Goal: Task Accomplishment & Management: Complete application form

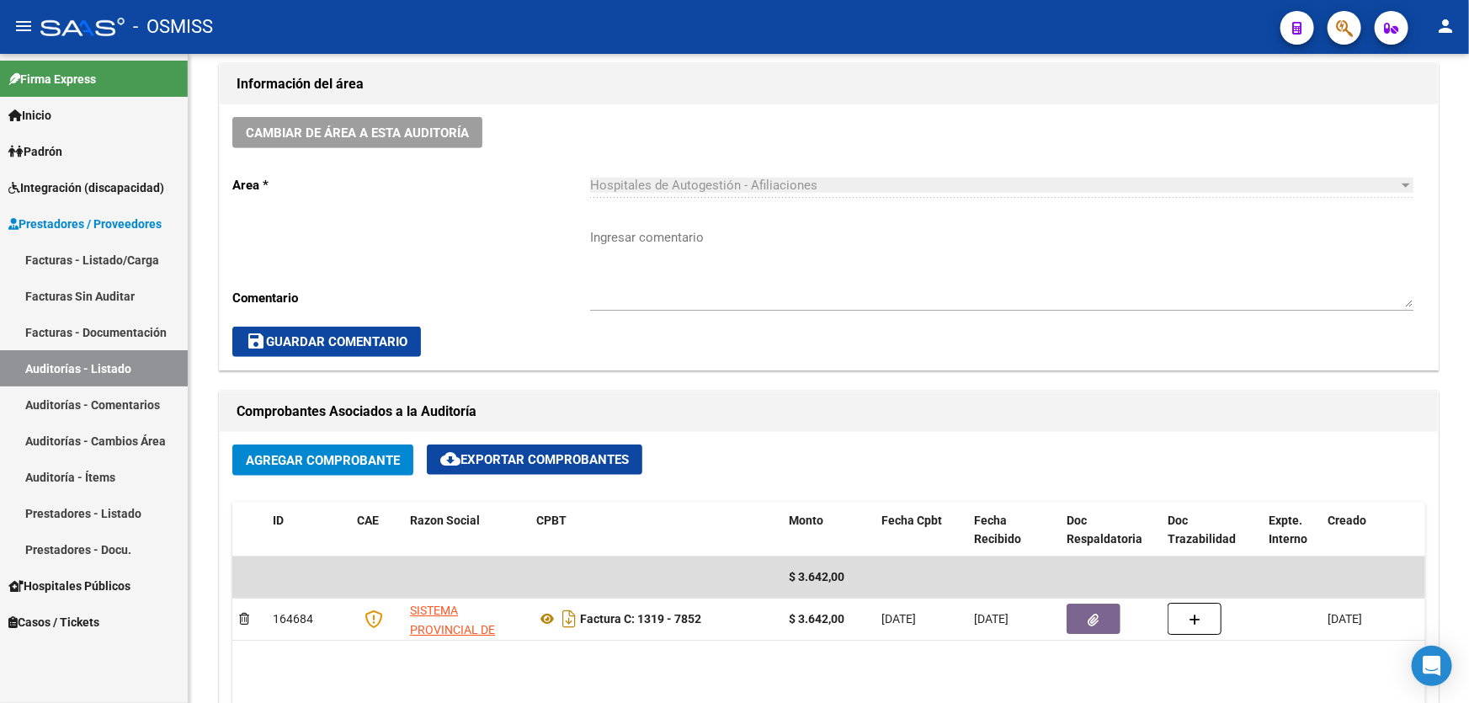
scroll to position [561, 0]
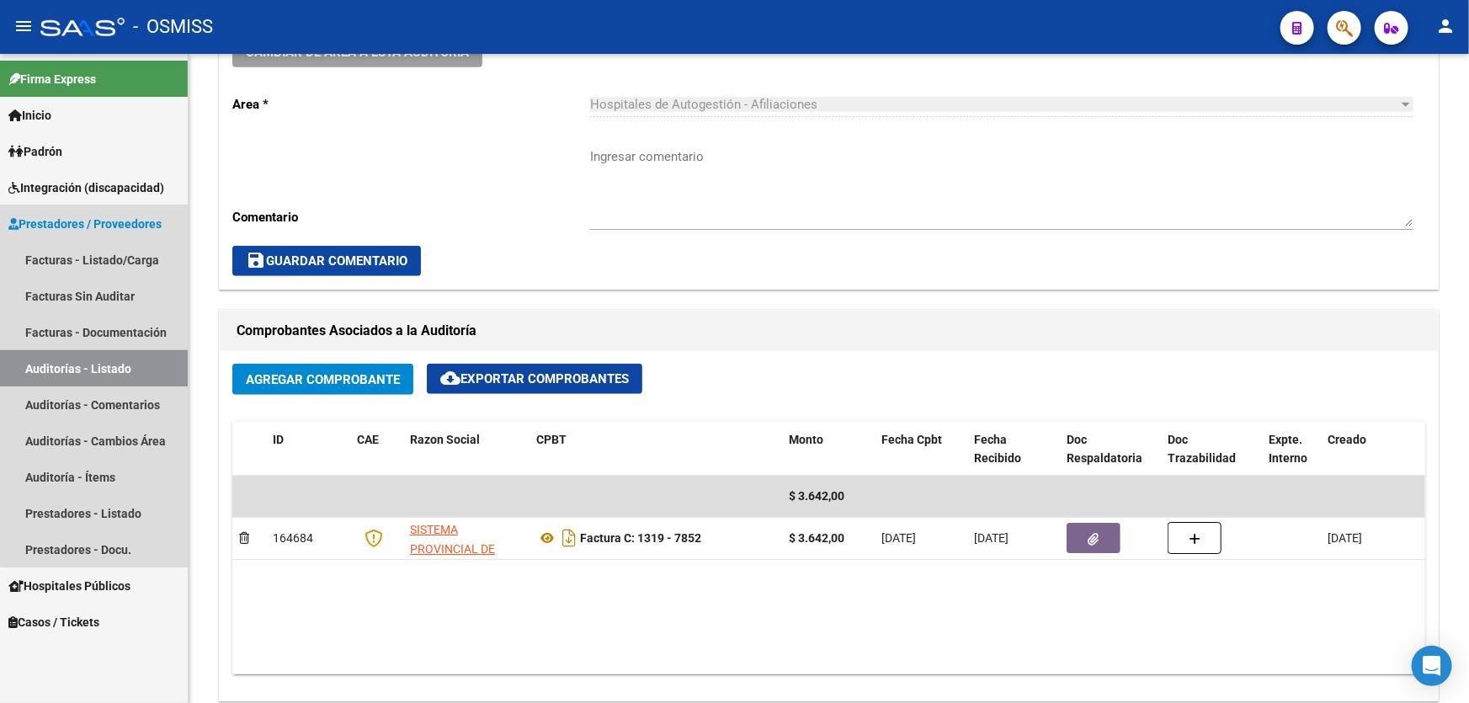
click at [111, 369] on link "Auditorías - Listado" at bounding box center [94, 368] width 188 height 36
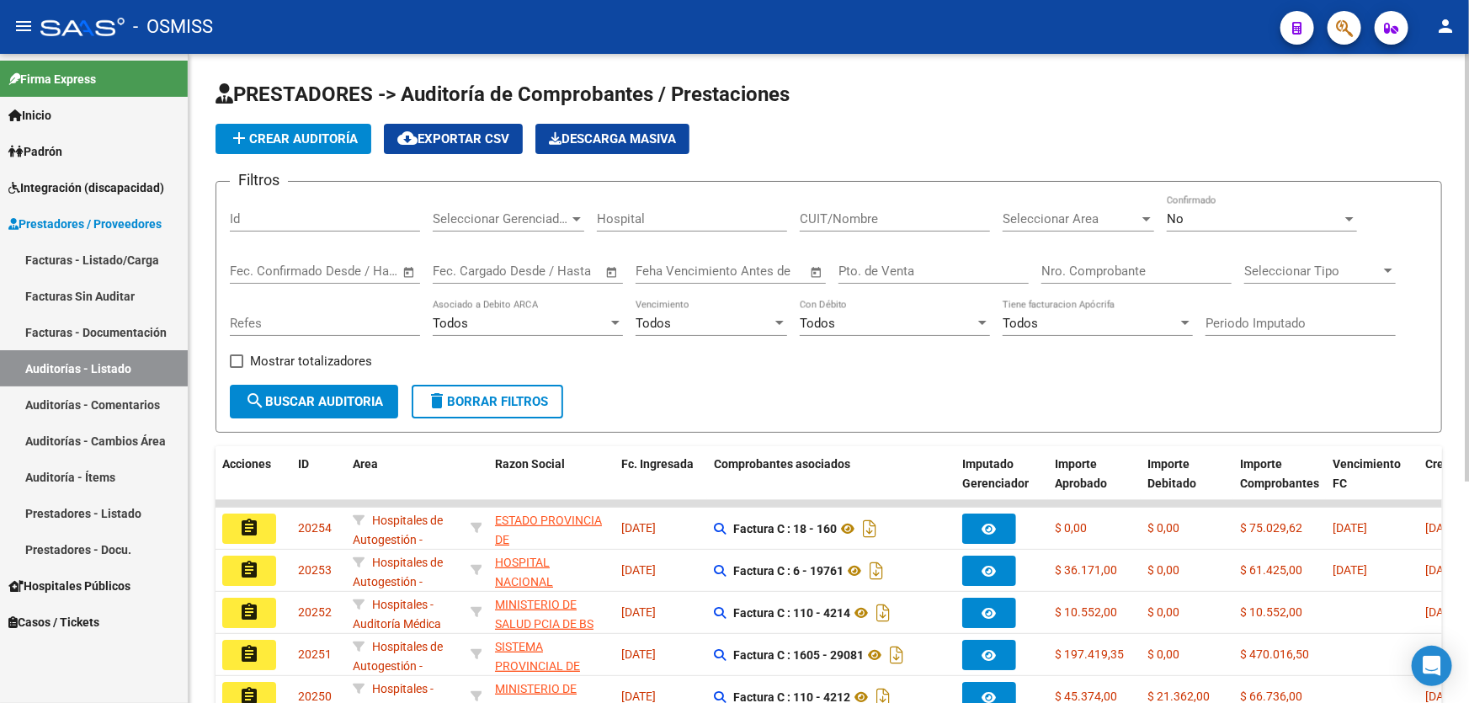
click at [1050, 269] on input "Nro. Comprobante" at bounding box center [1137, 271] width 190 height 15
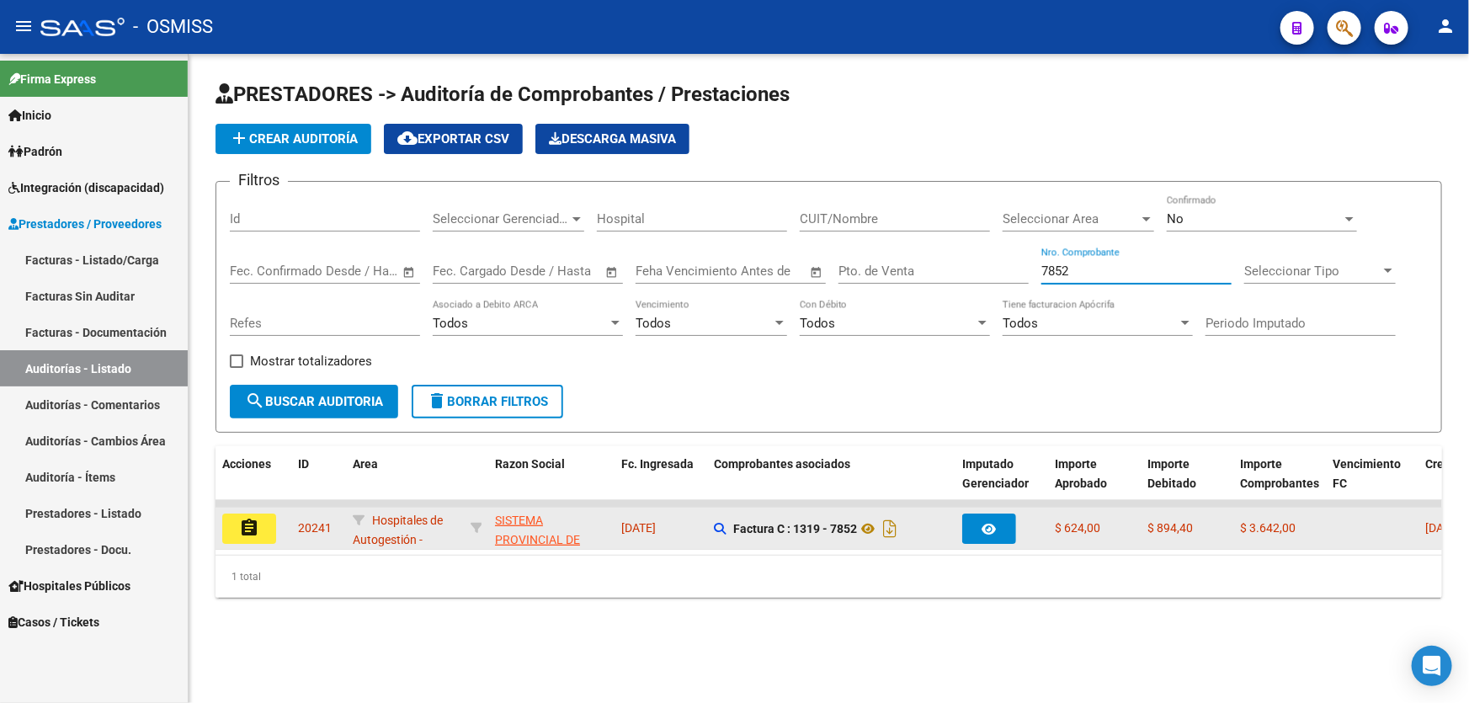
type input "7852"
click at [239, 532] on mat-icon "assignment" at bounding box center [249, 528] width 20 height 20
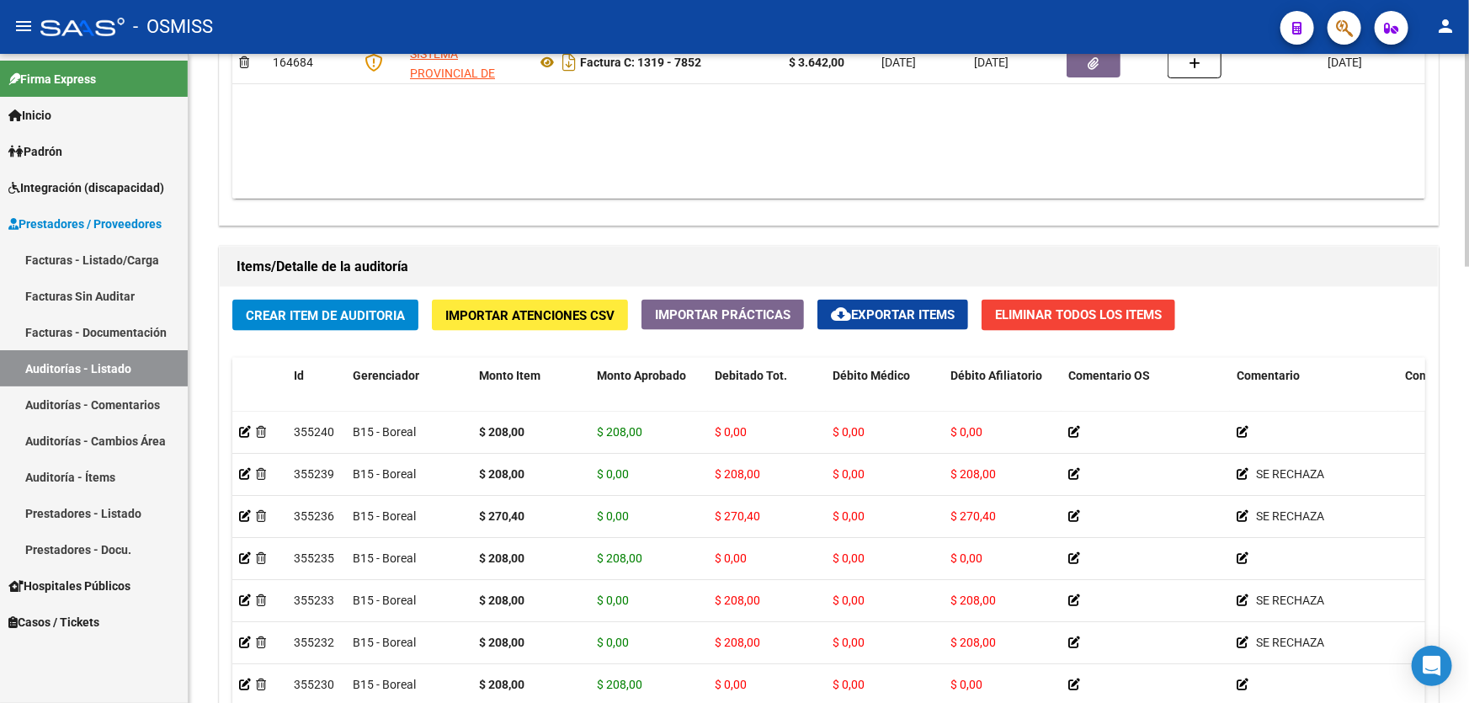
scroll to position [1224, 0]
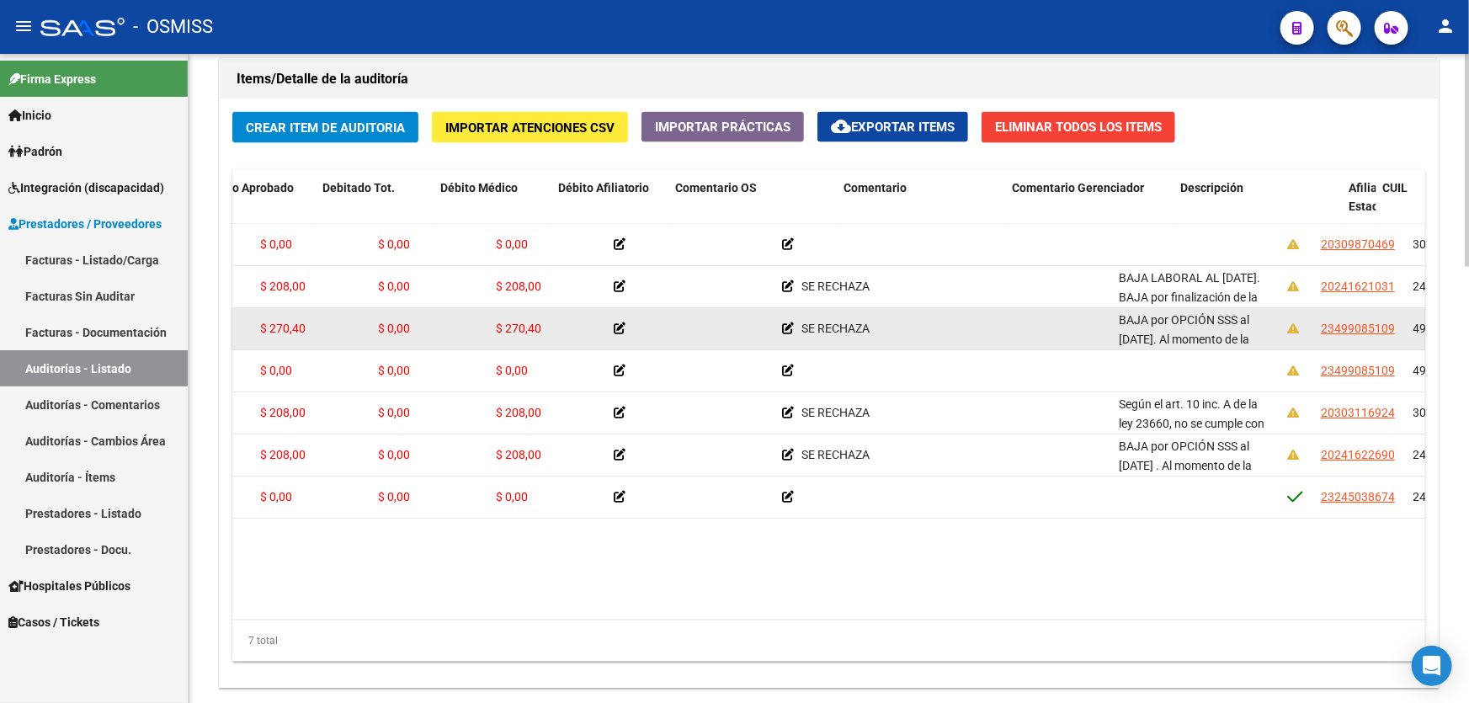
drag, startPoint x: 574, startPoint y: 328, endPoint x: 680, endPoint y: 328, distance: 106.1
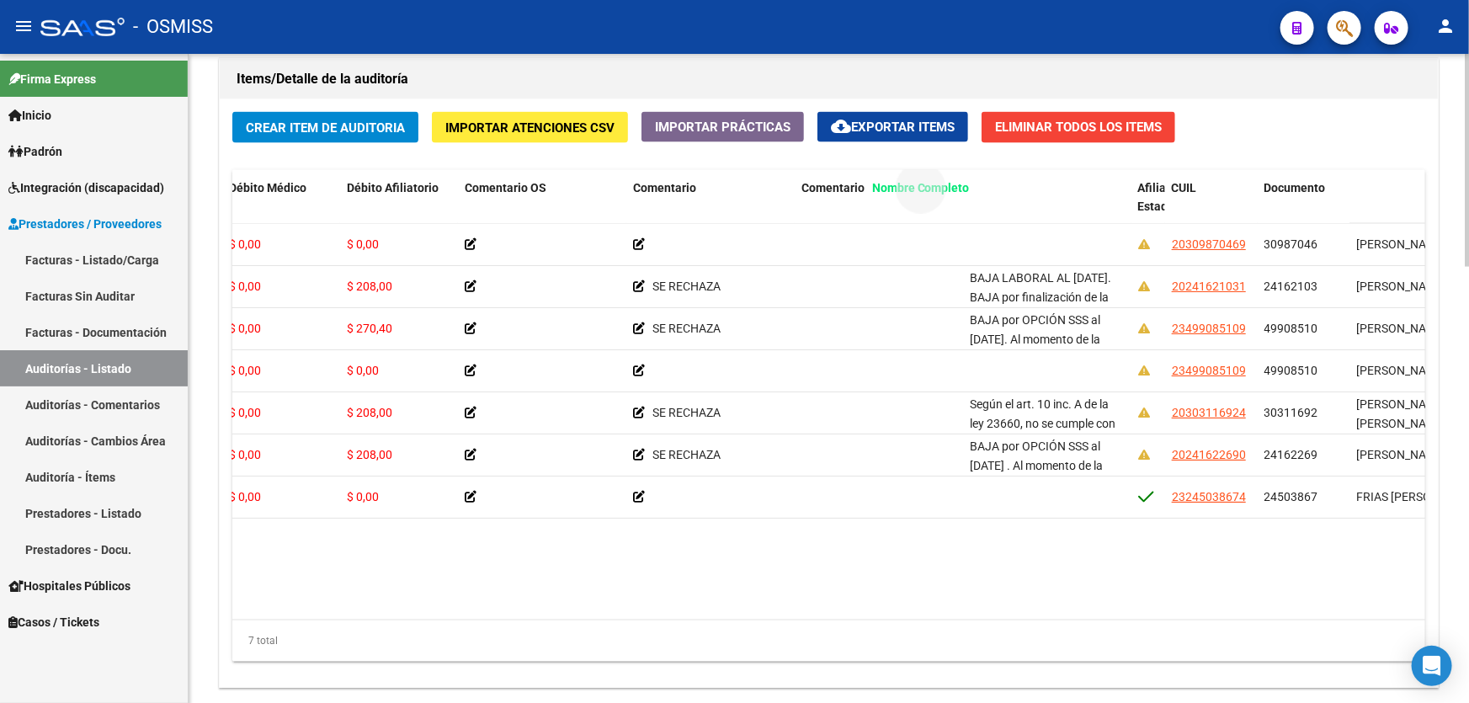
drag, startPoint x: 1383, startPoint y: 189, endPoint x: 892, endPoint y: 195, distance: 491.0
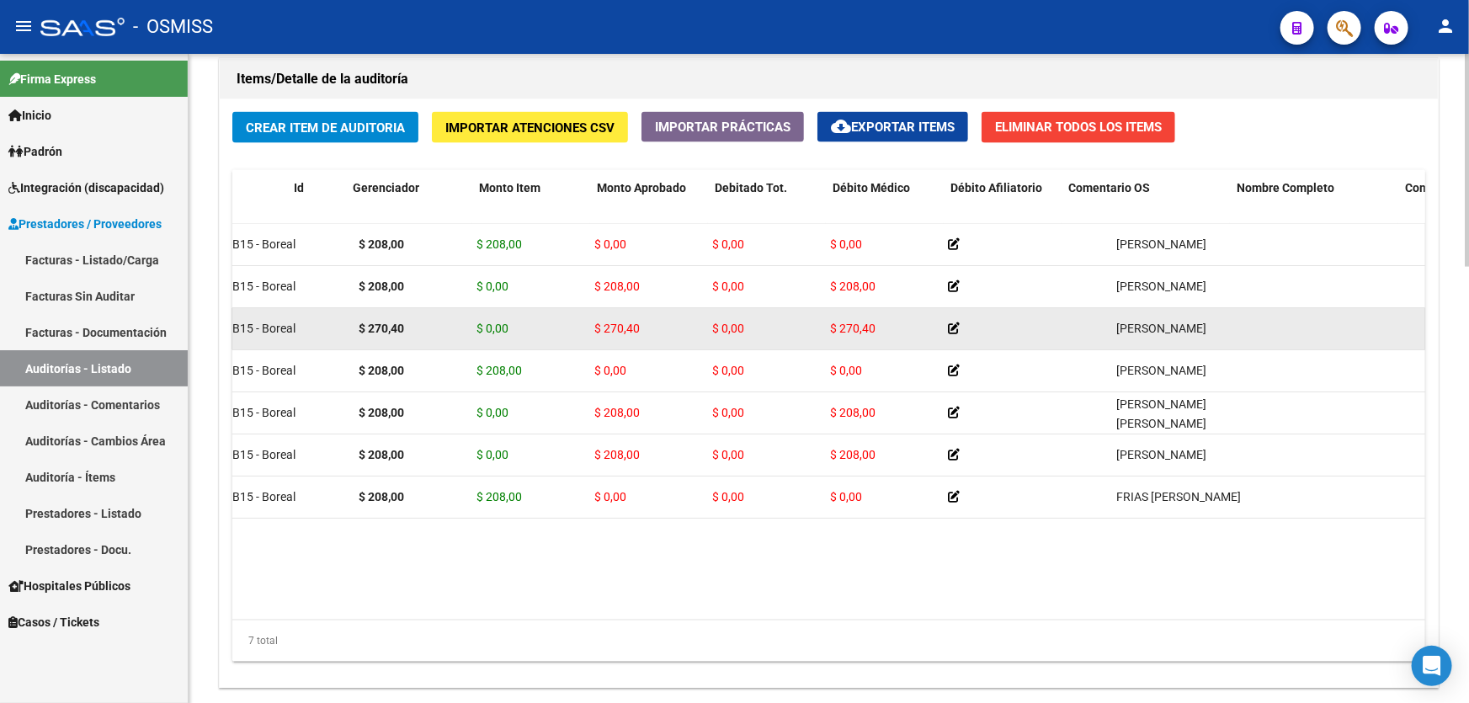
scroll to position [0, 0]
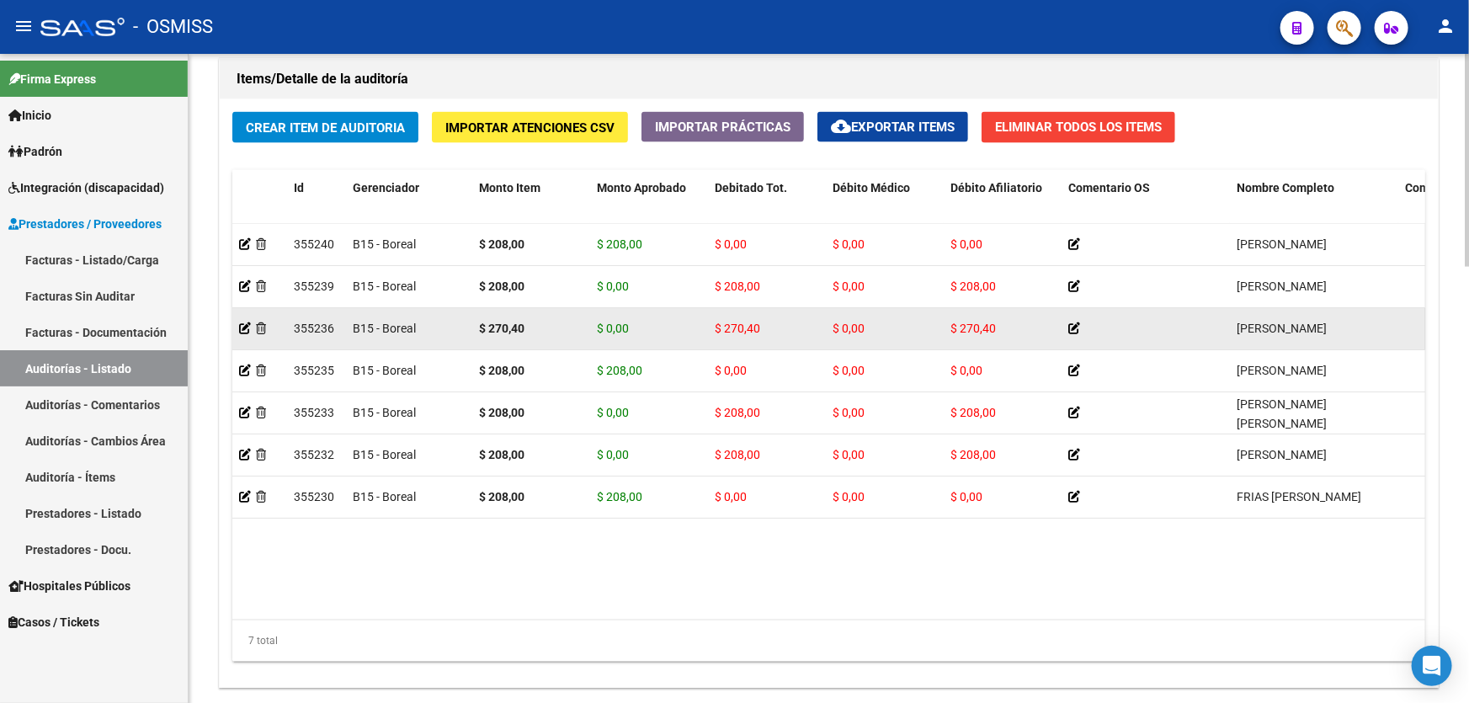
drag, startPoint x: 480, startPoint y: 322, endPoint x: 406, endPoint y: 312, distance: 74.7
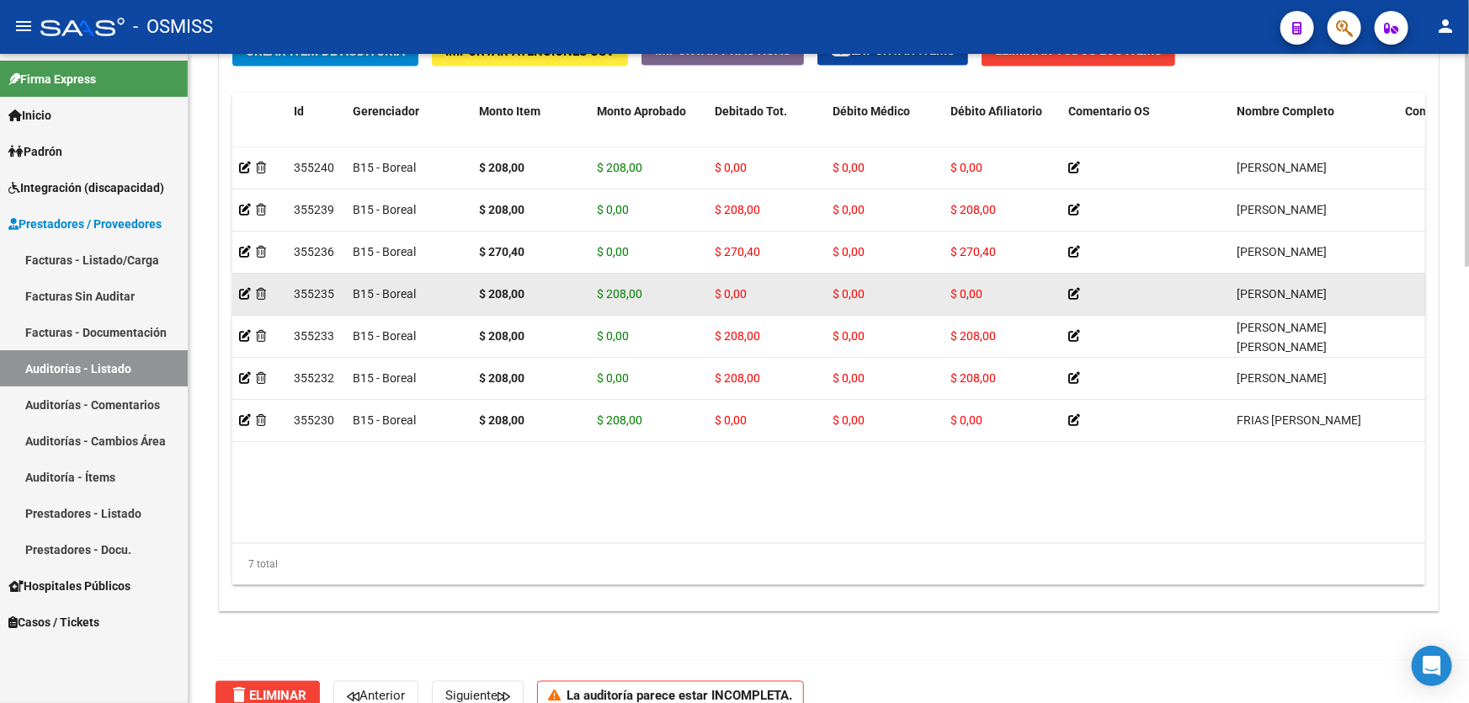
scroll to position [1224, 0]
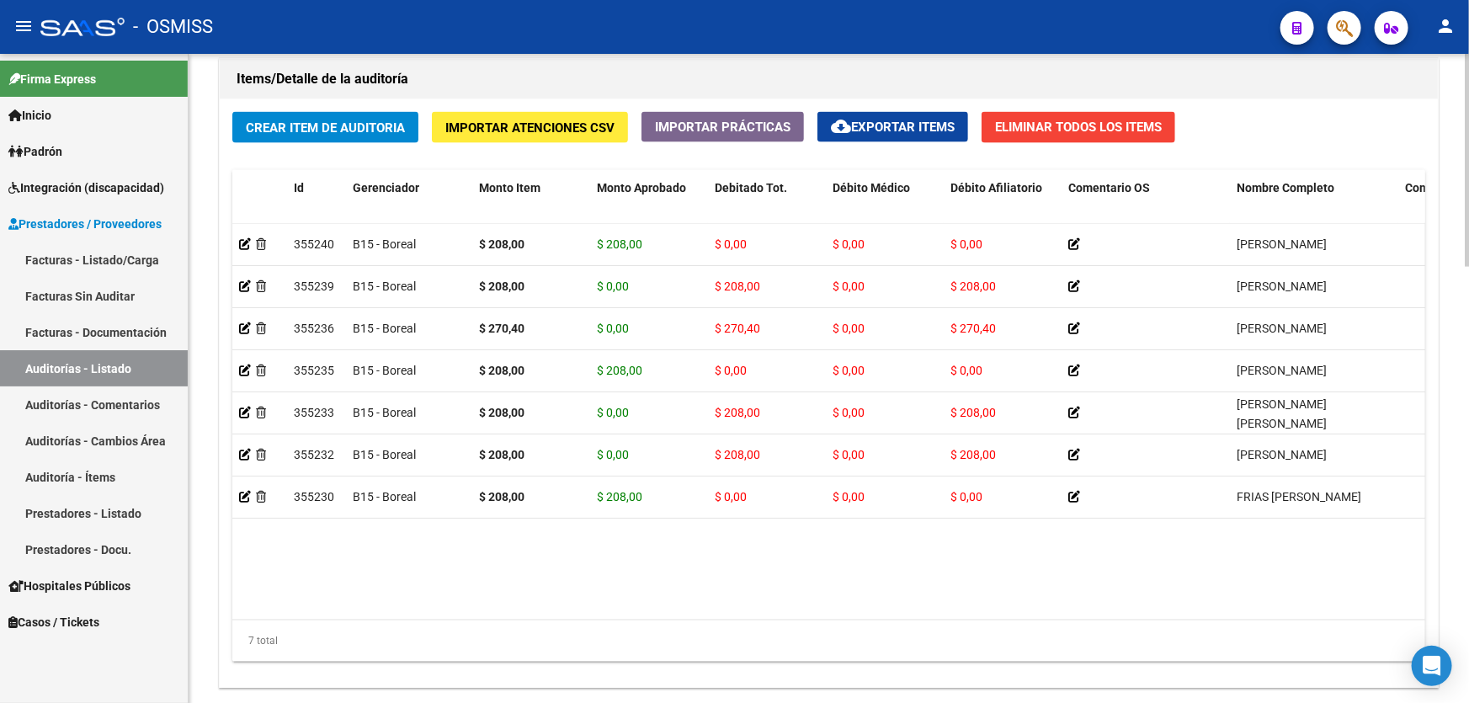
click at [650, 536] on datatable-body "355240 B15 - Boreal $ 208,00 $ 208,00 $ 0,00 $ 0,00 $ 0,00 [PERSON_NAME] 203098…" at bounding box center [828, 422] width 1193 height 397
click at [264, 126] on span "Crear Item de Auditoria" at bounding box center [325, 127] width 159 height 15
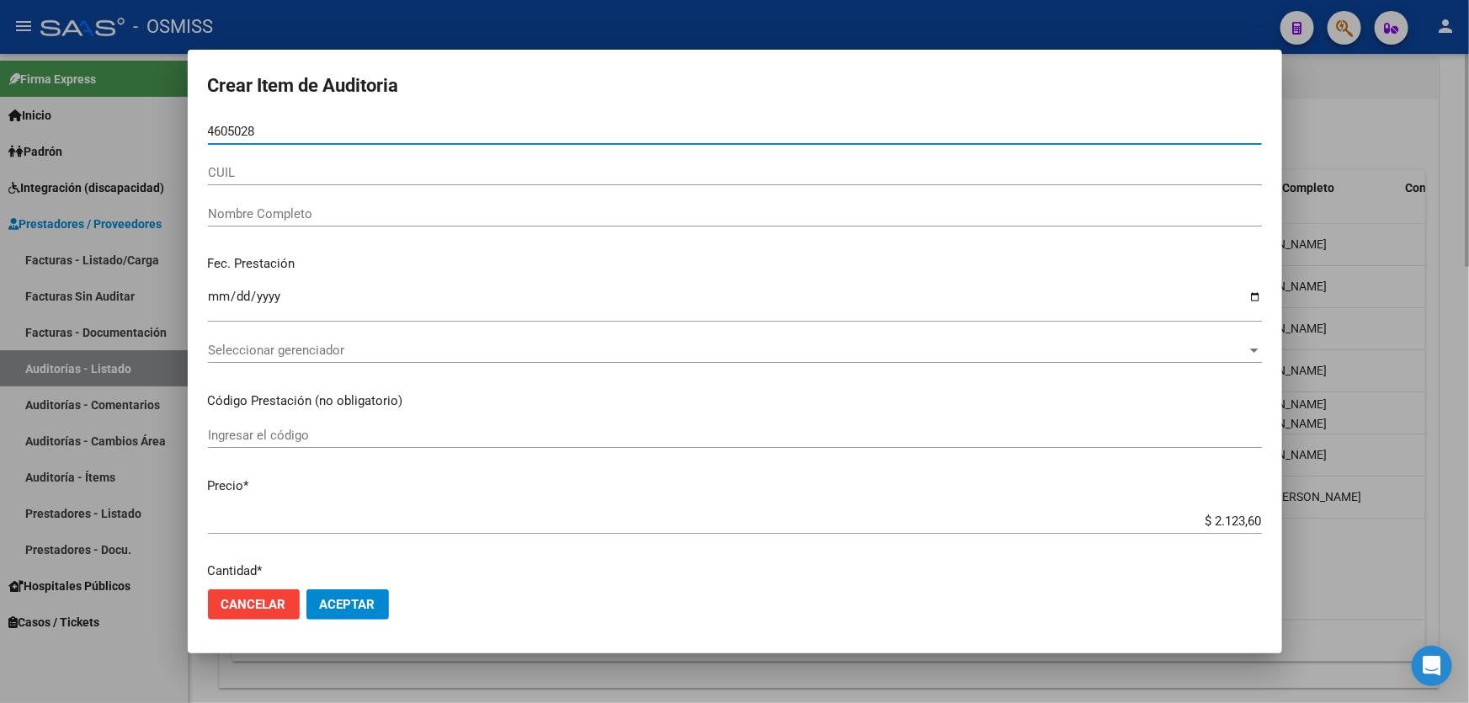
type input "46050284"
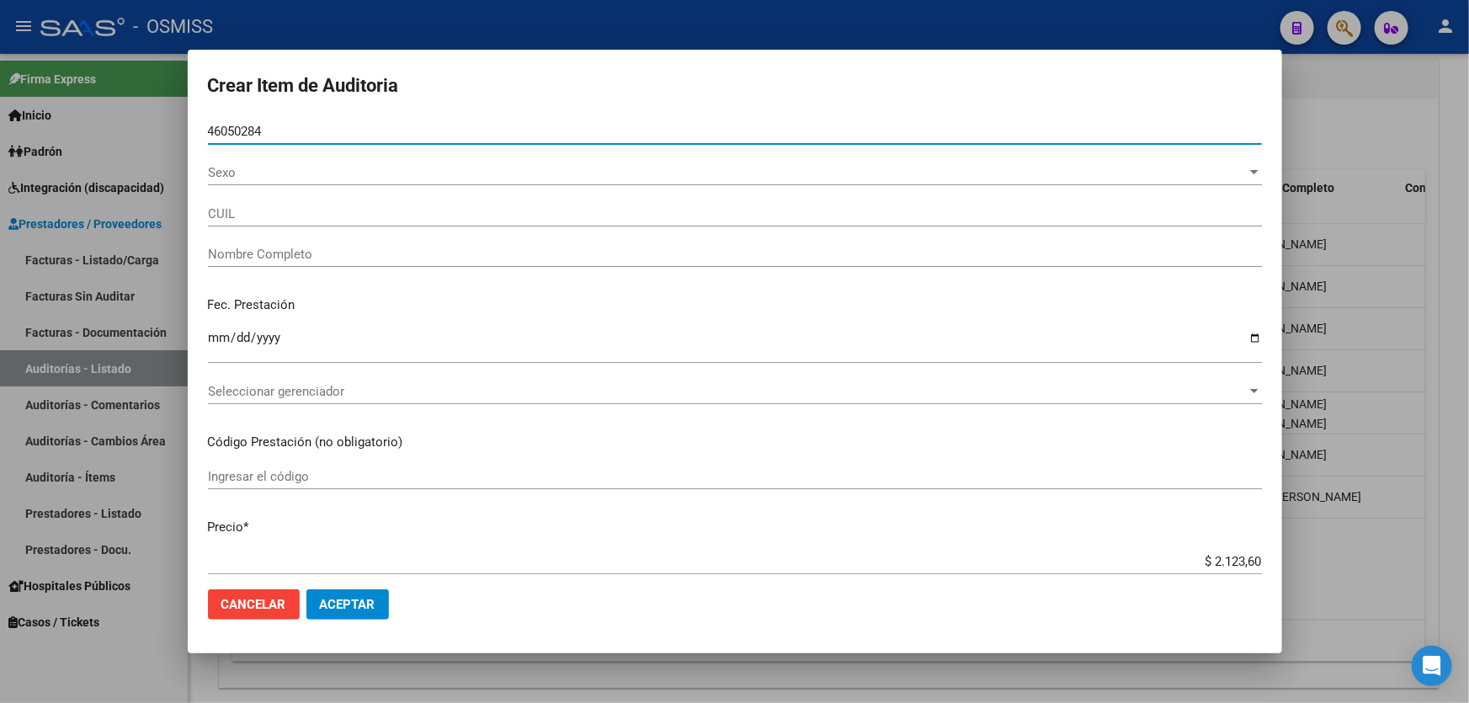
type input "20460502846"
type input "[PERSON_NAME]"
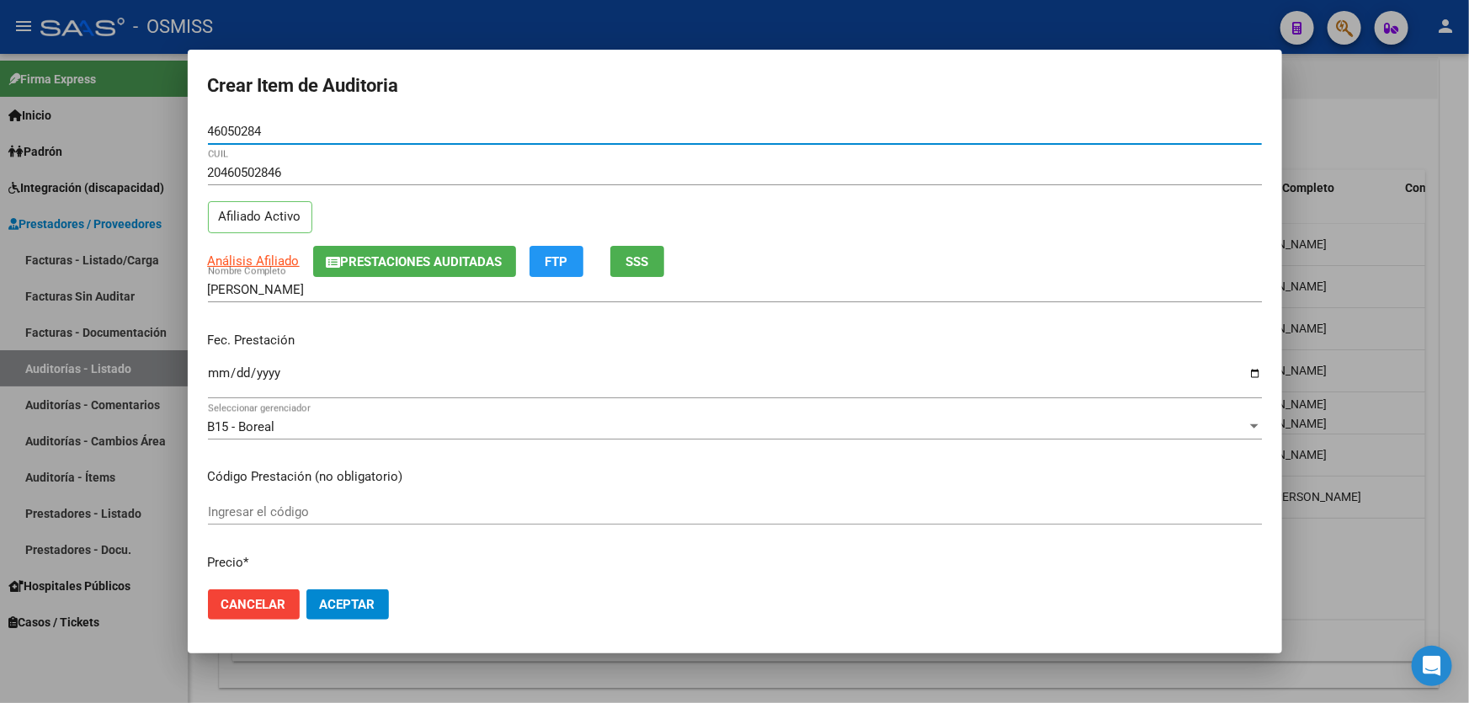
type input "46050284"
click at [219, 372] on input "Ingresar la fecha" at bounding box center [735, 379] width 1054 height 27
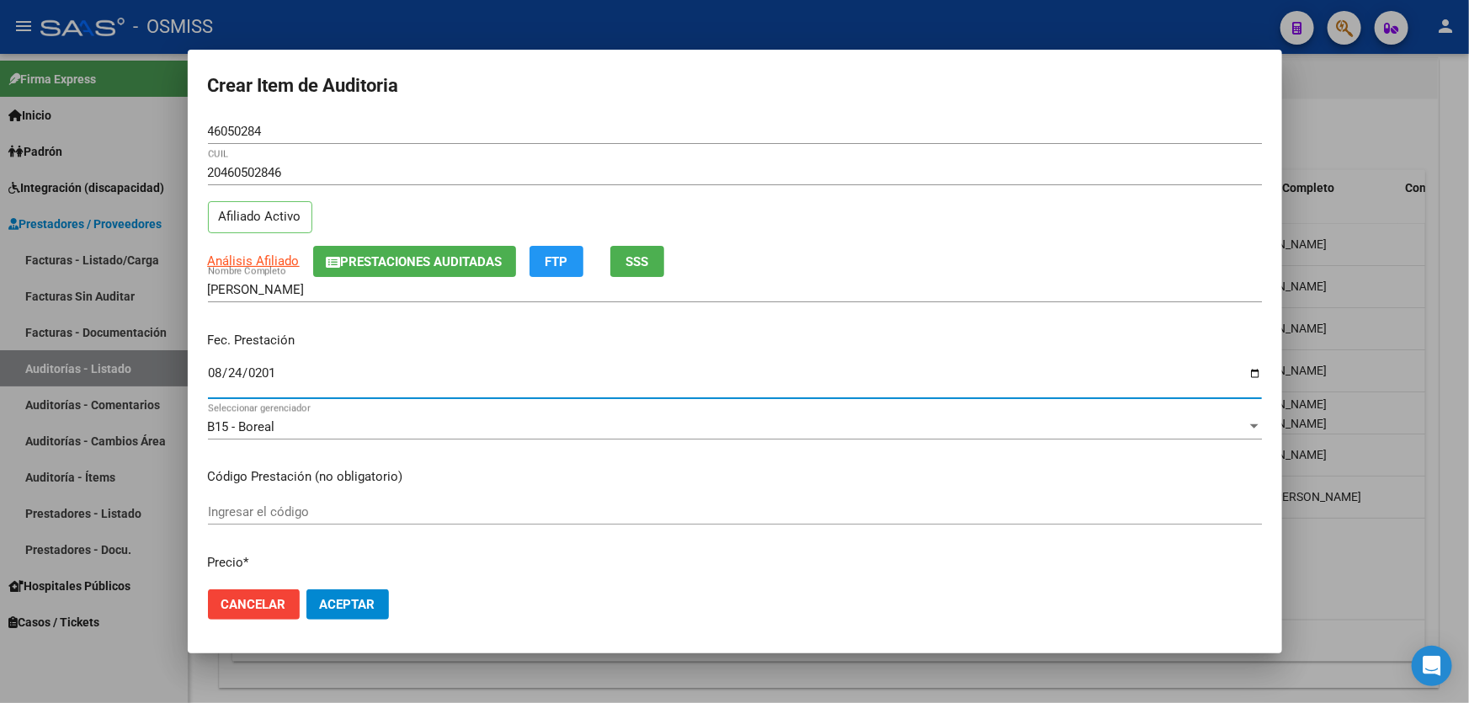
type input "[DATE]"
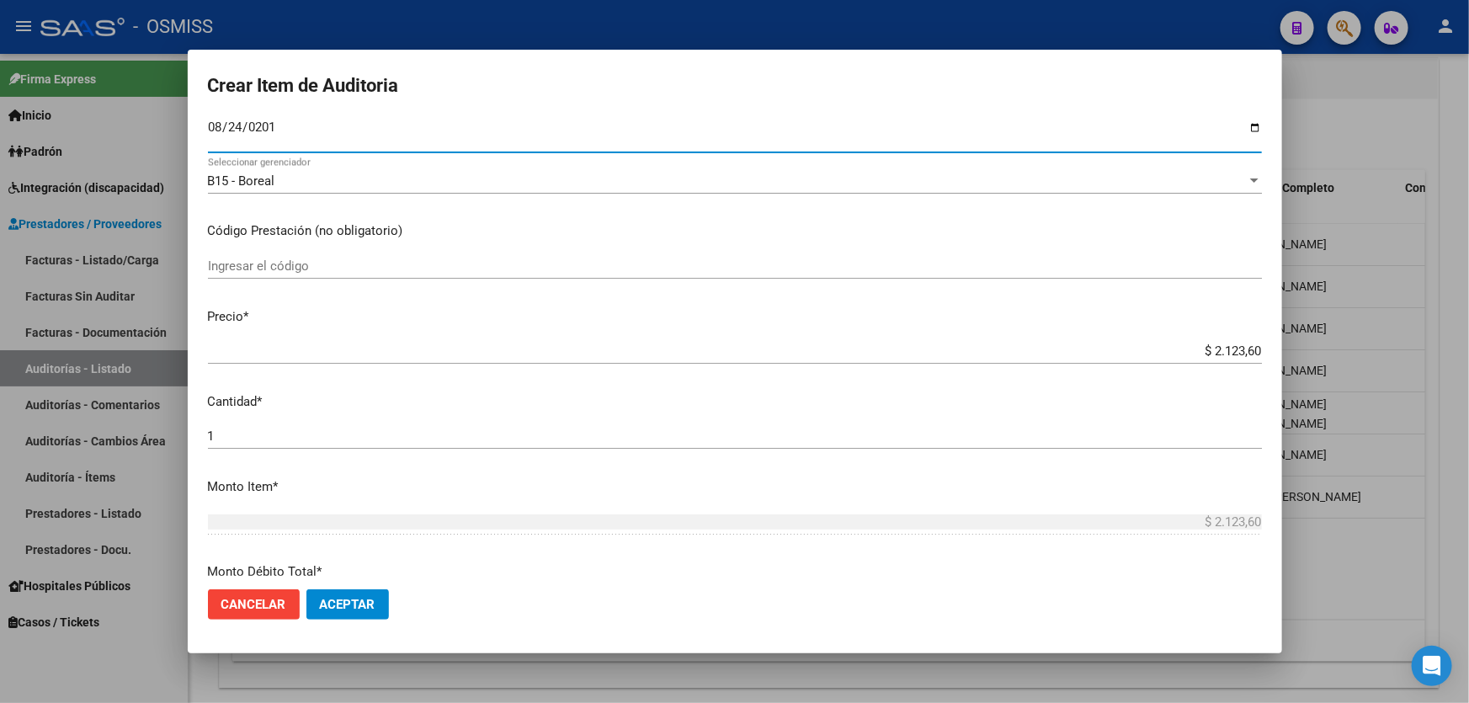
scroll to position [306, 0]
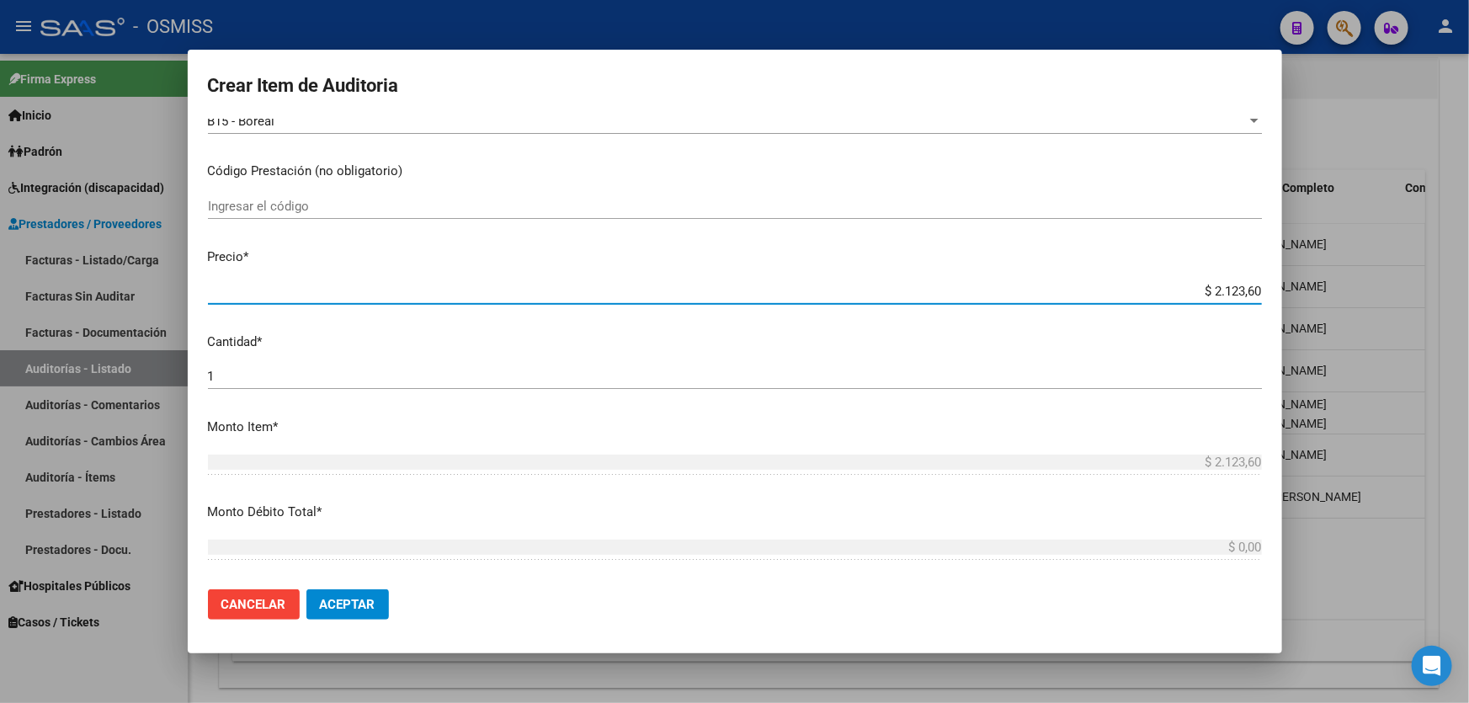
drag, startPoint x: 1164, startPoint y: 298, endPoint x: 1368, endPoint y: 272, distance: 206.3
click at [1360, 274] on div "Crear Item de Auditoria 46050284 Nro Documento 20460502846 CUIL Afiliado Activo…" at bounding box center [734, 351] width 1469 height 703
drag, startPoint x: 1135, startPoint y: 289, endPoint x: 1469, endPoint y: 352, distance: 339.4
click at [1469, 286] on div "Crear Item de Auditoria 46050284 Nro Documento 20460502846 CUIL Afiliado Activo…" at bounding box center [734, 351] width 1469 height 703
type input "$ 0,02"
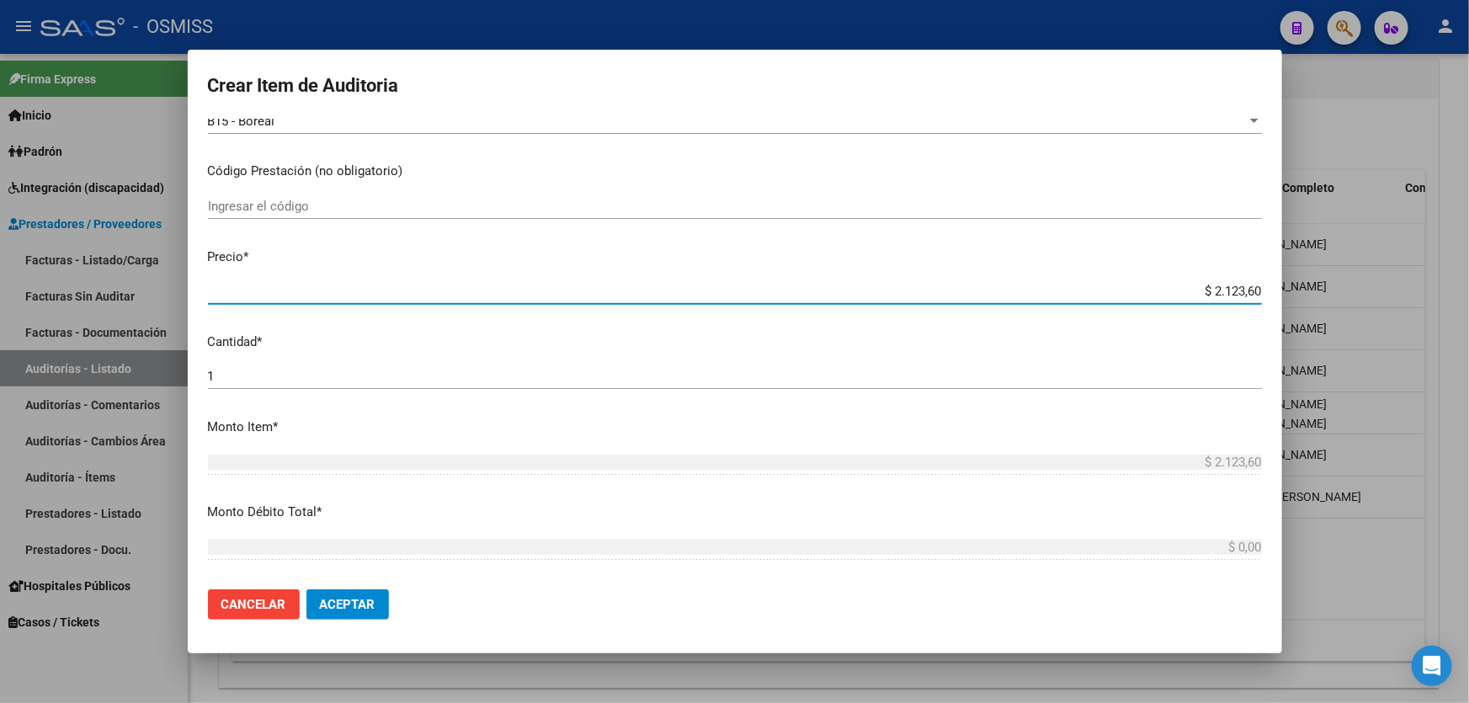
type input "$ 0,02"
type input "$ 0,20"
type input "$ 2,08"
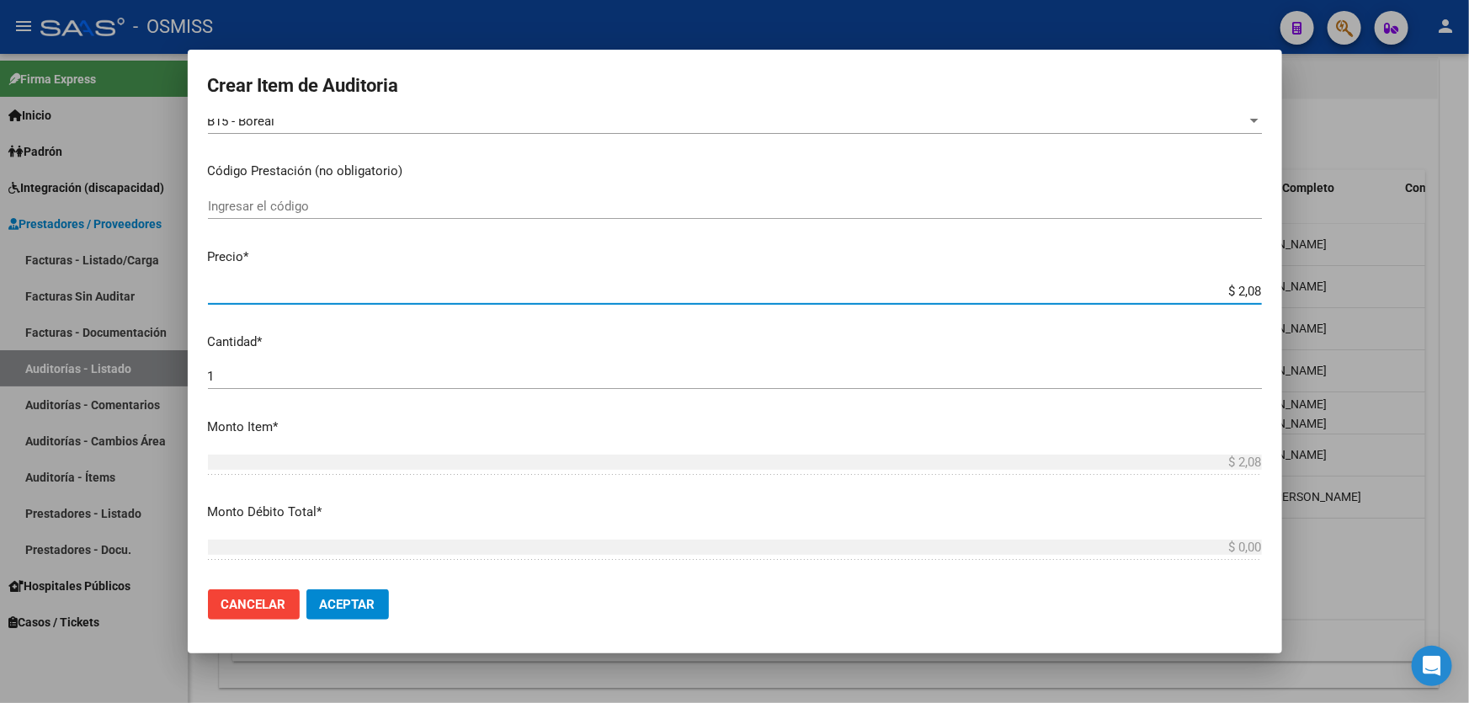
type input "$ 20,80"
type input "$ 208,00"
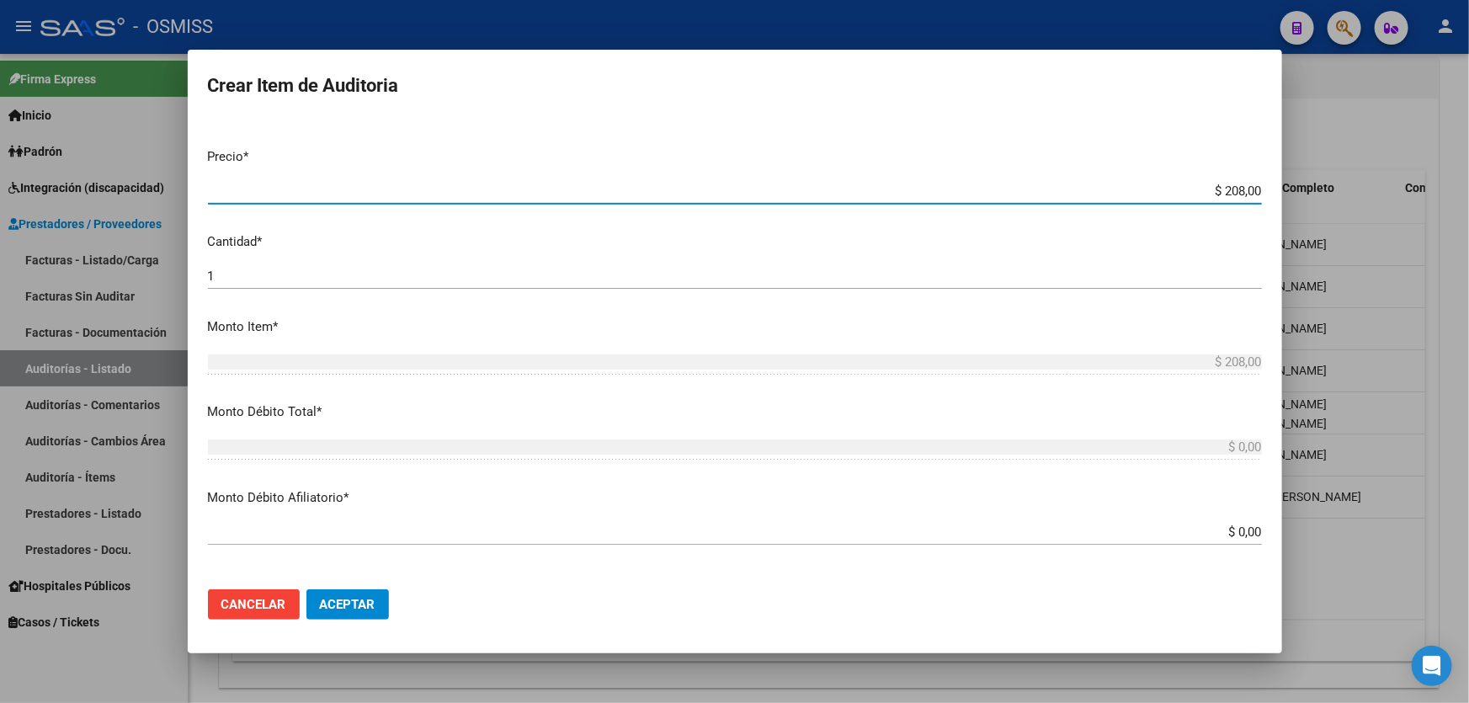
scroll to position [612, 0]
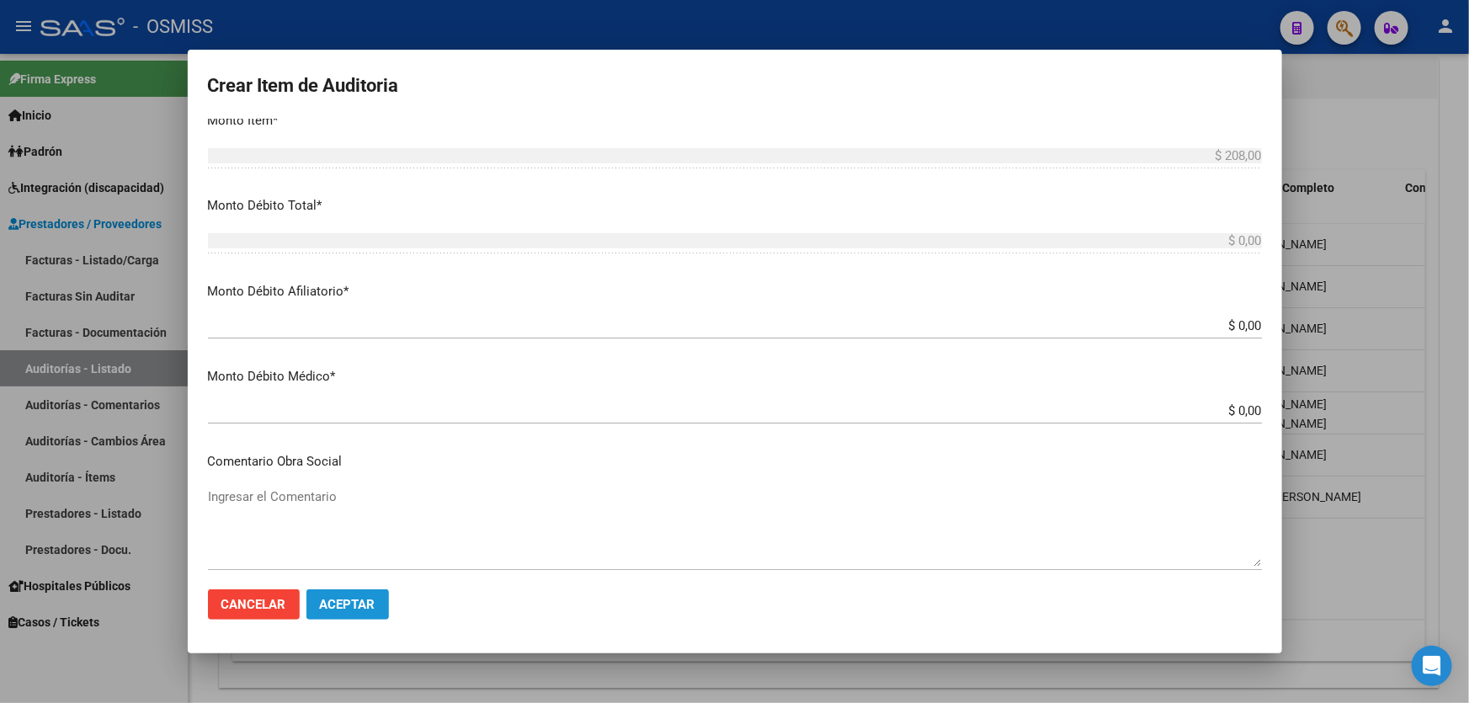
click at [373, 605] on span "Aceptar" at bounding box center [348, 604] width 56 height 15
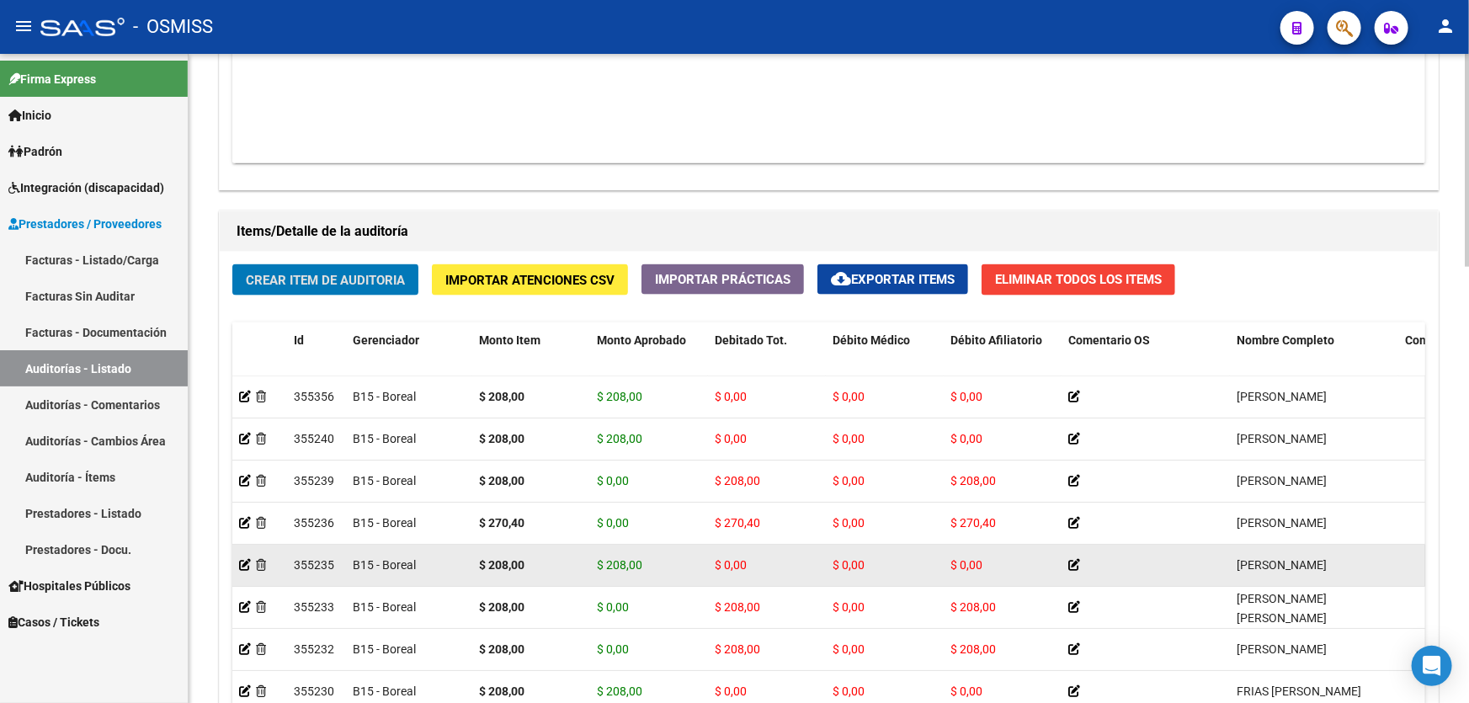
scroll to position [1071, 0]
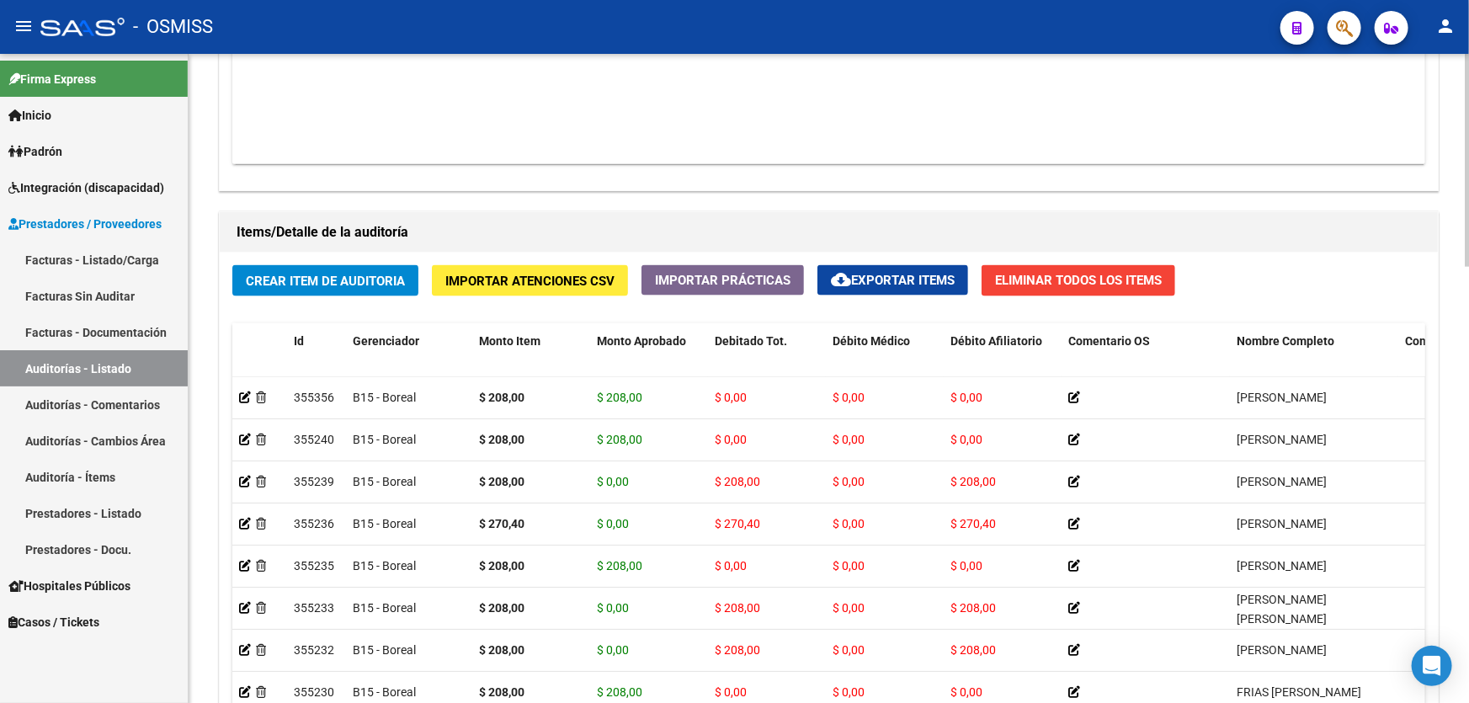
click at [639, 219] on h1 "Items/Detalle de la auditoría" at bounding box center [829, 232] width 1185 height 27
click at [370, 287] on button "Crear Item de Auditoria" at bounding box center [325, 280] width 186 height 31
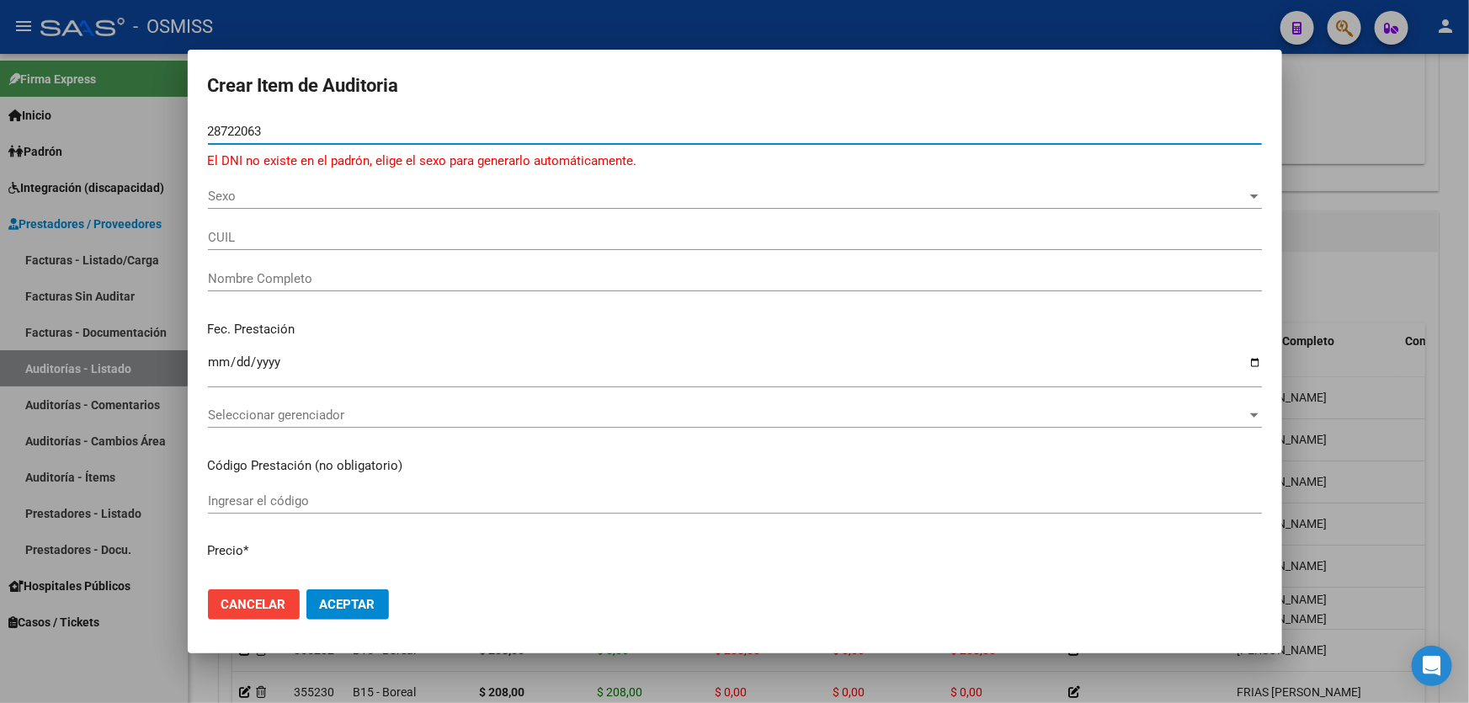
type input "28722063"
click at [219, 210] on div "Sexo Sexo" at bounding box center [735, 204] width 1054 height 41
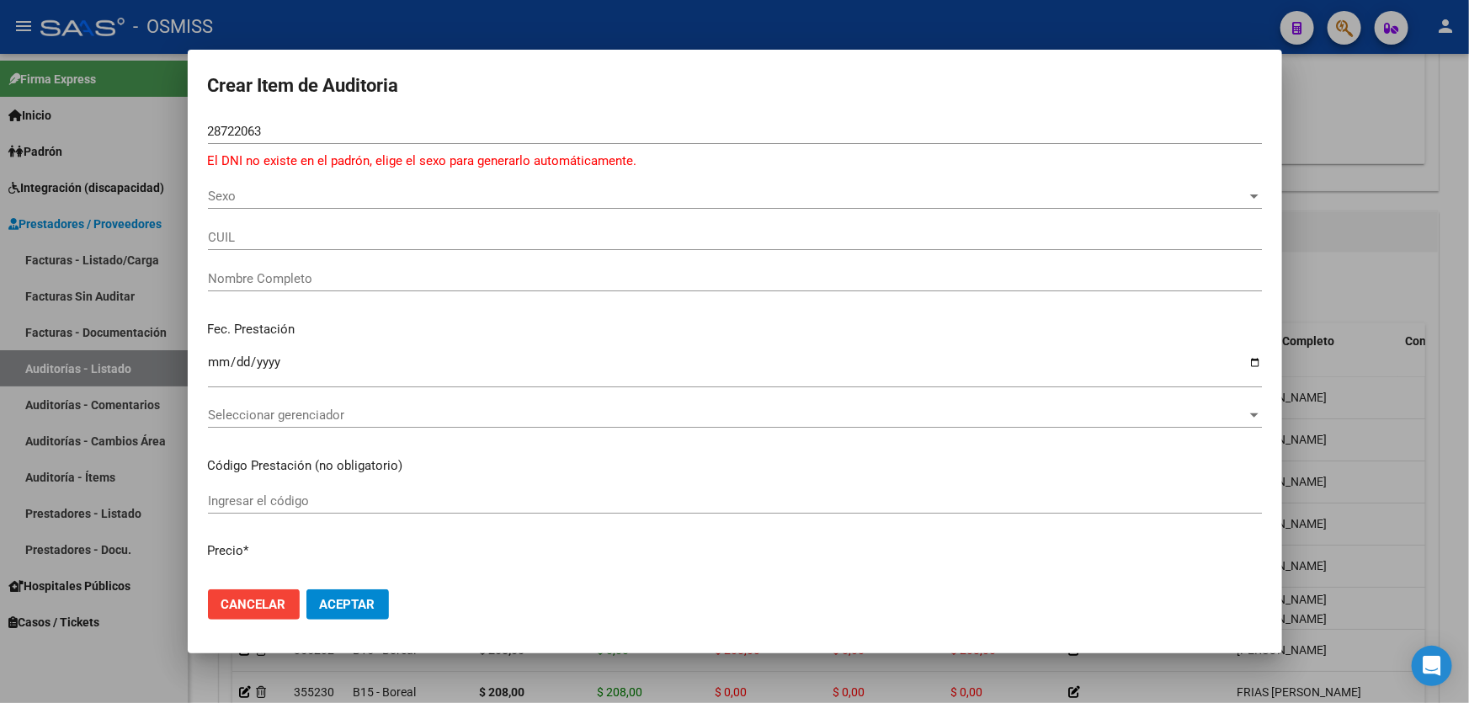
click at [219, 207] on div "Sexo Sexo" at bounding box center [735, 196] width 1054 height 25
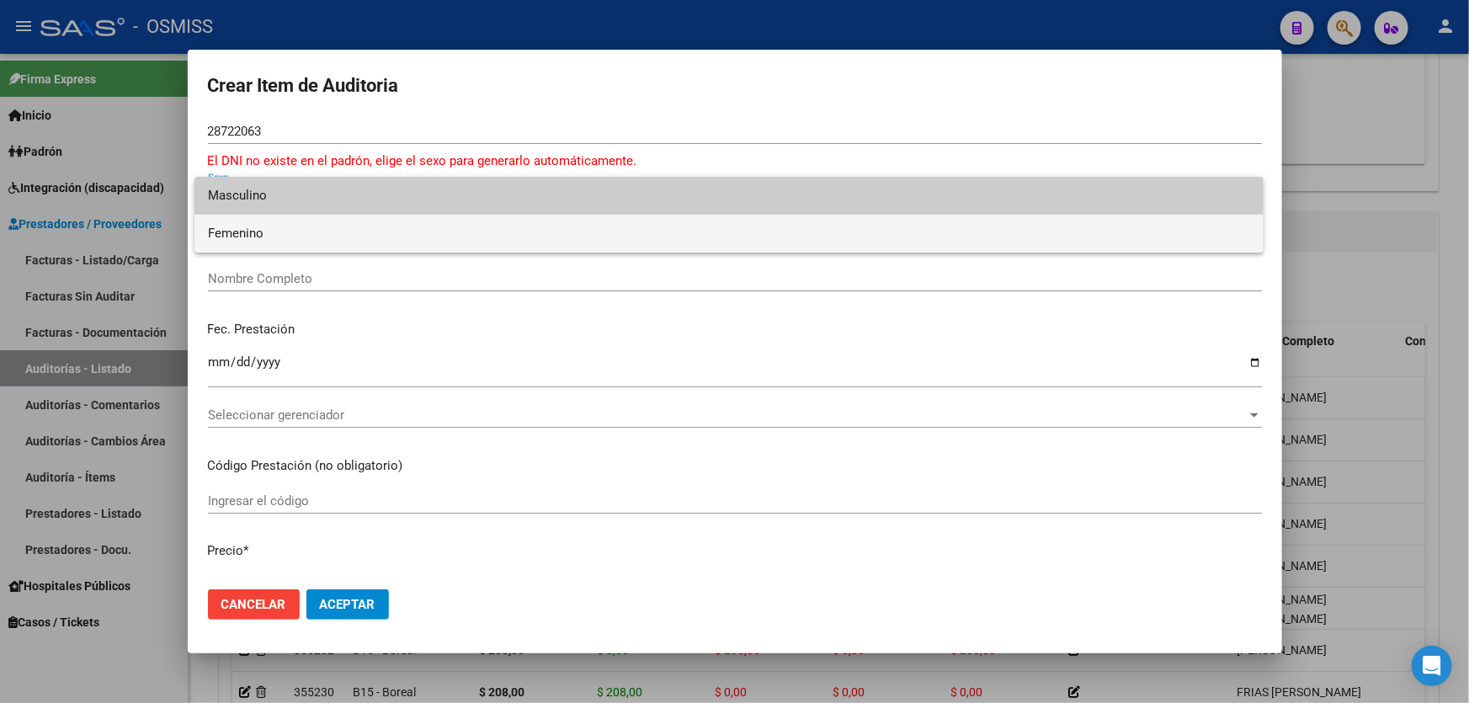
click at [255, 243] on span "Femenino" at bounding box center [729, 234] width 1043 height 38
type input "23287220634"
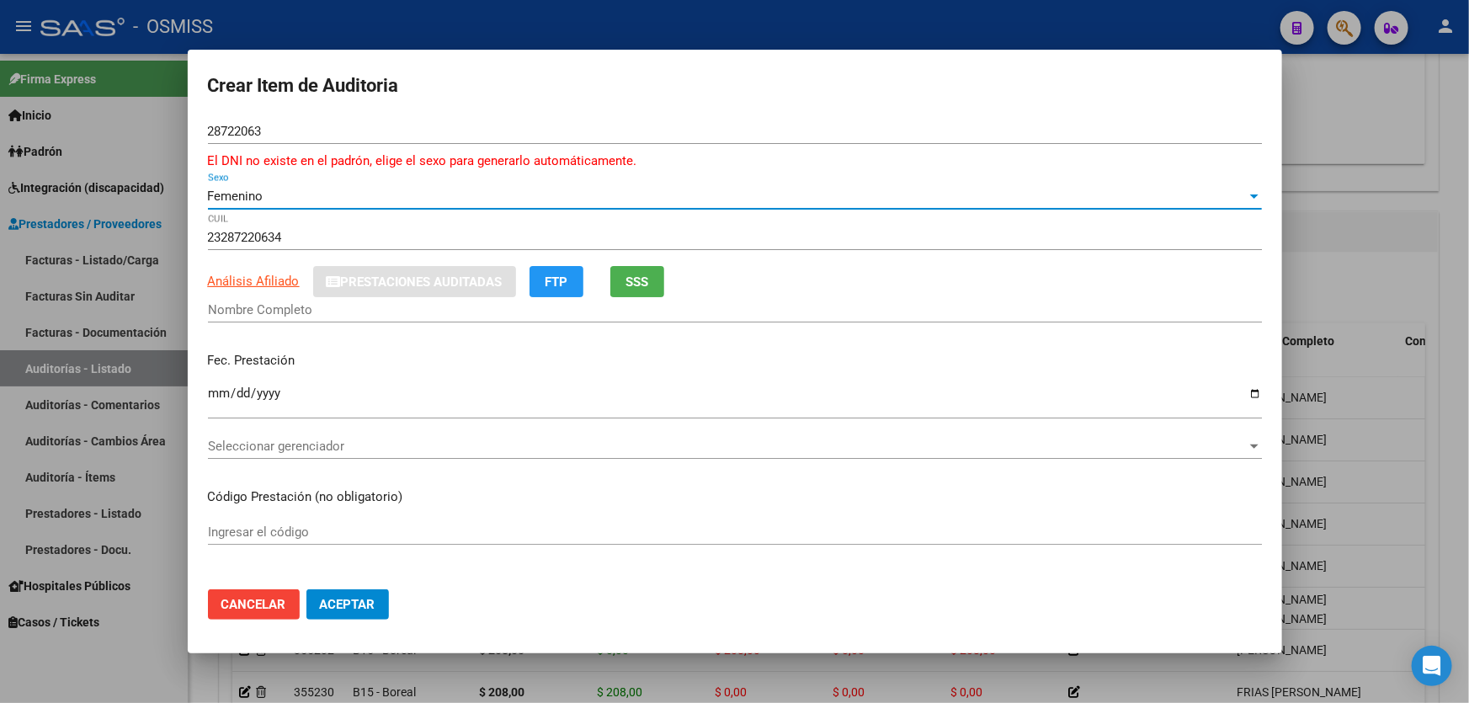
click at [219, 385] on div "Ingresar la fecha" at bounding box center [735, 400] width 1054 height 36
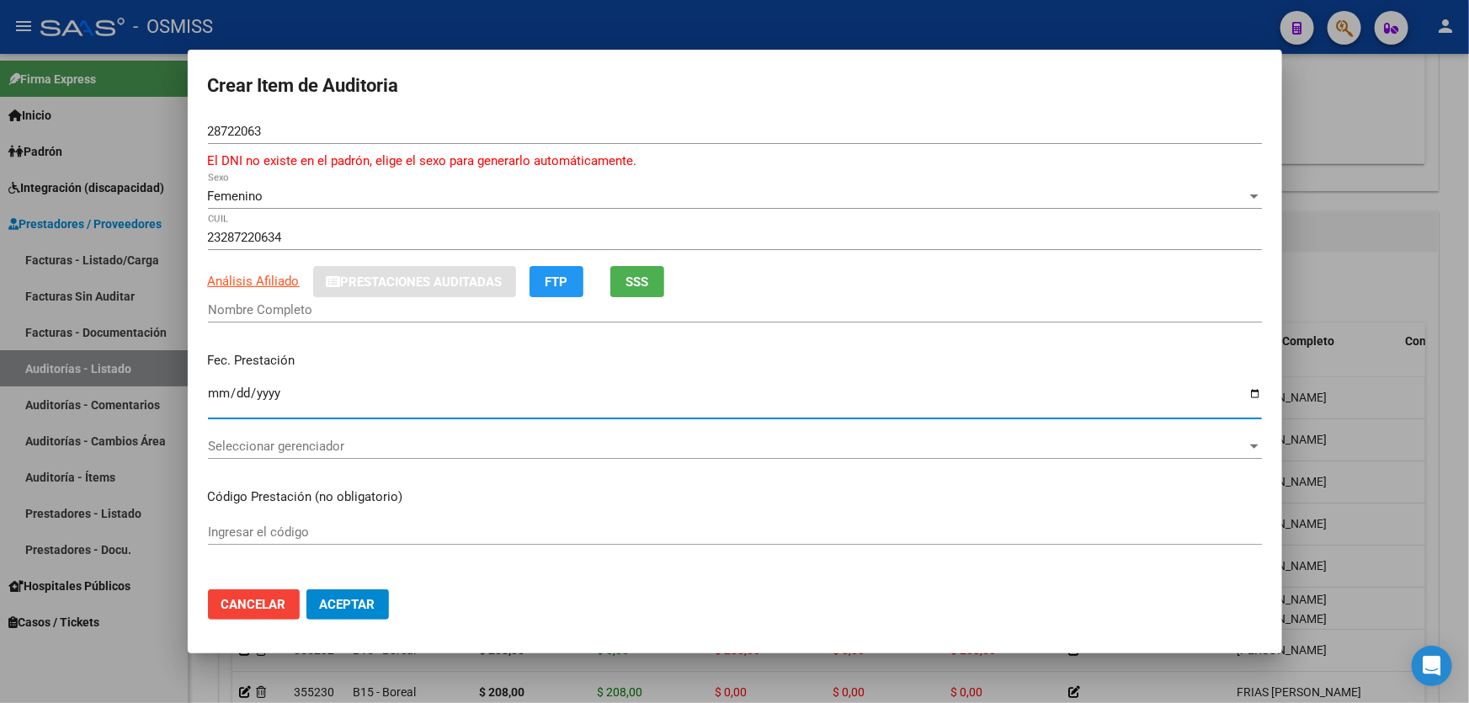
type input "[PERSON_NAME]"
type input "[DATE]"
click at [337, 440] on span "Seleccionar gerenciador" at bounding box center [727, 446] width 1039 height 15
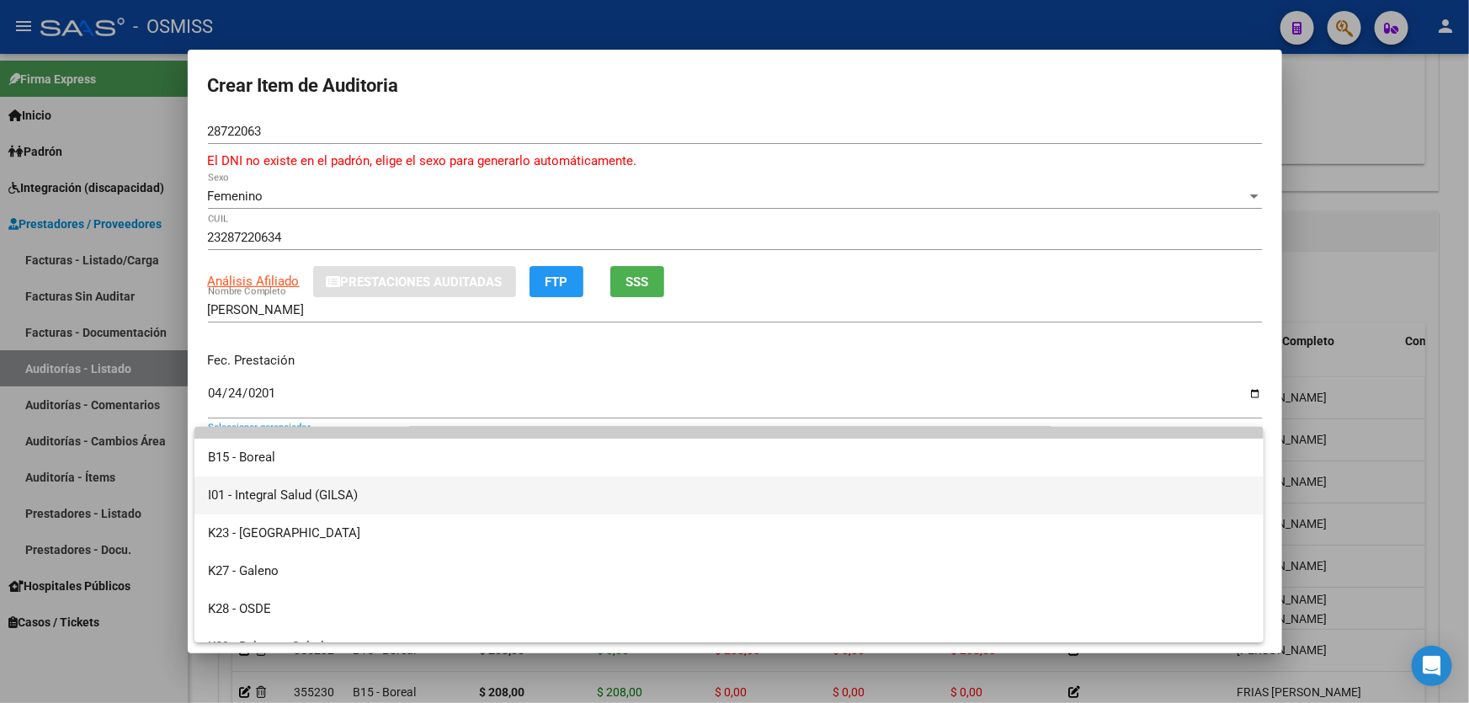
scroll to position [0, 0]
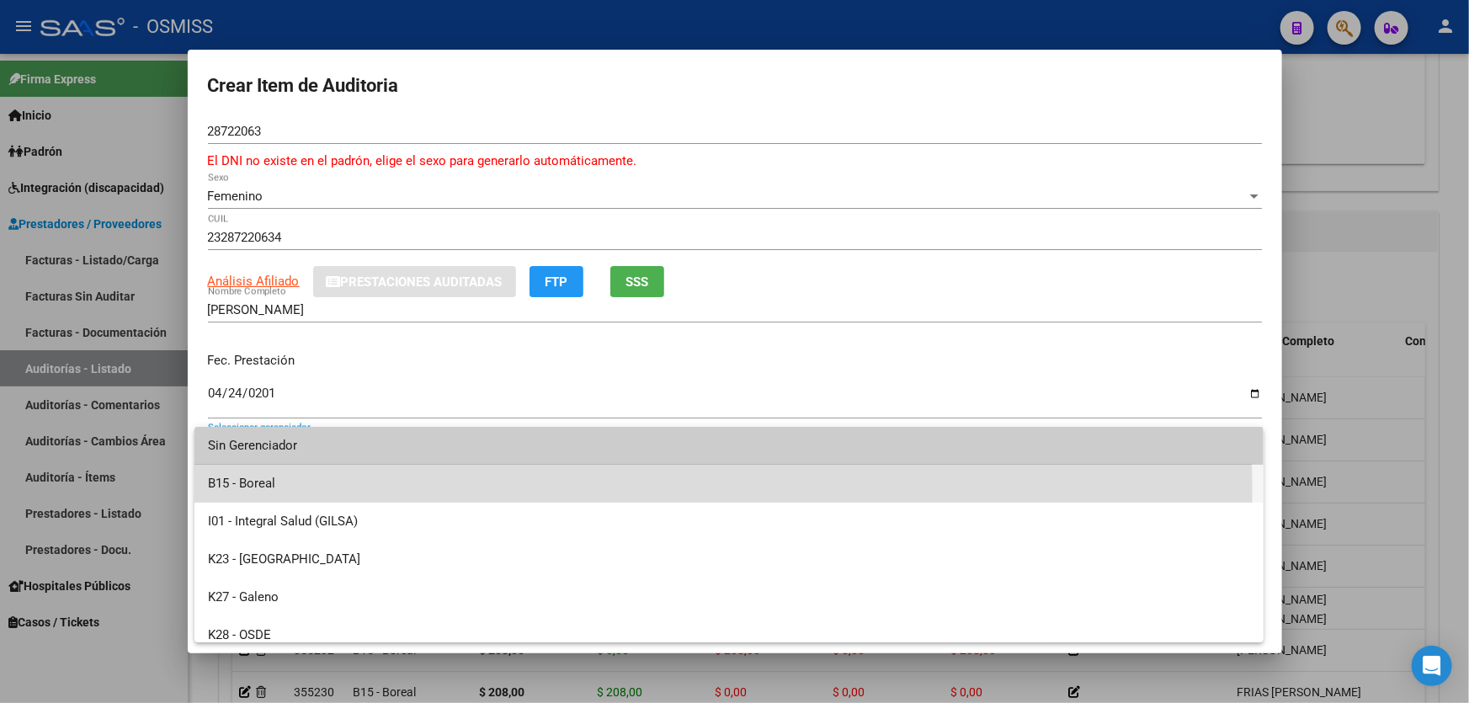
click at [372, 496] on span "B15 - Boreal" at bounding box center [729, 484] width 1043 height 38
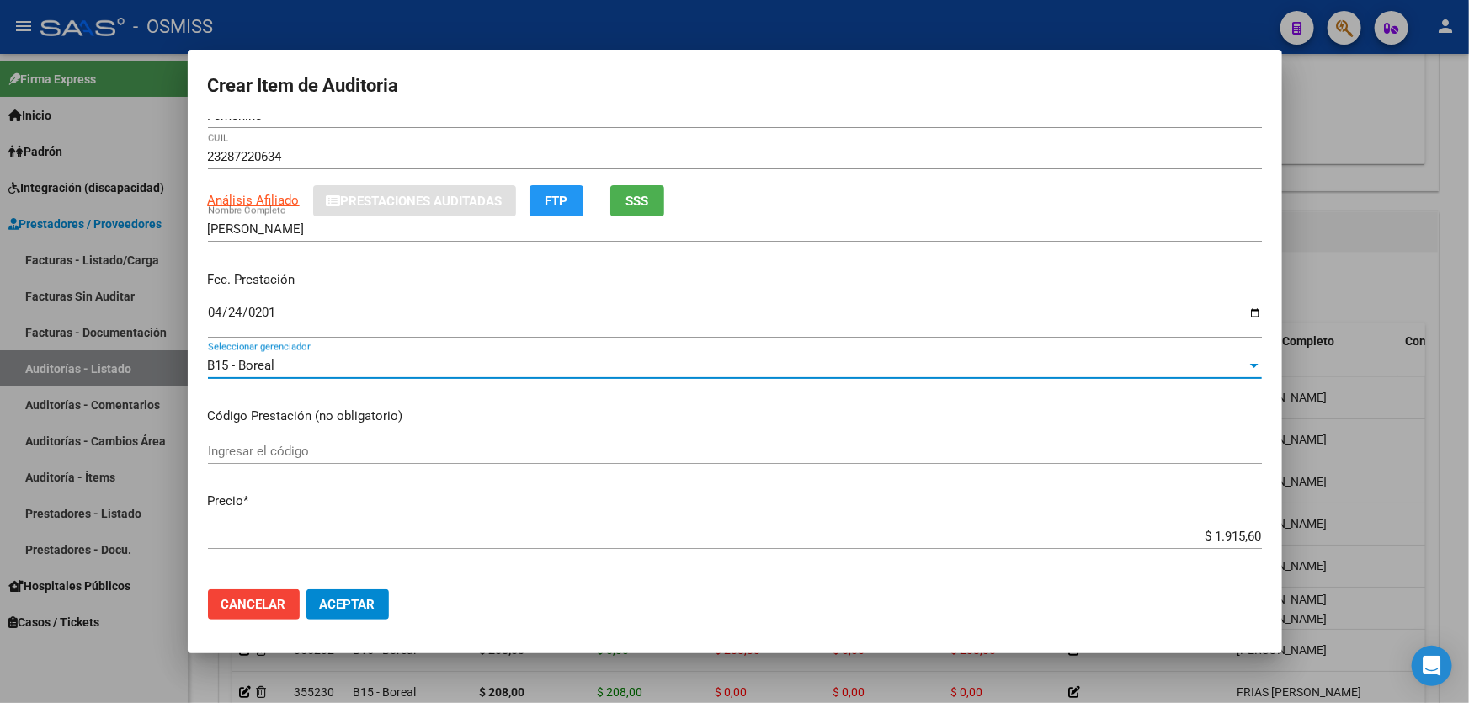
scroll to position [229, 0]
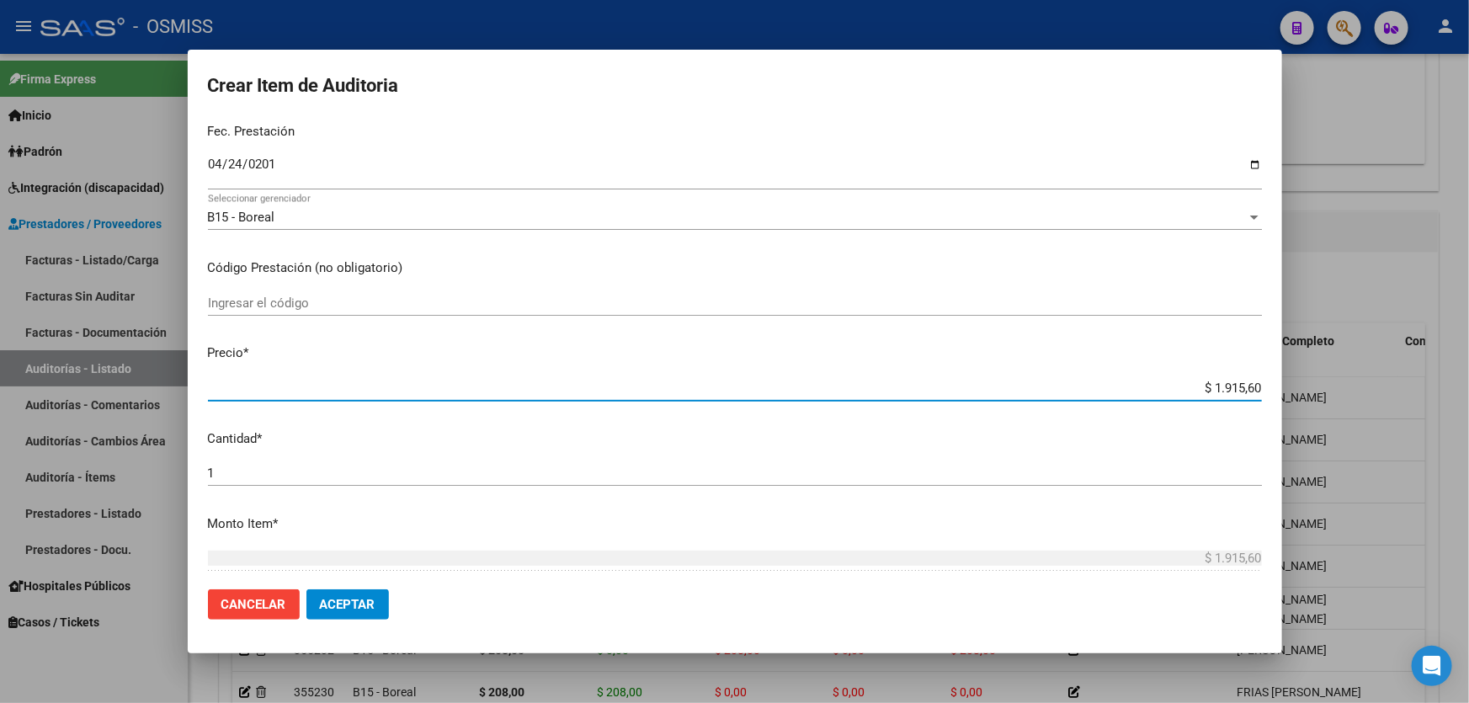
drag, startPoint x: 1176, startPoint y: 387, endPoint x: 1375, endPoint y: 365, distance: 199.9
click at [1374, 365] on div "Crear Item de Auditoria 28722063 Nro Documento El DNI no existe en el padrón, e…" at bounding box center [734, 351] width 1469 height 703
type input "$ 0,06"
type input "$ 0,66"
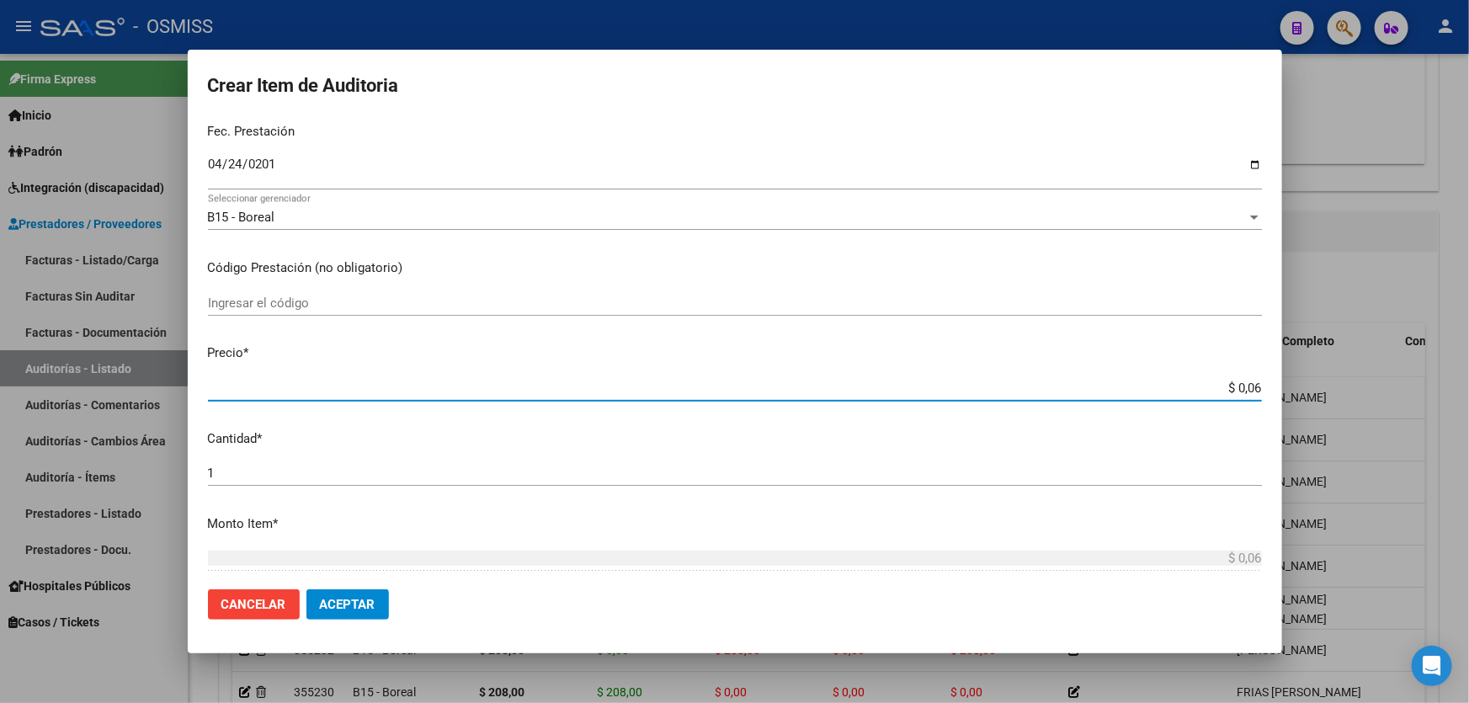
type input "$ 0,66"
type input "$ 6,60"
type input "$ 66,00"
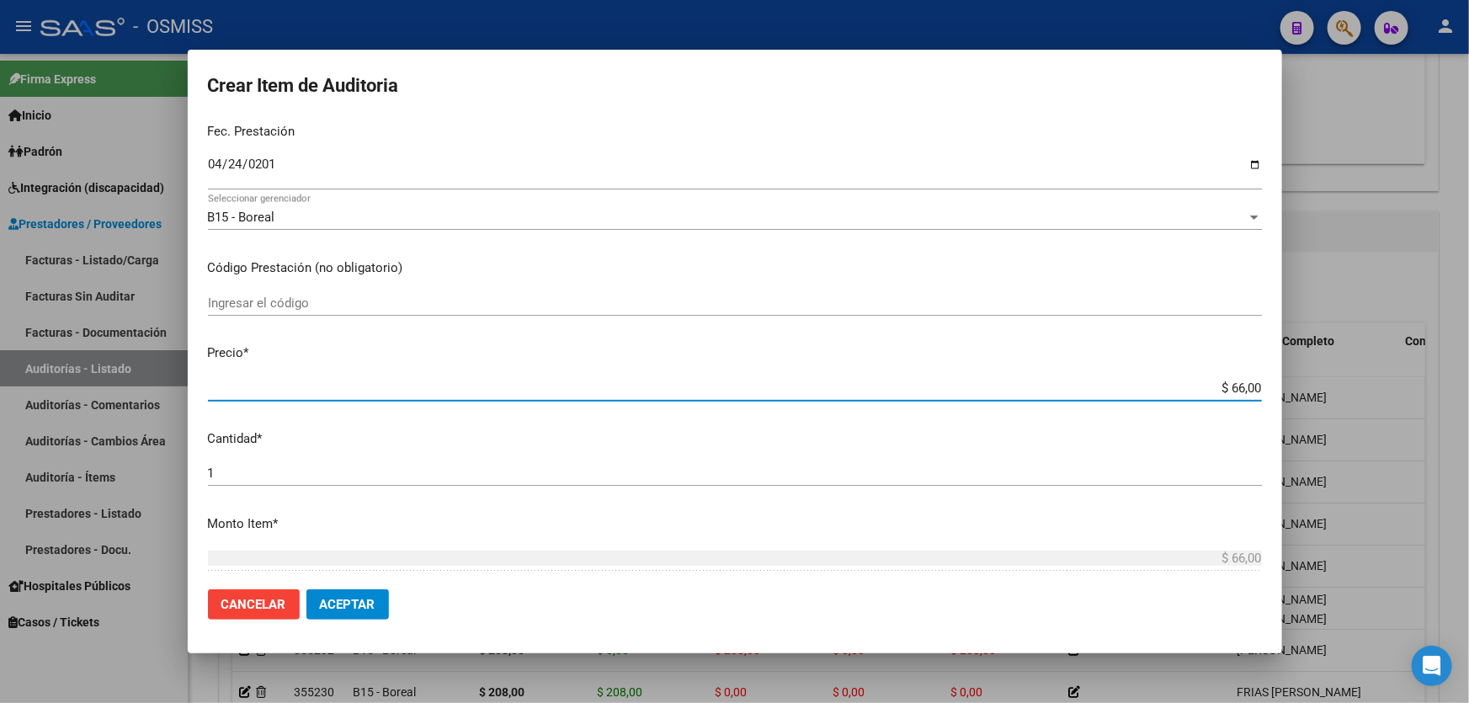
type input "$ 660,00"
type input "$ 66,00"
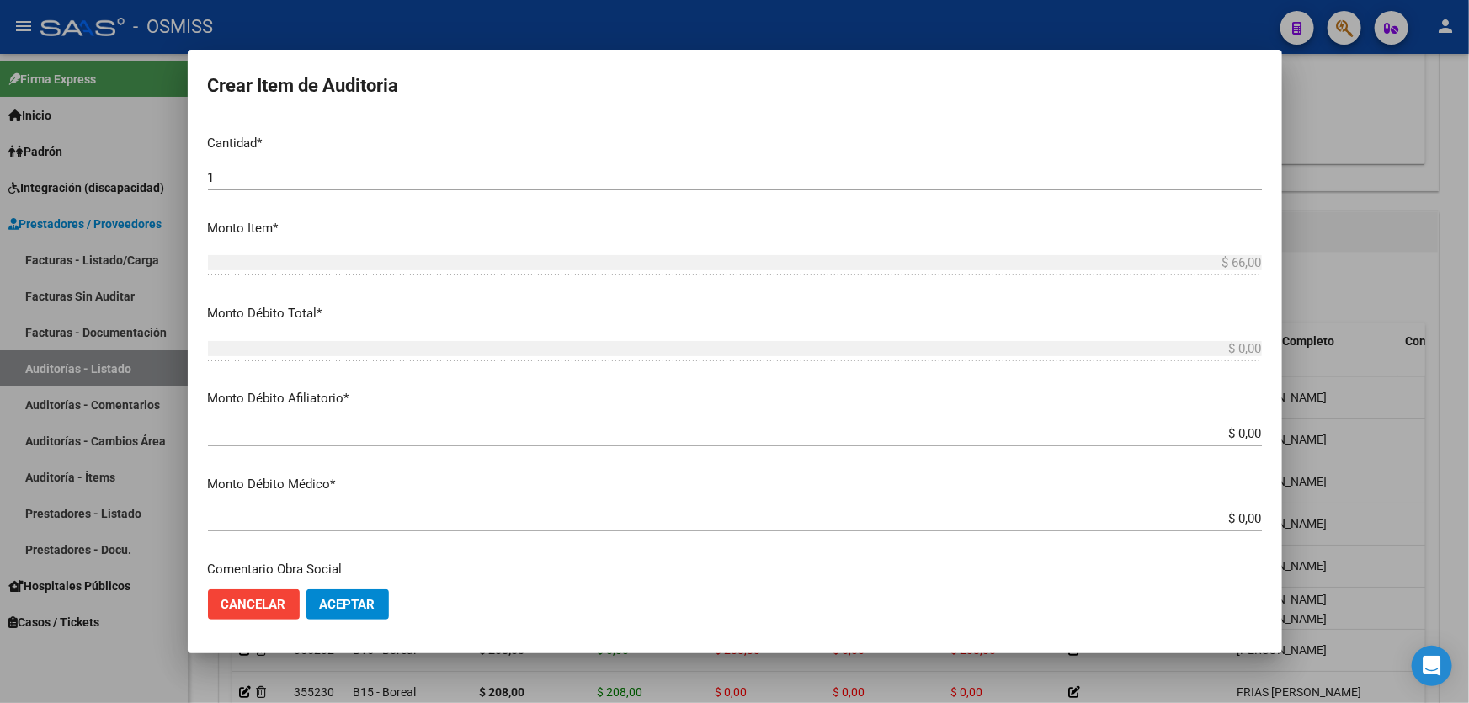
scroll to position [536, 0]
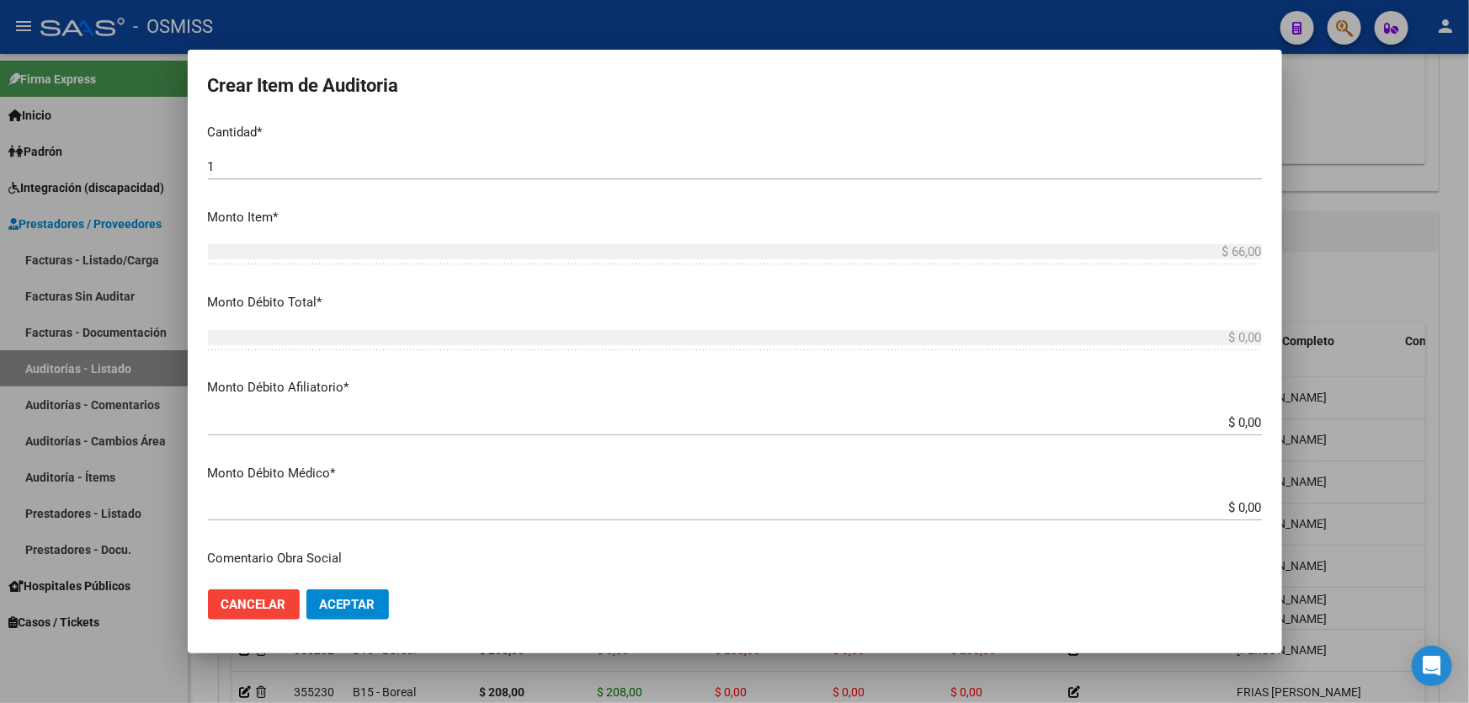
click at [353, 595] on button "Aceptar" at bounding box center [348, 604] width 83 height 30
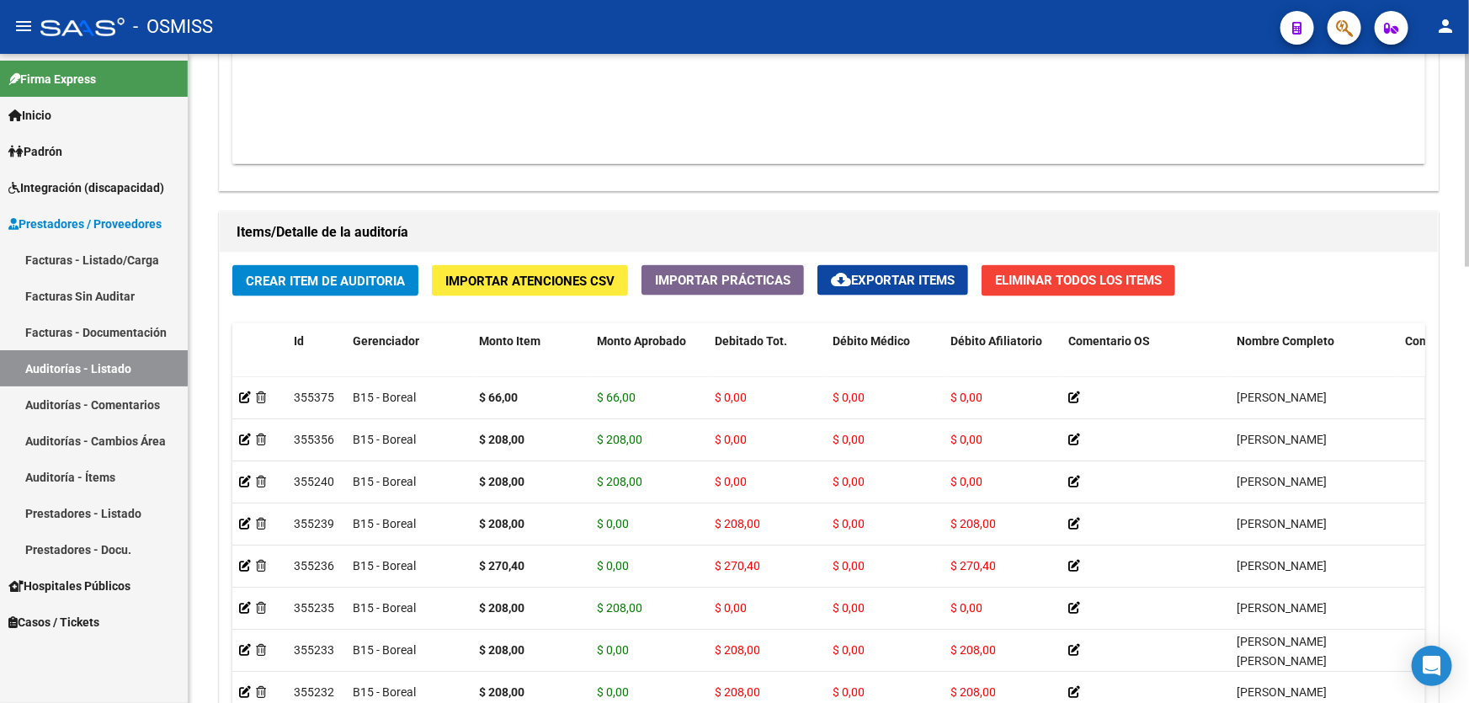
click at [403, 277] on span "Crear Item de Auditoria" at bounding box center [325, 281] width 159 height 15
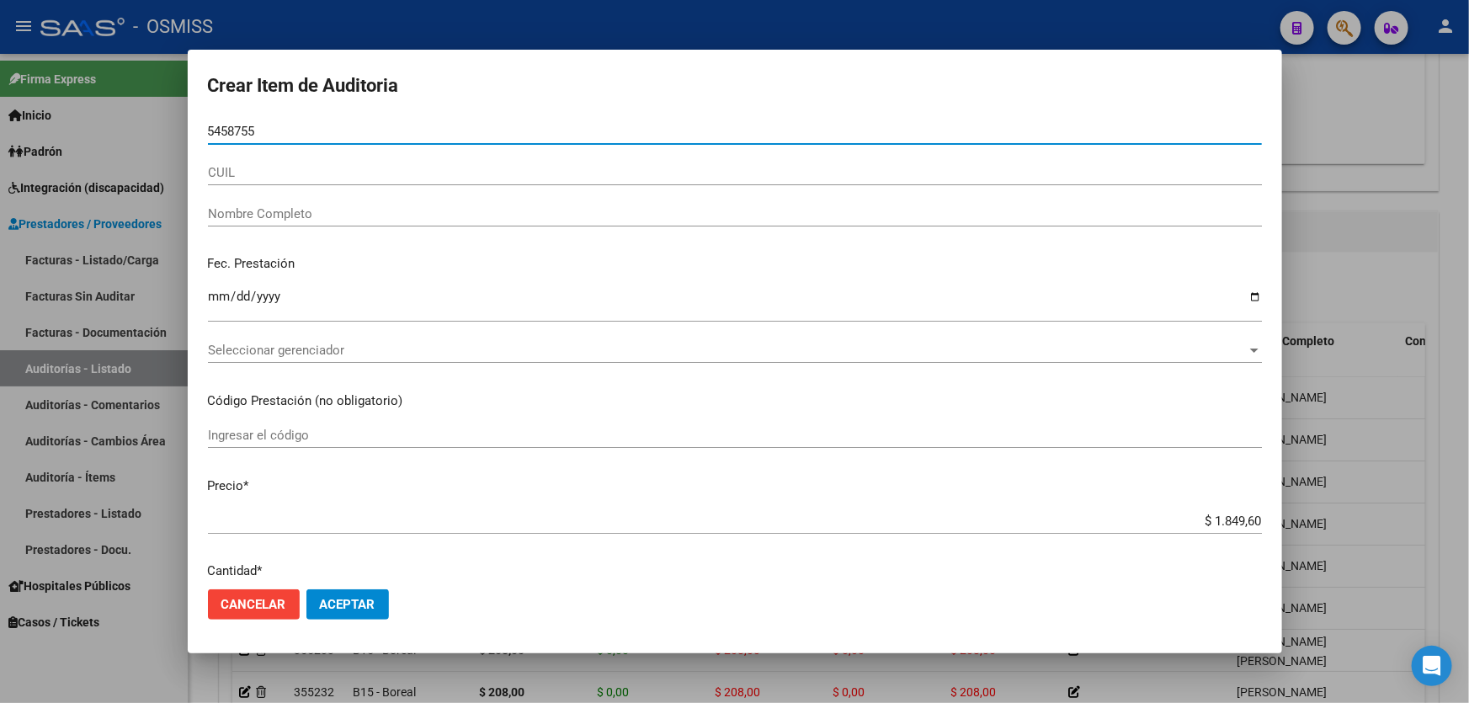
type input "54587558"
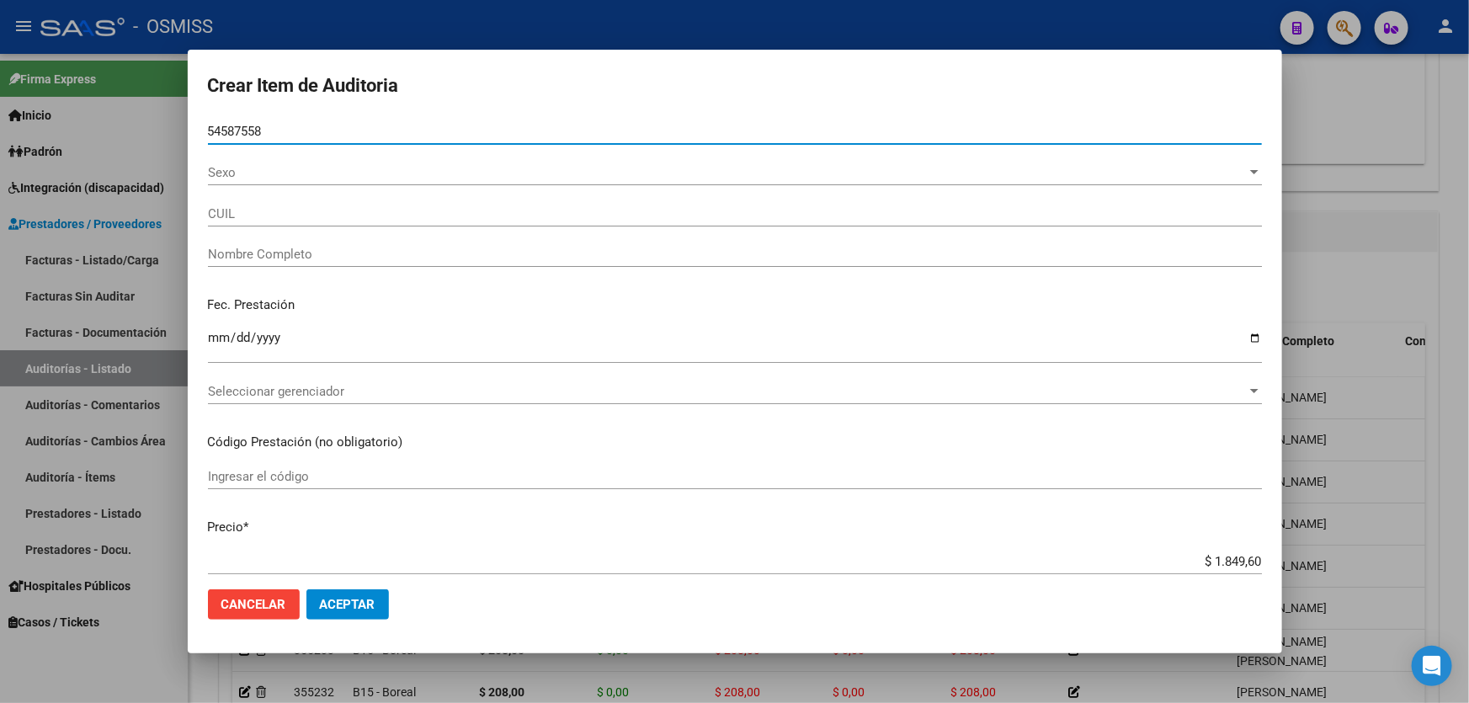
type input "27545875581"
type input "[PERSON_NAME]"
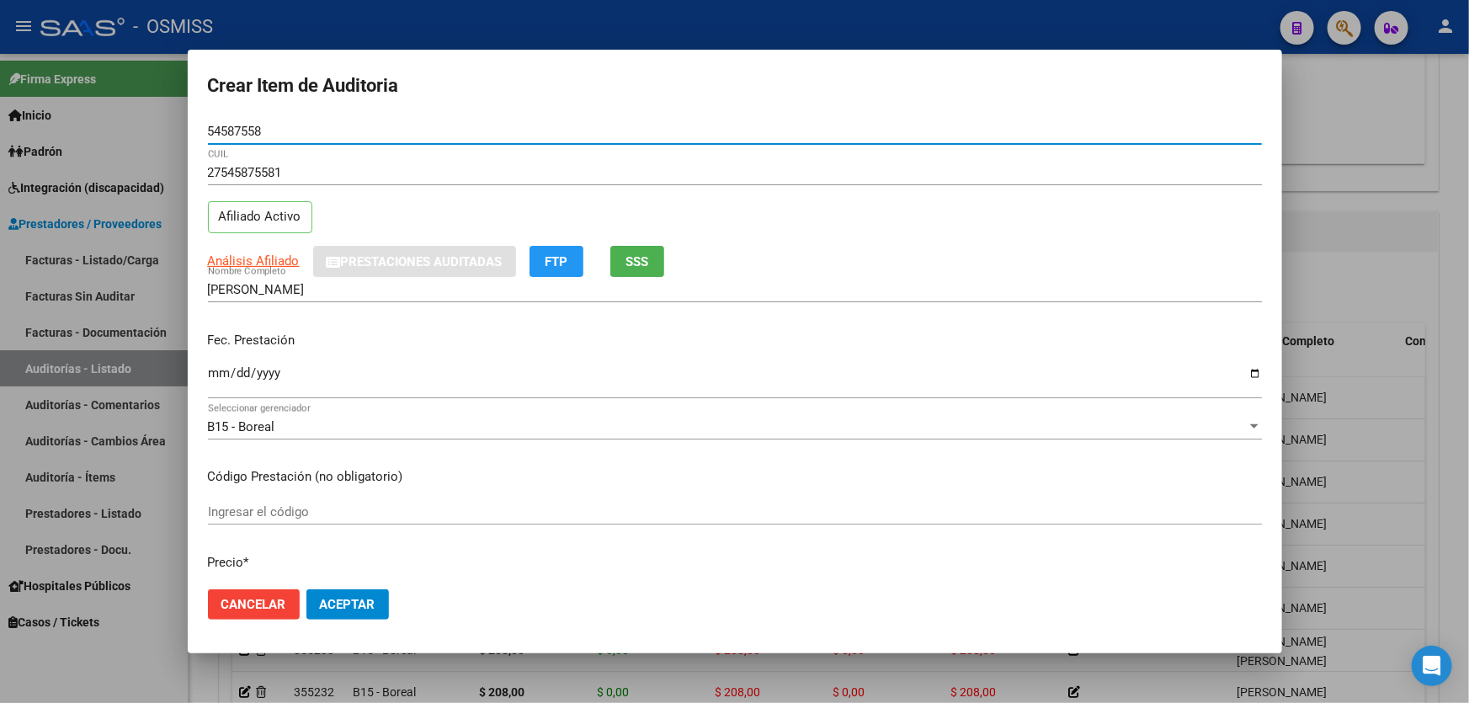
type input "54587558"
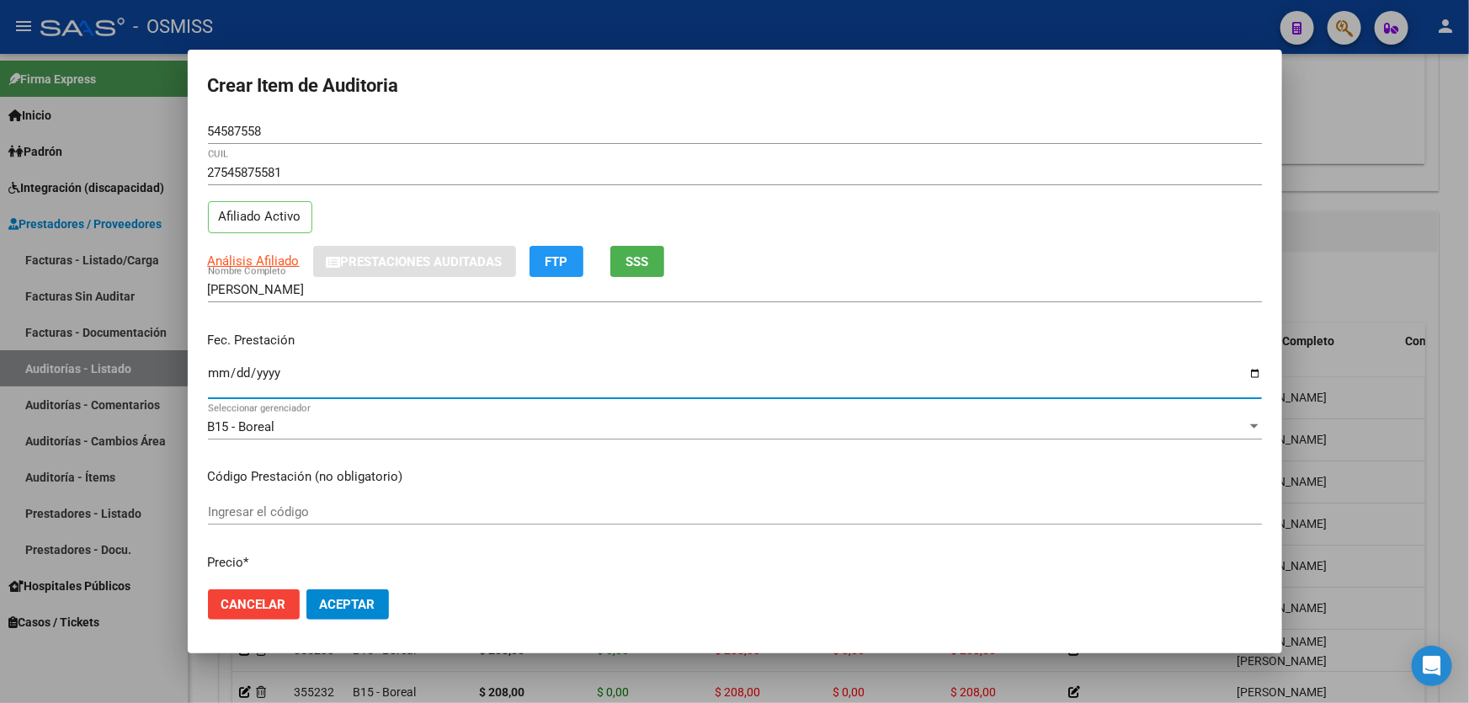
click at [217, 371] on input "Ingresar la fecha" at bounding box center [735, 379] width 1054 height 27
type input "[DATE]"
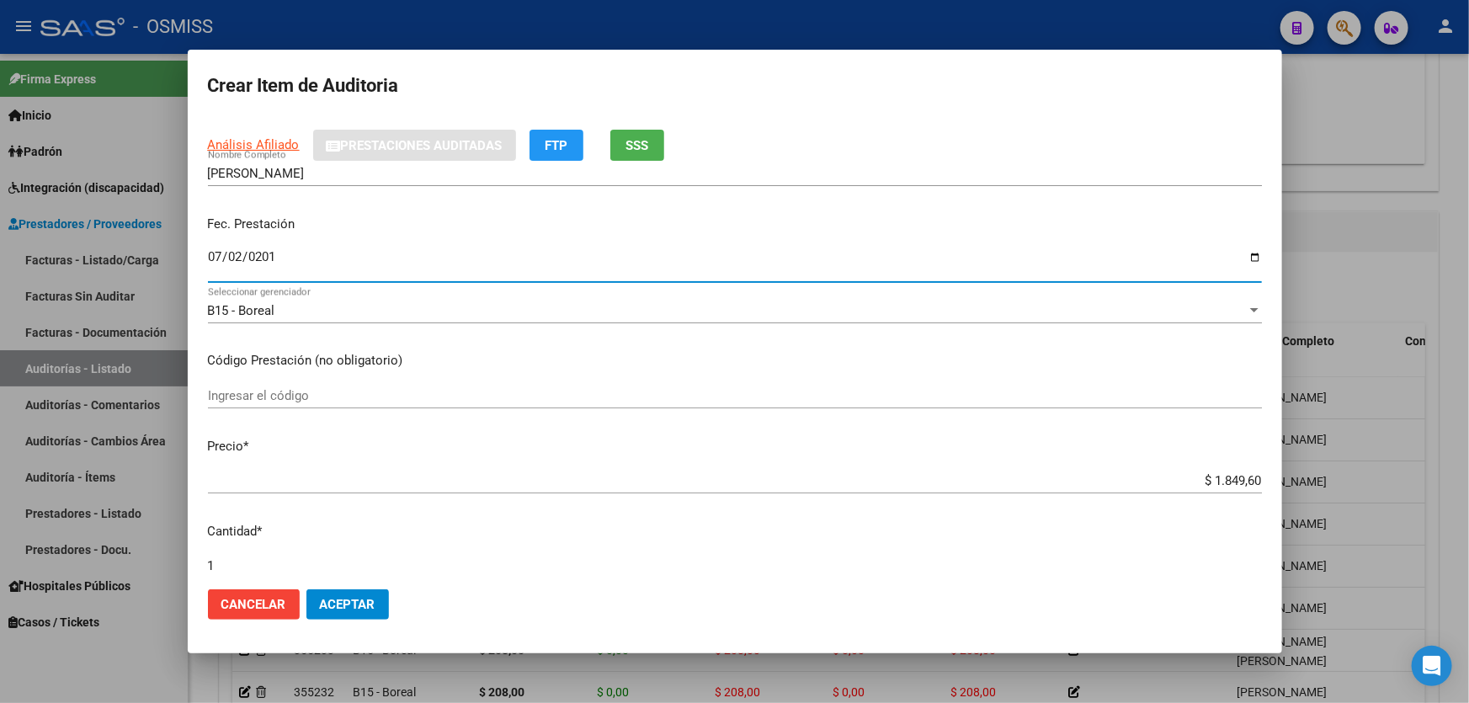
scroll to position [229, 0]
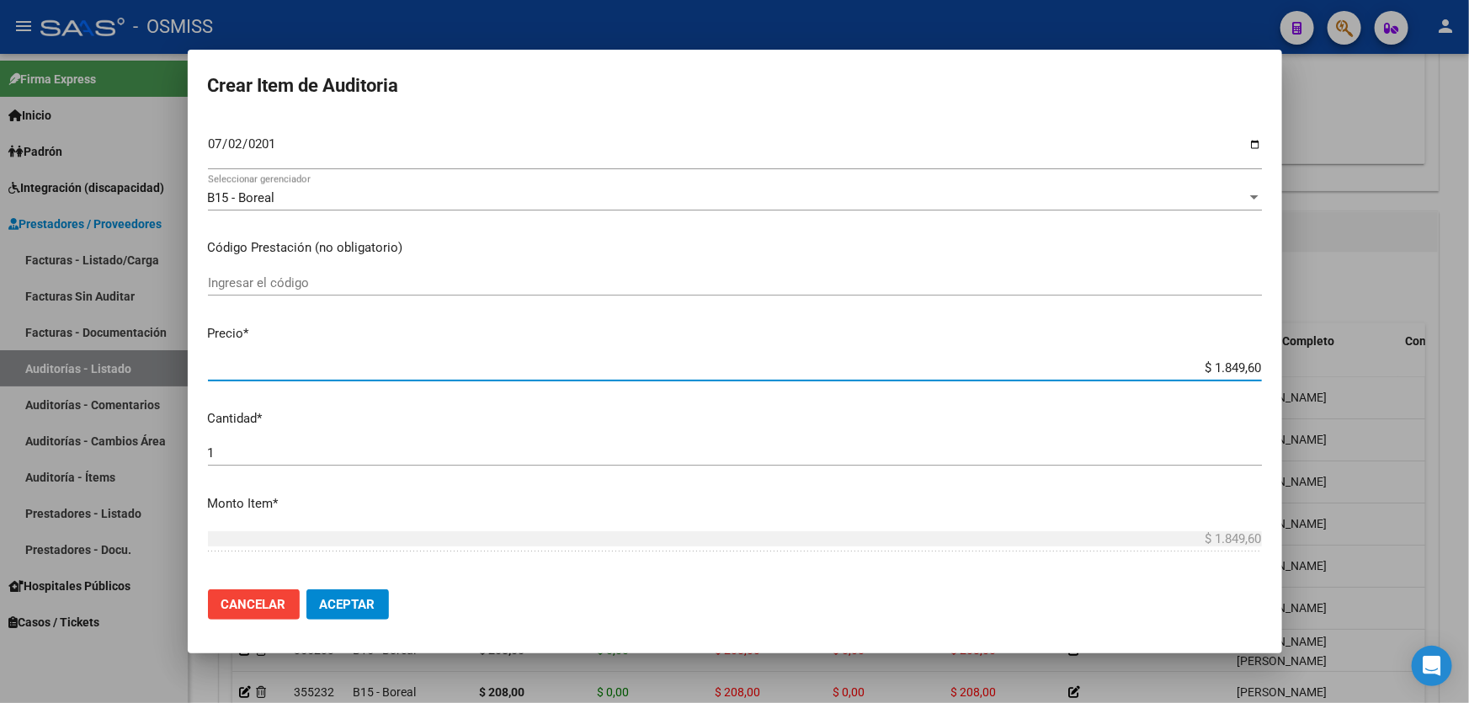
drag, startPoint x: 1171, startPoint y: 366, endPoint x: 1469, endPoint y: 365, distance: 298.1
click at [1310, 354] on div "Crear Item de Auditoria 54587558 Nro Documento 27545875581 CUIL Afiliado Activo…" at bounding box center [734, 351] width 1469 height 703
type input "$ 0,08"
type input "$ 0,85"
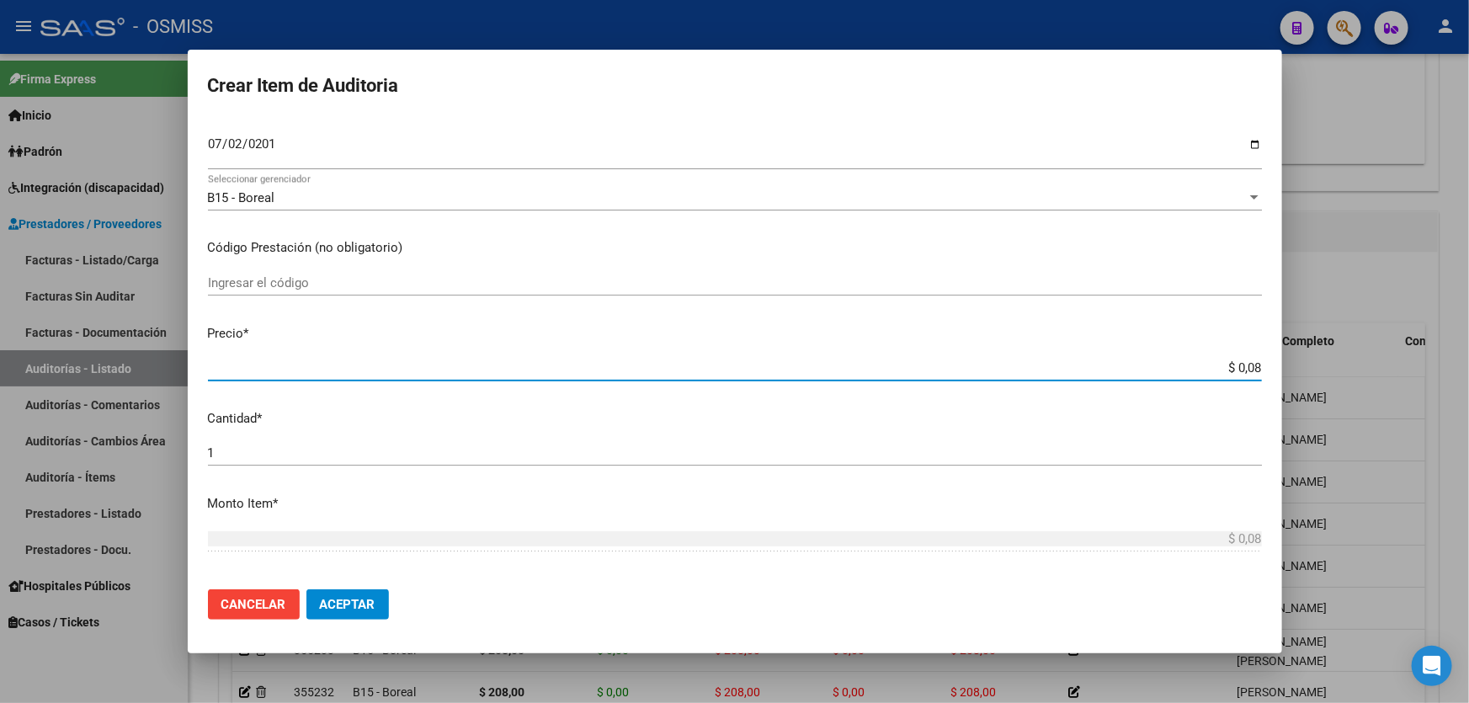
type input "$ 0,85"
type input "$ 8,58"
type input "$ 85,80"
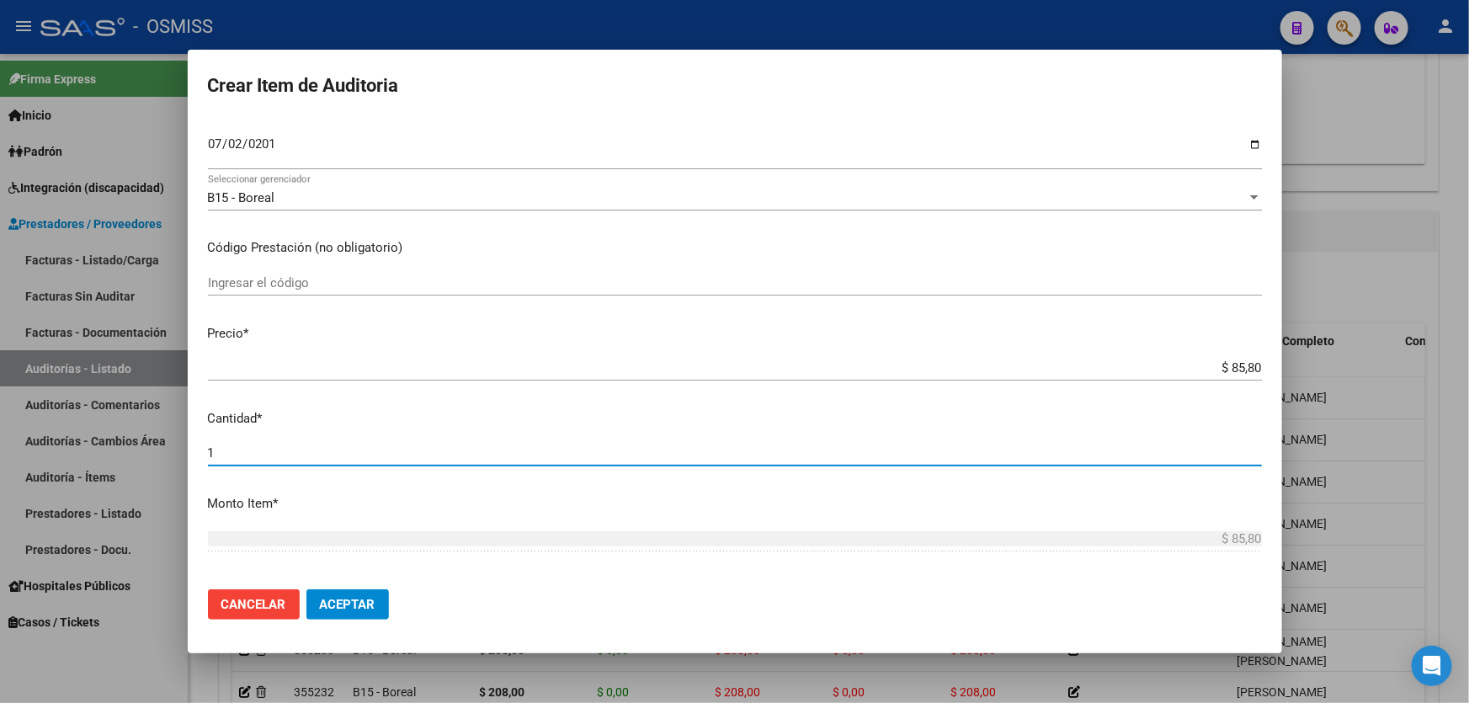
drag, startPoint x: 252, startPoint y: 452, endPoint x: 172, endPoint y: 450, distance: 80.0
click at [154, 450] on div "Crear Item de Auditoria 54587558 Nro Documento 27545875581 CUIL Afiliado Activo…" at bounding box center [734, 351] width 1469 height 703
type input "2"
type input "$ 171,60"
type input "2"
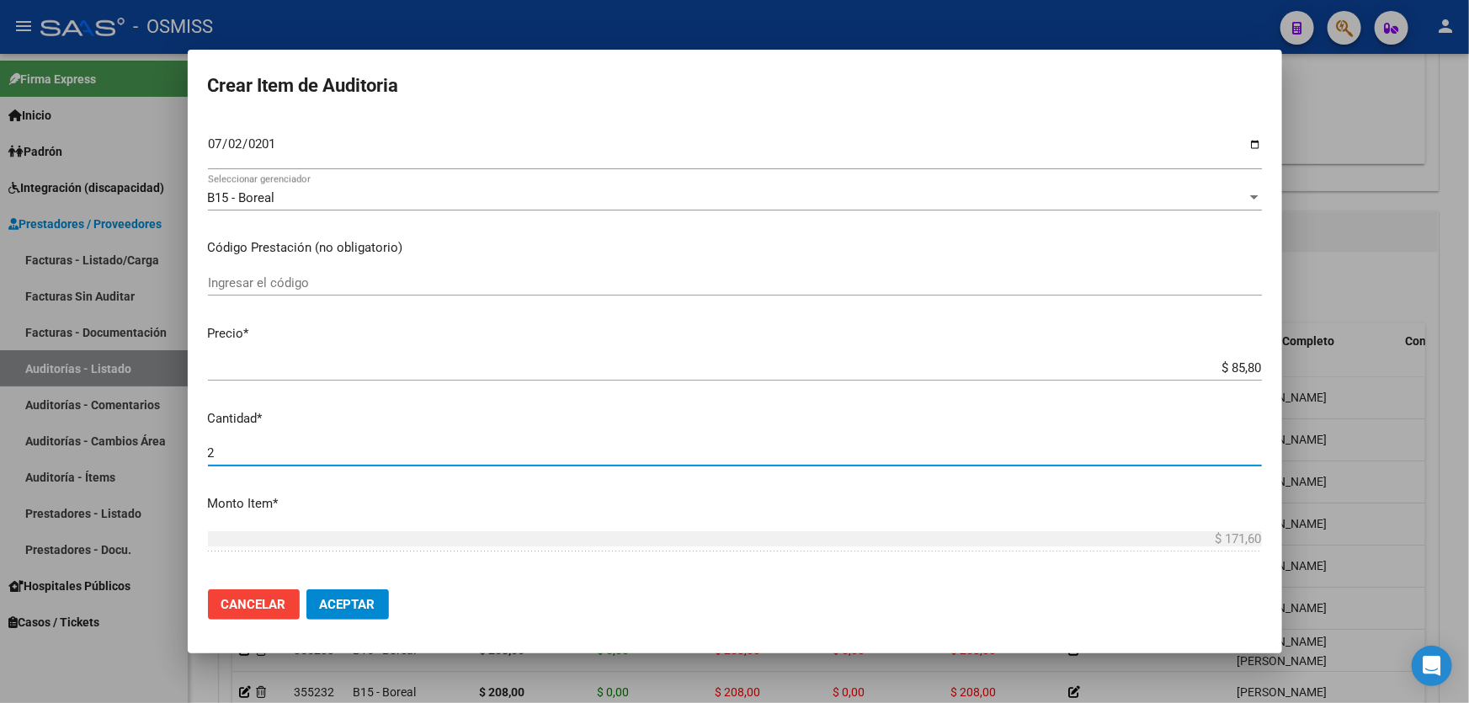
click at [349, 599] on span "Aceptar" at bounding box center [348, 604] width 56 height 15
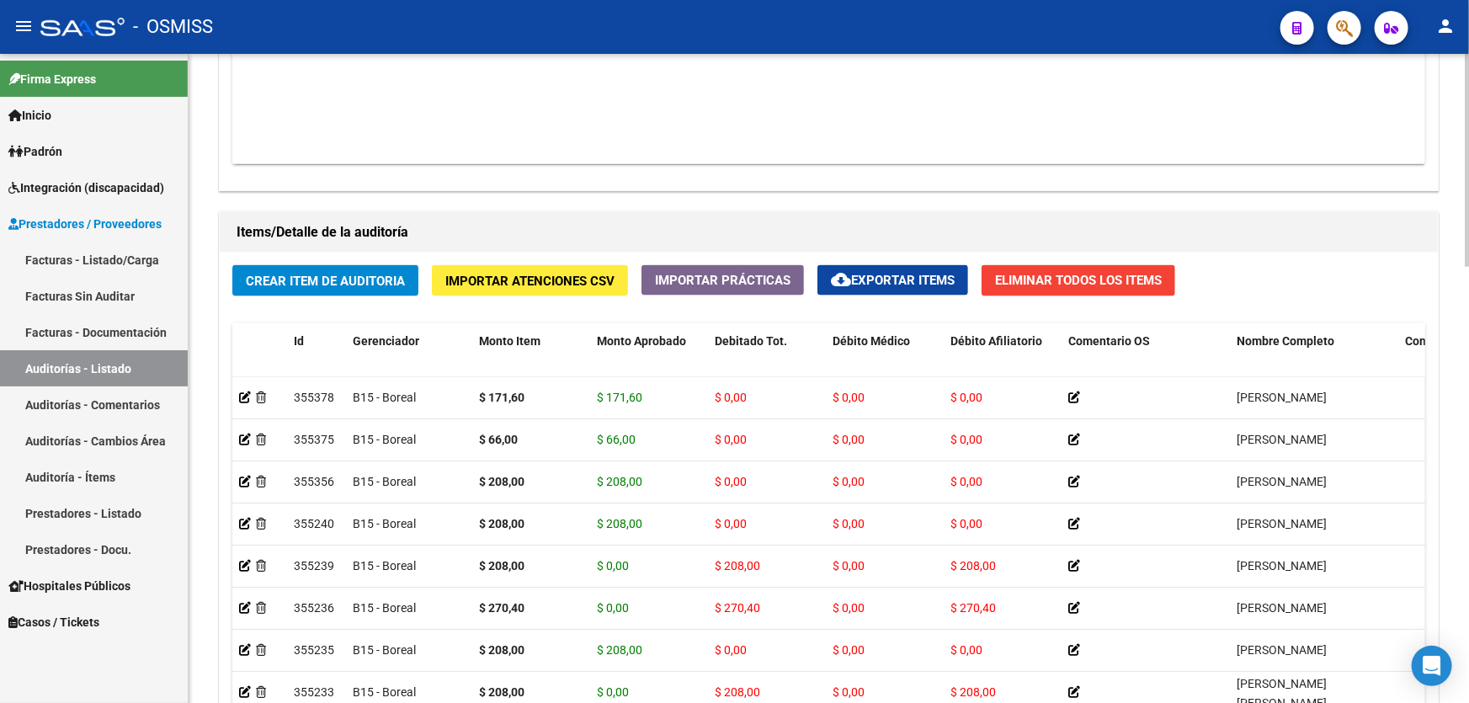
click at [612, 179] on div "Agregar Comprobante cloud_download Exportar Comprobantes ID CAE Razon Social CP…" at bounding box center [829, 15] width 1219 height 349
click at [384, 274] on span "Crear Item de Auditoria" at bounding box center [325, 281] width 159 height 15
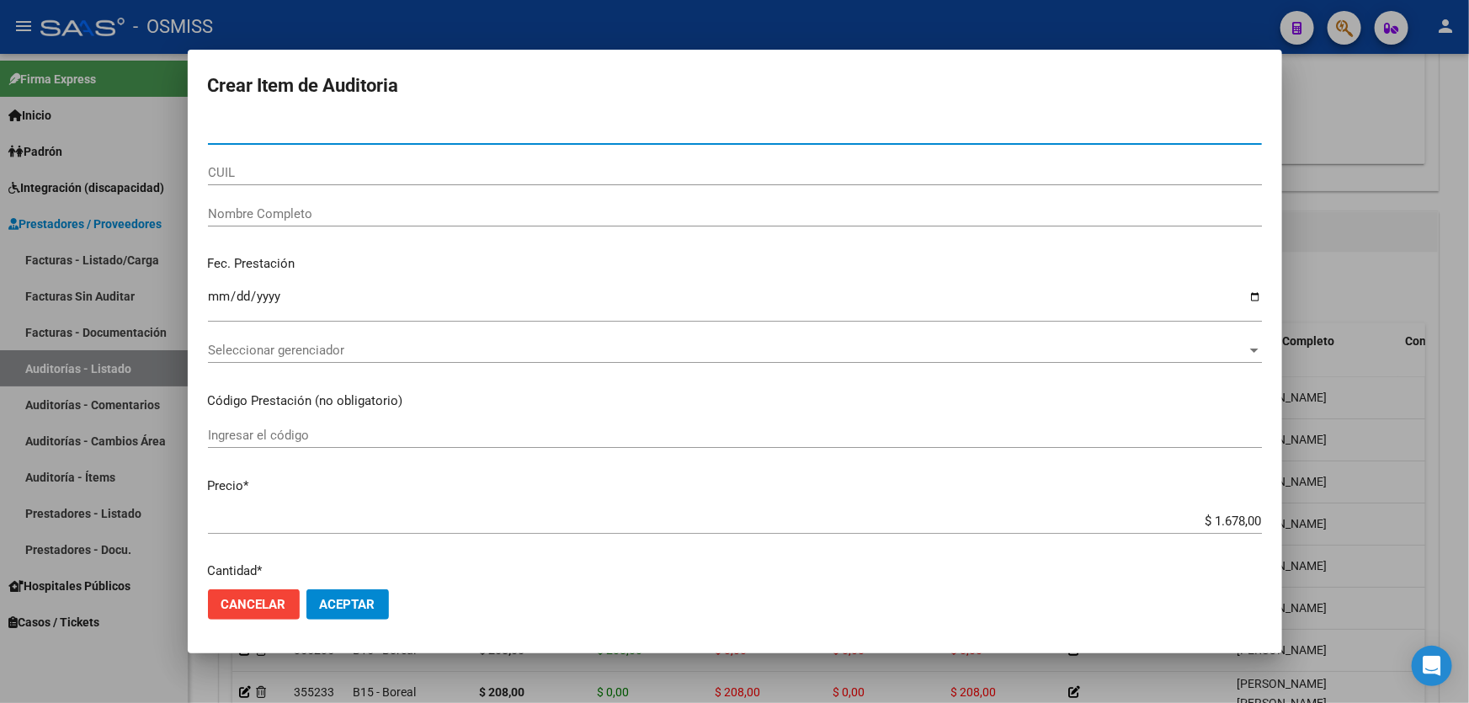
paste input "30307023"
type input "30307023"
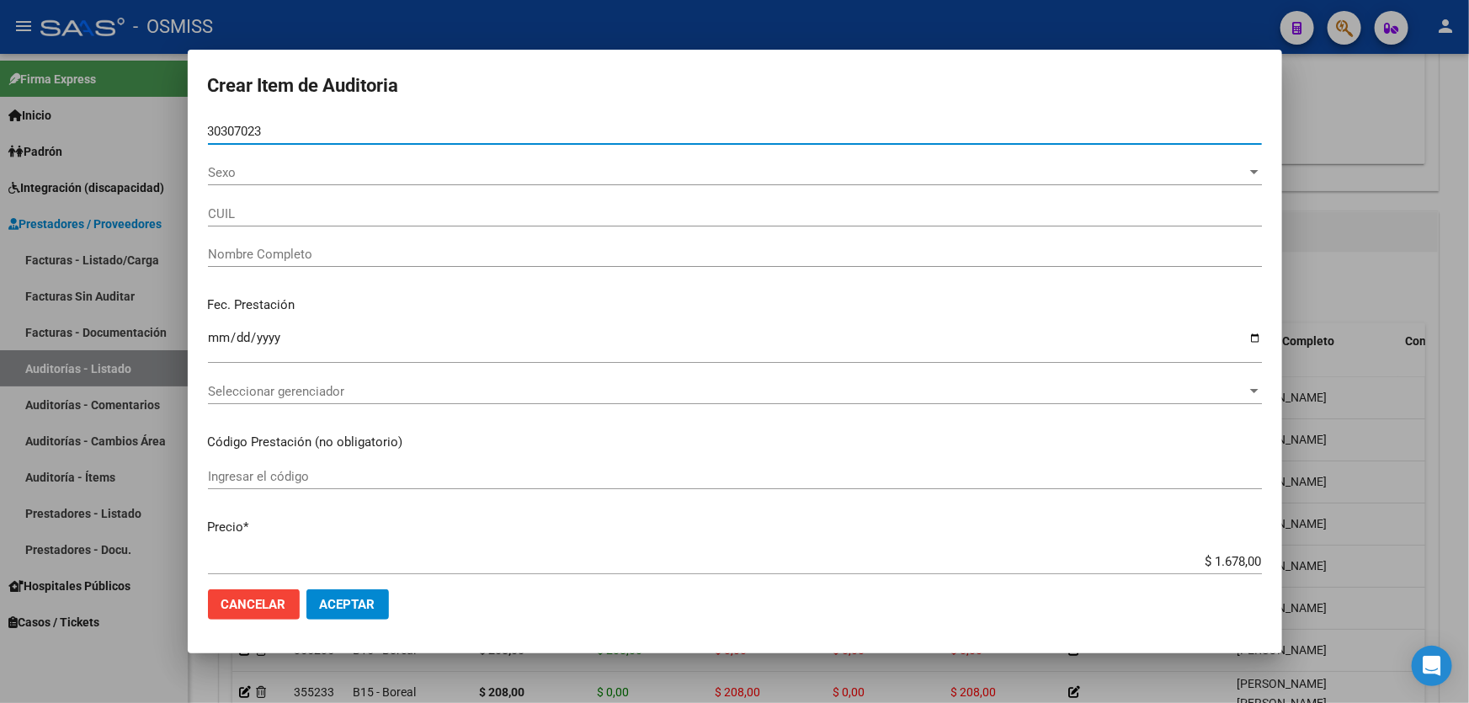
type input "27303070236"
type input "[PERSON_NAME] [PERSON_NAME]"
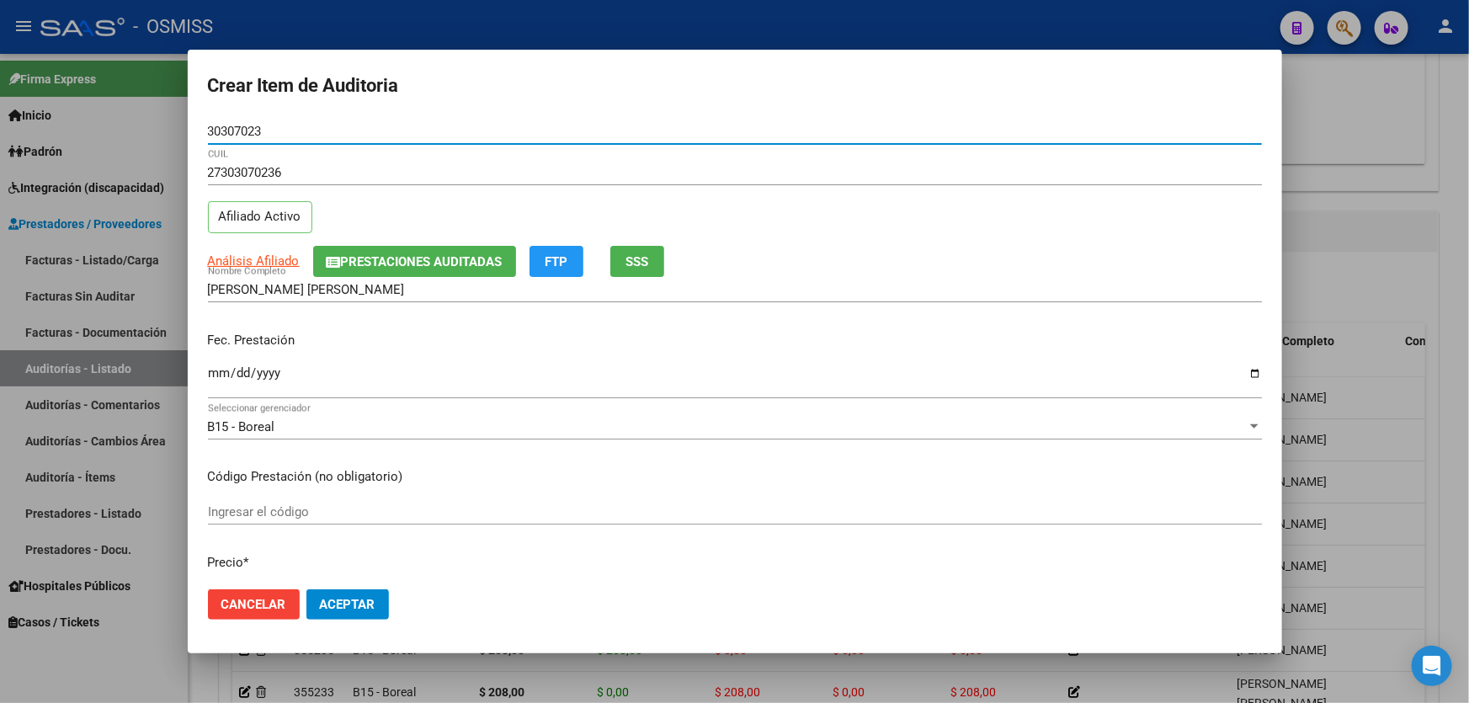
type input "30307023"
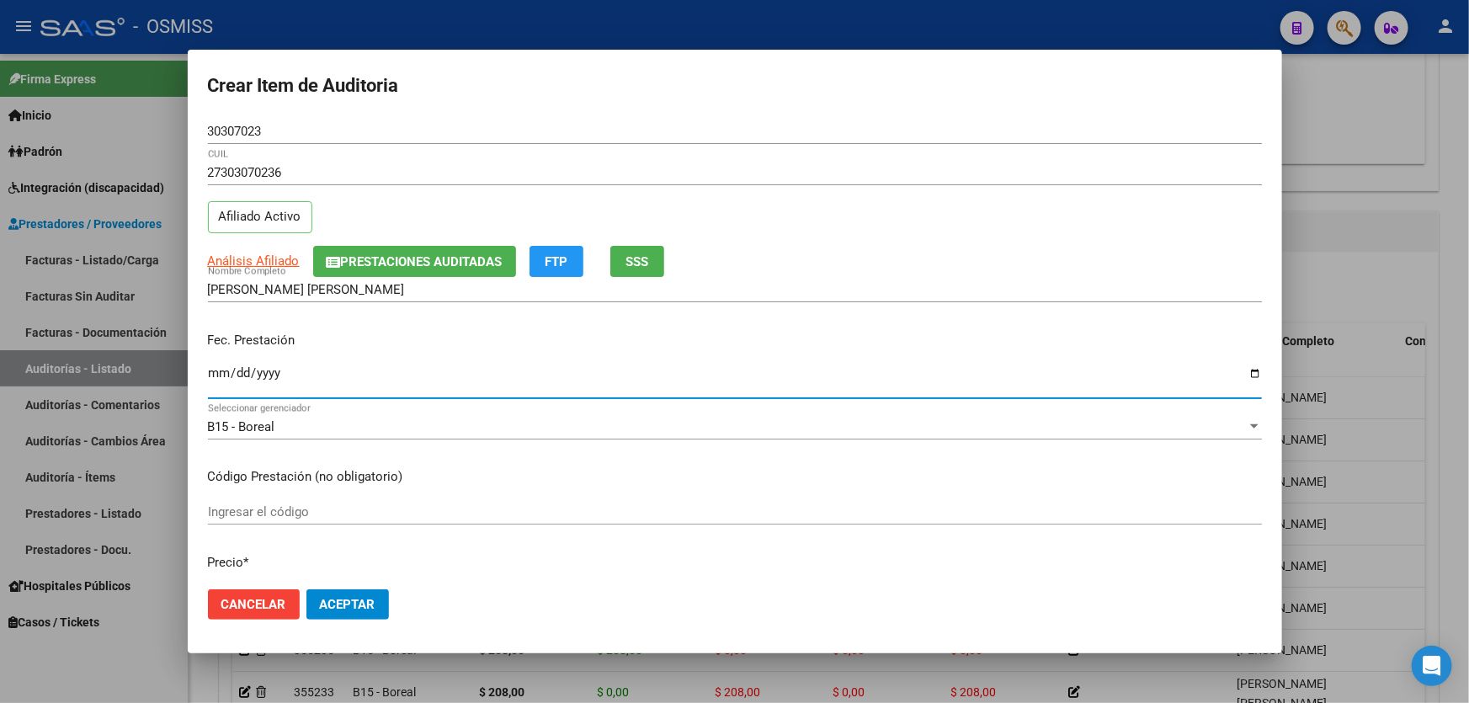
click at [215, 376] on input "Ingresar la fecha" at bounding box center [735, 379] width 1054 height 27
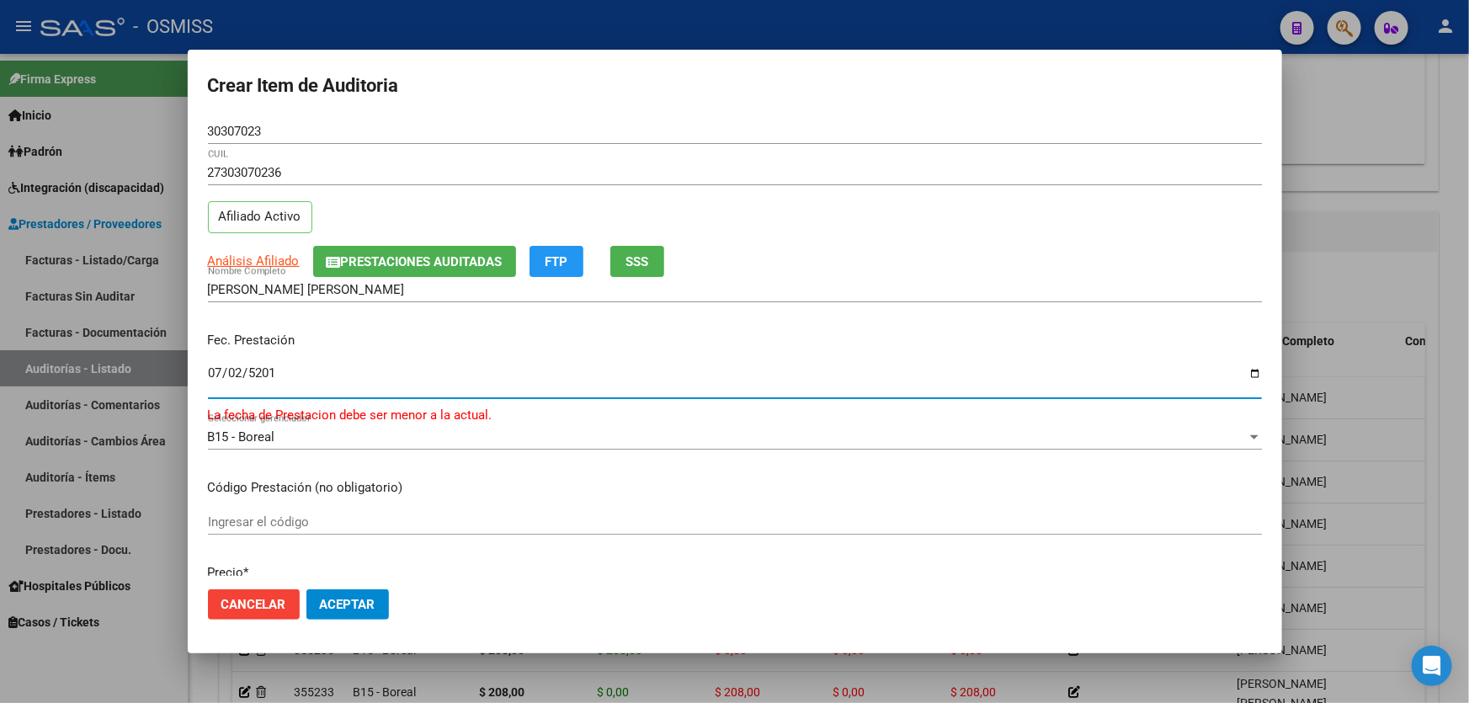
type input "[DATE]"
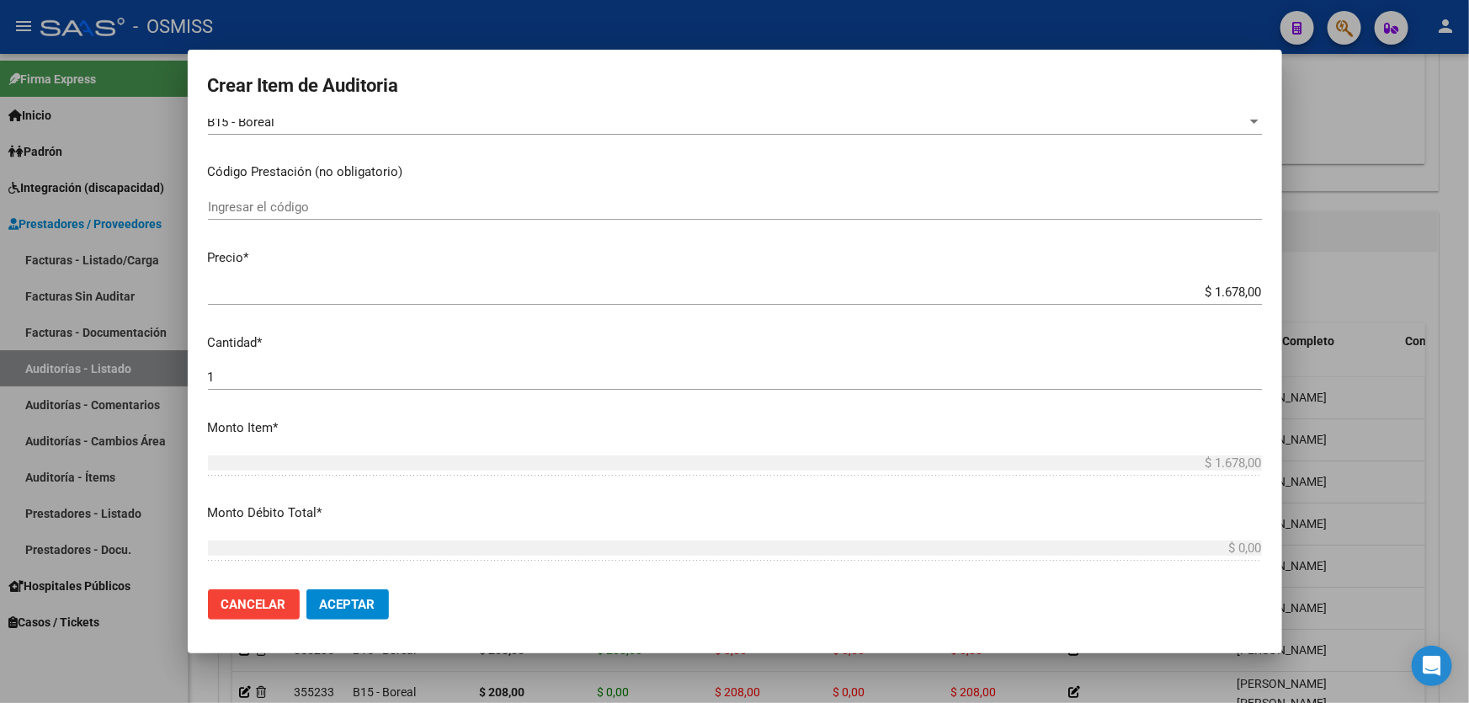
scroll to position [306, 0]
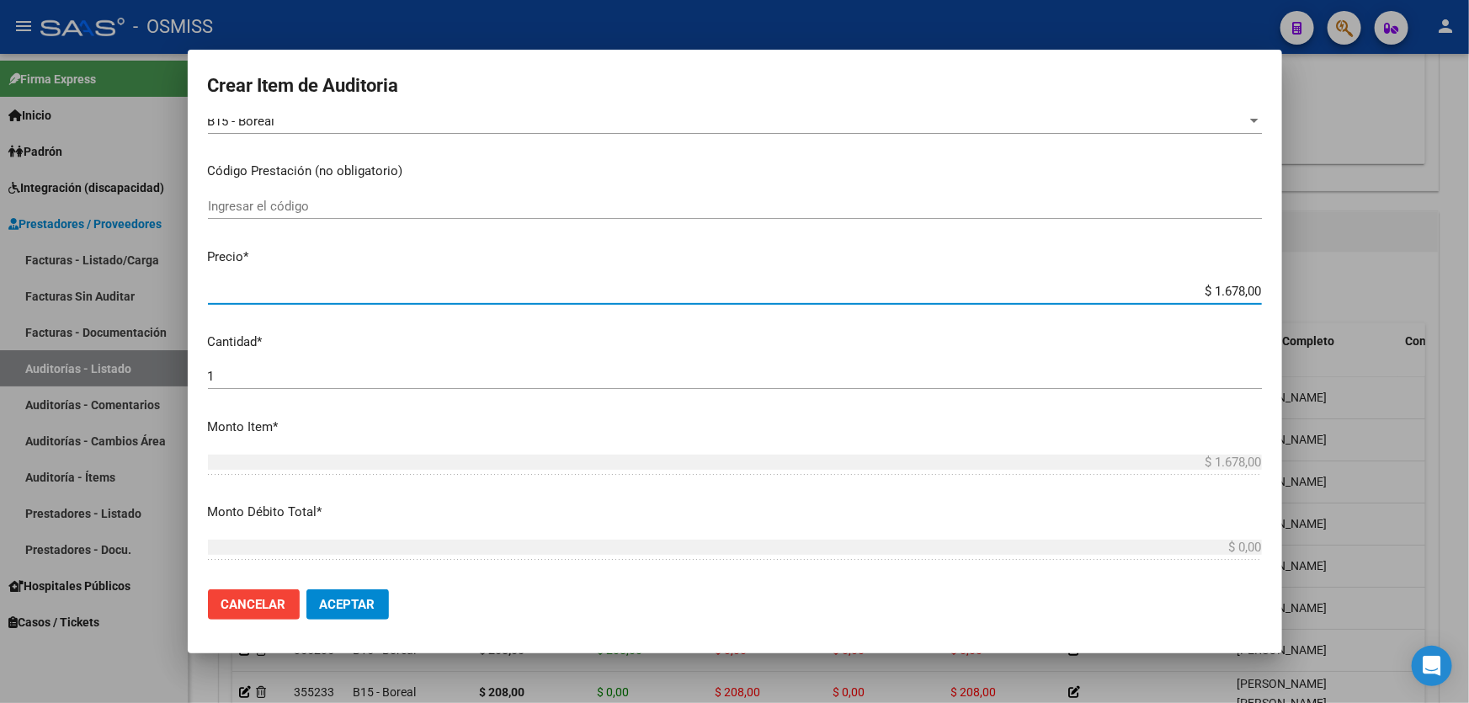
drag, startPoint x: 1182, startPoint y: 291, endPoint x: 1469, endPoint y: 218, distance: 295.3
click at [1469, 235] on div "Crear Item de Auditoria 30307023 Nro Documento 27303070236 CUIL Afiliado Activo…" at bounding box center [734, 351] width 1469 height 703
type input "$ 0,08"
type input "$ 0,85"
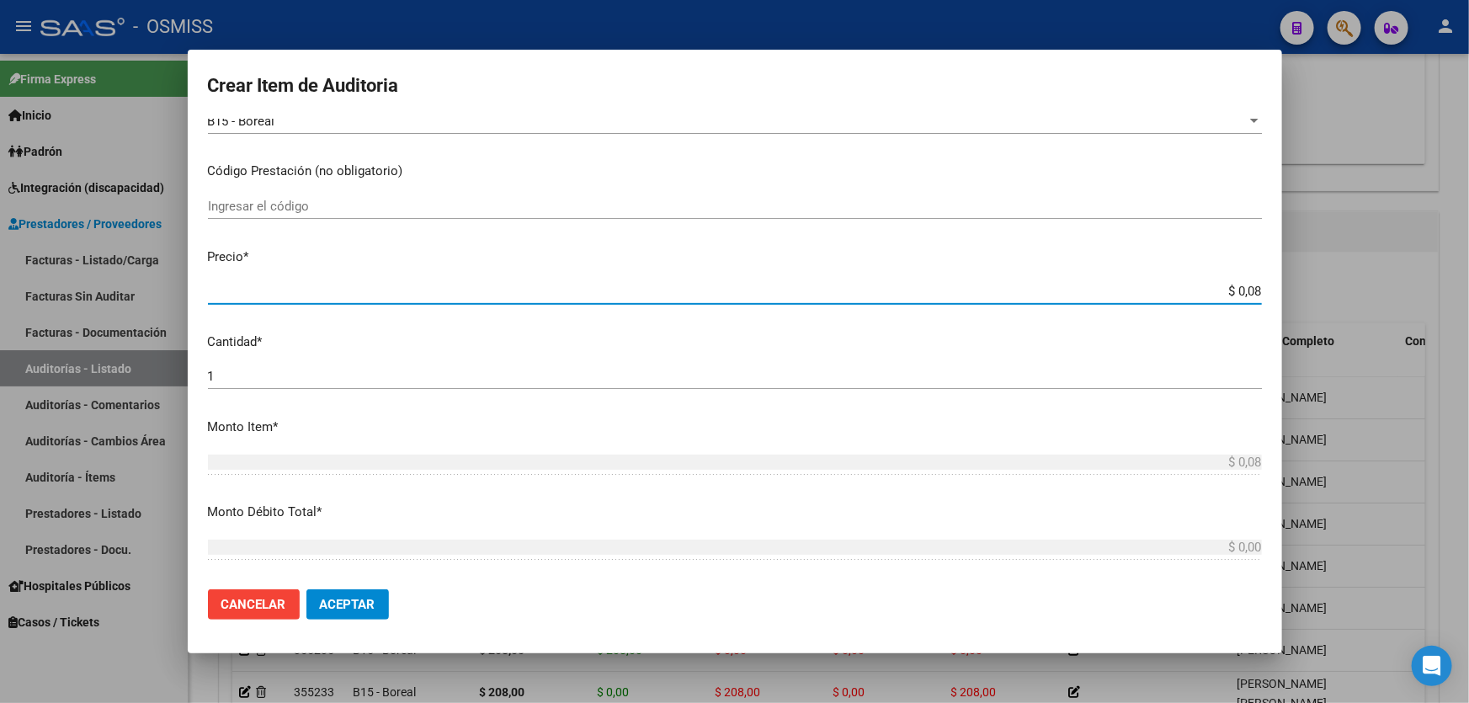
type input "$ 0,85"
type input "$ 8,58"
type input "$ 85,80"
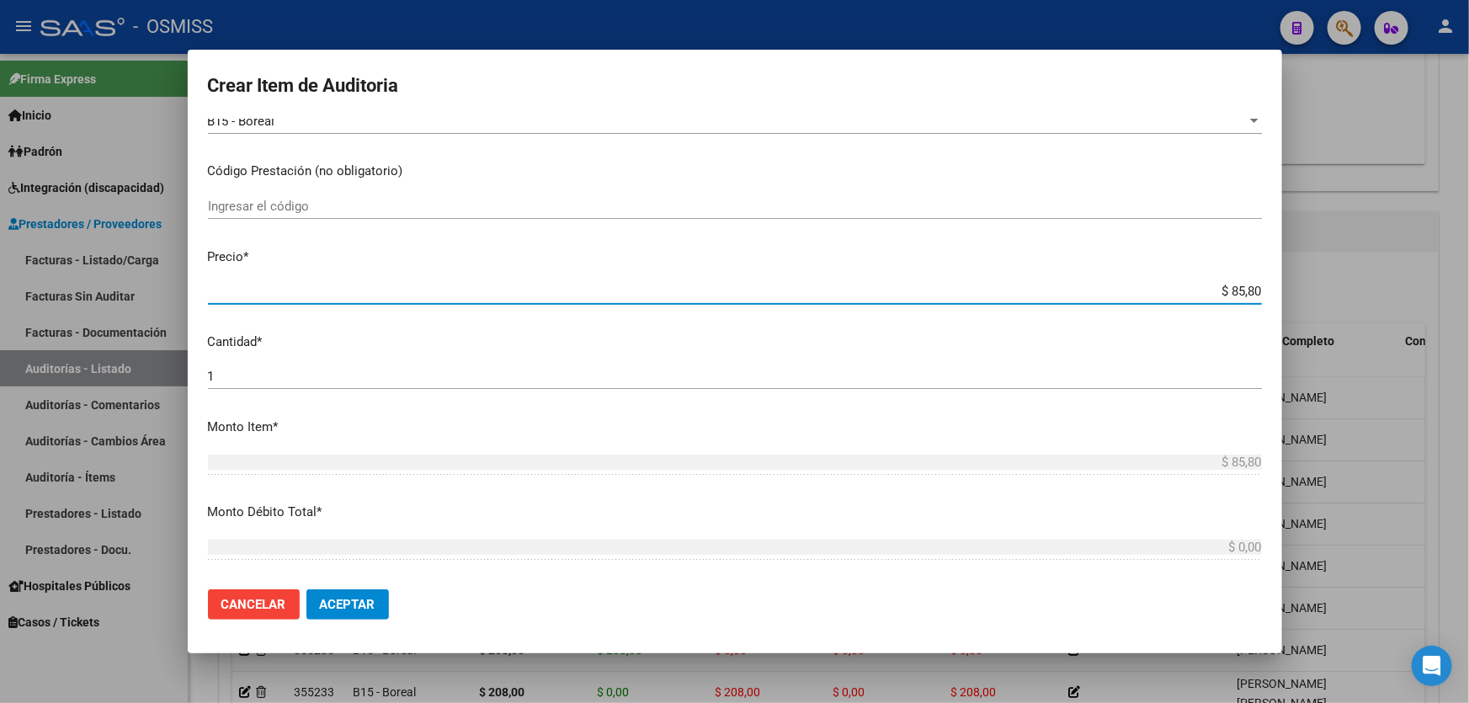
click at [244, 383] on div "1 Ingresar la cantidad" at bounding box center [735, 376] width 1054 height 25
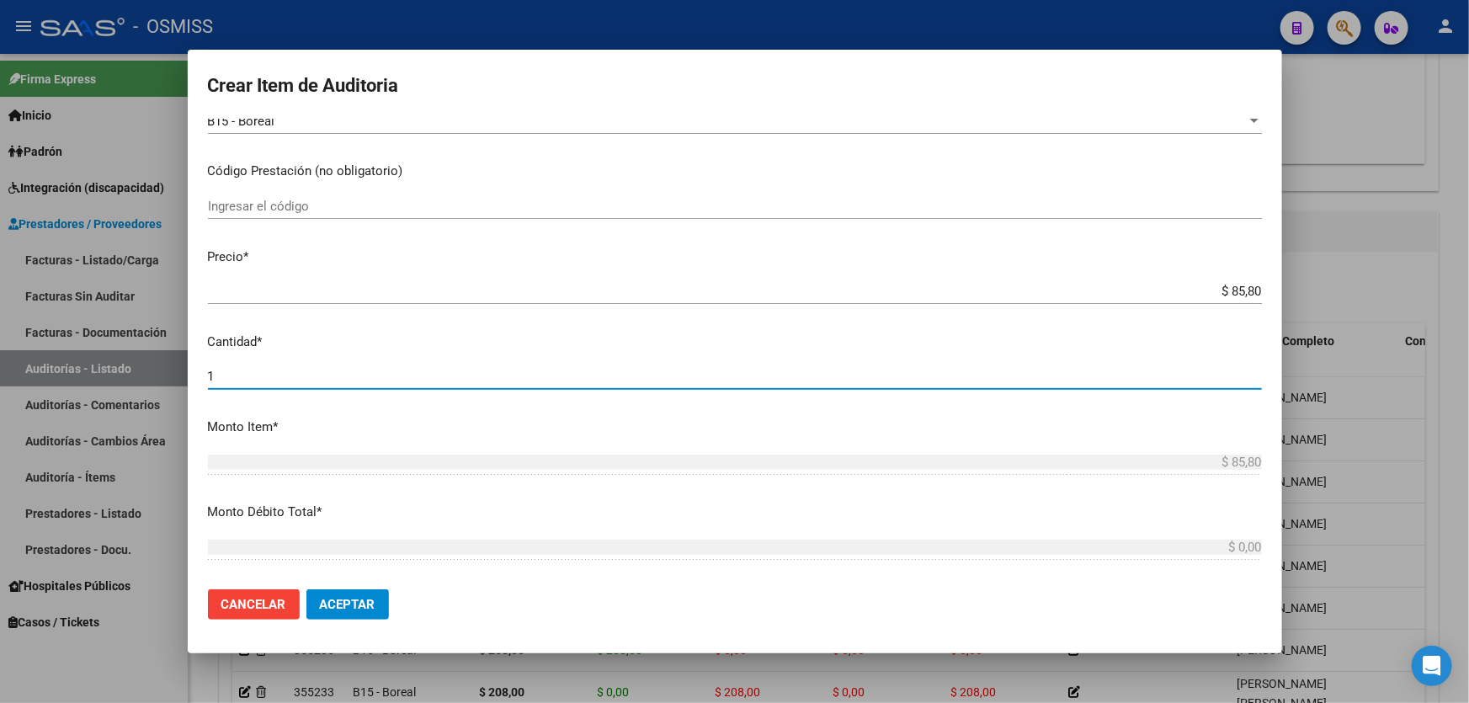
drag, startPoint x: 244, startPoint y: 378, endPoint x: 177, endPoint y: 377, distance: 67.4
click at [172, 377] on div "Crear Item de Auditoria 30307023 Nro Documento 27303070236 CUIL Afiliado Activo…" at bounding box center [734, 351] width 1469 height 703
type input "2"
type input "$ 171,60"
type input "2"
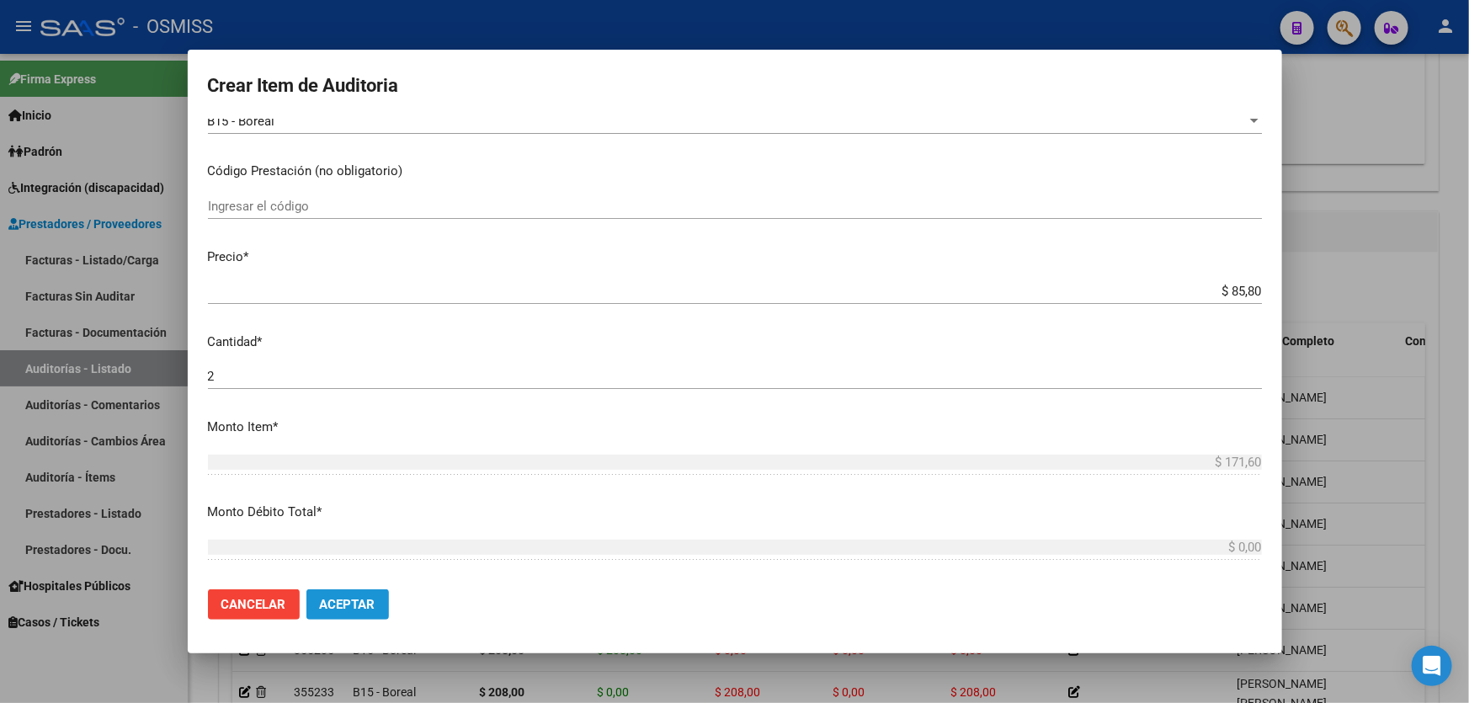
click at [360, 615] on button "Aceptar" at bounding box center [348, 604] width 83 height 30
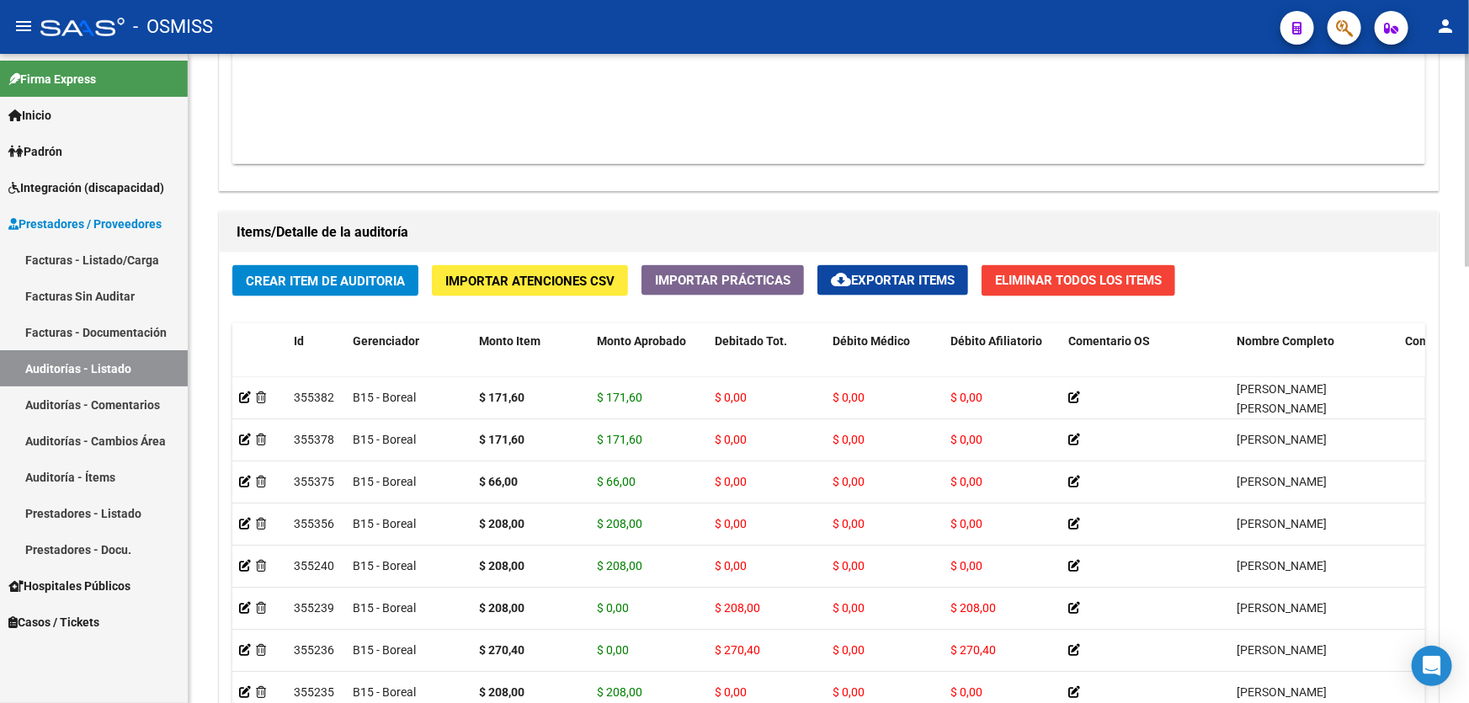
drag, startPoint x: 628, startPoint y: 184, endPoint x: 537, endPoint y: 97, distance: 126.3
click at [628, 184] on div "Agregar Comprobante cloud_download Exportar Comprobantes ID CAE Razon Social CP…" at bounding box center [829, 15] width 1219 height 349
click at [343, 261] on div "Crear Item de Auditoria Importar Atenciones CSV Importar Prácticas cloud_downlo…" at bounding box center [829, 547] width 1219 height 589
click at [356, 286] on button "Crear Item de Auditoria" at bounding box center [325, 280] width 186 height 31
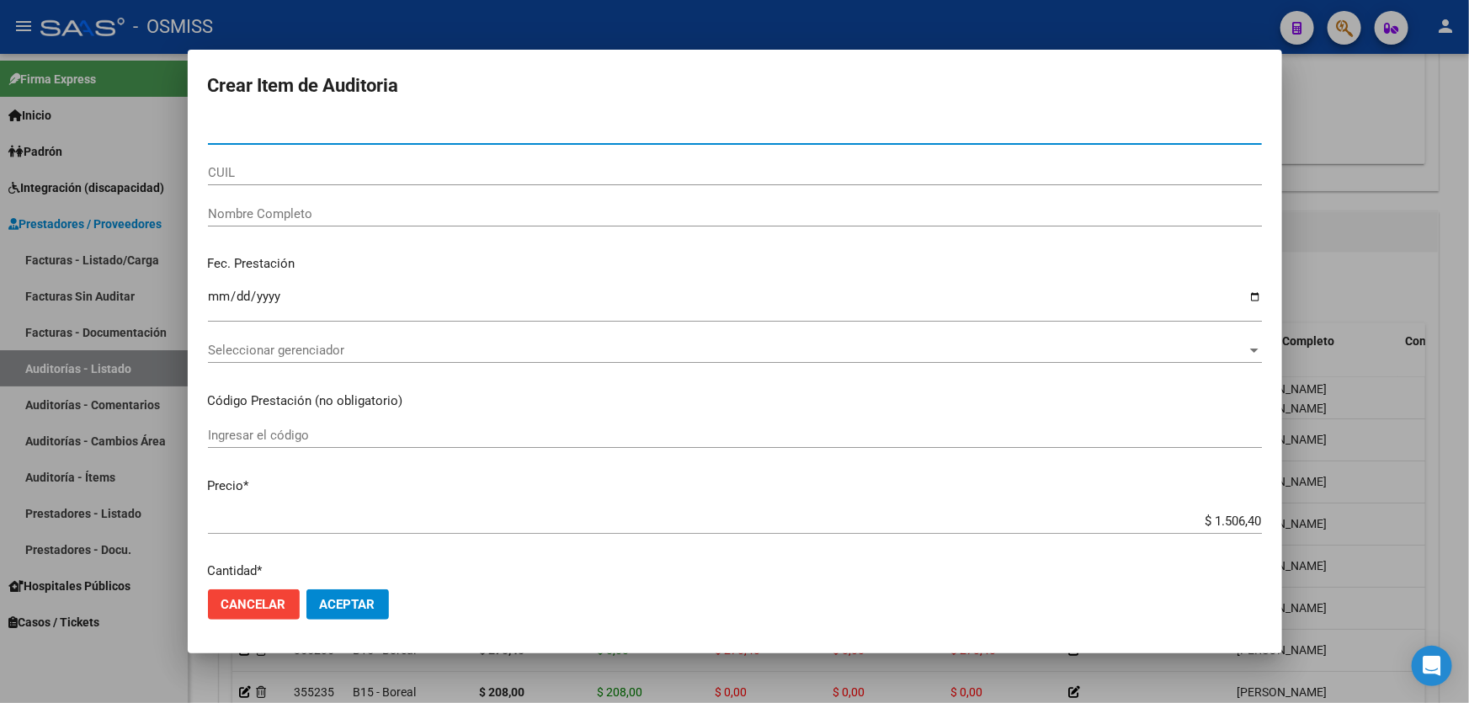
paste input "47500609"
type input "47500609"
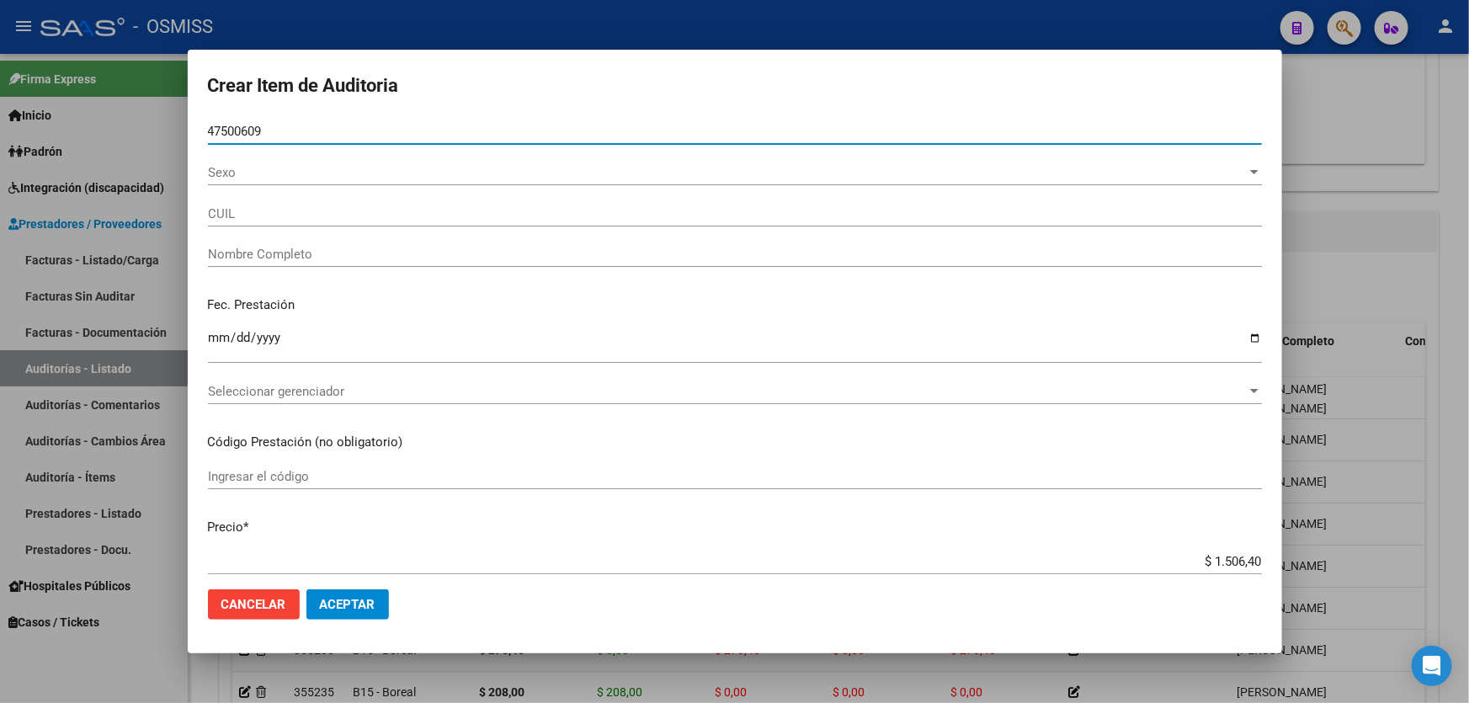
type input "20475006098"
type input "[PERSON_NAME] [PERSON_NAME]"
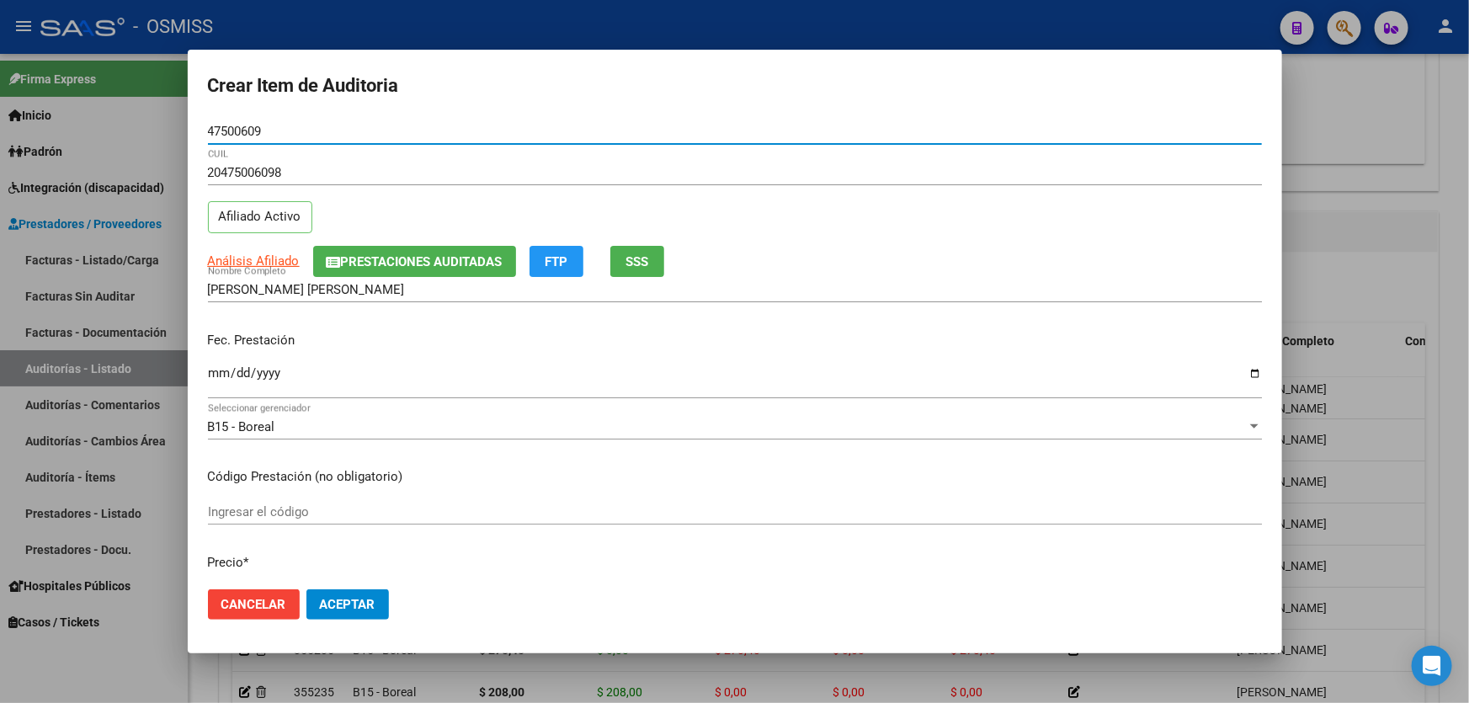
type input "47500609"
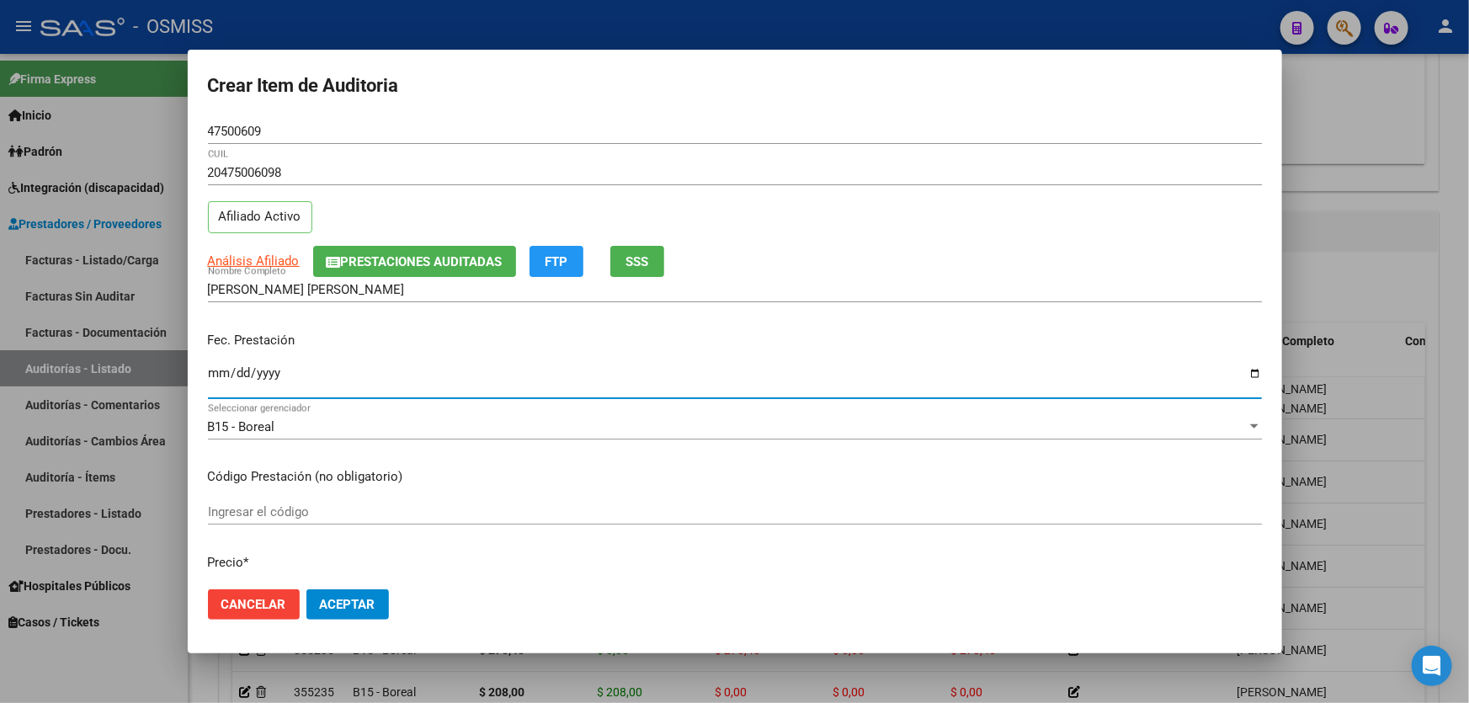
click at [227, 383] on input "Ingresar la fecha" at bounding box center [735, 379] width 1054 height 27
type input "[DATE]"
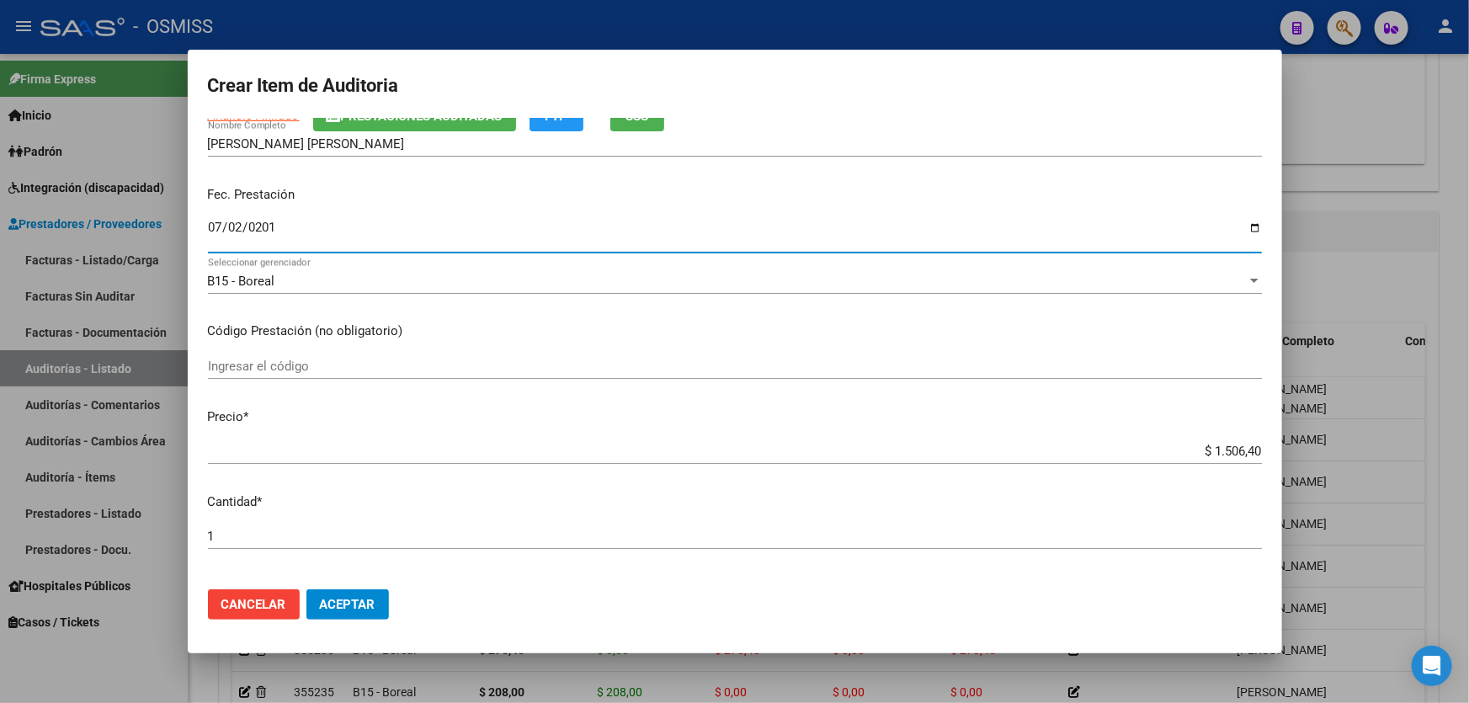
scroll to position [229, 0]
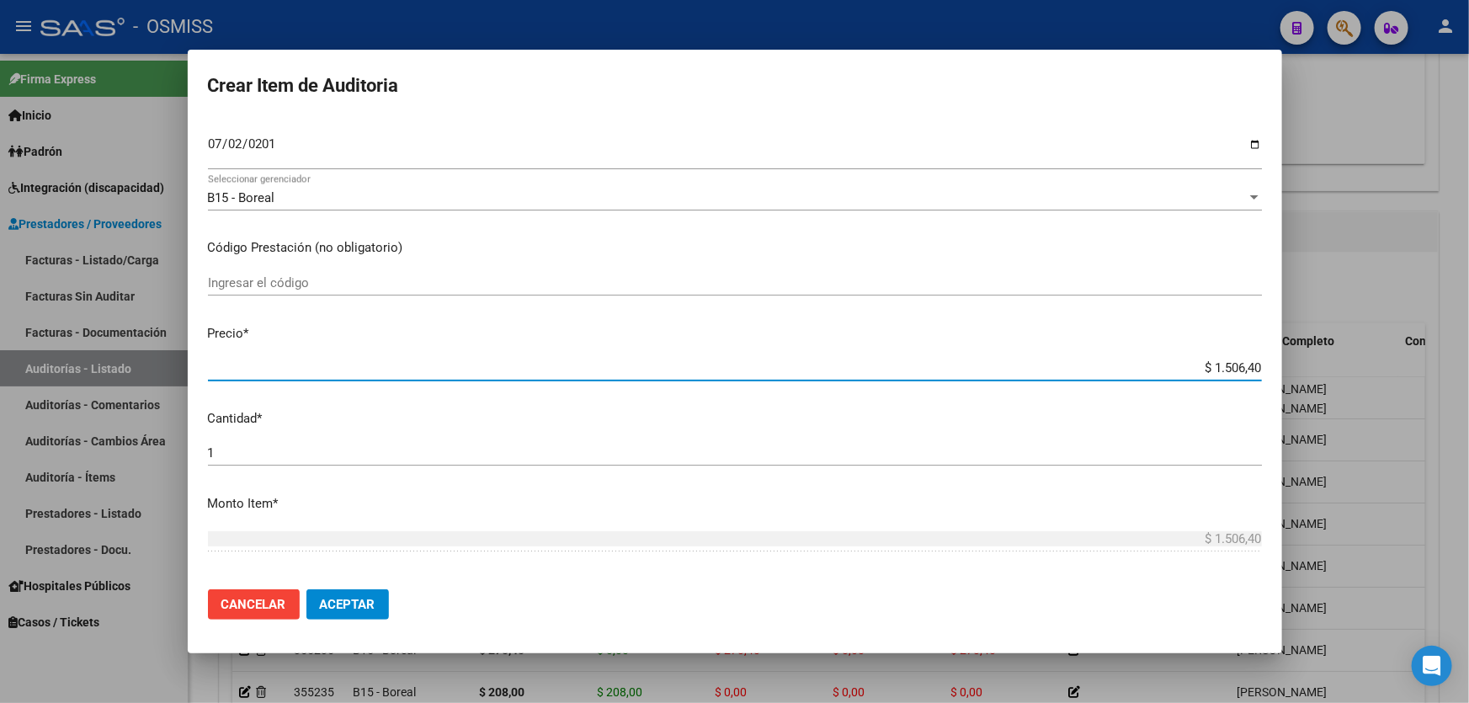
drag, startPoint x: 1153, startPoint y: 365, endPoint x: 1469, endPoint y: 329, distance: 317.9
click at [1469, 334] on div "Crear Item de Auditoria 47500609 Nro Documento 20475006098 CUIL Afiliado Activo…" at bounding box center [734, 351] width 1469 height 703
type input "$ 0,08"
type input "$ 0,85"
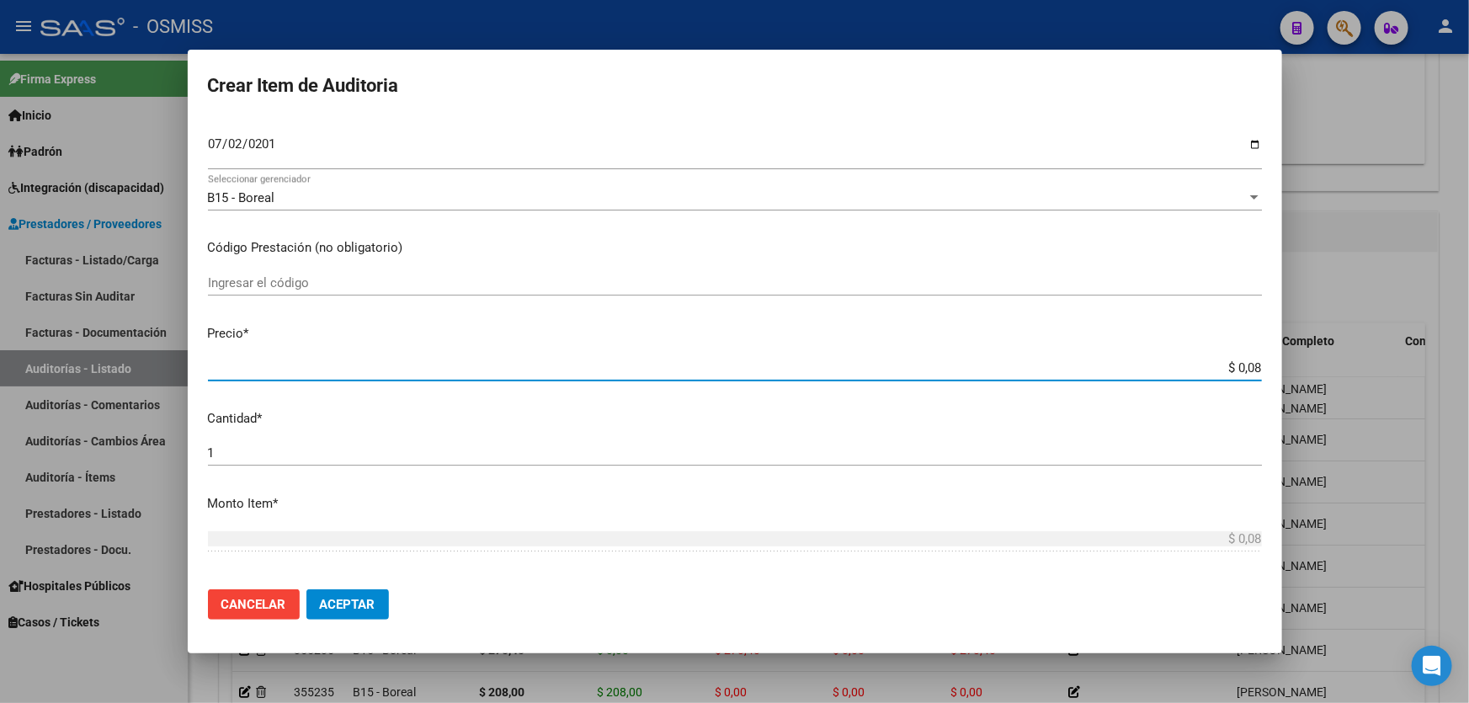
type input "$ 0,85"
type input "$ 8,58"
type input "$ 85,80"
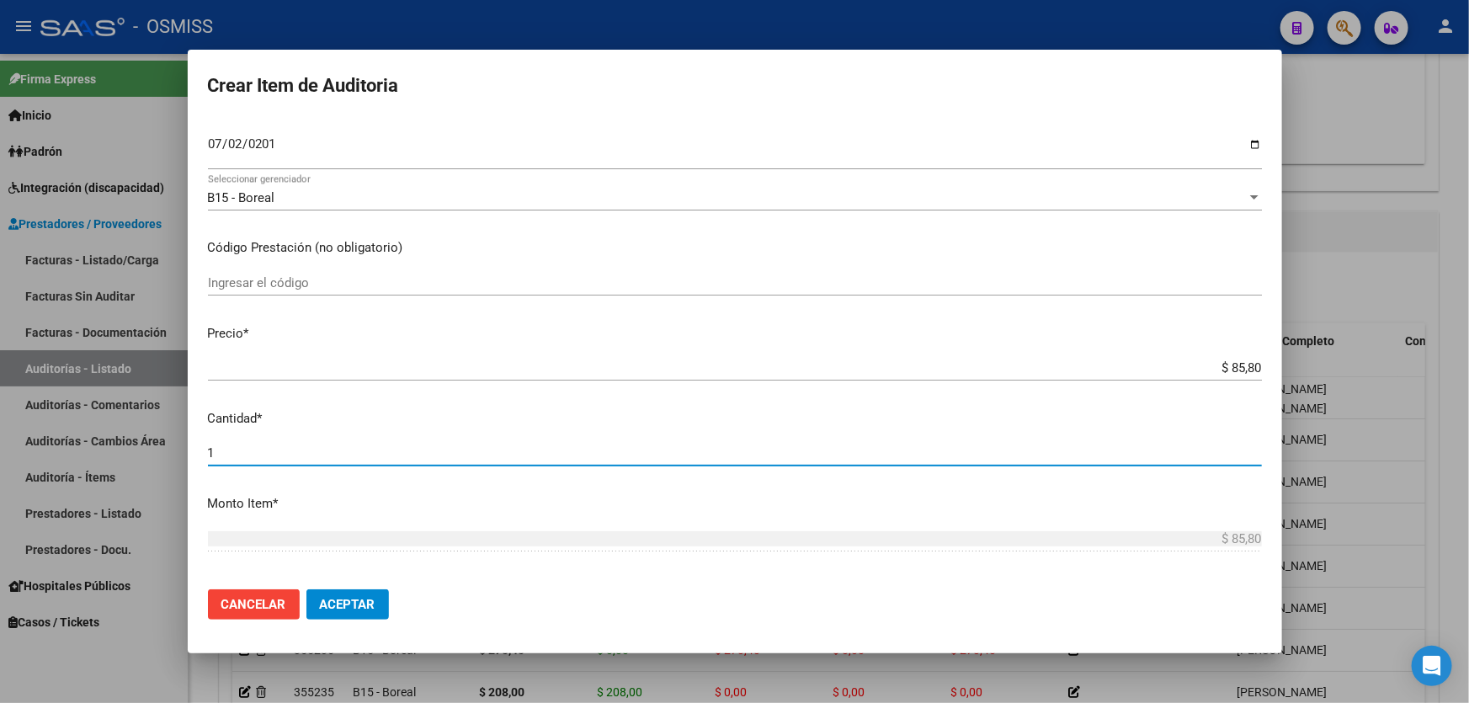
drag, startPoint x: 271, startPoint y: 455, endPoint x: 0, endPoint y: 442, distance: 271.5
click at [0, 442] on div "Crear Item de Auditoria 47500609 Nro Documento 20475006098 CUIL Afiliado Activo…" at bounding box center [734, 351] width 1469 height 703
type input "2"
type input "$ 171,60"
type input "2"
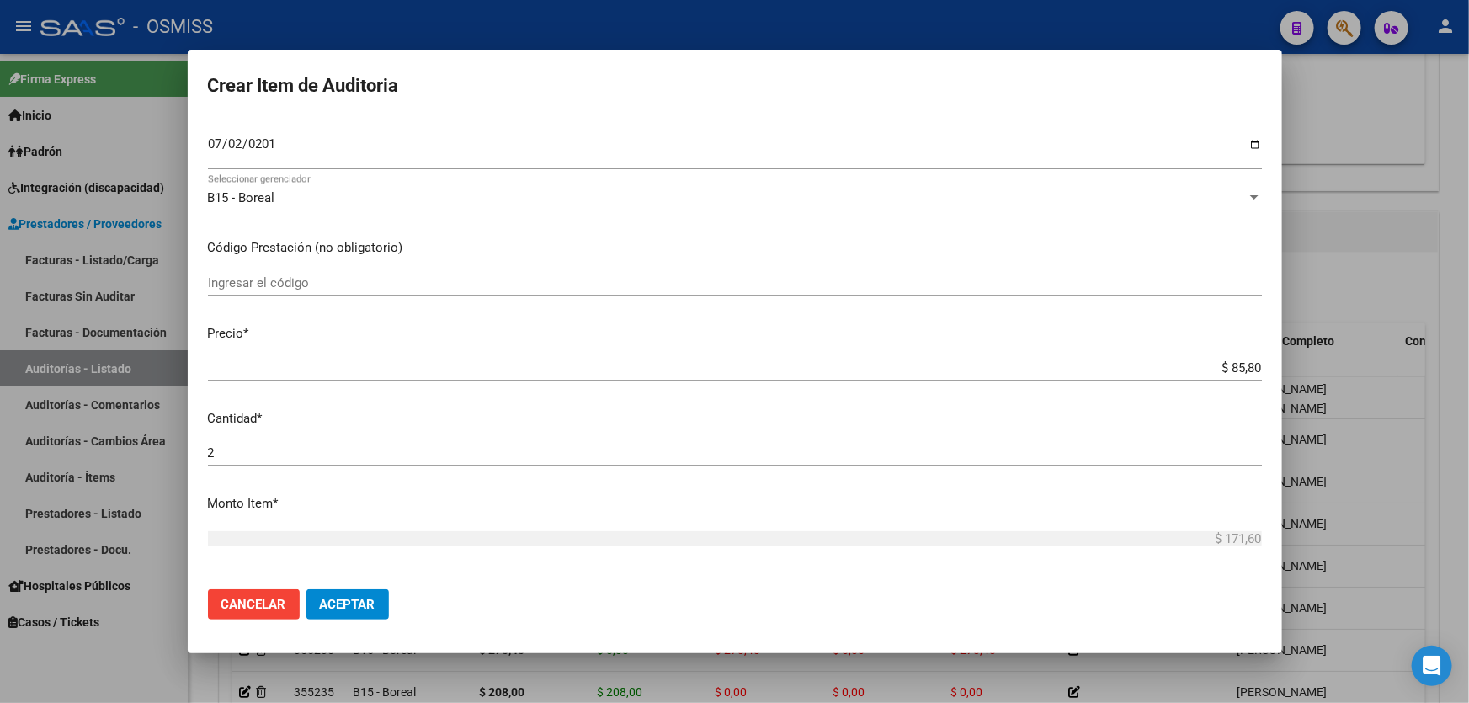
drag, startPoint x: 334, startPoint y: 573, endPoint x: 355, endPoint y: 609, distance: 41.5
click at [349, 597] on form "Crear Item de Auditoria 47500609 Nro Documento 20475006098 CUIL Afiliado Activo…" at bounding box center [735, 351] width 1054 height 563
click at [355, 609] on span "Aceptar" at bounding box center [348, 604] width 56 height 15
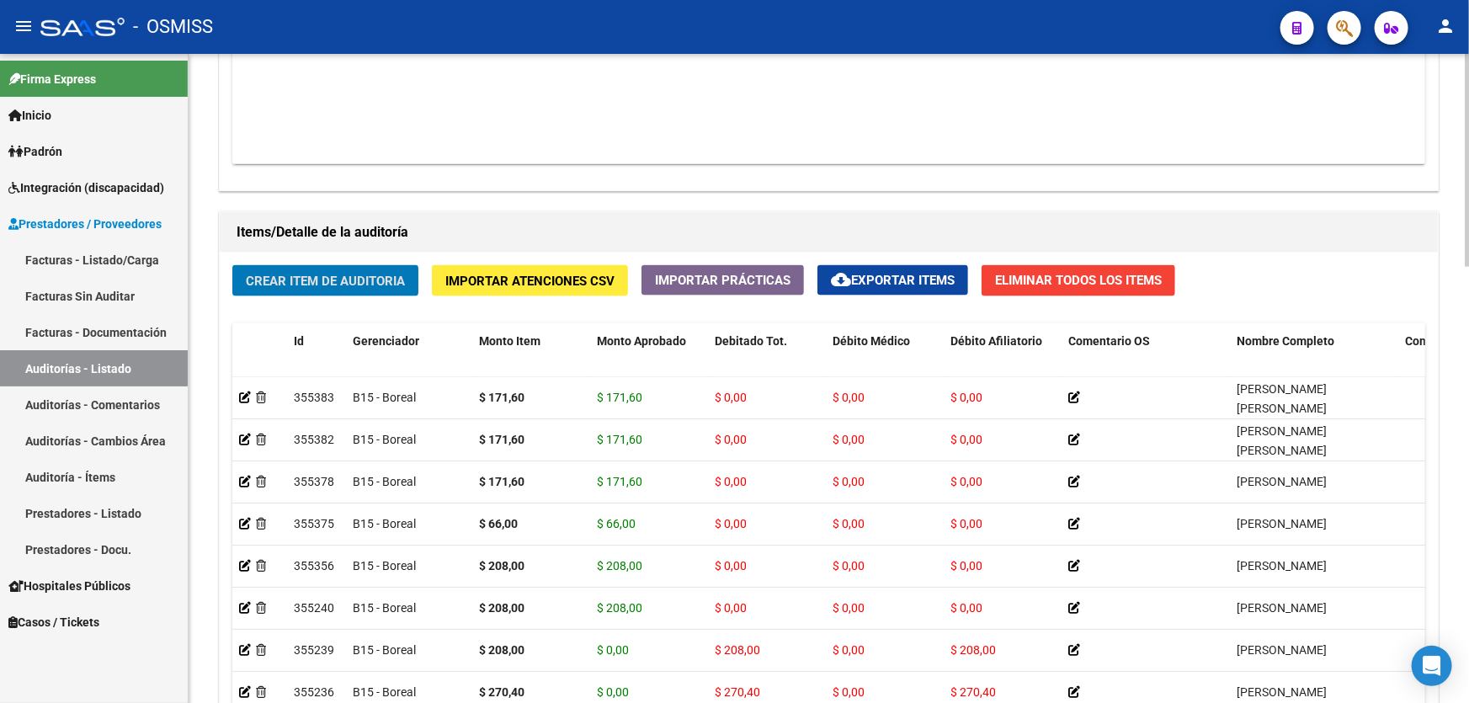
scroll to position [842, 0]
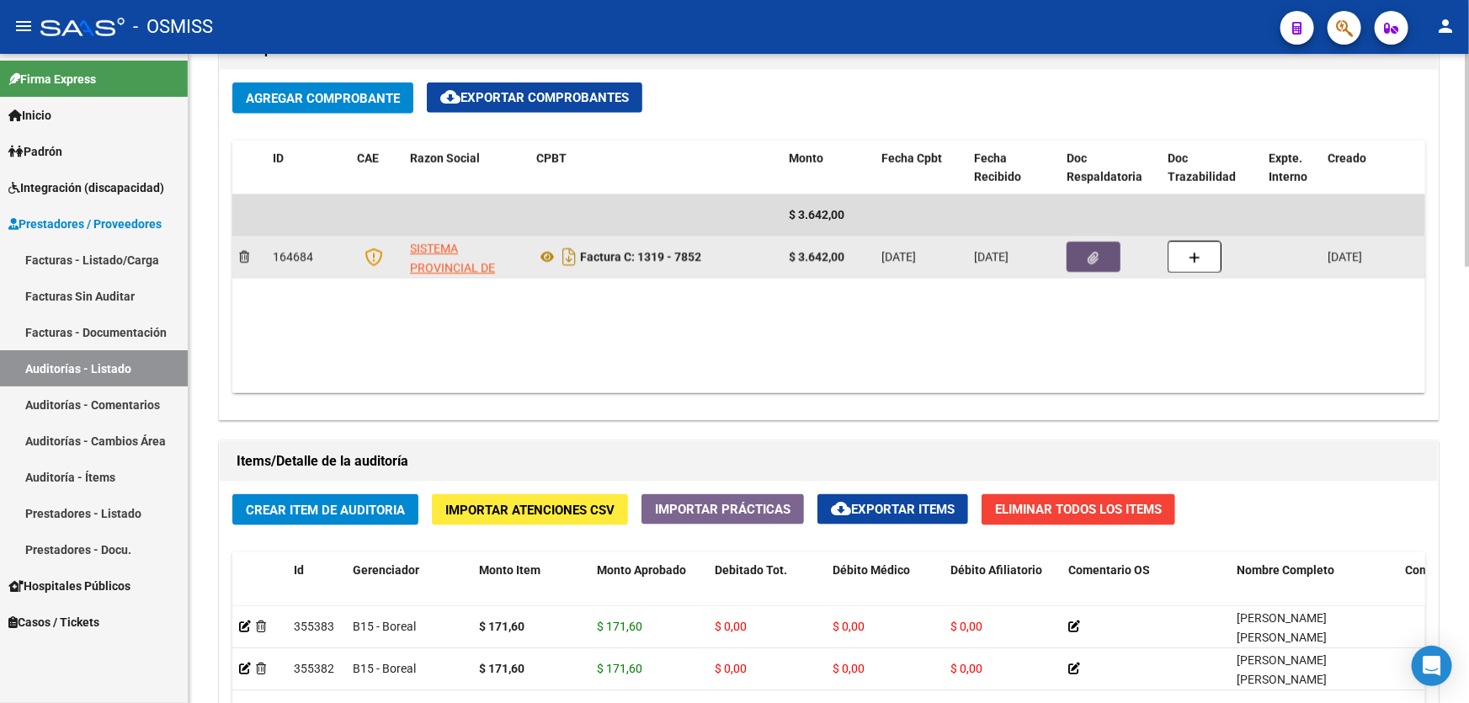
click at [1094, 253] on icon "button" at bounding box center [1094, 258] width 11 height 13
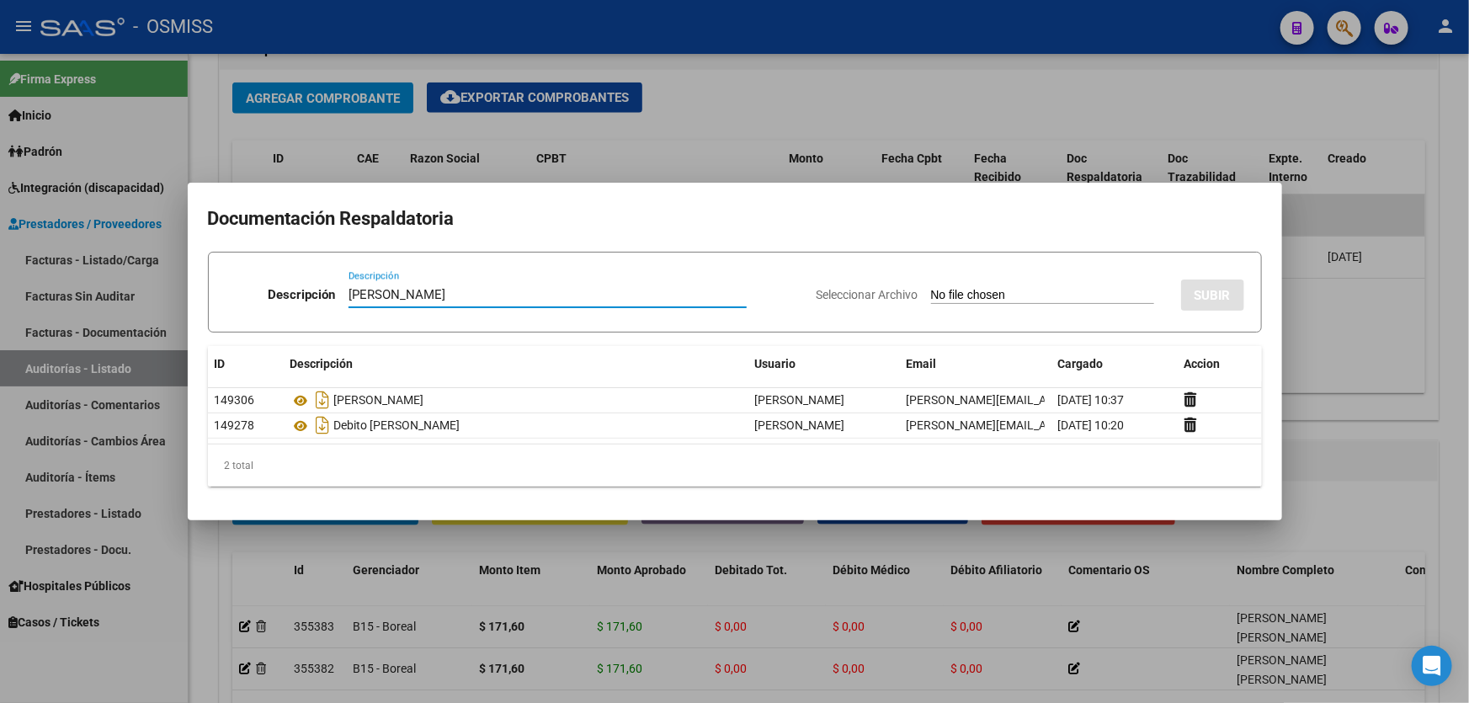
type input "[PERSON_NAME]"
click at [1000, 295] on input "Seleccionar Archivo" at bounding box center [1042, 296] width 223 height 16
type input "C:\fakepath\[PERSON_NAME] - DDJJ 07-2018.pdf"
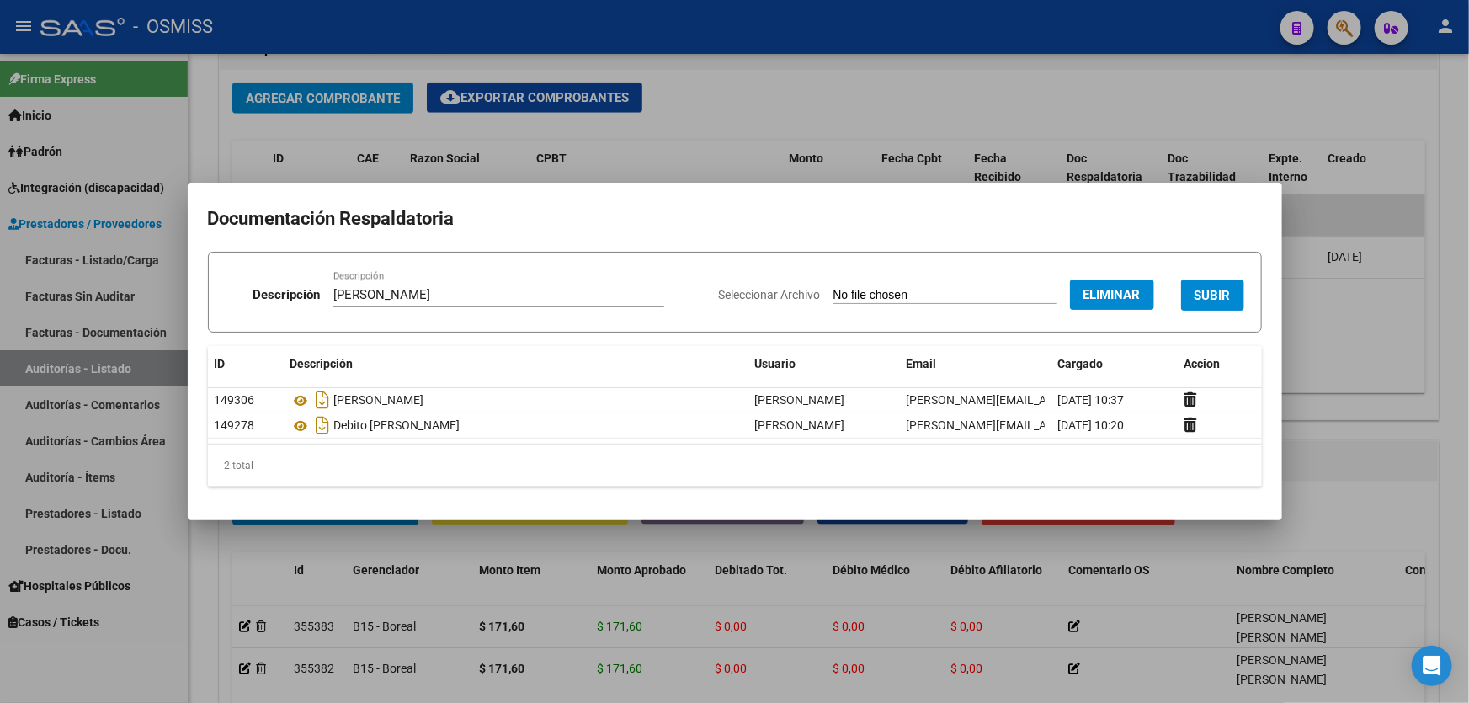
click at [1221, 295] on span "SUBIR" at bounding box center [1213, 295] width 36 height 15
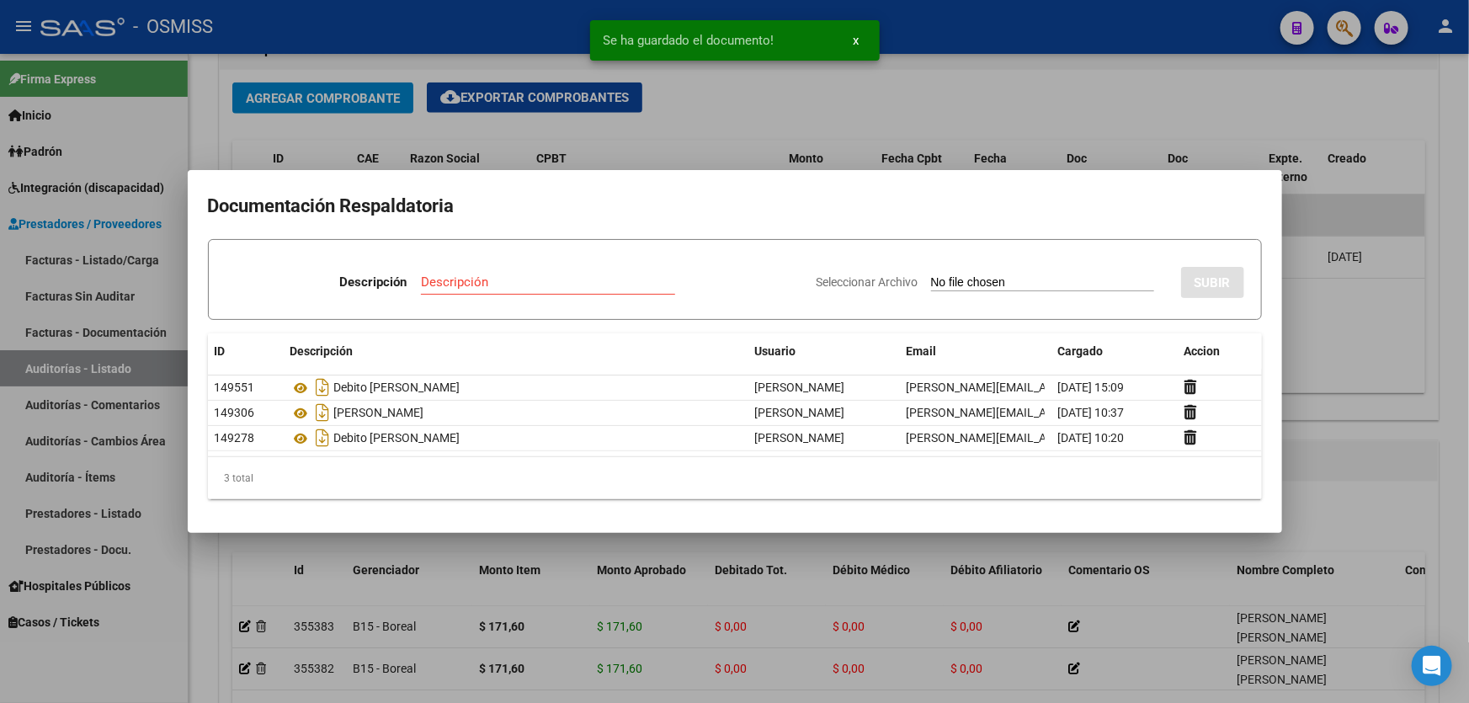
click at [1338, 450] on div at bounding box center [734, 351] width 1469 height 703
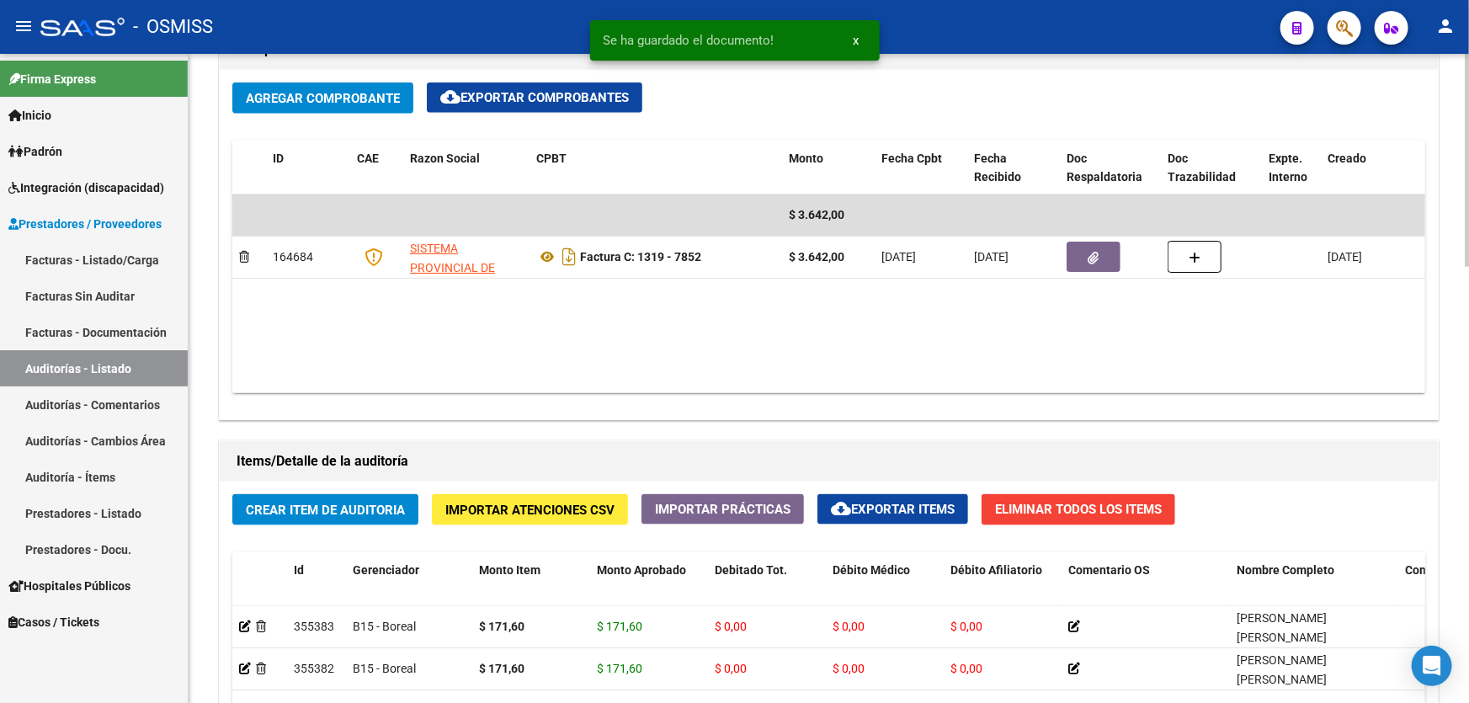
drag, startPoint x: 361, startPoint y: 492, endPoint x: 357, endPoint y: 500, distance: 9.4
click at [357, 500] on button "Crear Item de Auditoria" at bounding box center [325, 509] width 186 height 31
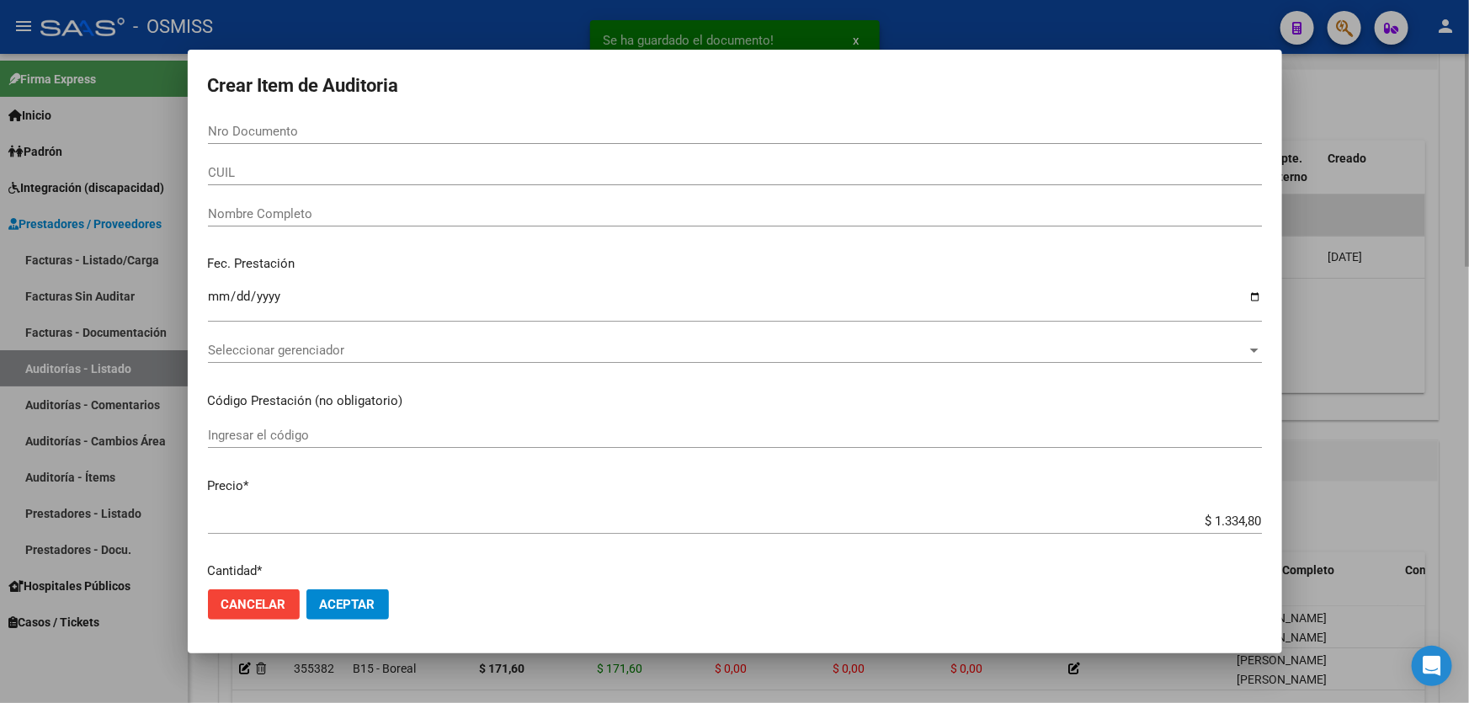
click at [357, 503] on mat-dialog-content "Nro Documento CUIL Nombre Completo Fec. Prestación Ingresar la fecha Selecciona…" at bounding box center [735, 347] width 1095 height 457
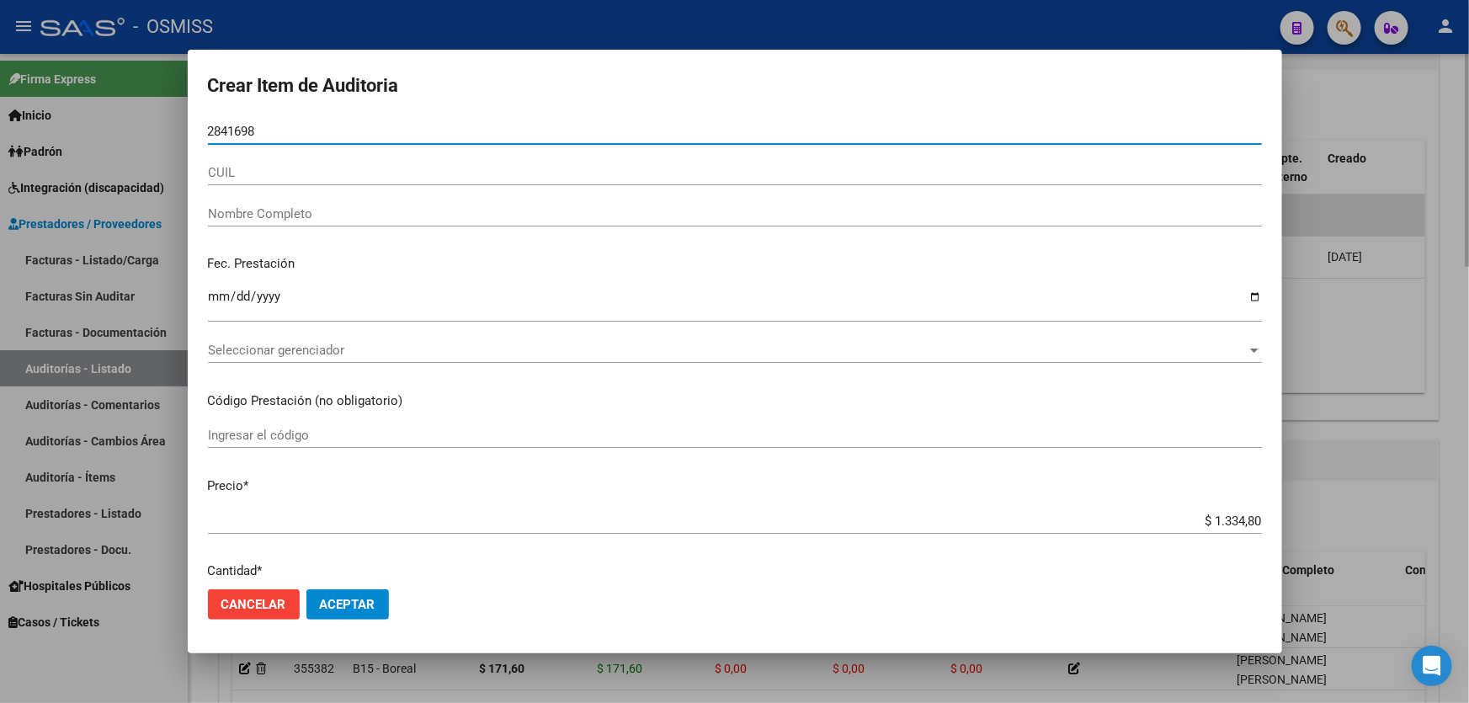
type input "28416981"
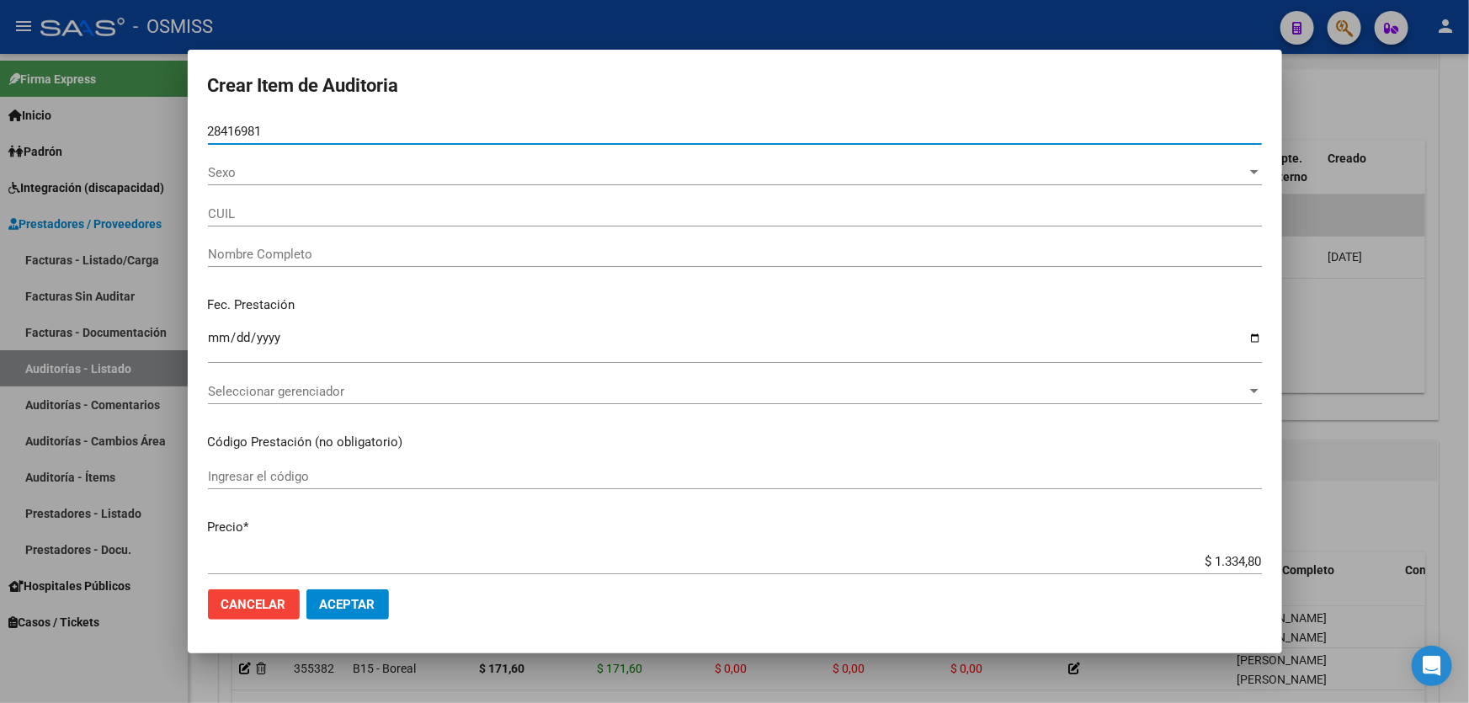
type input "20284169817"
type input "[PERSON_NAME] [PERSON_NAME]"
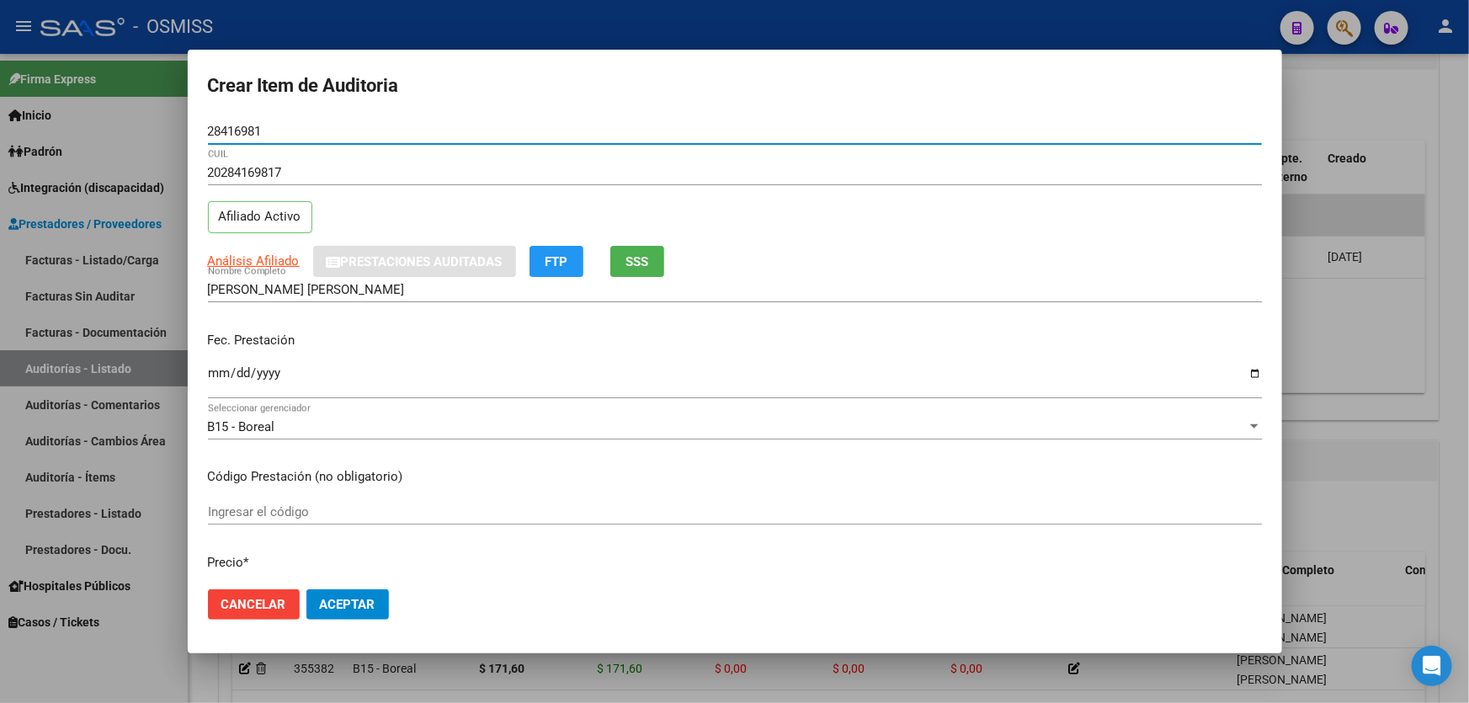
type input "28416981"
click at [213, 370] on input "Ingresar la fecha" at bounding box center [735, 379] width 1054 height 27
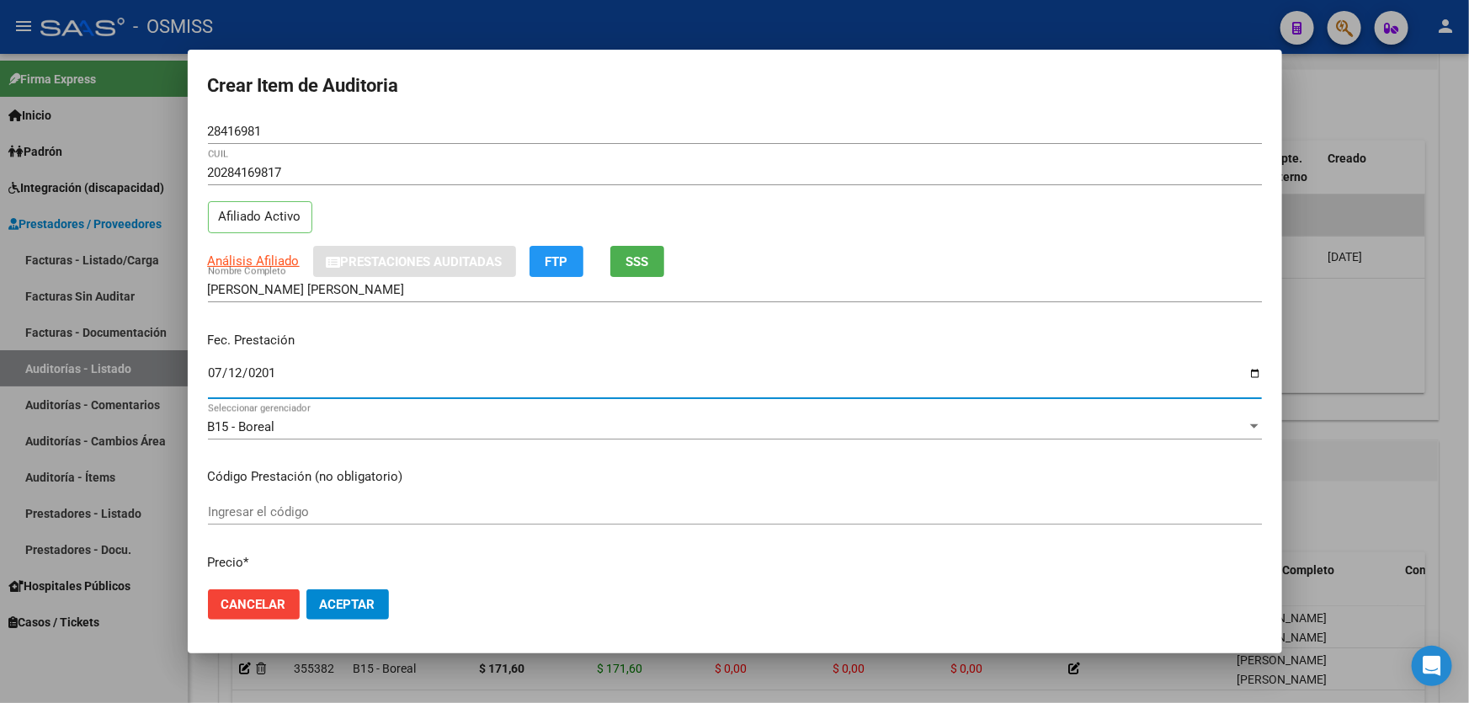
type input "[DATE]"
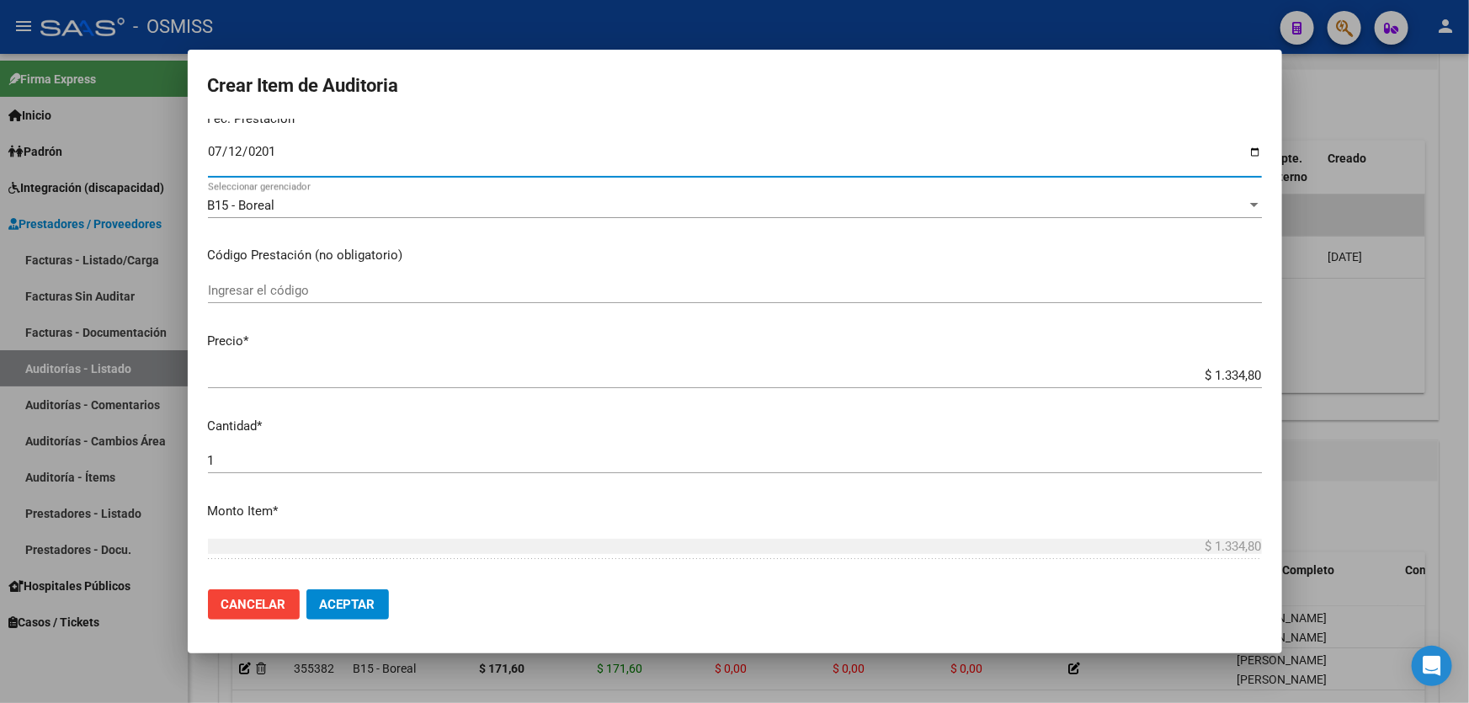
scroll to position [229, 0]
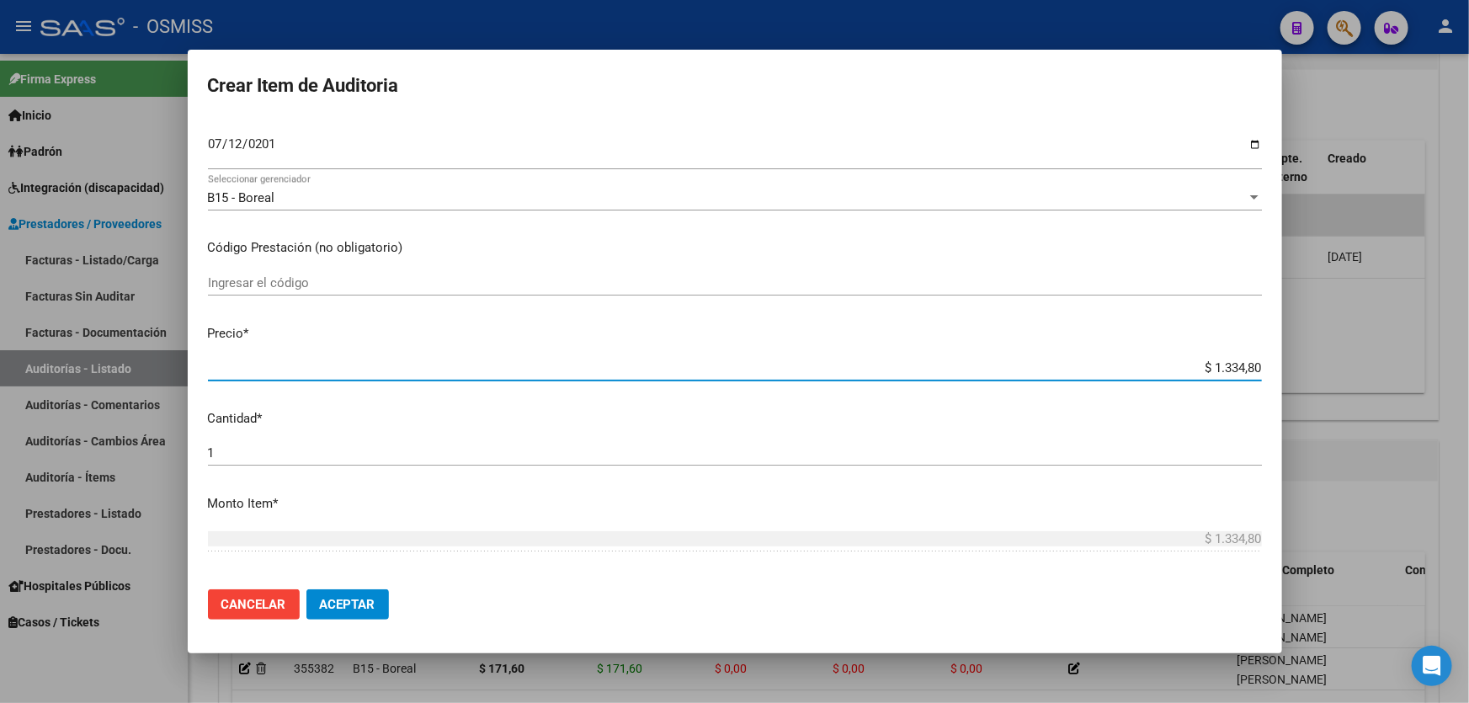
drag, startPoint x: 1154, startPoint y: 371, endPoint x: 1254, endPoint y: 357, distance: 101.2
click at [1254, 357] on mat-dialog-content "28416981 Nro Documento 20284169817 CUIL Afiliado Activo Análisis Afiliado Prest…" at bounding box center [735, 347] width 1095 height 457
type input "$ 0,08"
type input "$ 0,85"
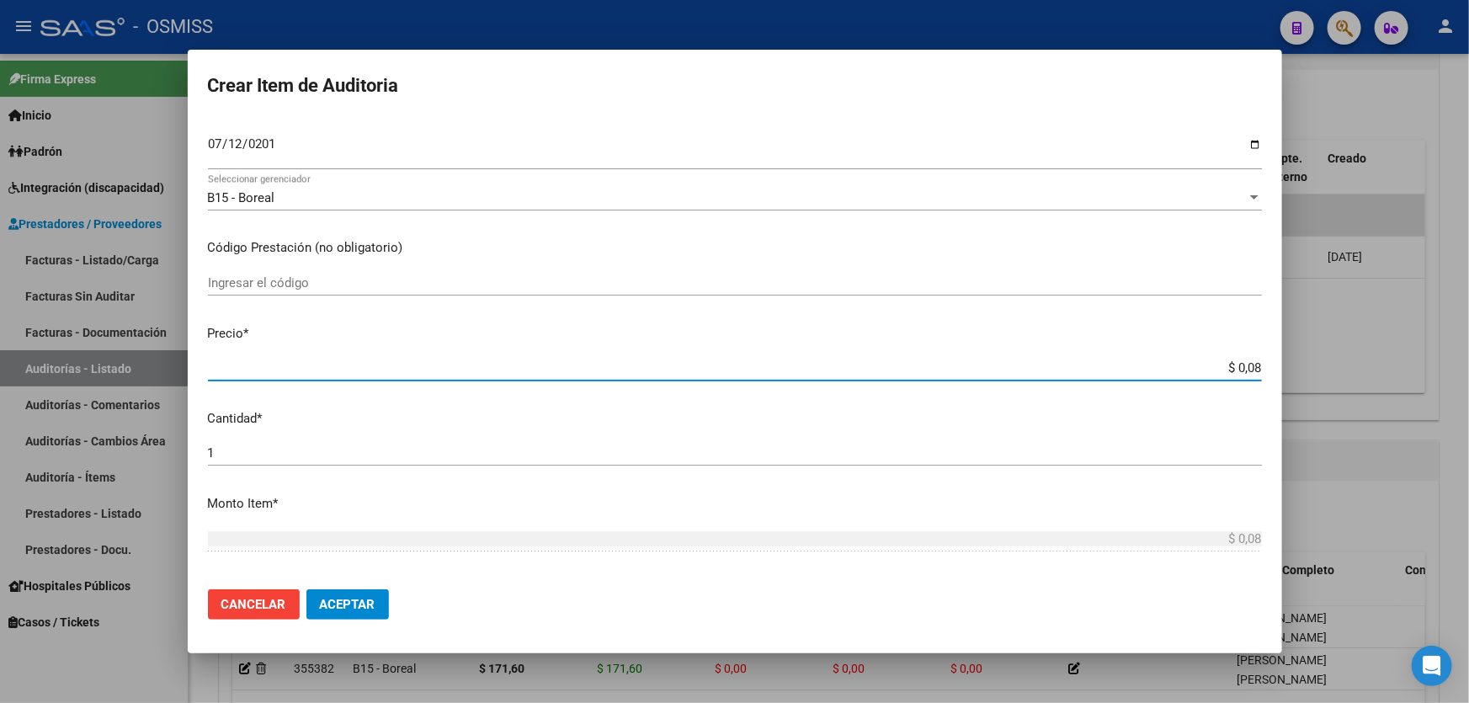
type input "$ 0,85"
type input "$ 8,58"
type input "$ 85,80"
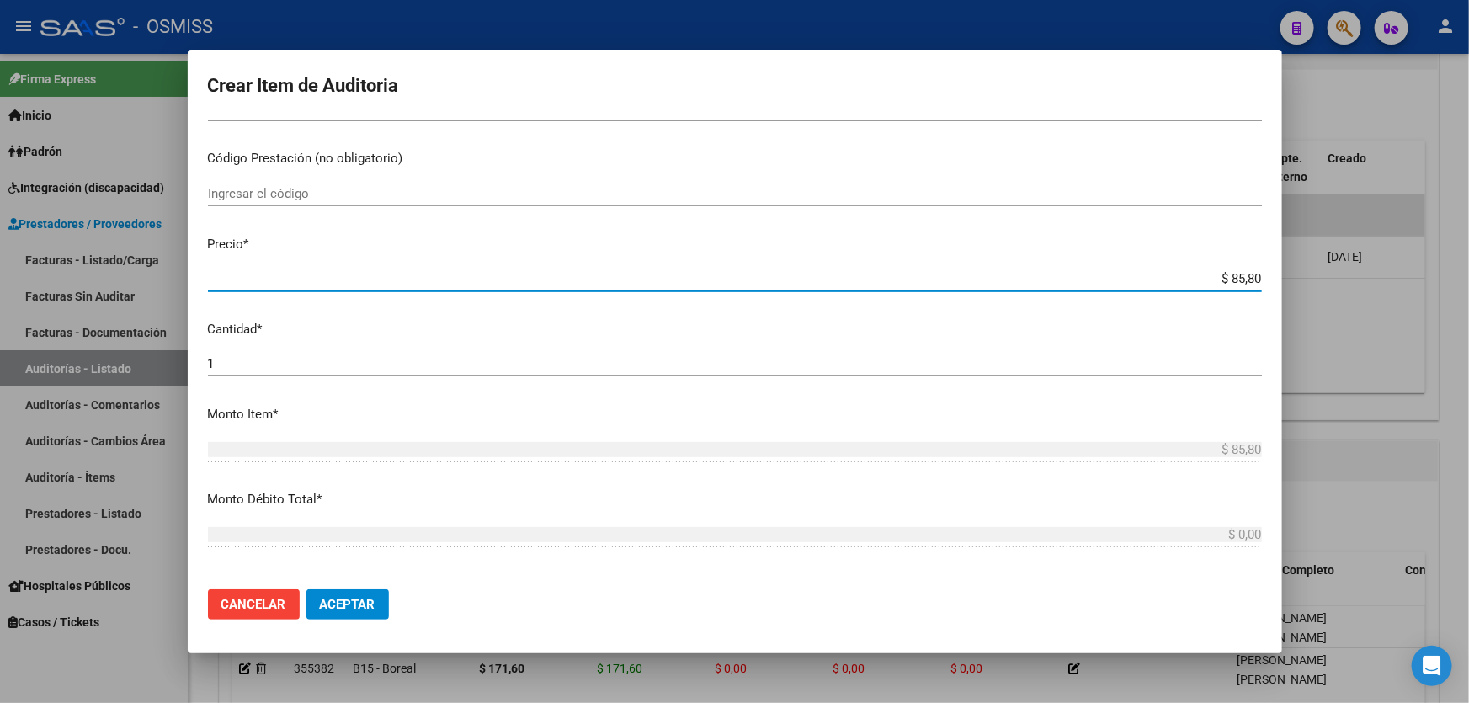
scroll to position [612, 0]
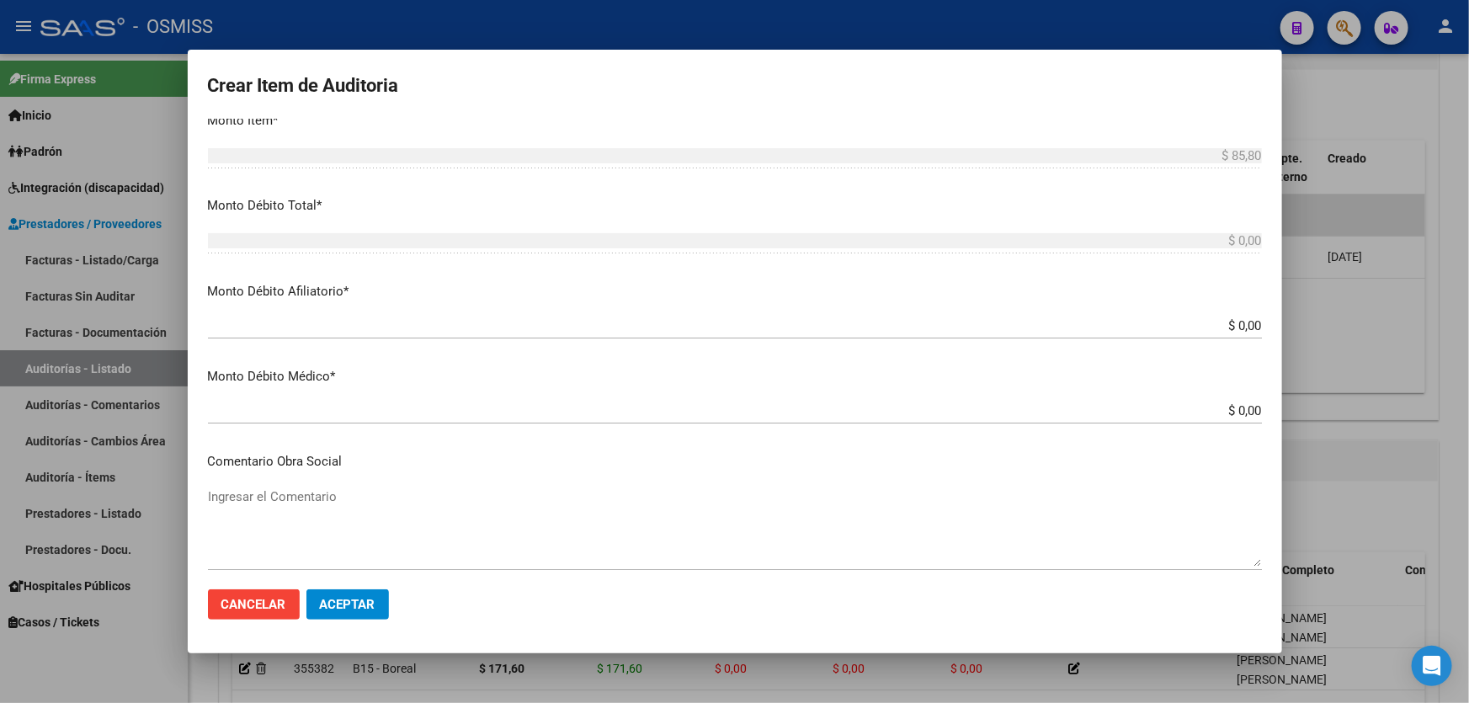
drag, startPoint x: 1179, startPoint y: 328, endPoint x: 1469, endPoint y: 275, distance: 294.4
click at [1469, 281] on div "Crear Item de Auditoria 28416981 Nro Documento 20284169817 CUIL Afiliado Activo…" at bounding box center [734, 351] width 1469 height 703
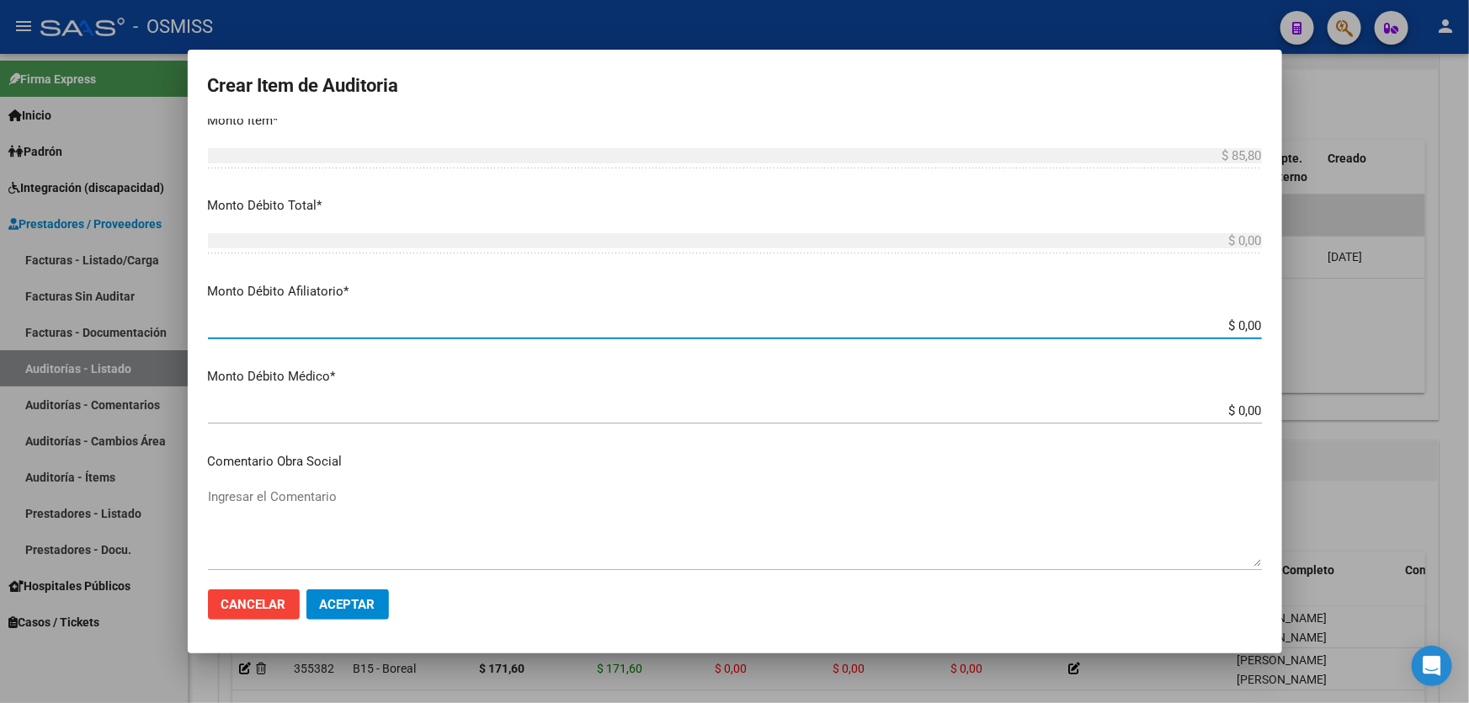
type input "$ 0,08"
type input "$ 0,85"
type input "$ 8,58"
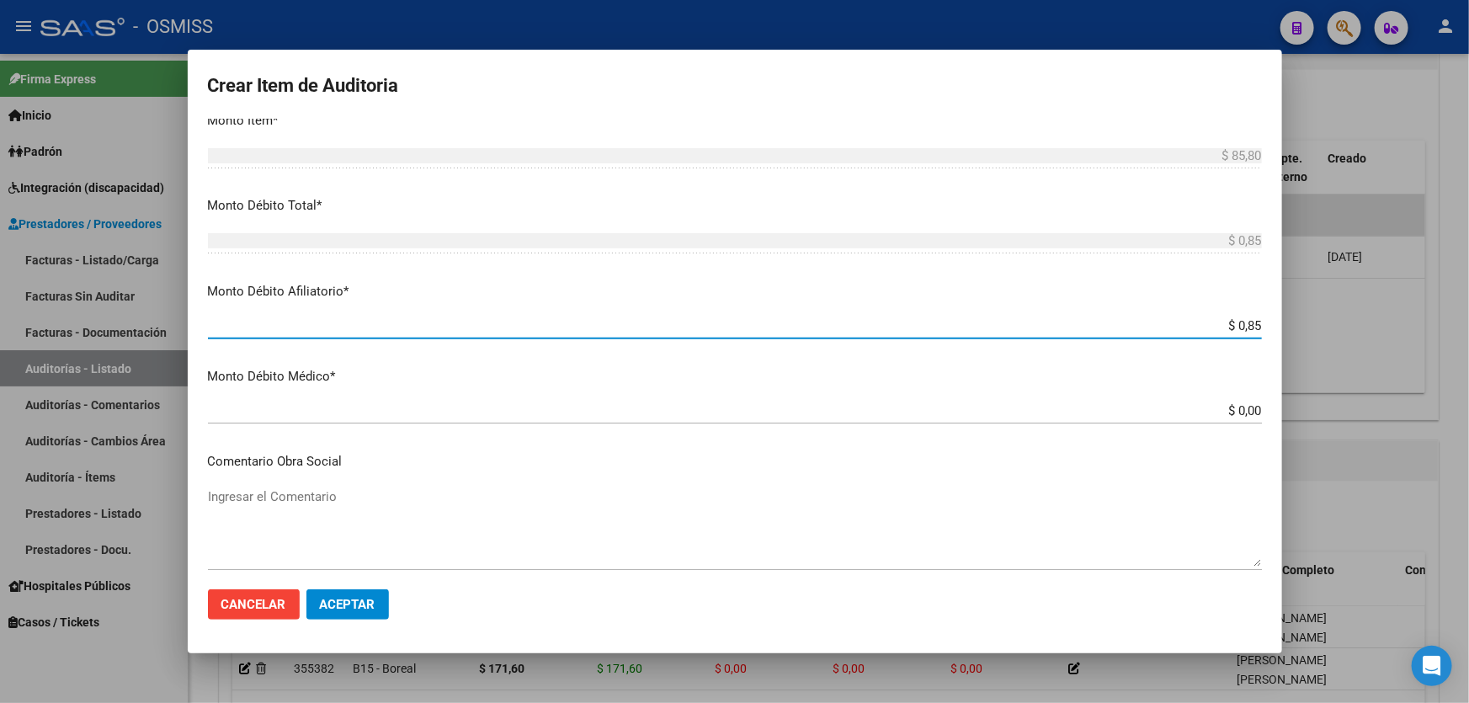
type input "$ 8,58"
type input "$ 85,80"
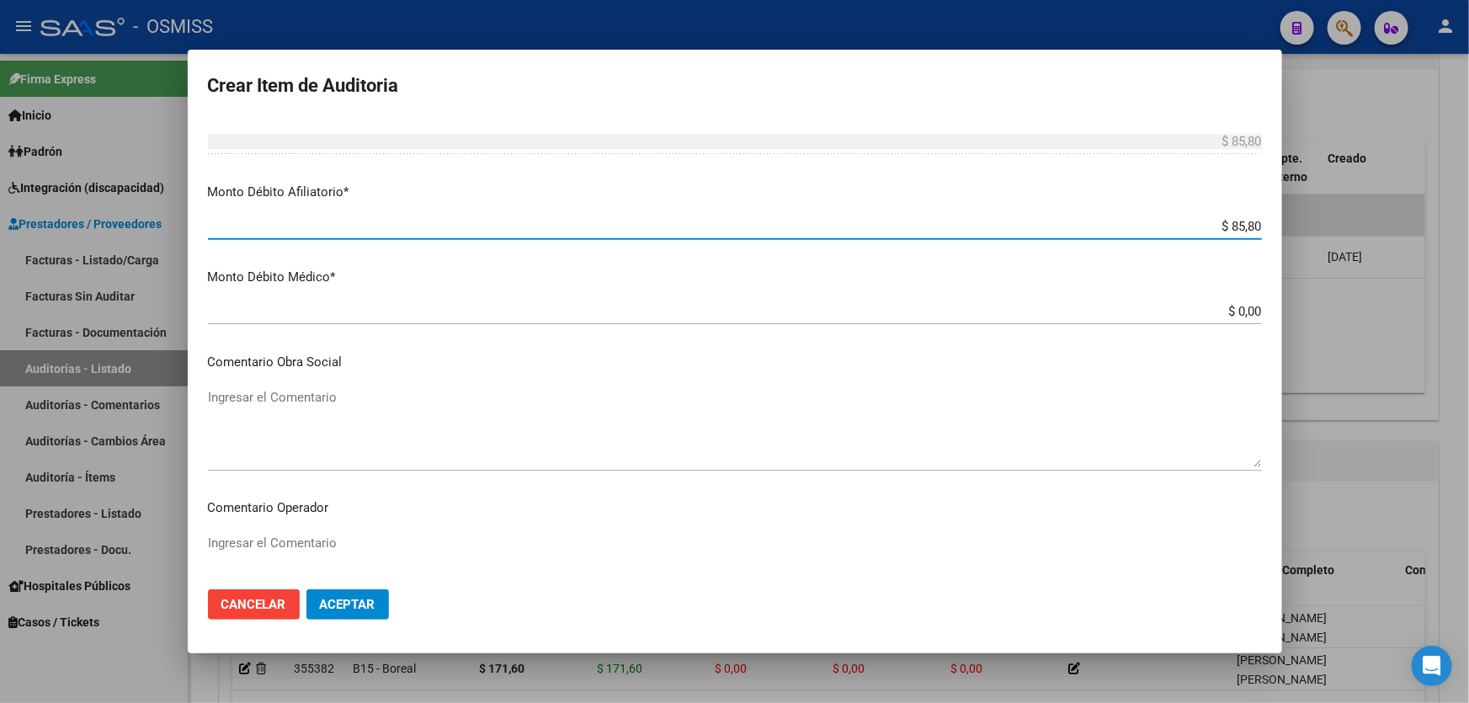
scroll to position [918, 0]
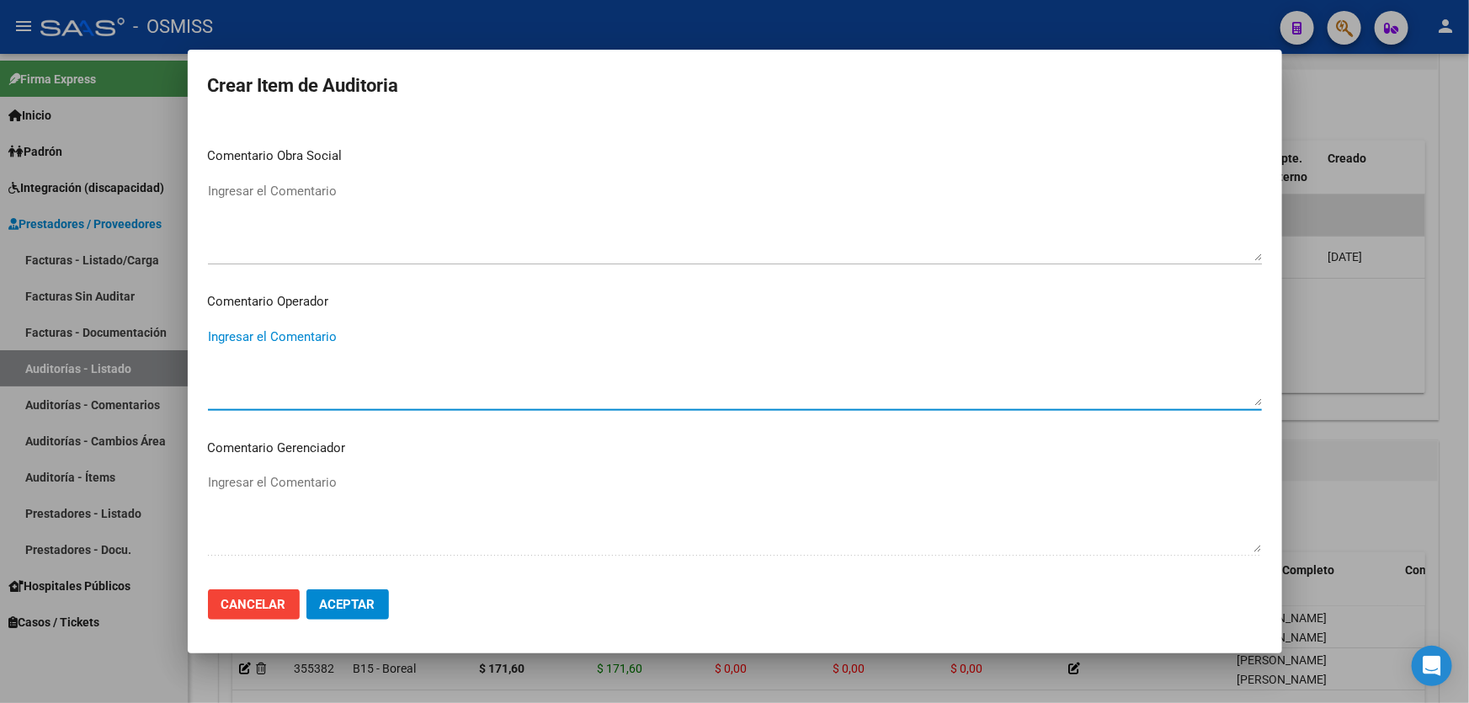
click at [355, 340] on textarea "Ingresar el Comentario" at bounding box center [735, 367] width 1054 height 79
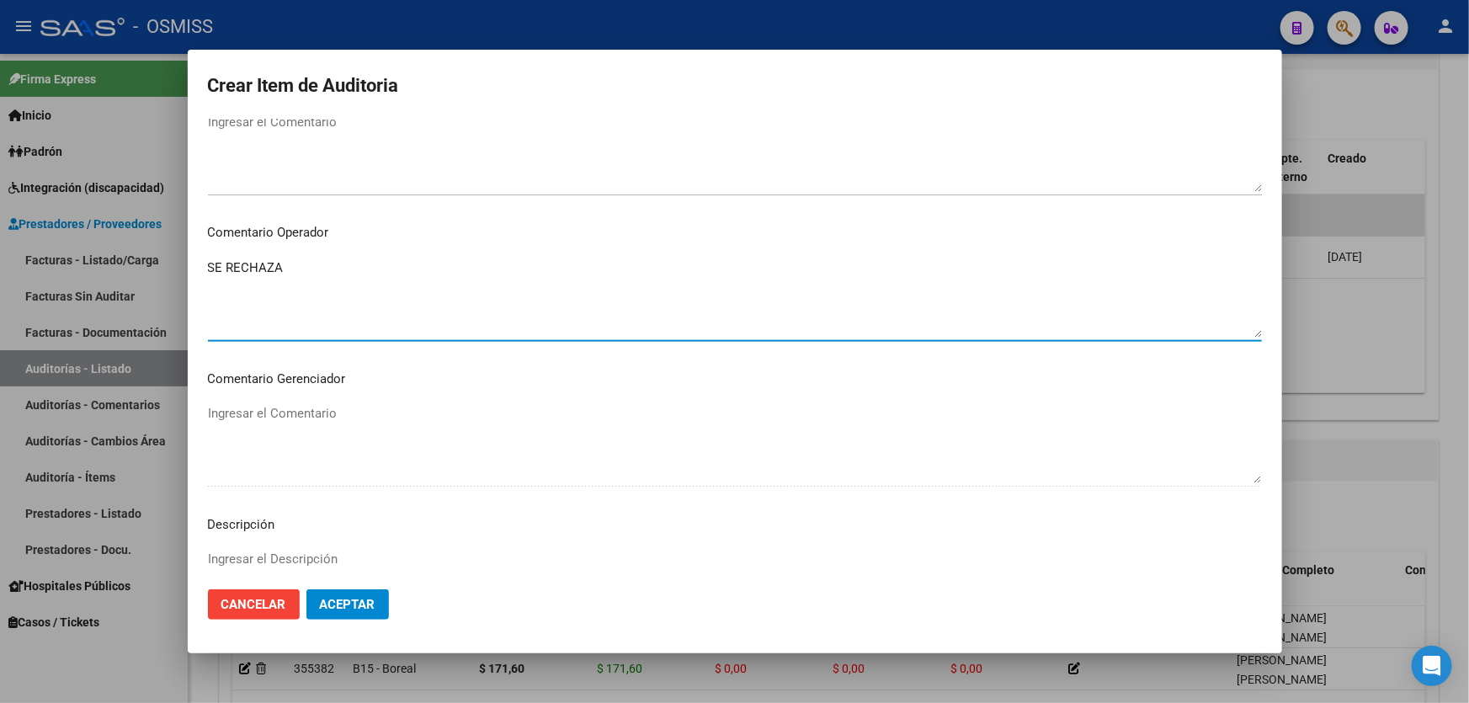
scroll to position [1229, 0]
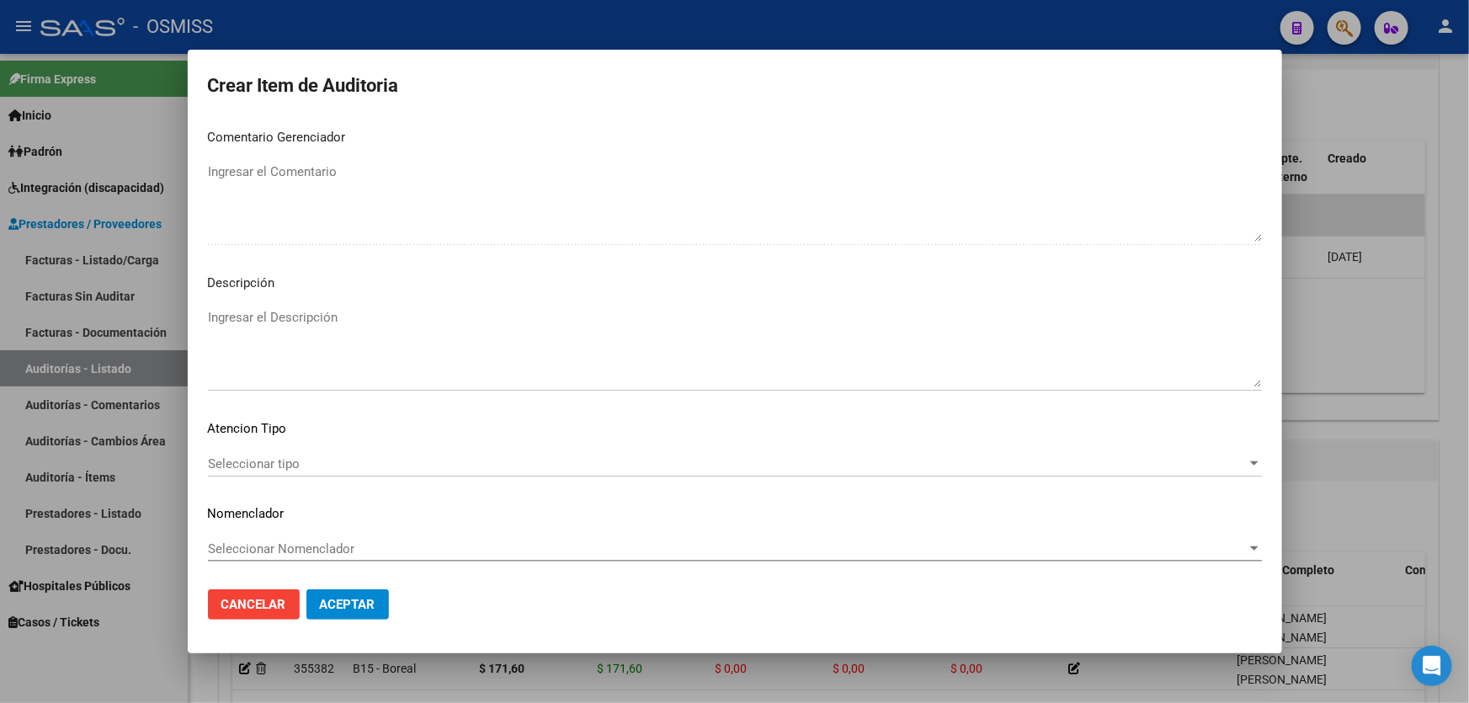
type textarea "SE RECHAZA"
click at [278, 311] on textarea "Ingresar el Descripción" at bounding box center [735, 347] width 1054 height 79
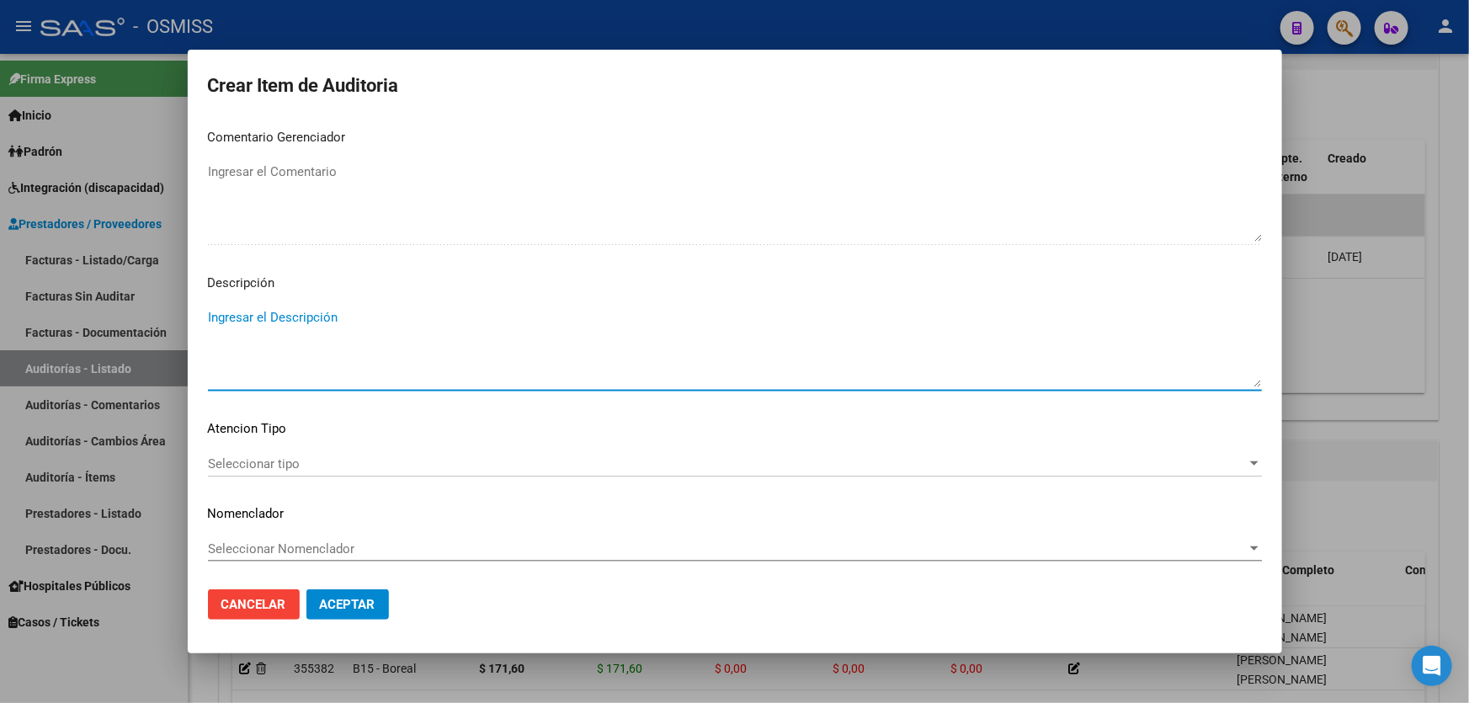
paste textarea "Declaracion jurada informada: Situacion de Revista 21 (Trabajador de temporada …"
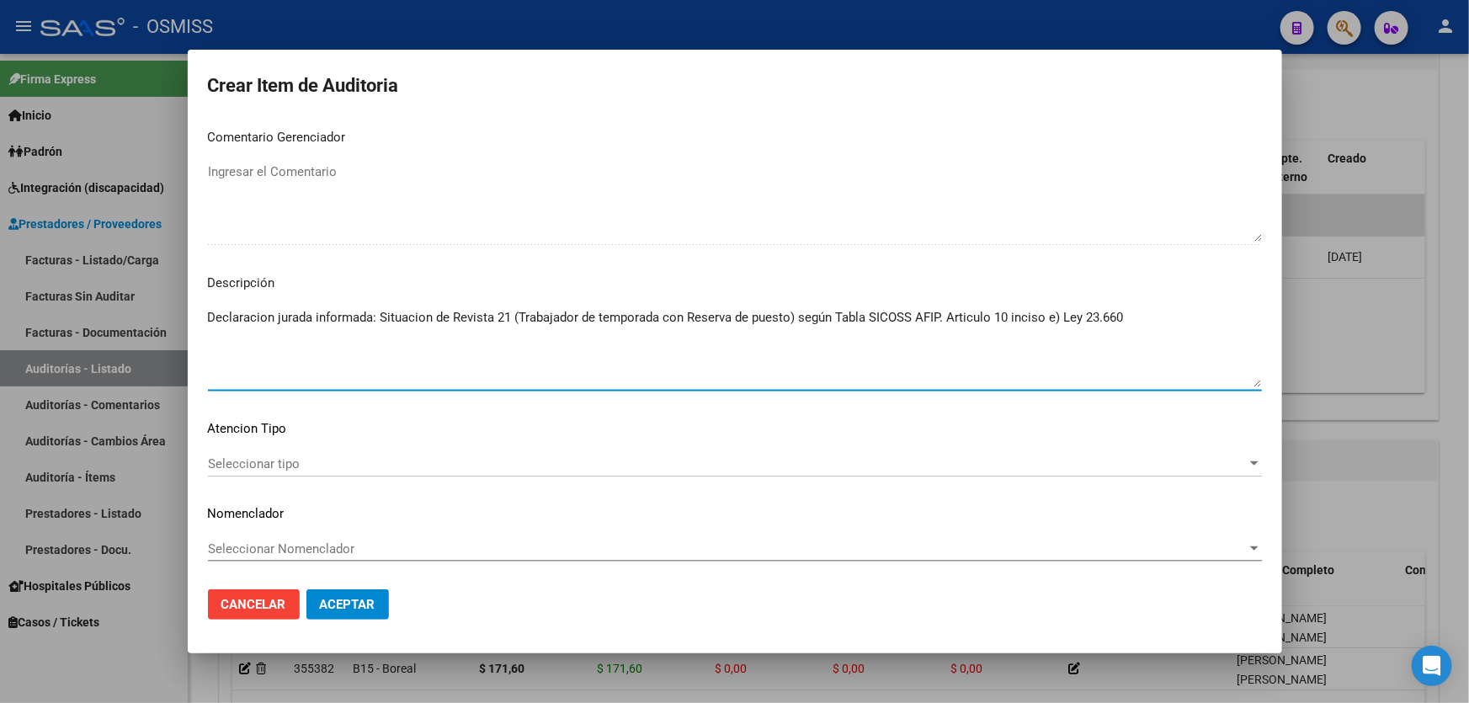
type textarea "Declaracion jurada informada: Situacion de Revista 21 (Trabajador de temporada …"
click at [354, 609] on span "Aceptar" at bounding box center [348, 604] width 56 height 15
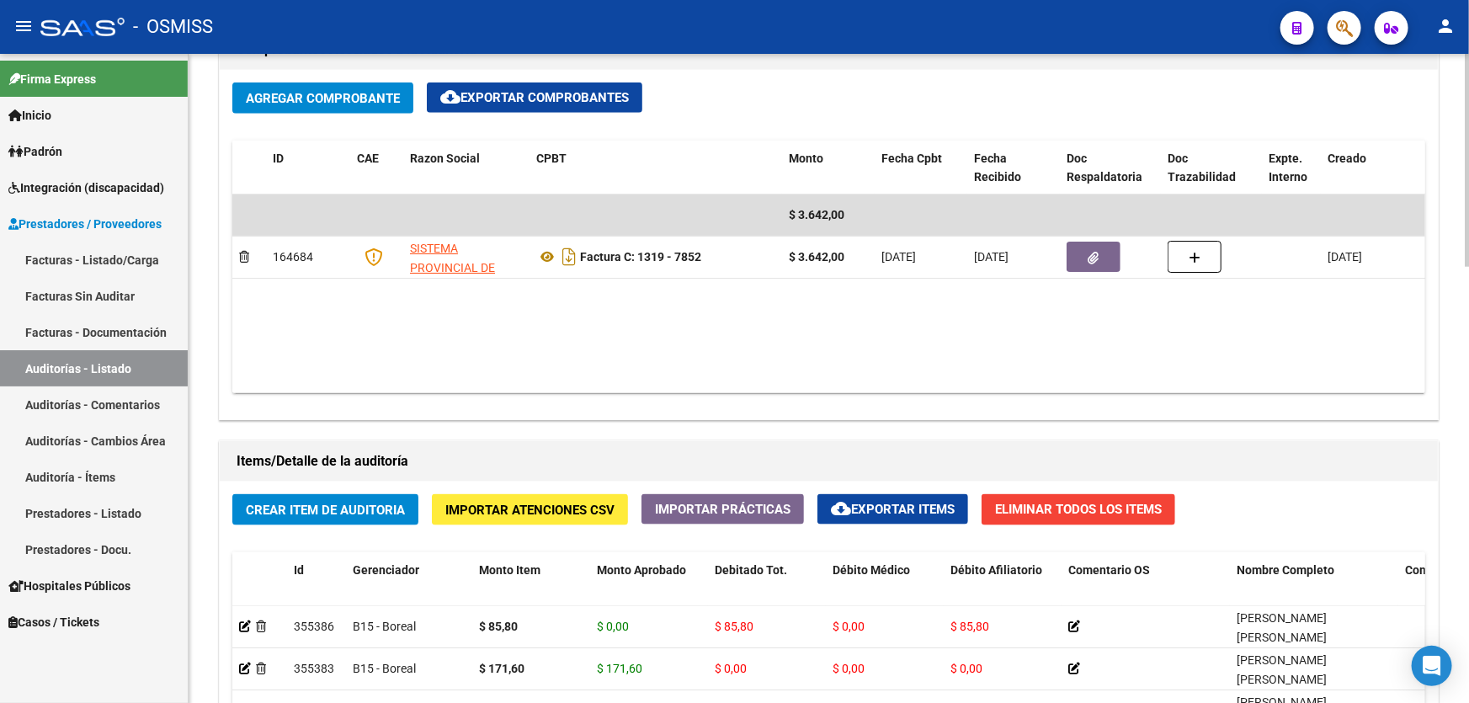
click at [573, 310] on datatable-body "$ 3.642,00 164684 SISTEMA PROVINCIAL DE SALUD Factura C: 1319 - 7852 $ 3.642,00…" at bounding box center [828, 294] width 1193 height 199
click at [727, 335] on datatable-body "$ 3.642,00 164684 SISTEMA PROVINCIAL DE SALUD Factura C: 1319 - 7852 $ 3.642,00…" at bounding box center [828, 294] width 1193 height 199
click at [637, 278] on datatable-body "$ 3.642,00 164684 SISTEMA PROVINCIAL DE SALUD Factura C: 1319 - 7852 $ 3.642,00…" at bounding box center [828, 294] width 1193 height 199
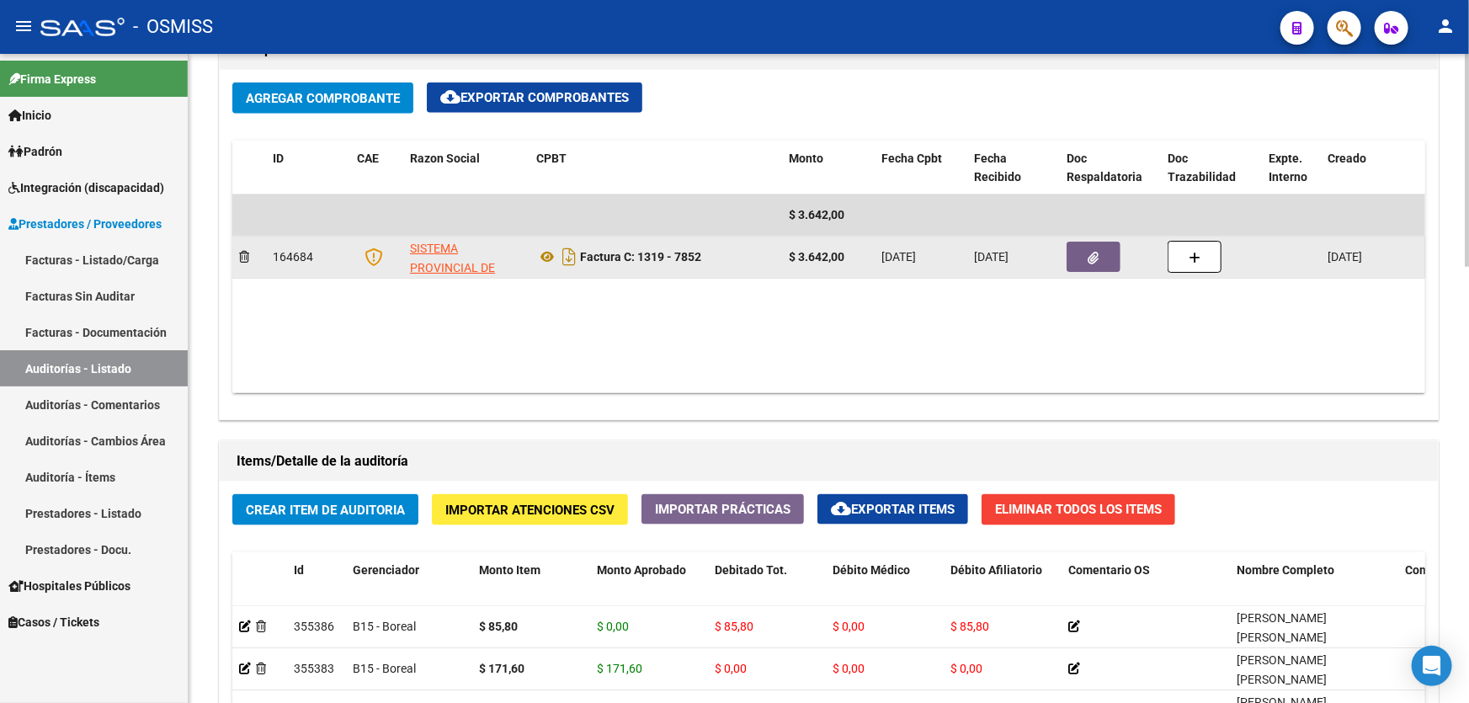
click at [1091, 253] on icon "button" at bounding box center [1094, 258] width 11 height 13
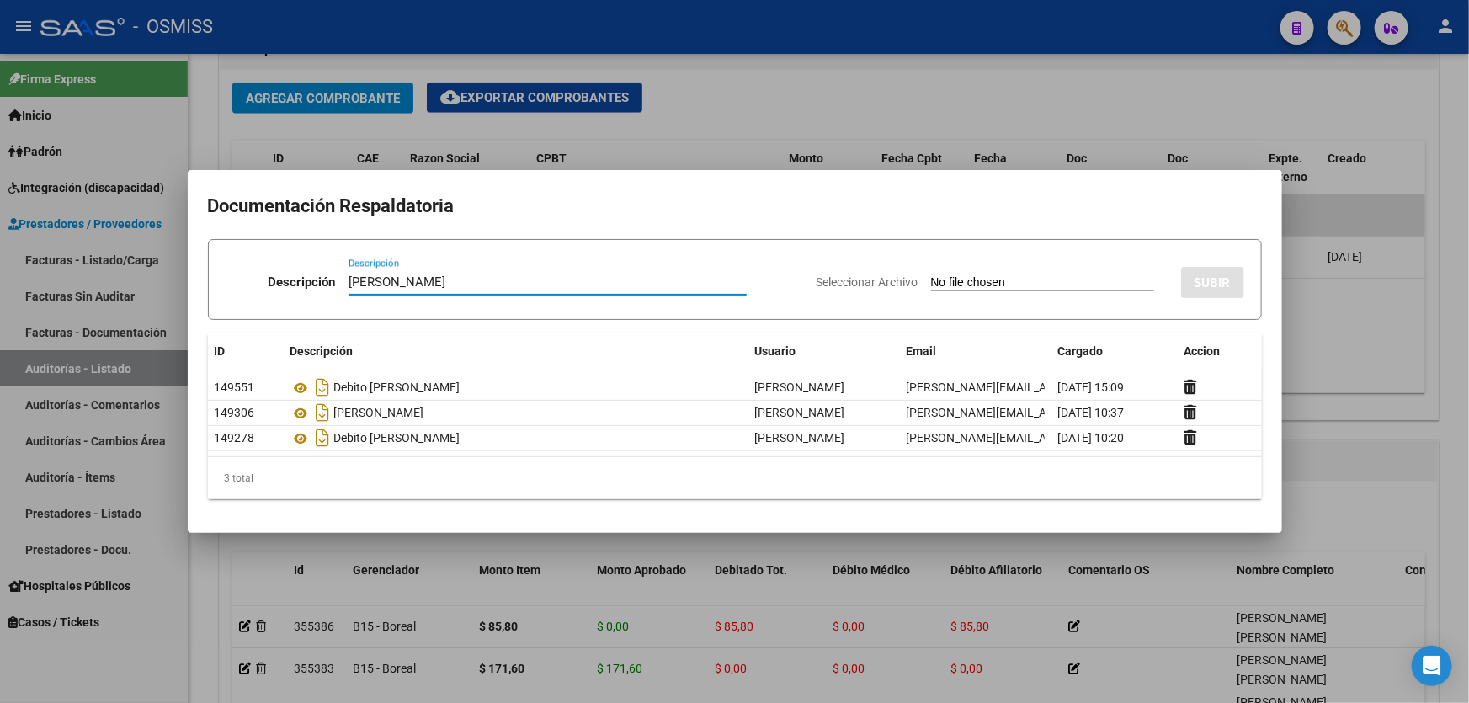
type input "[PERSON_NAME]"
click at [931, 285] on input "Seleccionar Archivo" at bounding box center [1042, 283] width 223 height 16
type input "C:\fakepath\[PERSON_NAME].pdf"
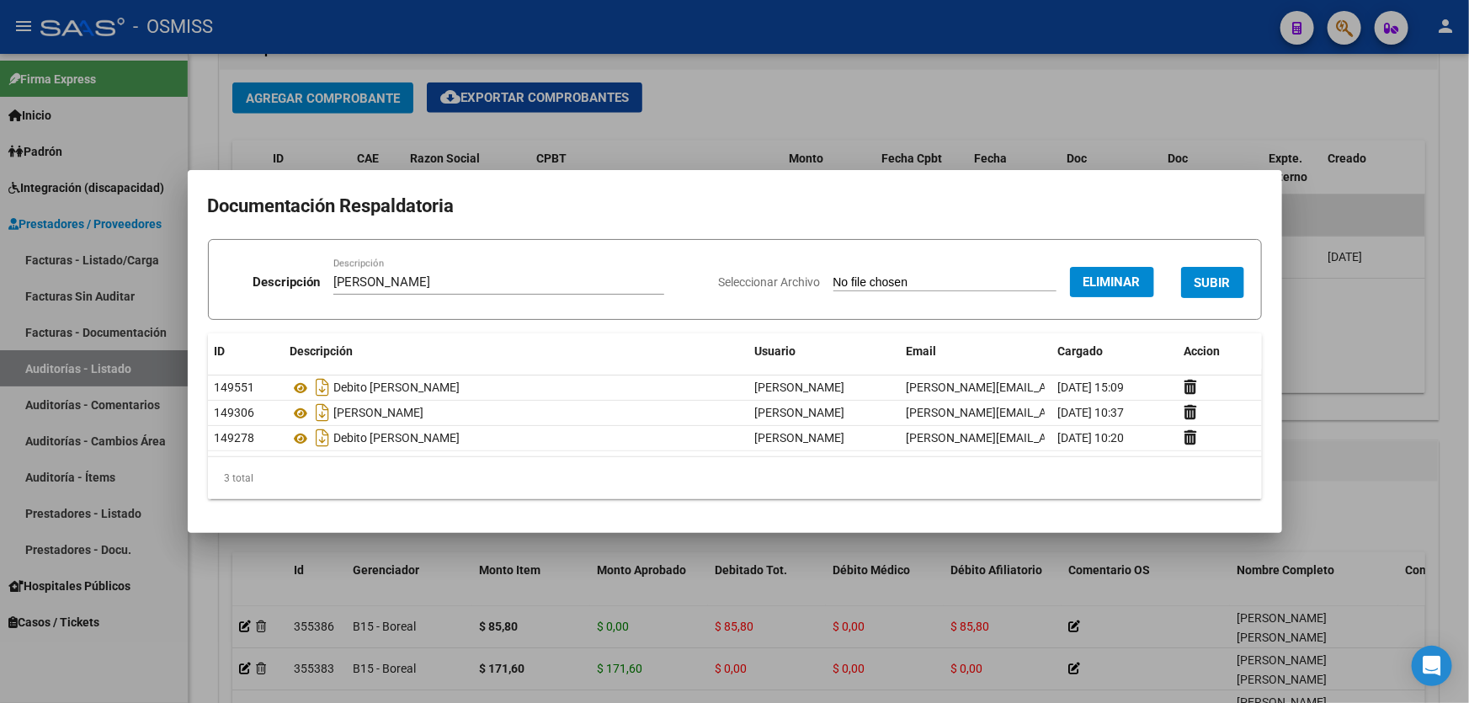
click at [1210, 275] on span "SUBIR" at bounding box center [1213, 282] width 36 height 15
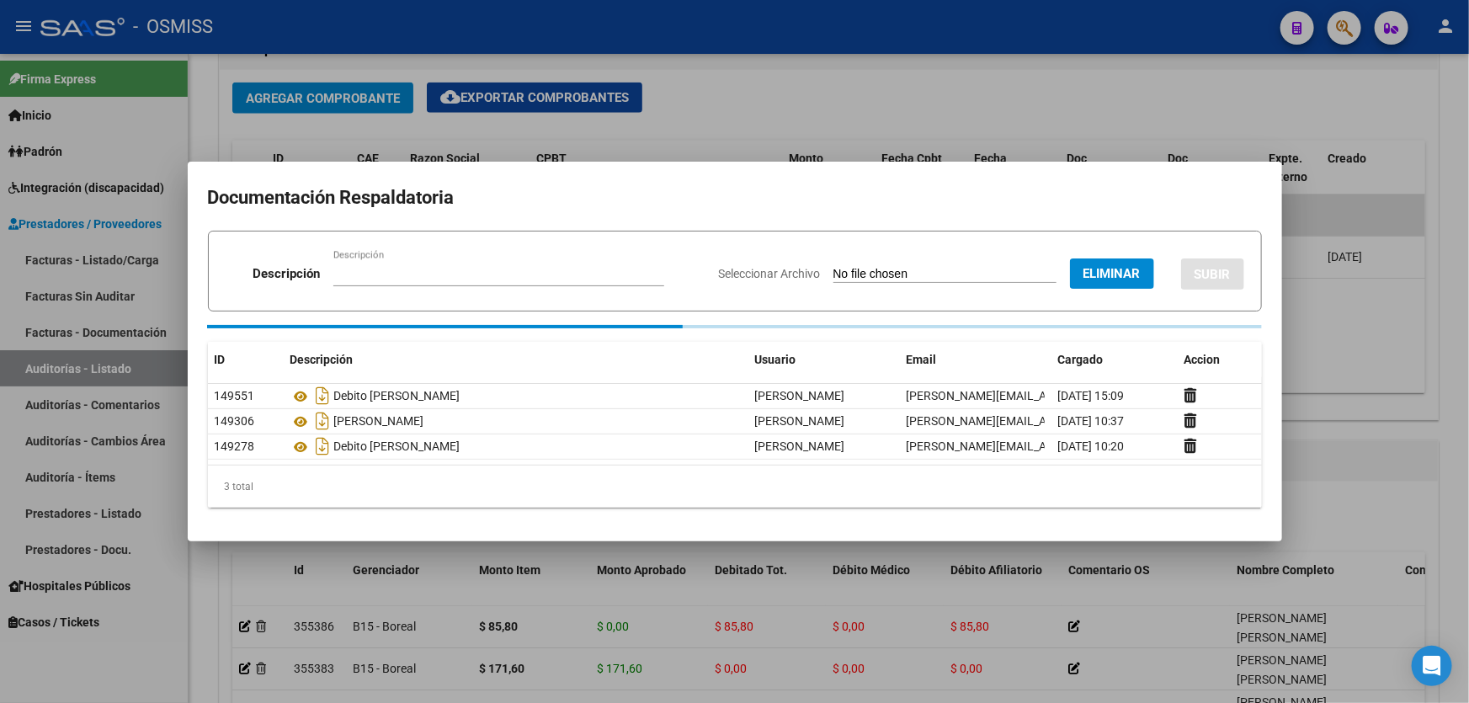
click at [1341, 338] on div at bounding box center [734, 351] width 1469 height 703
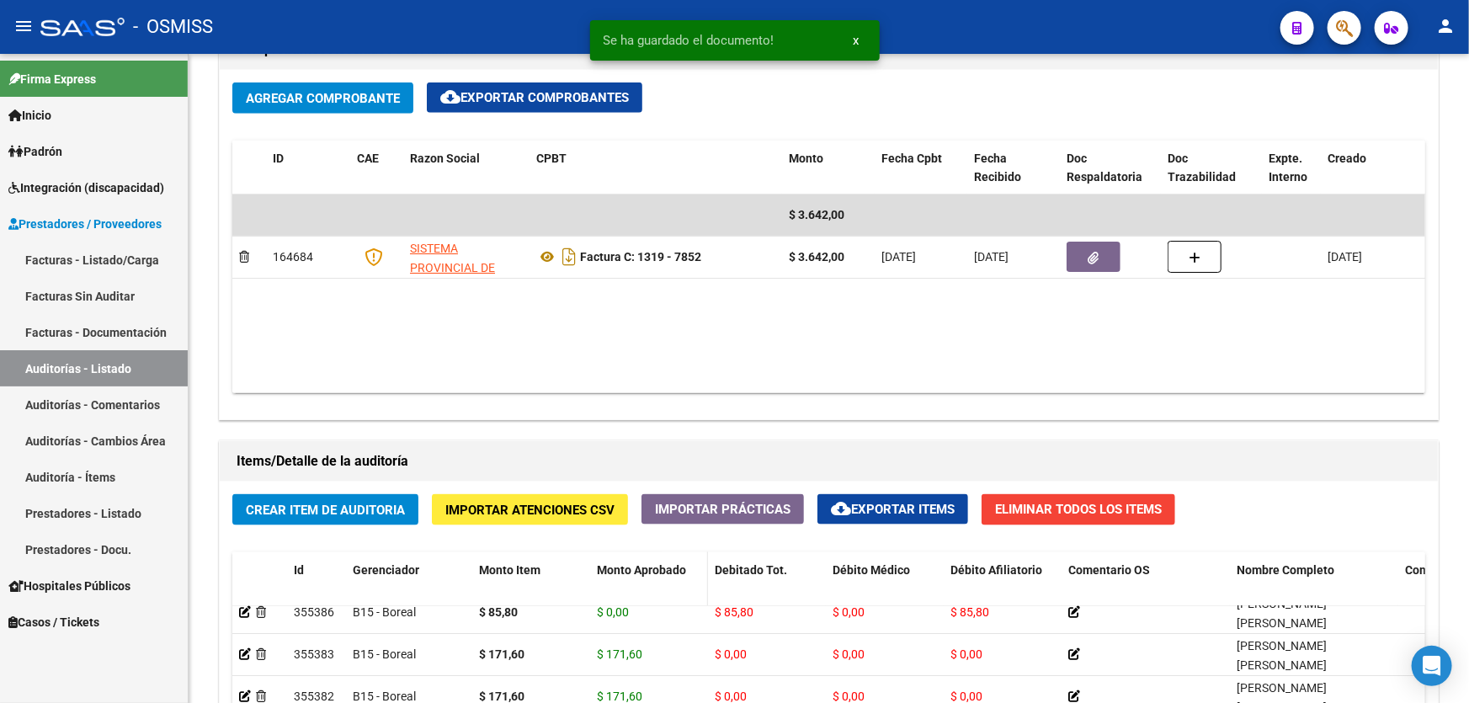
scroll to position [0, 0]
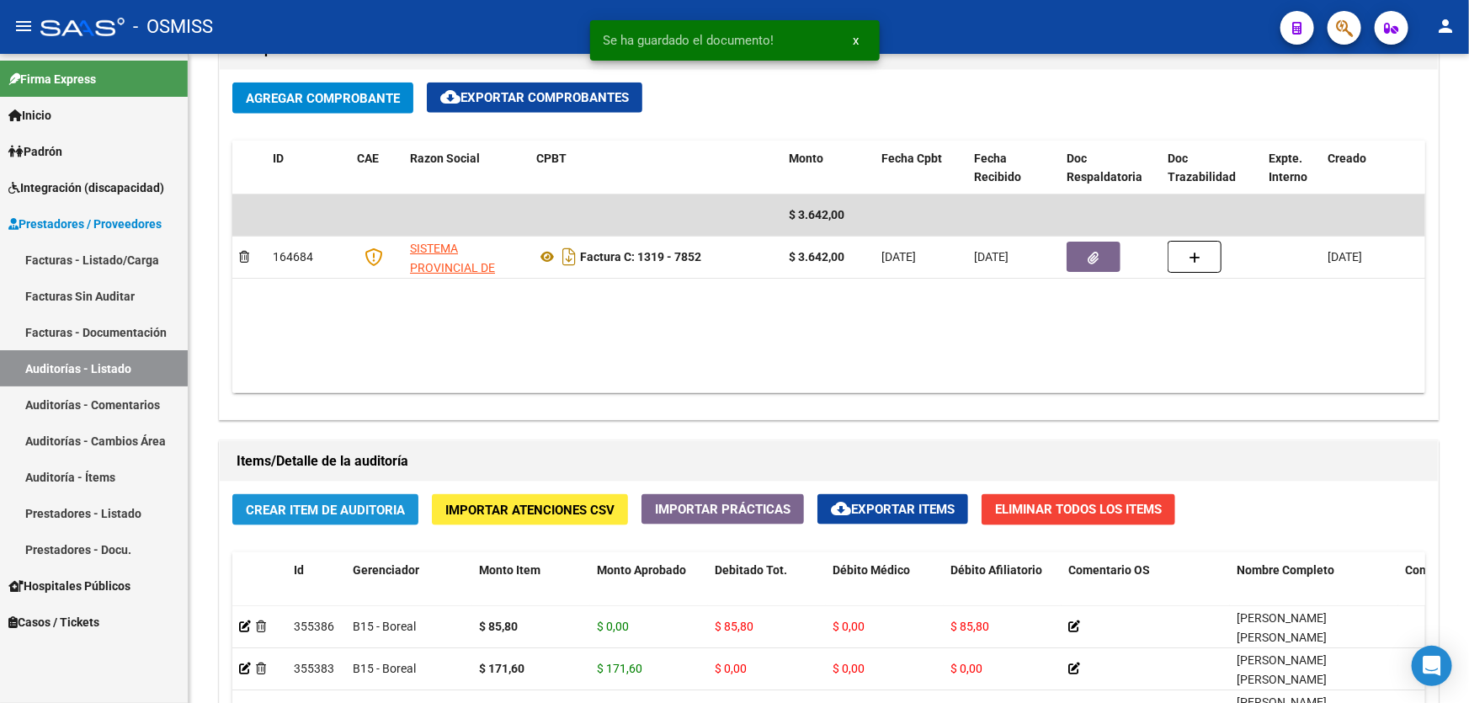
click at [400, 509] on span "Crear Item de Auditoria" at bounding box center [325, 510] width 159 height 15
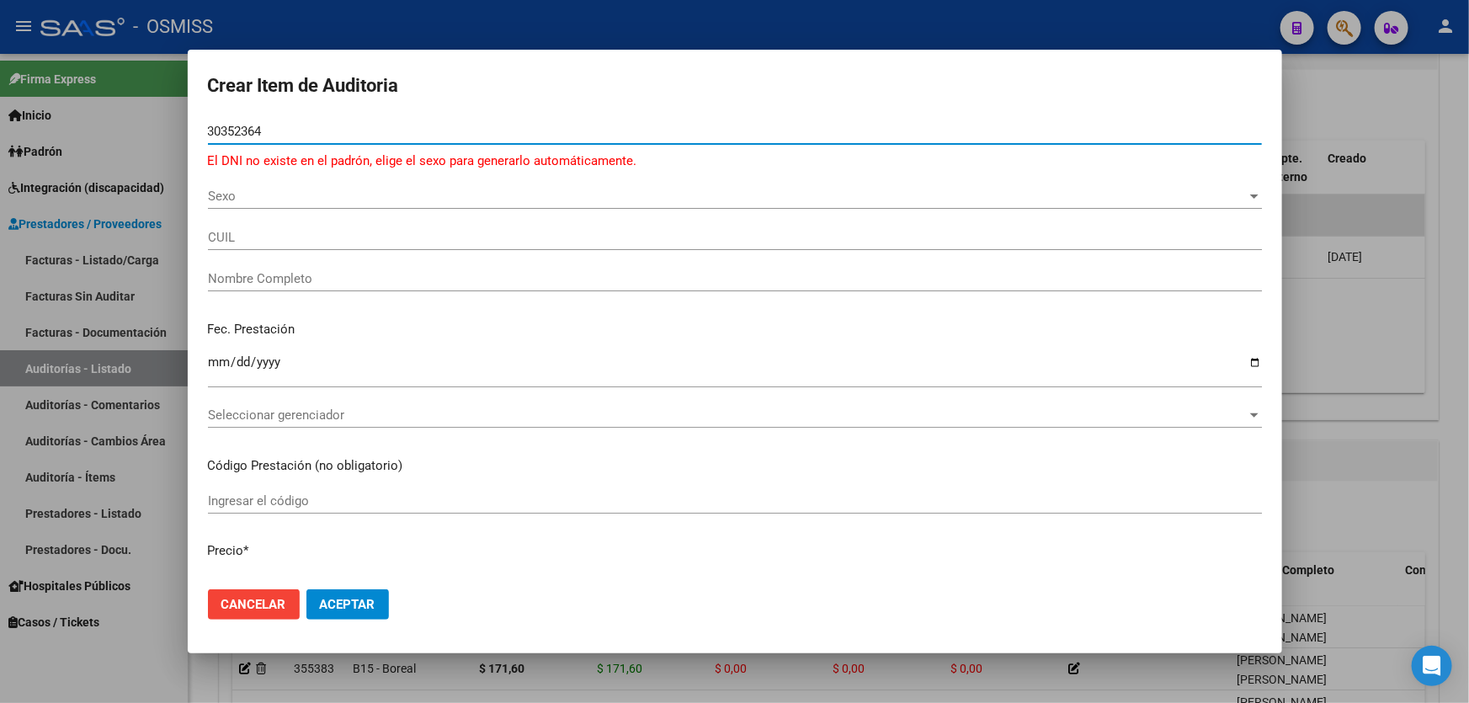
type input "30352364"
click at [233, 205] on div "Sexo Sexo" at bounding box center [735, 196] width 1054 height 25
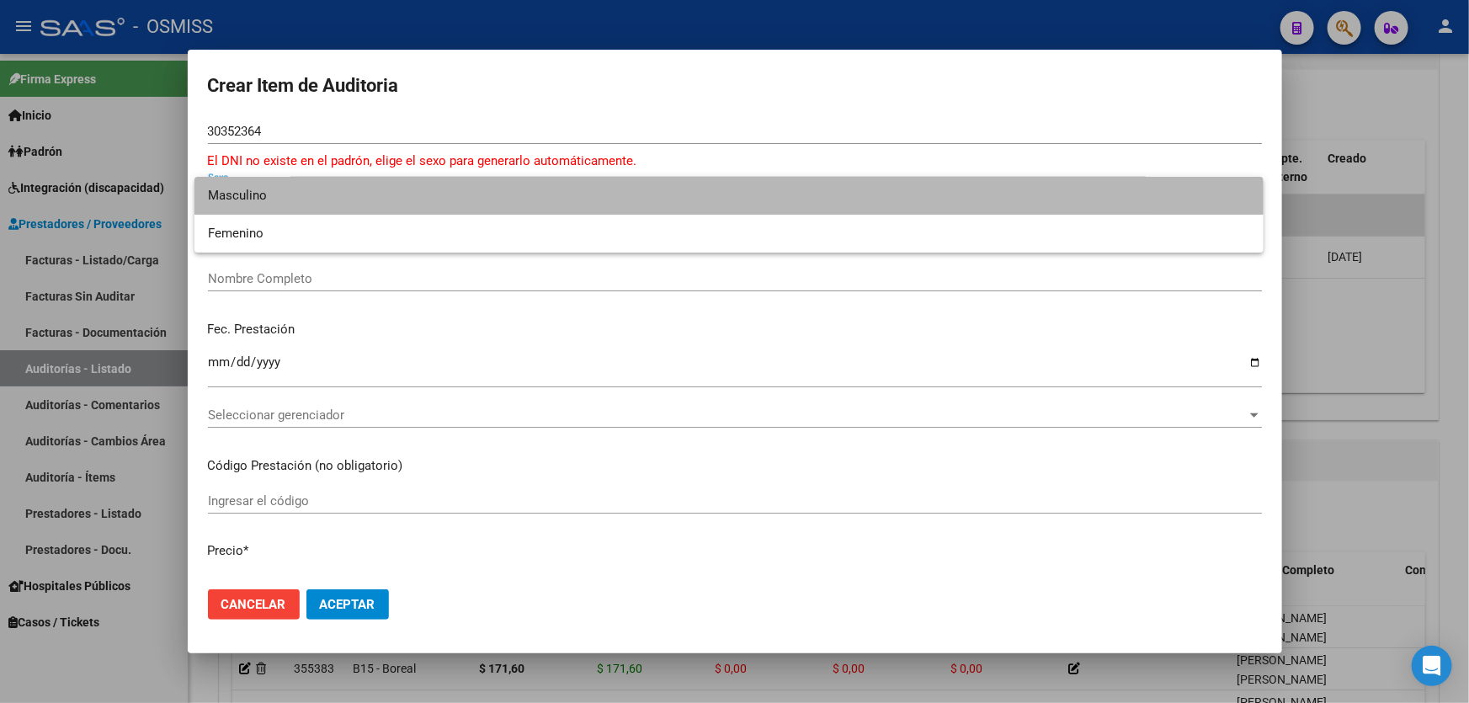
click at [243, 212] on span "Masculino" at bounding box center [729, 196] width 1043 height 38
type input "20303523643"
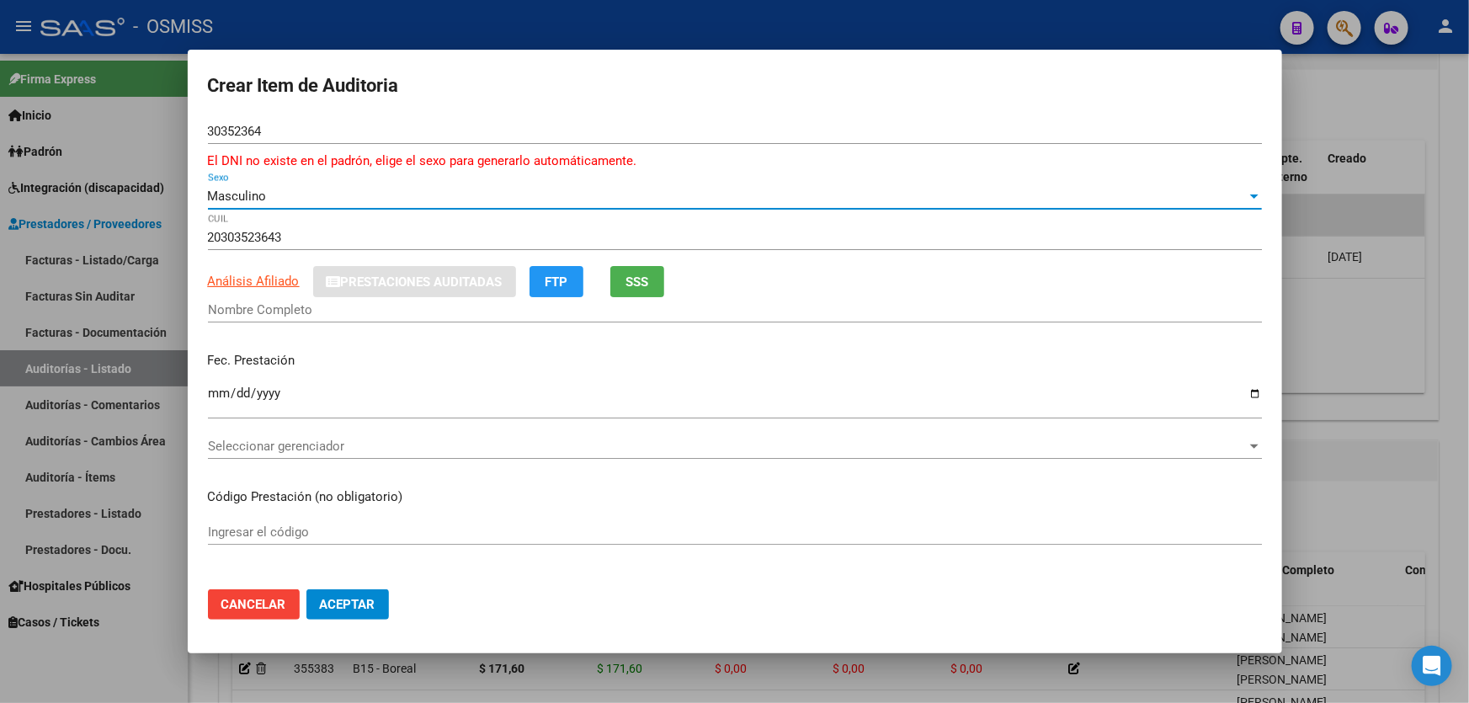
type input "[PERSON_NAME]"
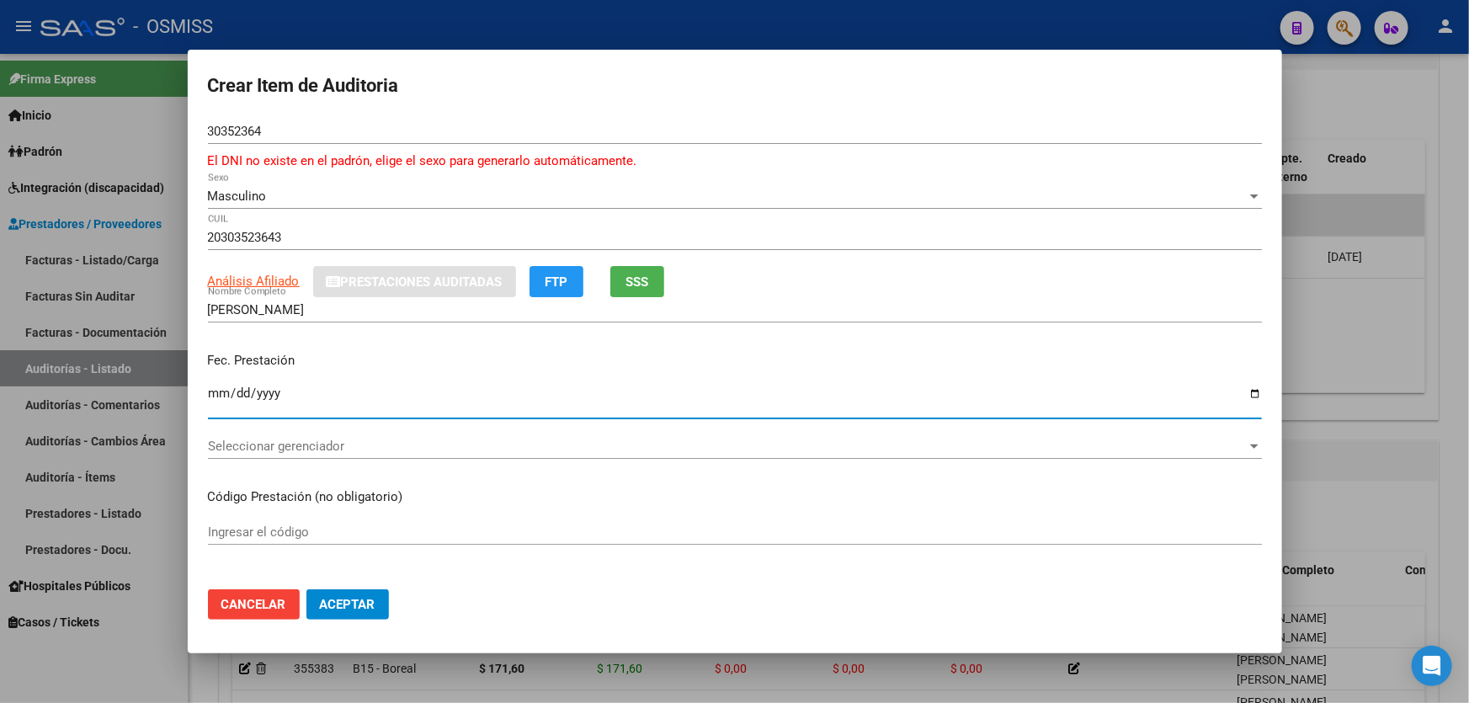
click at [210, 395] on input "Ingresar la fecha" at bounding box center [735, 400] width 1054 height 27
type input "[DATE]"
click at [352, 434] on div "Seleccionar gerenciador Seleccionar gerenciador" at bounding box center [735, 446] width 1054 height 25
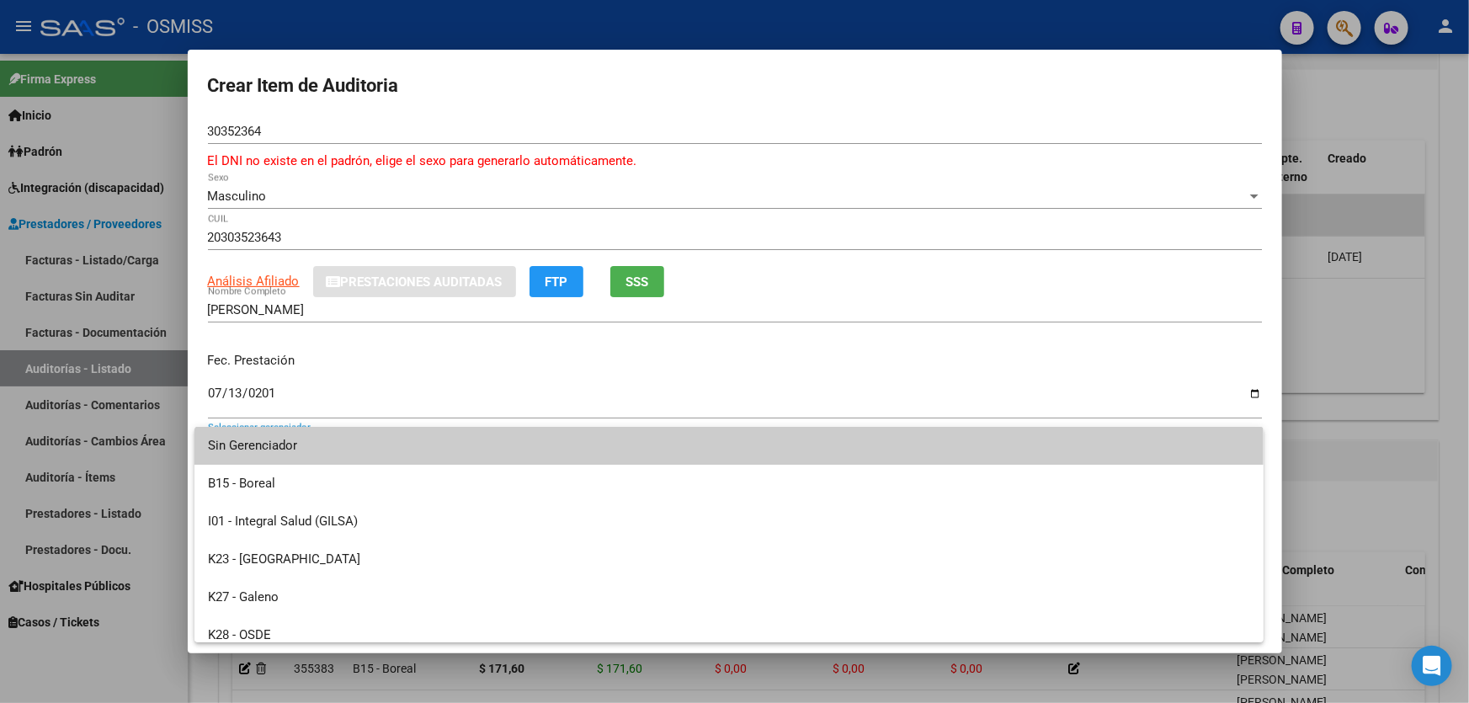
click at [685, 337] on div at bounding box center [734, 351] width 1469 height 703
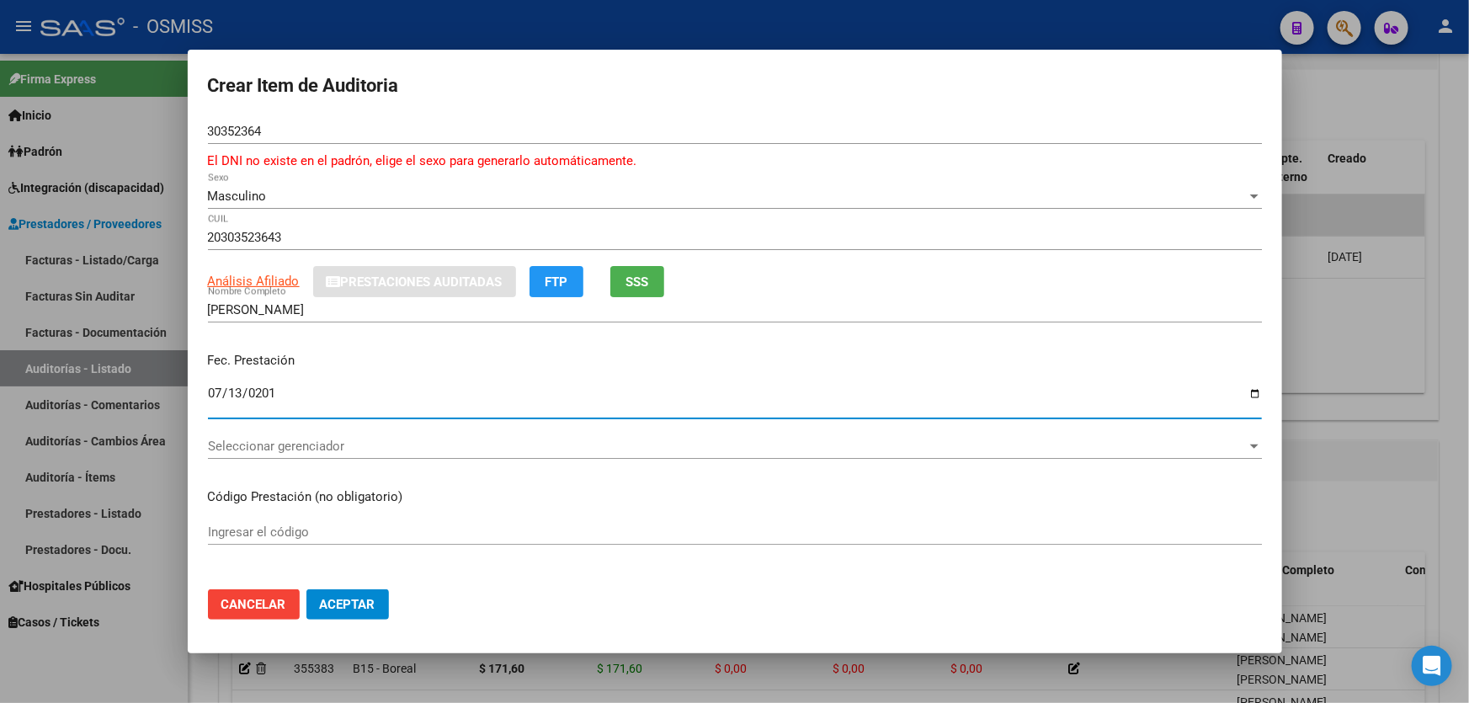
click at [395, 397] on input "[DATE]" at bounding box center [735, 400] width 1054 height 27
click at [381, 435] on div "Seleccionar gerenciador Seleccionar gerenciador" at bounding box center [735, 446] width 1054 height 25
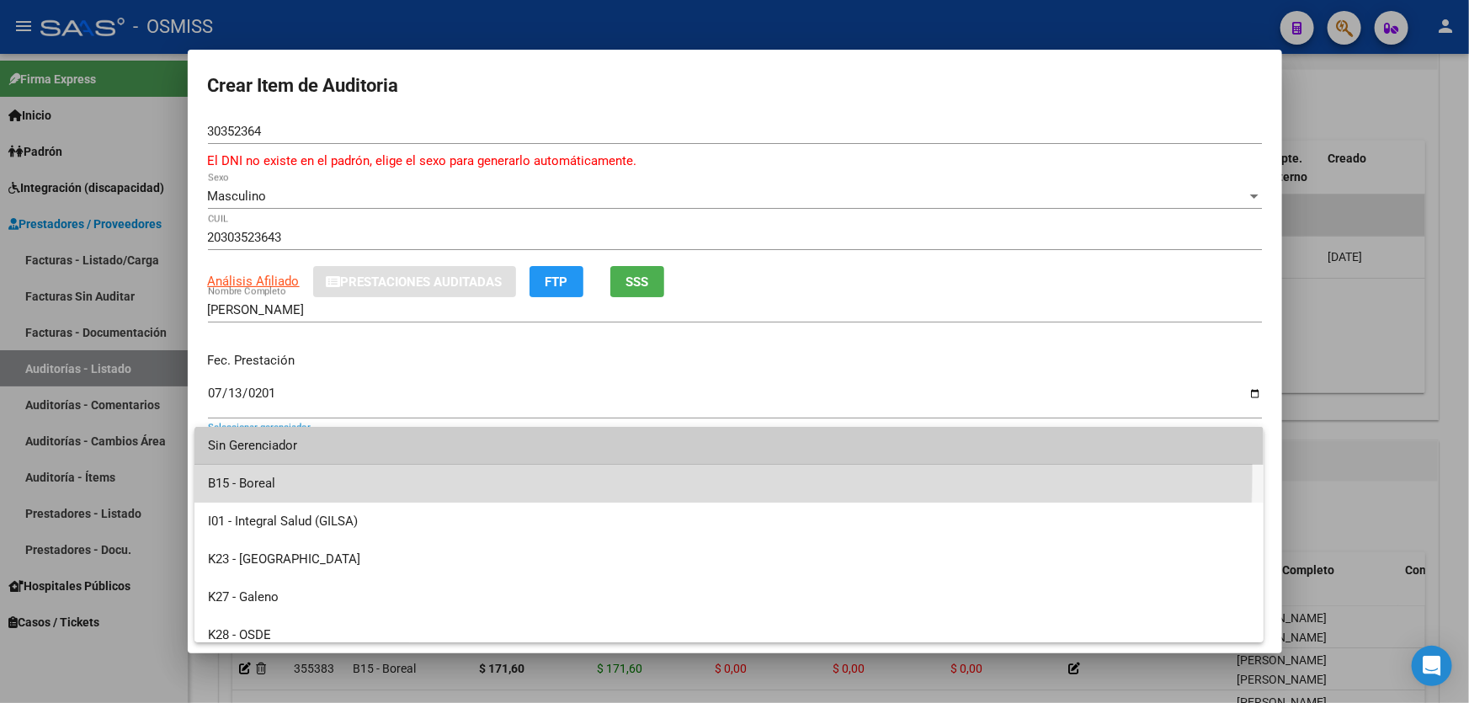
click at [343, 469] on span "B15 - Boreal" at bounding box center [729, 484] width 1043 height 38
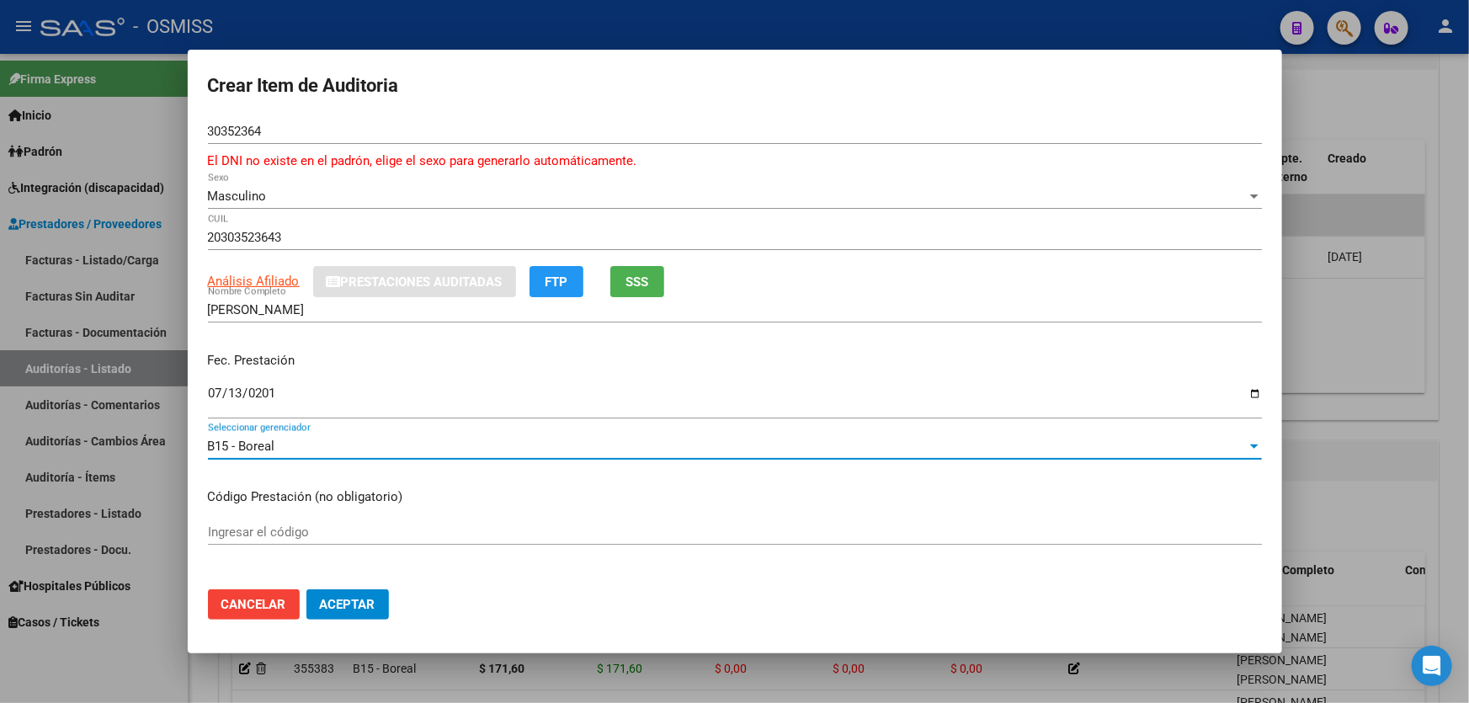
scroll to position [229, 0]
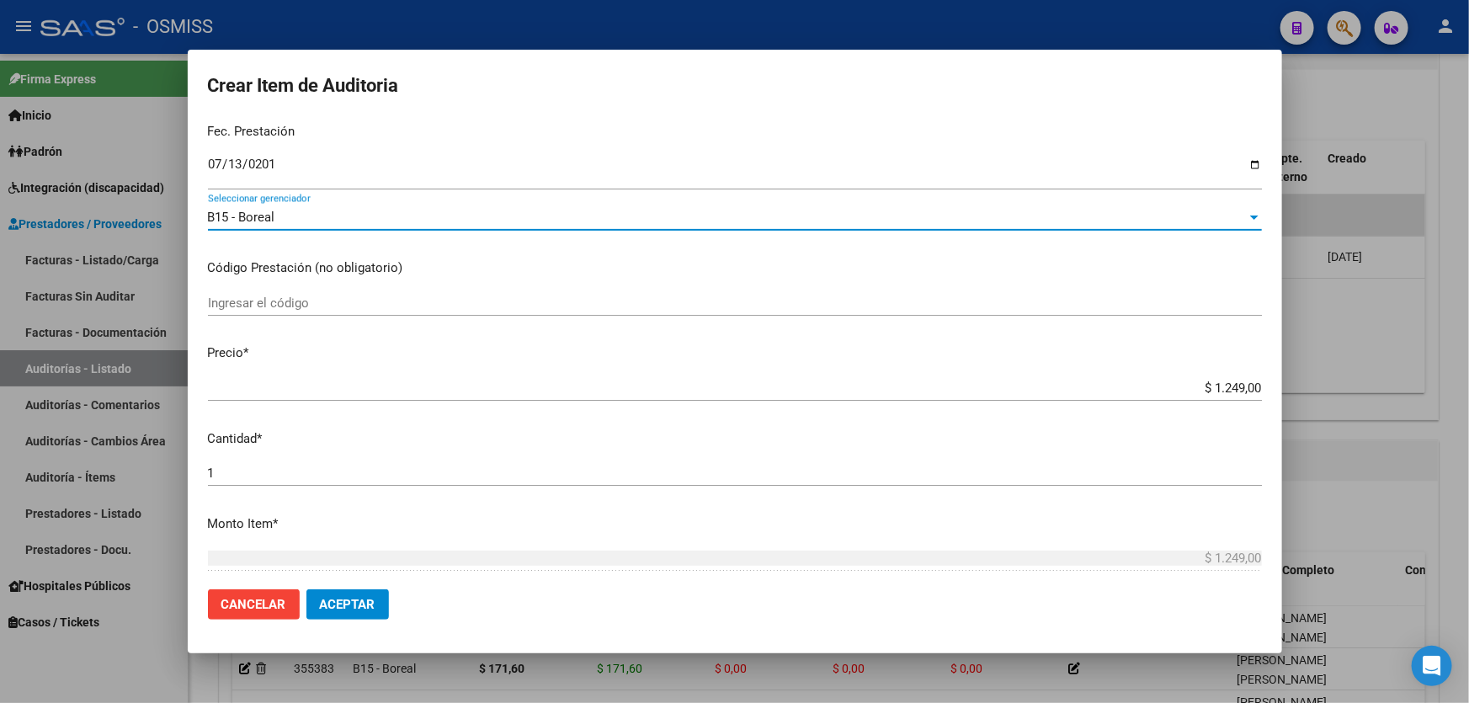
click at [1160, 399] on div "$ 1.249,00 Ingresar el precio" at bounding box center [735, 388] width 1054 height 25
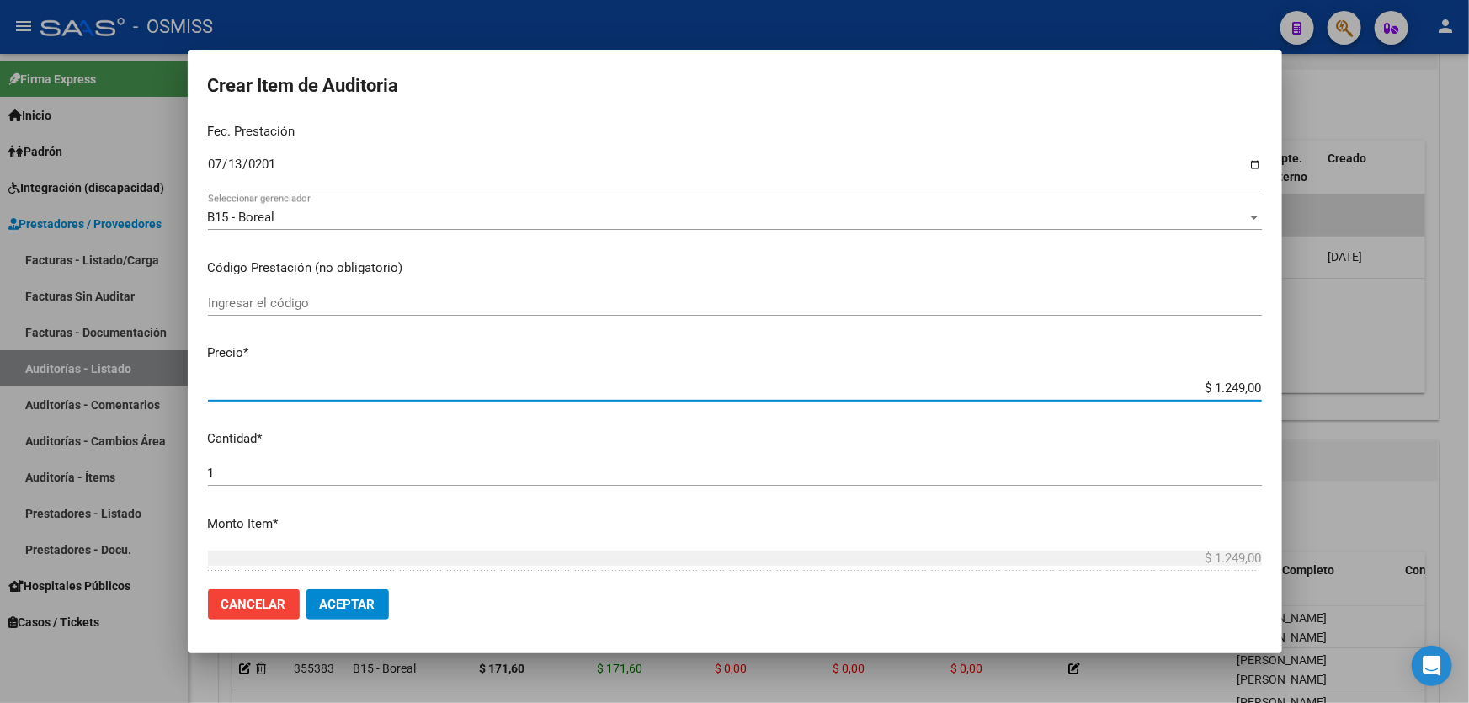
drag, startPoint x: 1159, startPoint y: 392, endPoint x: 1469, endPoint y: 337, distance: 314.8
click at [1469, 339] on div "Crear Item de Auditoria 30352364 Nro Documento El DNI no existe en el padrón, e…" at bounding box center [734, 351] width 1469 height 703
type input "$ 0,08"
type input "$ 0,85"
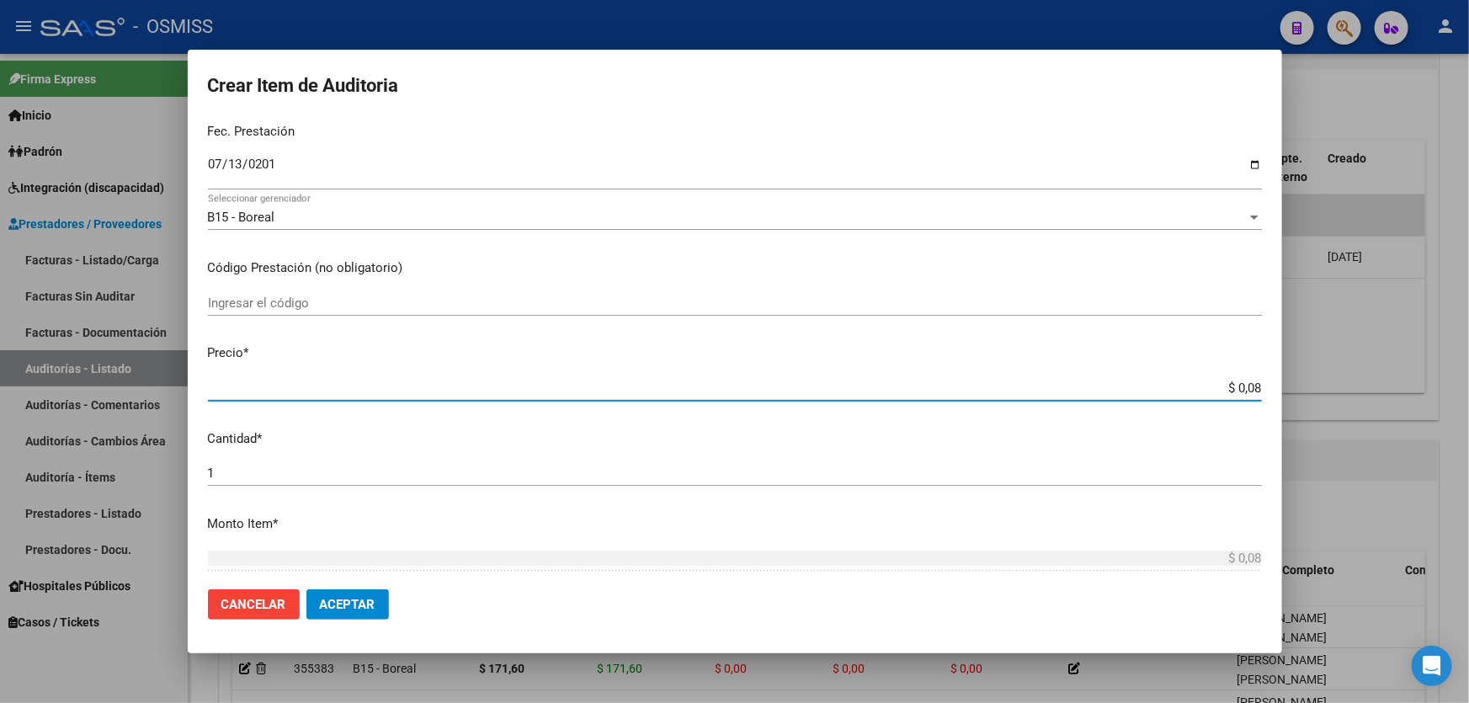
type input "$ 0,85"
type input "$ 8,58"
type input "$ 85,80"
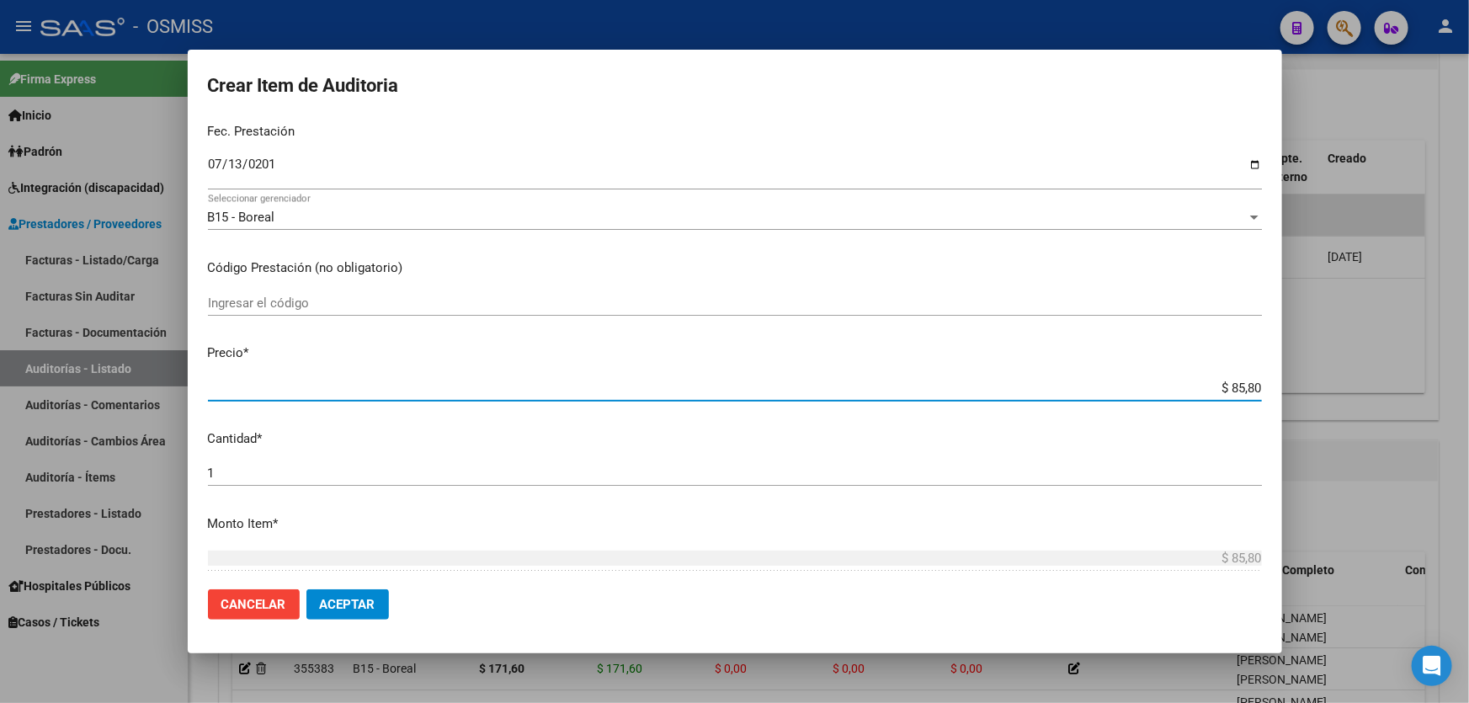
type input "$ 858,00"
type input "$ 85,80"
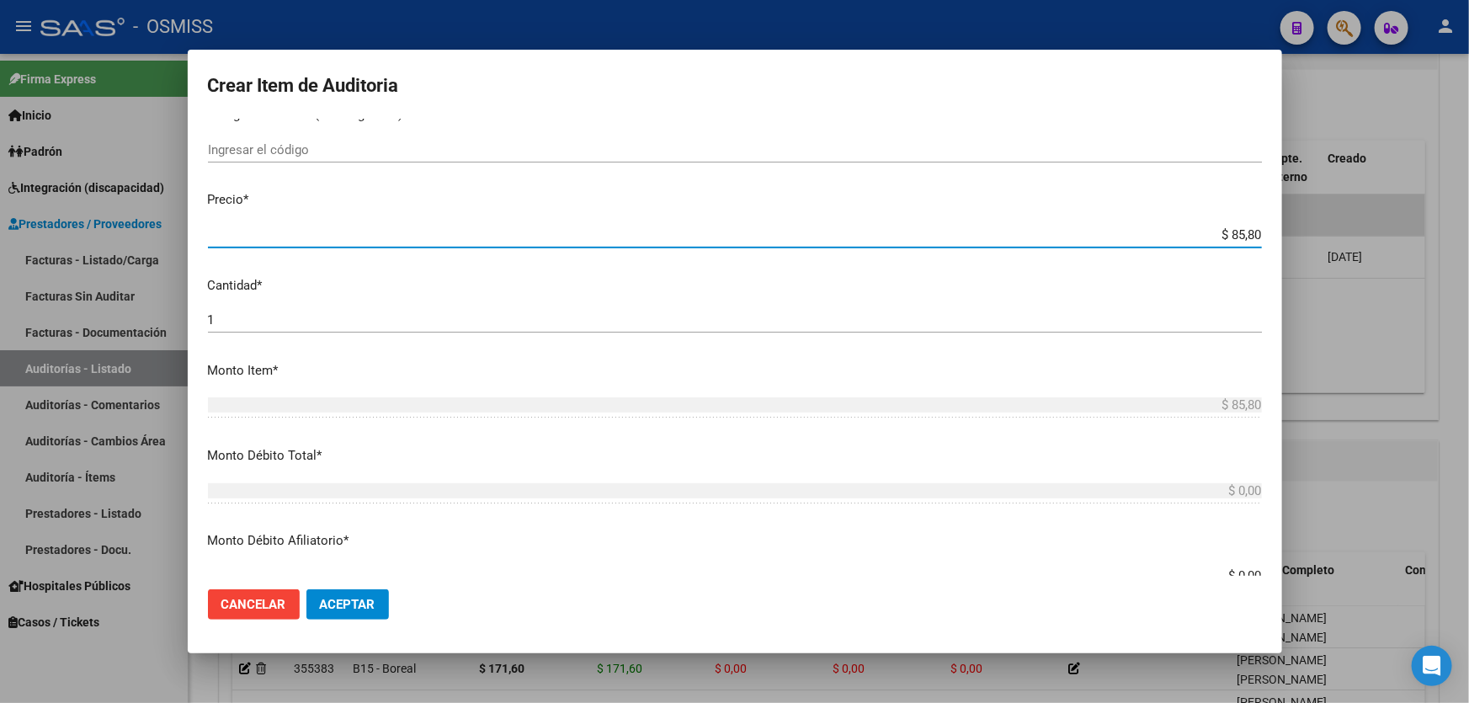
scroll to position [459, 0]
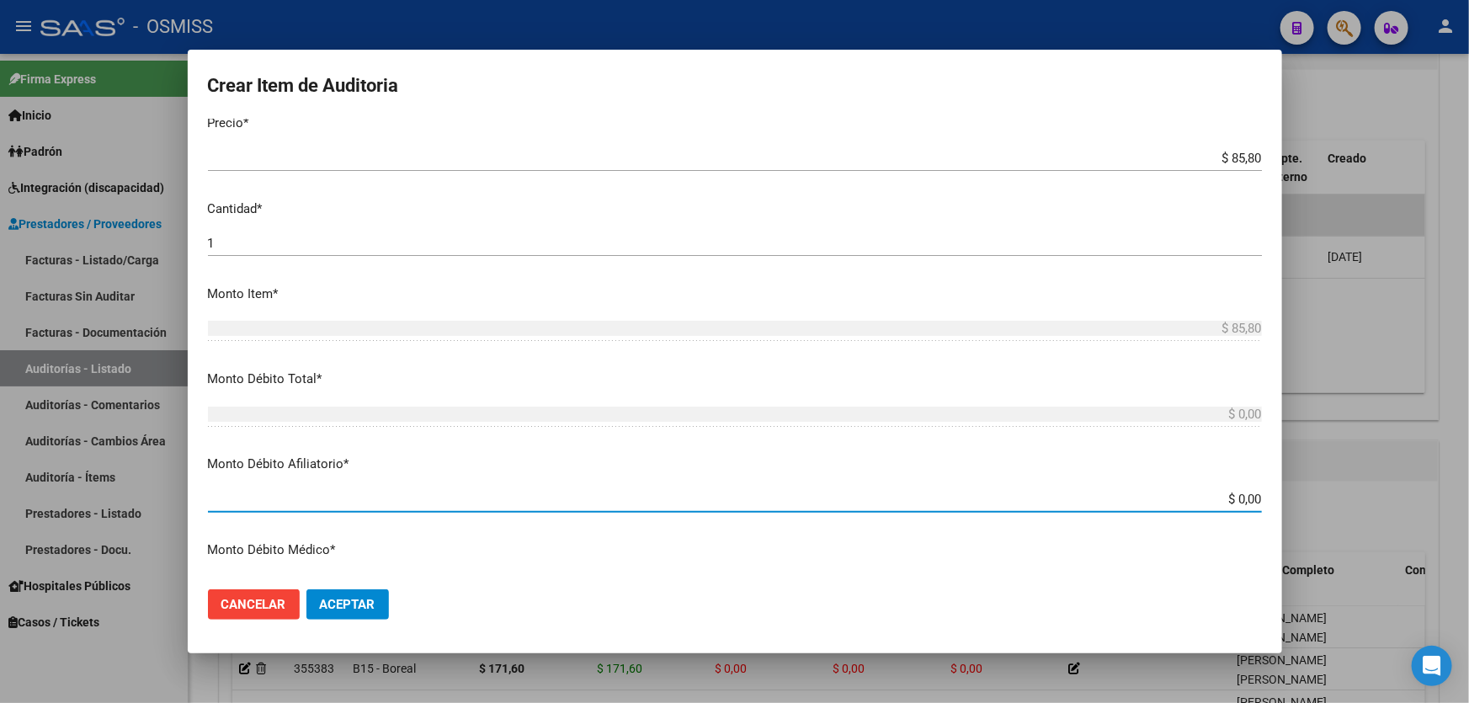
drag, startPoint x: 1196, startPoint y: 502, endPoint x: 1469, endPoint y: 464, distance: 275.5
click at [1469, 464] on div "Crear Item de Auditoria 30352364 Nro Documento El DNI no existe en el padrón, e…" at bounding box center [734, 351] width 1469 height 703
type input "$ 0,08"
type input "$ 0,85"
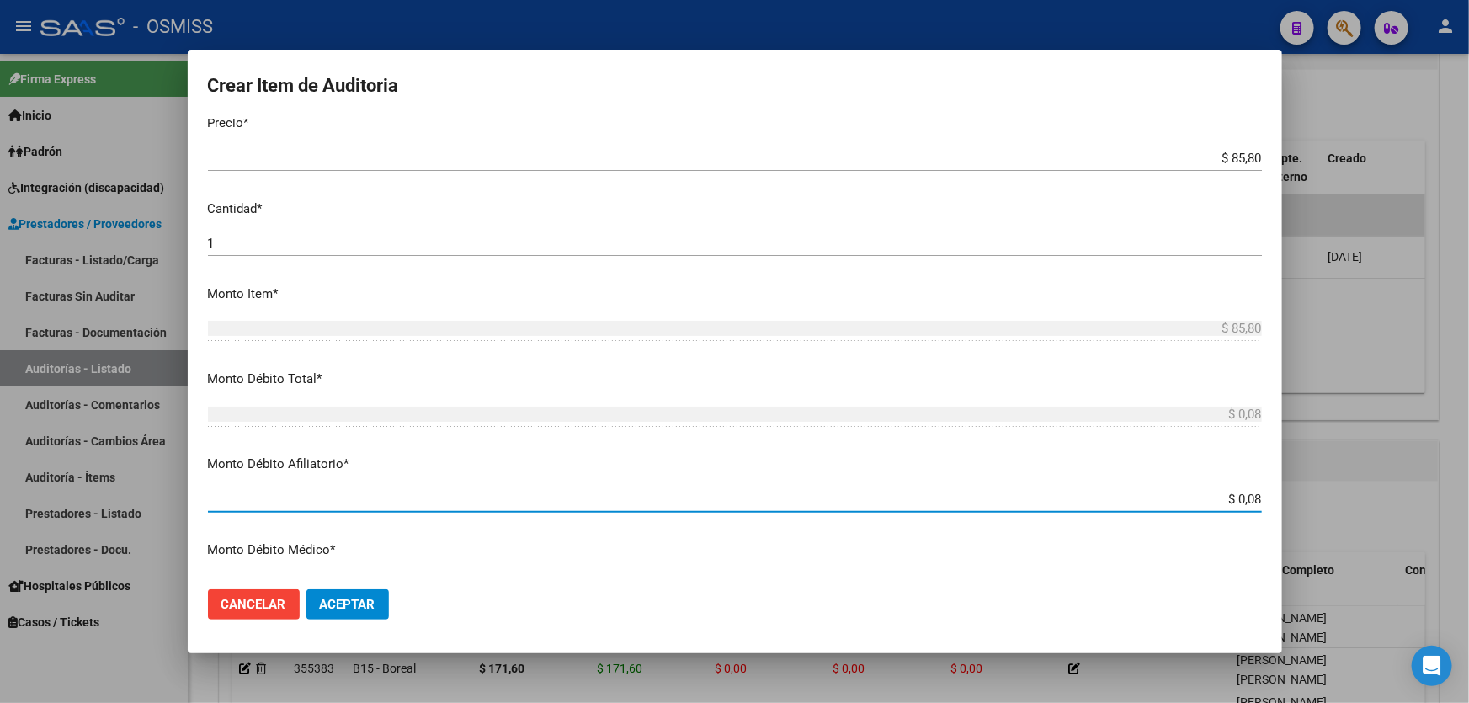
type input "$ 0,85"
type input "$ 8,58"
type input "$ 85,80"
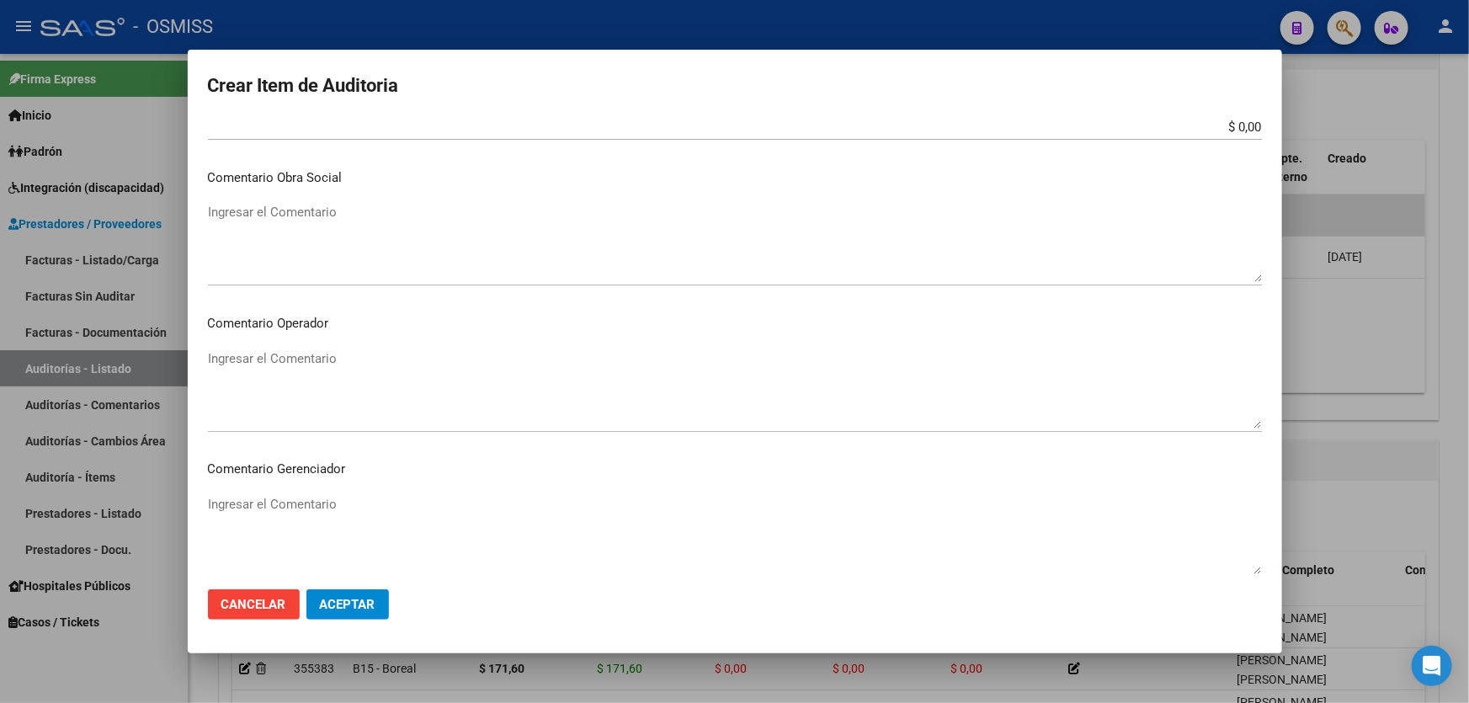
scroll to position [918, 0]
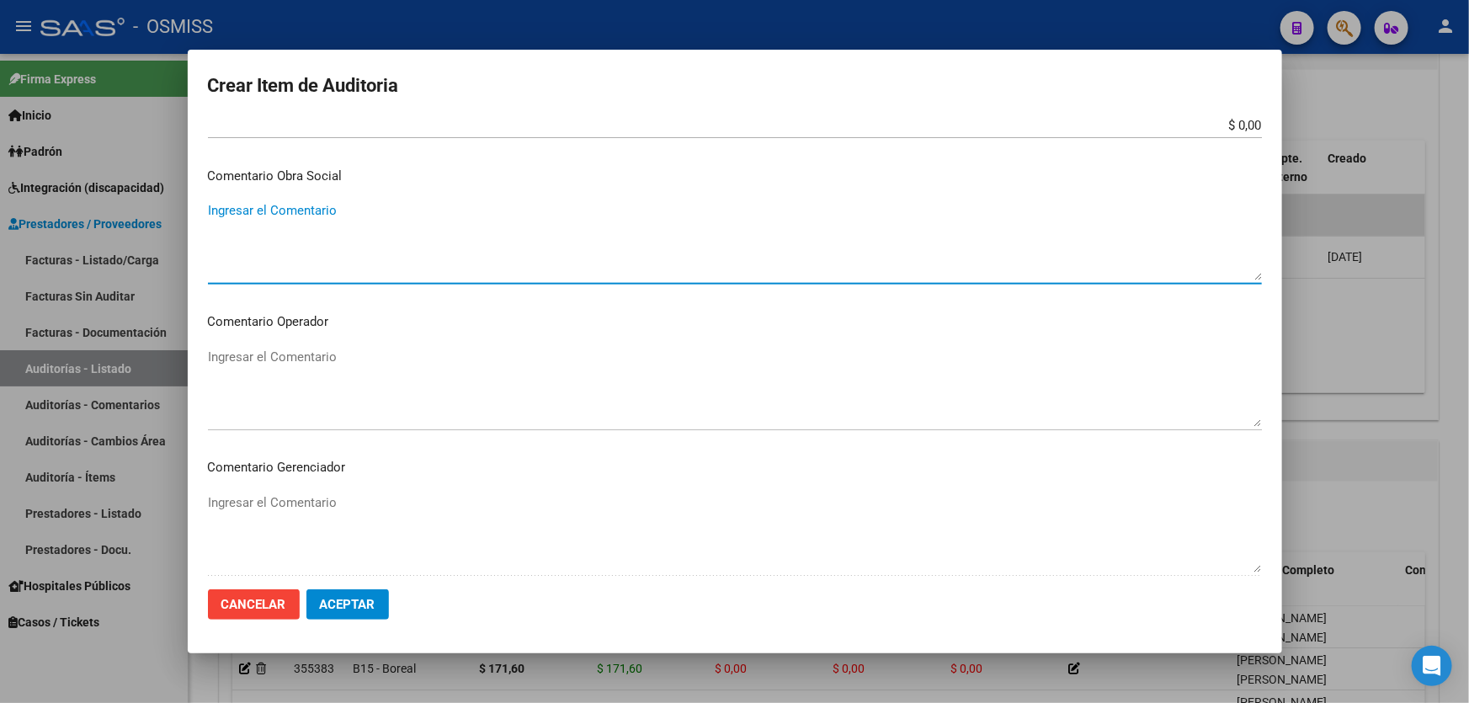
click at [372, 225] on textarea "Ingresar el Comentario" at bounding box center [735, 240] width 1054 height 79
type textarea "S"
click at [499, 212] on textarea "S" at bounding box center [735, 240] width 1054 height 79
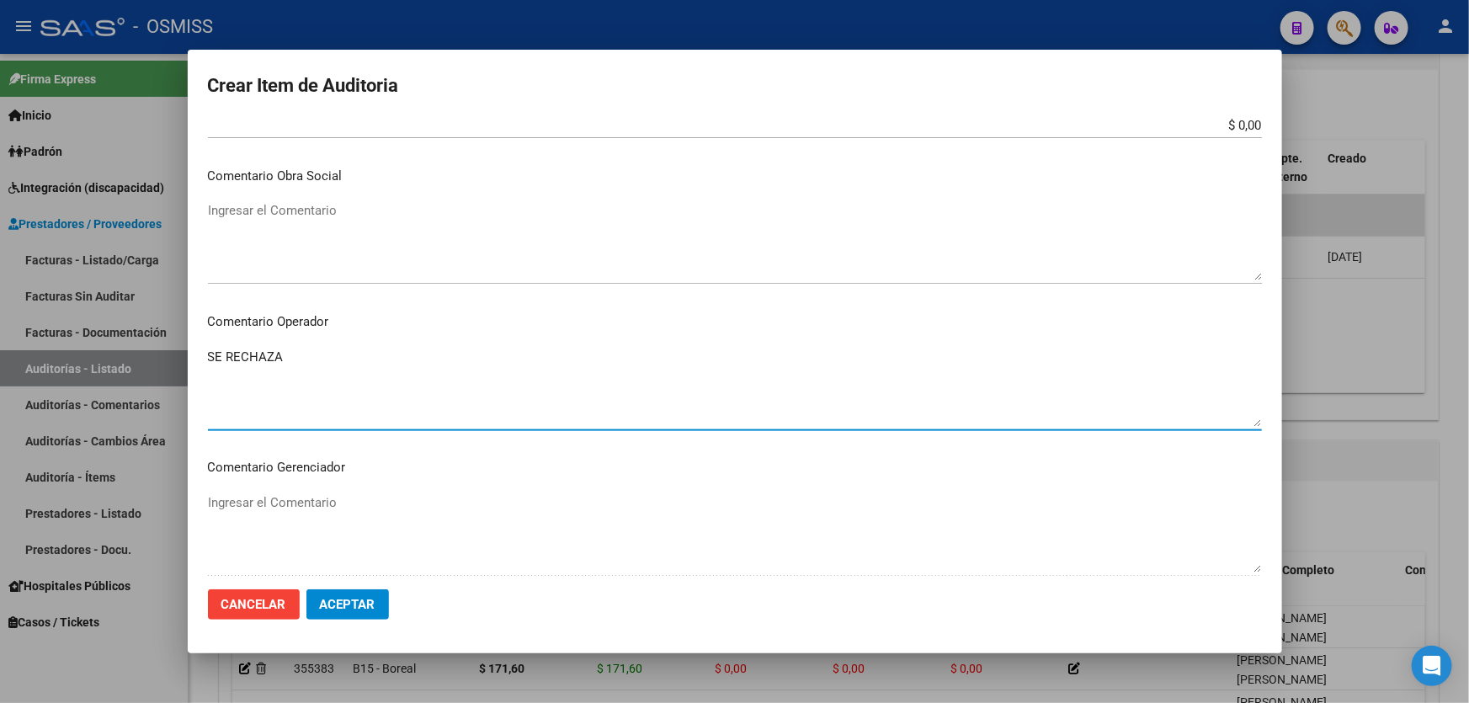
scroll to position [1249, 0]
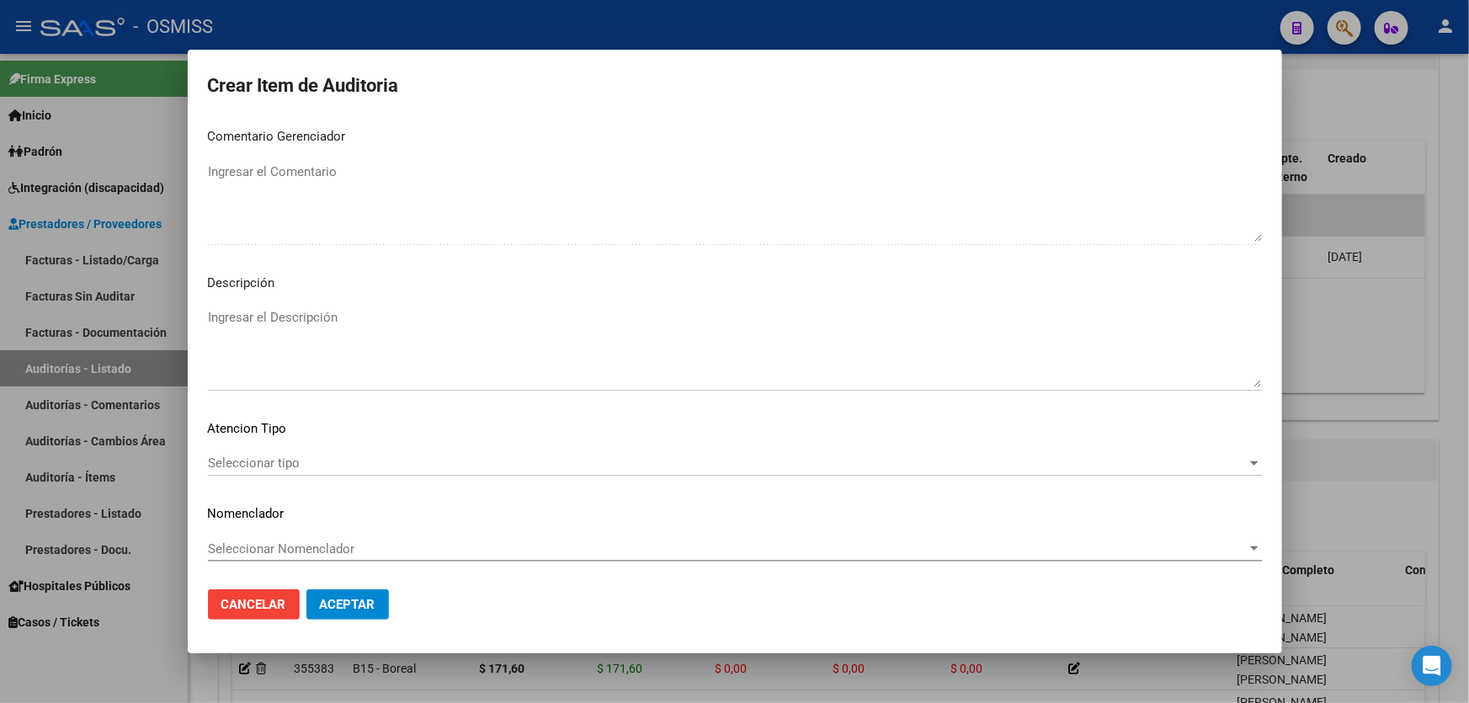
type textarea "SE RECHAZA"
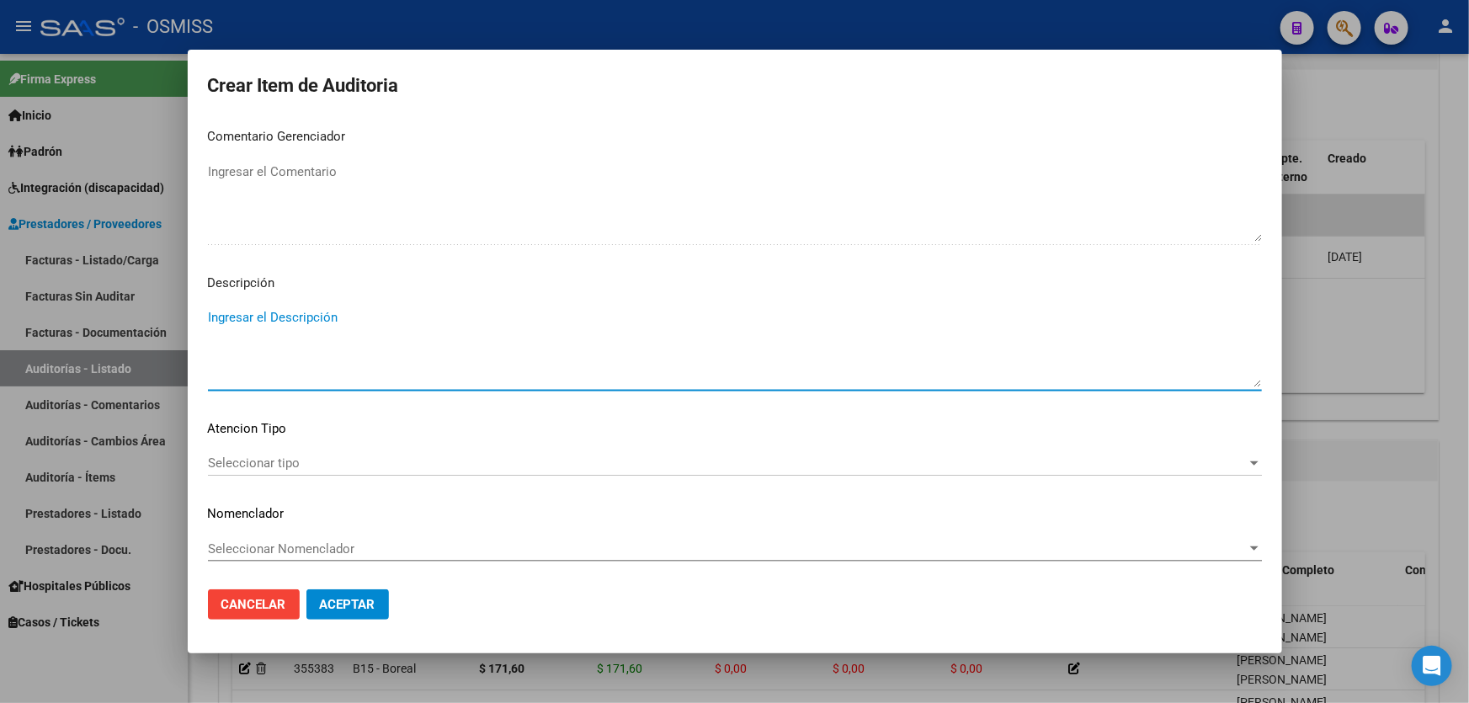
click at [339, 333] on textarea "Ingresar el Descripción" at bounding box center [735, 347] width 1054 height 79
paste textarea "ALTA / BAJA por OPCIÓN SSS al …. . Al momento de la prestación, corresponde la …"
drag, startPoint x: 249, startPoint y: 320, endPoint x: 24, endPoint y: 284, distance: 227.7
click at [24, 284] on div "Crear Item de Auditoria 30352364 Nro Documento El DNI no existe en el padrón, e…" at bounding box center [734, 351] width 1469 height 703
drag, startPoint x: 365, startPoint y: 313, endPoint x: 355, endPoint y: 315, distance: 11.1
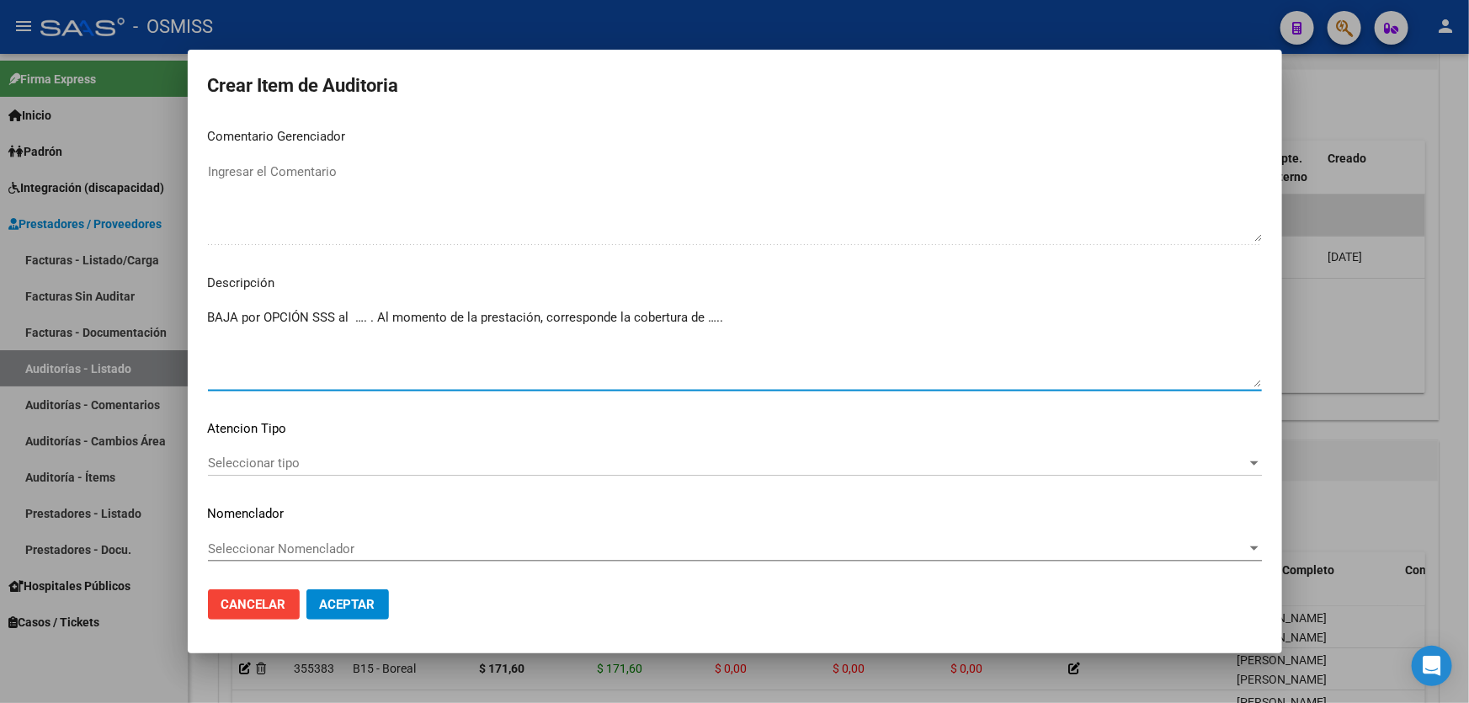
click at [355, 315] on textarea "BAJA por OPCIÓN SSS al …. . Al momento de la prestación, corresponde la cobertu…" at bounding box center [735, 347] width 1054 height 79
drag, startPoint x: 794, startPoint y: 314, endPoint x: 755, endPoint y: 307, distance: 39.5
click at [755, 308] on textarea "BAJA por OPCIÓN SSS al [DATE] . Al momento de la prestación, corresponde la cob…" at bounding box center [735, 347] width 1054 height 79
paste textarea "OBRA SOCIAL DE LA CAMARA DE EMPRESARIOS DE AGENCIAS DE REMISES DE [GEOGRAPHIC_D…"
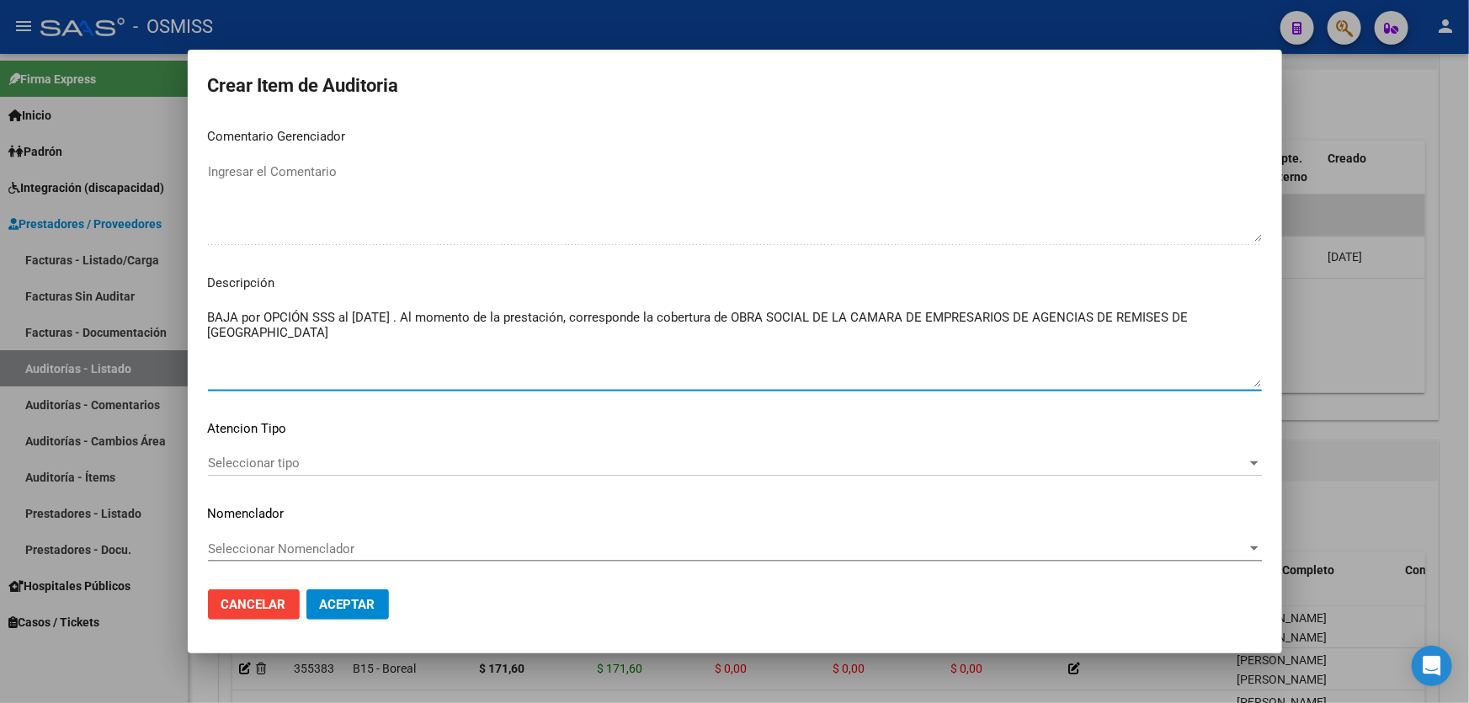
type textarea "BAJA por OPCIÓN SSS al [DATE] . Al momento de la prestación, corresponde la cob…"
click at [344, 595] on button "Aceptar" at bounding box center [348, 604] width 83 height 30
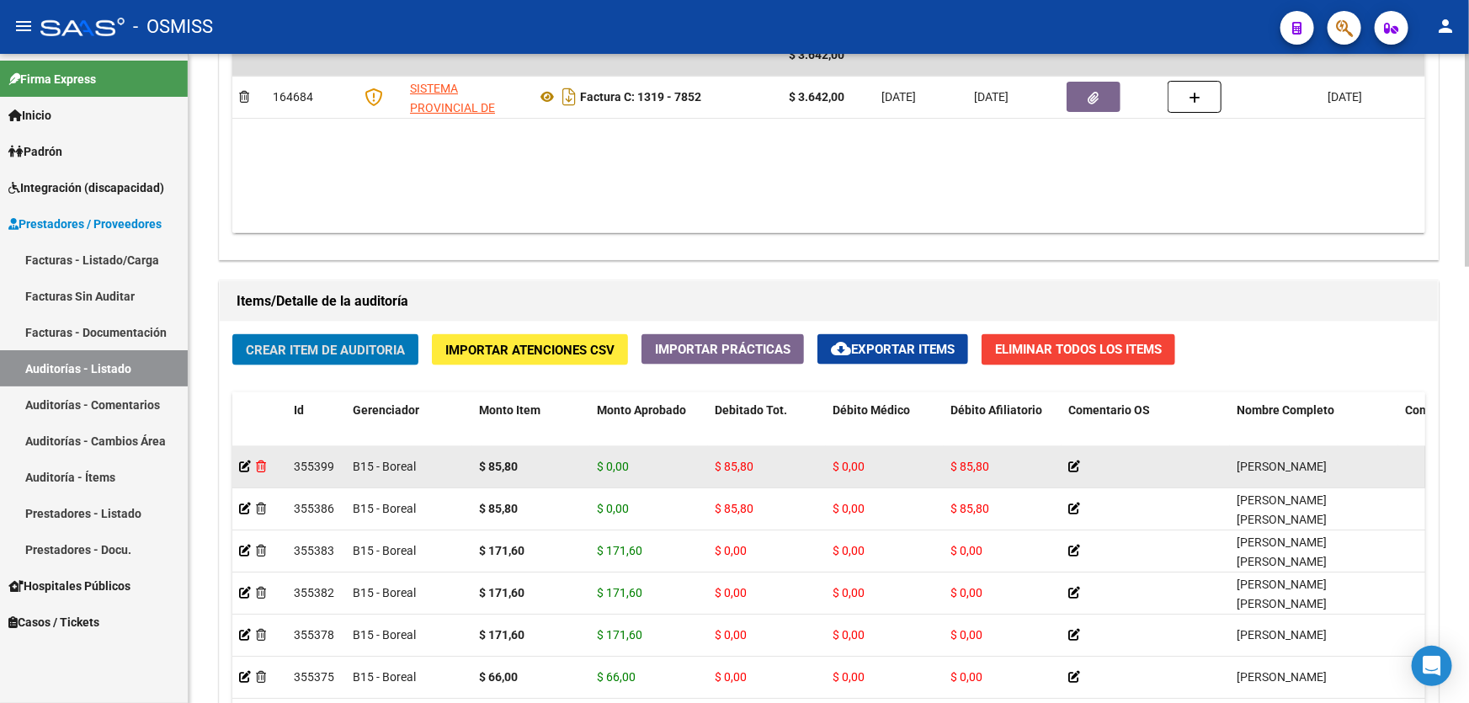
scroll to position [1071, 0]
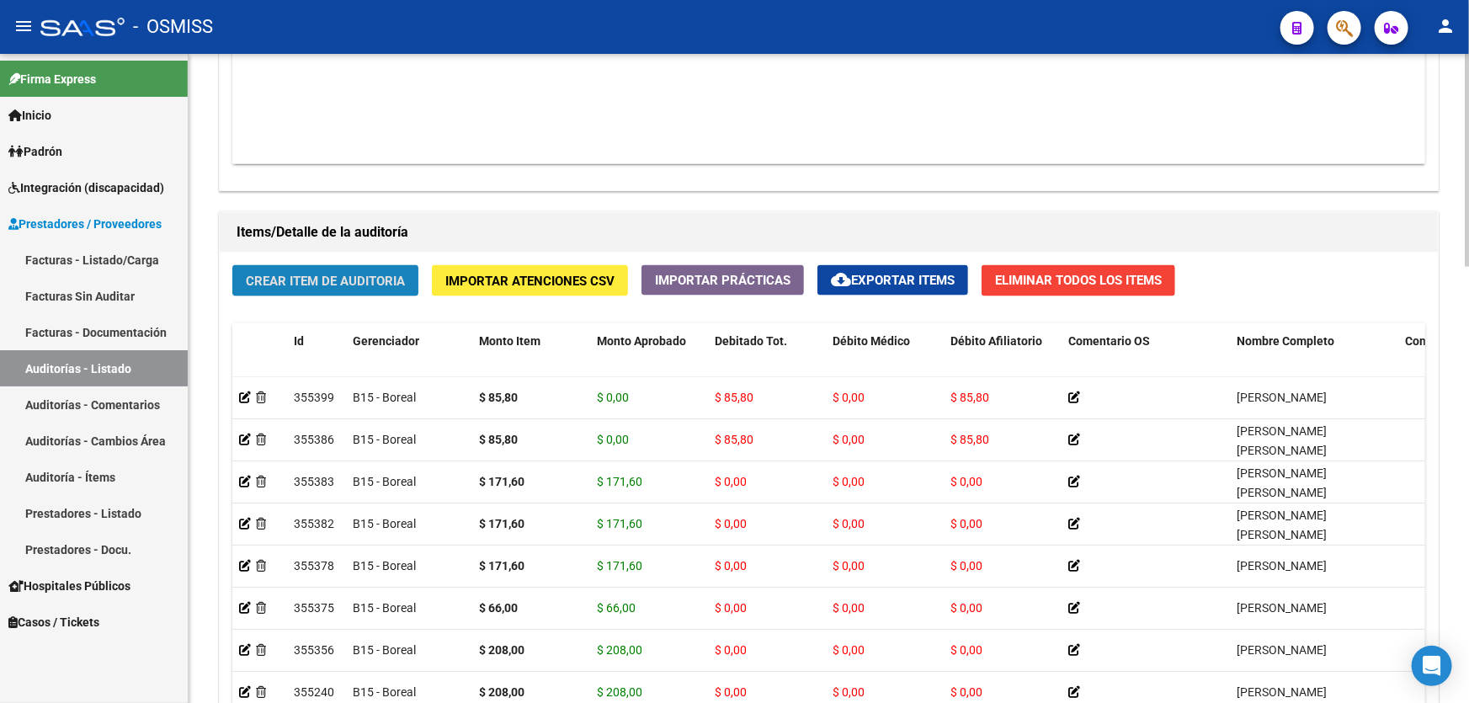
click at [322, 265] on button "Crear Item de Auditoria" at bounding box center [325, 280] width 186 height 31
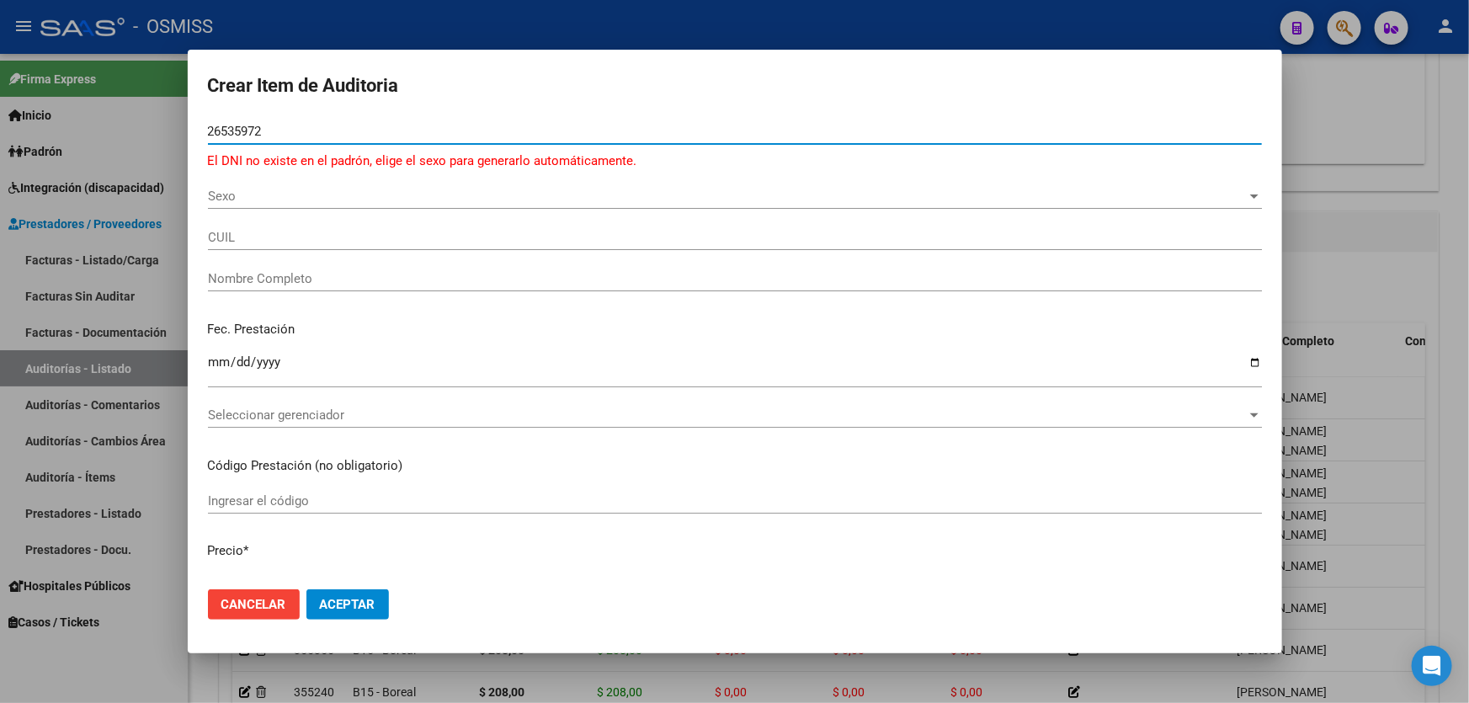
type input "26535972"
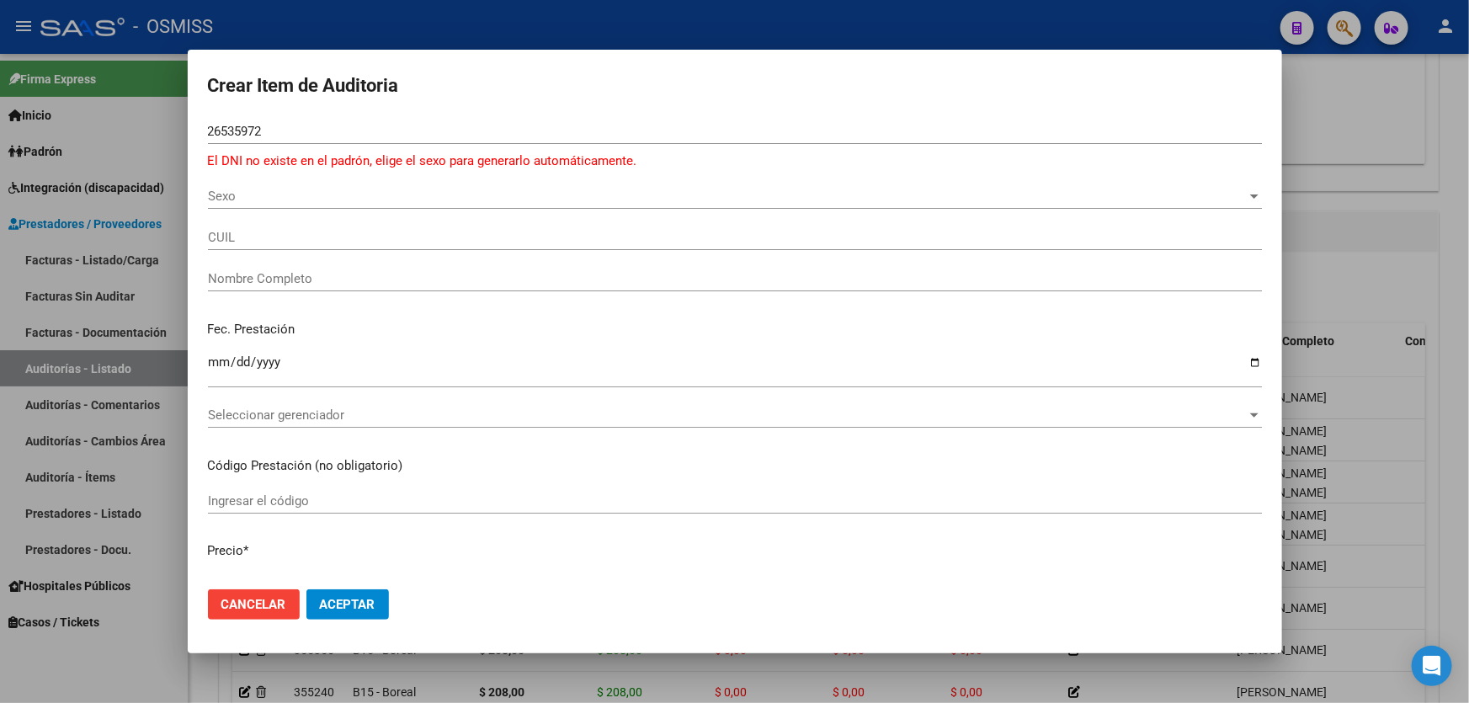
click at [243, 210] on div "Sexo Sexo" at bounding box center [735, 204] width 1054 height 41
click at [261, 186] on div "Sexo Sexo" at bounding box center [735, 196] width 1054 height 25
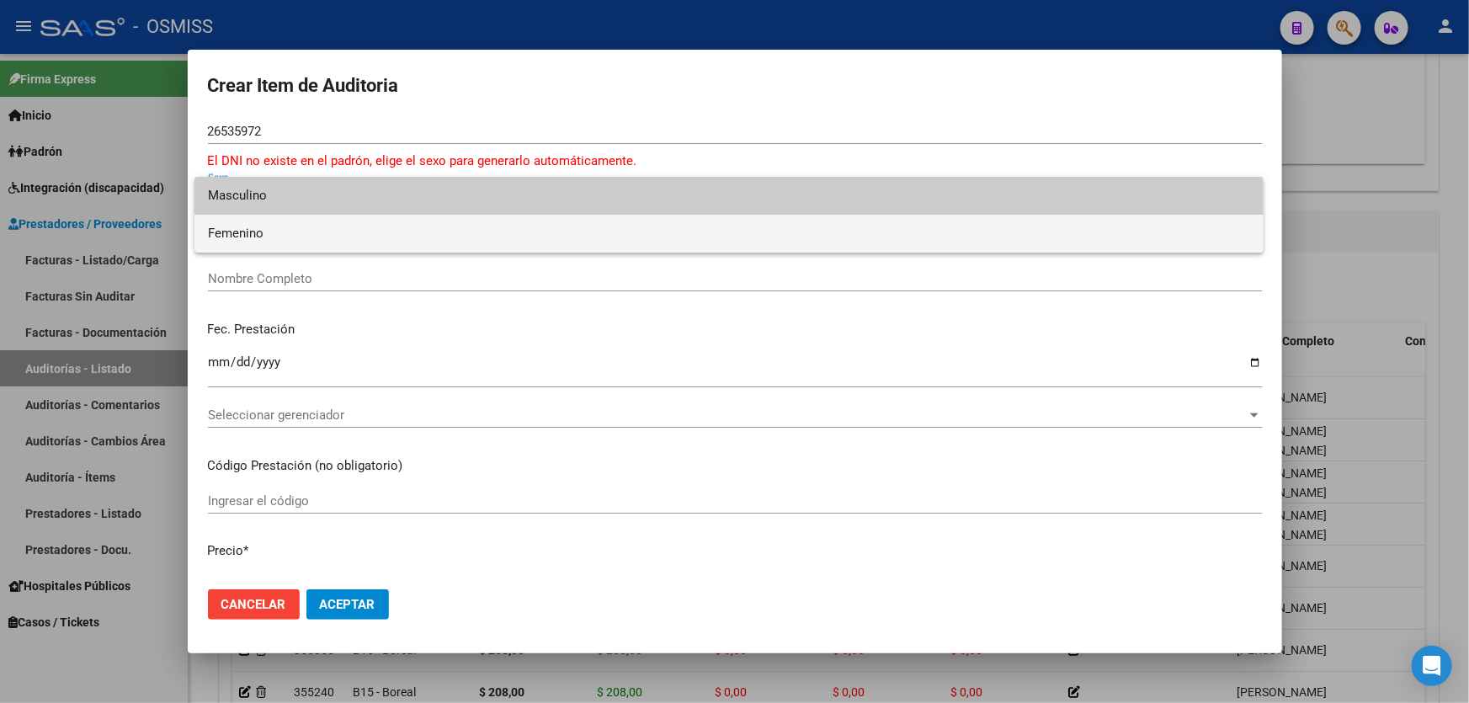
drag, startPoint x: 264, startPoint y: 205, endPoint x: 274, endPoint y: 236, distance: 32.0
click at [274, 236] on div "Masculino Femenino" at bounding box center [729, 215] width 1069 height 76
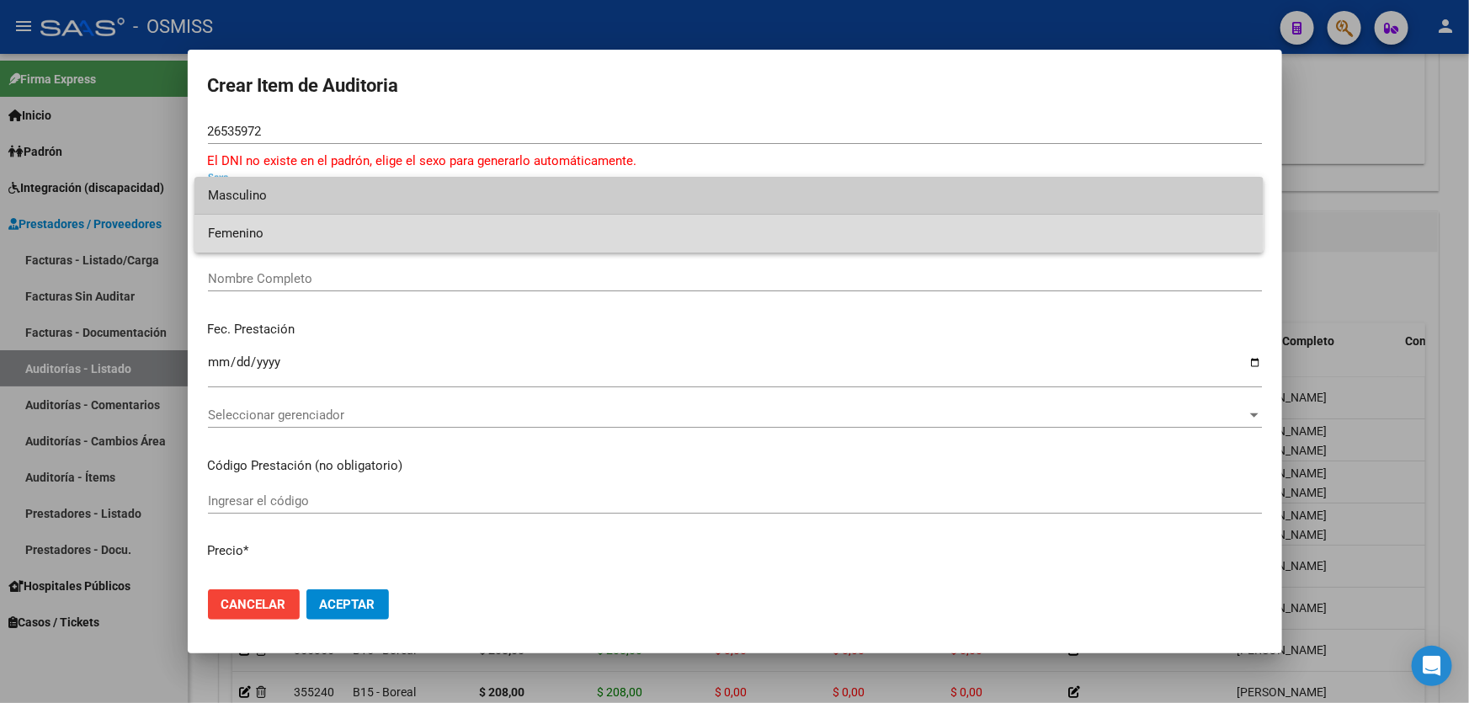
click at [275, 235] on span "Femenino" at bounding box center [729, 234] width 1043 height 38
type input "27265359723"
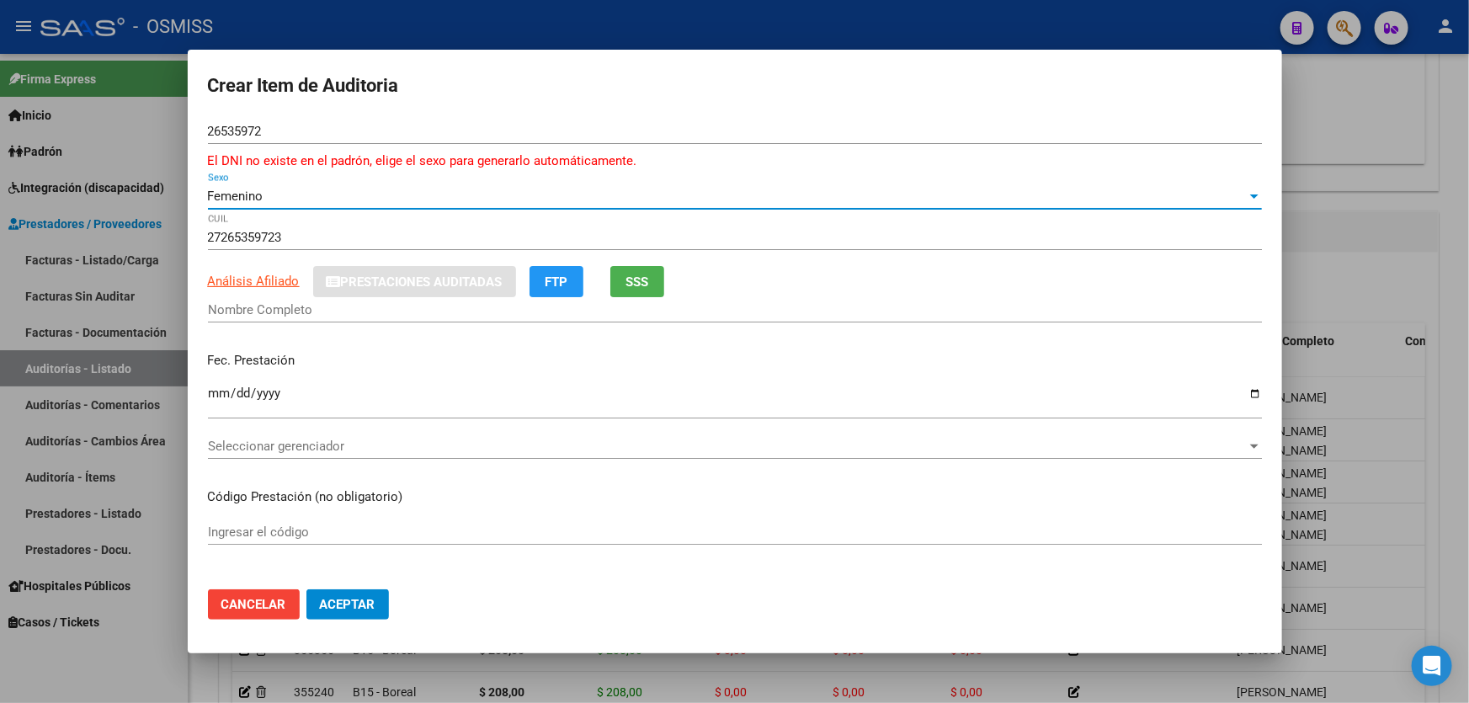
type input "[PERSON_NAME]"
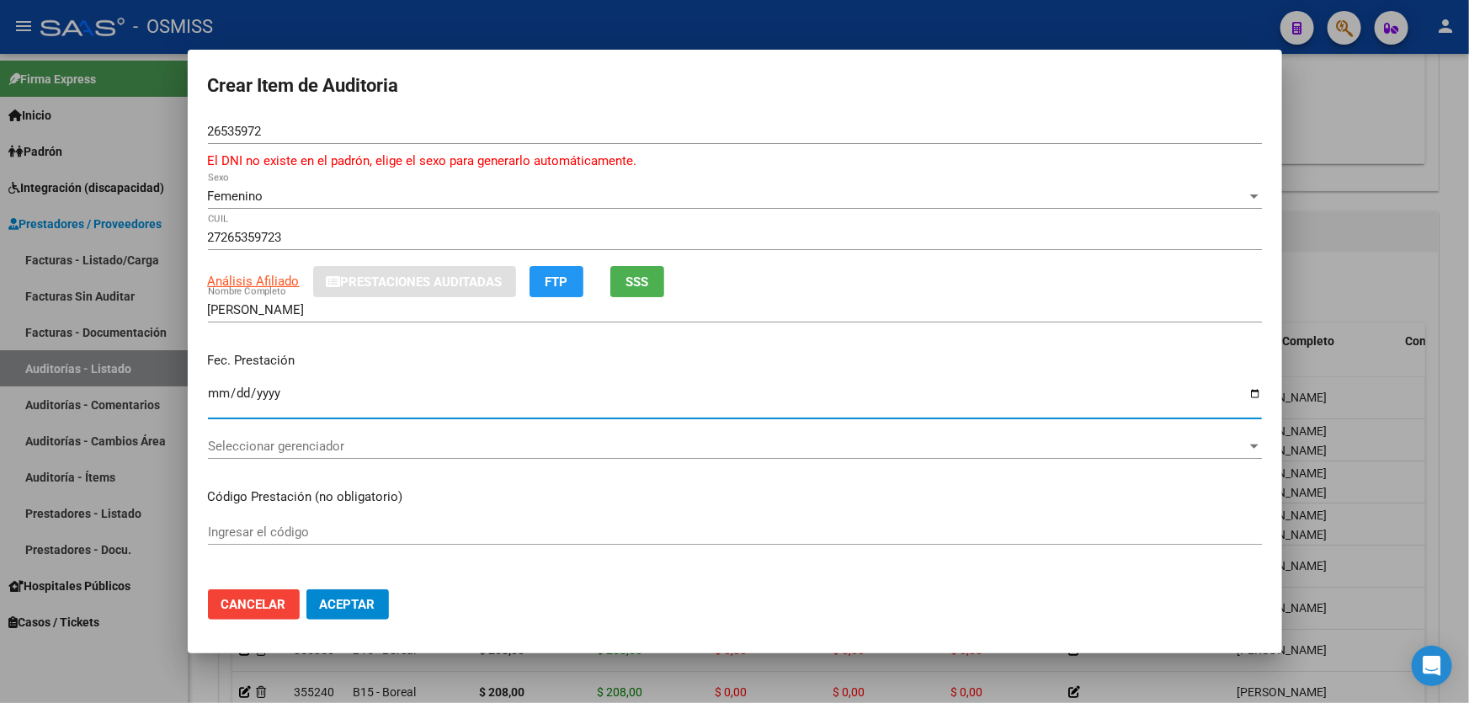
click at [211, 404] on input "Ingresar la fecha" at bounding box center [735, 400] width 1054 height 27
type input "[DATE]"
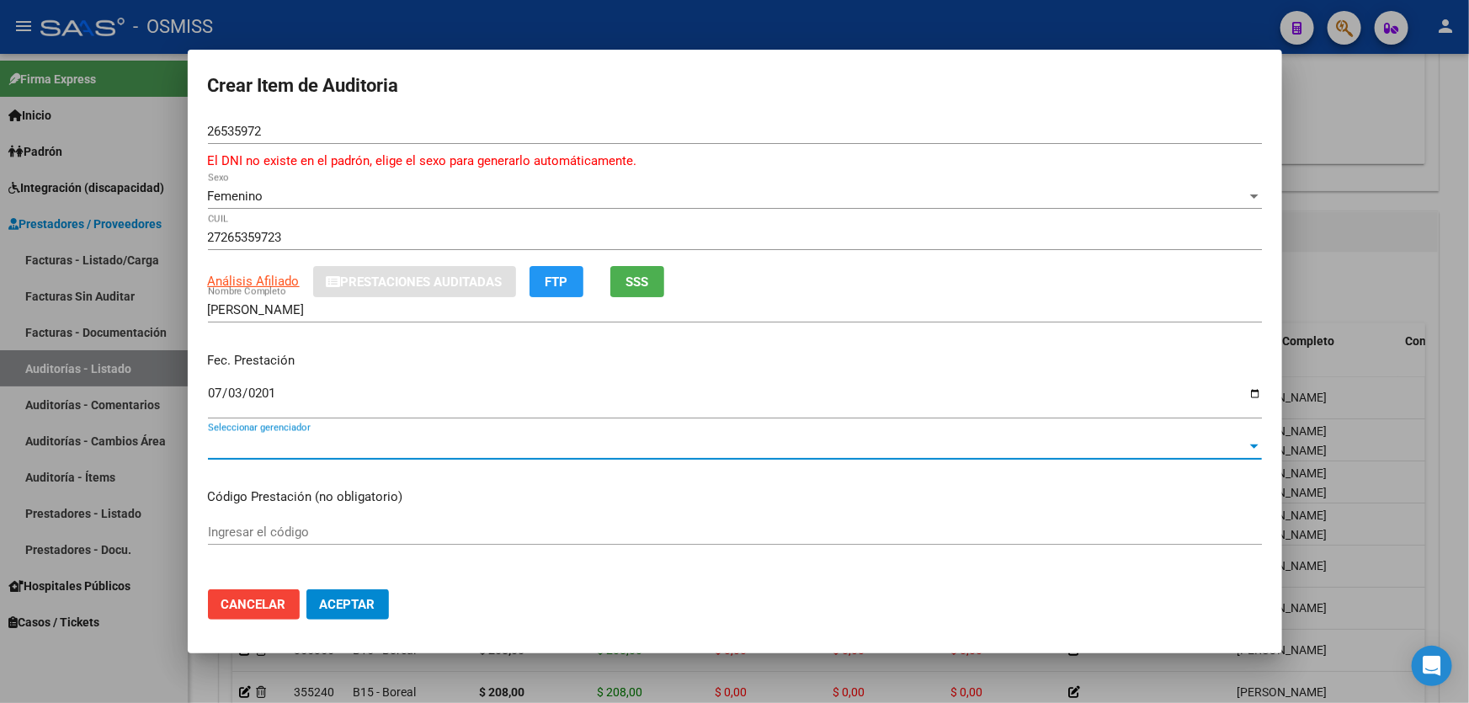
click at [372, 451] on span "Seleccionar gerenciador" at bounding box center [727, 446] width 1039 height 15
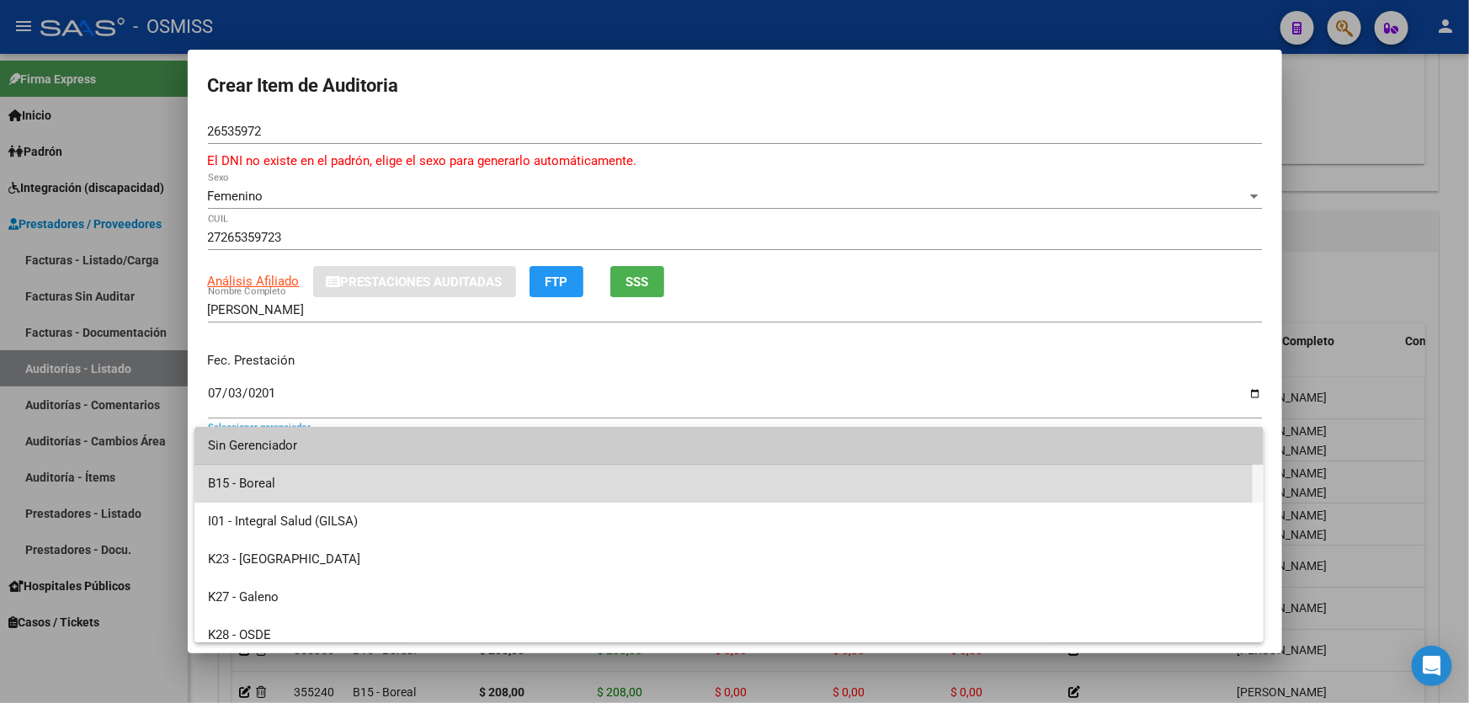
click at [319, 485] on span "B15 - Boreal" at bounding box center [729, 484] width 1043 height 38
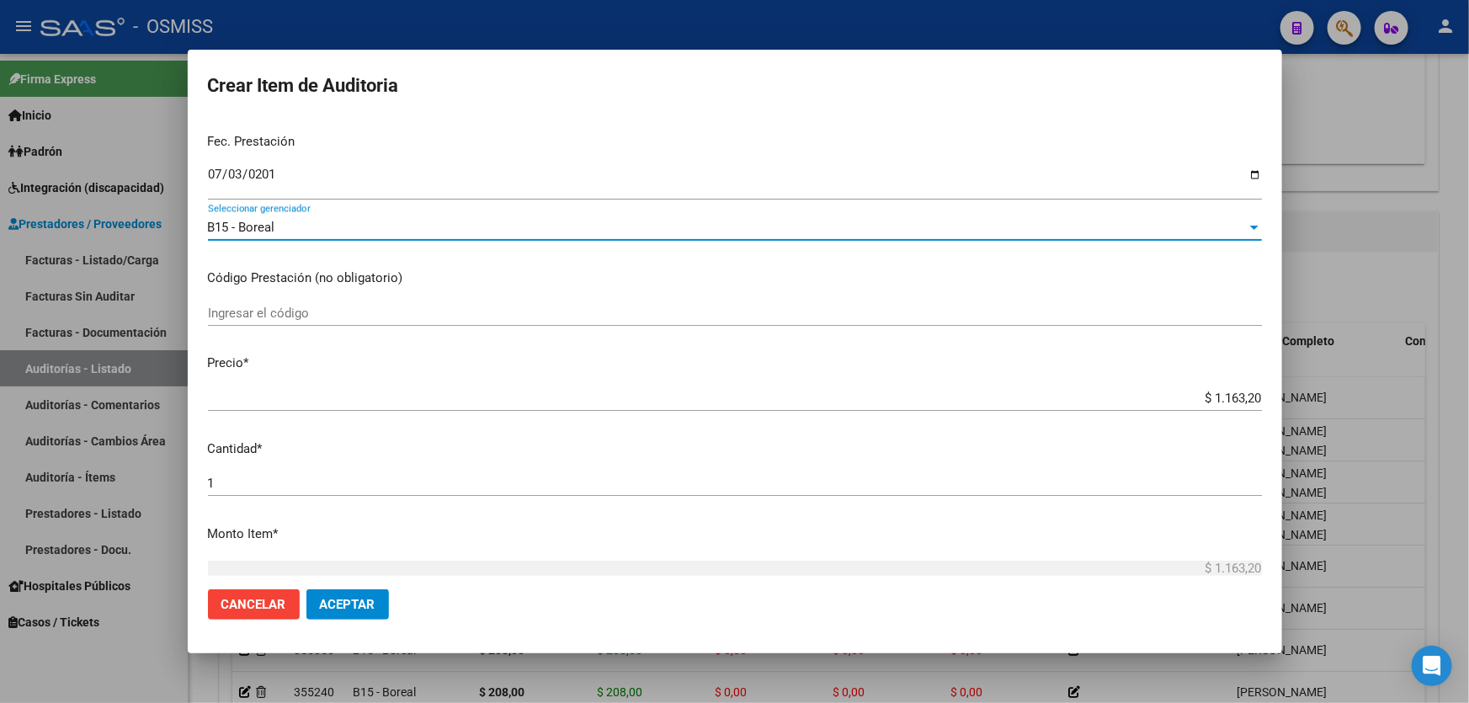
scroll to position [382, 0]
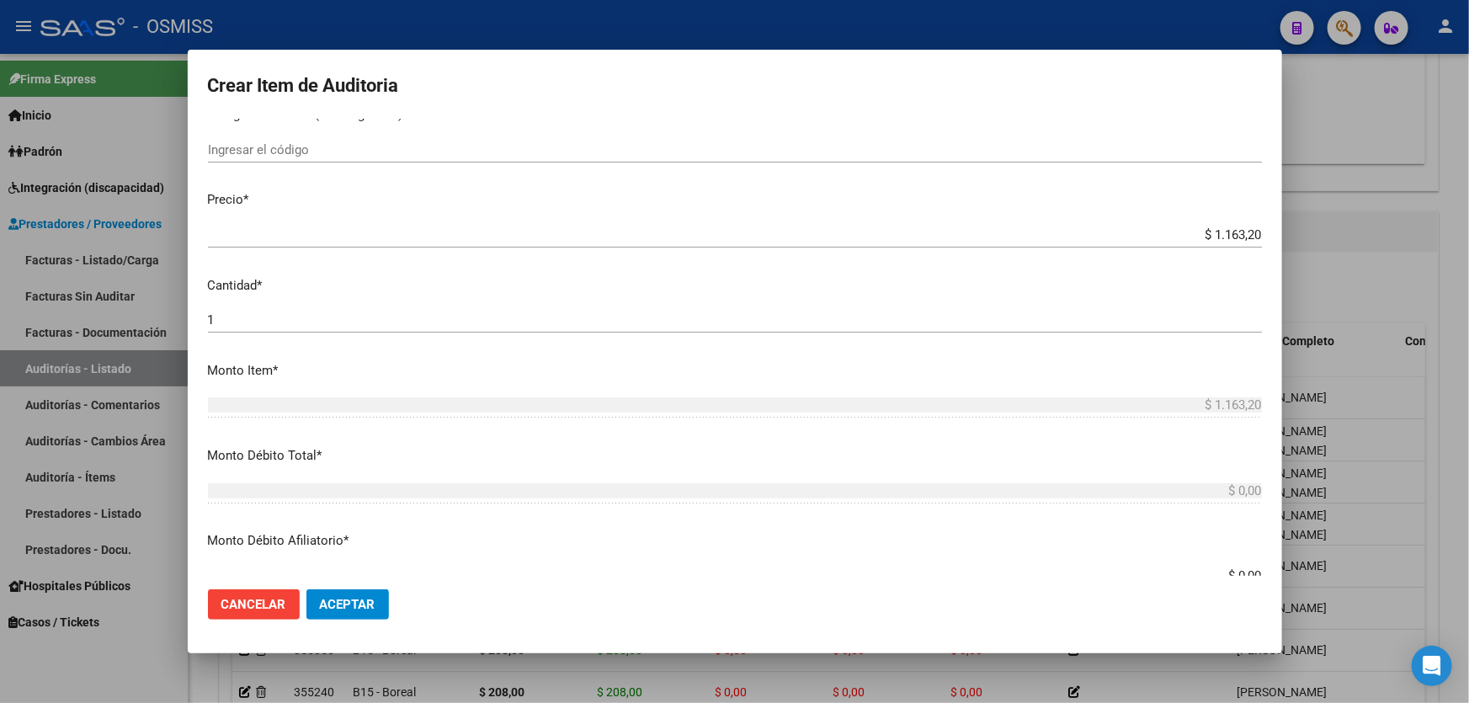
click at [1156, 245] on div "$ 1.163,20 Ingresar el precio" at bounding box center [735, 234] width 1054 height 25
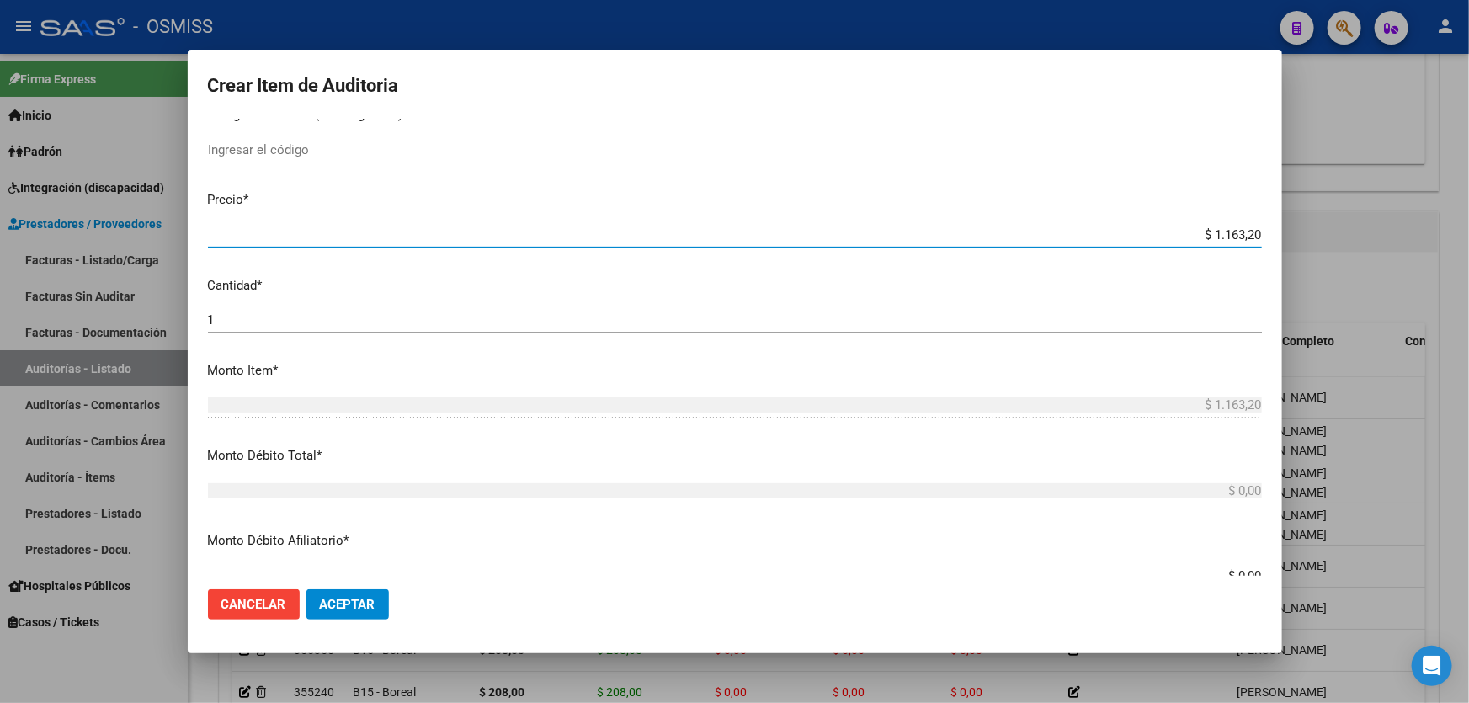
drag, startPoint x: 1156, startPoint y: 244, endPoint x: 1427, endPoint y: 201, distance: 274.5
click at [1427, 201] on div "Crear Item de Auditoria 26535972 Nro Documento El DNI no existe en el padrón, e…" at bounding box center [734, 351] width 1469 height 703
drag, startPoint x: 1147, startPoint y: 220, endPoint x: 1469, endPoint y: 157, distance: 327.7
click at [1469, 163] on div "Crear Item de Auditoria 26535972 Nro Documento El DNI no existe en el padrón, e…" at bounding box center [734, 351] width 1469 height 703
click at [1118, 232] on input "$ 1.163,20" at bounding box center [735, 234] width 1054 height 15
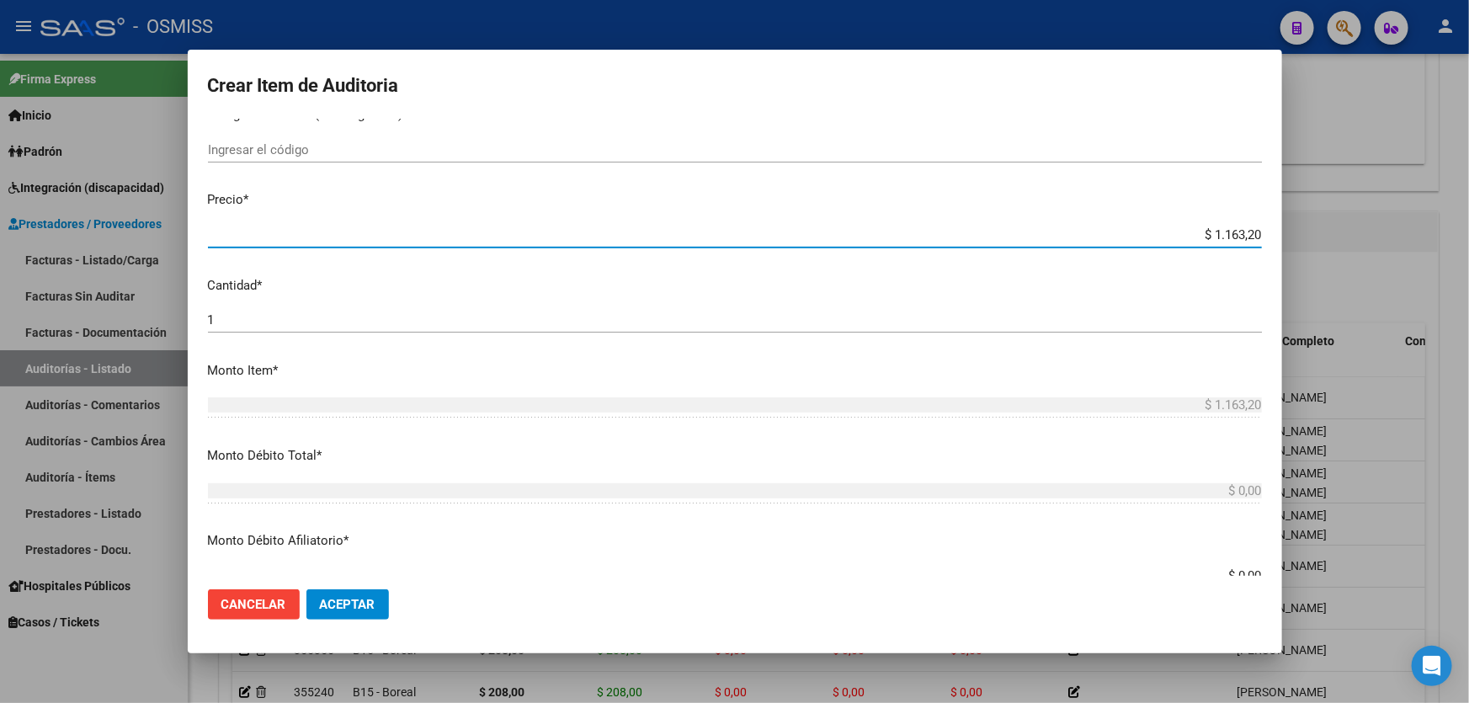
drag, startPoint x: 1119, startPoint y: 237, endPoint x: 1384, endPoint y: 200, distance: 267.8
click at [1374, 201] on div "Crear Item de Auditoria 26535972 Nro Documento El DNI no existe en el padrón, e…" at bounding box center [734, 351] width 1469 height 703
type input "$ 0,02"
type input "$ 0,27"
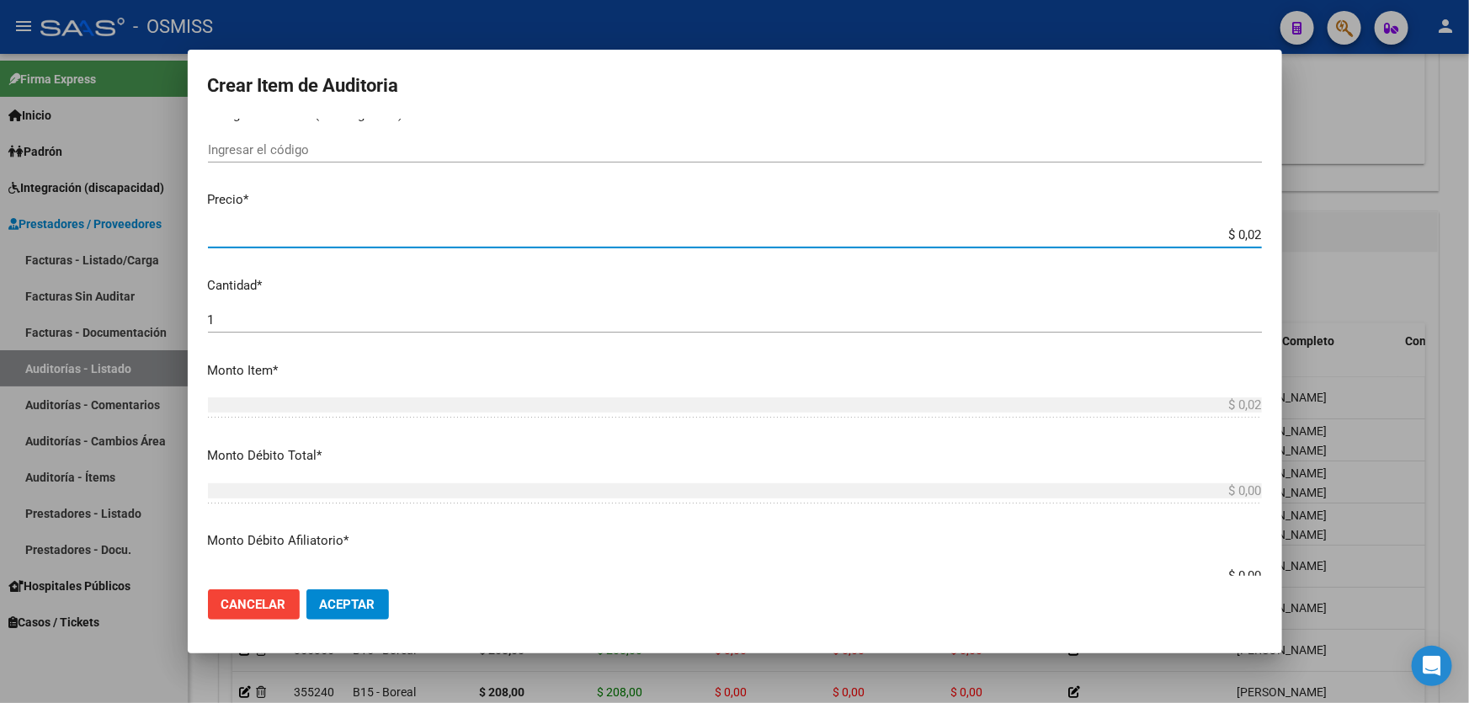
type input "$ 0,27"
type input "$ 2,70"
type input "$ 27,04"
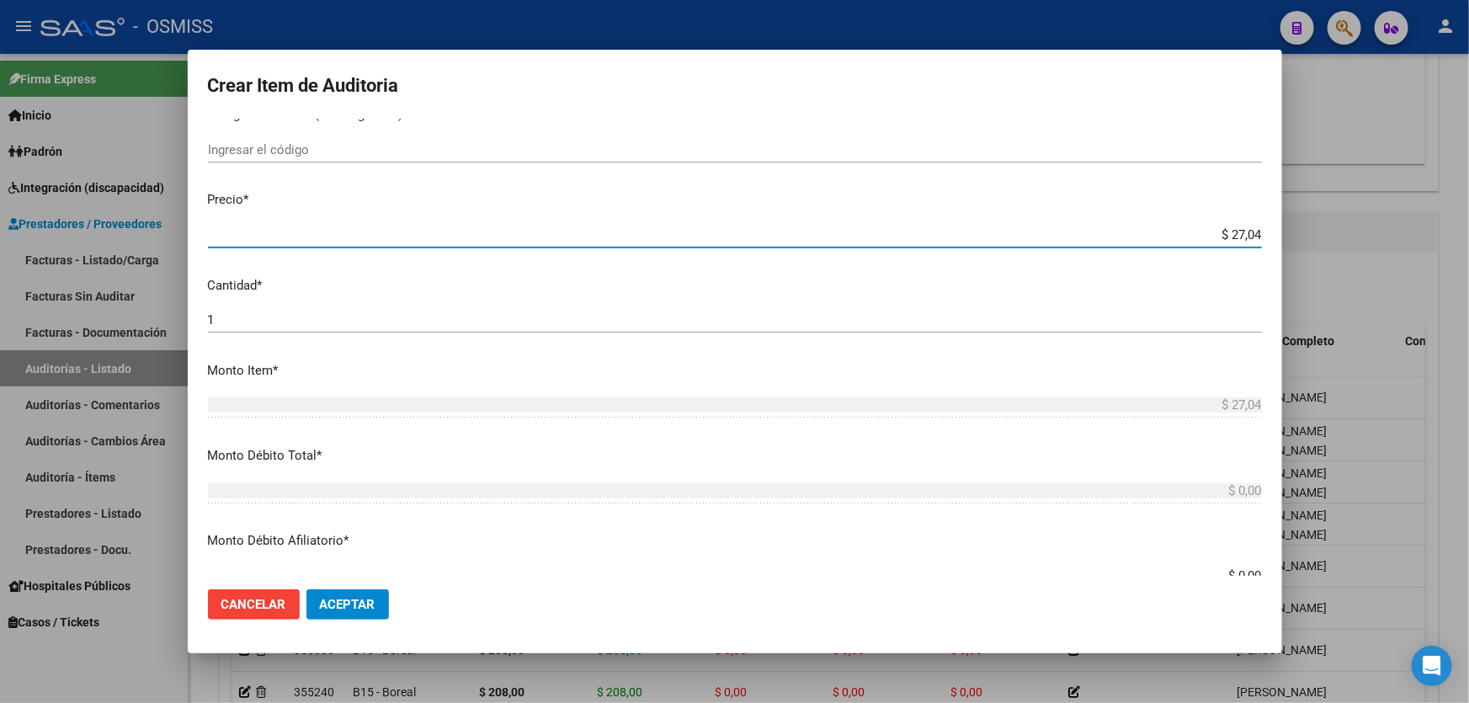
type input "$ 270,40"
click at [338, 587] on mat-dialog-actions "Cancelar Aceptar" at bounding box center [735, 604] width 1054 height 57
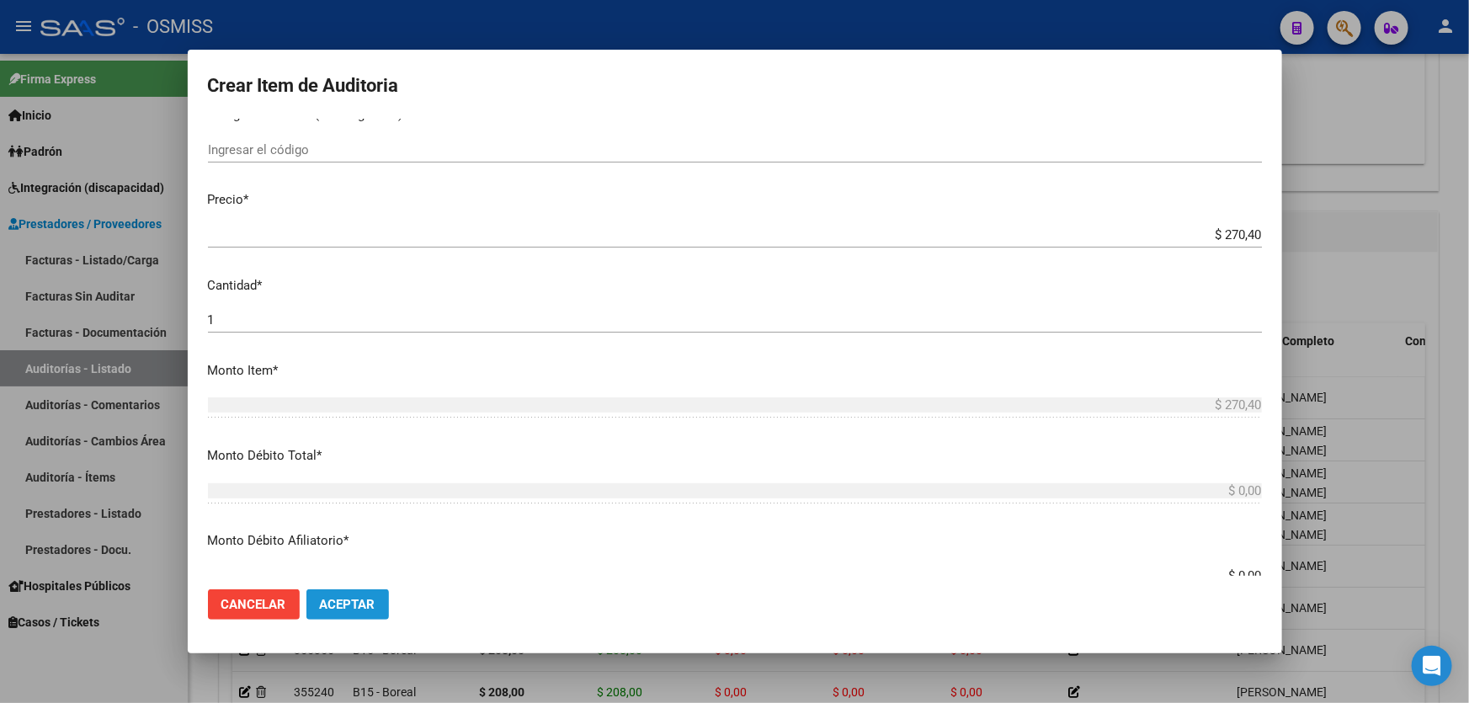
click at [347, 605] on span "Aceptar" at bounding box center [348, 604] width 56 height 15
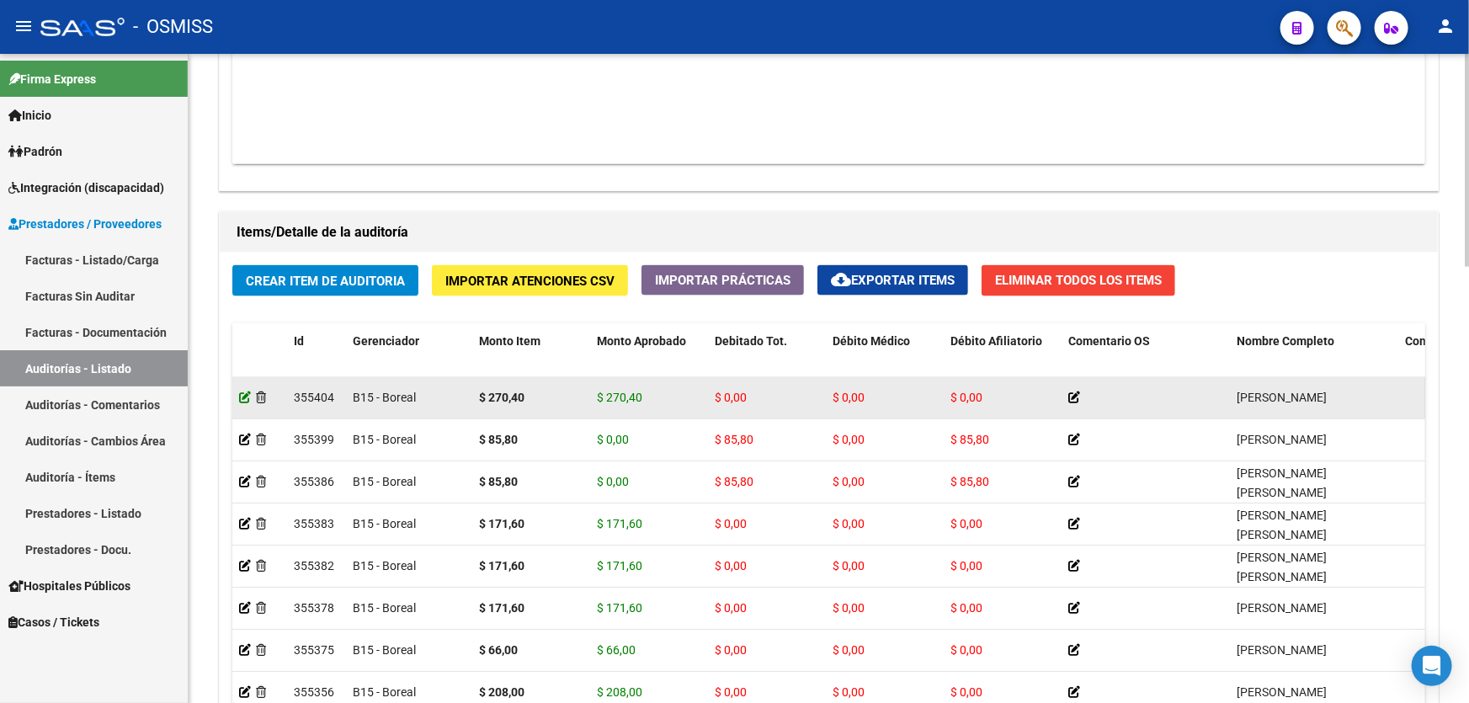
click at [243, 390] on datatable-body-cell at bounding box center [259, 397] width 55 height 41
click at [243, 392] on icon at bounding box center [245, 398] width 12 height 12
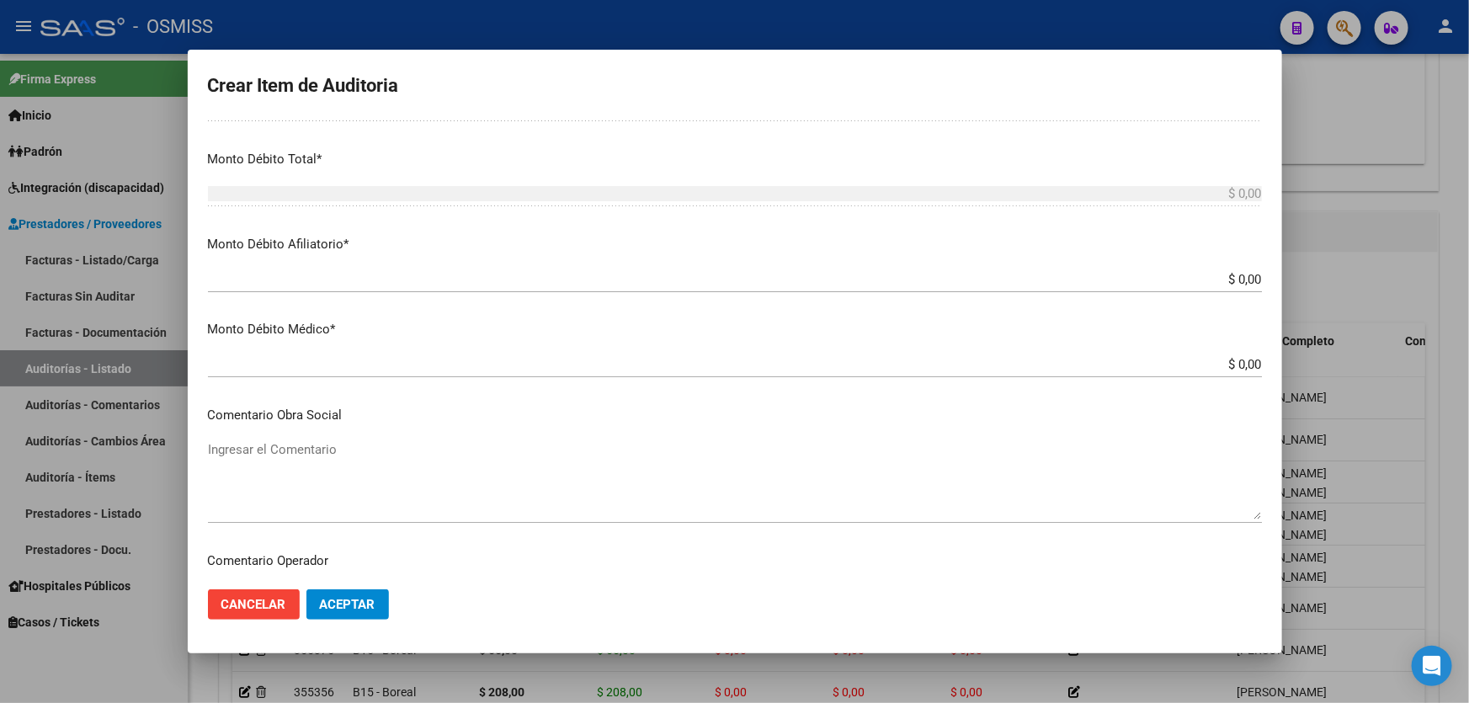
scroll to position [459, 0]
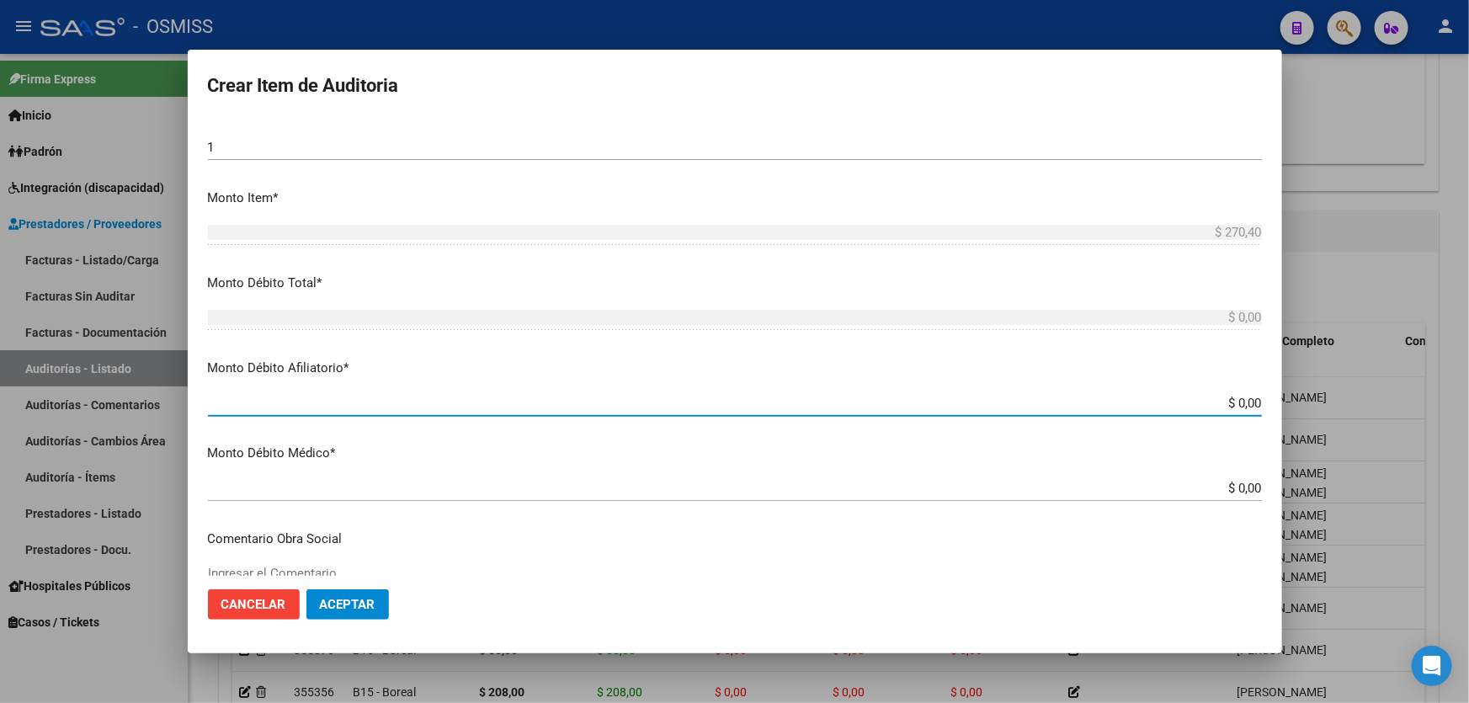
drag, startPoint x: 1181, startPoint y: 398, endPoint x: 1469, endPoint y: 371, distance: 289.3
click at [1469, 378] on div "Crear Item de Auditoria 26535972 Nro Documento 27265359723 CUIL [PERSON_NAME] N…" at bounding box center [734, 351] width 1469 height 703
type input "$ 0,02"
type input "$ 0,27"
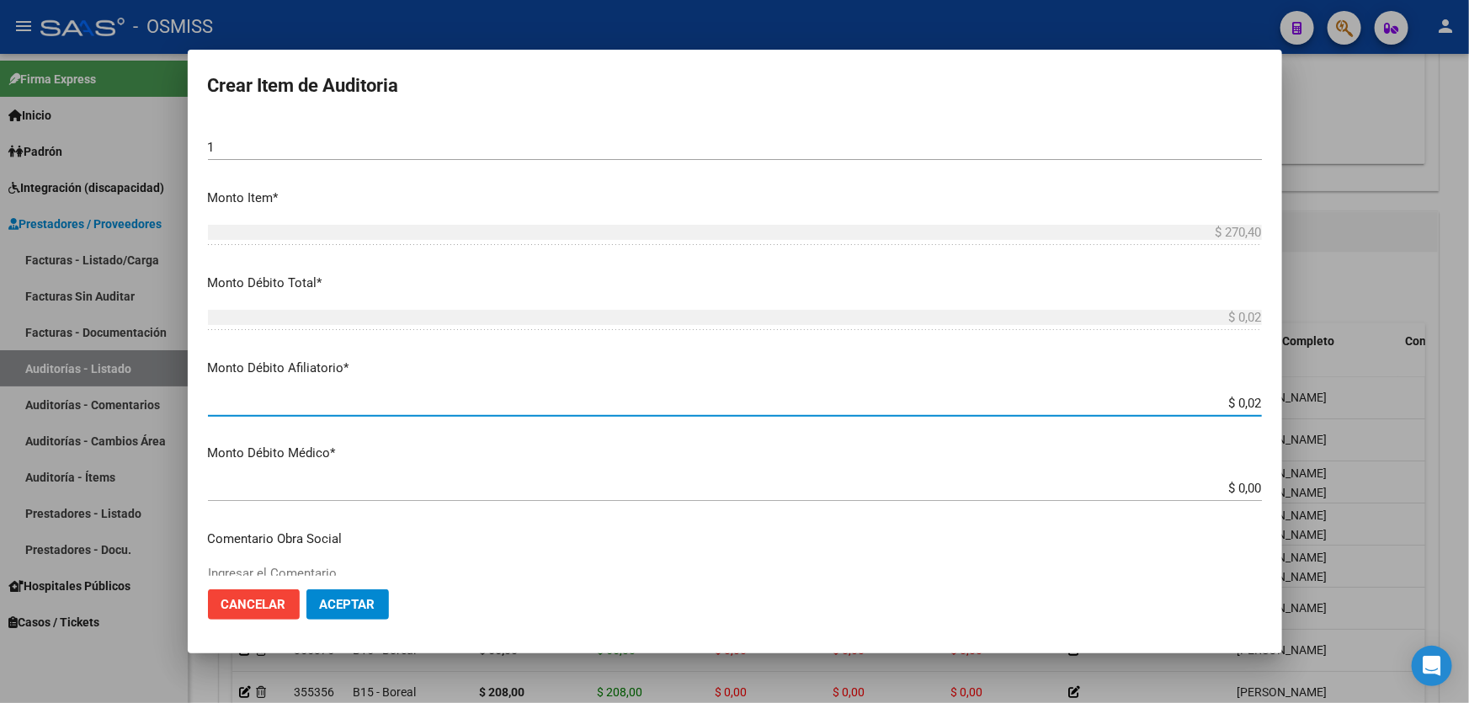
type input "$ 0,27"
type input "$ 2,70"
type input "$ 27,04"
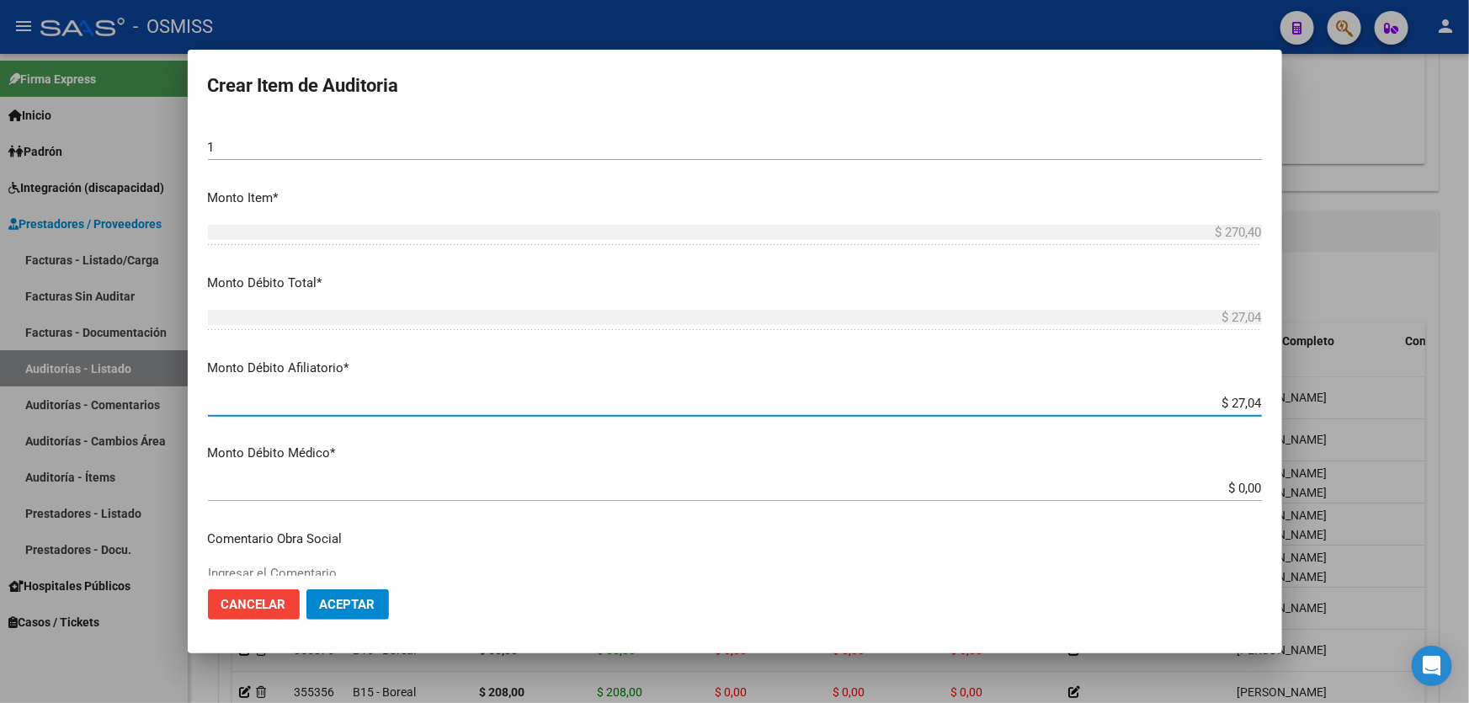
type input "$ 270,40"
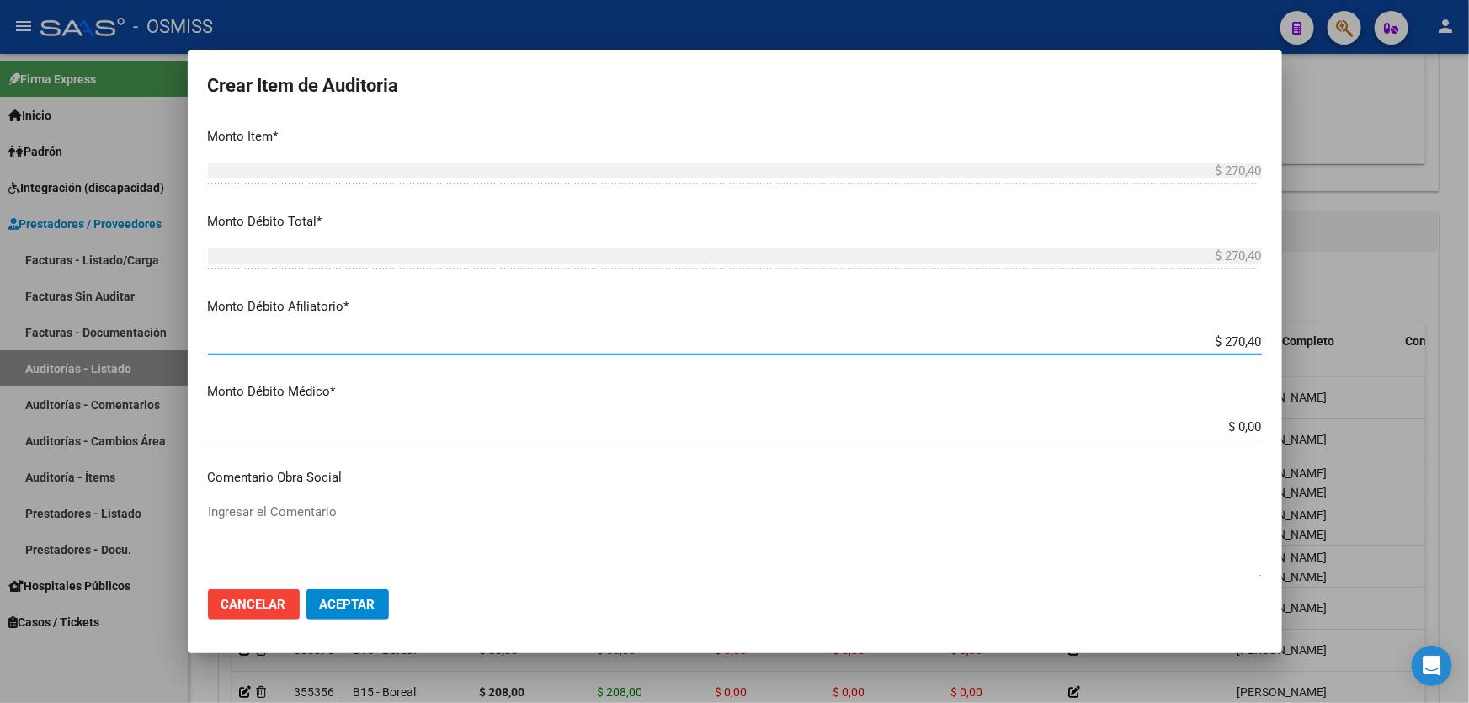
scroll to position [765, 0]
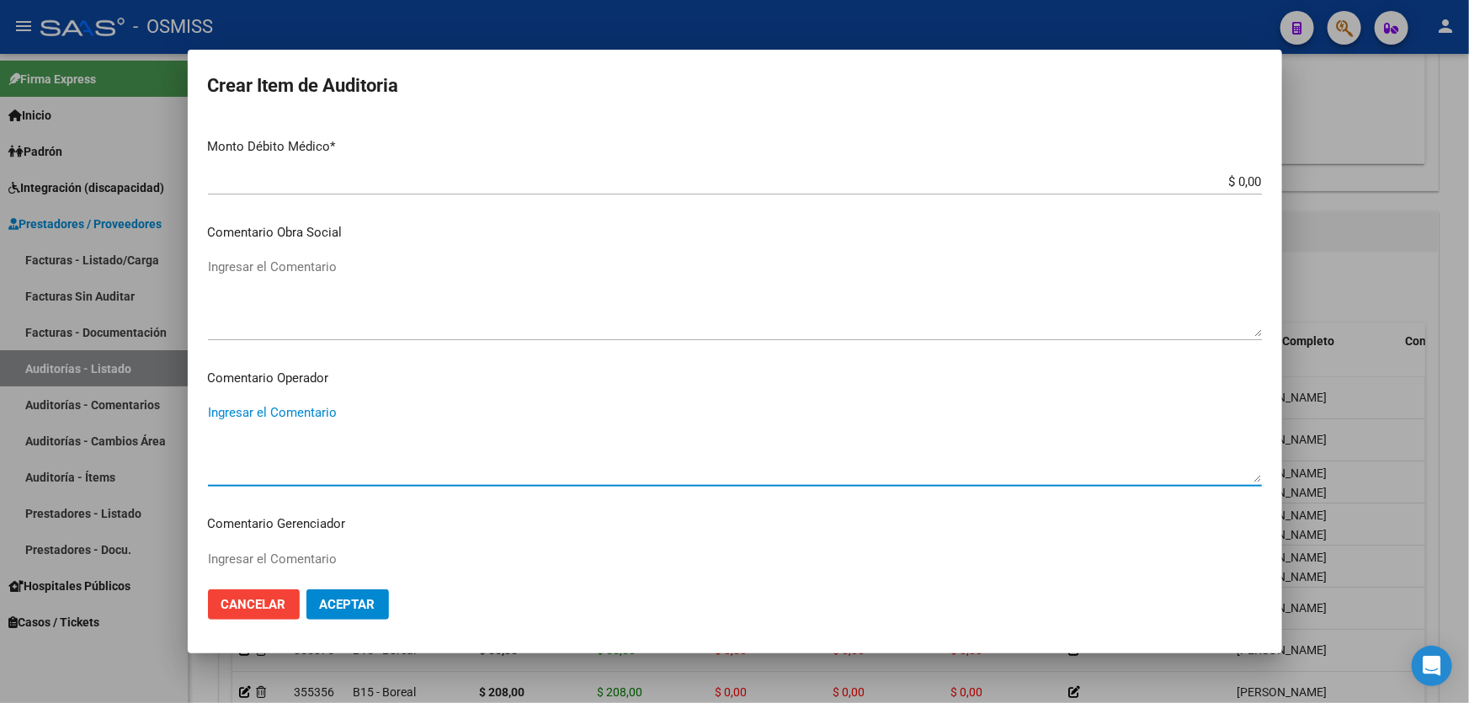
click at [420, 440] on textarea "Ingresar el Comentario" at bounding box center [735, 442] width 1054 height 79
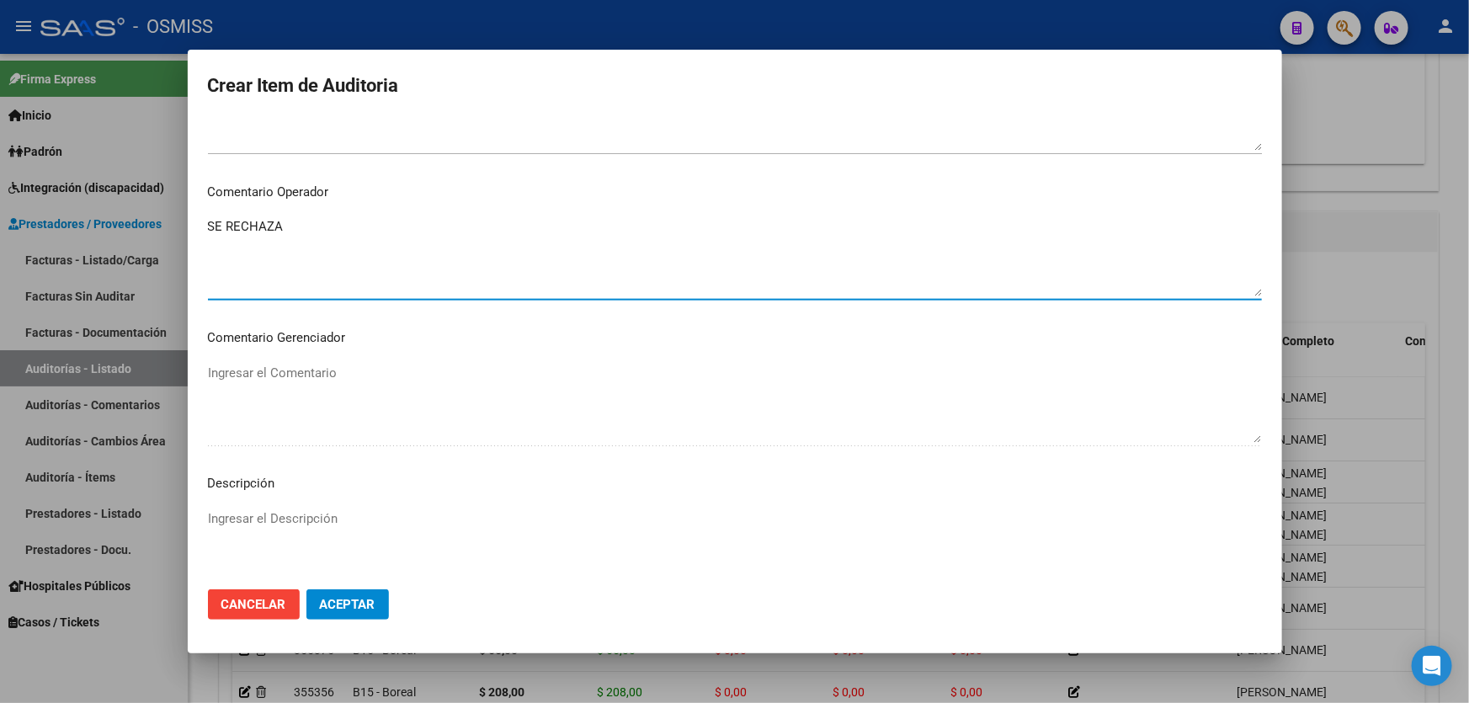
scroll to position [1148, 0]
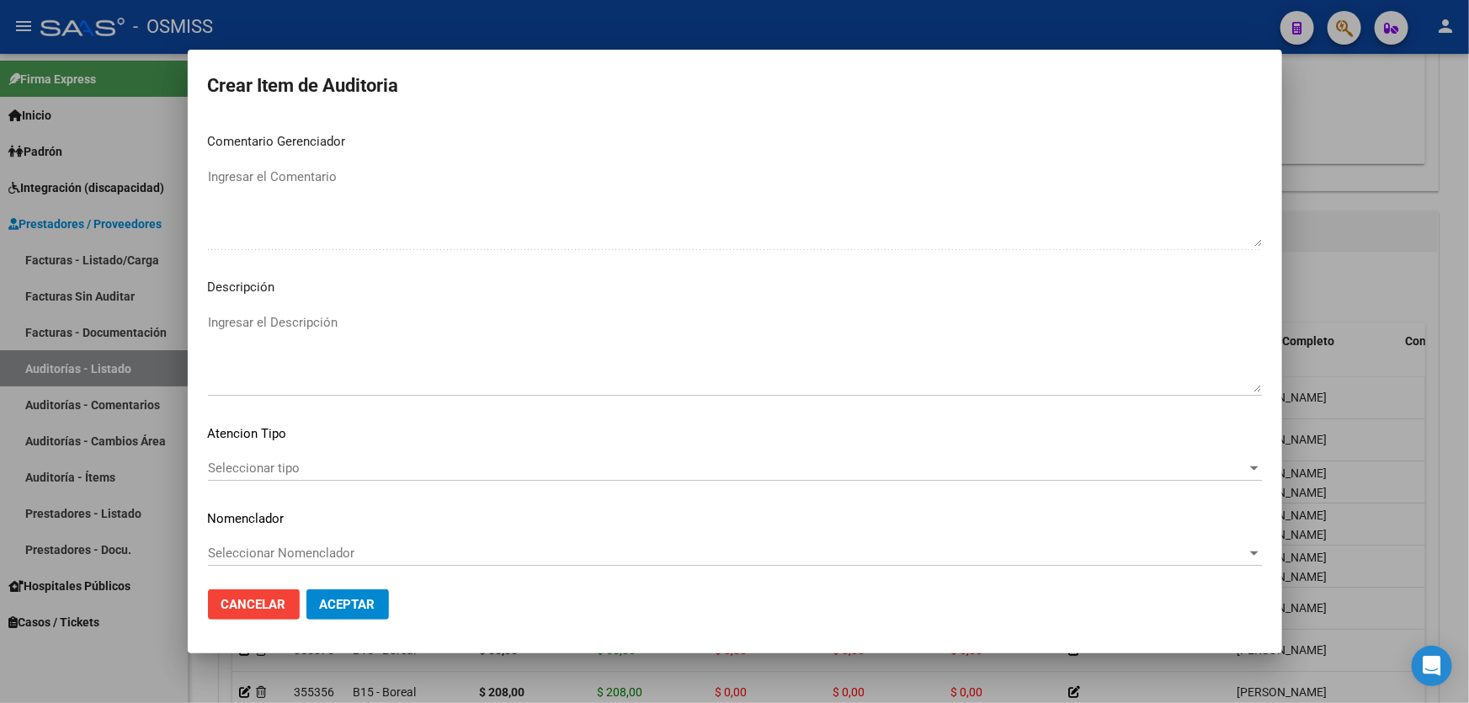
type textarea "SE RECHAZA"
click at [331, 345] on textarea "Ingresar el Descripción" at bounding box center [735, 352] width 1054 height 79
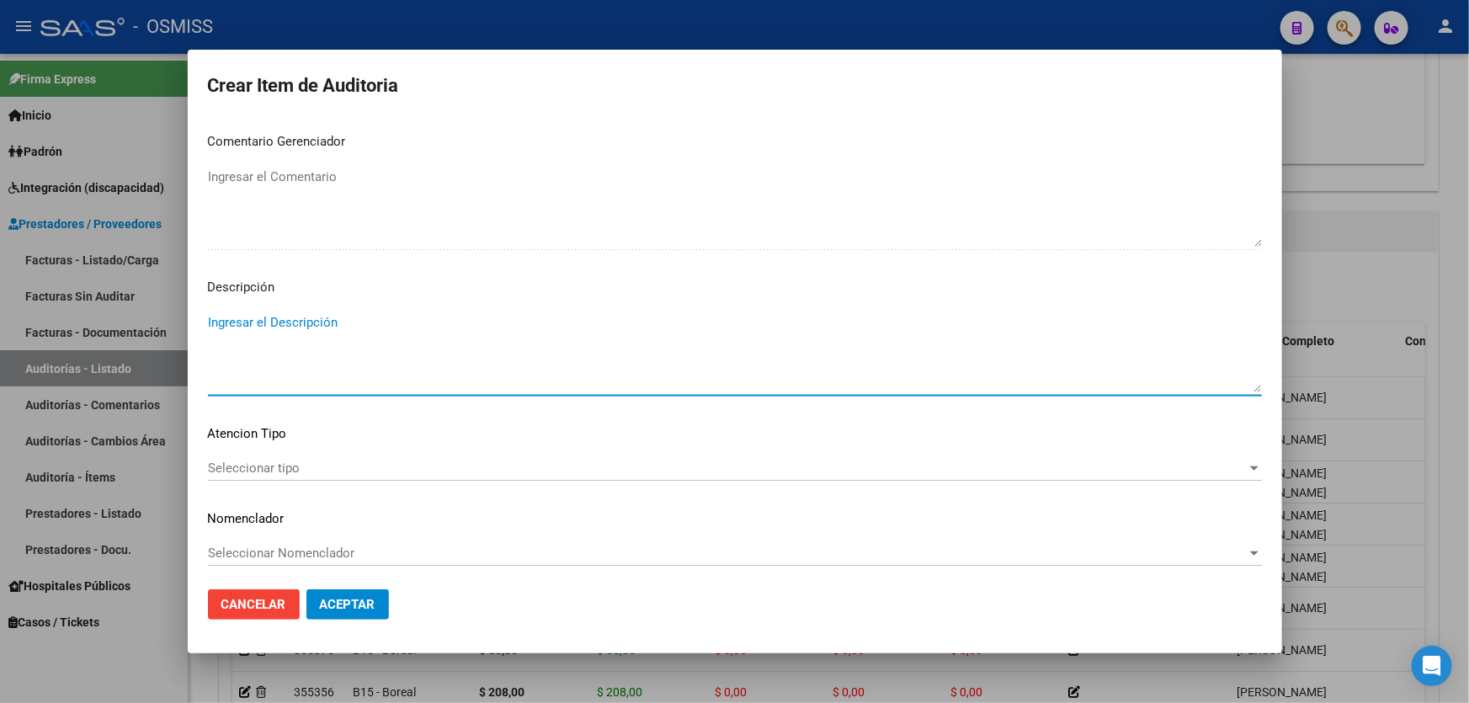
click at [296, 339] on textarea "Ingresar el Descripción" at bounding box center [735, 352] width 1054 height 79
paste textarea "ALTA / BAJA por OPCIÓN SSS al …. . Al momento de la prestación, corresponde la …"
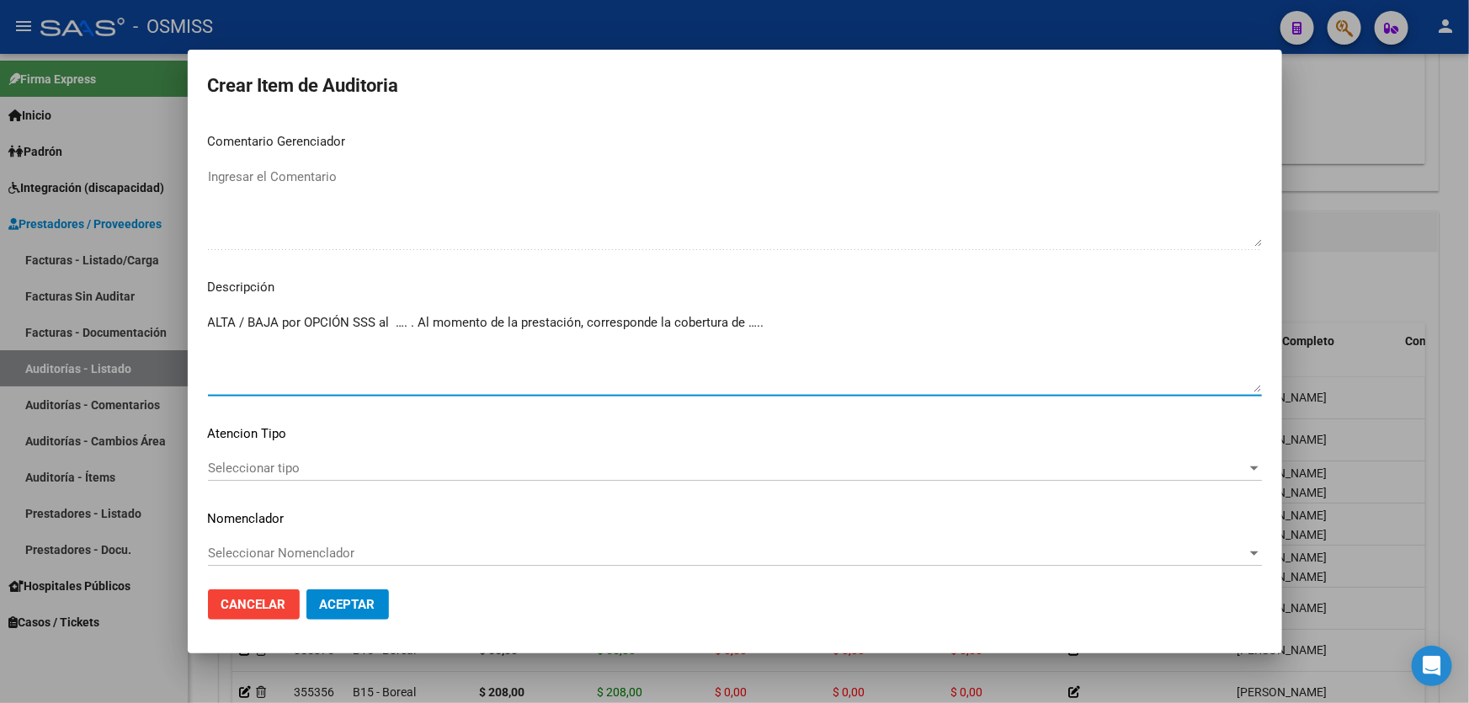
drag, startPoint x: 248, startPoint y: 324, endPoint x: 217, endPoint y: 328, distance: 31.4
click at [218, 328] on textarea "ALTA / BAJA por OPCIÓN SSS al …. . Al momento de la prestación, corresponde la …" at bounding box center [735, 352] width 1054 height 79
click at [370, 323] on textarea "BAJA por OPCIÓN SSS al …. . Al momento de la prestación, corresponde la cobertu…" at bounding box center [735, 352] width 1054 height 79
click at [426, 320] on textarea "BAJA por OPCIÓN SSS al 31/08/202215. Al momento de la prestación, corresponde l…" at bounding box center [735, 352] width 1054 height 79
click at [423, 320] on textarea "BAJA por OPCIÓN SSS al 31/08/202215. Al momento de la prestación, corresponde l…" at bounding box center [735, 352] width 1054 height 79
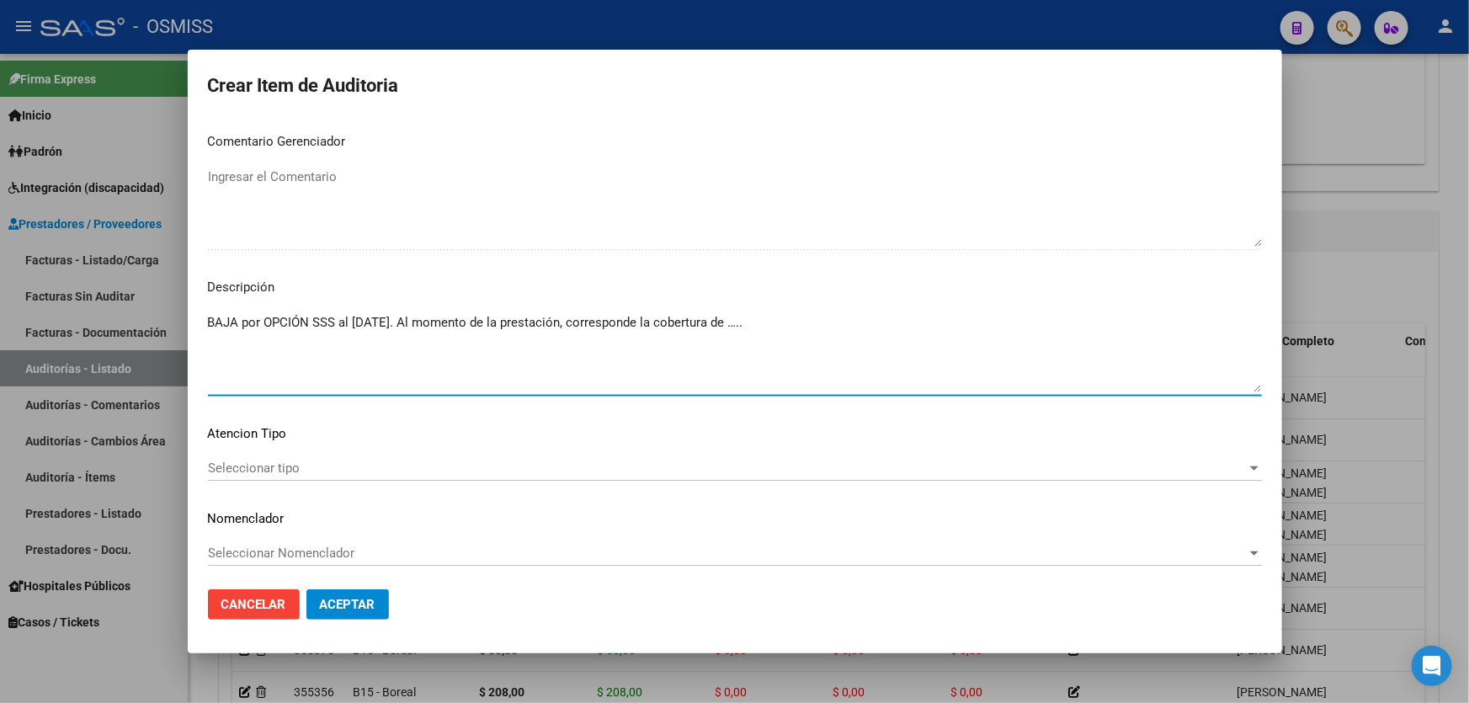
drag, startPoint x: 420, startPoint y: 318, endPoint x: 351, endPoint y: 321, distance: 69.1
click at [351, 321] on textarea "BAJA por OPCIÓN SSS al [DATE]. Al momento de la prestación, corresponde la cobe…" at bounding box center [735, 352] width 1054 height 79
drag, startPoint x: 808, startPoint y: 317, endPoint x: 752, endPoint y: 322, distance: 55.8
click at [752, 322] on textarea "BAJA por OPCIÓN SSS al [DATE]. Al momento de la prestación, corresponde la cobe…" at bounding box center [735, 352] width 1054 height 79
type textarea "BAJA por OPCIÓN SSS al [DATE]. Al momento de la prestación, corresponde la cobe…"
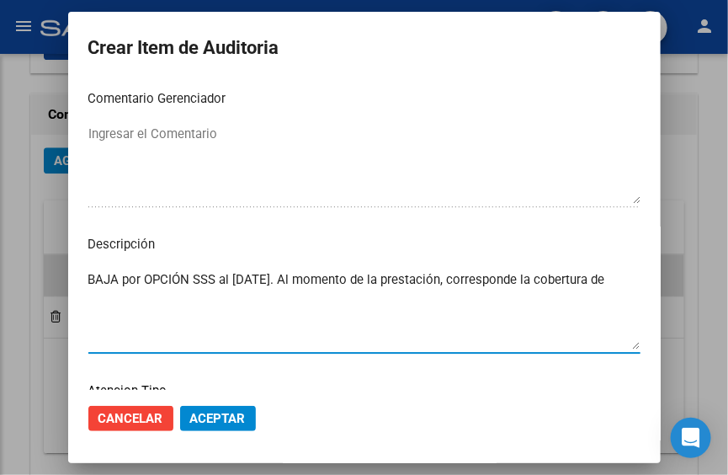
scroll to position [1273, 0]
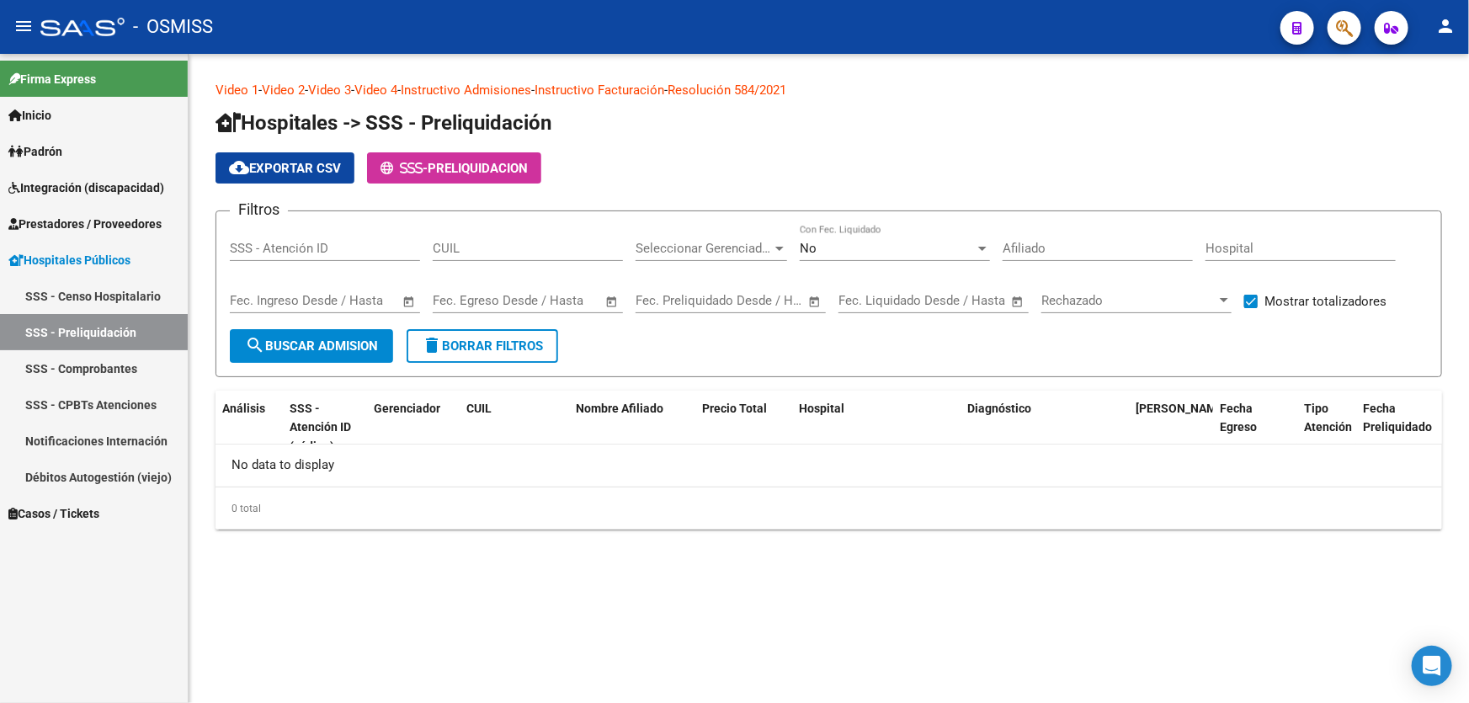
click at [147, 291] on link "SSS - Censo Hospitalario" at bounding box center [94, 296] width 188 height 36
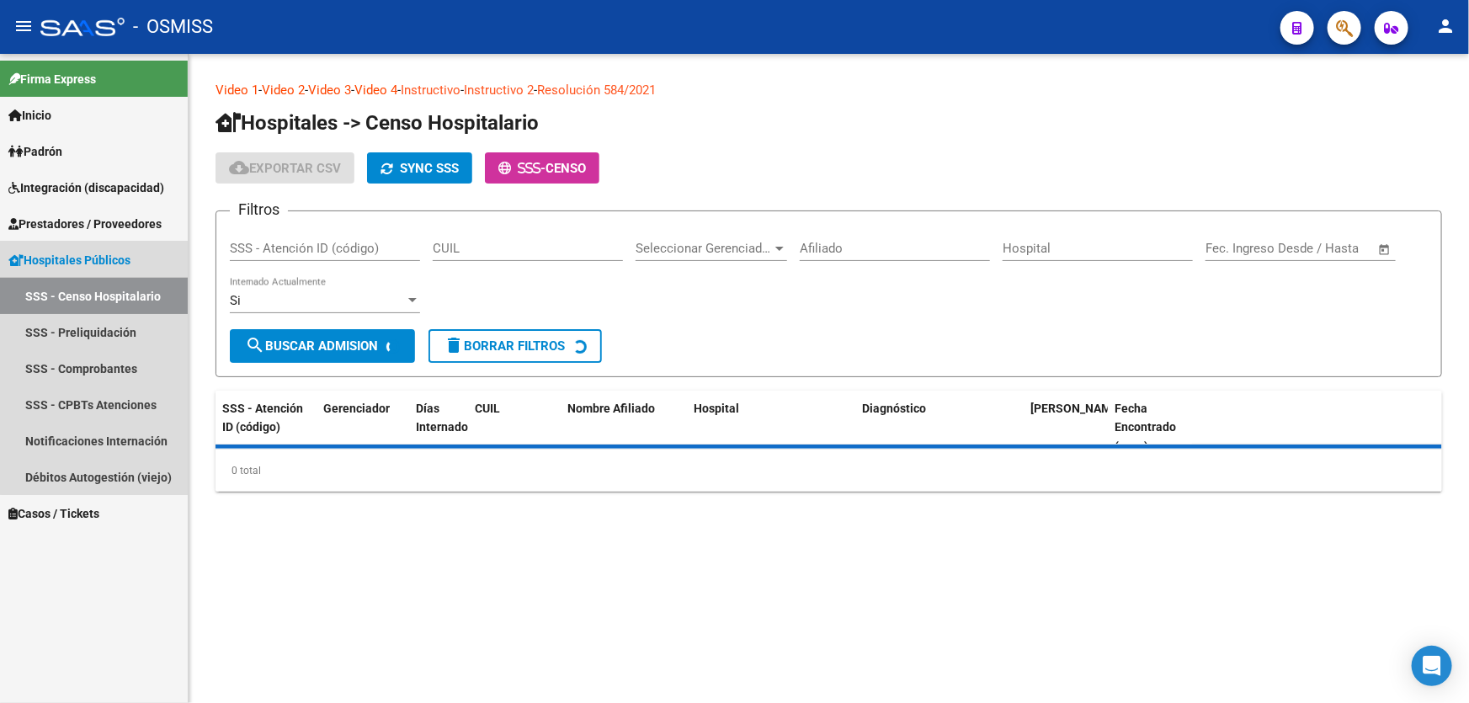
click at [144, 229] on span "Prestadores / Proveedores" at bounding box center [84, 224] width 153 height 19
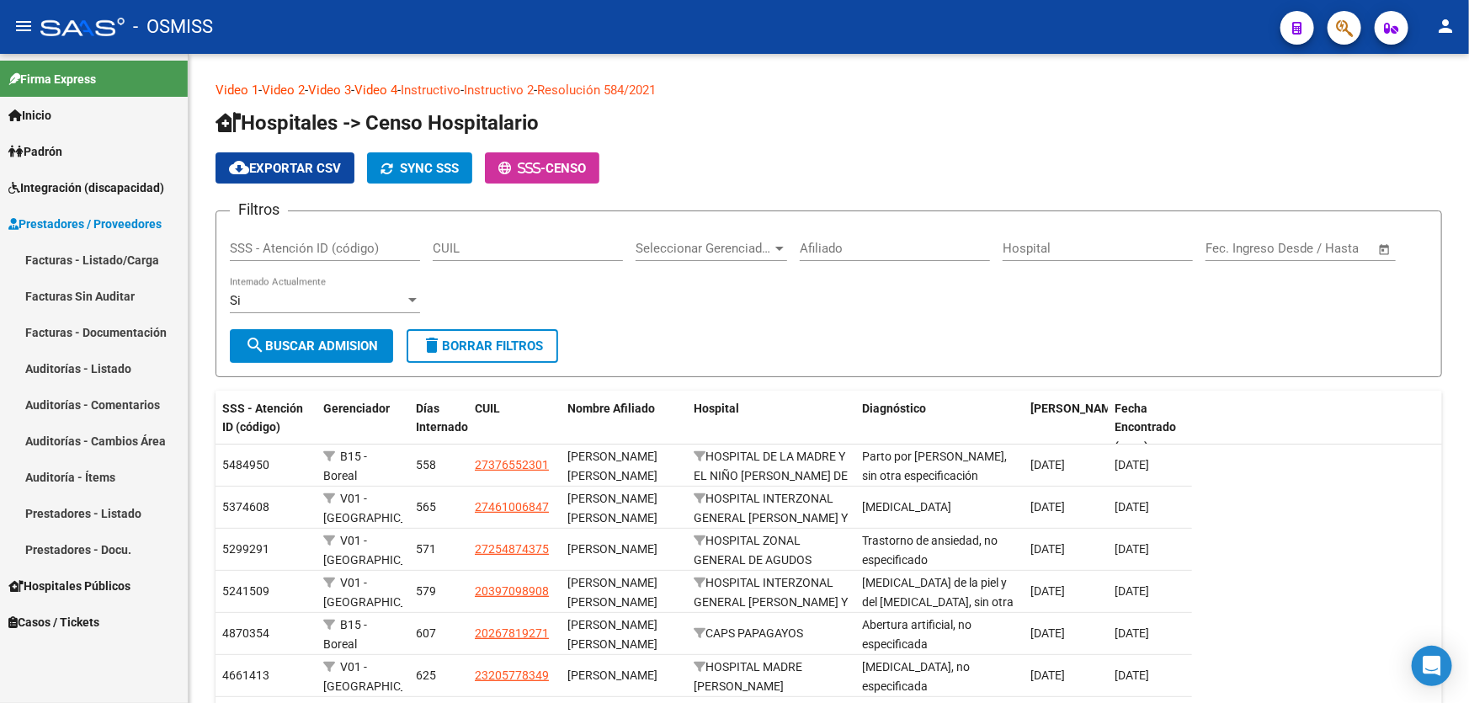
click at [141, 359] on link "Auditorías - Listado" at bounding box center [94, 368] width 188 height 36
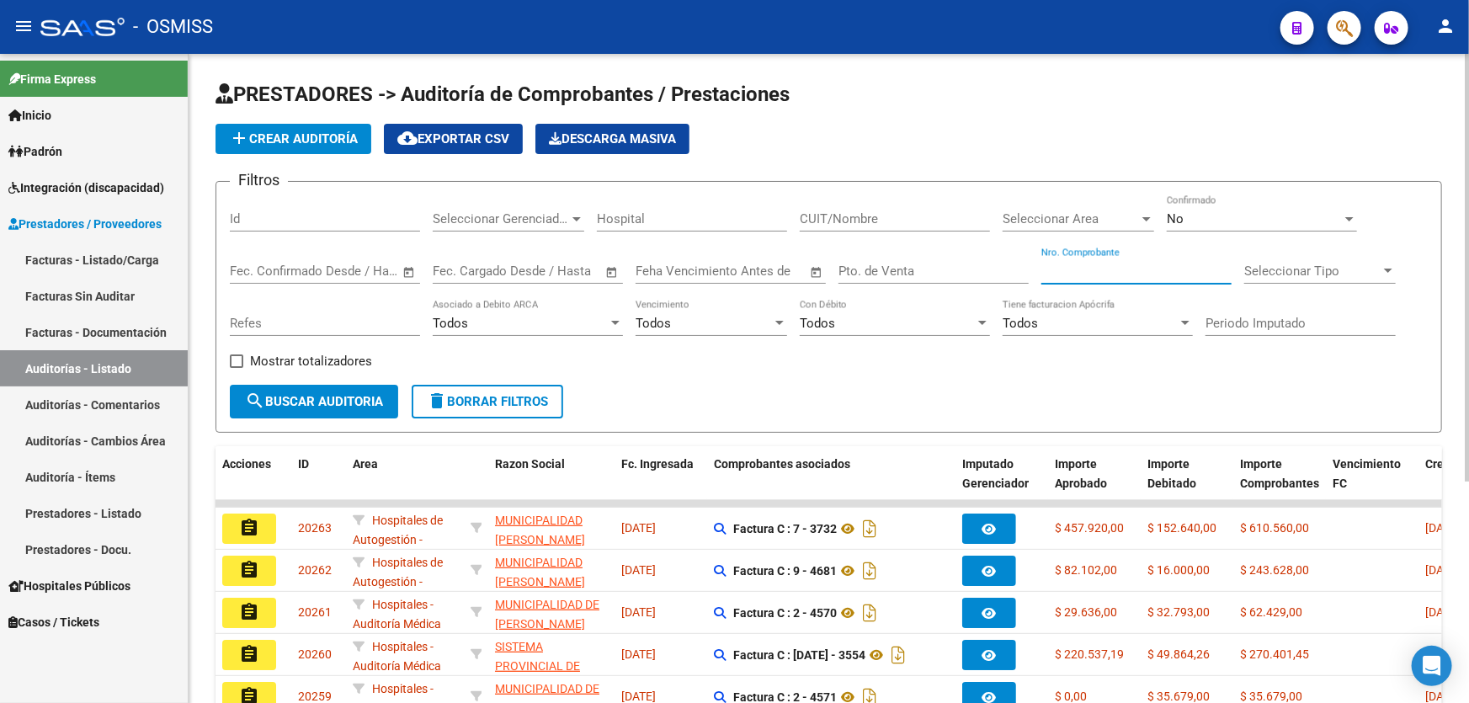
click at [1115, 264] on input "Nro. Comprobante" at bounding box center [1137, 271] width 190 height 15
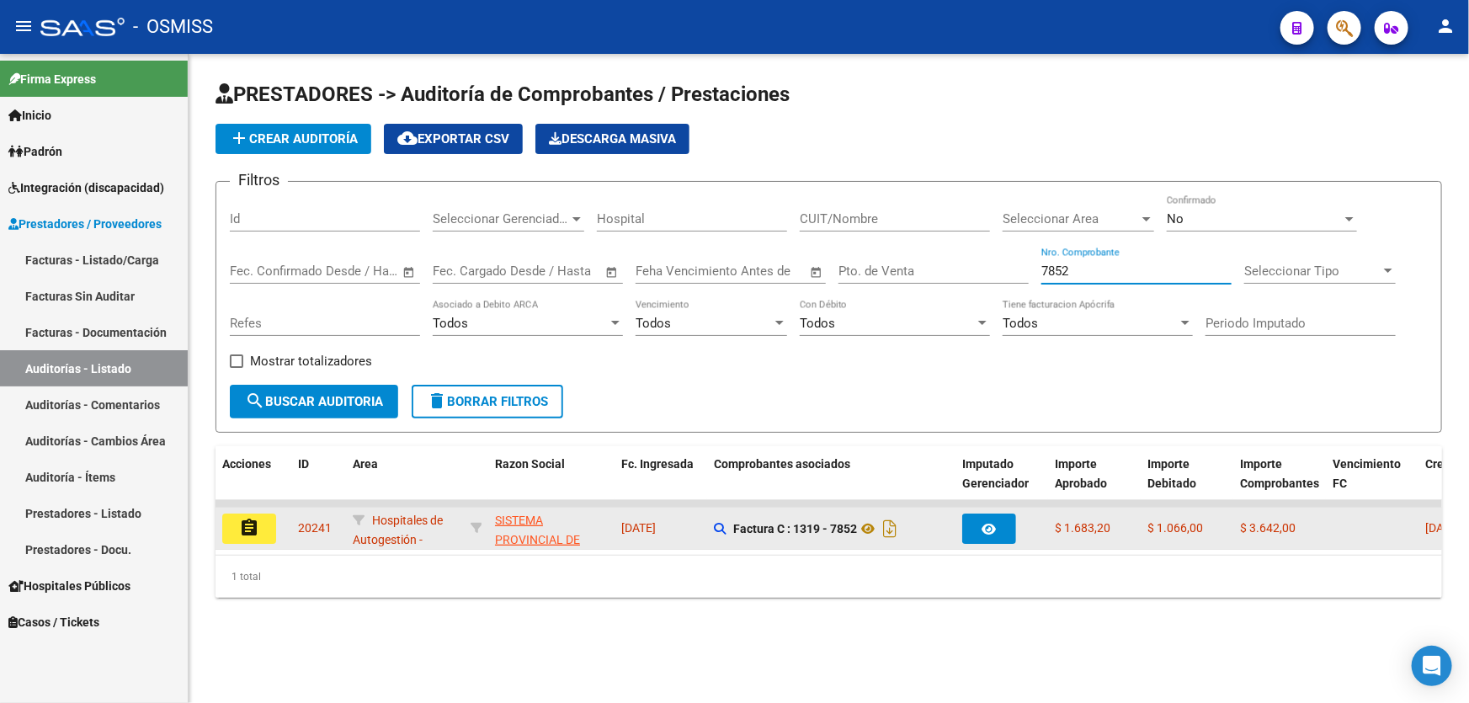
type input "7852"
drag, startPoint x: 238, startPoint y: 541, endPoint x: 244, endPoint y: 530, distance: 12.4
click at [239, 541] on datatable-body-cell "assignment" at bounding box center [254, 528] width 76 height 41
click at [251, 522] on mat-icon "assignment" at bounding box center [249, 528] width 20 height 20
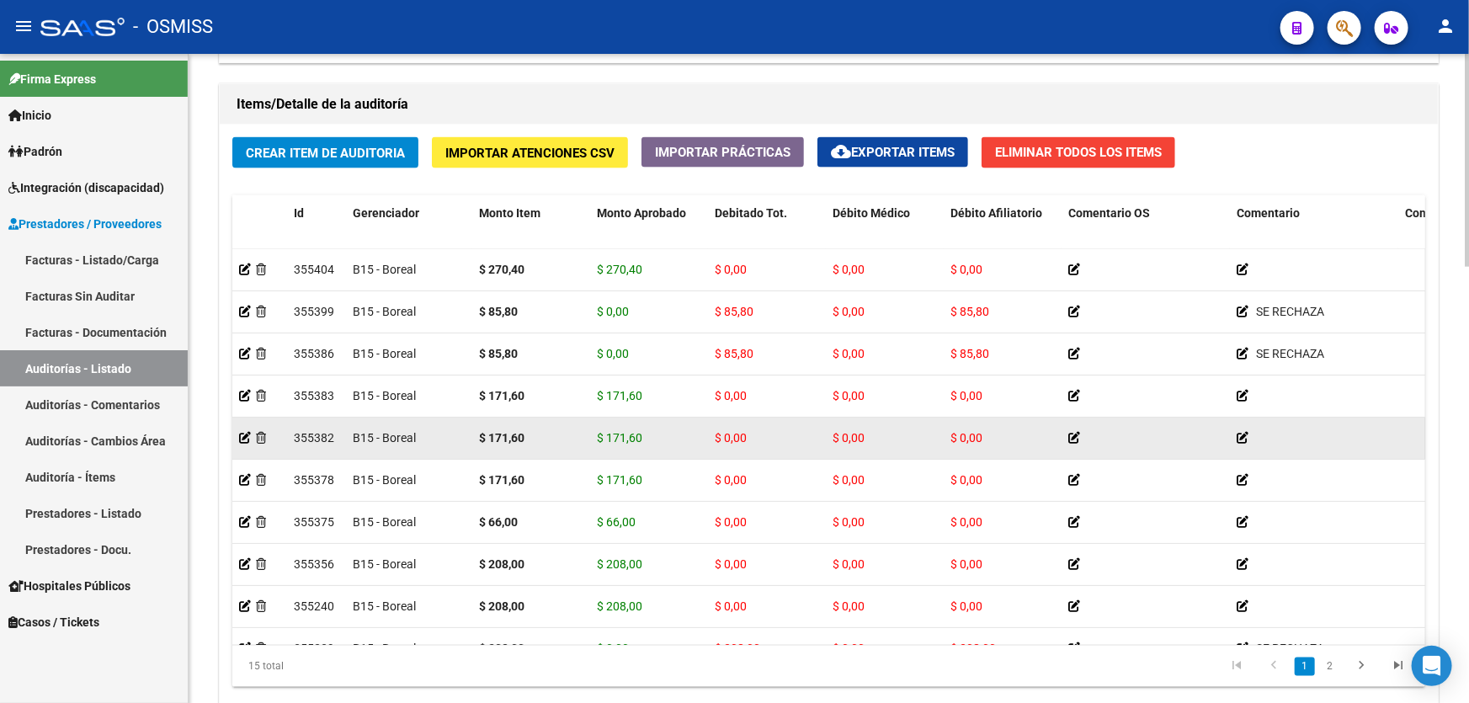
scroll to position [1224, 0]
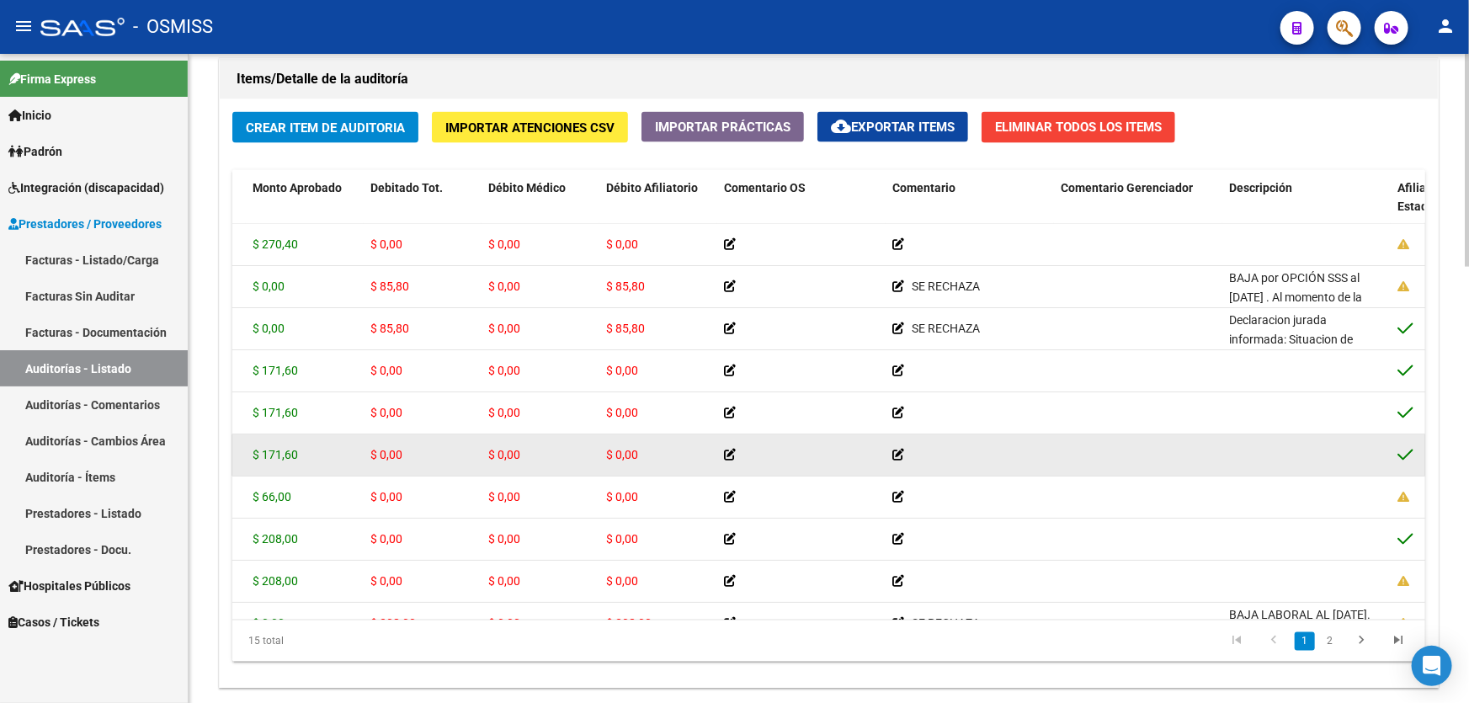
drag, startPoint x: 858, startPoint y: 428, endPoint x: 986, endPoint y: 413, distance: 128.8
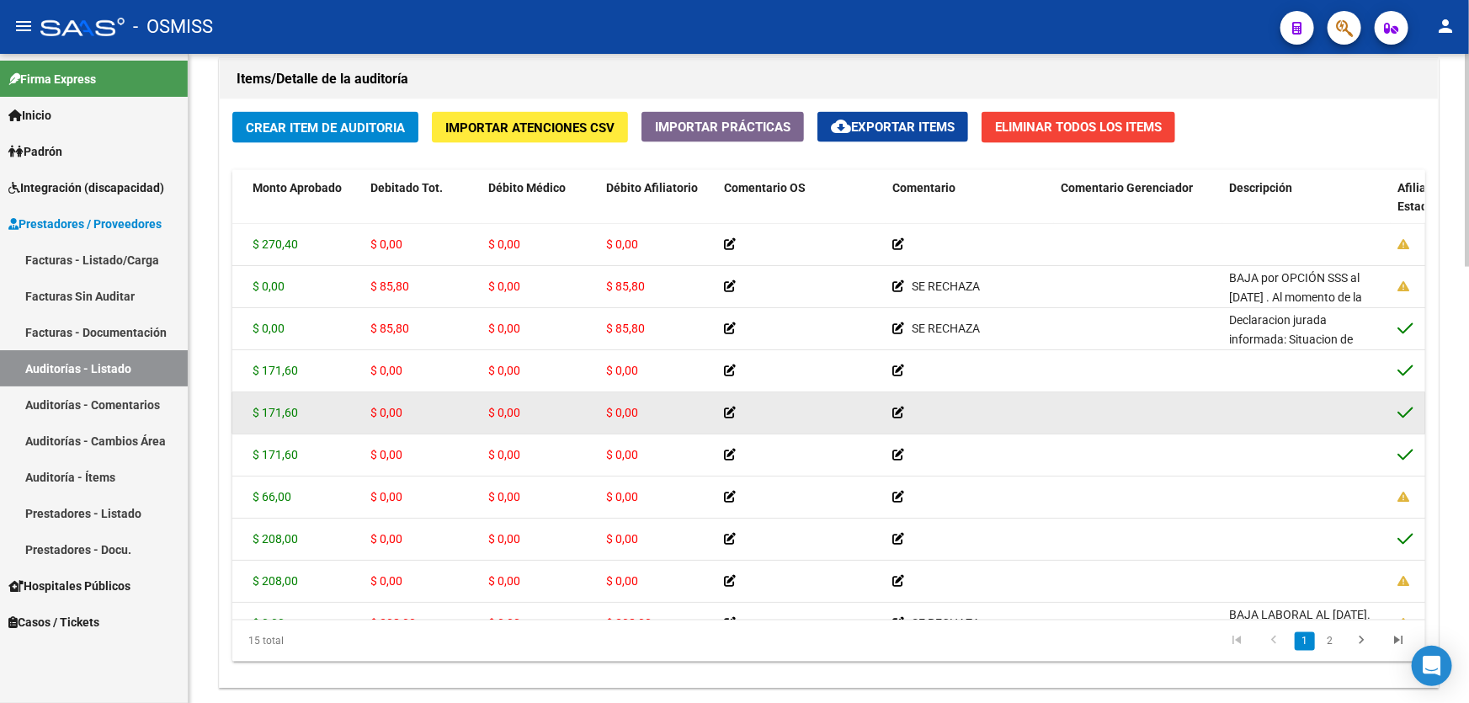
scroll to position [0, 409]
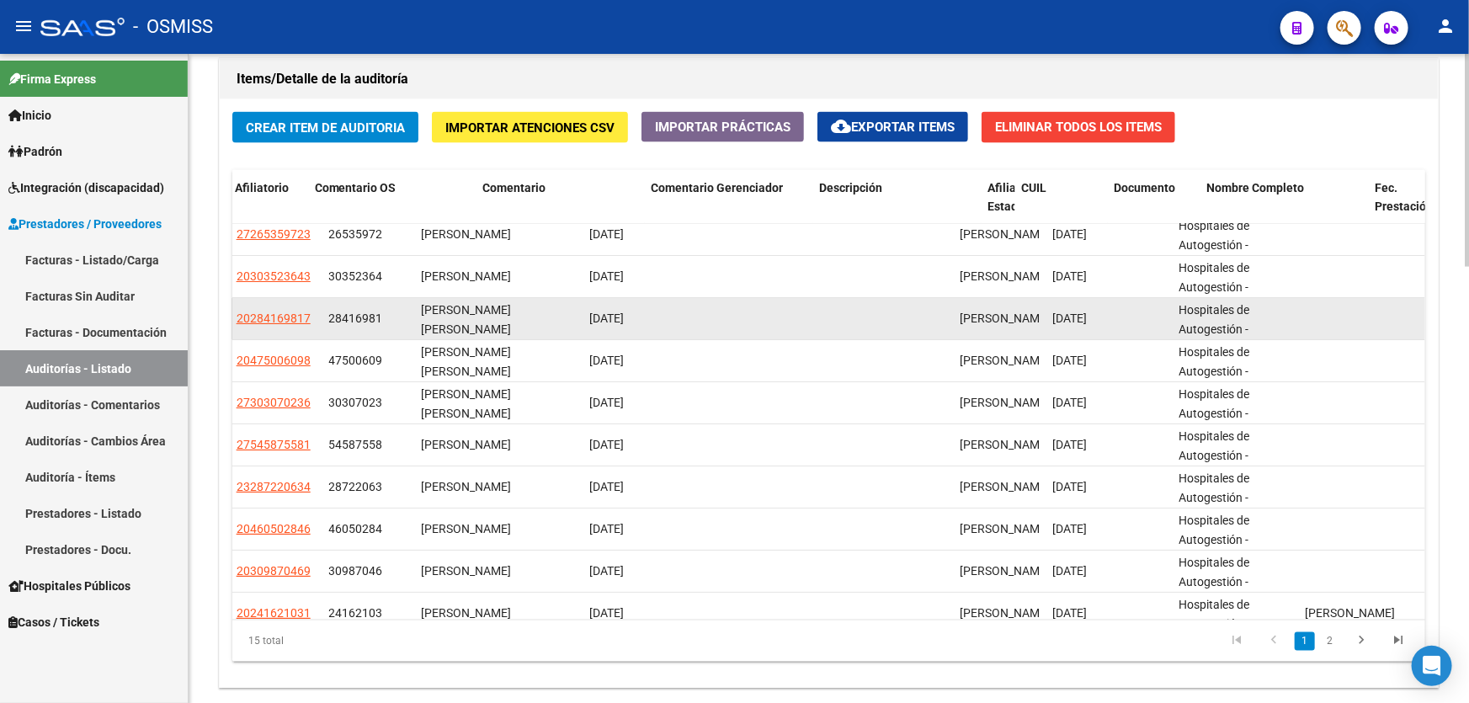
drag, startPoint x: 888, startPoint y: 313, endPoint x: 1130, endPoint y: 334, distance: 243.4
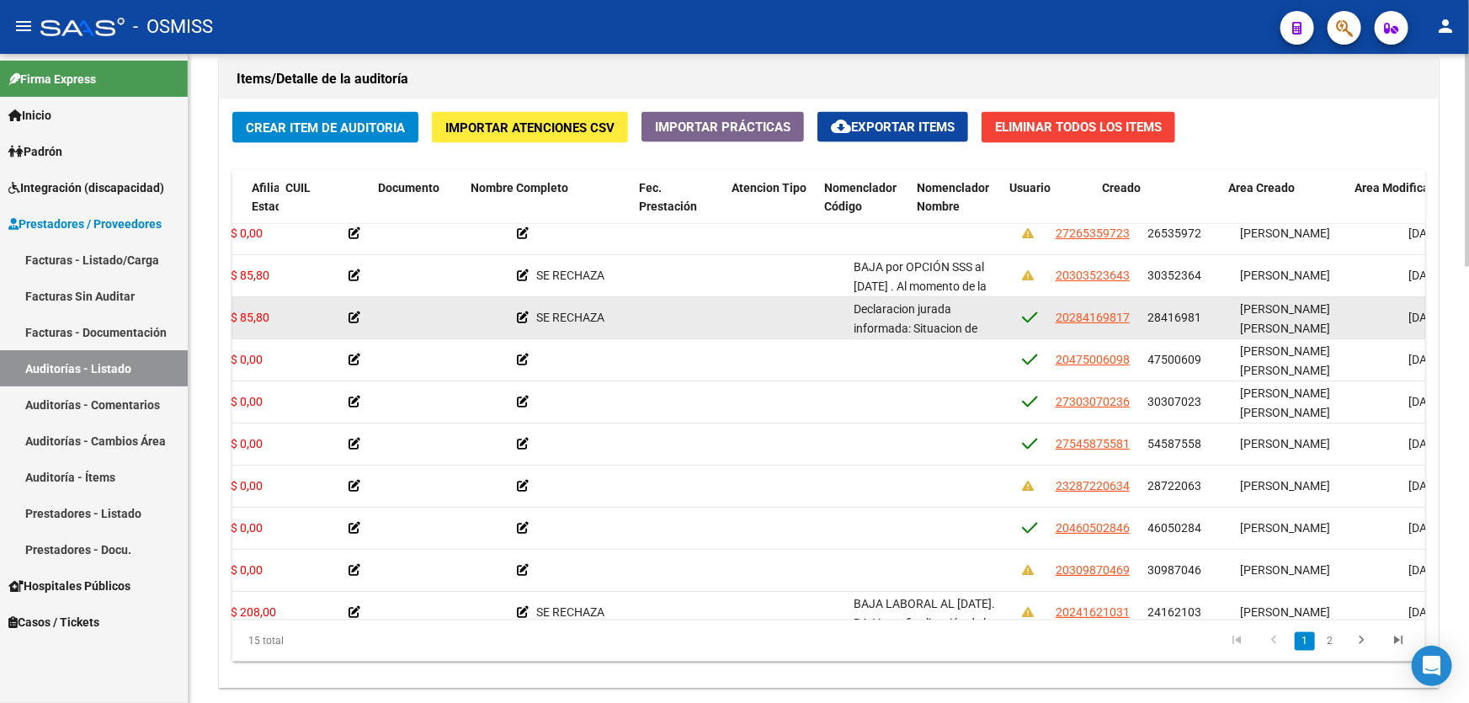
drag, startPoint x: 1028, startPoint y: 294, endPoint x: 823, endPoint y: 295, distance: 205.5
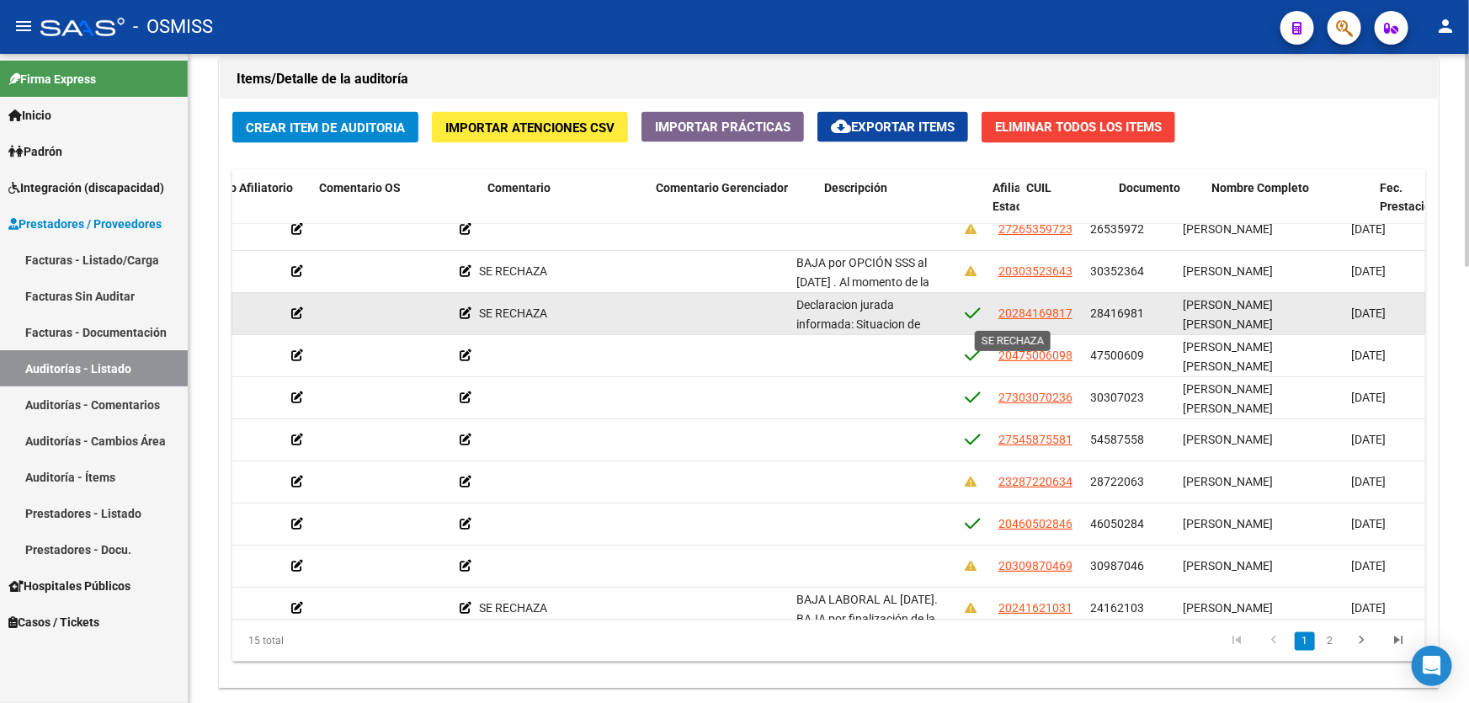
drag, startPoint x: 935, startPoint y: 316, endPoint x: 951, endPoint y: 317, distance: 16.0
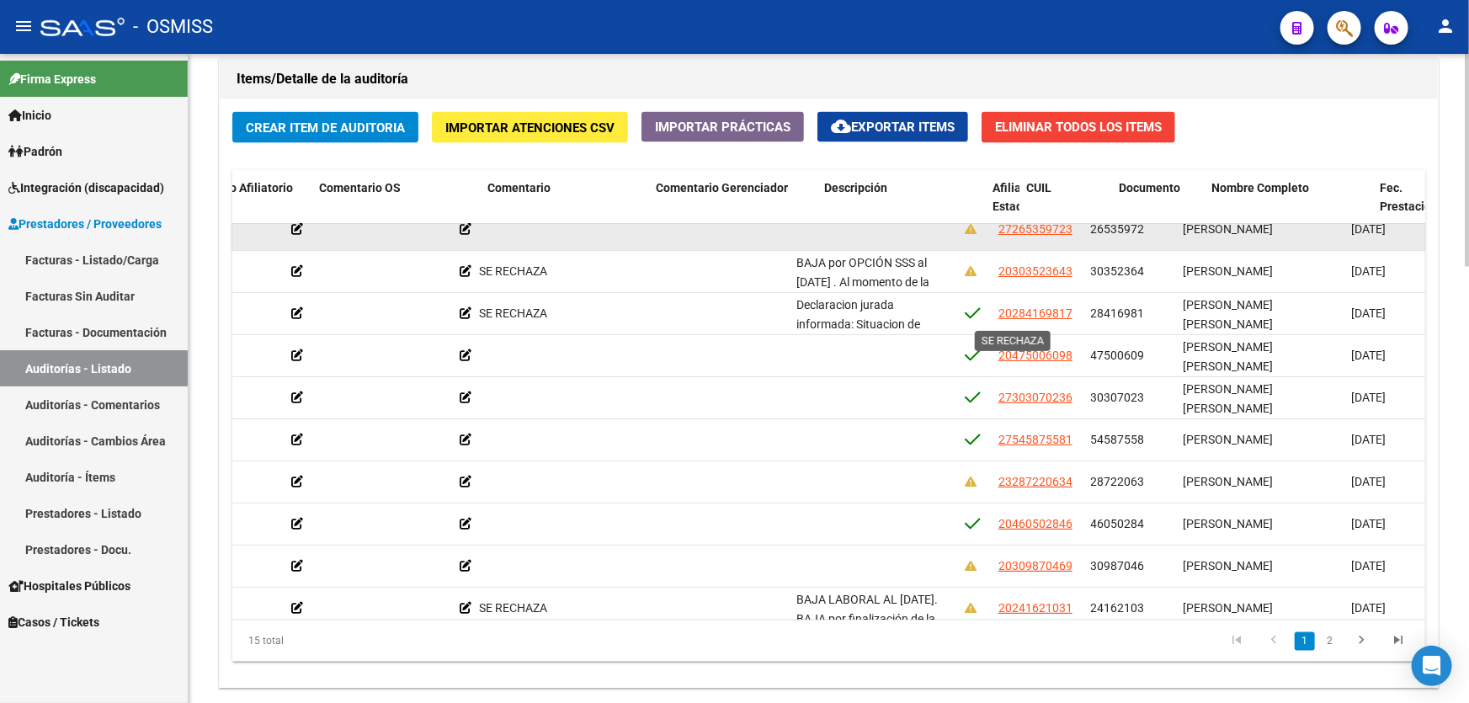
scroll to position [15, 835]
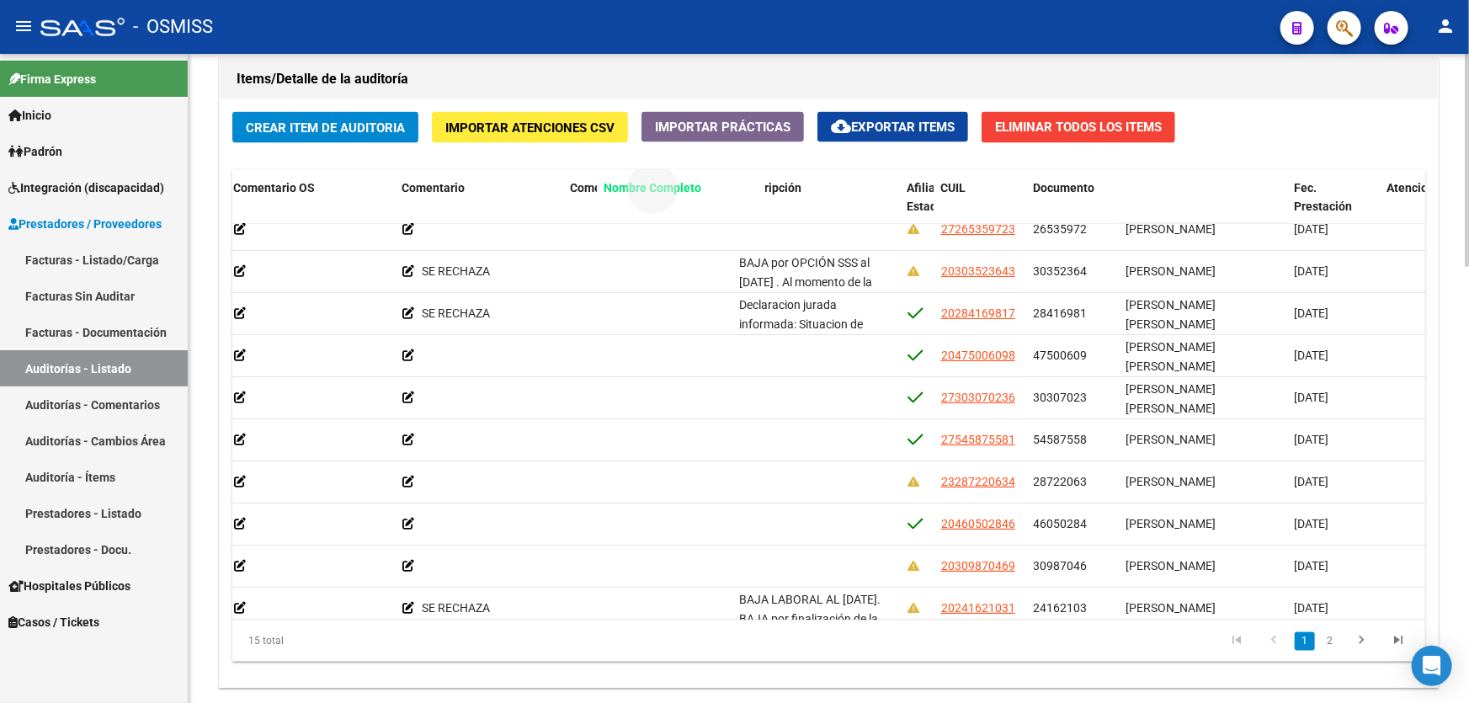
drag, startPoint x: 1149, startPoint y: 184, endPoint x: 627, endPoint y: 192, distance: 522.2
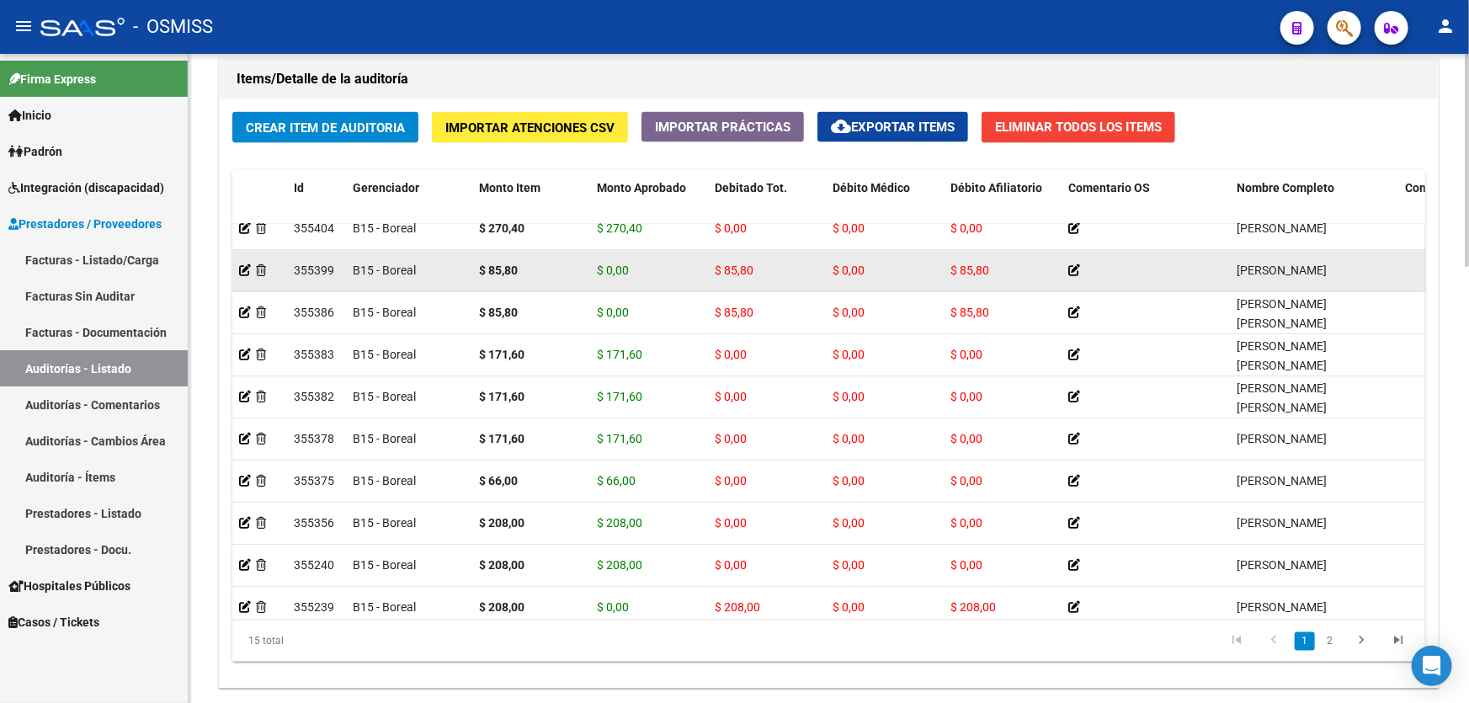
drag, startPoint x: 598, startPoint y: 305, endPoint x: 268, endPoint y: 282, distance: 330.9
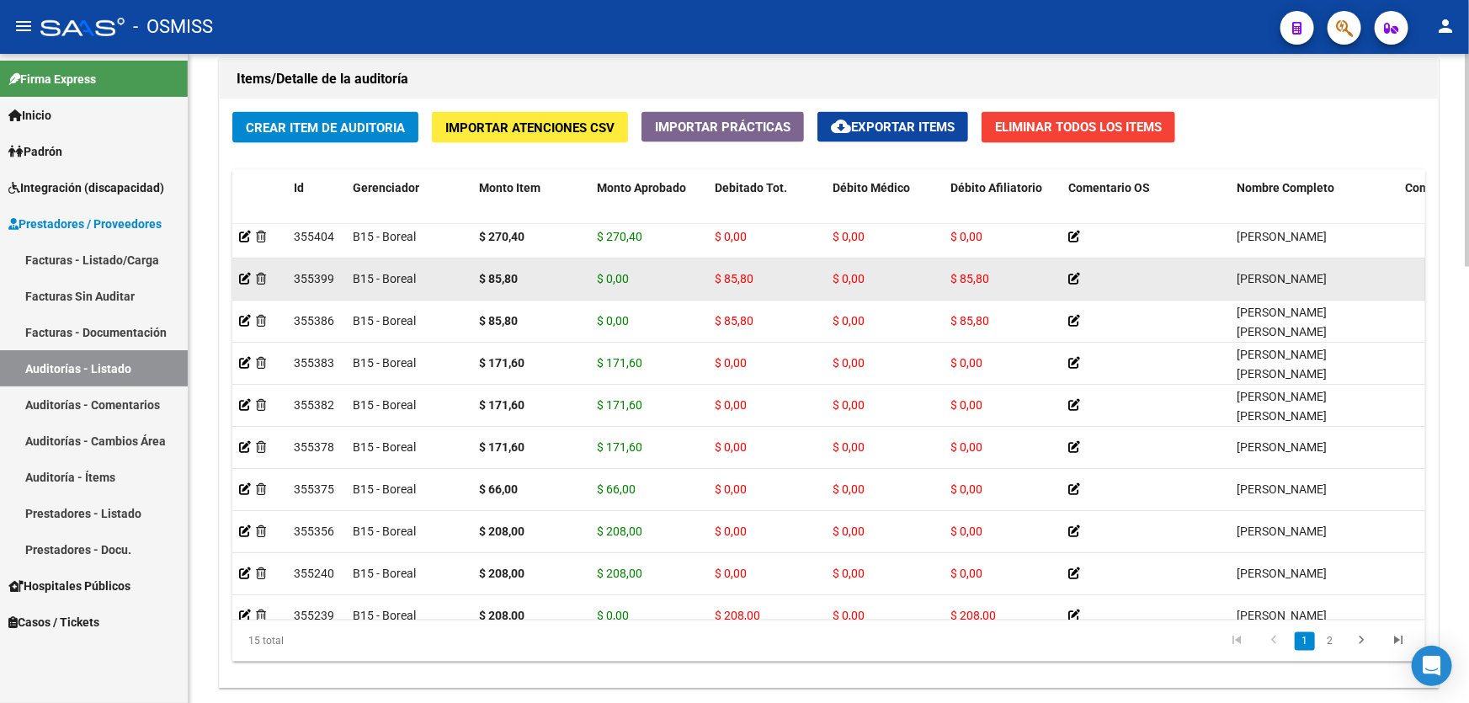
scroll to position [0, 0]
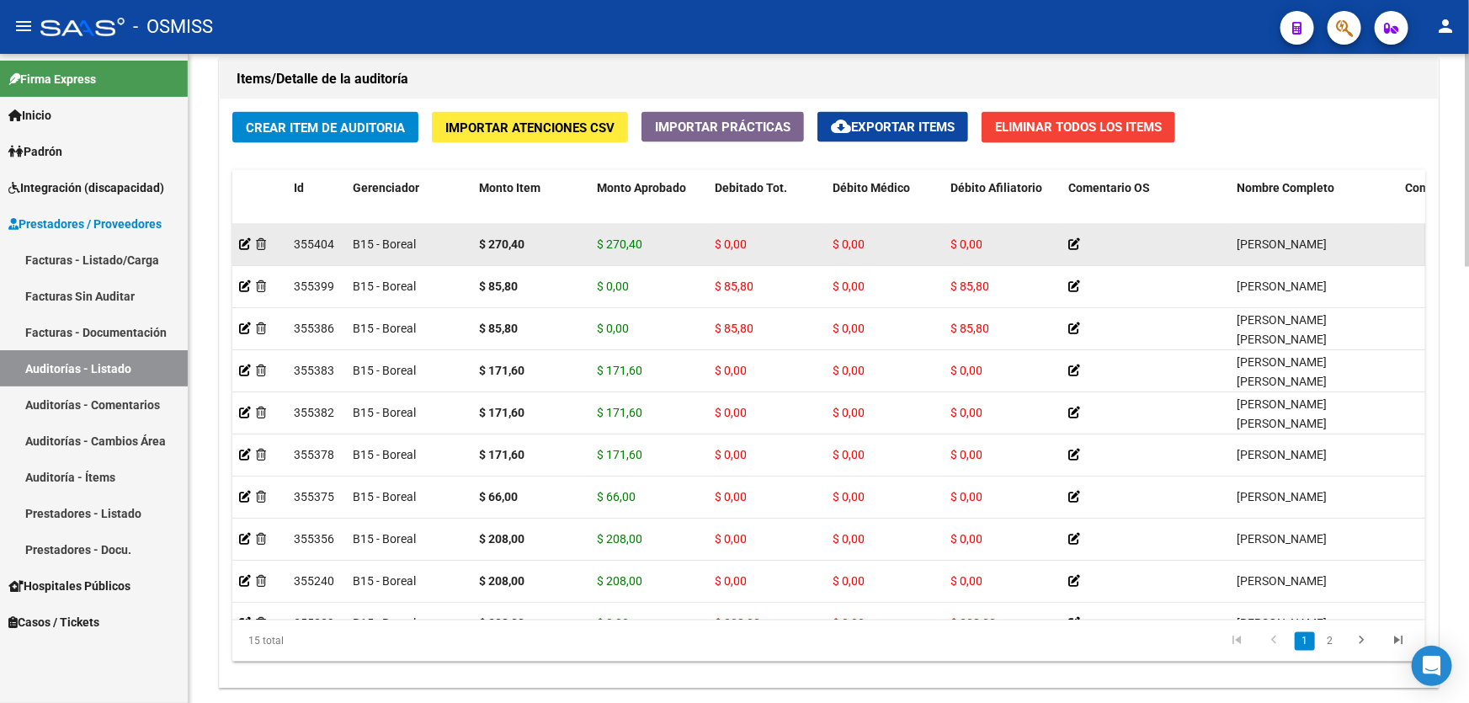
click at [250, 238] on div at bounding box center [259, 244] width 41 height 19
click at [245, 238] on icon at bounding box center [245, 244] width 12 height 12
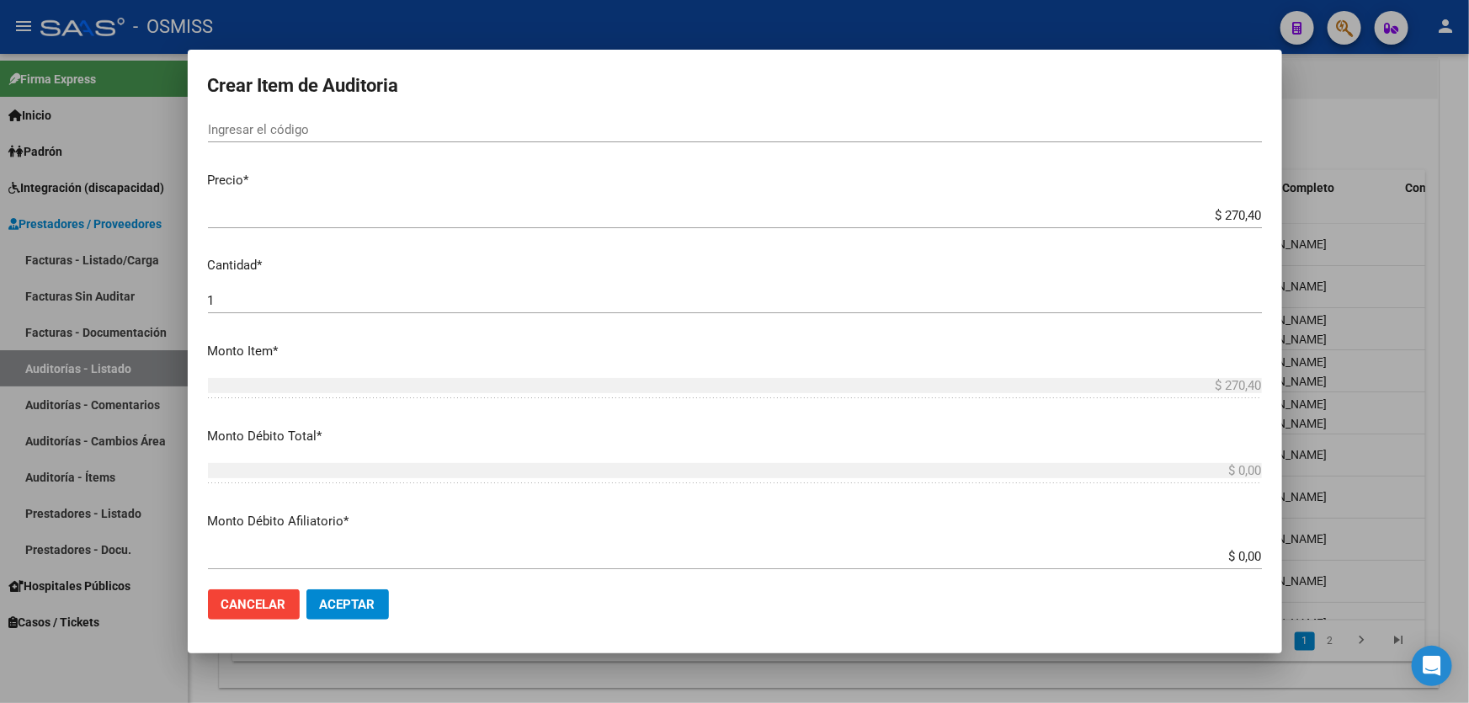
scroll to position [459, 0]
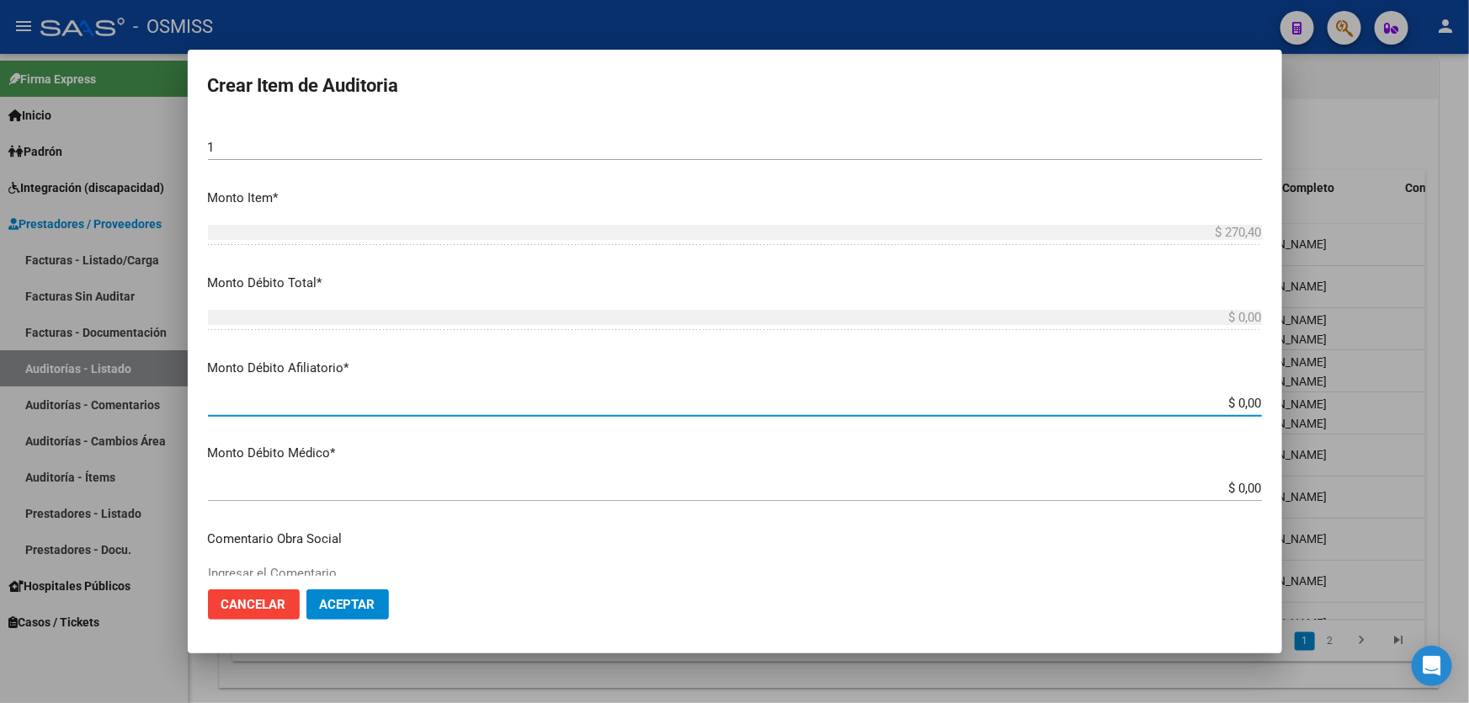
drag, startPoint x: 1182, startPoint y: 399, endPoint x: 1469, endPoint y: 382, distance: 286.8
click at [1469, 386] on div "Crear Item de Auditoria 26535972 Nro Documento 27265359723 CUIL [PERSON_NAME] N…" at bounding box center [734, 351] width 1469 height 703
type input "$ 0,02"
type input "$ 0,27"
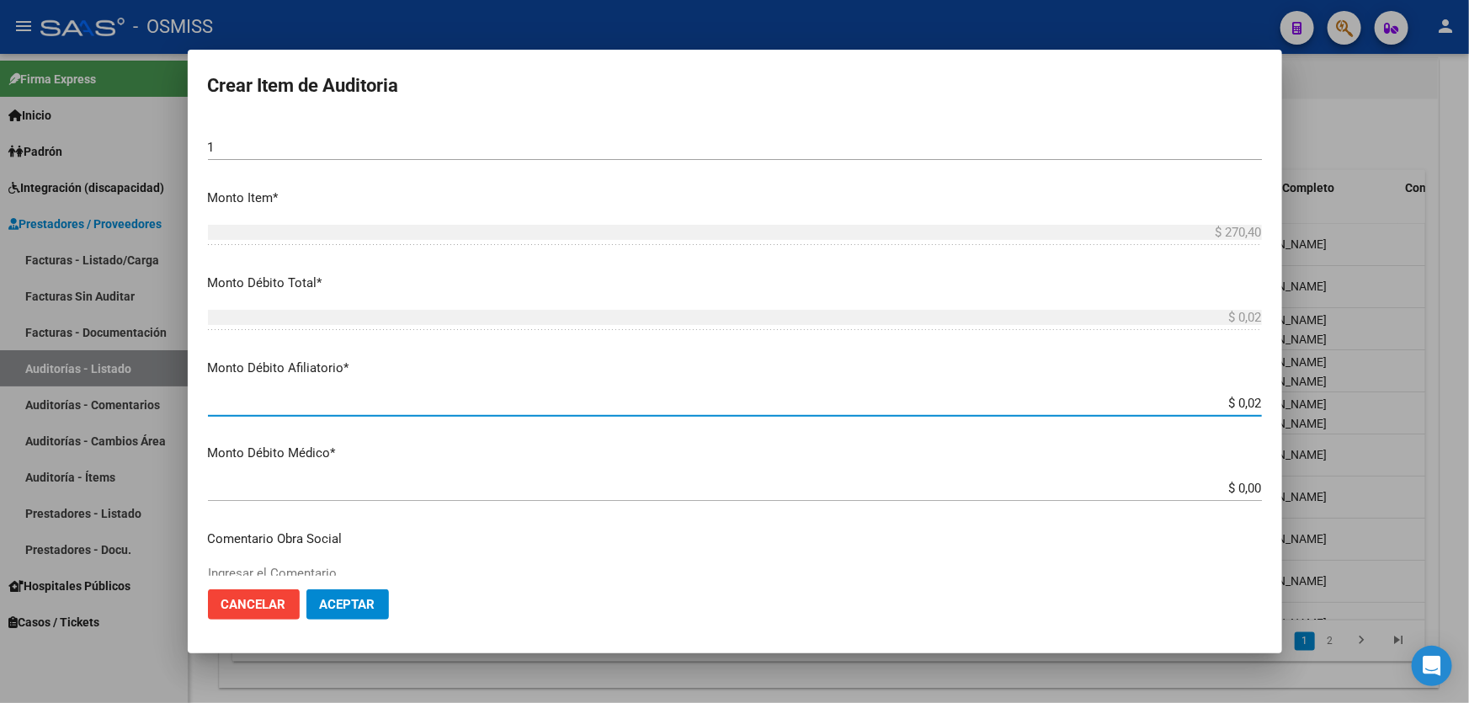
type input "$ 0,27"
type input "$ 2,70"
type input "$ 27,04"
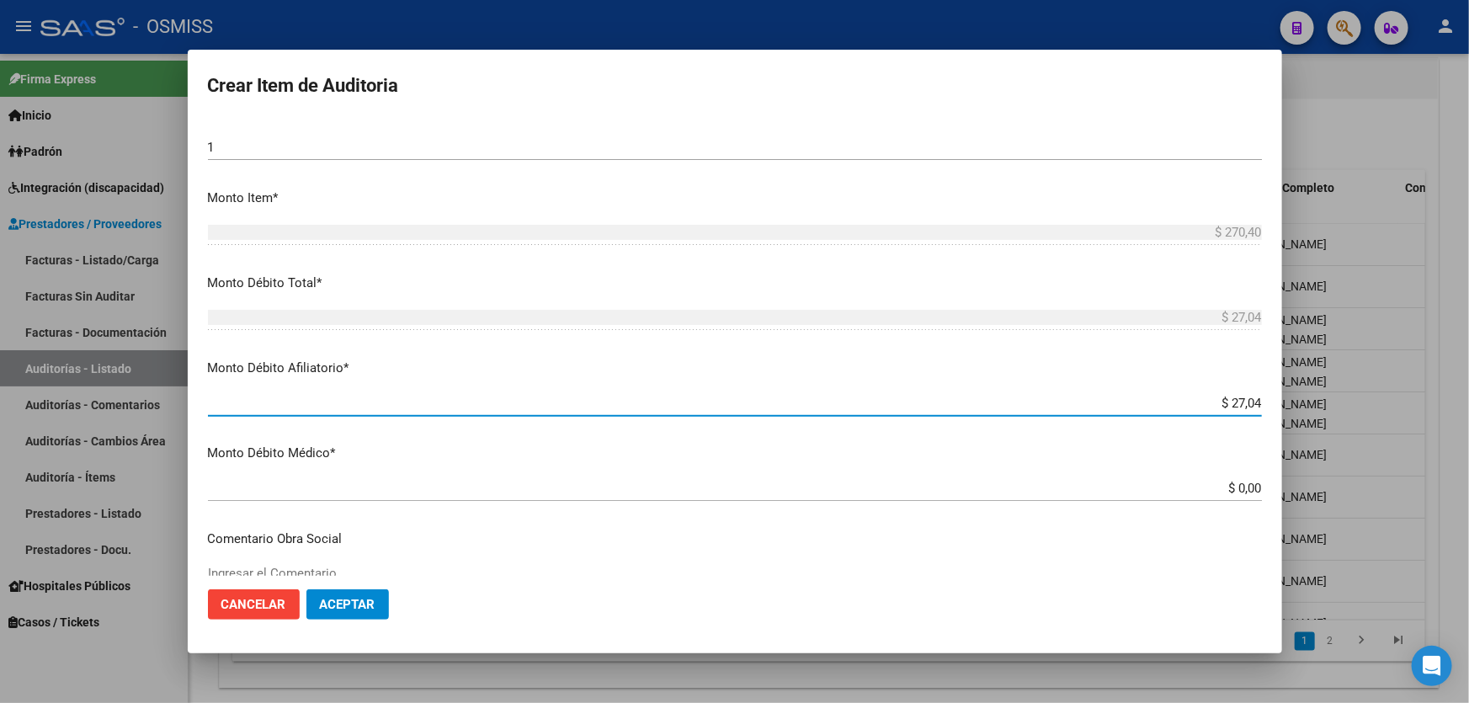
type input "$ 270,40"
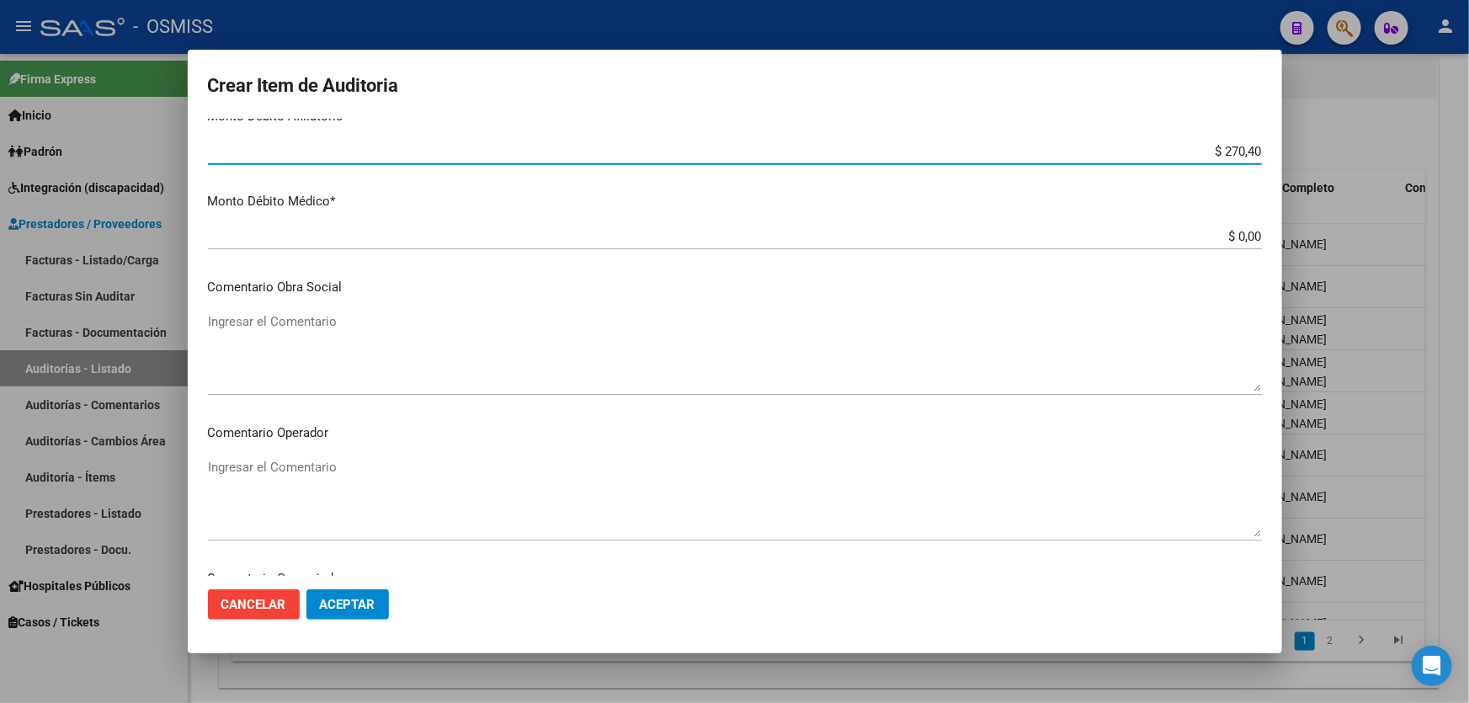
scroll to position [918, 0]
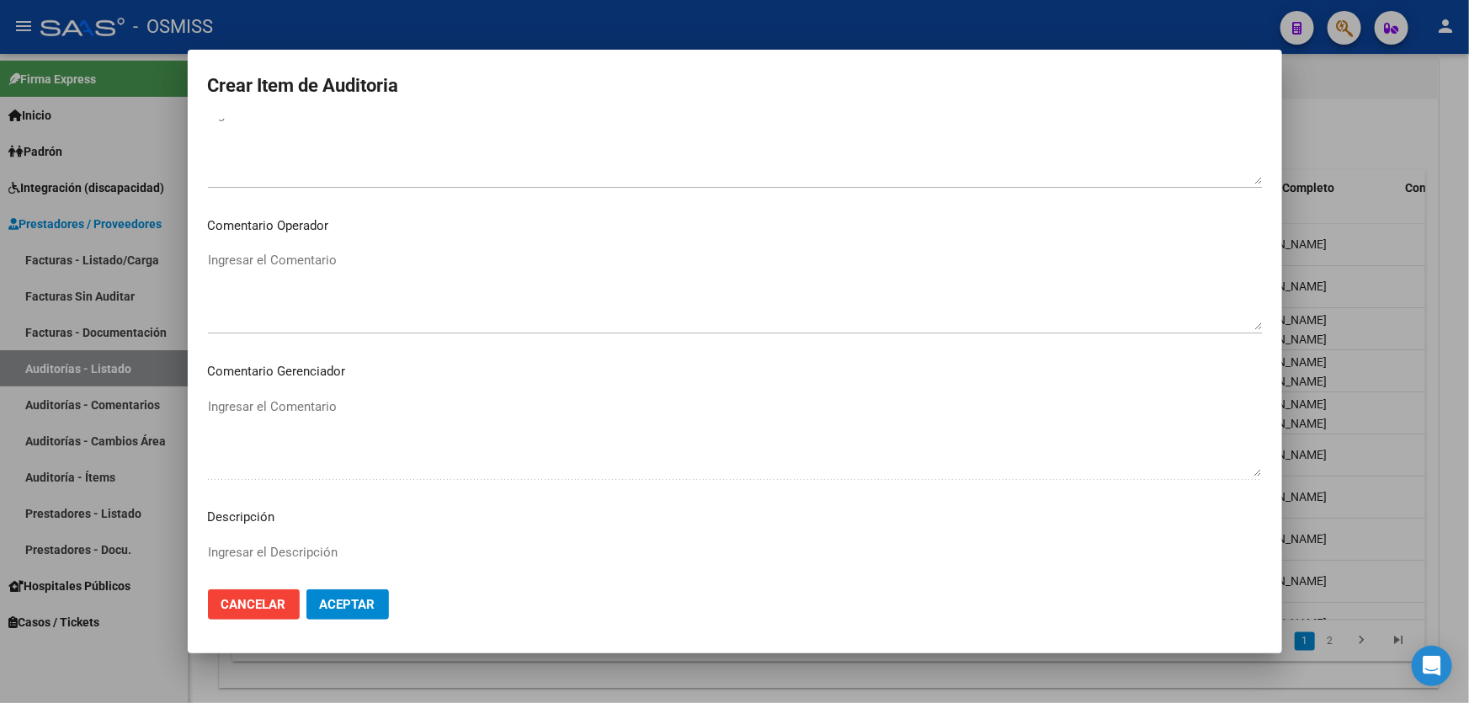
click at [238, 268] on textarea "Ingresar el Comentario" at bounding box center [735, 290] width 1054 height 79
click at [240, 269] on textarea "Ingresar el Comentario" at bounding box center [735, 290] width 1054 height 79
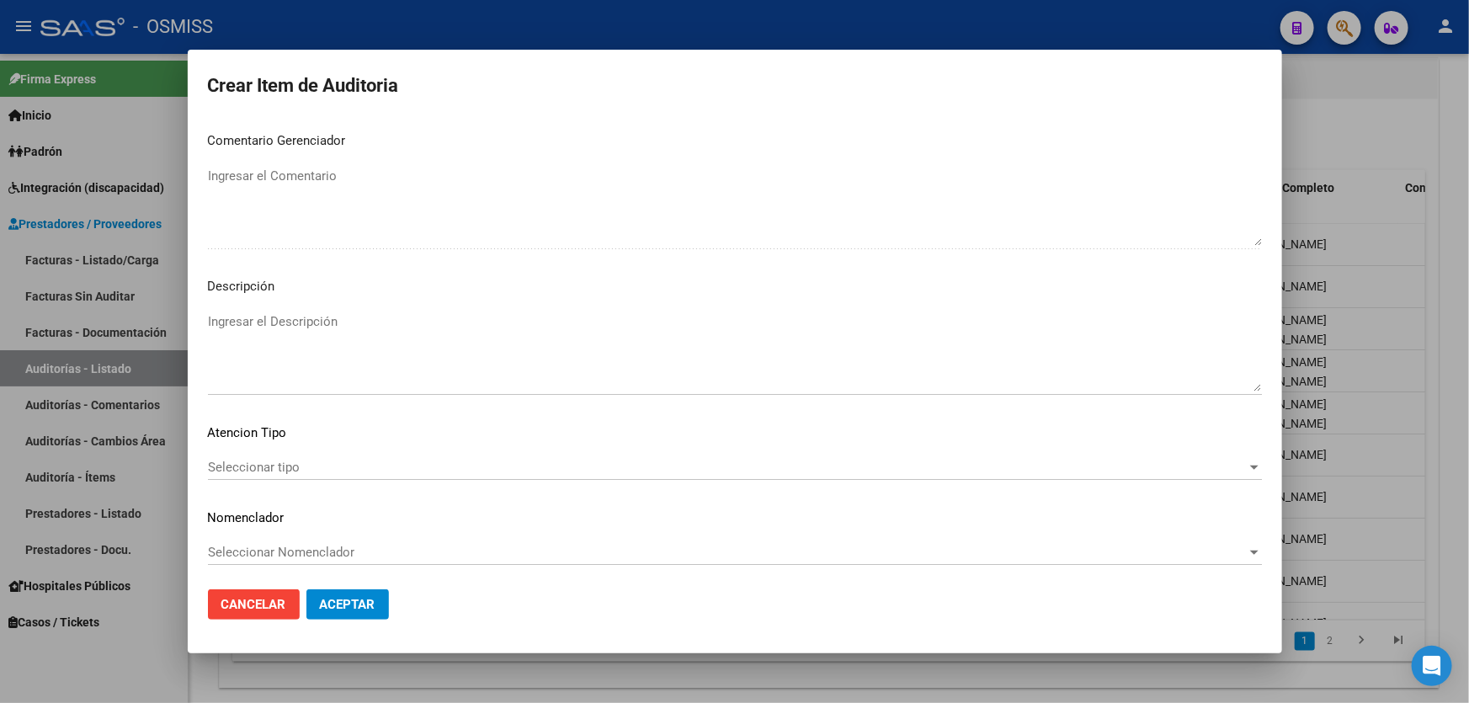
scroll to position [1153, 0]
type textarea "SE RECHAZA"
click at [282, 341] on textarea "Ingresar el Descripción" at bounding box center [735, 347] width 1054 height 79
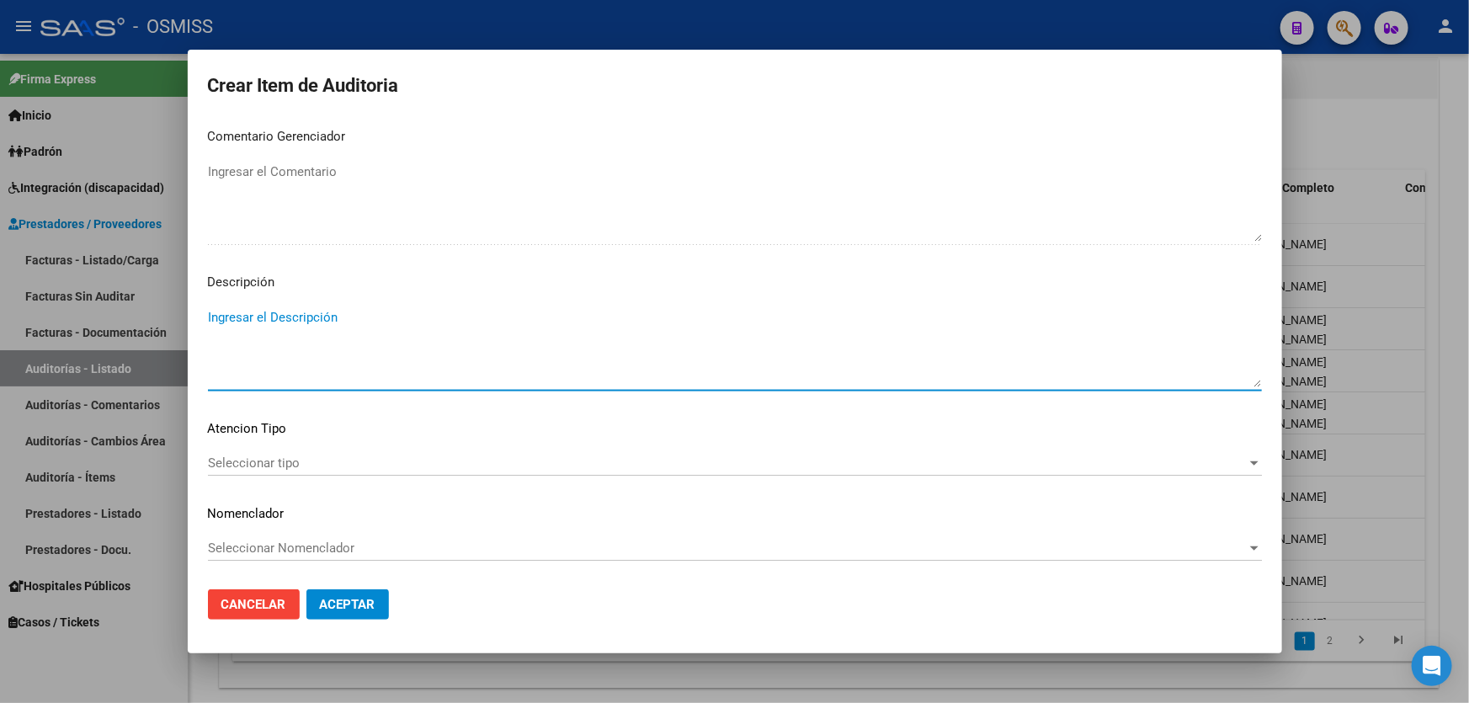
paste textarea "ALTA / BAJA por OPCIÓN SSS al …. . Al momento de la prestación, corresponde la …"
drag, startPoint x: 247, startPoint y: 319, endPoint x: 152, endPoint y: 322, distance: 95.2
click at [152, 322] on div "Crear Item de Auditoria 26535972 Nro Documento 27265359723 CUIL LIZARRAGA MICAE…" at bounding box center [734, 351] width 1469 height 703
drag, startPoint x: 365, startPoint y: 321, endPoint x: 354, endPoint y: 323, distance: 11.9
click at [354, 323] on textarea "BAJA por OPCIÓN SSS al …. . Al momento de la prestación, corresponde la cobertu…" at bounding box center [735, 347] width 1054 height 79
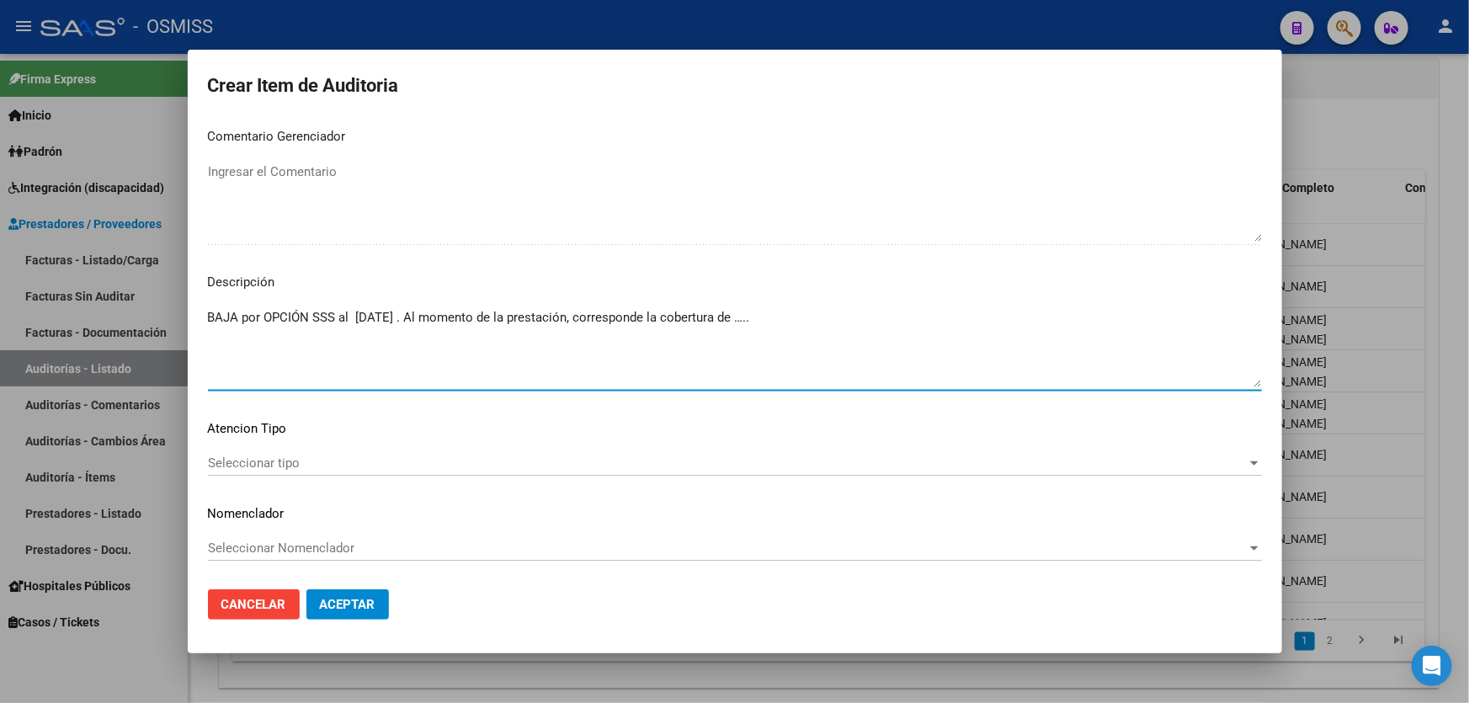
click at [790, 319] on textarea "BAJA por OPCIÓN SSS al 31/08/2017 . Al momento de la prestación, corresponde la…" at bounding box center [735, 347] width 1054 height 79
paste textarea "OBRA SOCIAL DE LA FEDERACION ARGENTINA DEL TRABAJADOR DE LAS UNIVERSIDADES NACI…"
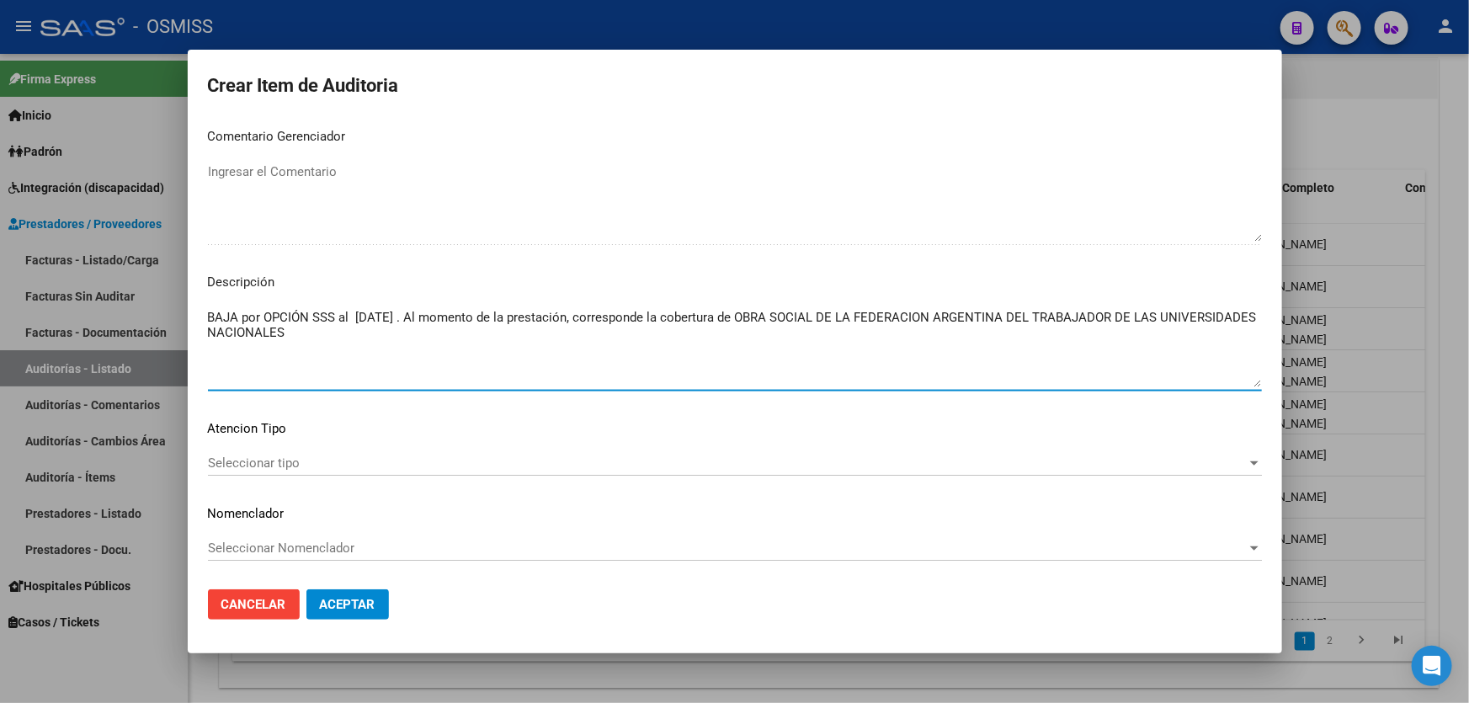
type textarea "BAJA por OPCIÓN SSS al 31/08/2017 . Al momento de la prestación, corresponde la…"
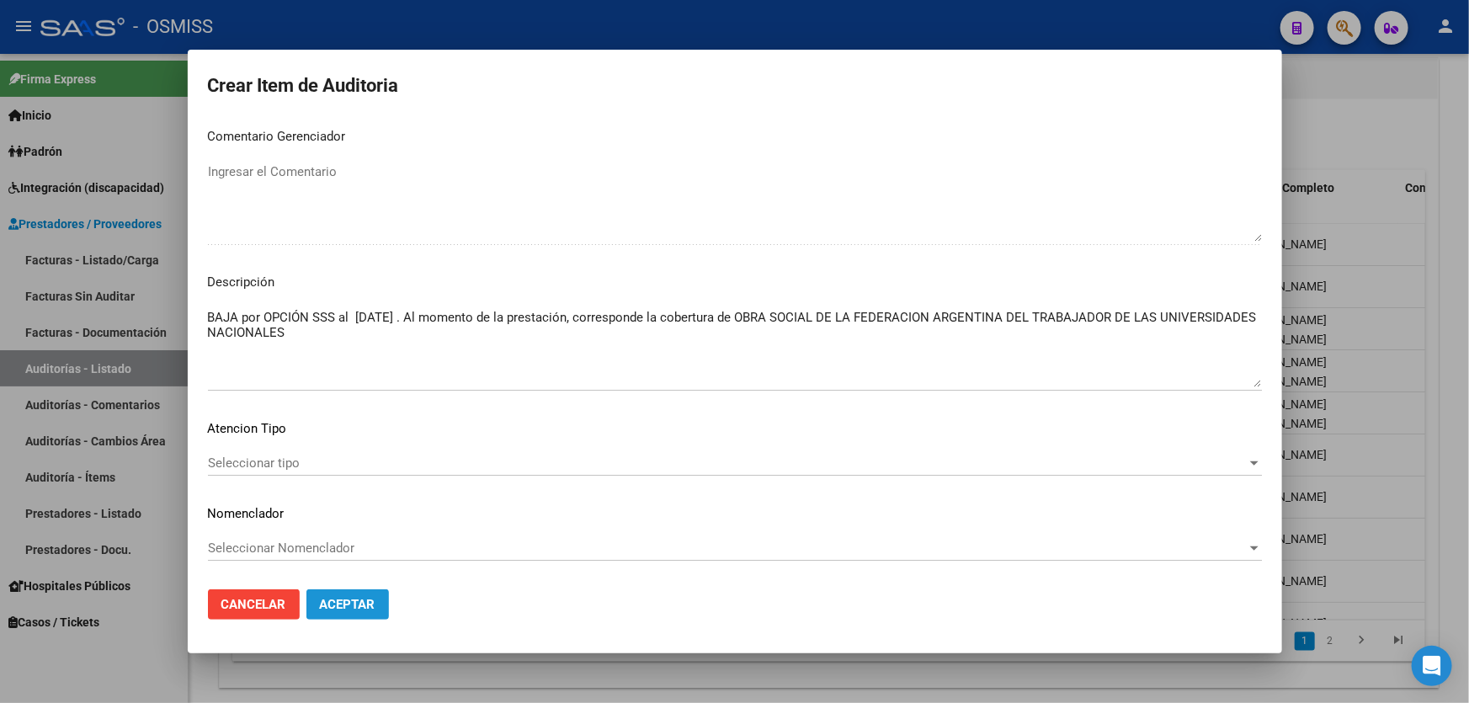
click at [341, 604] on span "Aceptar" at bounding box center [348, 604] width 56 height 15
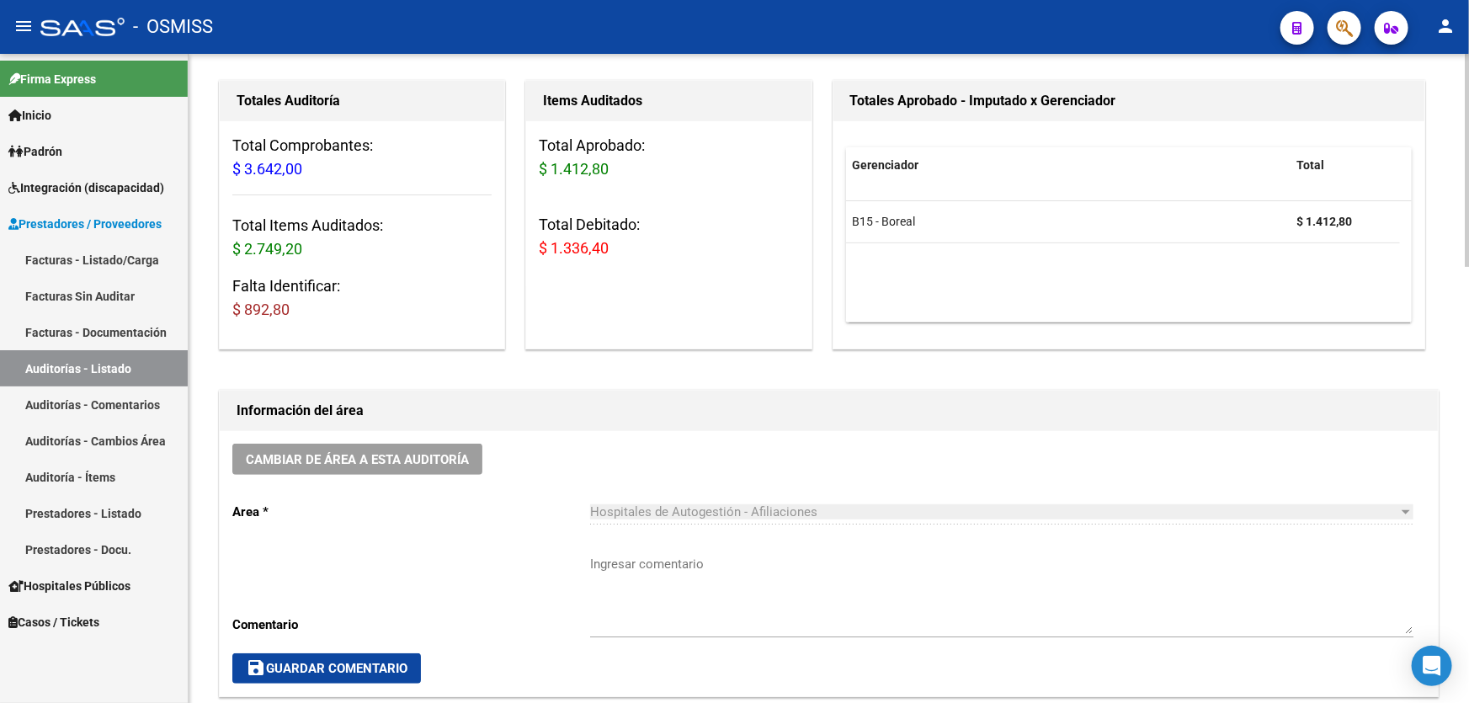
scroll to position [306, 0]
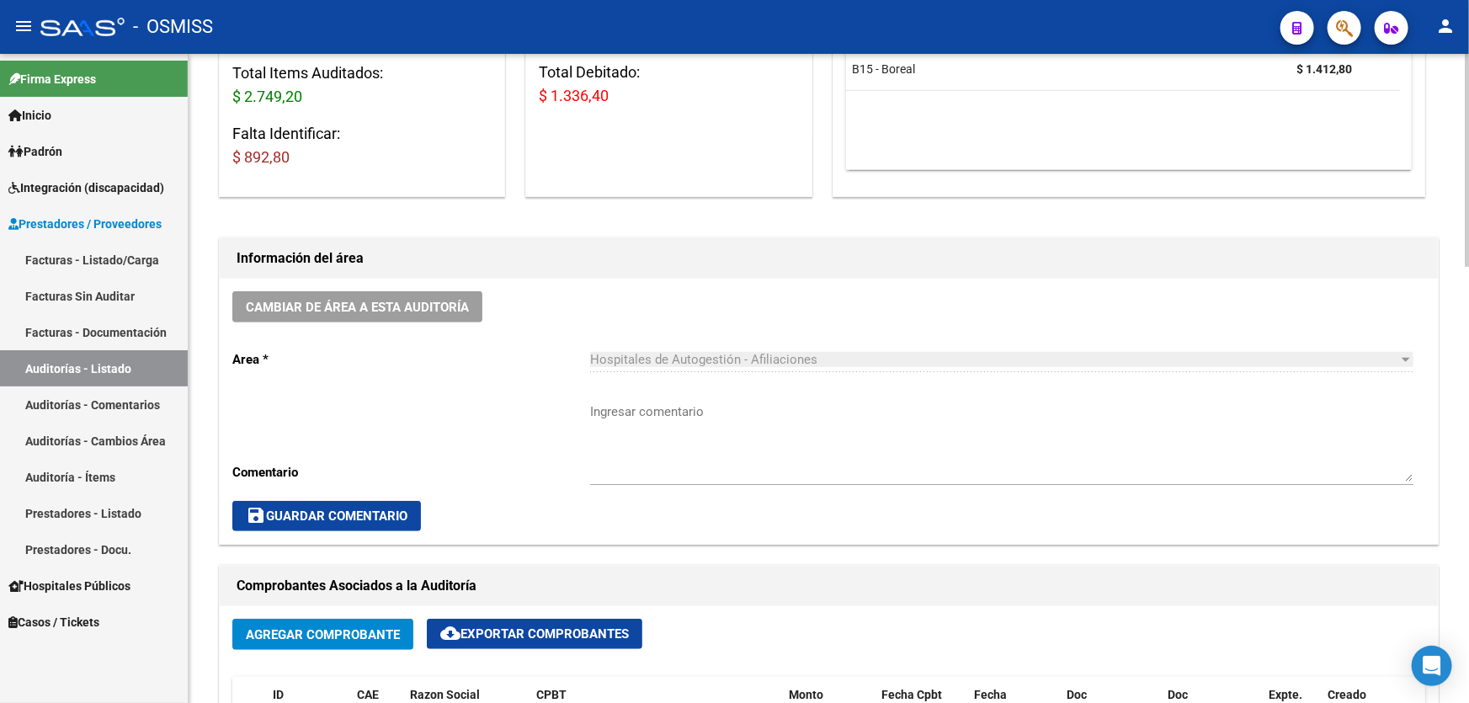
click at [642, 440] on textarea "Ingresar comentario" at bounding box center [1002, 442] width 824 height 79
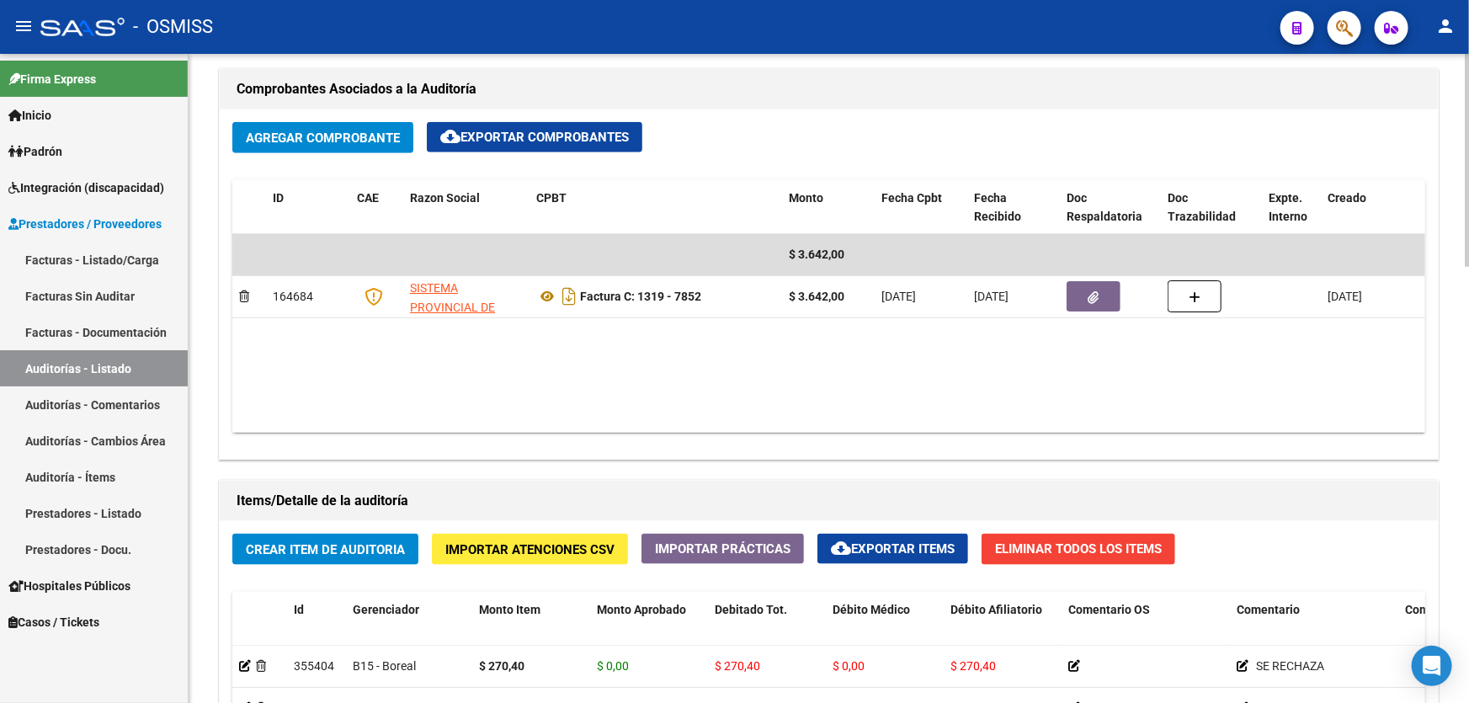
scroll to position [918, 0]
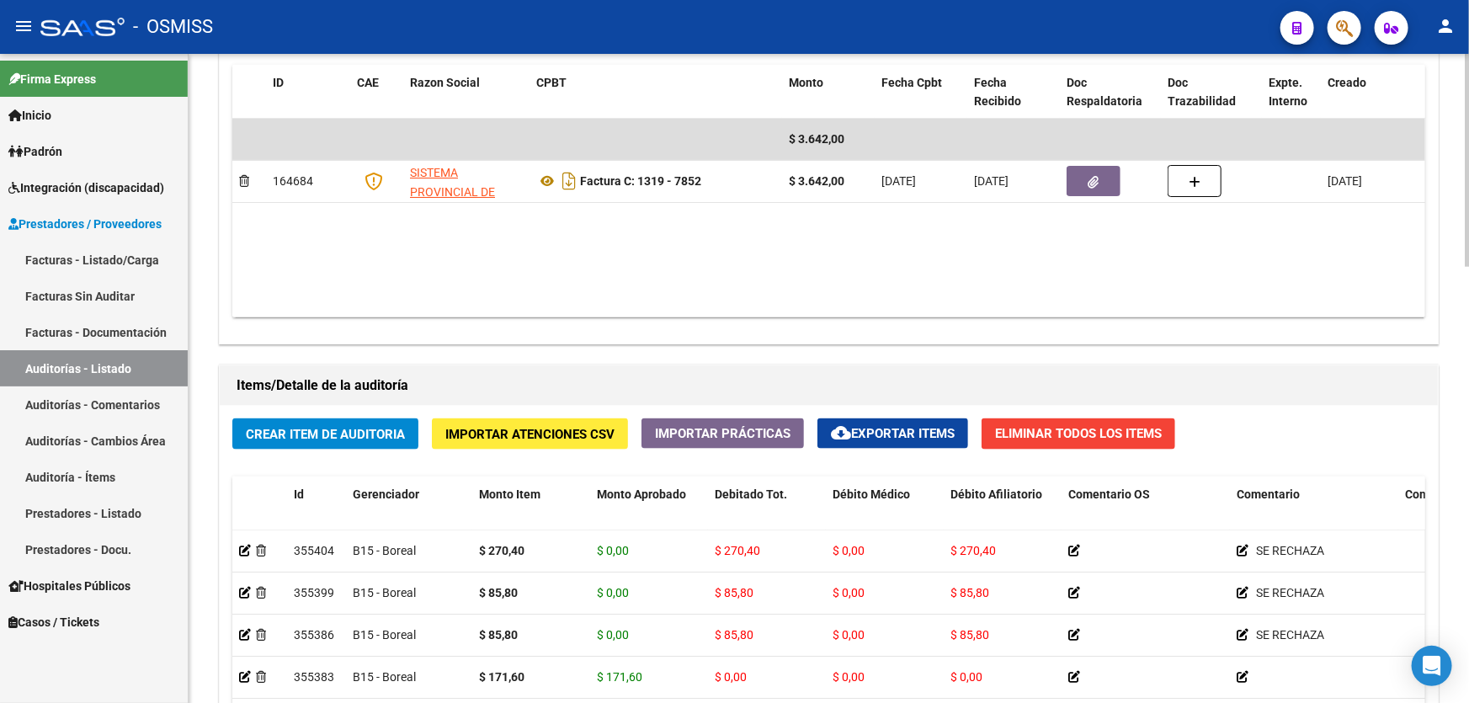
click at [341, 445] on button "Crear Item de Auditoria" at bounding box center [325, 434] width 186 height 31
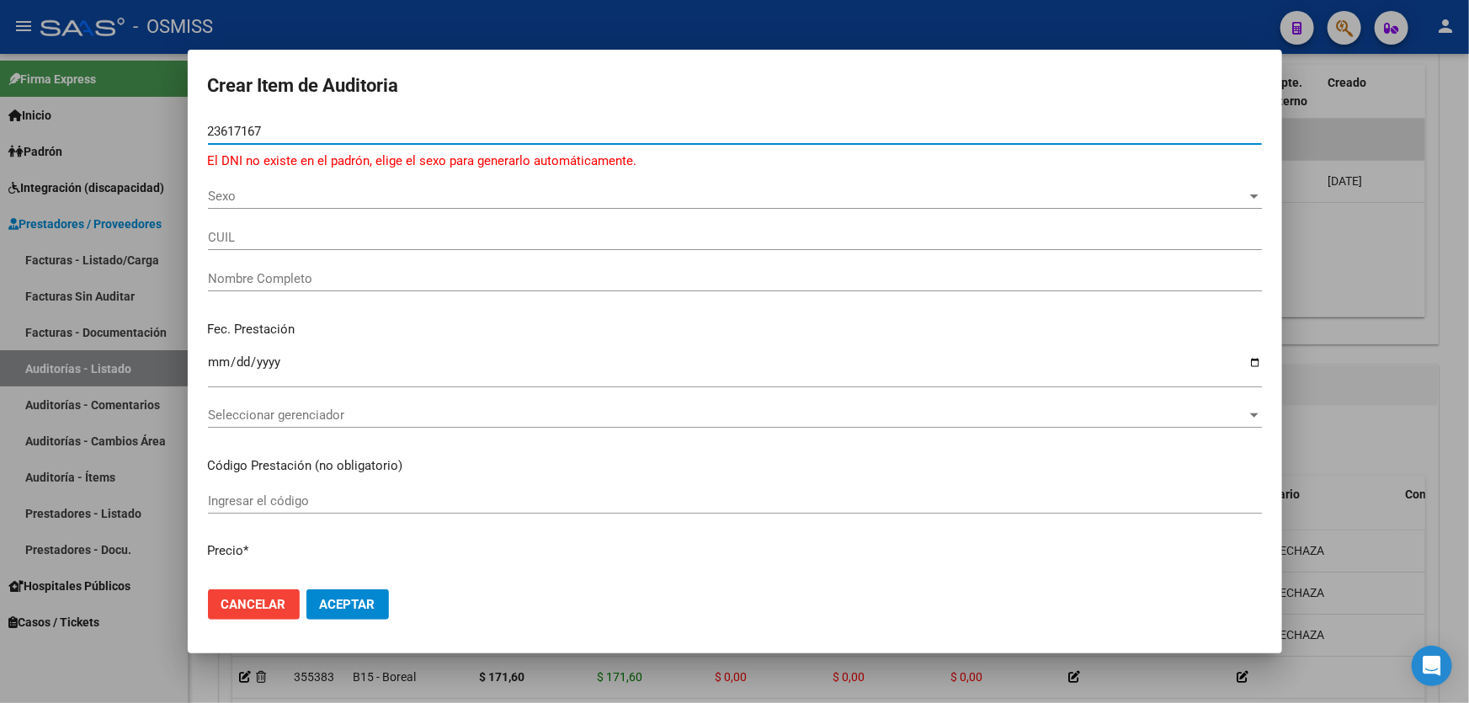
type input "23617167"
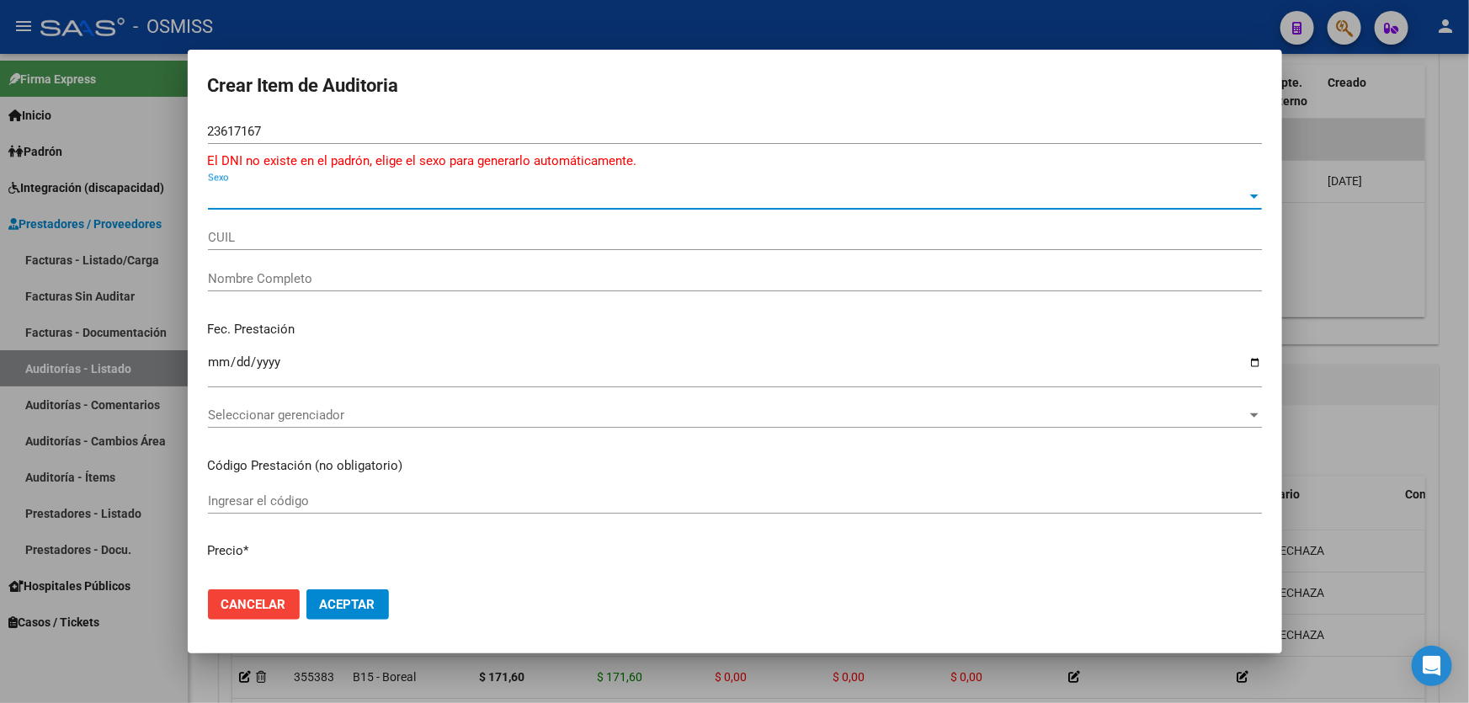
click at [234, 189] on span "Sexo" at bounding box center [727, 196] width 1039 height 15
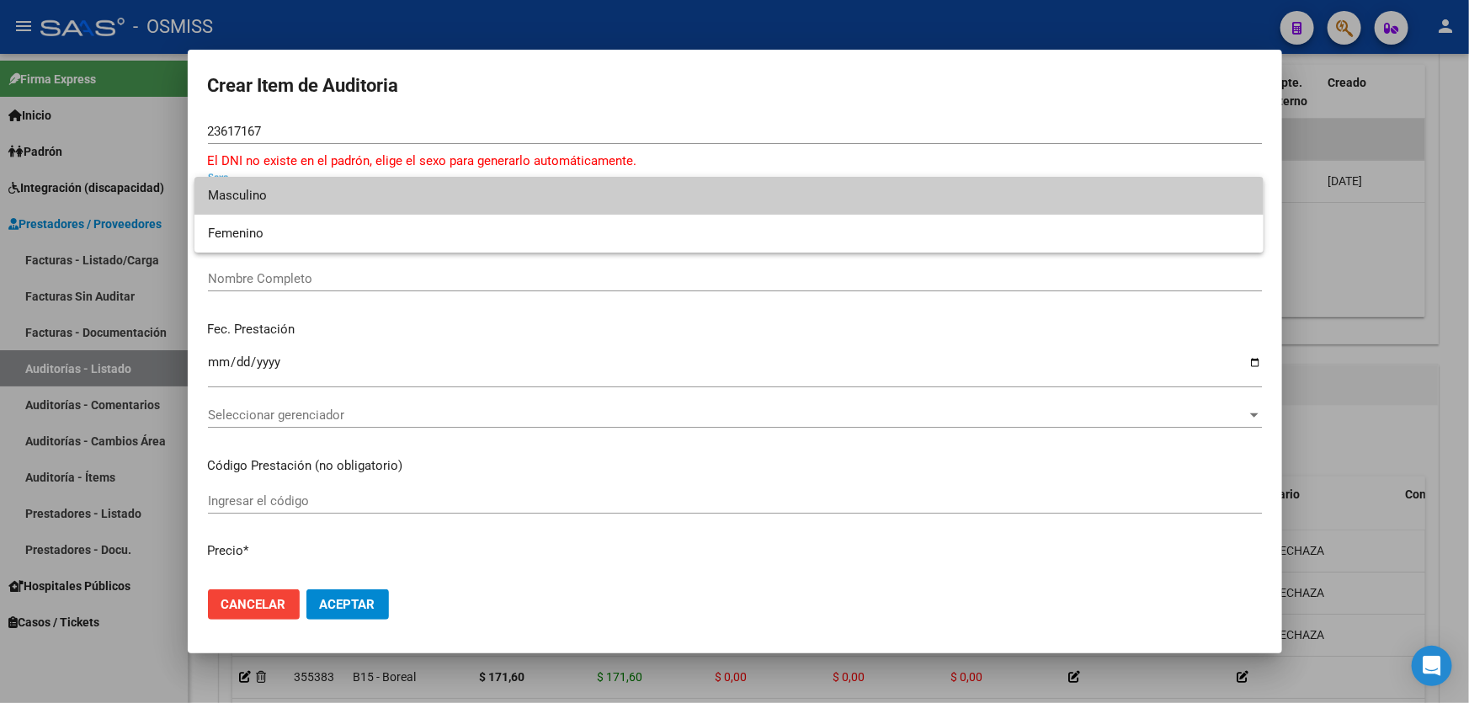
drag, startPoint x: 244, startPoint y: 212, endPoint x: 271, endPoint y: 178, distance: 43.8
click at [271, 178] on span "Masculino" at bounding box center [729, 196] width 1043 height 38
type input "20236171672"
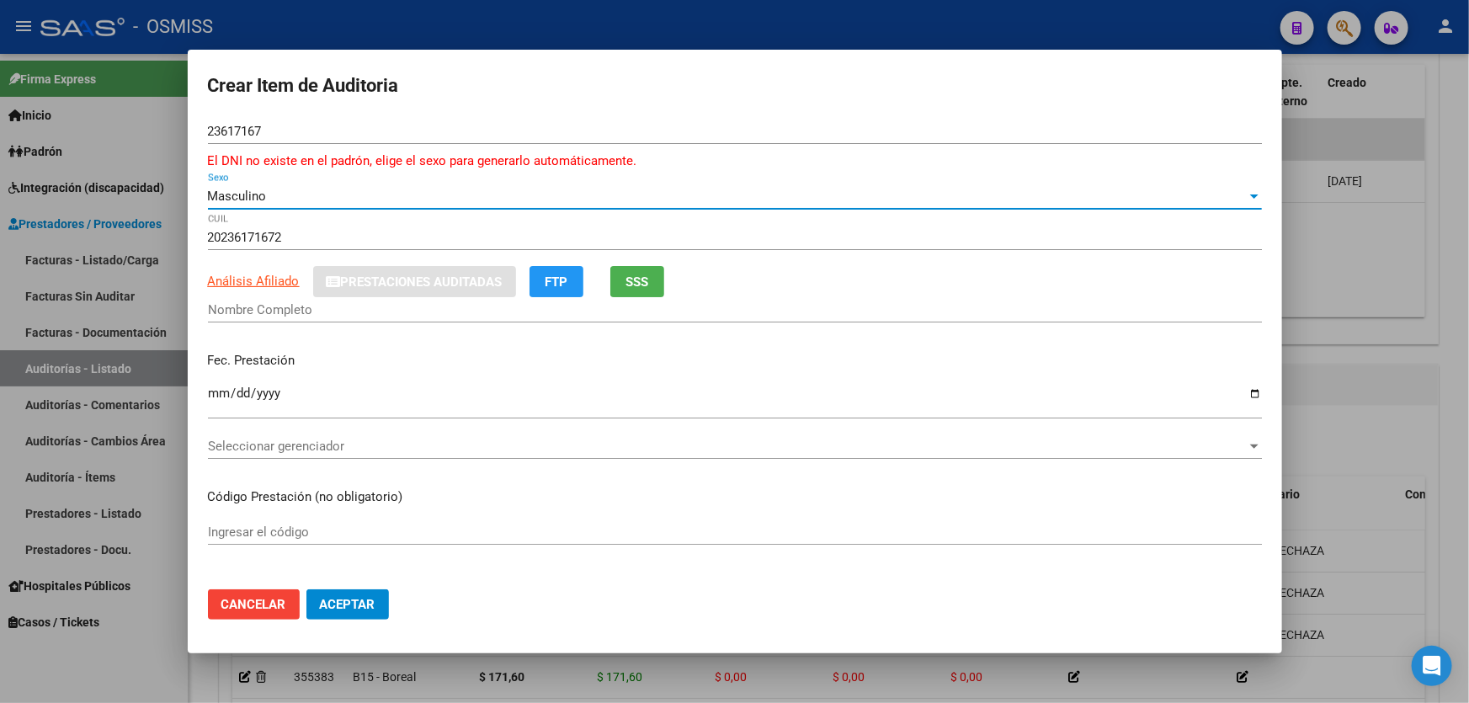
click at [271, 189] on div "Masculino" at bounding box center [727, 196] width 1039 height 15
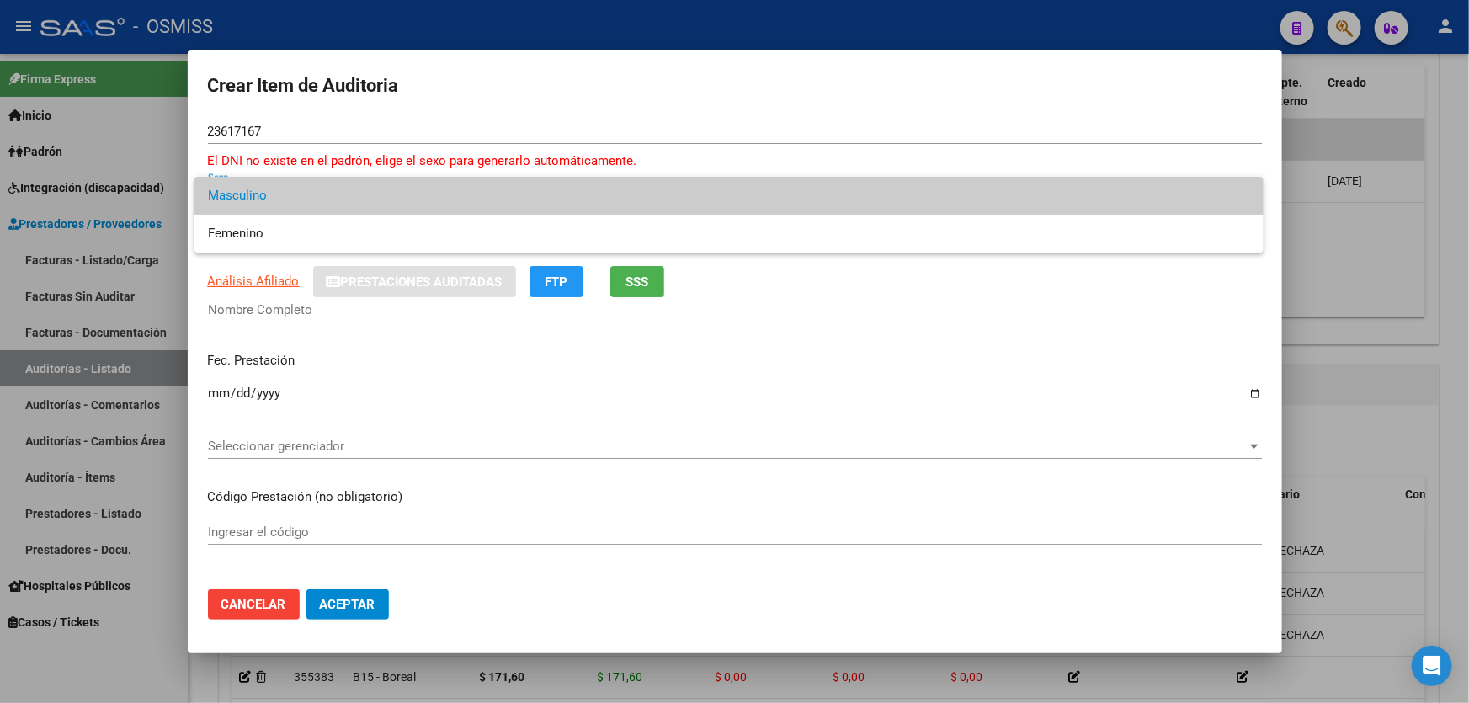
type input "HEREDIA ENRIQUE SALVADOR"
click at [279, 183] on span "Masculino" at bounding box center [729, 196] width 1043 height 38
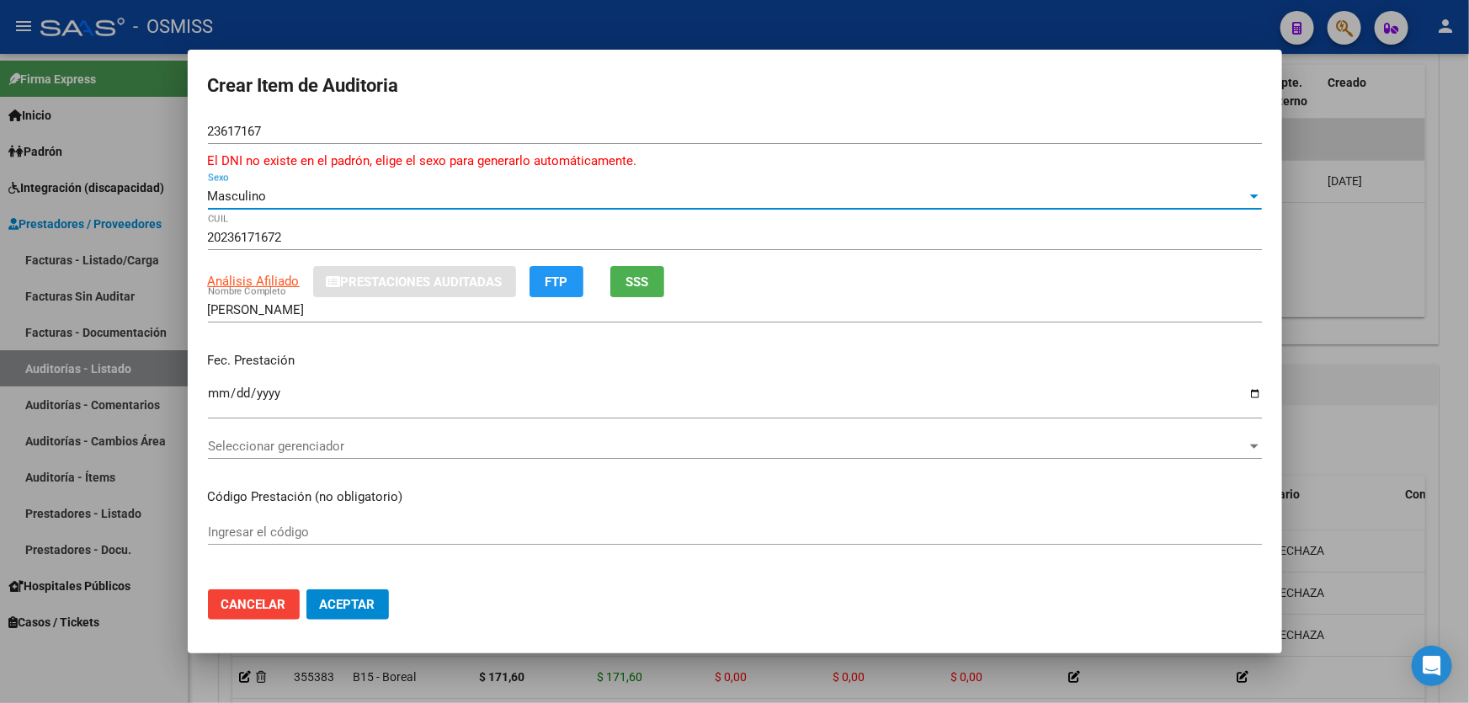
click at [227, 389] on input "Ingresar la fecha" at bounding box center [735, 400] width 1054 height 27
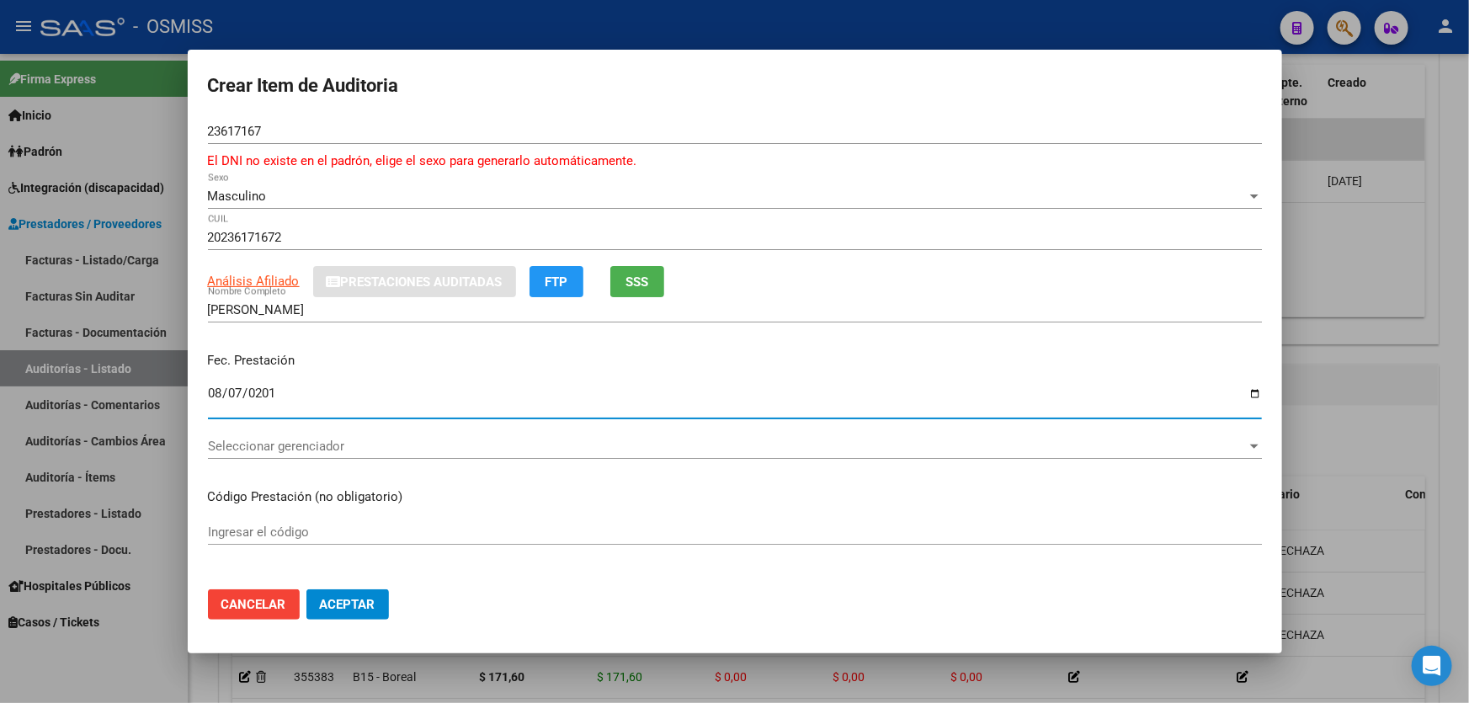
type input "2018-08-07"
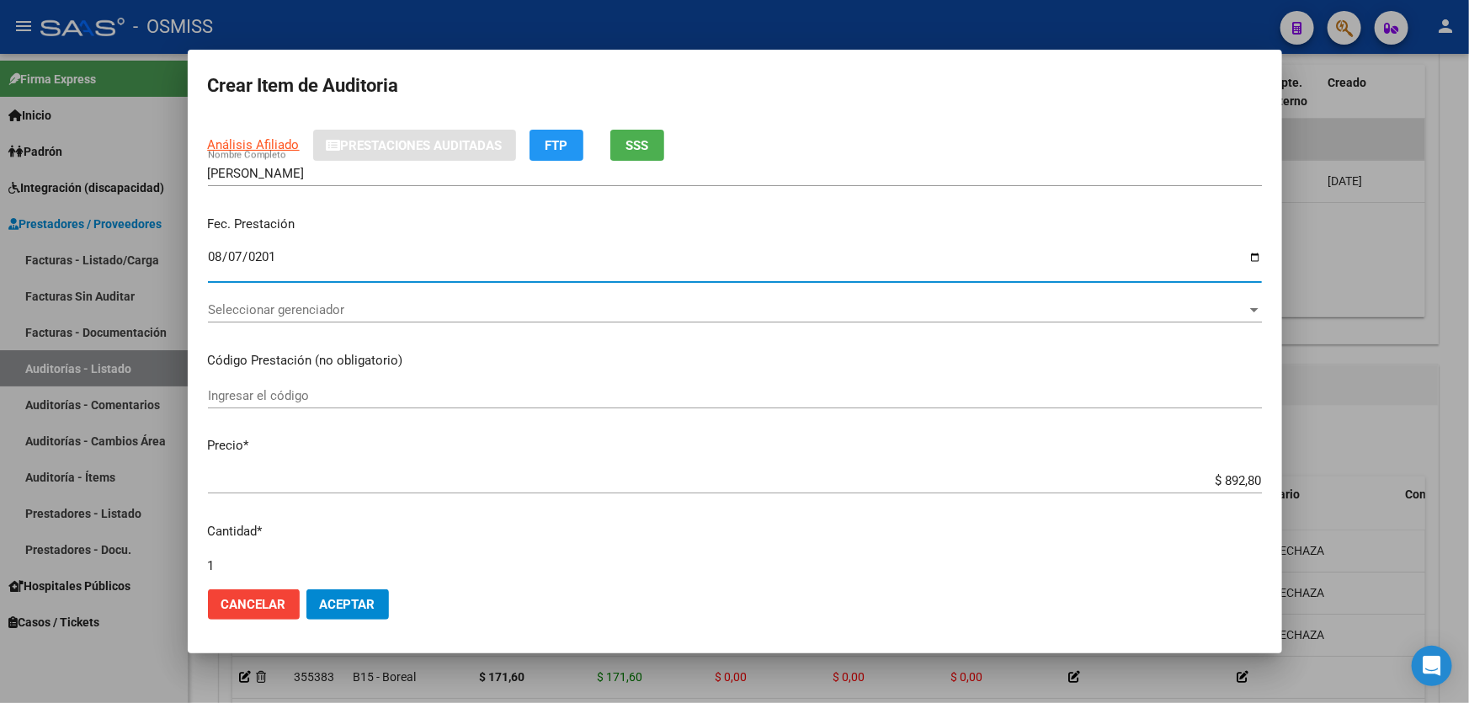
scroll to position [306, 0]
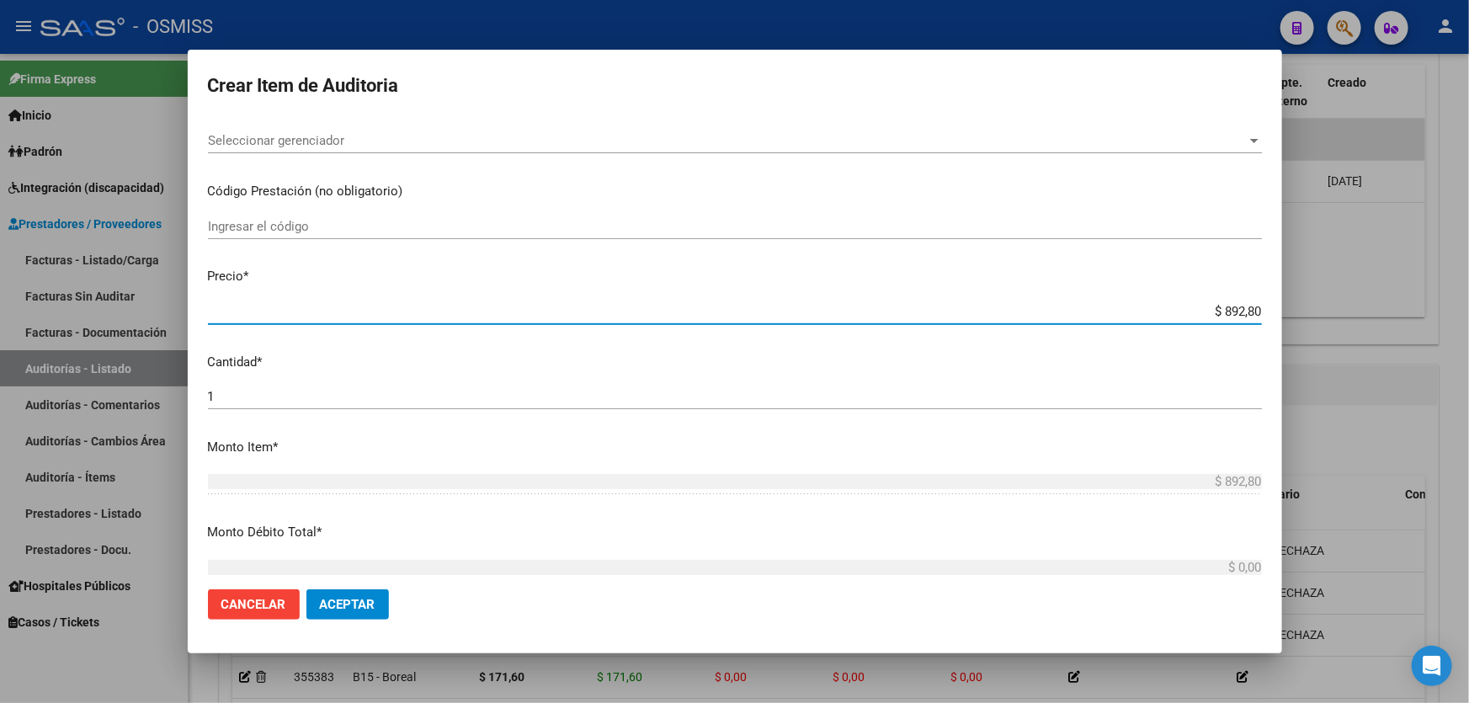
drag, startPoint x: 1151, startPoint y: 316, endPoint x: 1469, endPoint y: 249, distance: 324.4
click at [1469, 259] on div "Crear Item de Auditoria 23617167 Nro Documento El DNI no existe en el padrón, e…" at bounding box center [734, 351] width 1469 height 703
type input "$ 0,02"
type input "$ 0,27"
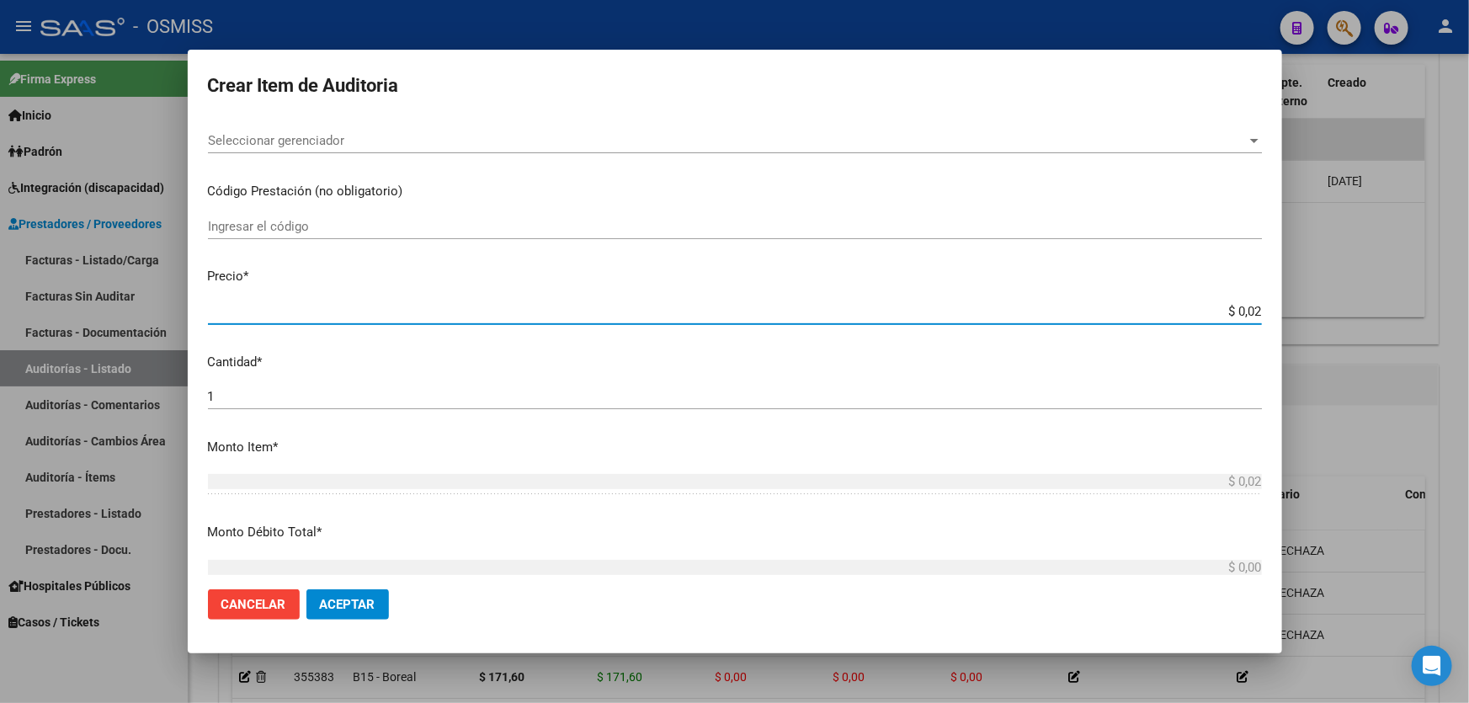
type input "$ 0,27"
type input "$ 2,70"
type input "$ 27,04"
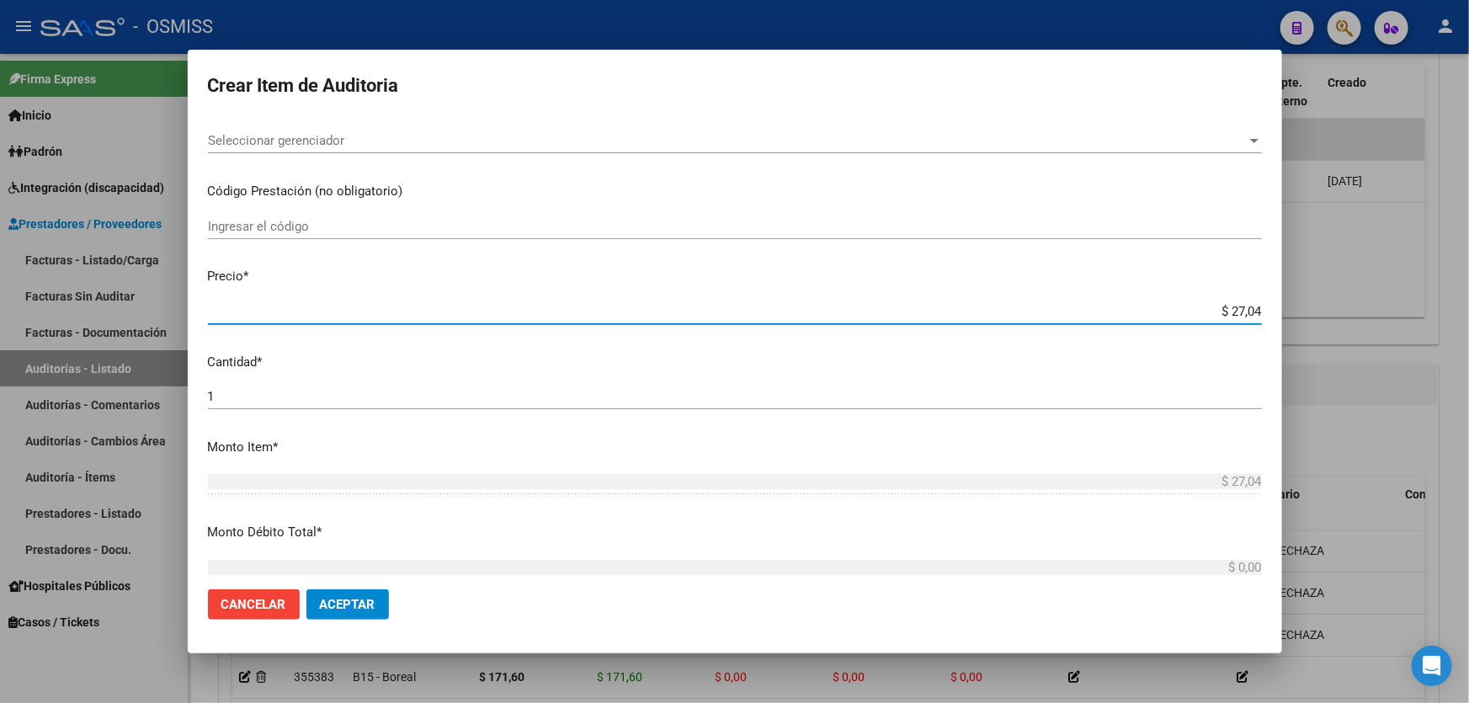
type input "$ 270,40"
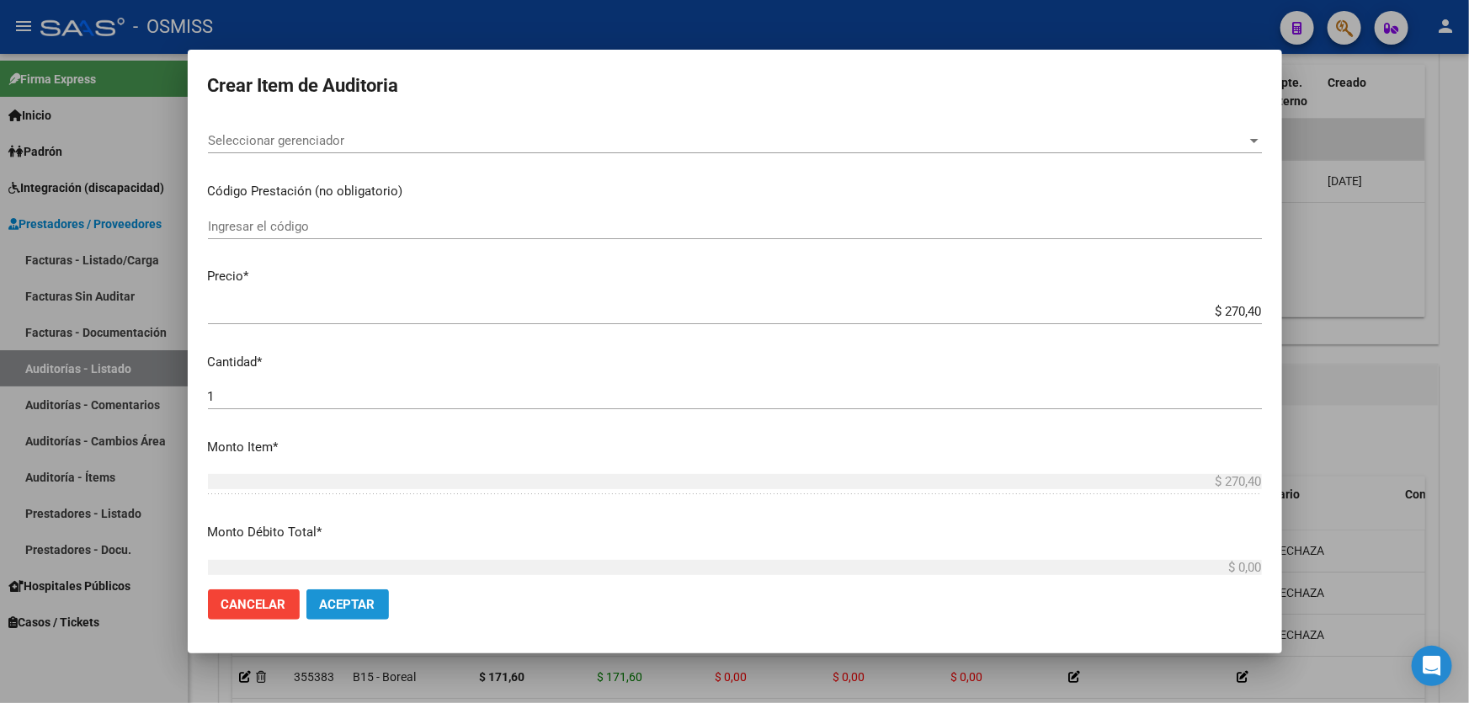
click at [368, 613] on button "Aceptar" at bounding box center [348, 604] width 83 height 30
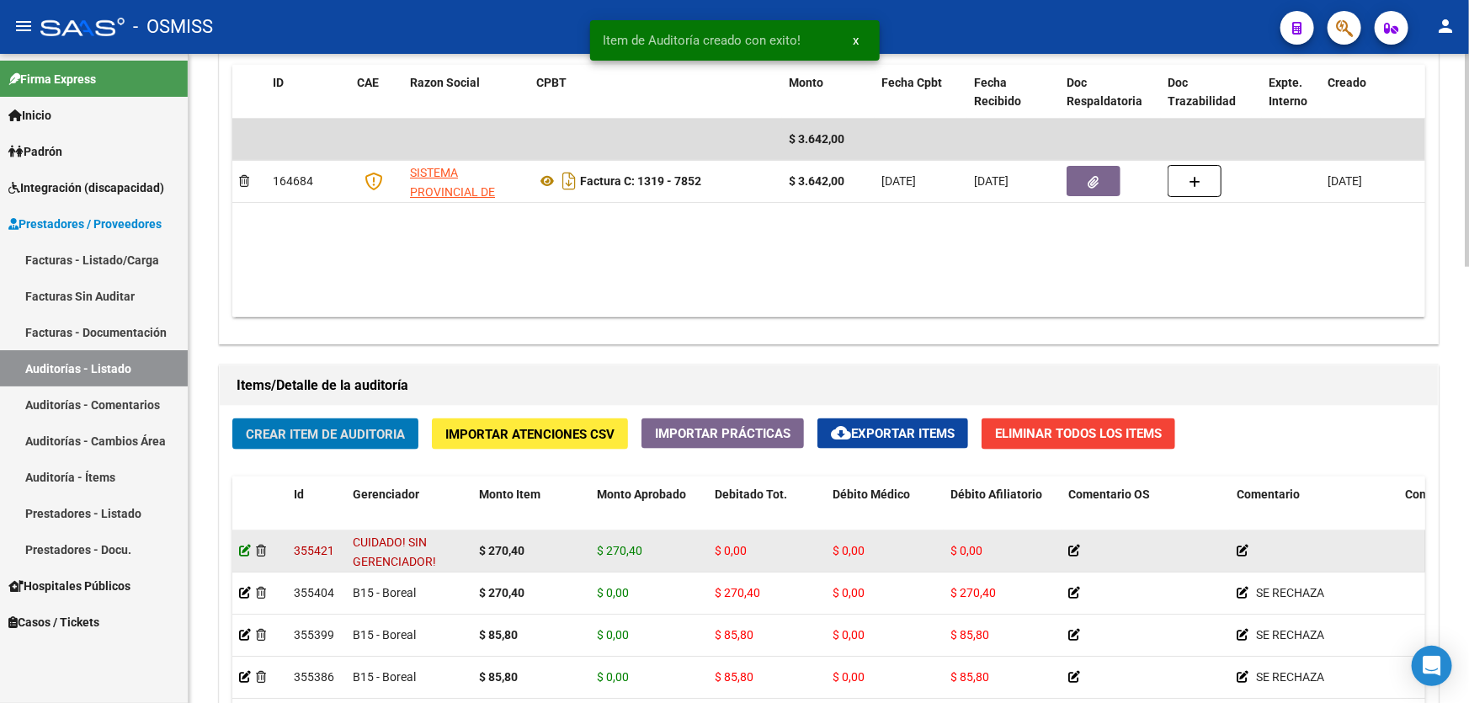
click at [244, 551] on icon at bounding box center [245, 551] width 12 height 12
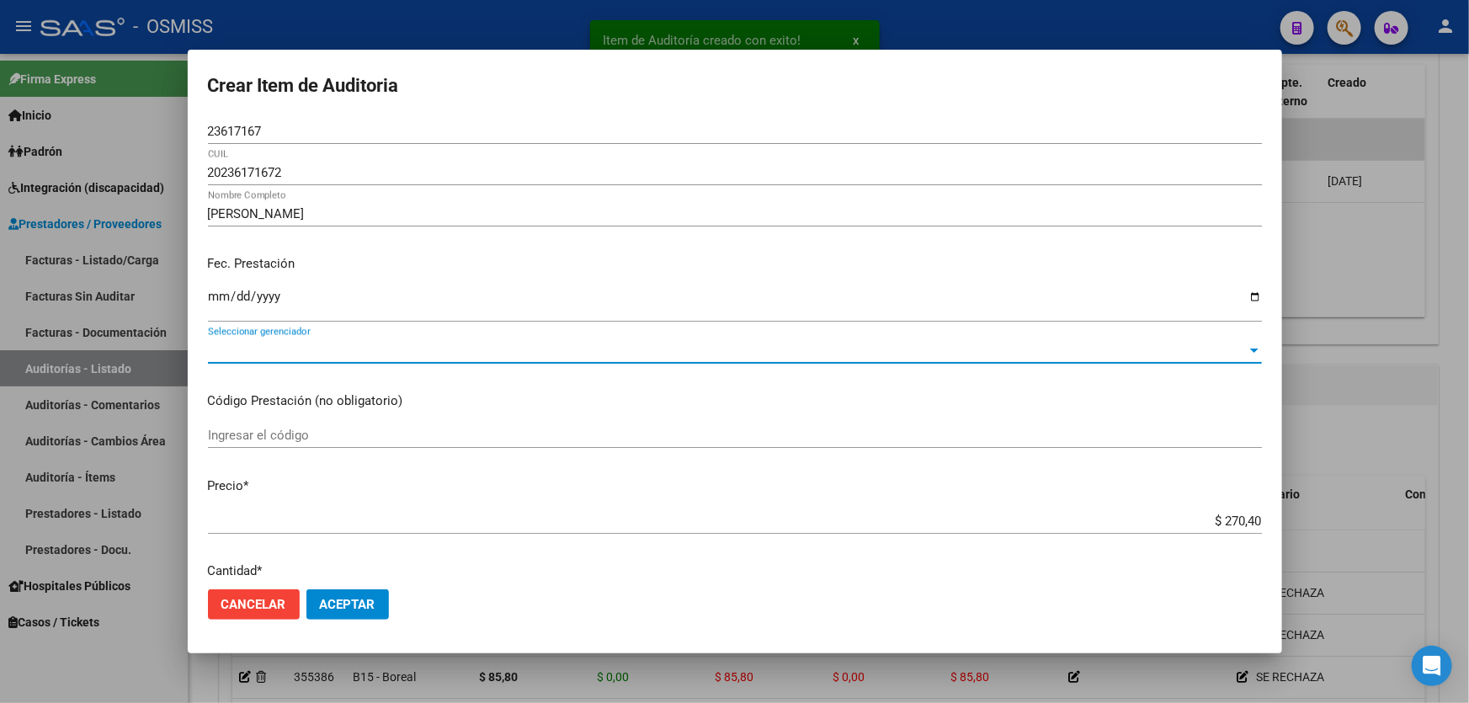
click at [269, 348] on span "Seleccionar gerenciador" at bounding box center [727, 350] width 1039 height 15
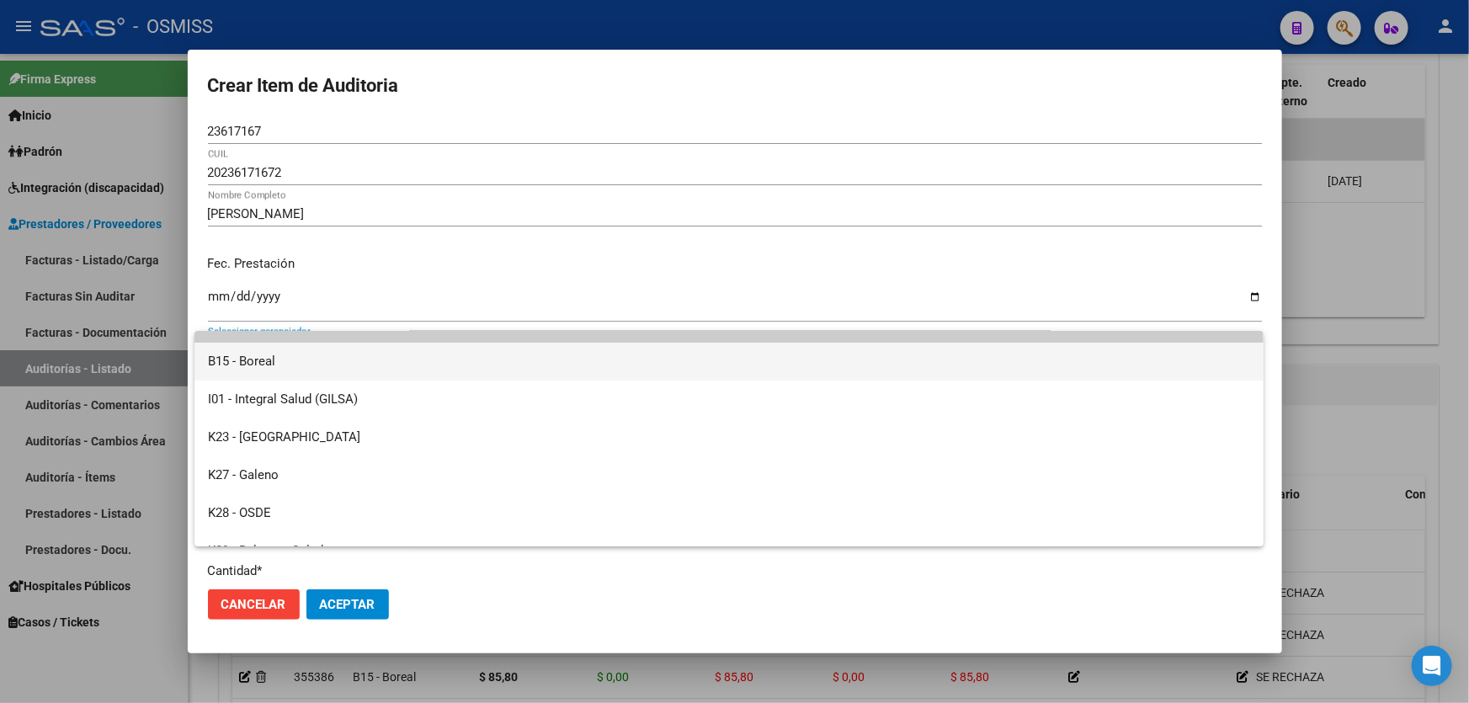
scroll to position [0, 0]
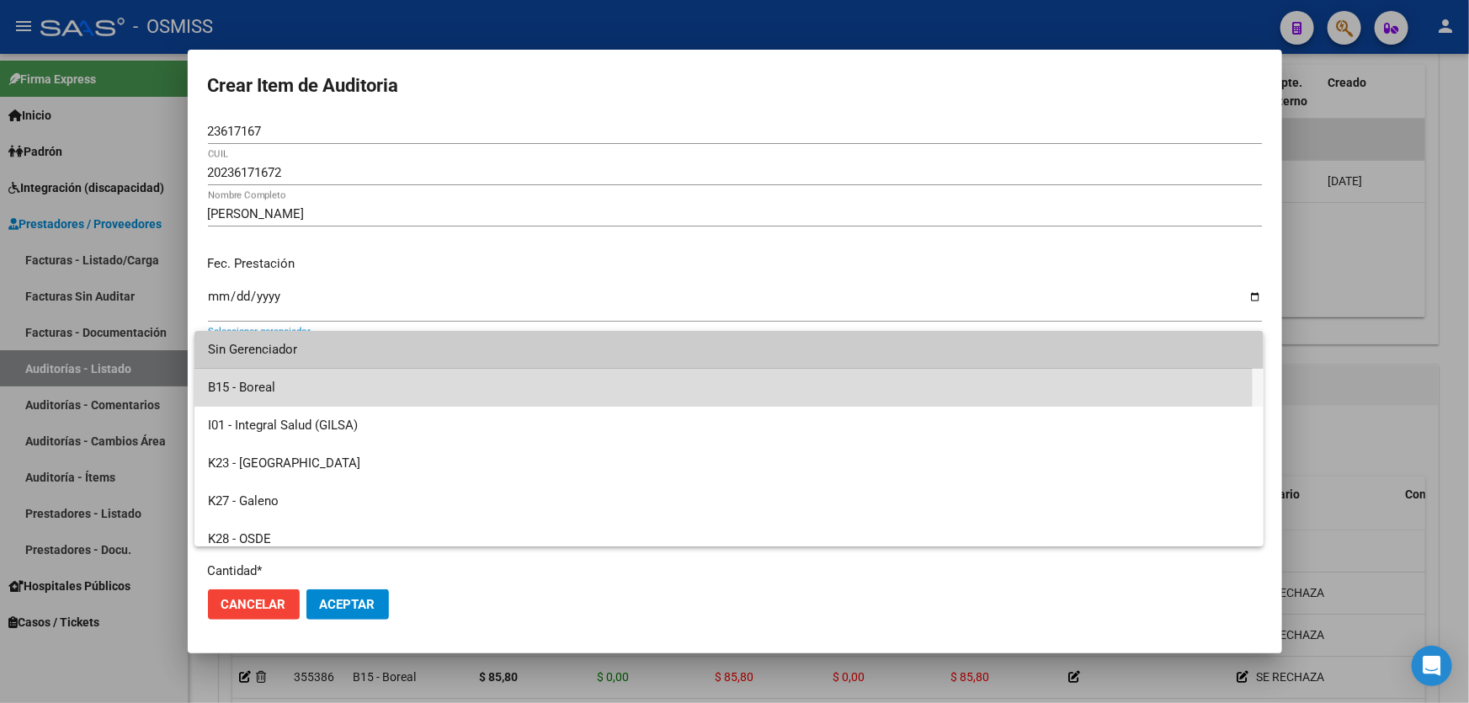
click at [301, 387] on span "B15 - Boreal" at bounding box center [729, 388] width 1043 height 38
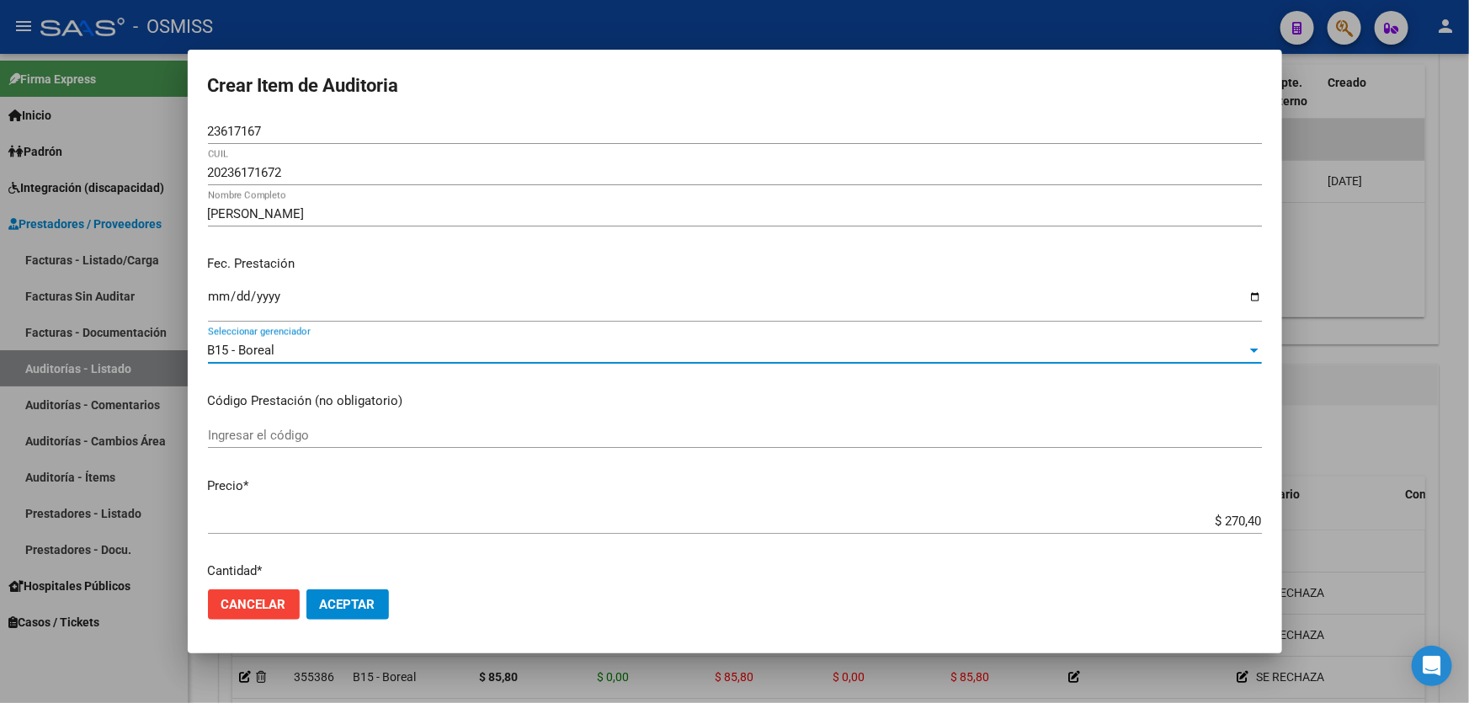
click at [399, 247] on div "Fec. Prestación 2018-08-07 Ingresar la fecha" at bounding box center [735, 290] width 1054 height 96
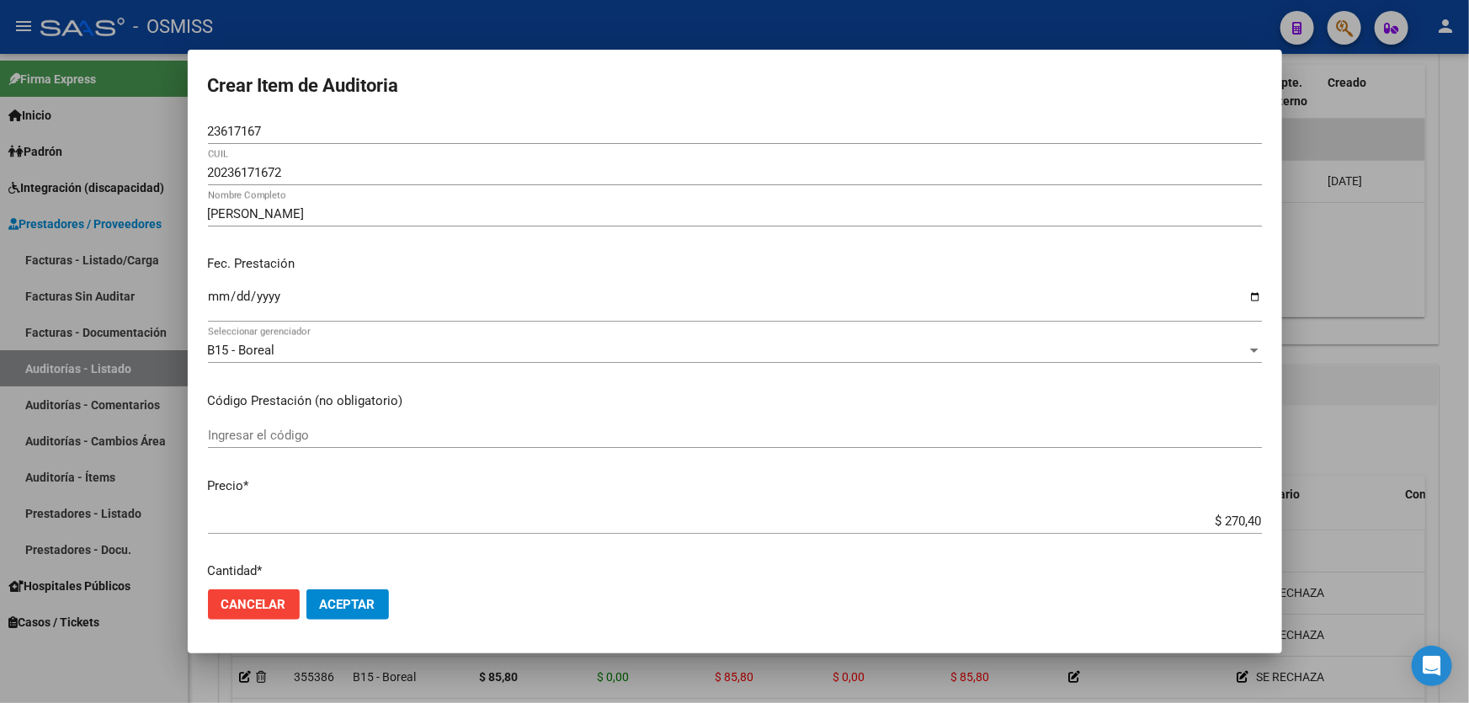
click at [367, 626] on mat-dialog-actions "Cancelar Aceptar" at bounding box center [735, 604] width 1054 height 57
click at [367, 611] on span "Aceptar" at bounding box center [348, 604] width 56 height 15
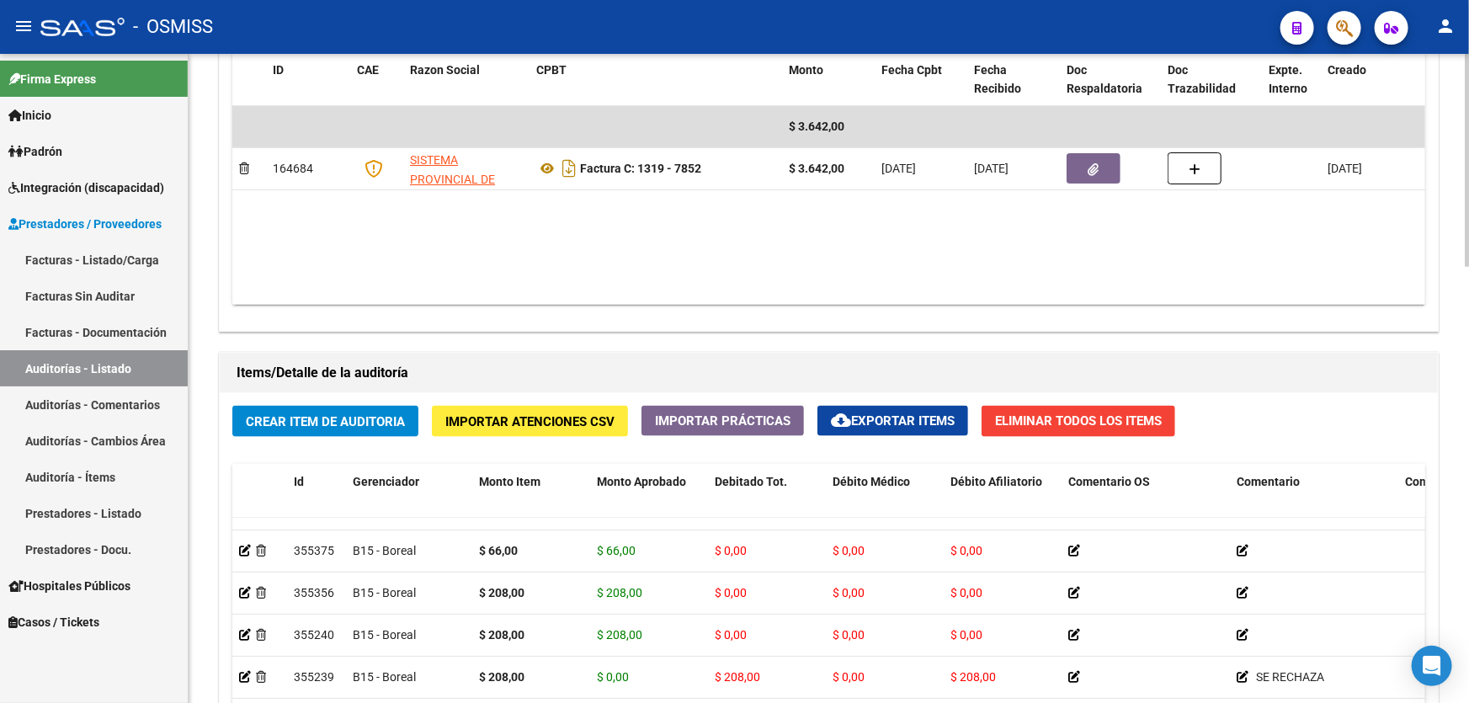
scroll to position [944, 0]
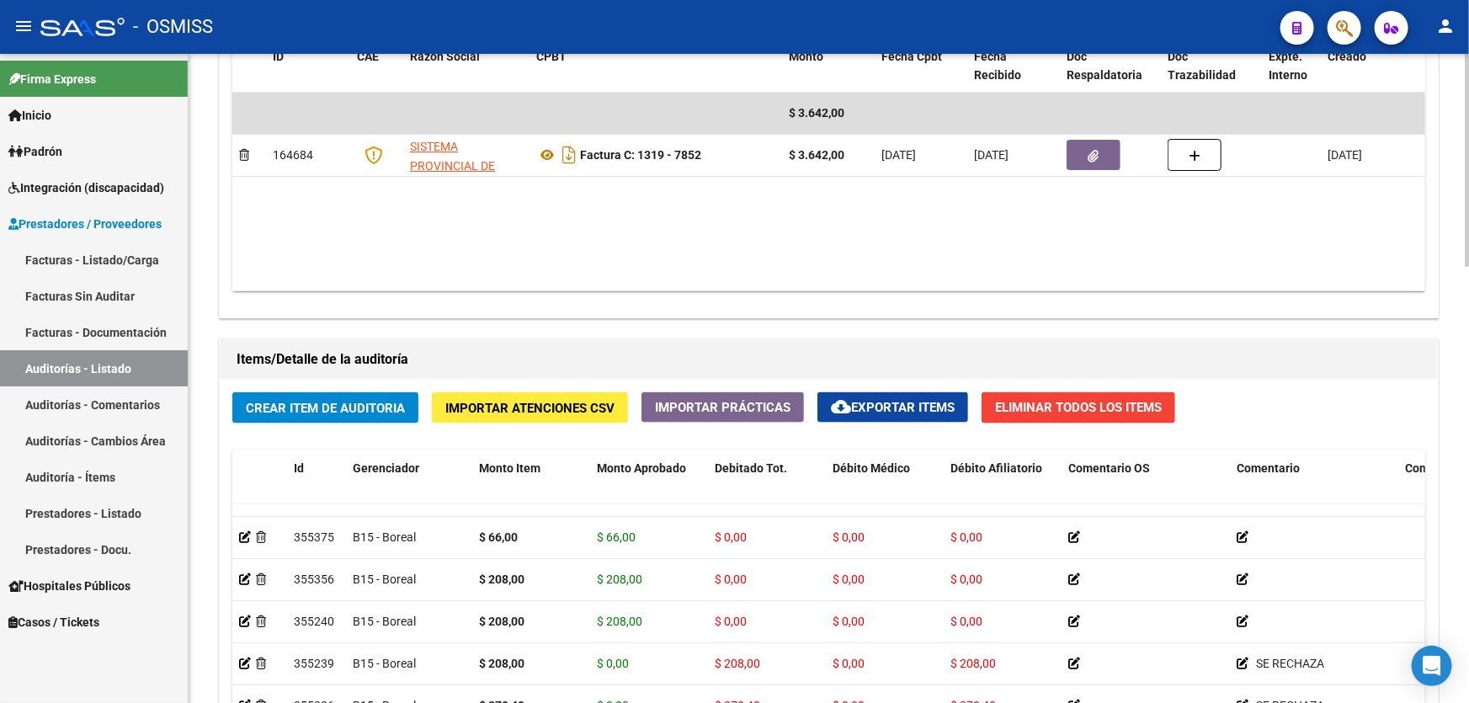
click at [388, 381] on div "Crear Item de Auditoria Importar Atenciones CSV Importar Prácticas cloud_downlo…" at bounding box center [829, 674] width 1219 height 589
click at [385, 417] on button "Crear Item de Auditoria" at bounding box center [325, 407] width 186 height 31
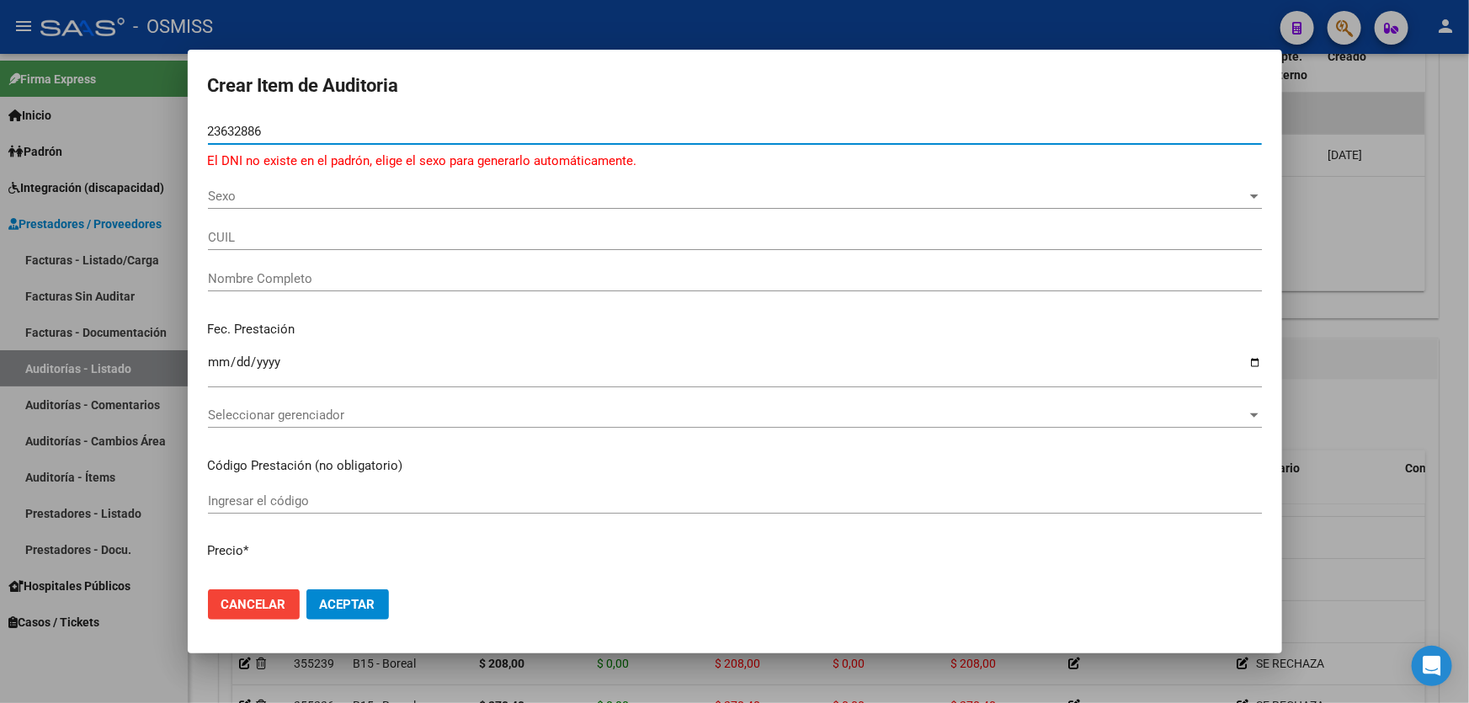
type input "23632886"
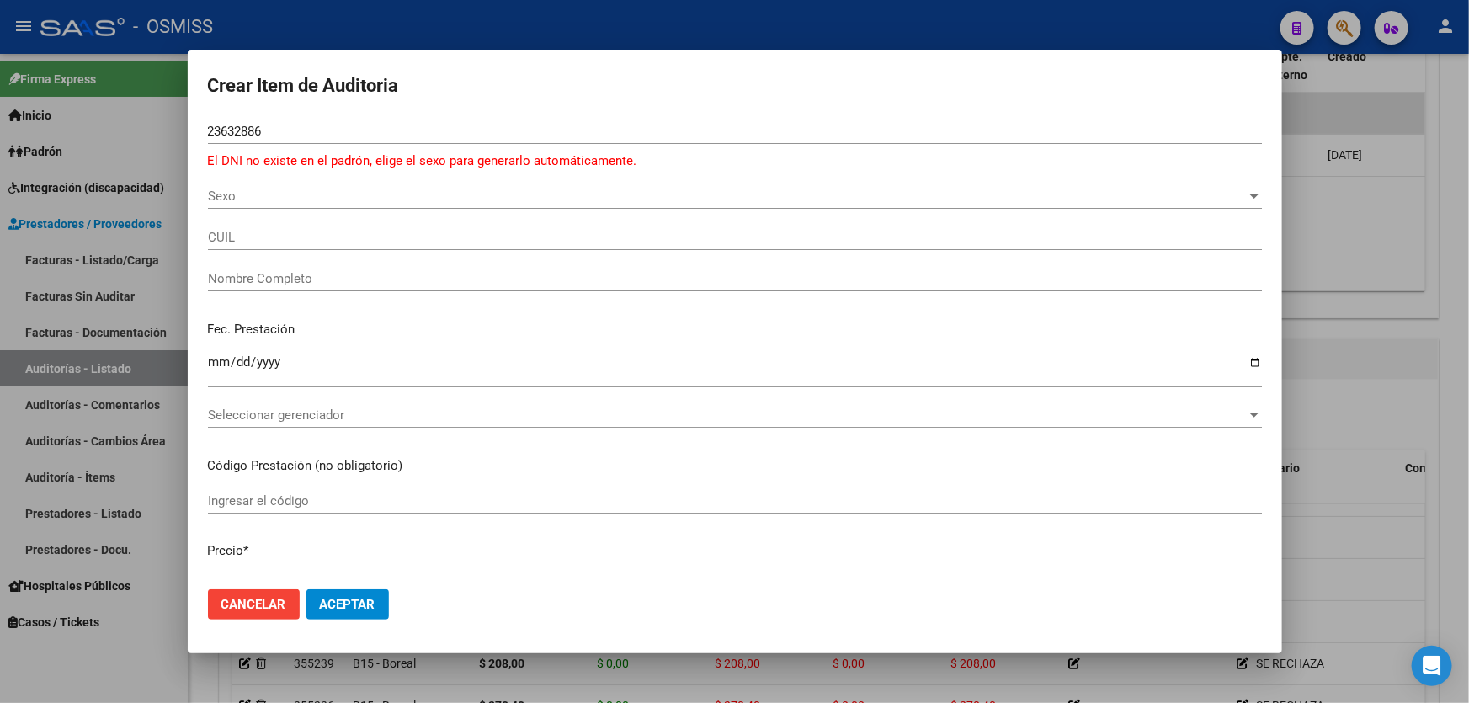
drag, startPoint x: 232, startPoint y: 350, endPoint x: 254, endPoint y: 267, distance: 86.4
click at [230, 351] on div "Ingresar la fecha" at bounding box center [735, 369] width 1054 height 36
click at [256, 185] on div "Sexo Sexo" at bounding box center [735, 196] width 1054 height 25
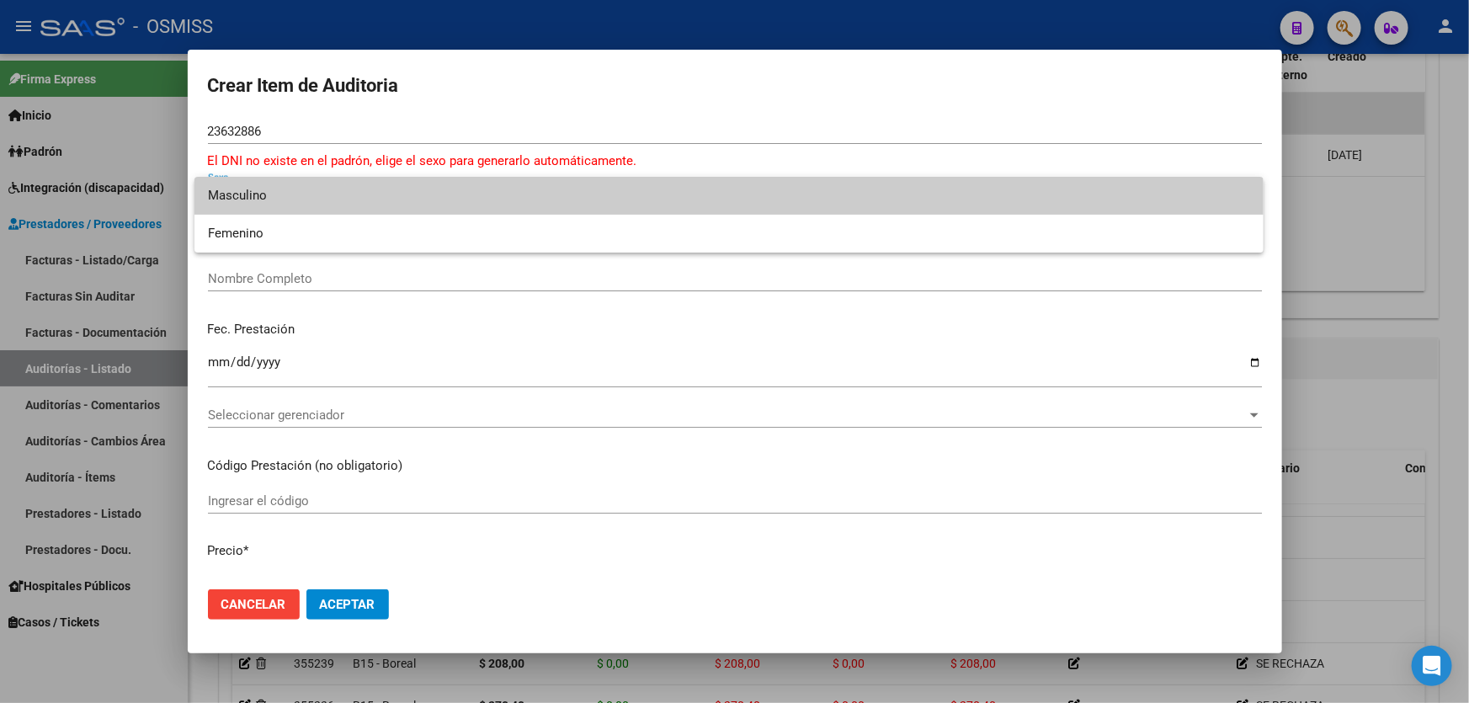
click at [269, 202] on span "Masculino" at bounding box center [729, 196] width 1043 height 38
type input "20236328865"
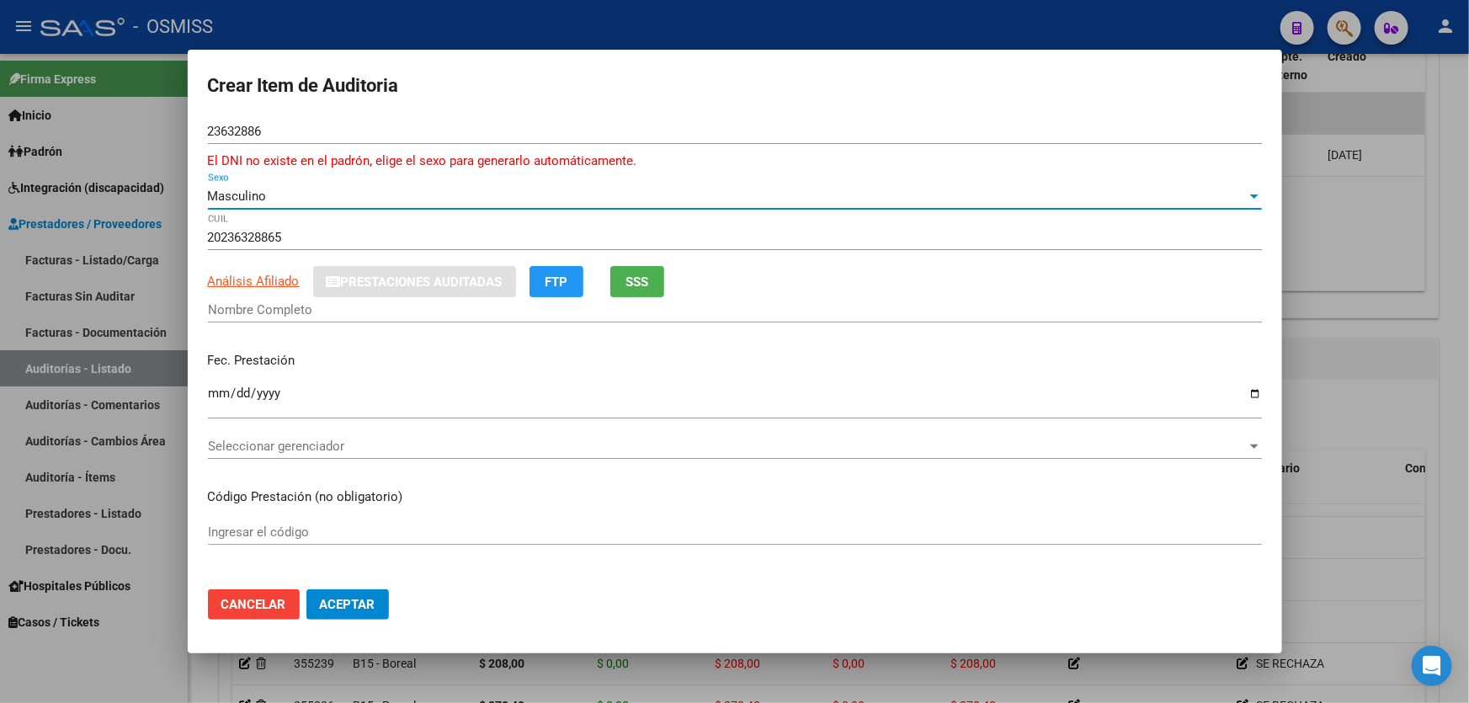
type input "LAZARTE RAUL EDUARDO"
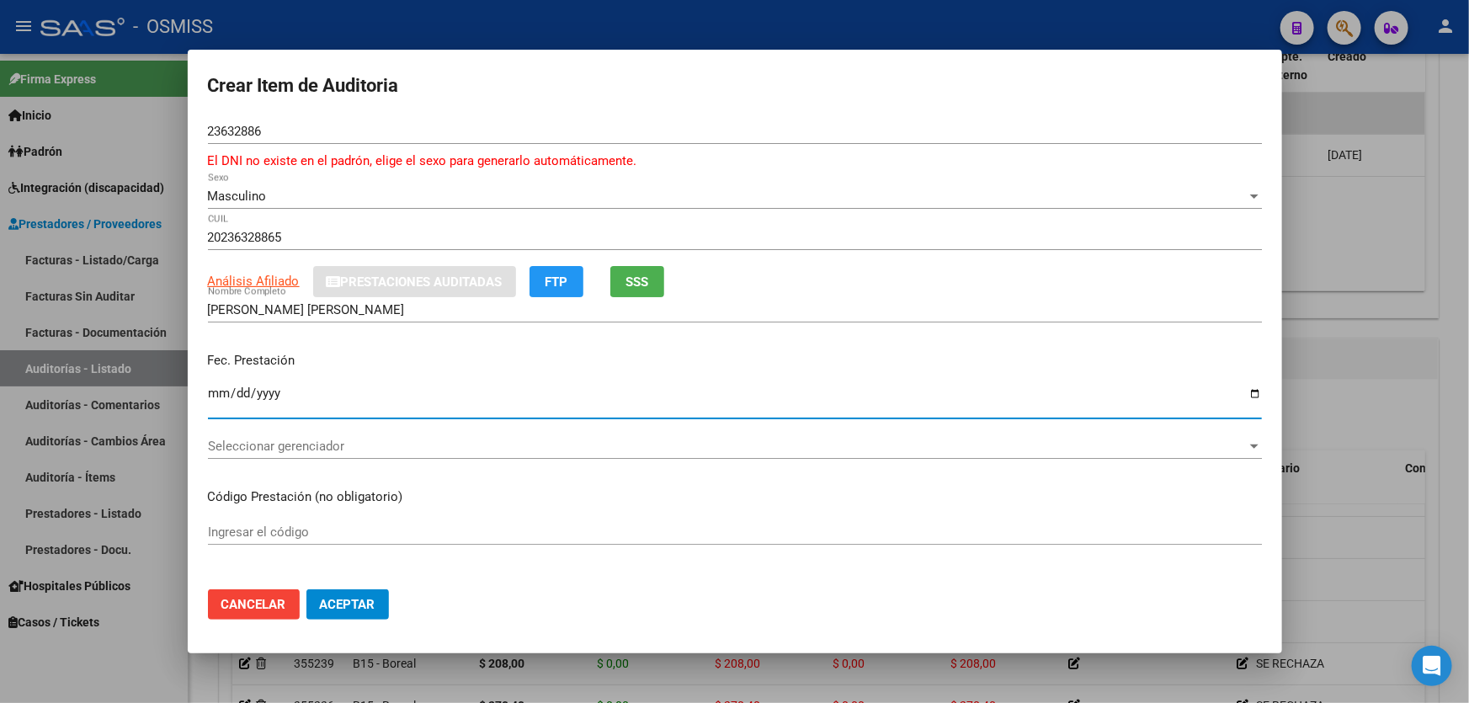
click at [220, 412] on input "Ingresar la fecha" at bounding box center [735, 400] width 1054 height 27
type input "2018-08-15"
click at [462, 439] on span "Seleccionar gerenciador" at bounding box center [727, 446] width 1039 height 15
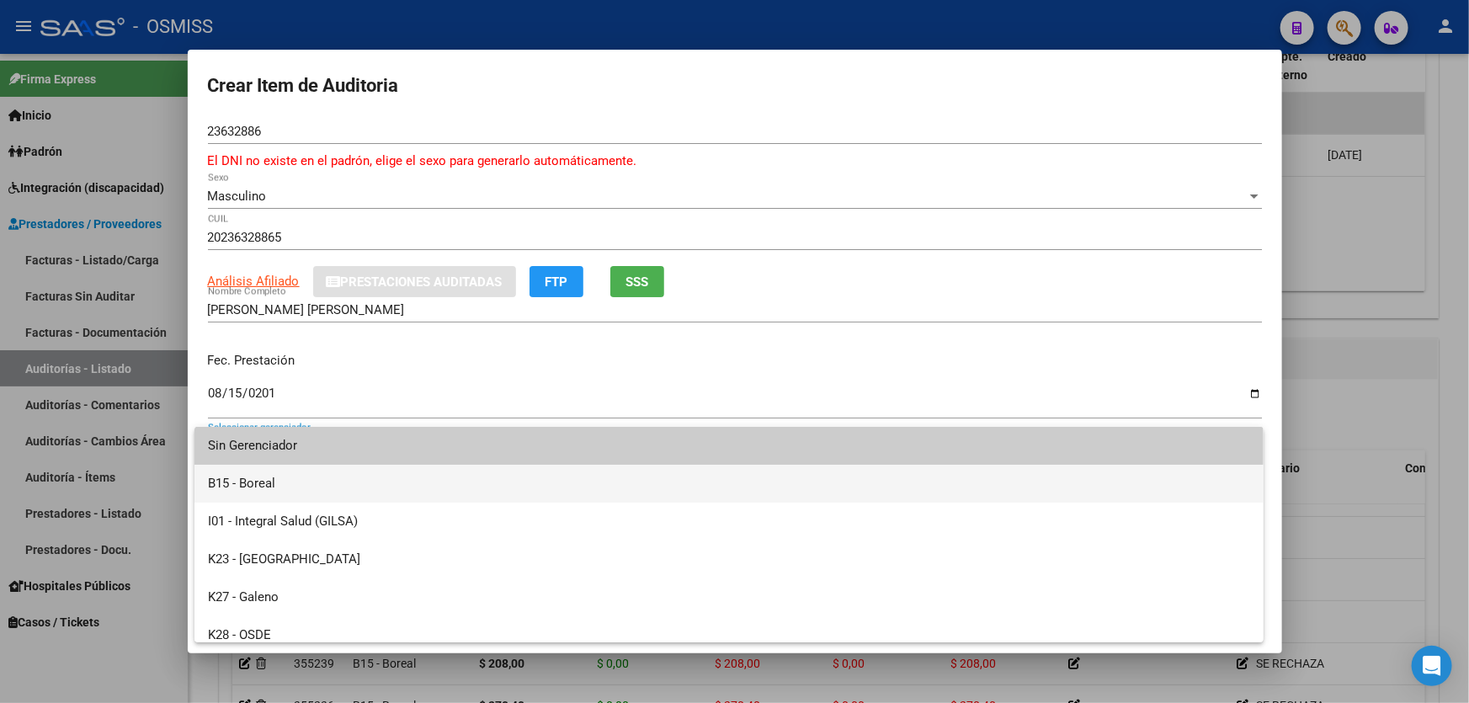
click at [376, 476] on span "B15 - Boreal" at bounding box center [729, 484] width 1043 height 38
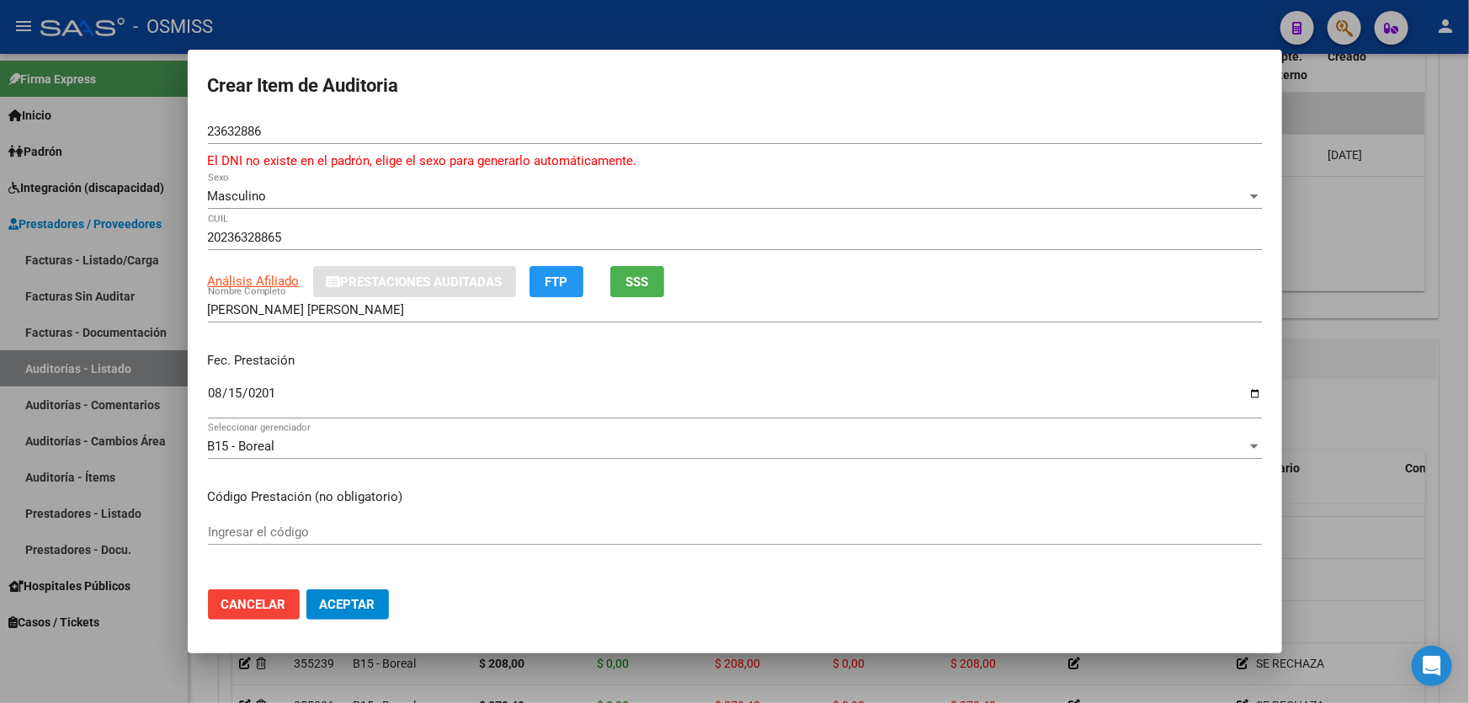
click at [555, 361] on p "Fec. Prestación" at bounding box center [735, 360] width 1054 height 19
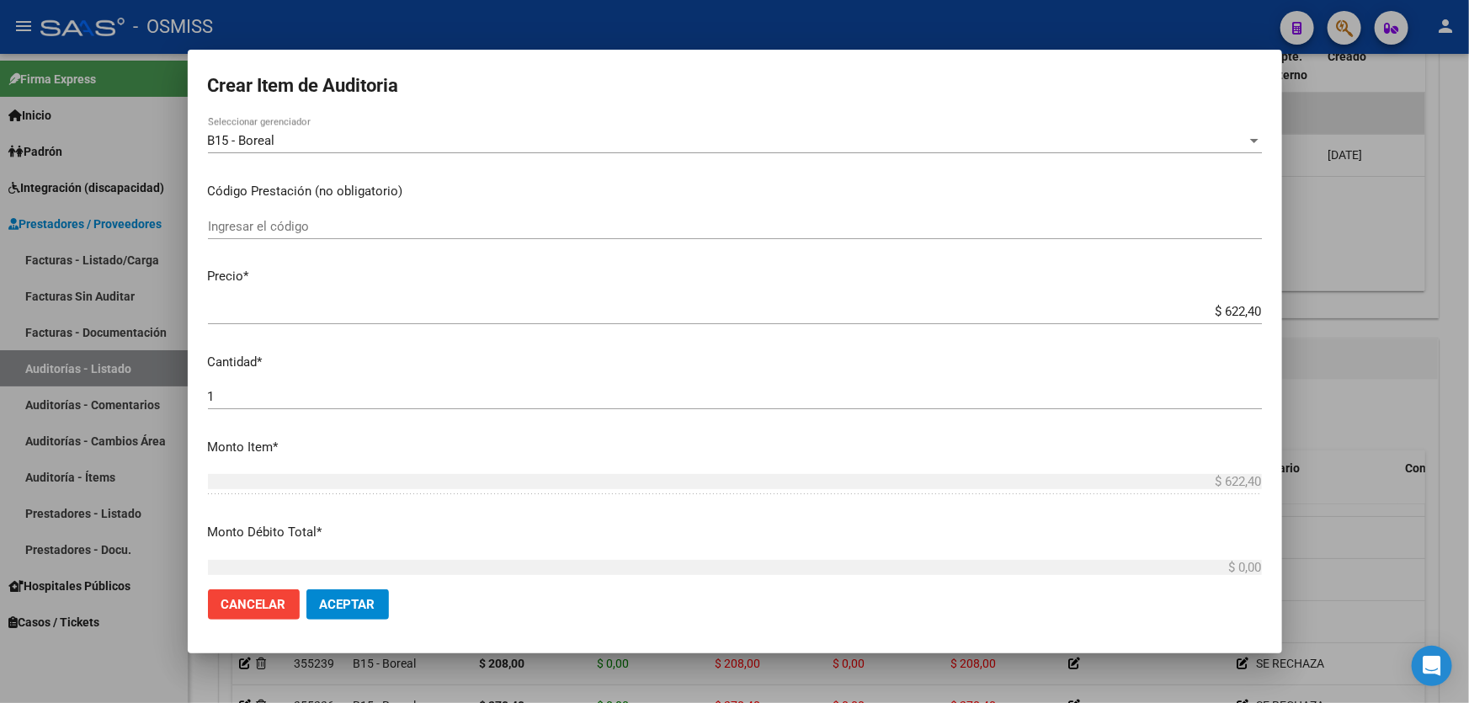
drag, startPoint x: 1167, startPoint y: 300, endPoint x: 1215, endPoint y: 301, distance: 48.0
click at [1215, 301] on div "$ 622,40 Ingresar el precio" at bounding box center [735, 311] width 1054 height 25
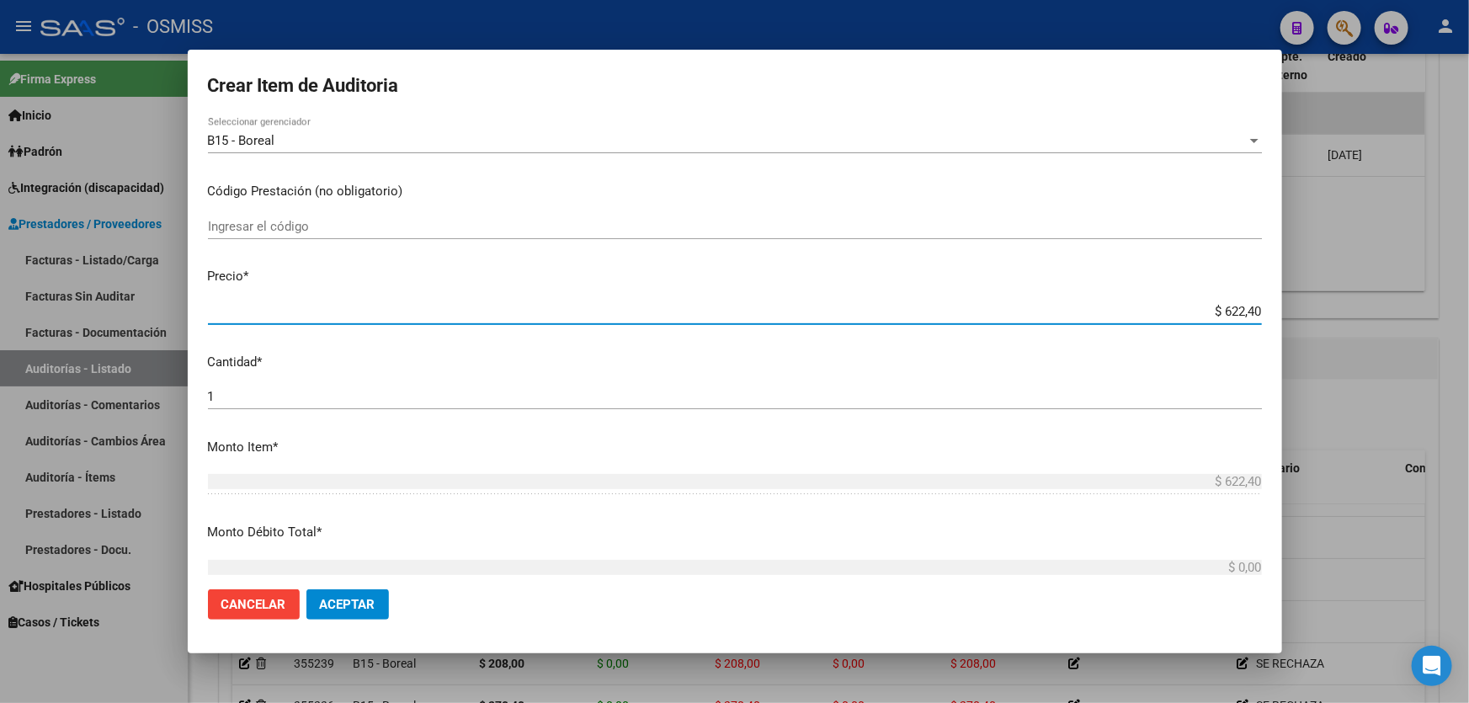
drag, startPoint x: 1173, startPoint y: 305, endPoint x: 1469, endPoint y: 265, distance: 298.2
click at [1469, 285] on div "Crear Item de Auditoria 23632886 Nro Documento El DNI no existe en el padrón, e…" at bounding box center [734, 351] width 1469 height 703
type input "$ 0,02"
type input "$ 0,27"
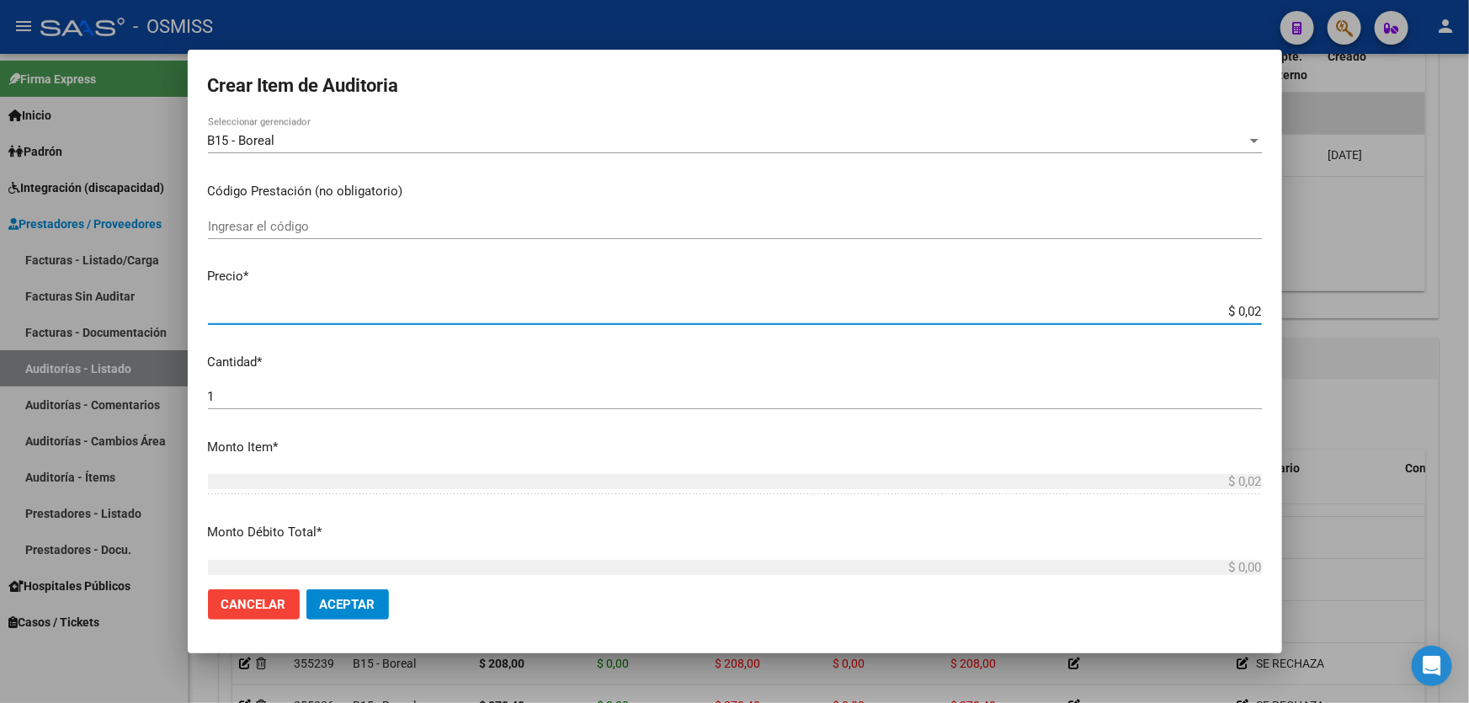
type input "$ 0,27"
type input "$ 2,70"
type input "$ 27,04"
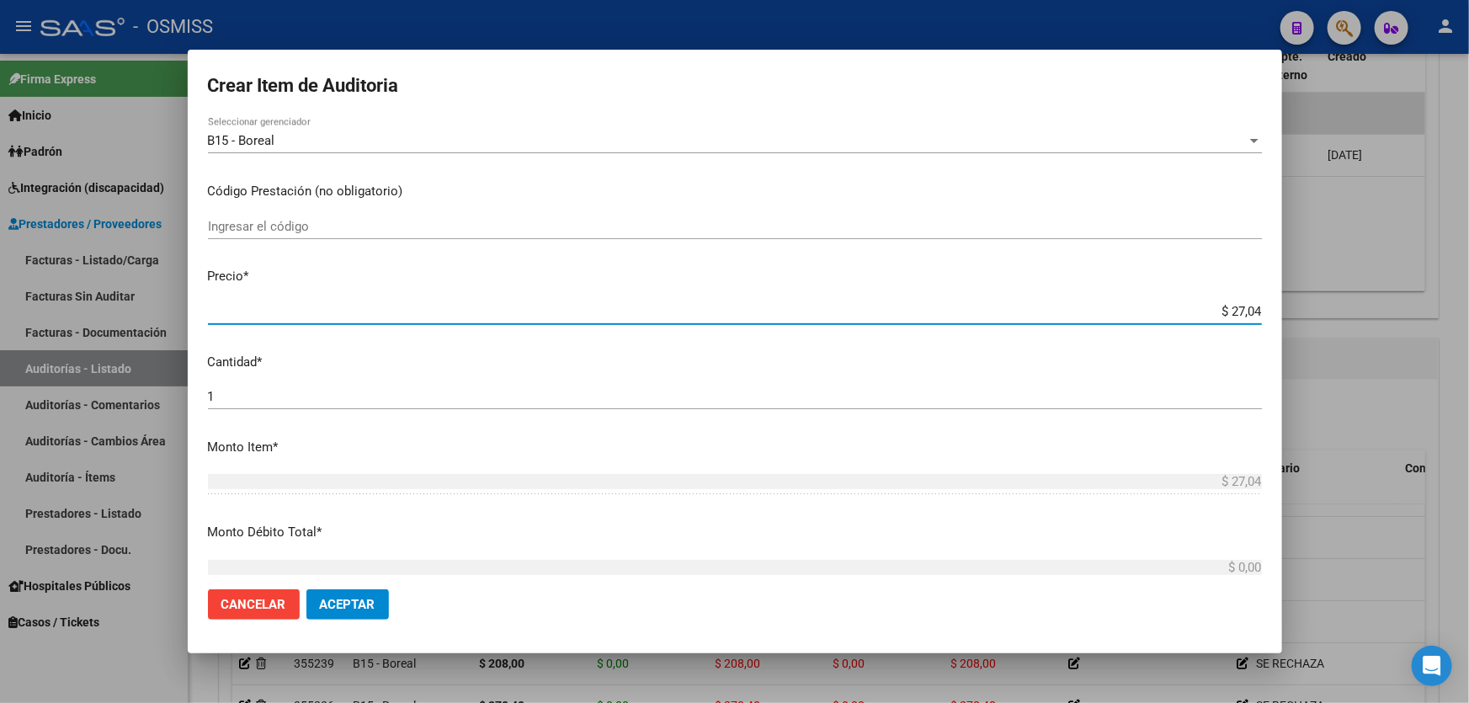
type input "$ 270,40"
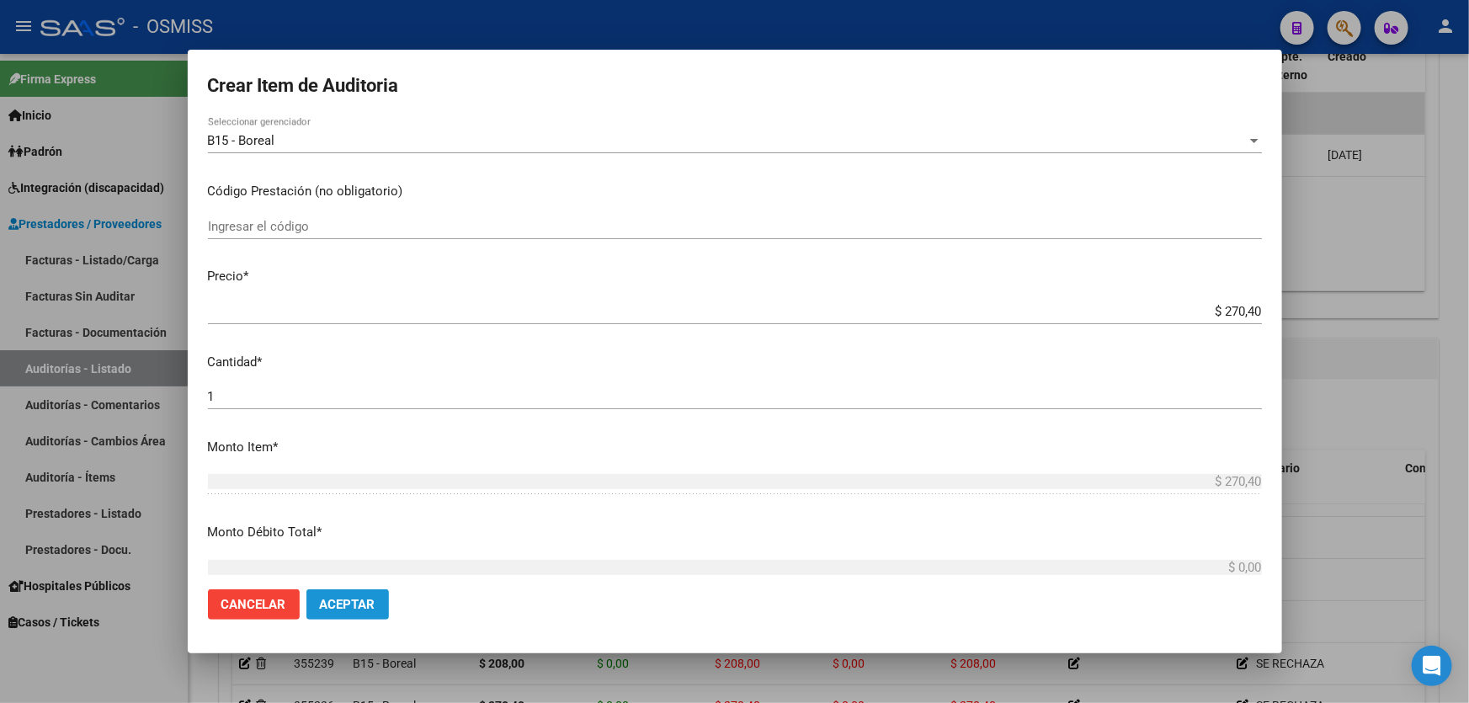
click at [348, 597] on span "Aceptar" at bounding box center [348, 604] width 56 height 15
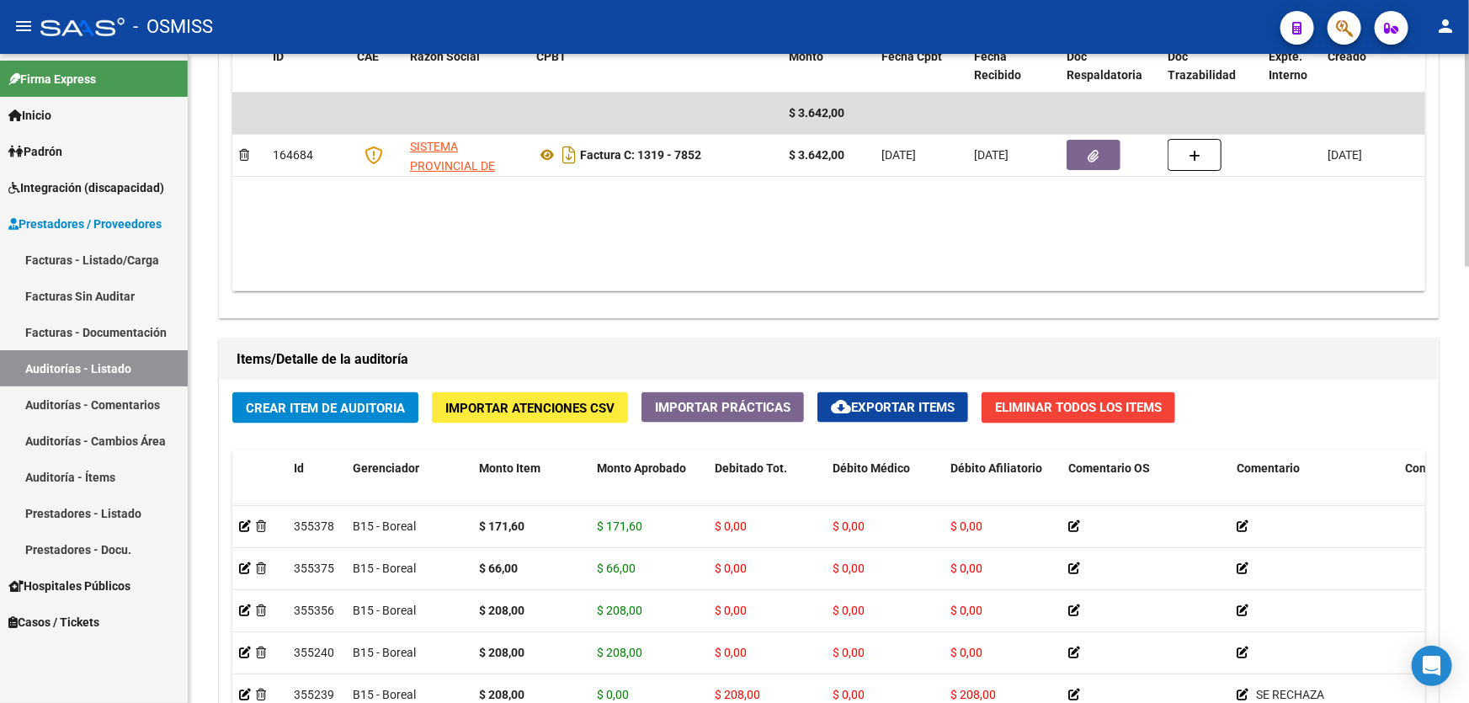
click at [514, 236] on datatable-body "$ 3.642,00 164684 SISTEMA PROVINCIAL DE SALUD Factura C: 1319 - 7852 $ 3.642,00…" at bounding box center [828, 192] width 1193 height 199
click at [336, 401] on span "Crear Item de Auditoria" at bounding box center [325, 408] width 159 height 15
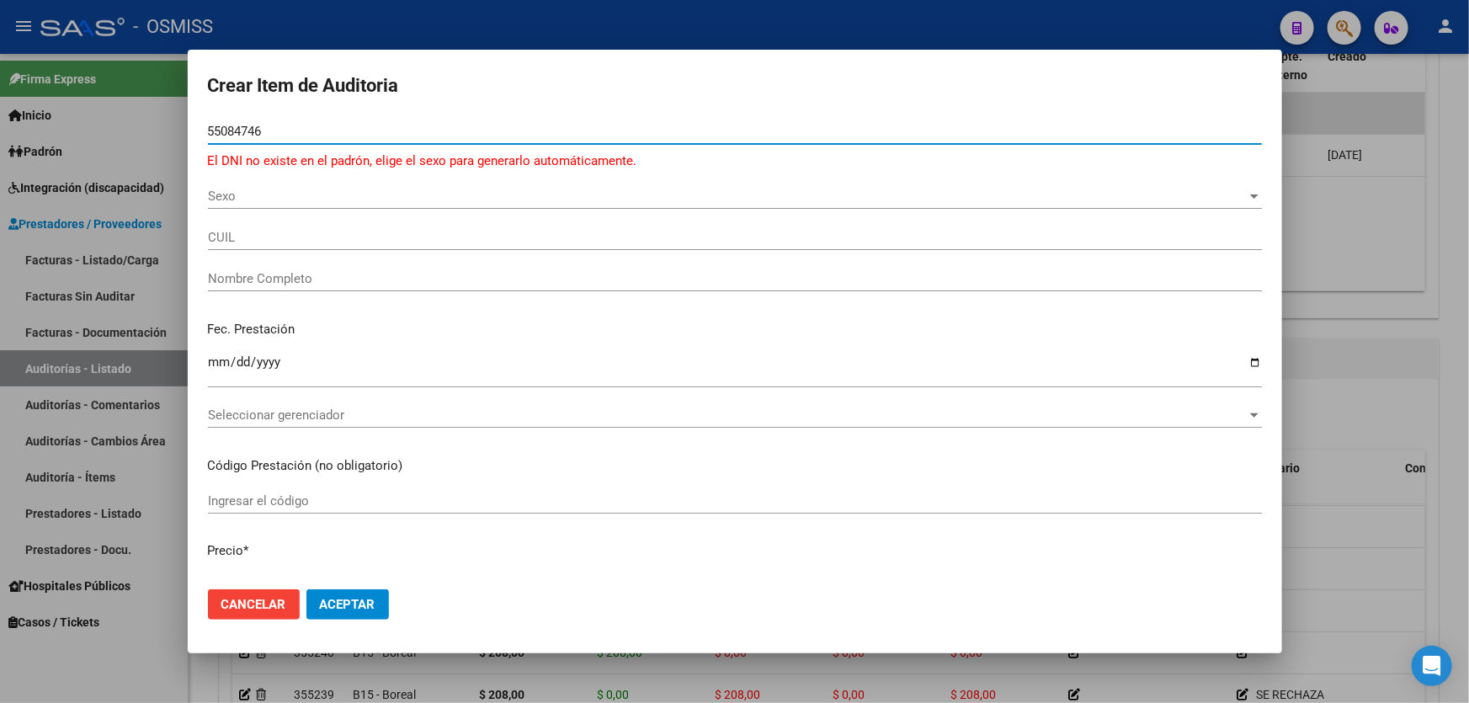
type input "55084746"
click at [221, 201] on span "Sexo" at bounding box center [727, 196] width 1039 height 15
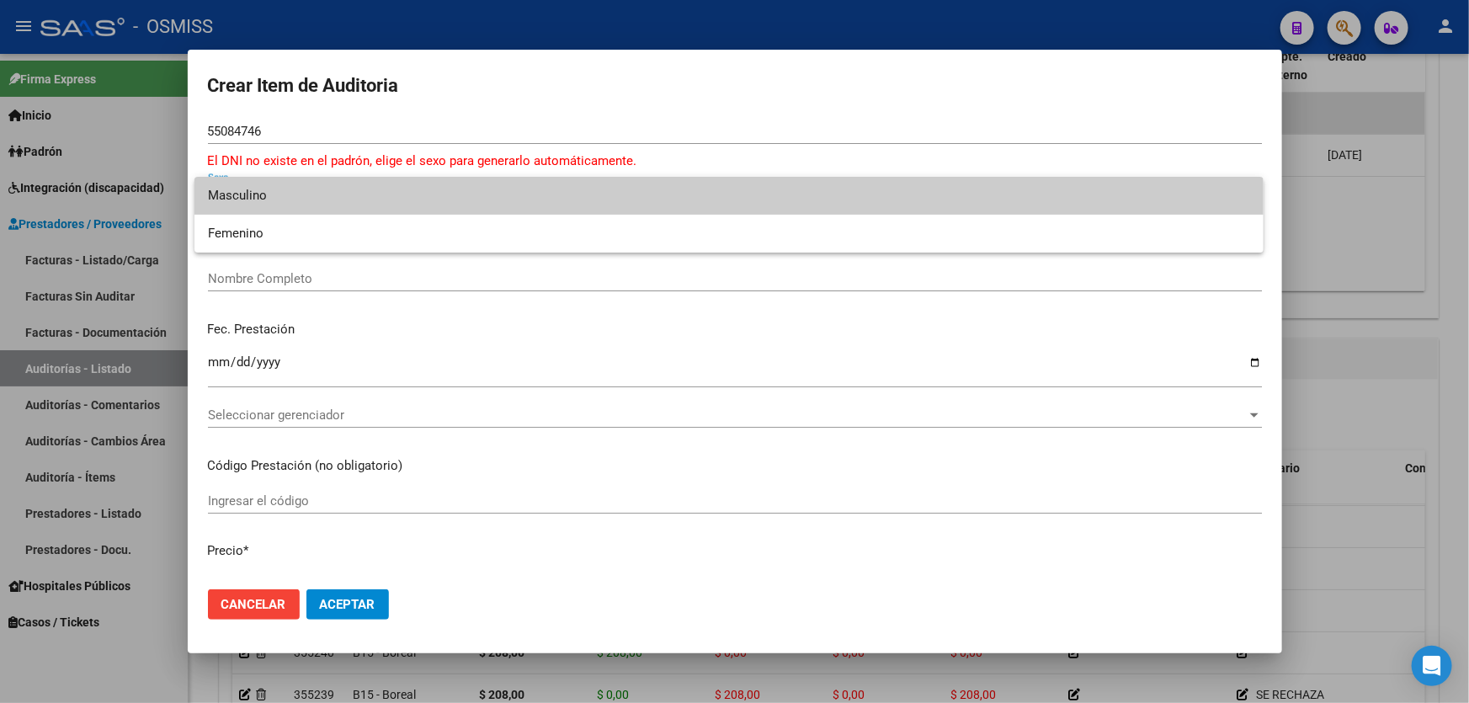
click at [226, 194] on span "Masculino" at bounding box center [729, 196] width 1043 height 38
type input "23550847469"
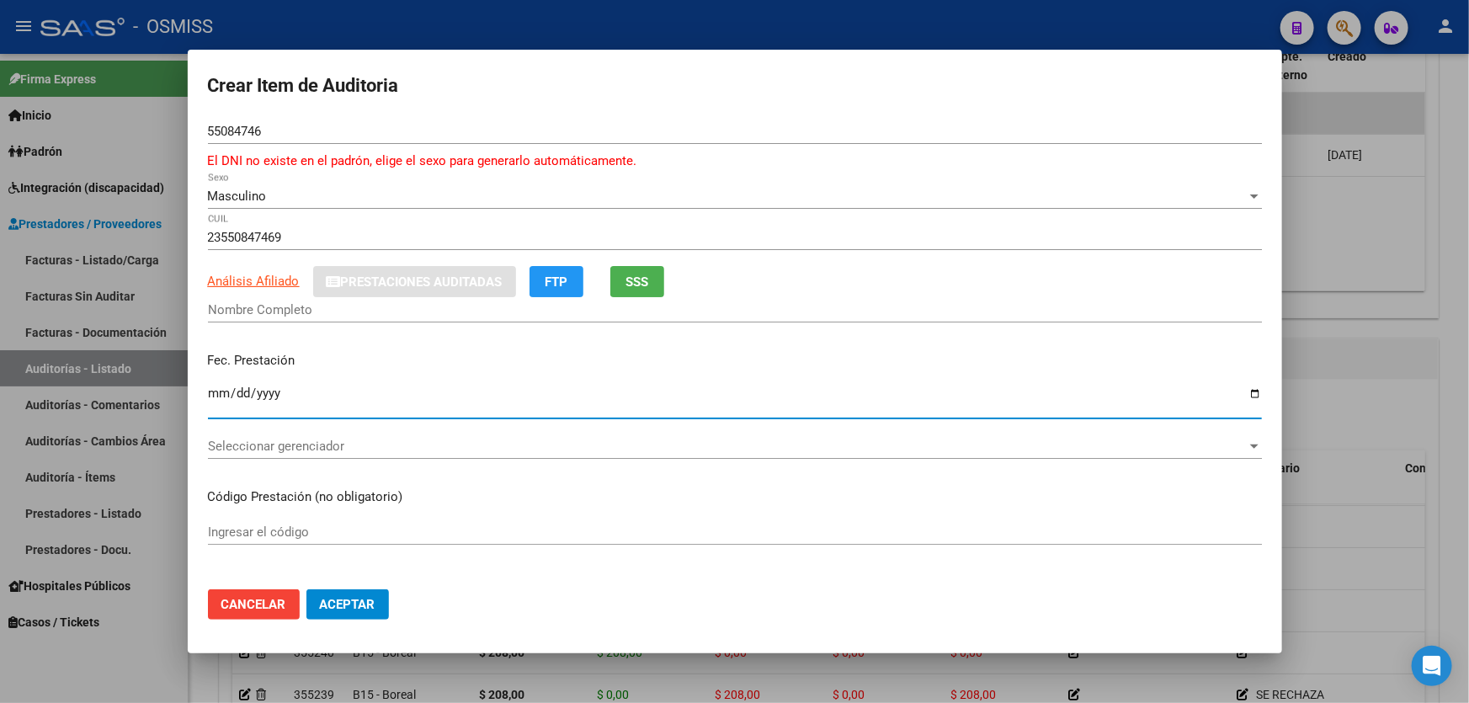
click at [219, 398] on input "Ingresar la fecha" at bounding box center [735, 400] width 1054 height 27
type input "DECIMA IAN MAXIMO DANIEL"
type input "2018-11-08"
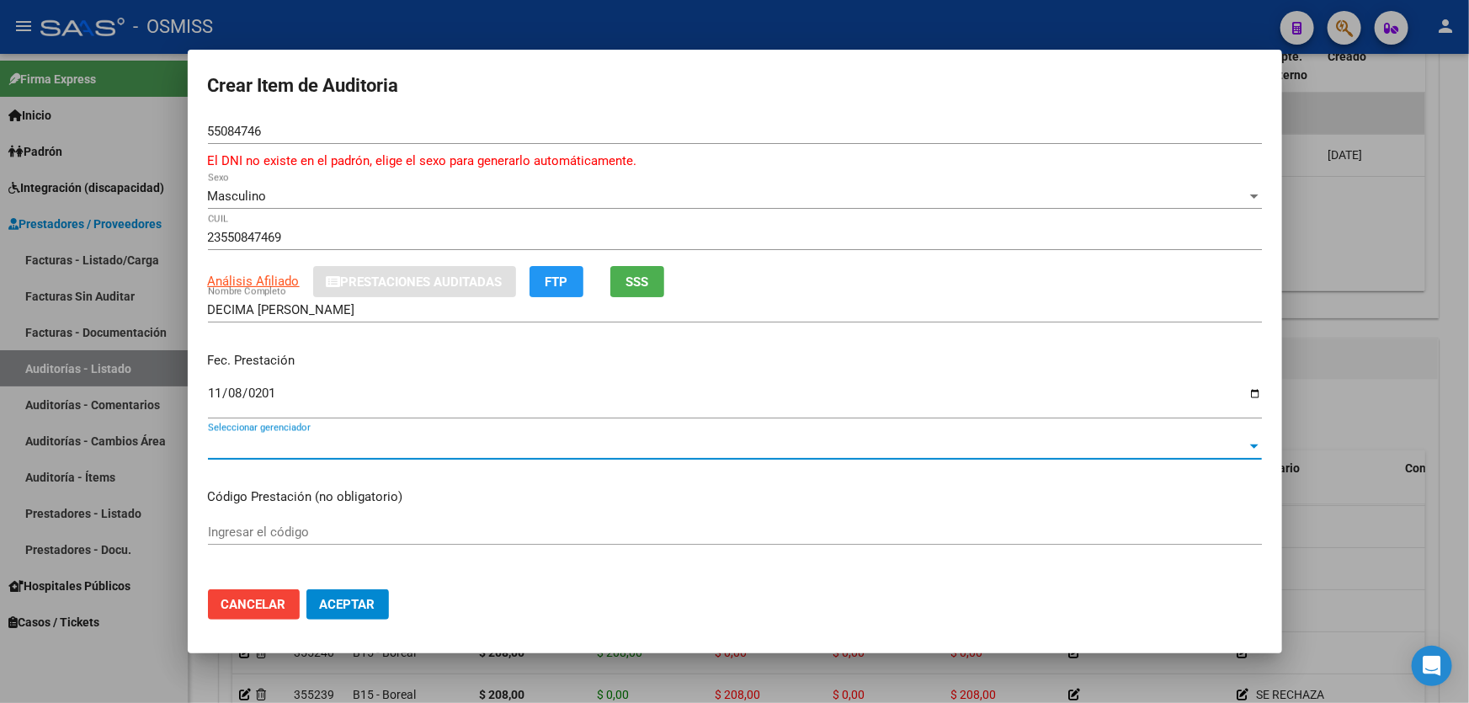
click at [389, 452] on span "Seleccionar gerenciador" at bounding box center [727, 446] width 1039 height 15
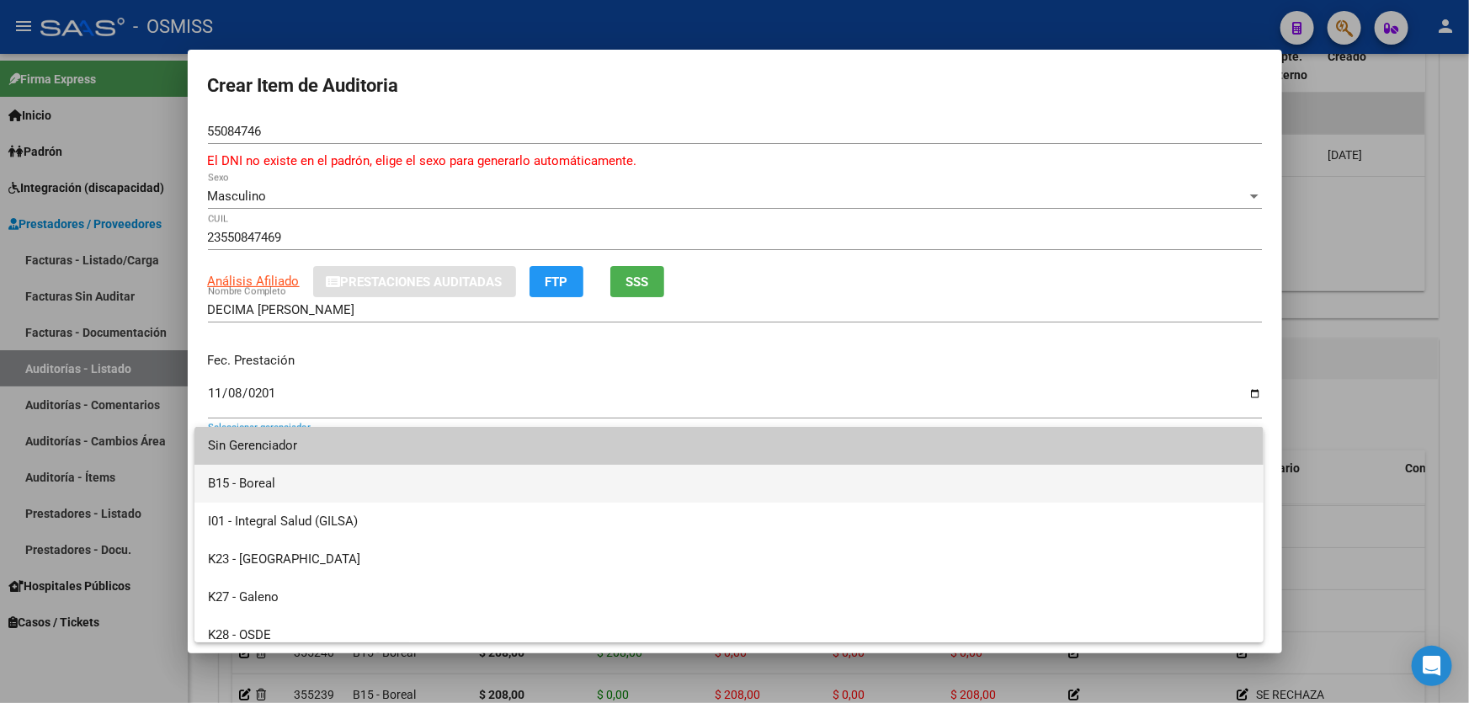
click at [336, 489] on span "B15 - Boreal" at bounding box center [729, 484] width 1043 height 38
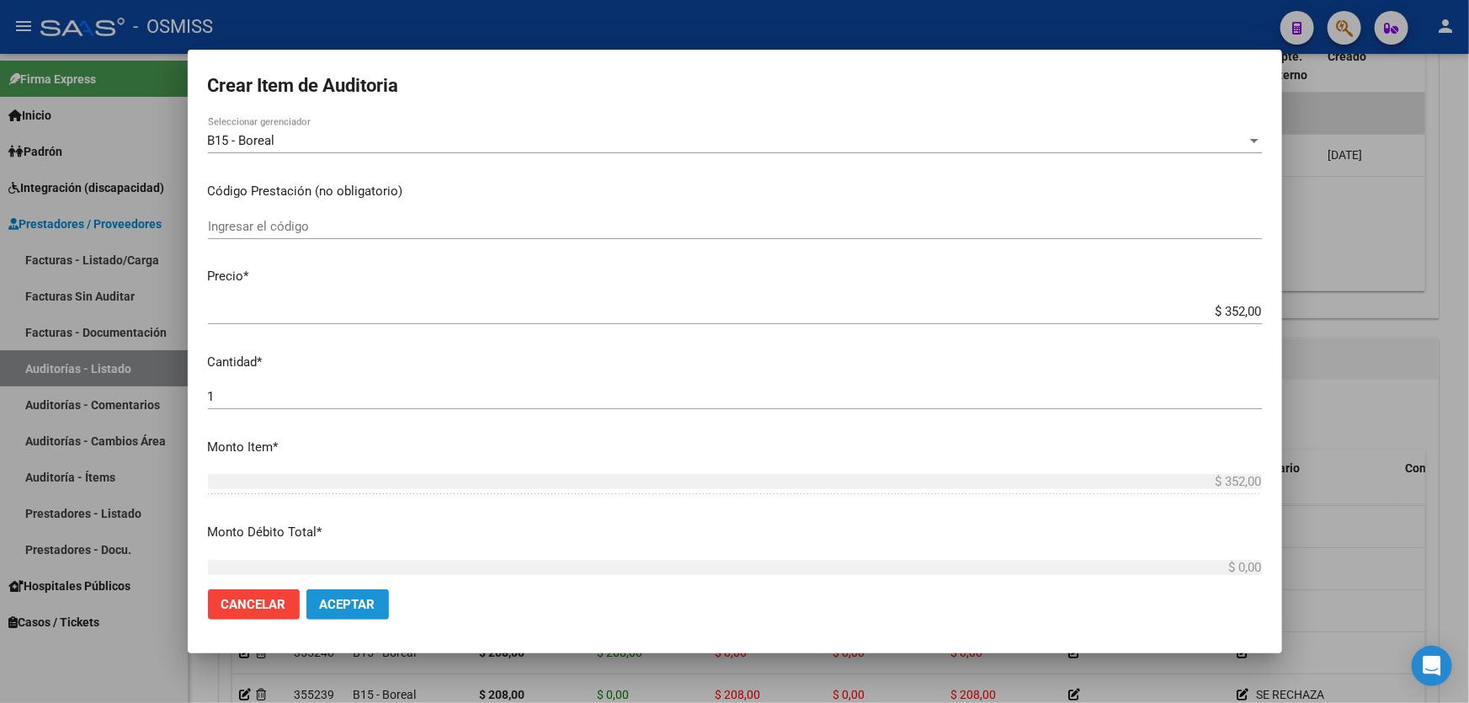
click at [378, 599] on button "Aceptar" at bounding box center [348, 604] width 83 height 30
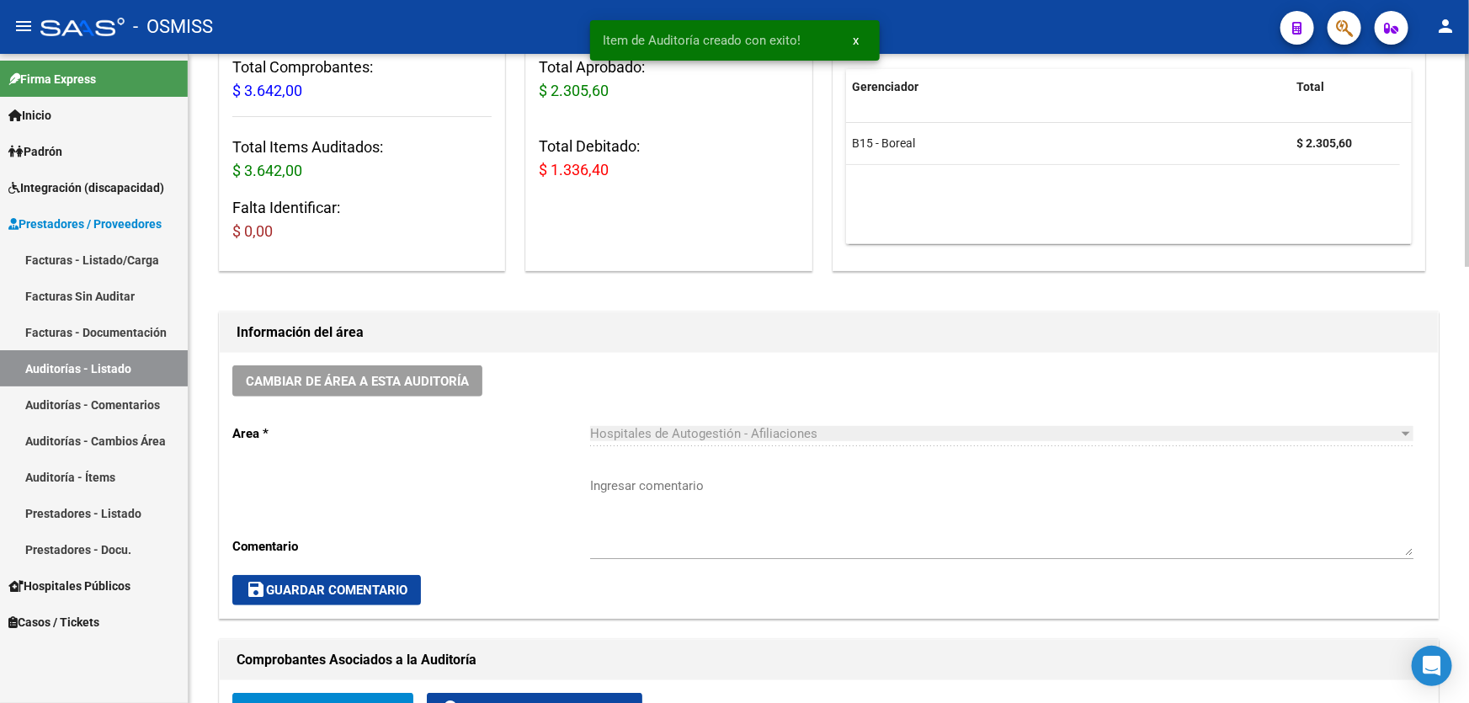
scroll to position [25, 0]
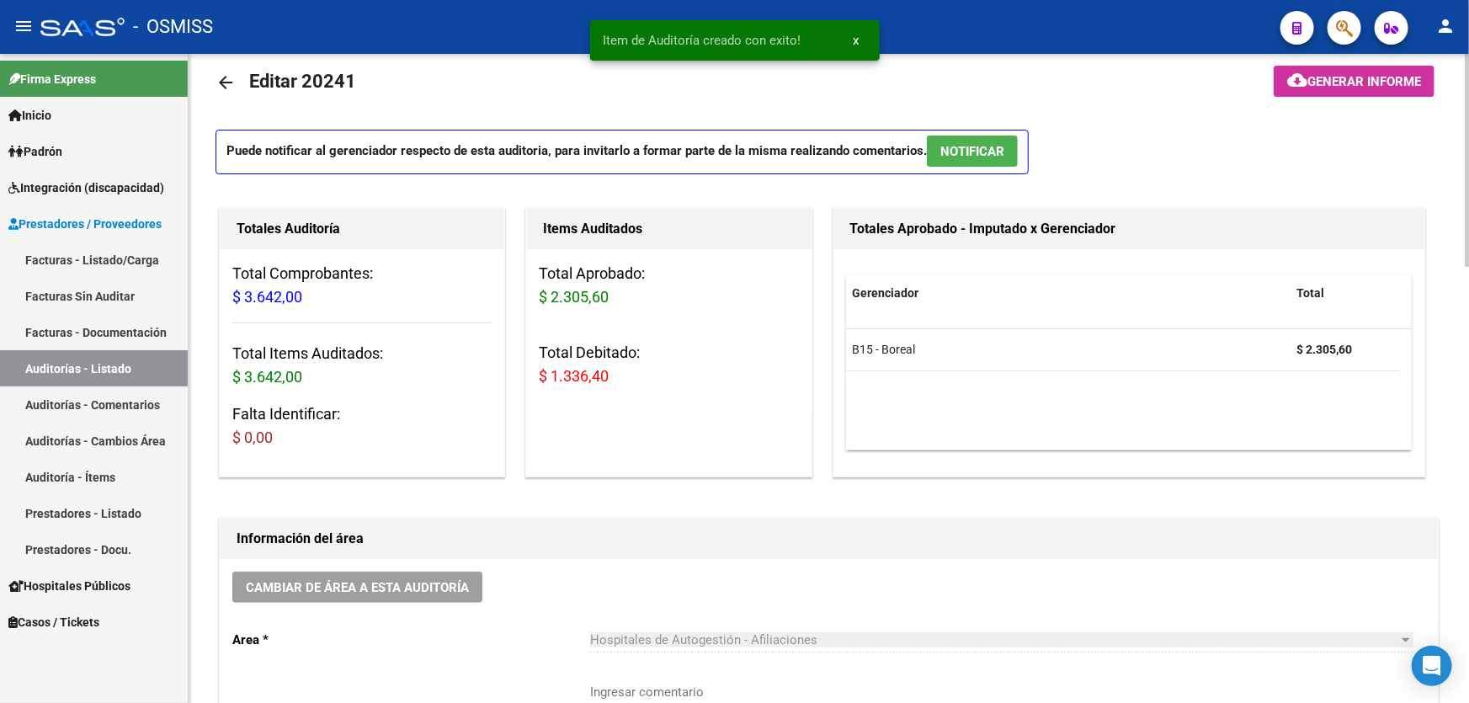
click at [1356, 61] on mat-toolbar-row at bounding box center [1319, 83] width 257 height 54
click at [1355, 74] on span "Generar informe" at bounding box center [1365, 81] width 114 height 15
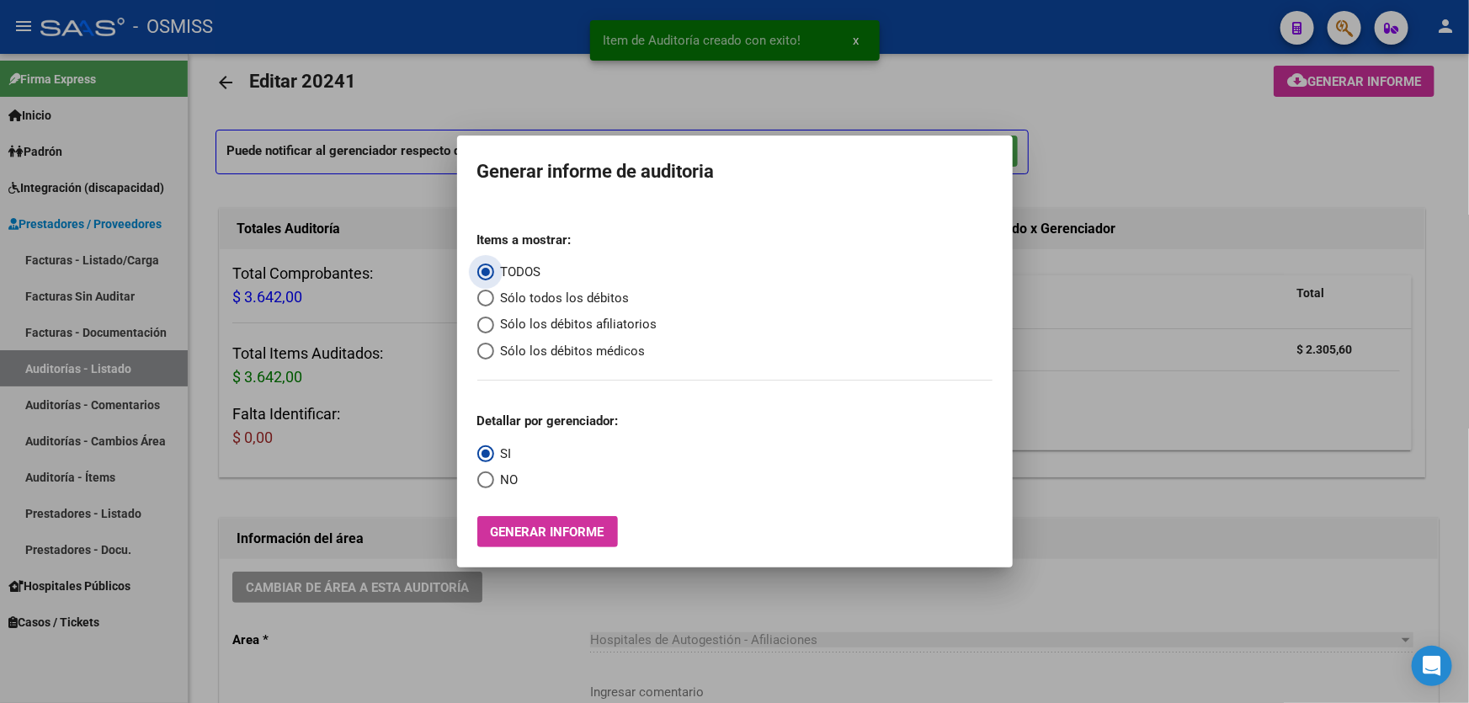
click at [516, 320] on span "Sólo los débitos afiliatorios" at bounding box center [575, 324] width 163 height 19
click at [494, 320] on input "Sólo los débitos afiliatorios" at bounding box center [485, 325] width 17 height 17
radio input "true"
drag, startPoint x: 506, startPoint y: 480, endPoint x: 498, endPoint y: 535, distance: 55.4
click at [504, 488] on span "NO" at bounding box center [506, 480] width 24 height 19
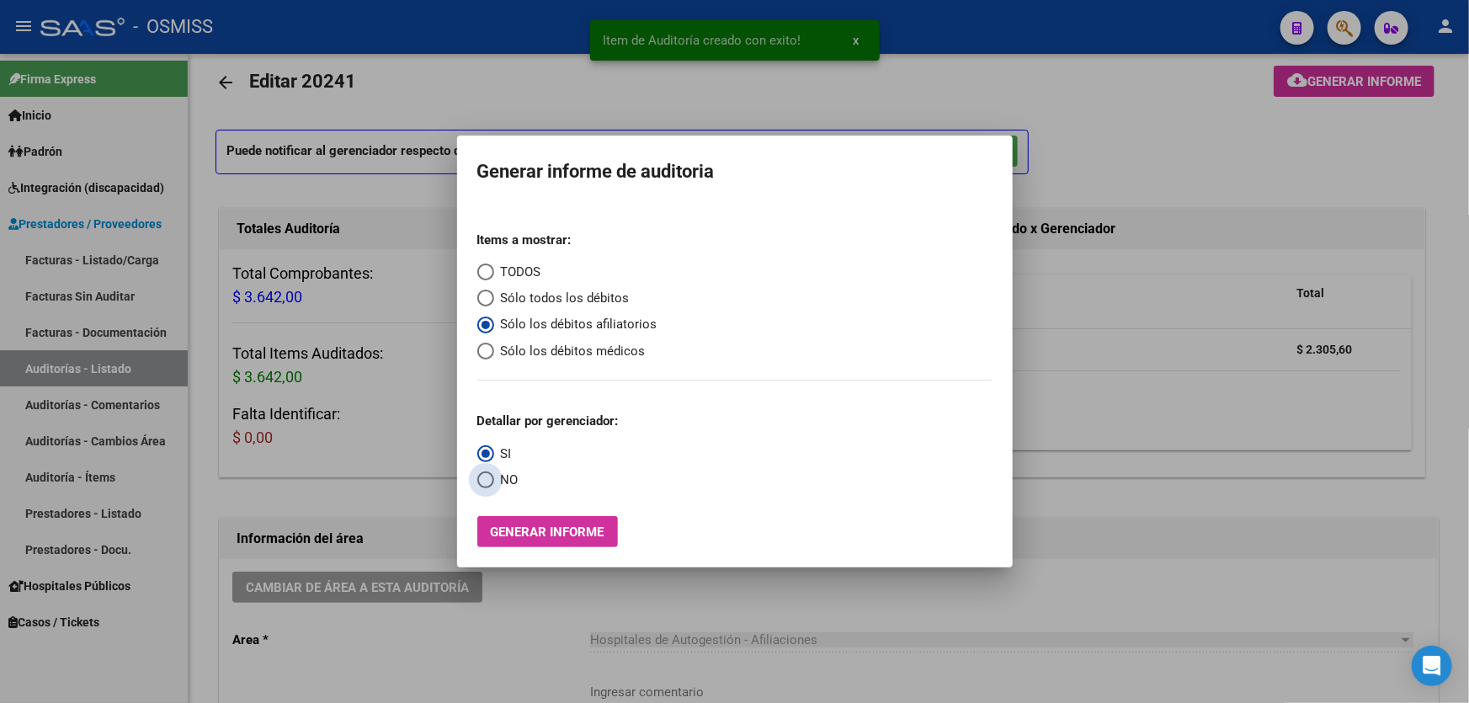
click at [494, 488] on input "NO" at bounding box center [485, 480] width 17 height 17
radio input "true"
click at [498, 535] on span "Generar informe" at bounding box center [548, 532] width 114 height 15
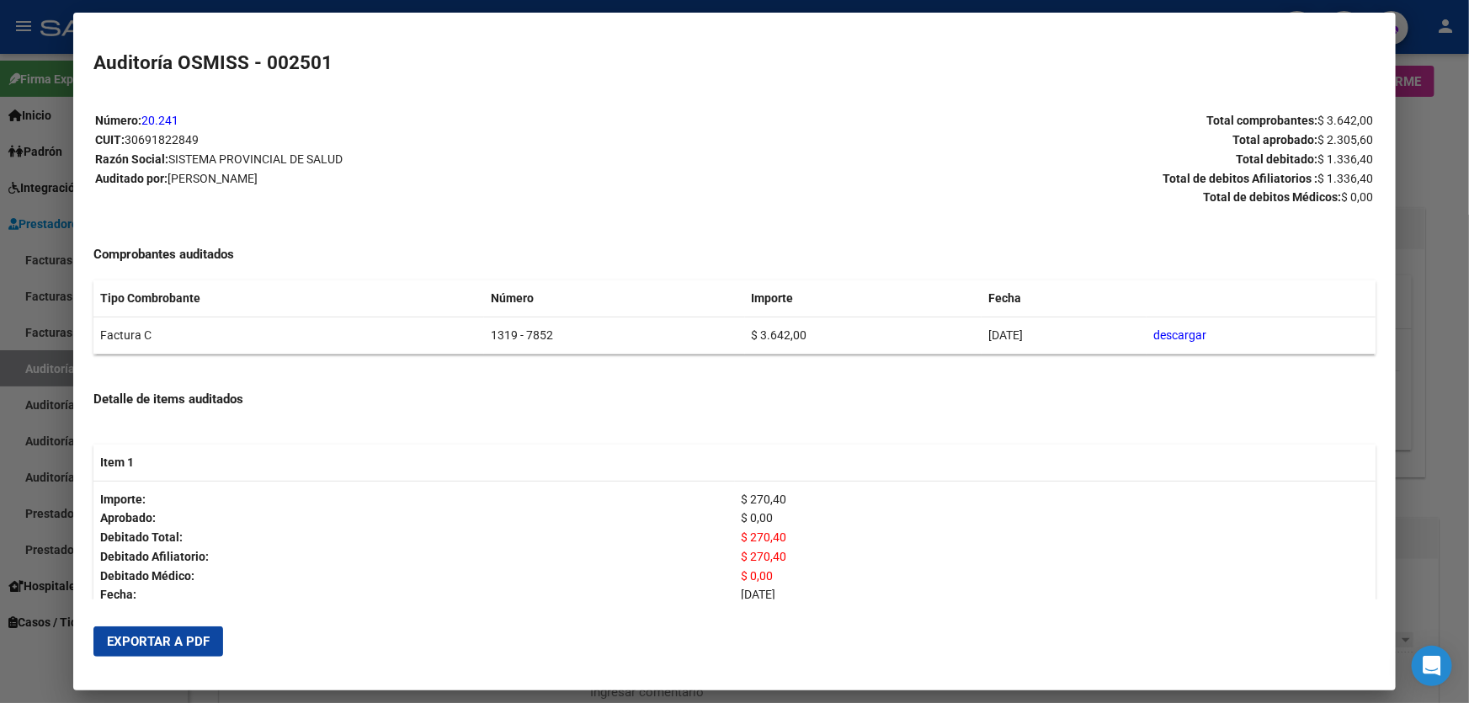
click at [111, 648] on span "Exportar a PDF" at bounding box center [158, 641] width 103 height 15
click at [1432, 557] on div at bounding box center [734, 351] width 1469 height 703
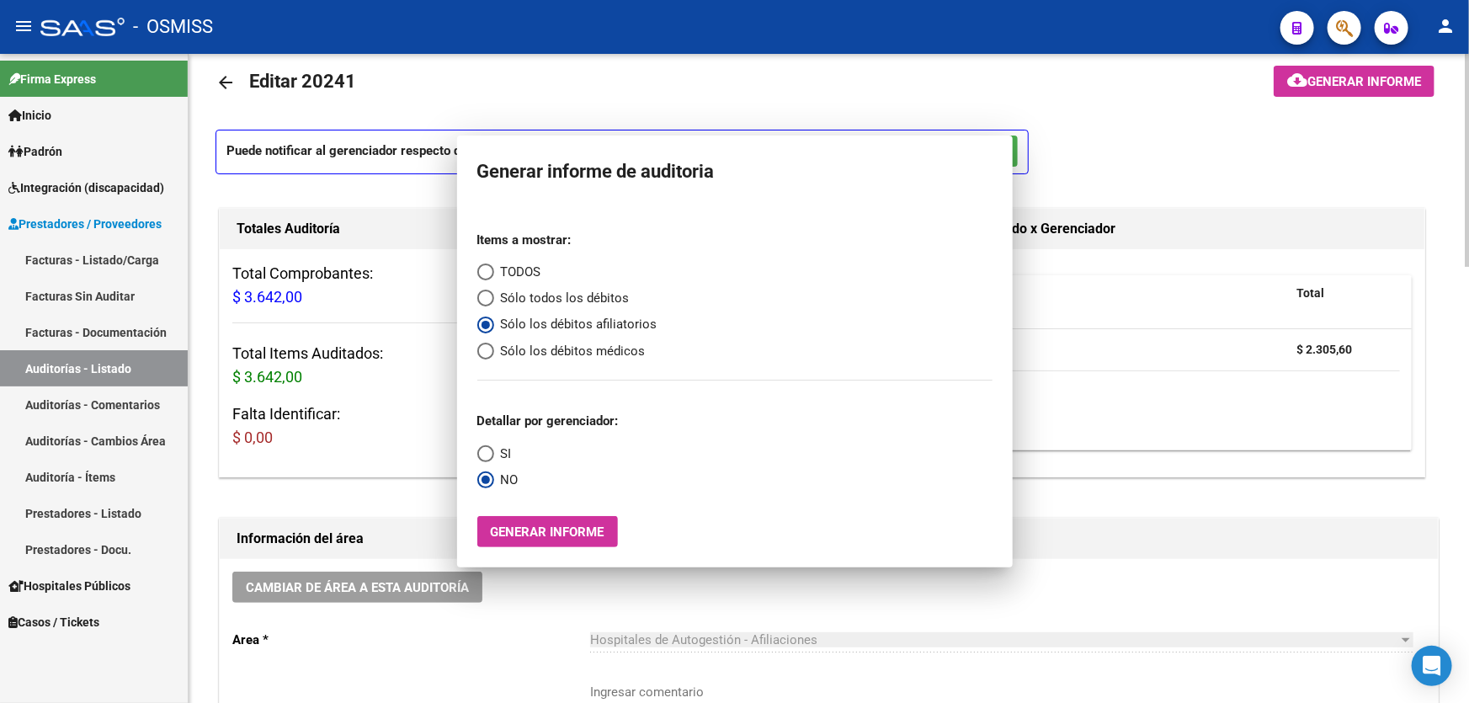
click at [1432, 559] on div "Cambiar de área a esta auditoría Area * Hospitales de Autogestión - Afiliacione…" at bounding box center [829, 691] width 1219 height 265
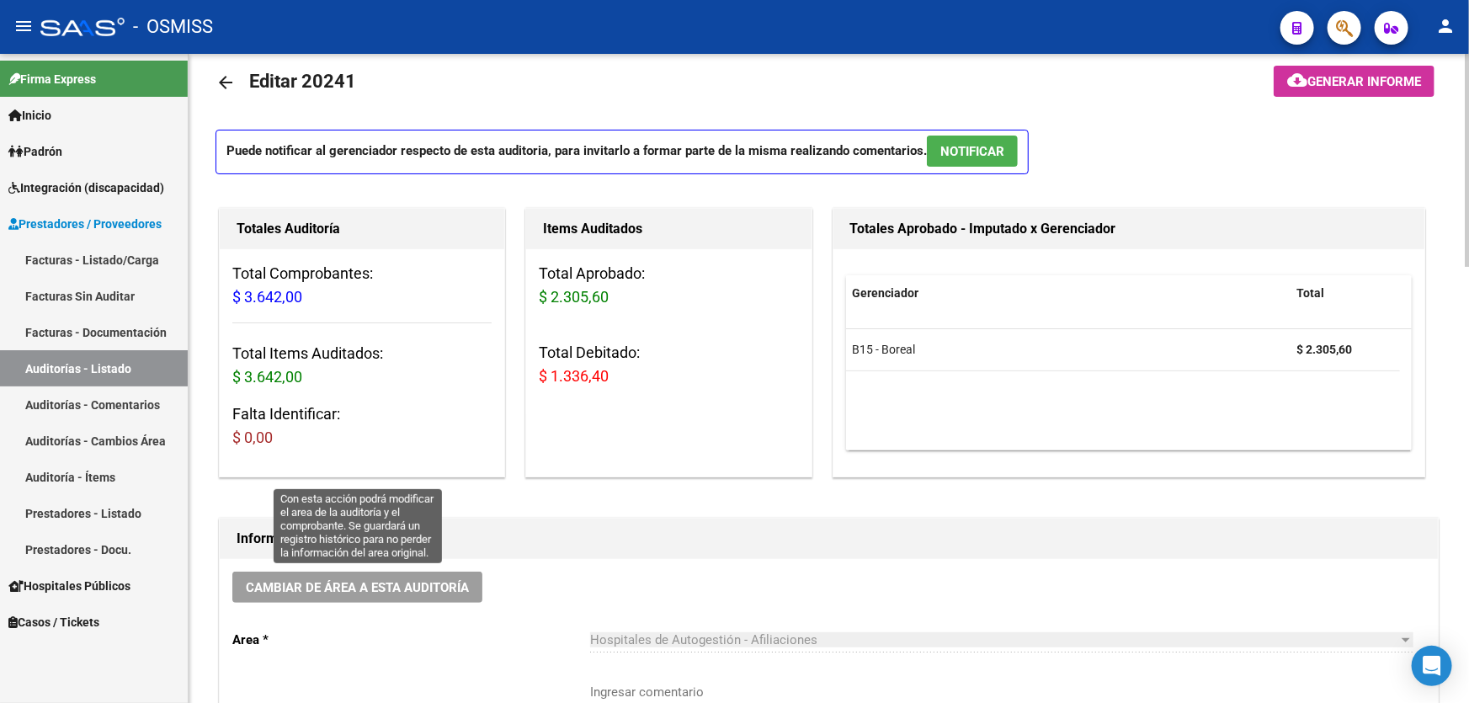
click at [363, 588] on span "Cambiar de área a esta auditoría" at bounding box center [357, 587] width 223 height 15
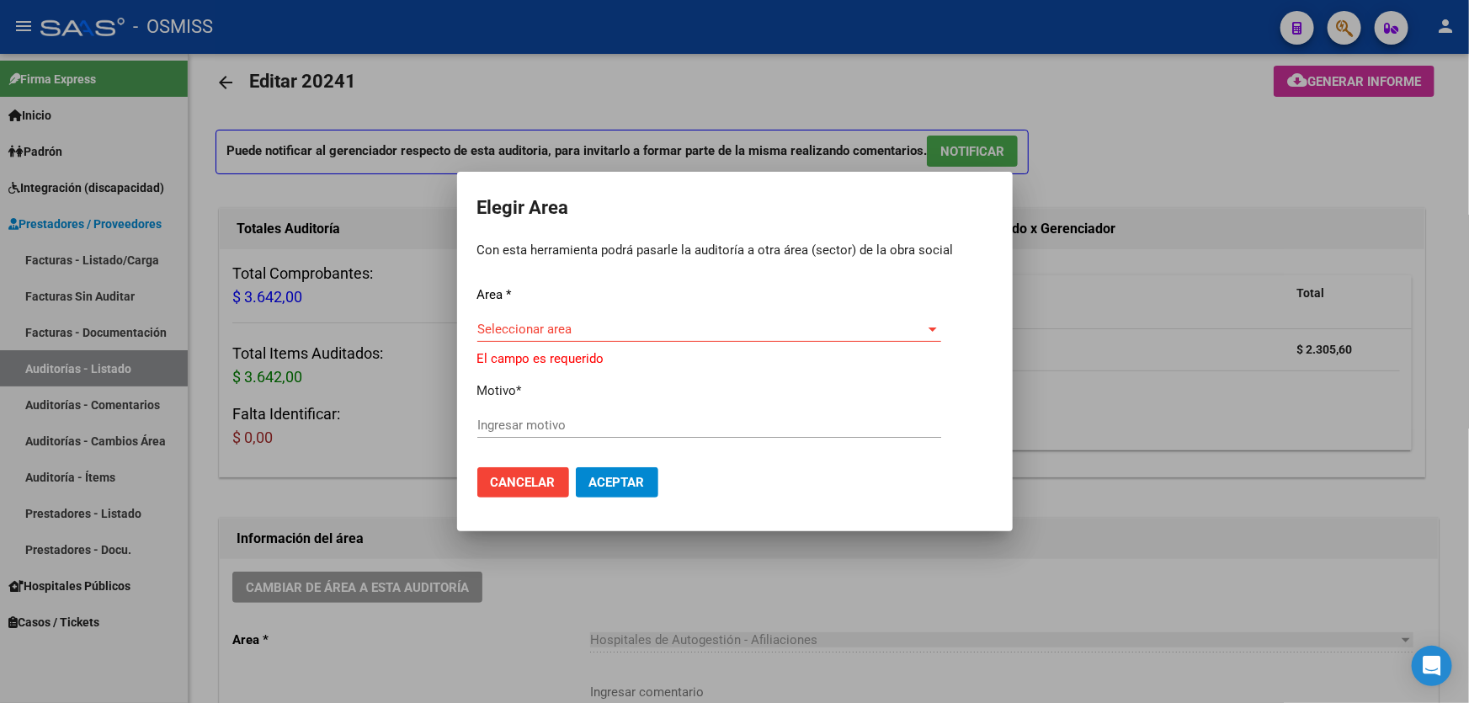
click at [605, 324] on div "Seleccionar area Seleccionar area" at bounding box center [709, 329] width 464 height 25
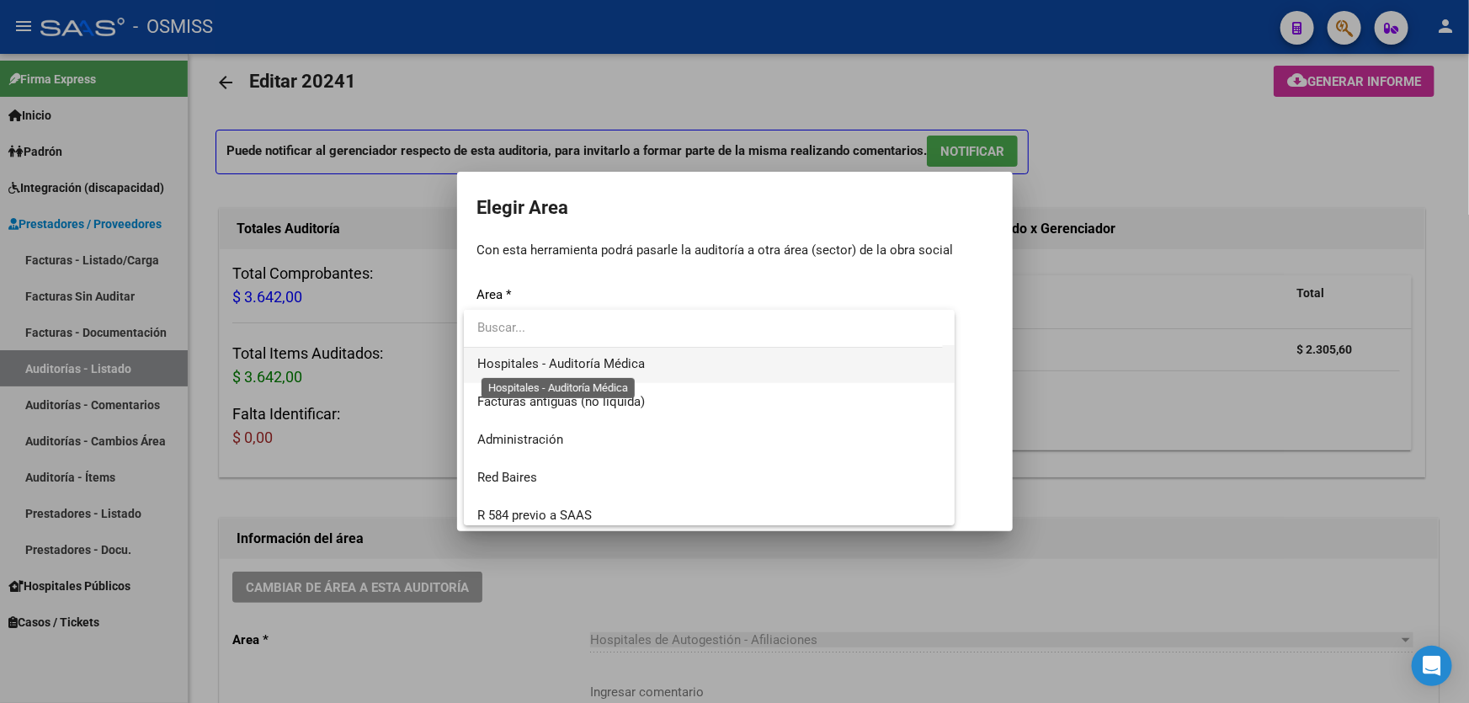
click at [632, 368] on span "Hospitales - Auditoría Médica" at bounding box center [561, 363] width 168 height 15
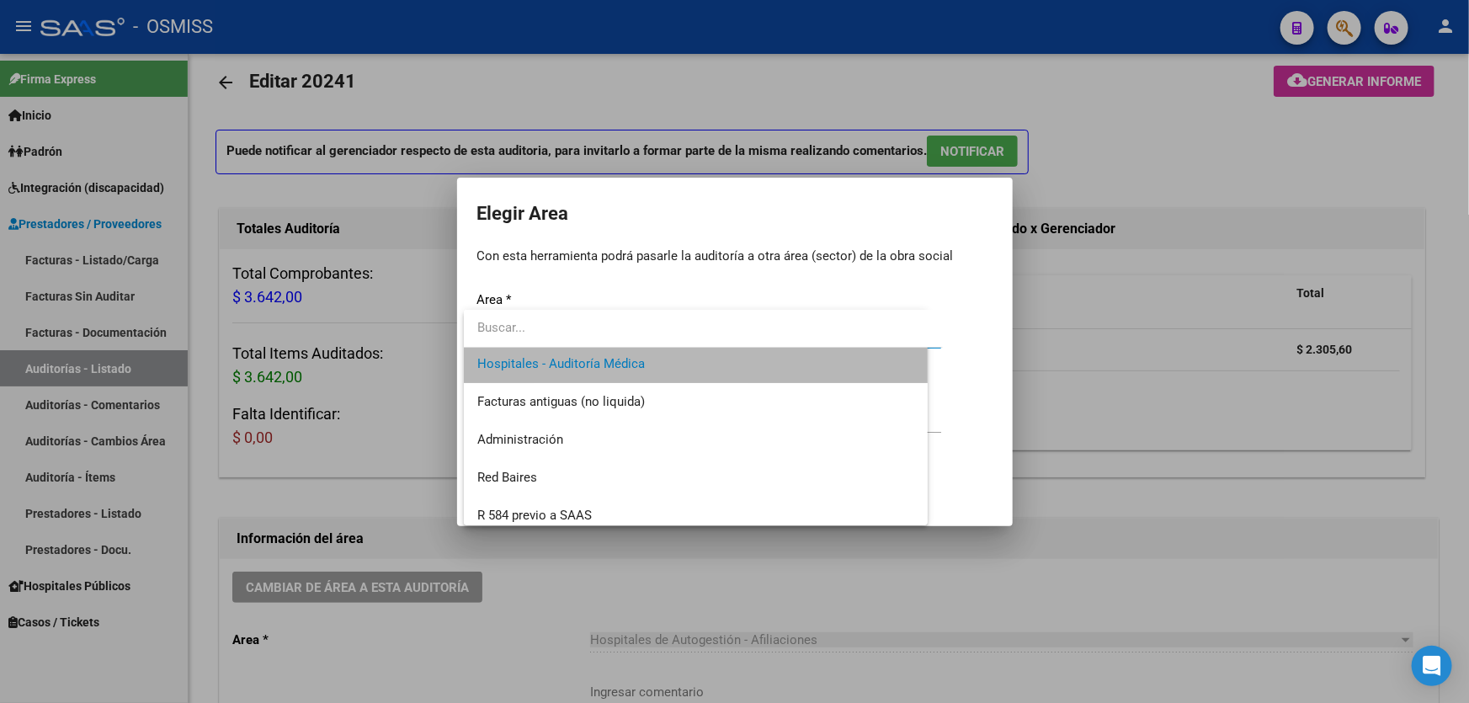
scroll to position [303, 0]
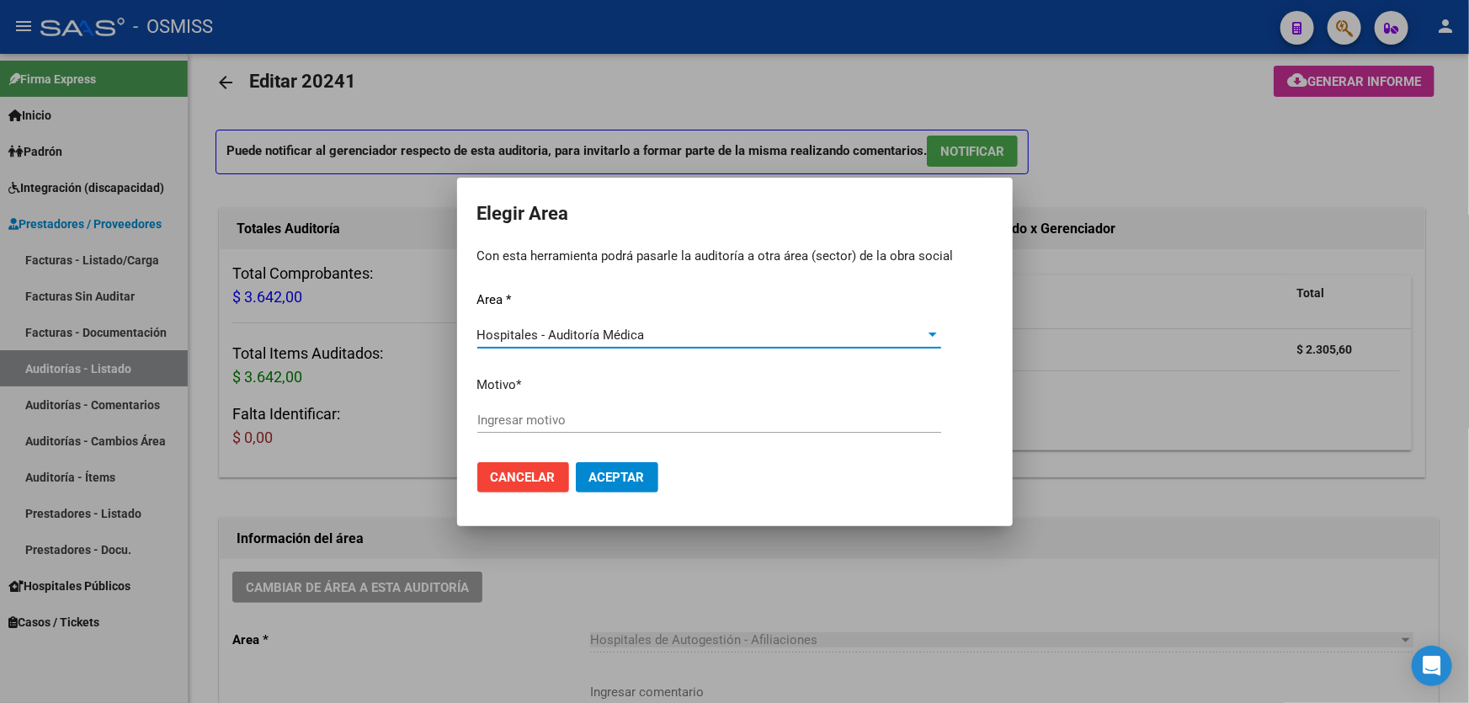
click at [605, 413] on input "Ingresar motivo" at bounding box center [709, 420] width 464 height 15
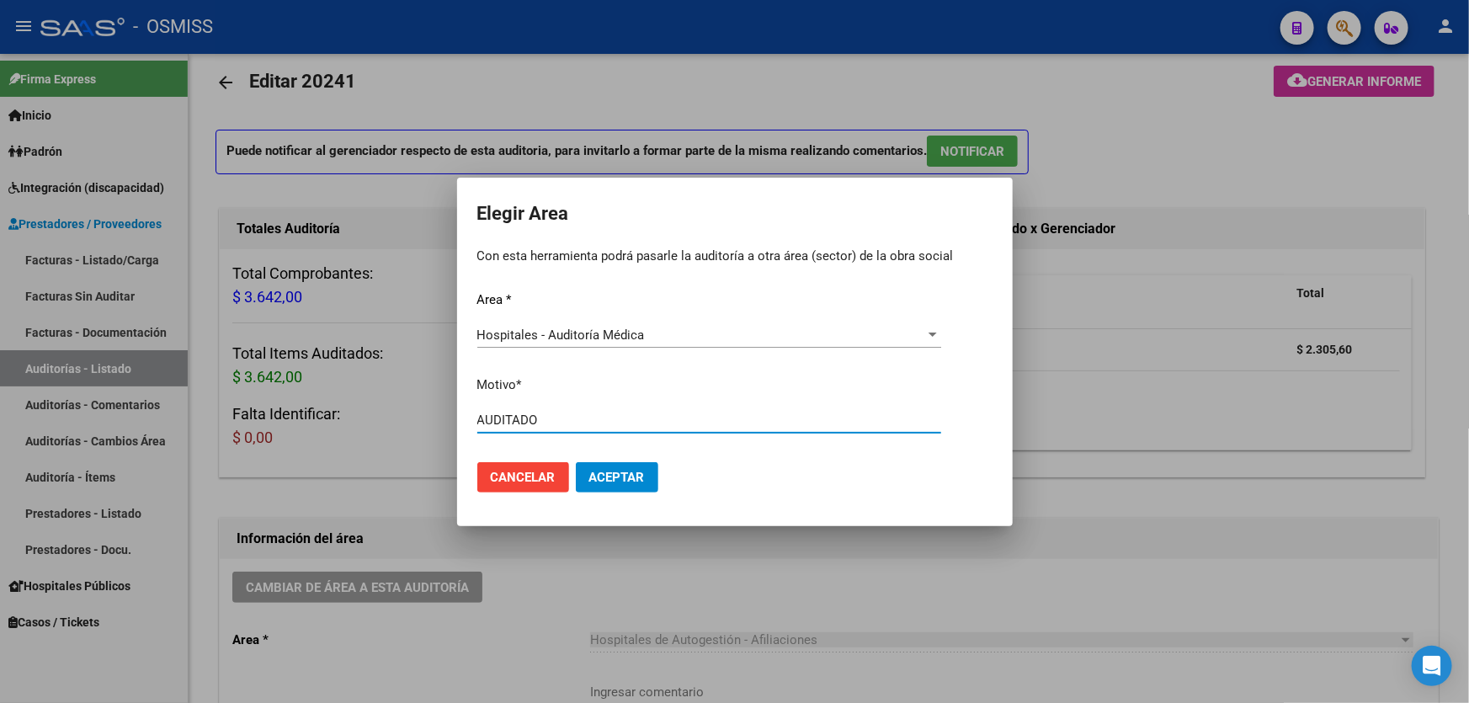
type input "AUDITADO"
click at [599, 480] on span "Aceptar" at bounding box center [617, 477] width 56 height 15
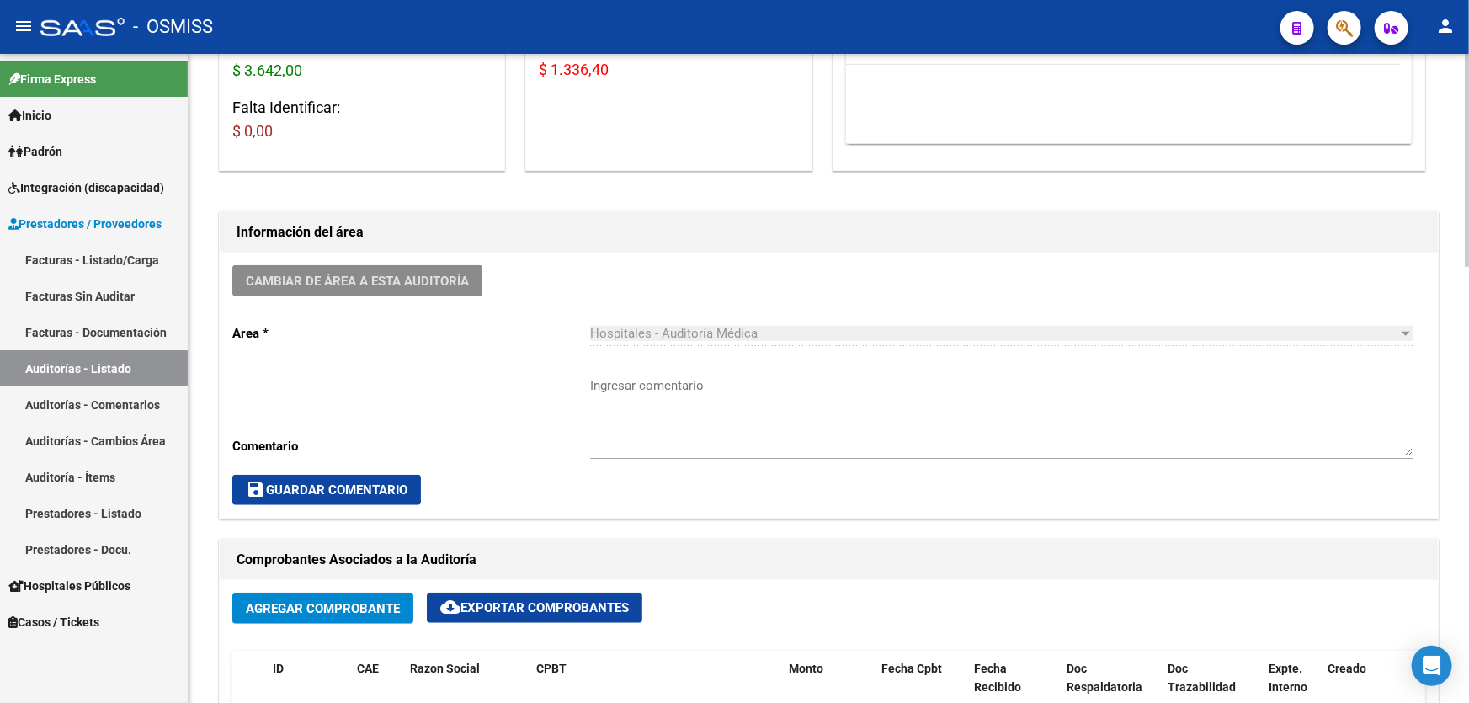
scroll to position [715, 0]
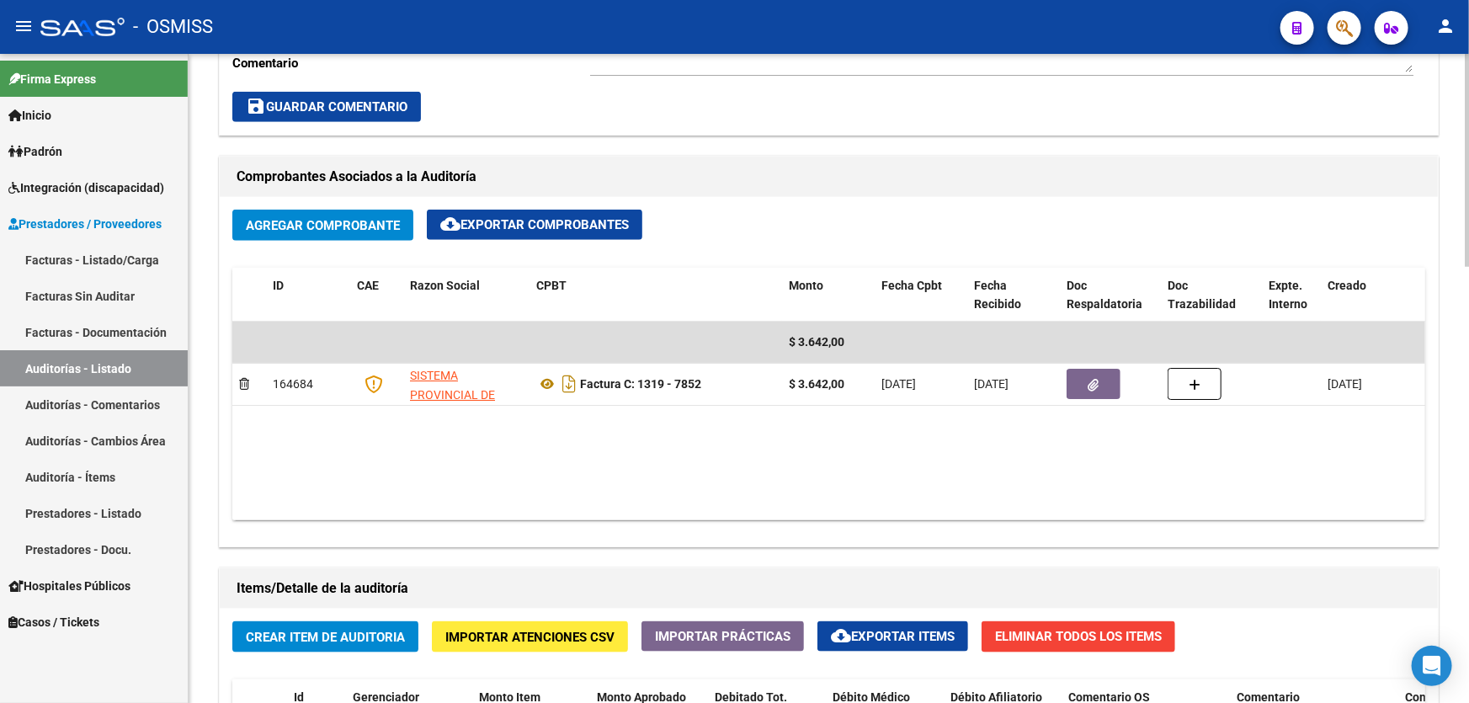
click at [894, 490] on datatable-body "$ 3.642,00 164684 SISTEMA PROVINCIAL DE SALUD Factura C: 1319 - 7852 $ 3.642,00…" at bounding box center [828, 421] width 1193 height 199
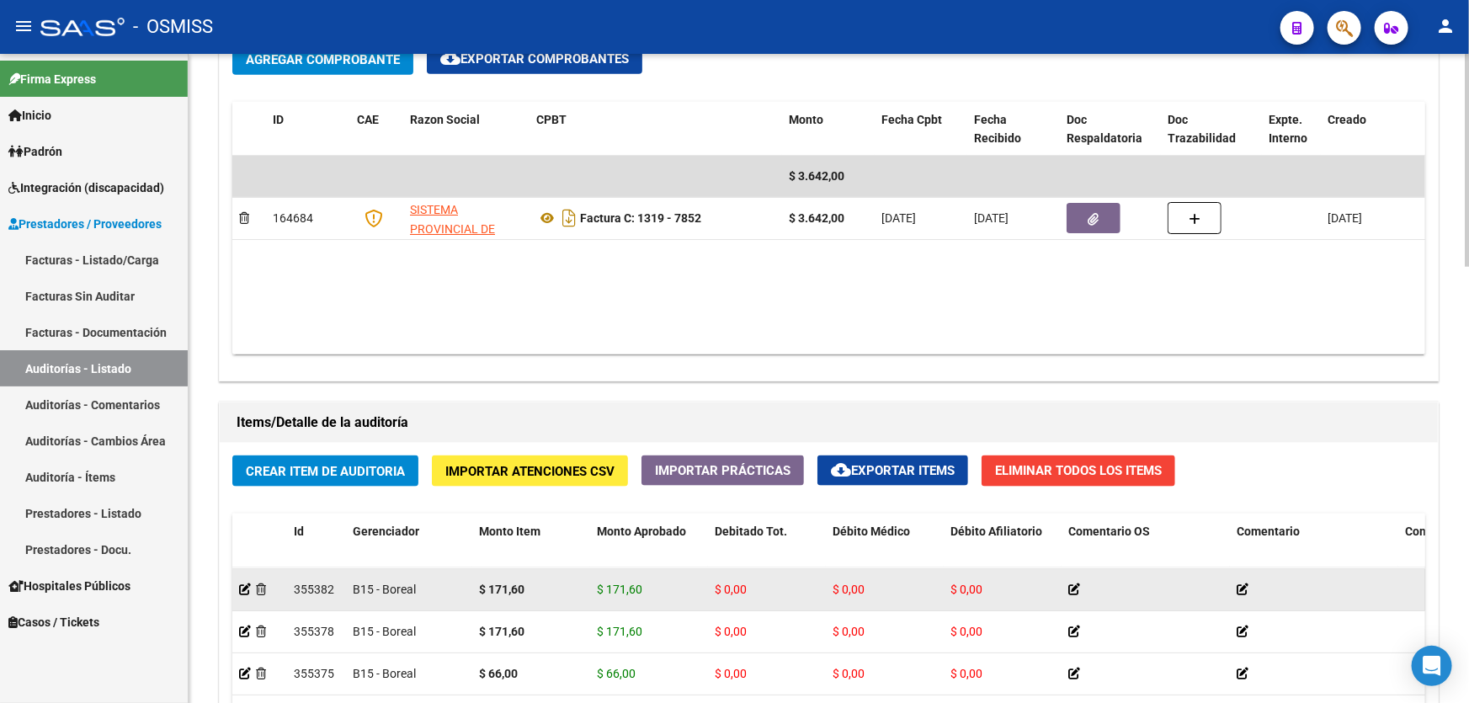
scroll to position [1097, 0]
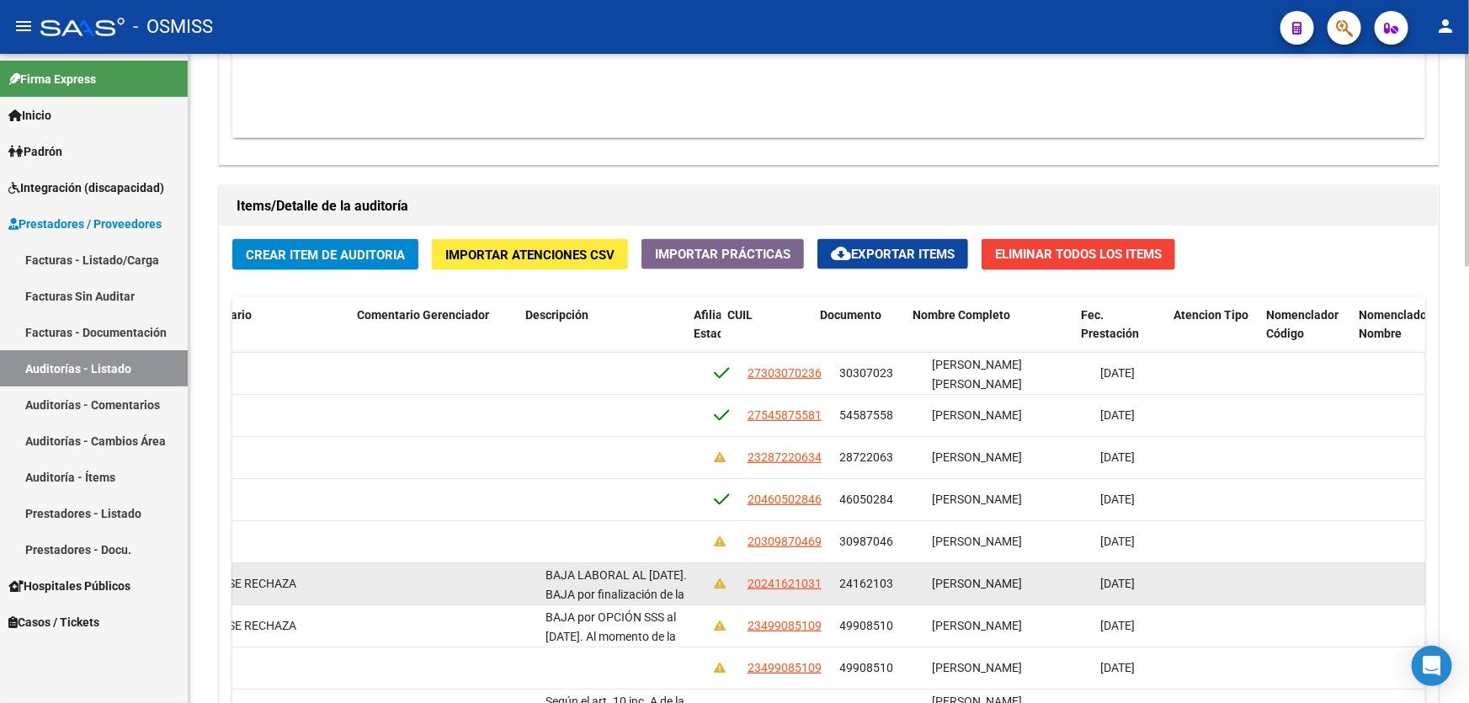
drag, startPoint x: 984, startPoint y: 577, endPoint x: 1085, endPoint y: 568, distance: 100.6
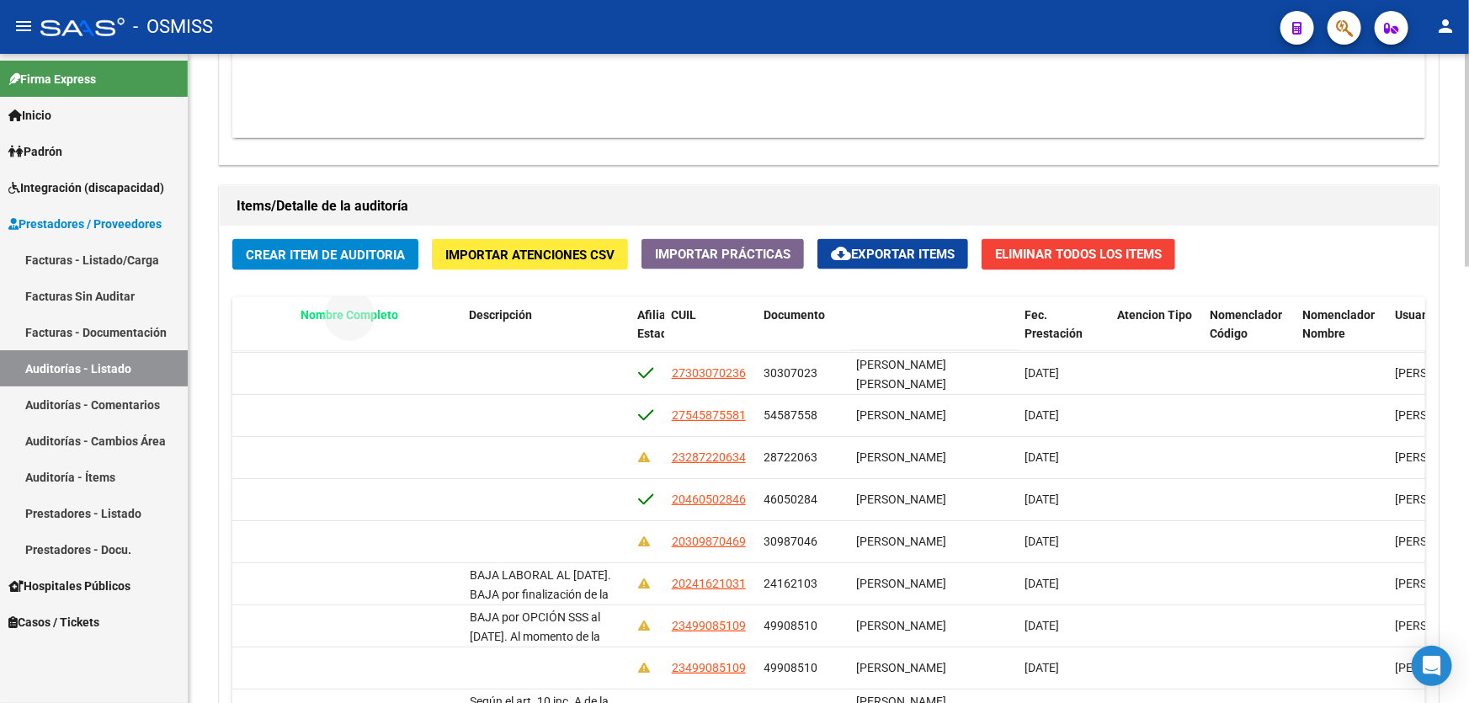
drag, startPoint x: 909, startPoint y: 312, endPoint x: 354, endPoint y: 316, distance: 555.8
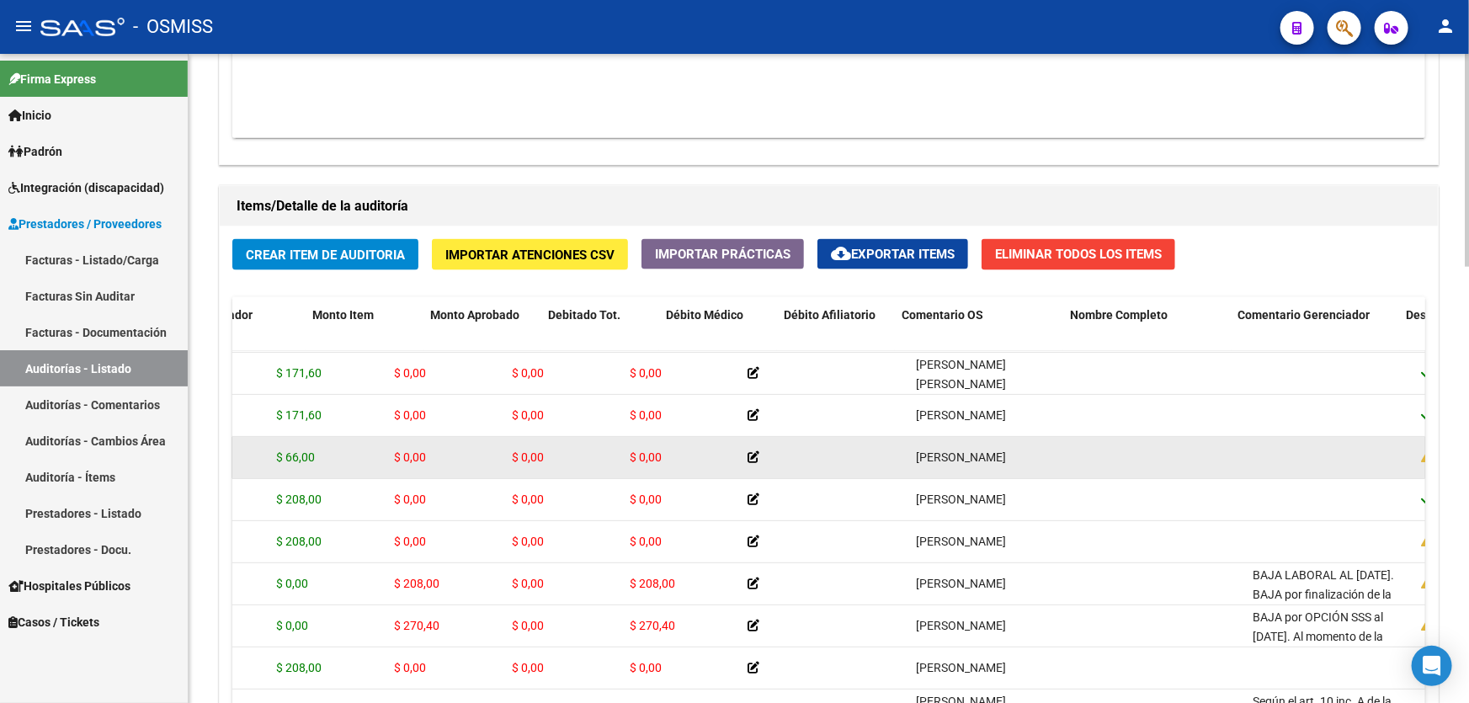
scroll to position [293, 0]
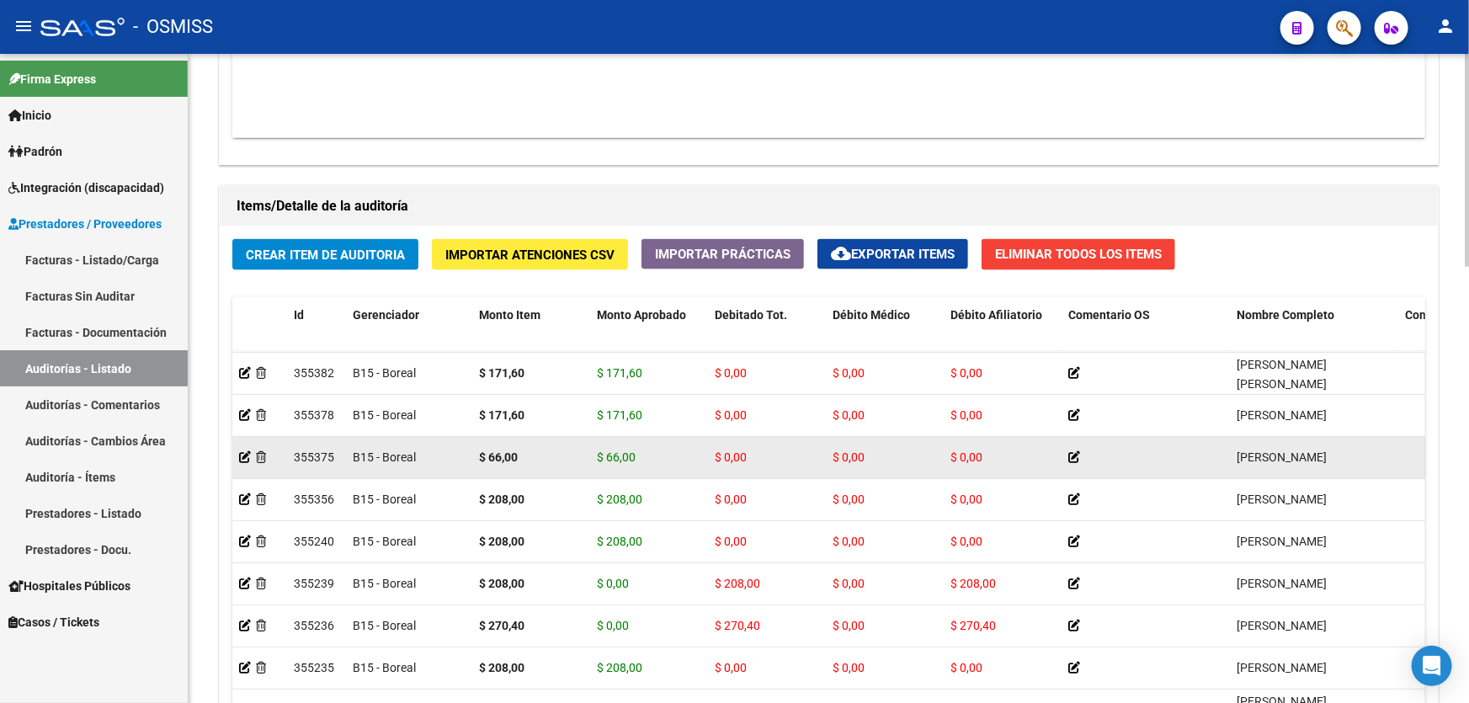
drag, startPoint x: 596, startPoint y: 455, endPoint x: 483, endPoint y: 458, distance: 113.7
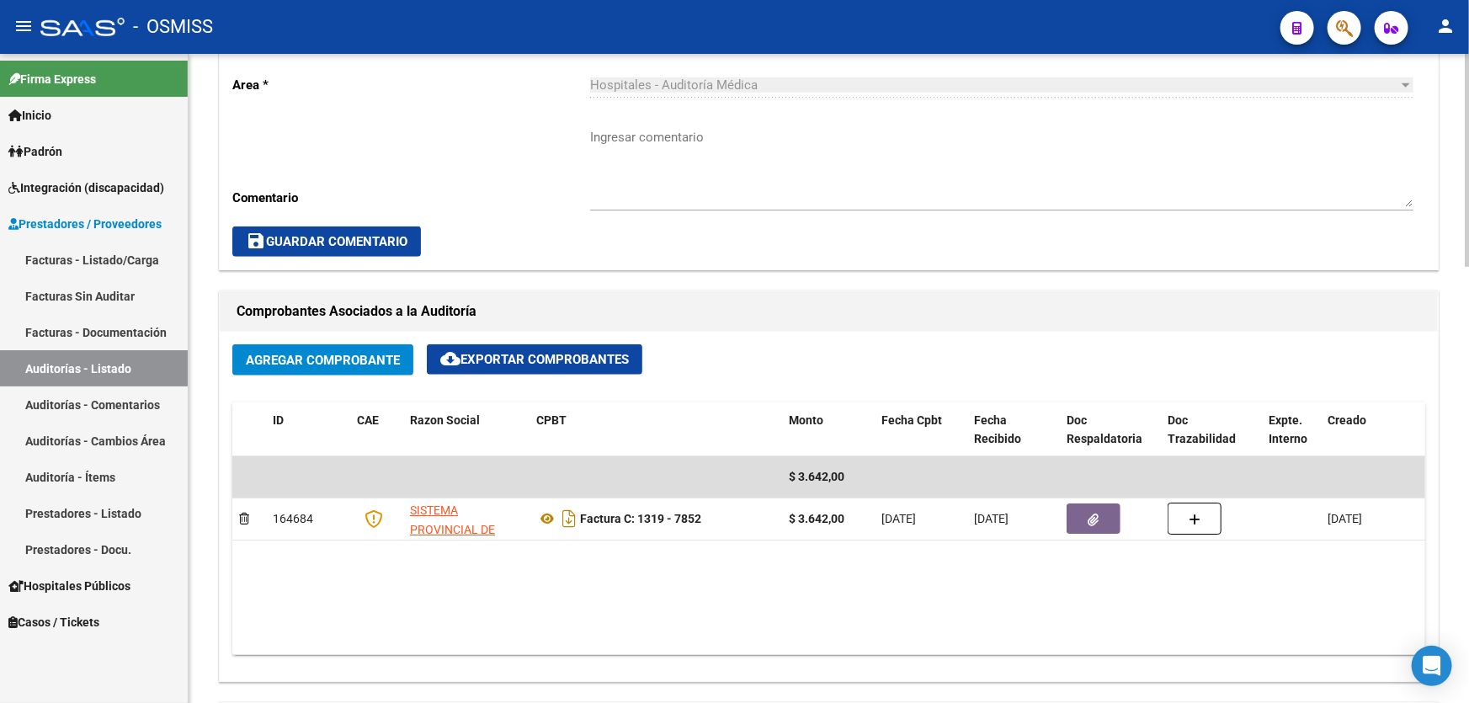
scroll to position [408, 0]
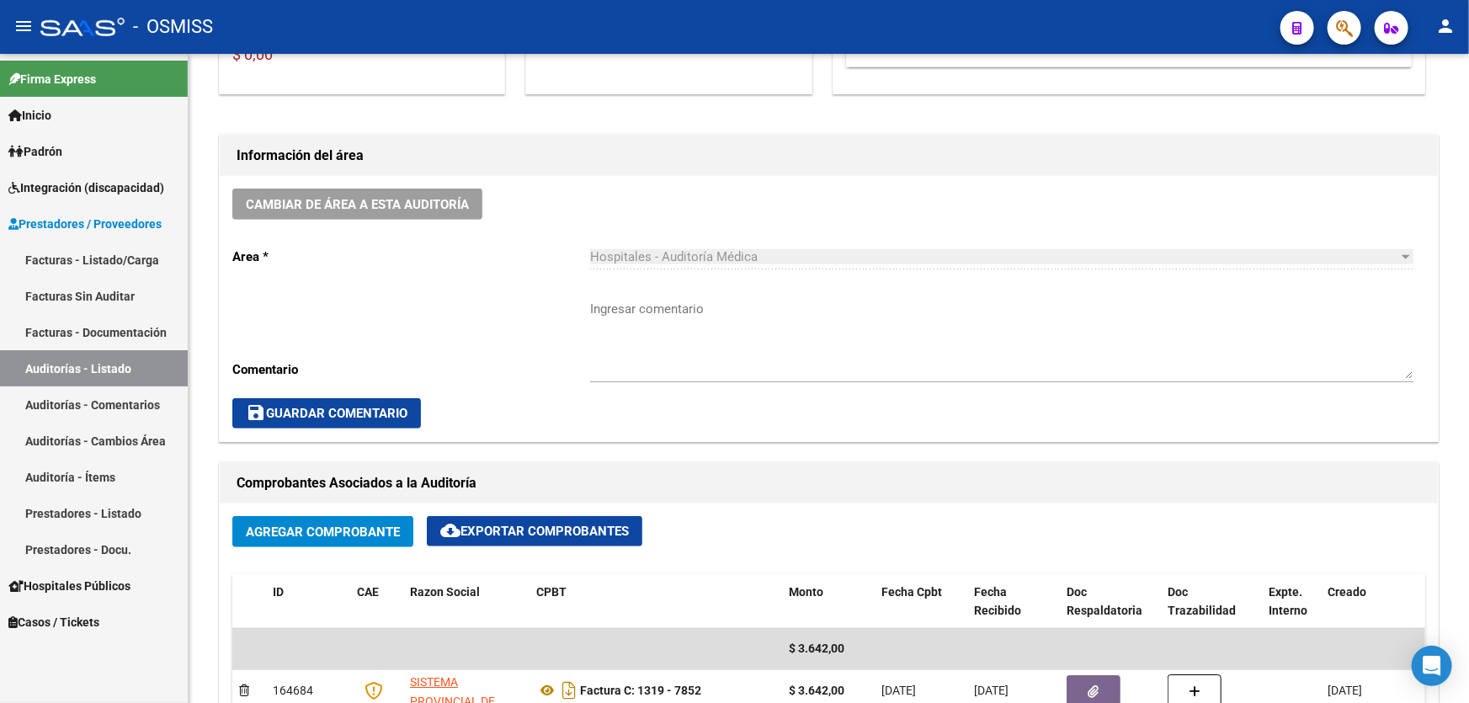
click at [104, 362] on link "Auditorías - Listado" at bounding box center [94, 368] width 188 height 36
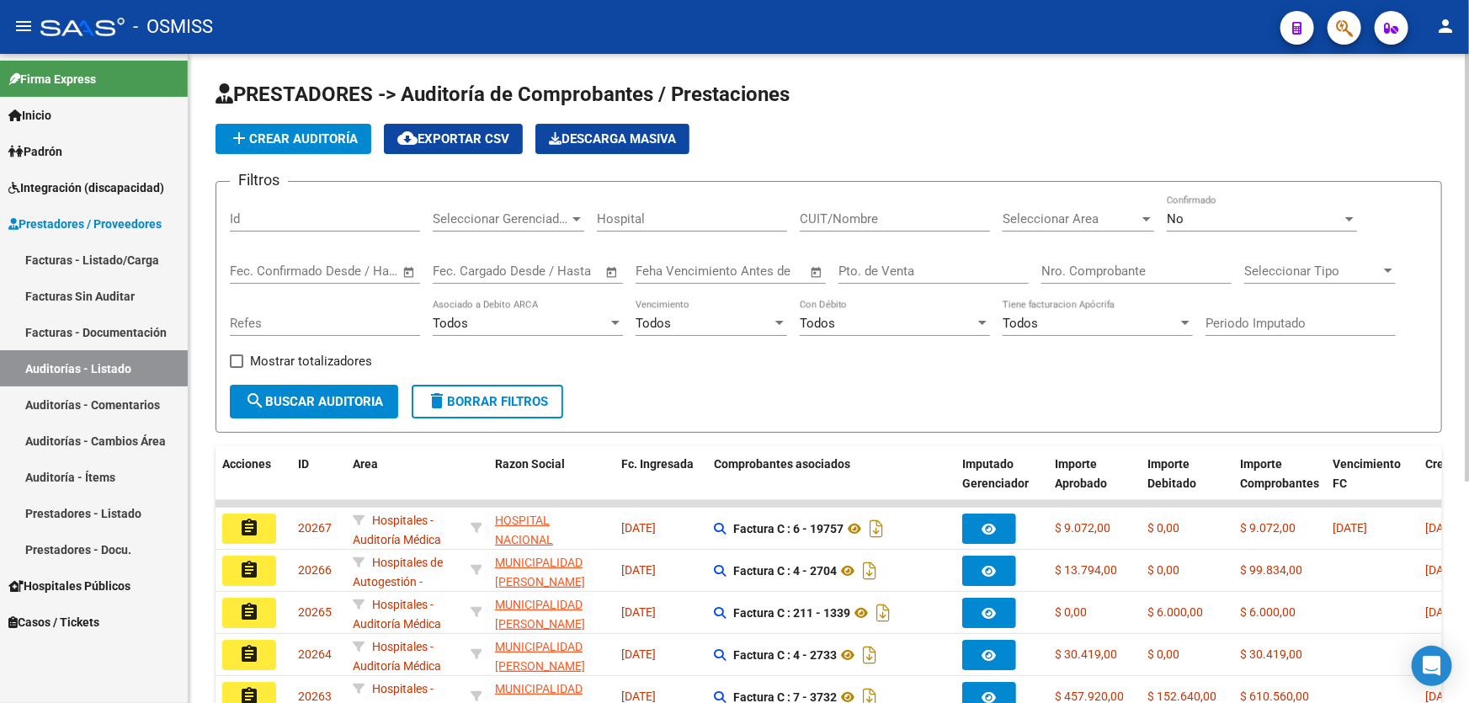
click at [289, 127] on button "add Crear Auditoría" at bounding box center [294, 139] width 156 height 30
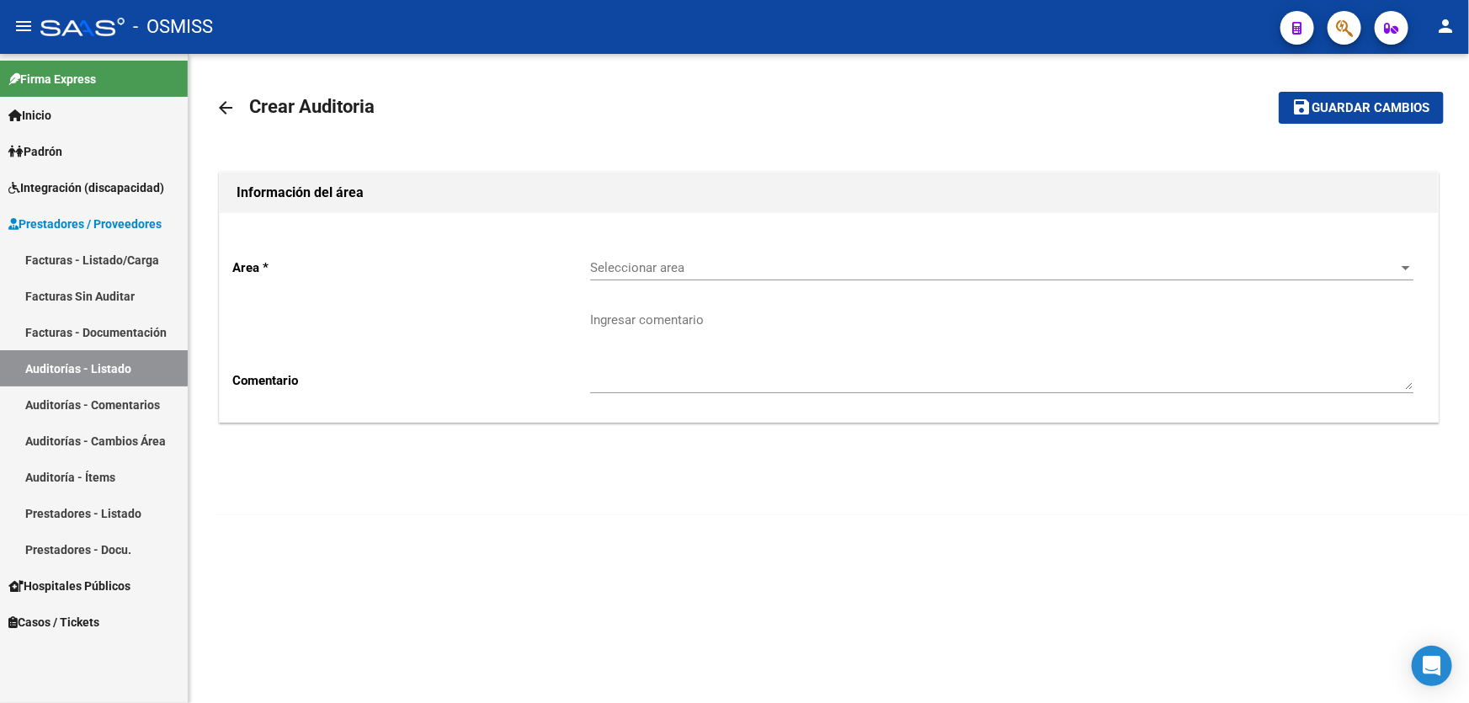
click at [782, 266] on span "Seleccionar area" at bounding box center [994, 267] width 808 height 15
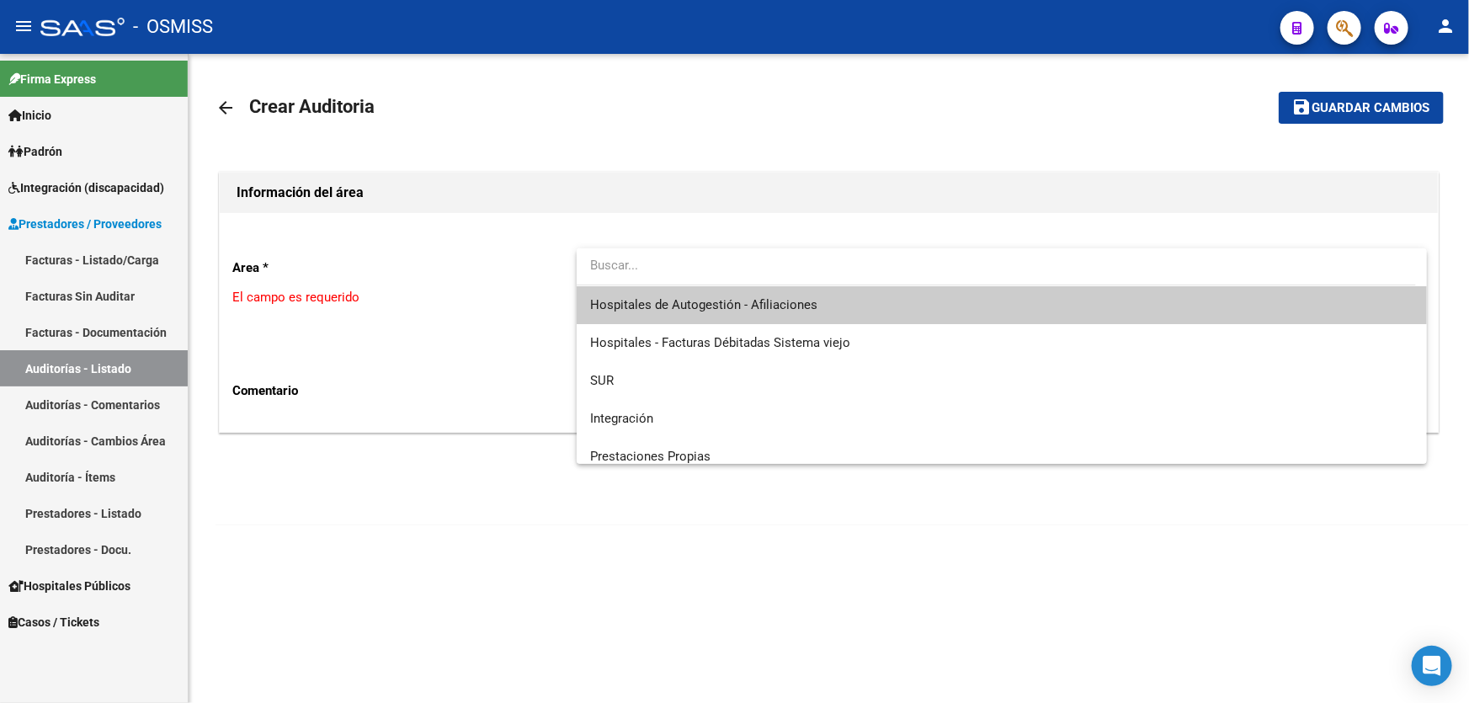
click at [778, 291] on span "Hospitales de Autogestión - Afiliaciones" at bounding box center [1002, 305] width 824 height 38
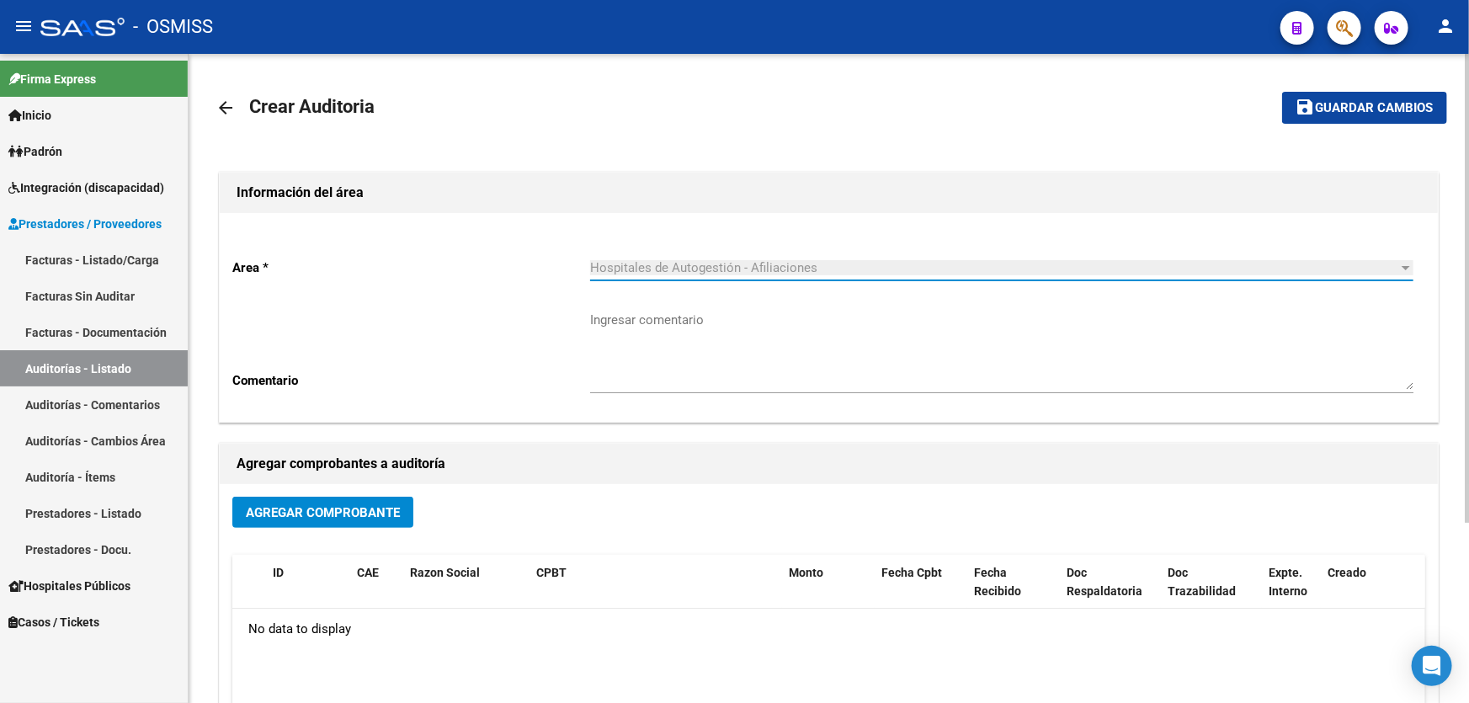
click at [339, 531] on div "Agregar Comprobante" at bounding box center [828, 519] width 1193 height 45
click at [344, 518] on span "Agregar Comprobante" at bounding box center [323, 512] width 154 height 15
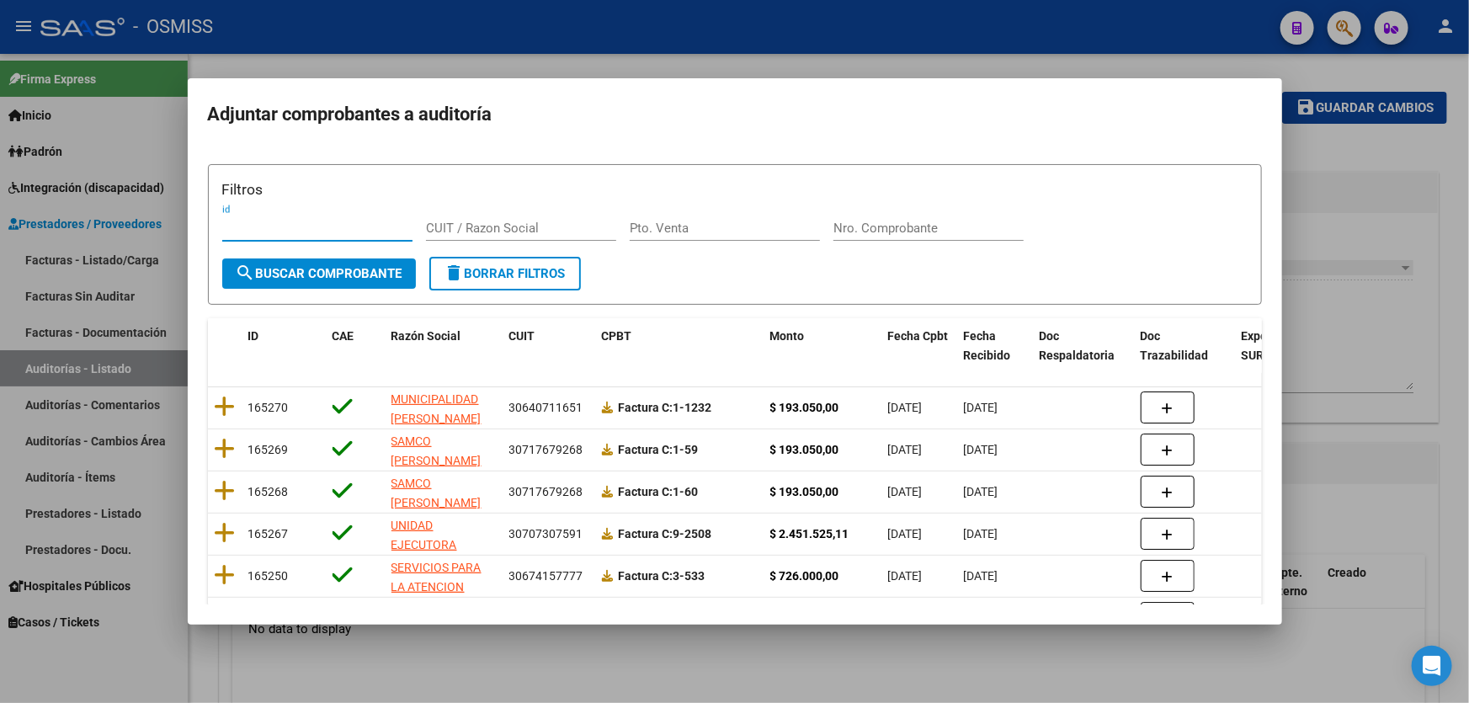
click at [893, 229] on input "Nro. Comprobante" at bounding box center [929, 228] width 190 height 15
type input "1319"
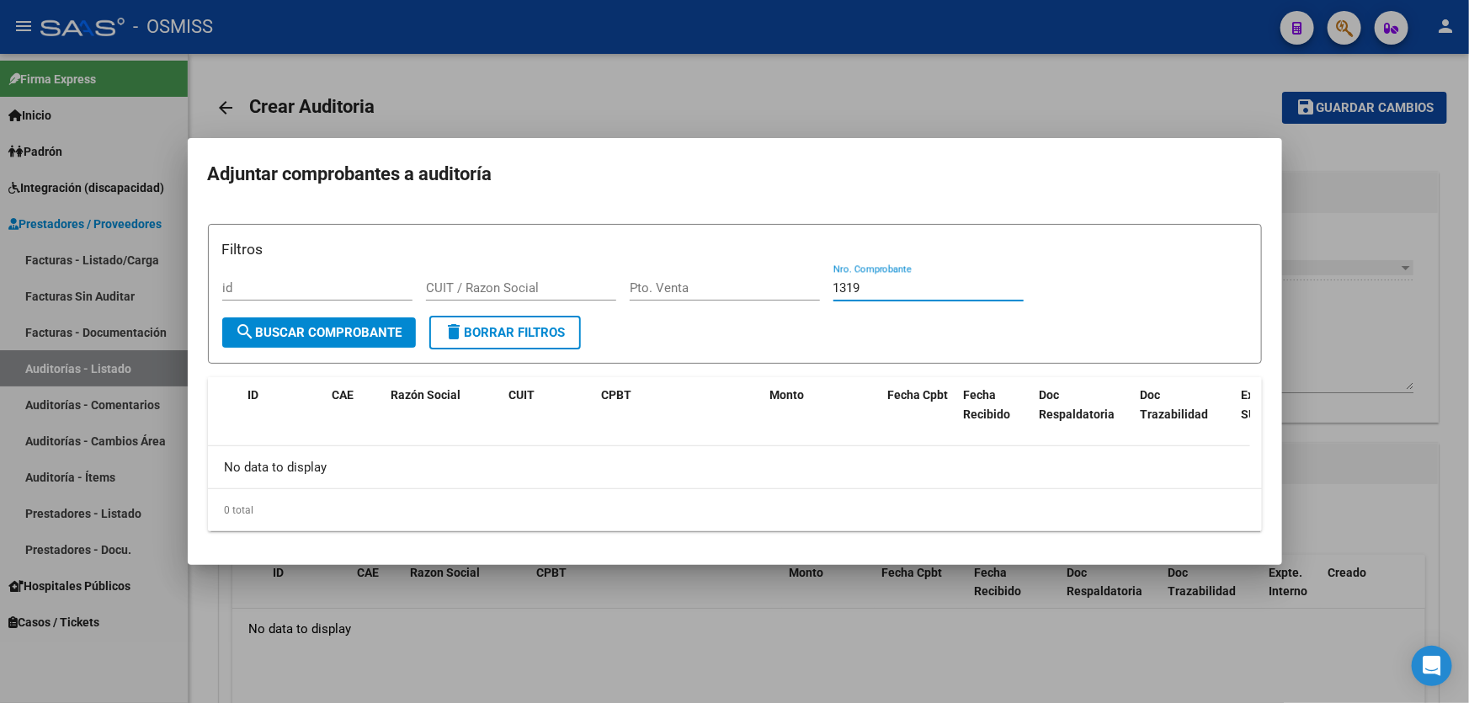
drag, startPoint x: 925, startPoint y: 285, endPoint x: 630, endPoint y: 299, distance: 295.9
click at [631, 299] on div "Filtros id CUIT / Razon Social Pto. Venta 1319 Nro. Comprobante" at bounding box center [735, 277] width 1026 height 78
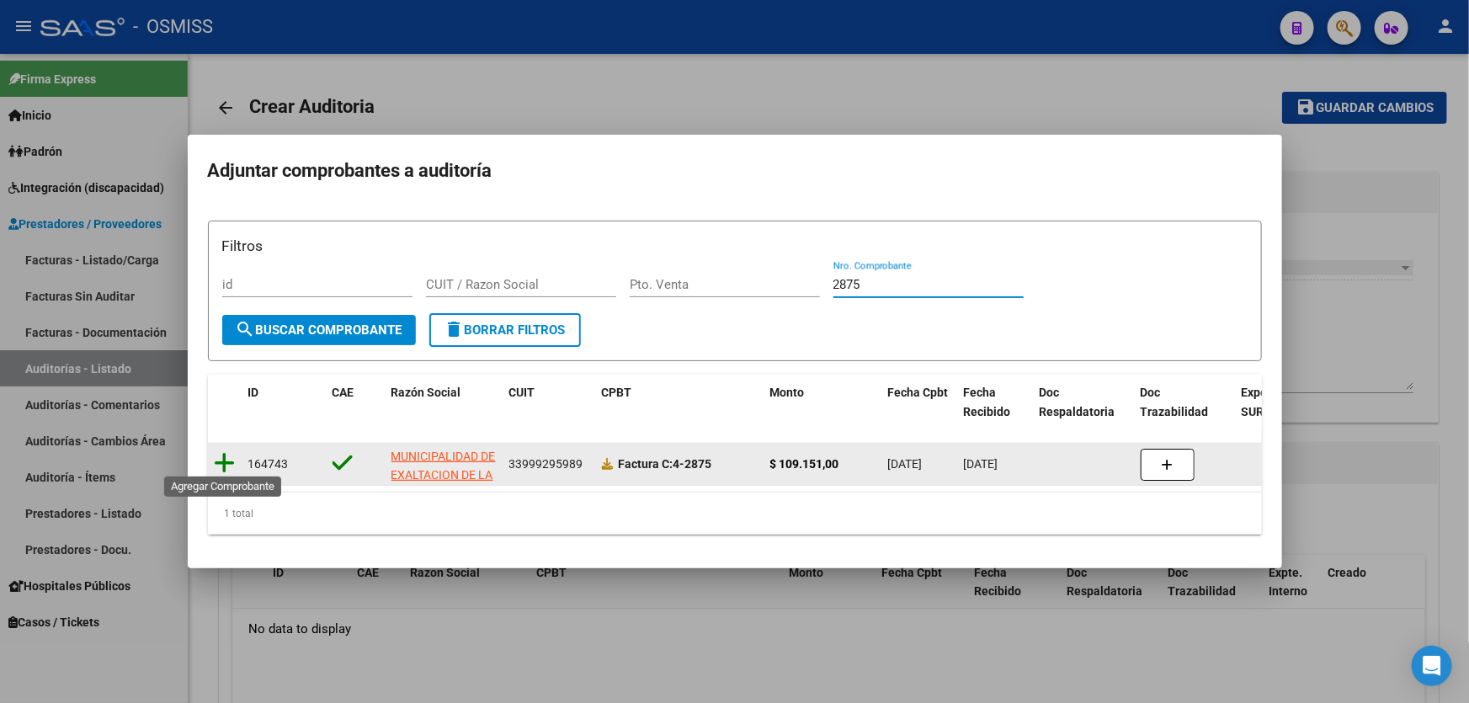
type input "2875"
click at [226, 467] on icon at bounding box center [225, 463] width 21 height 24
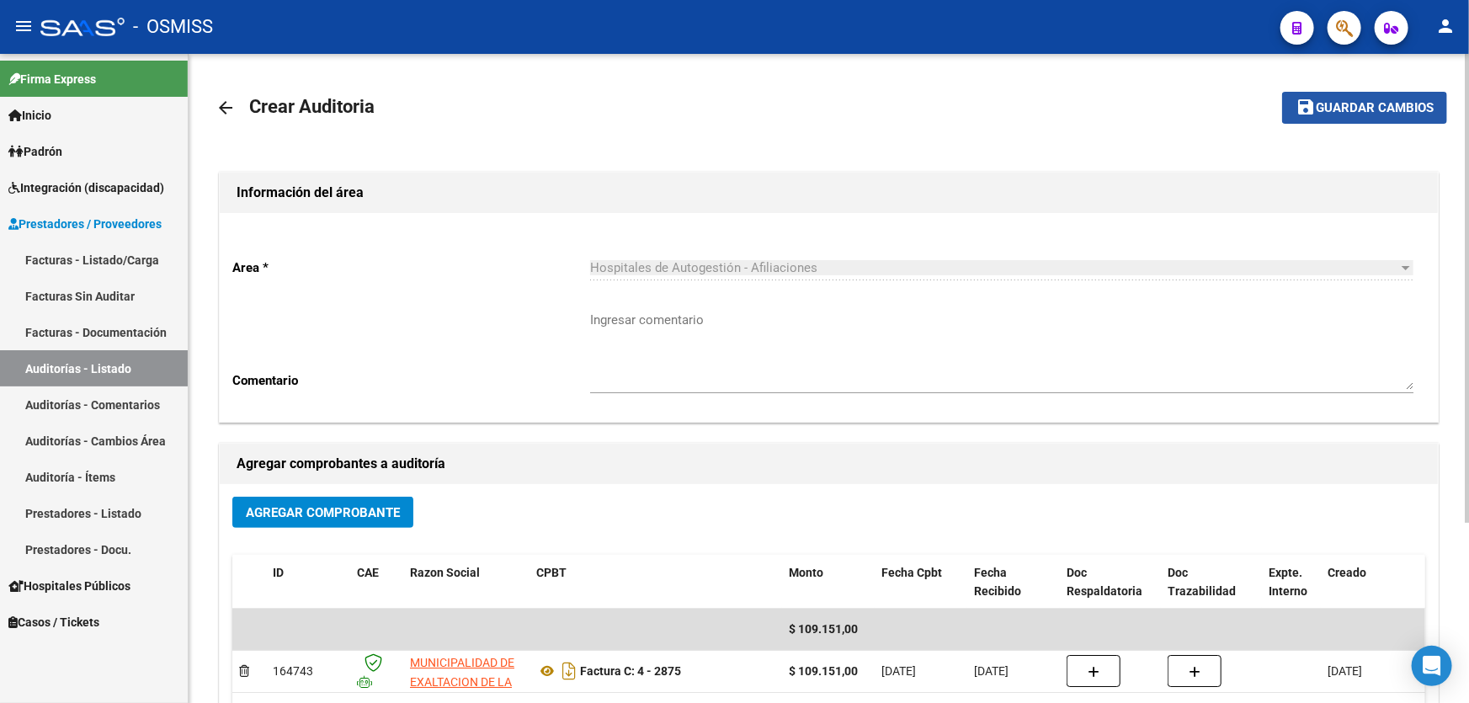
click at [1304, 110] on mat-icon "save" at bounding box center [1306, 107] width 20 height 20
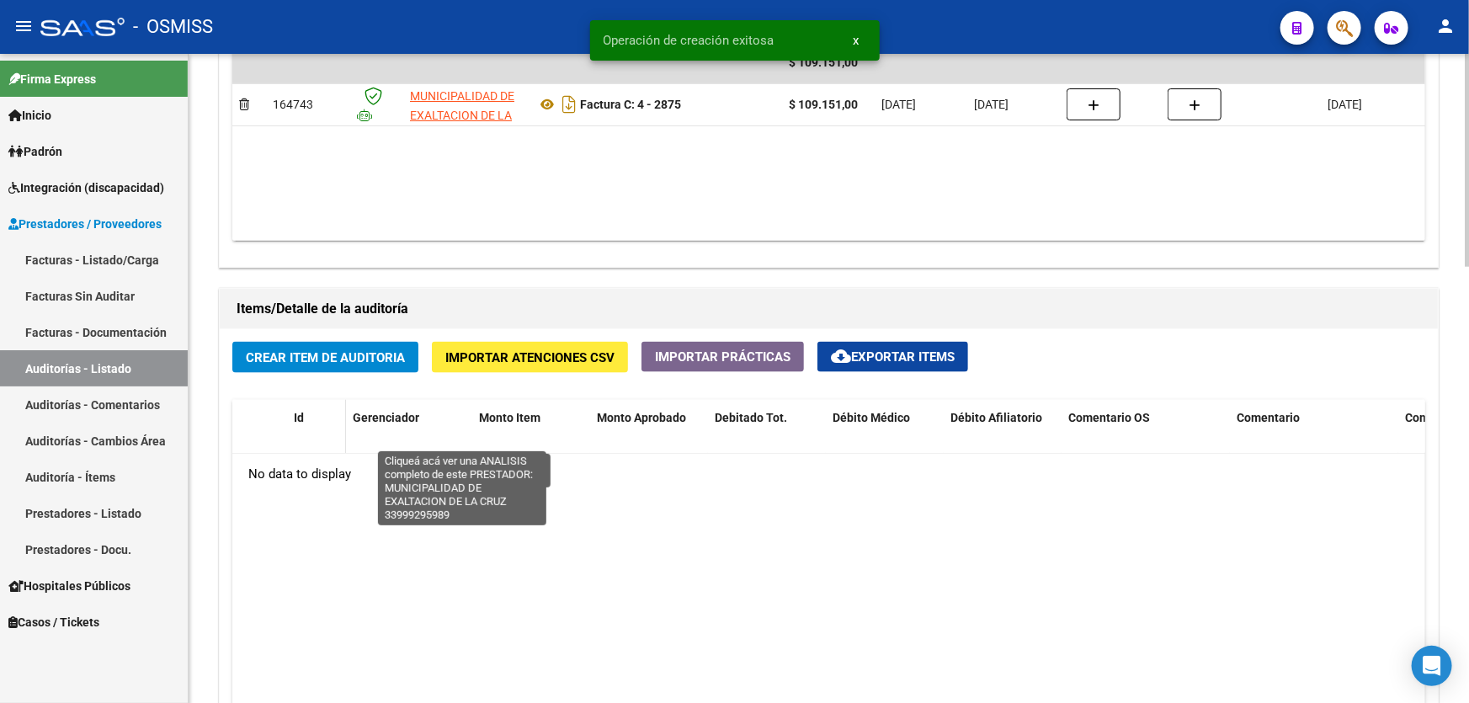
scroll to position [995, 0]
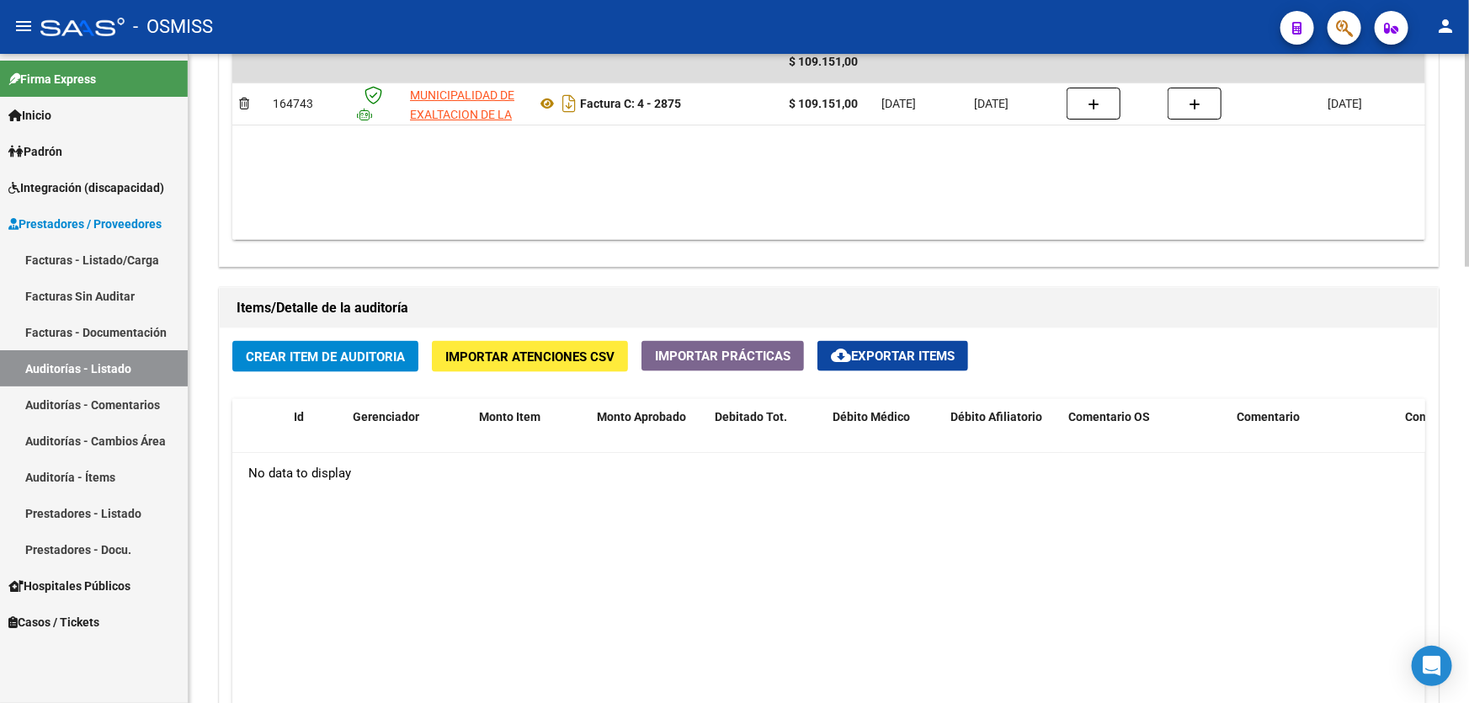
click at [588, 531] on datatable-body "No data to display" at bounding box center [828, 651] width 1193 height 397
click at [343, 355] on span "Crear Item de Auditoria" at bounding box center [325, 356] width 159 height 15
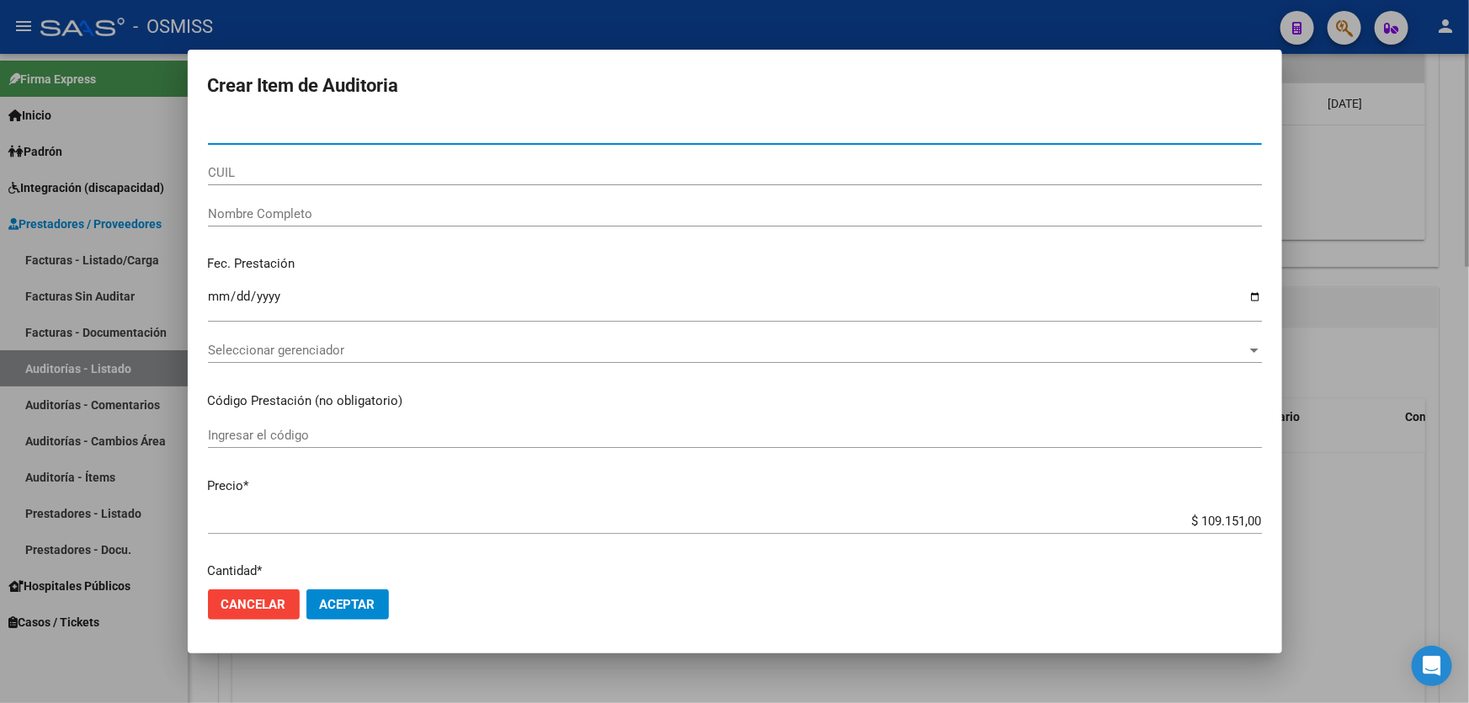
paste input "50838960"
type input "50838960"
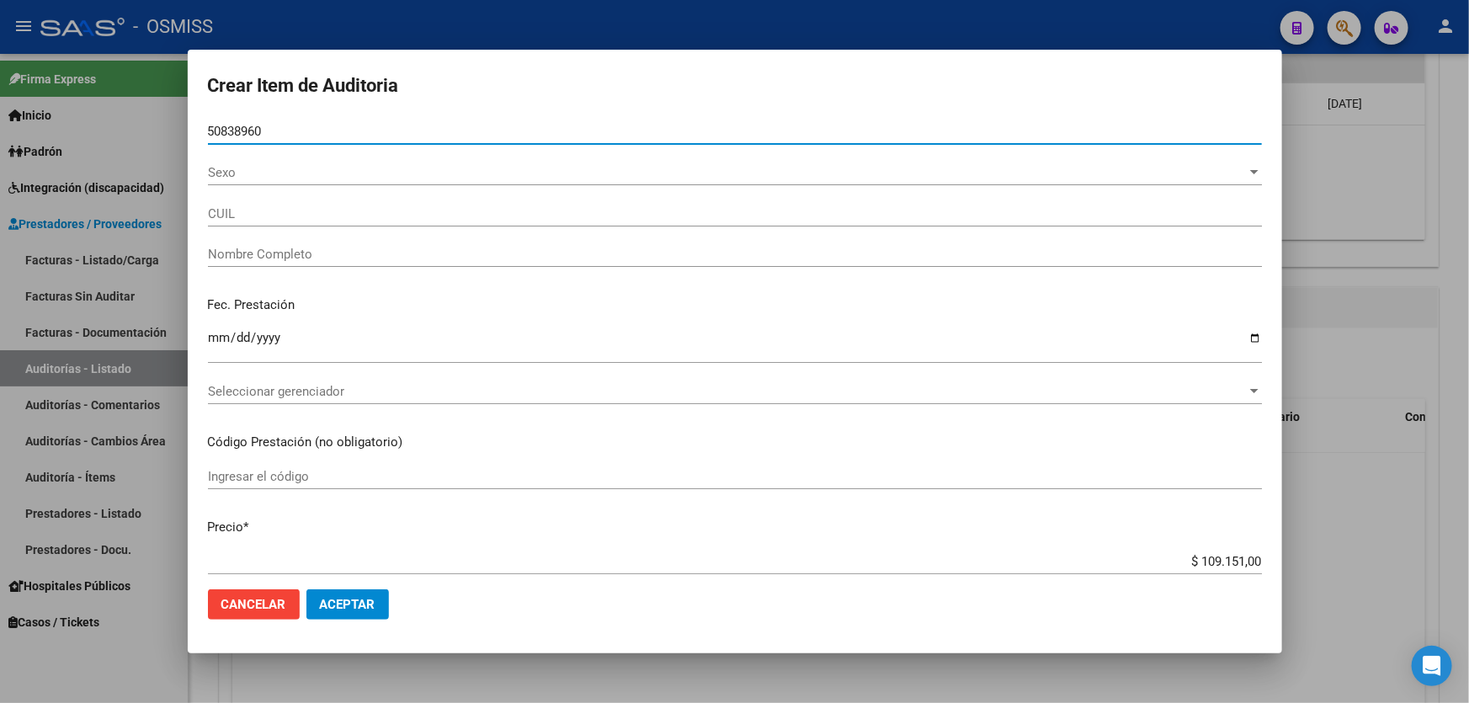
type input "20508389605"
type input "SAMORA LUIS ARIEL"
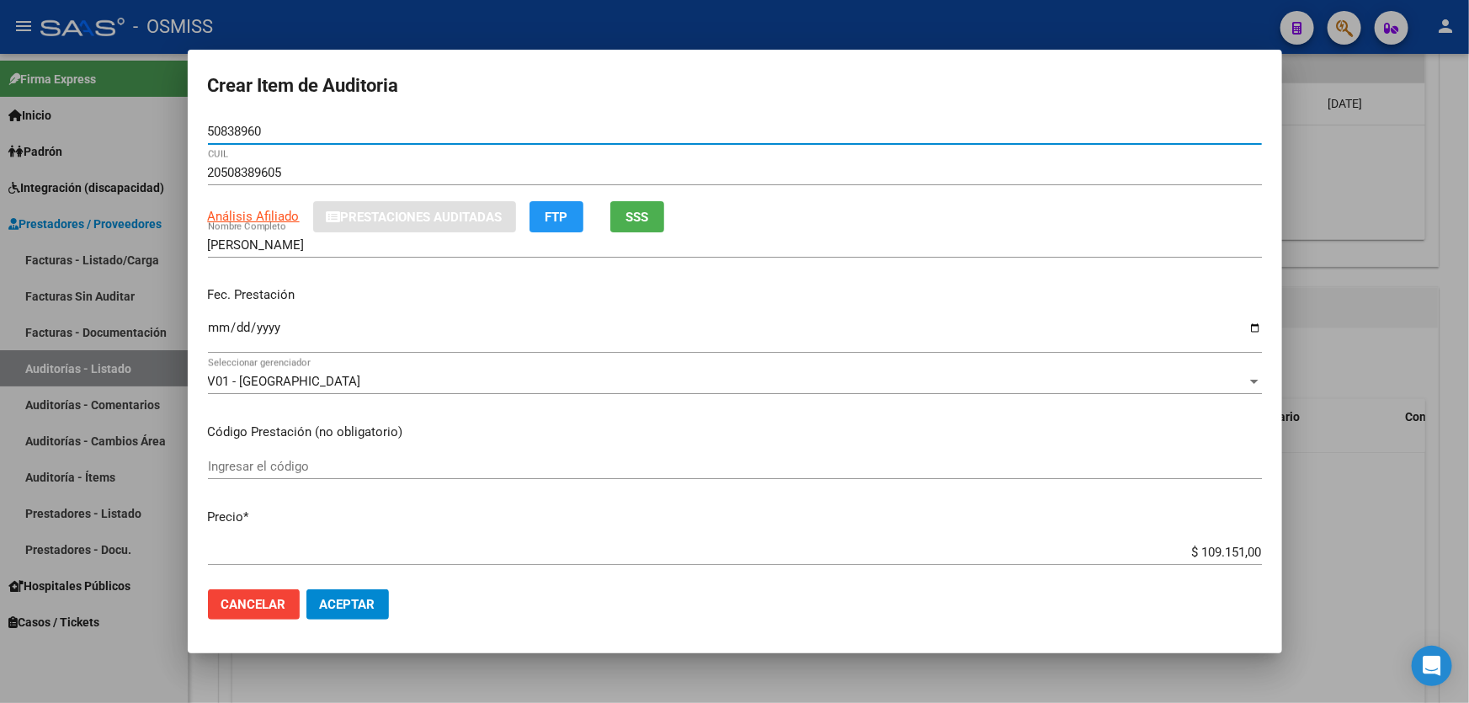
type input "50838960"
click at [213, 338] on input "Ingresar la fecha" at bounding box center [735, 334] width 1054 height 27
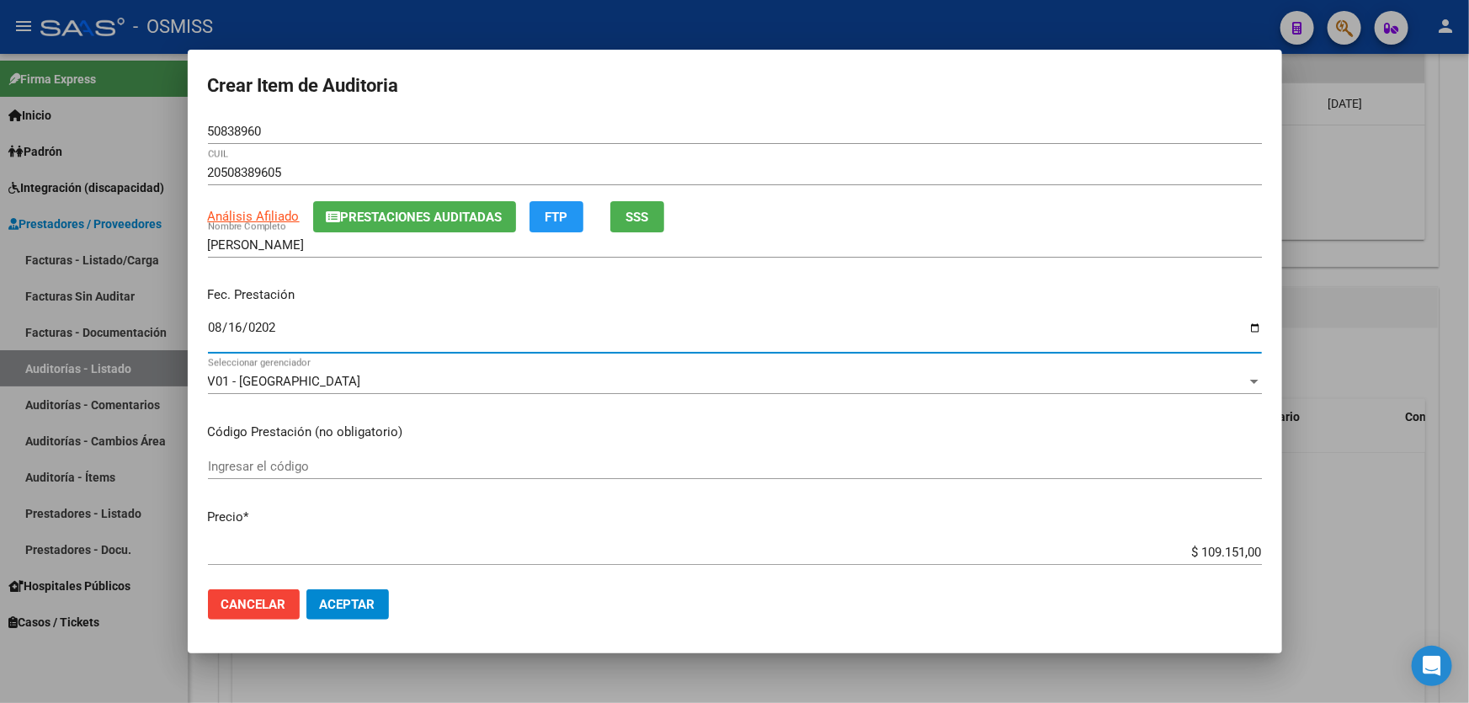
type input "2025-08-16"
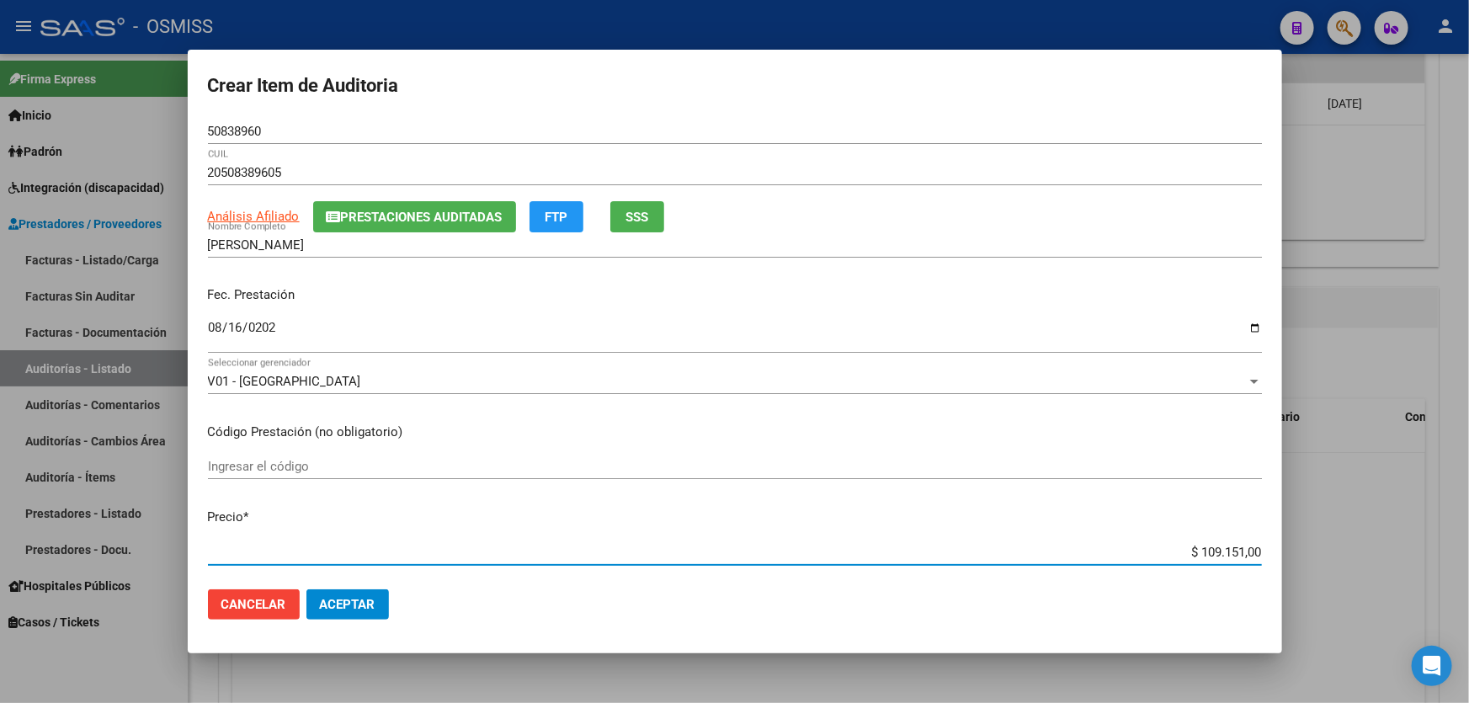
drag, startPoint x: 1140, startPoint y: 547, endPoint x: 1469, endPoint y: 525, distance: 329.2
click at [1469, 532] on div "Crear Item de Auditoria 50838960 Nro Documento 20508389605 CUIL Análisis Afilia…" at bounding box center [734, 351] width 1469 height 703
type input "$ 0,03"
type input "$ 0,39"
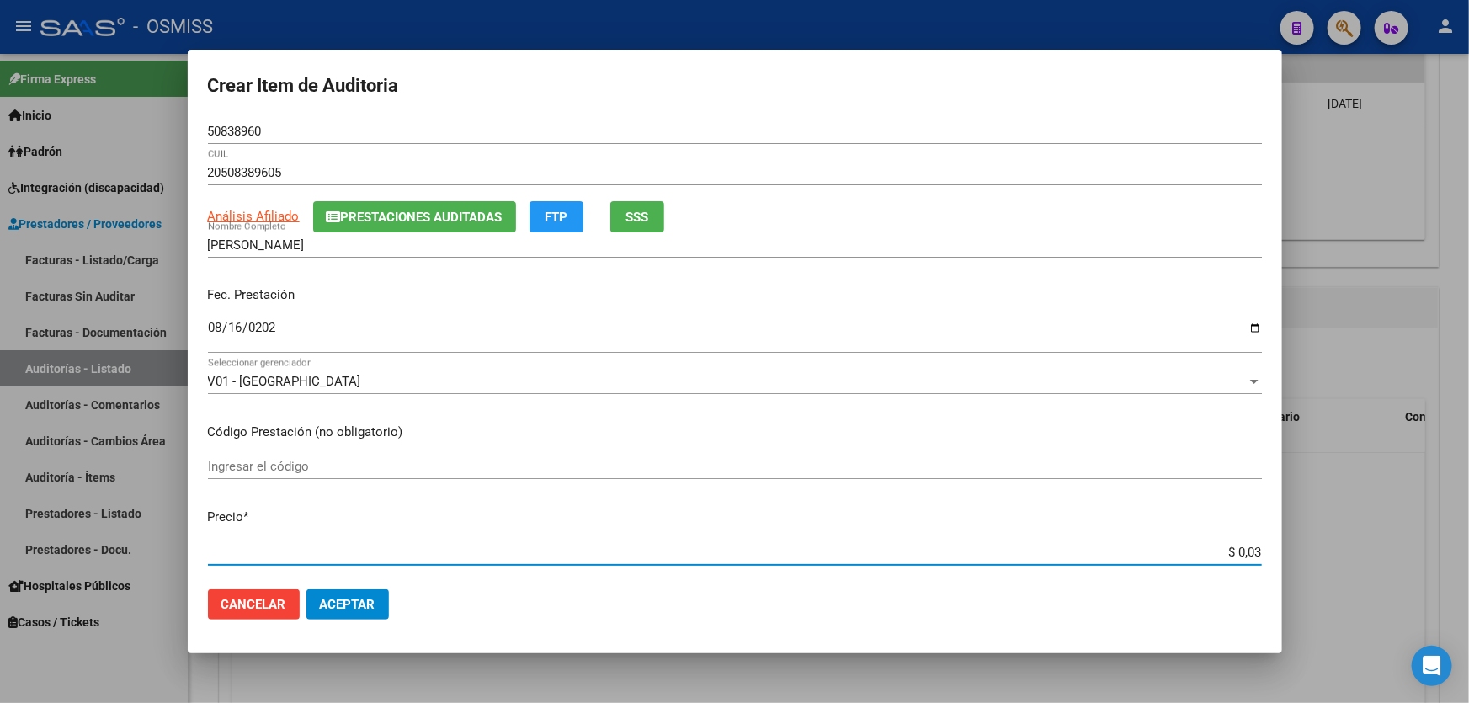
type input "$ 0,39"
type input "$ 3,99"
type input "$ 39,98"
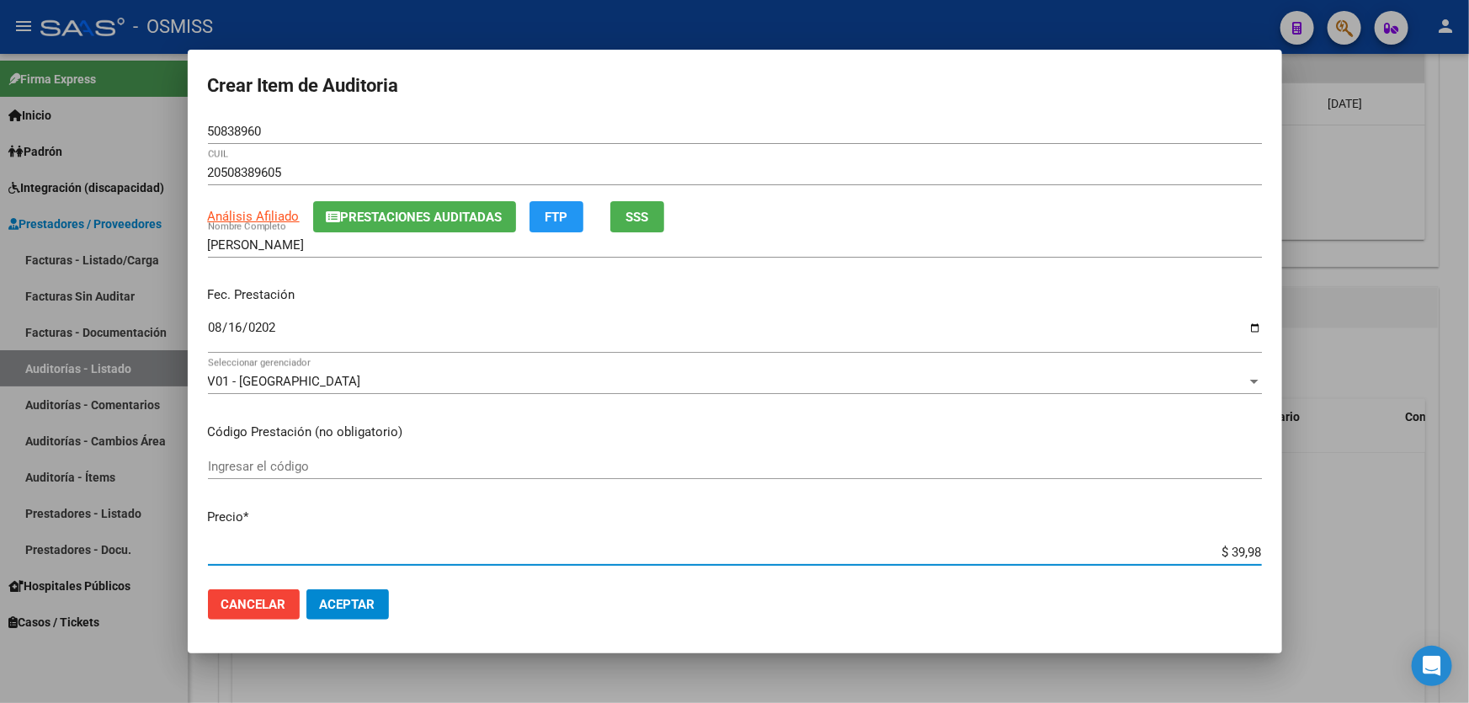
type input "$ 399,80"
type input "$ 3.998,00"
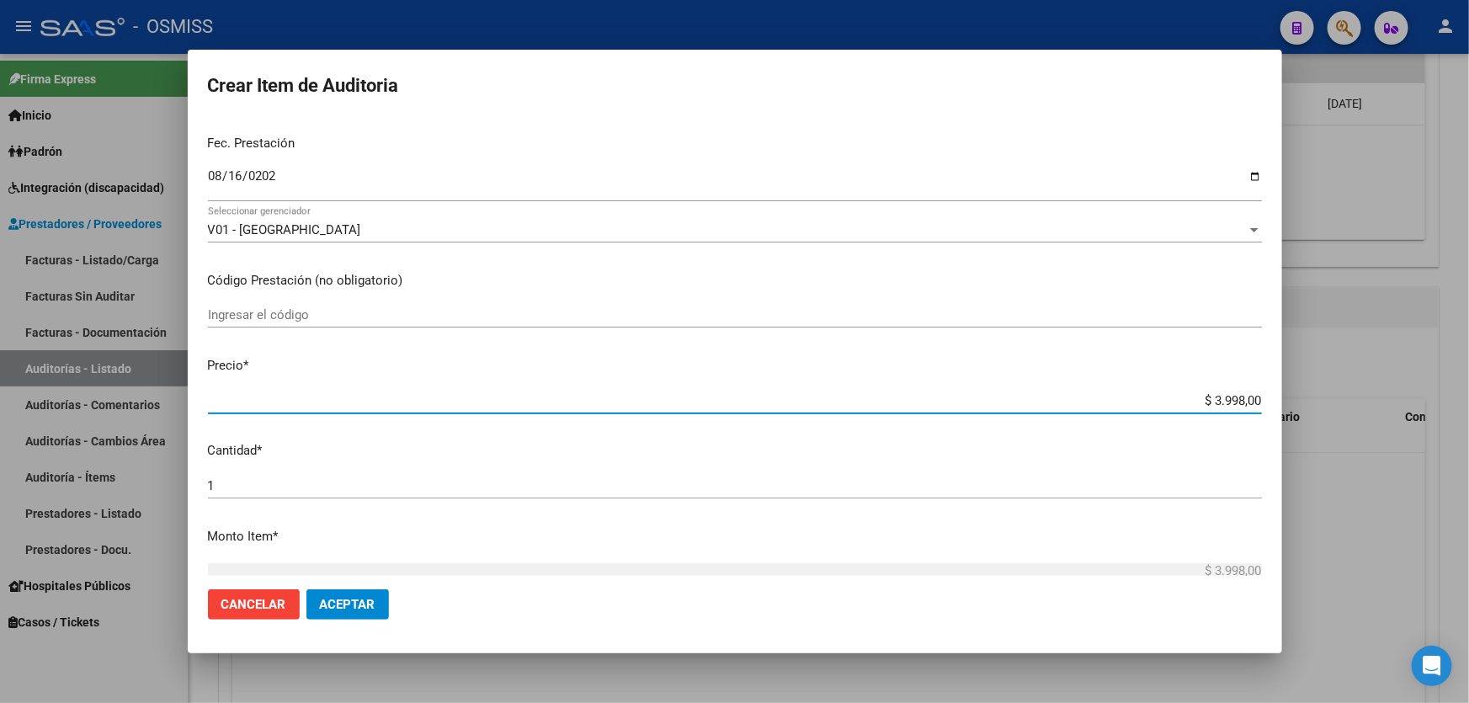
scroll to position [229, 0]
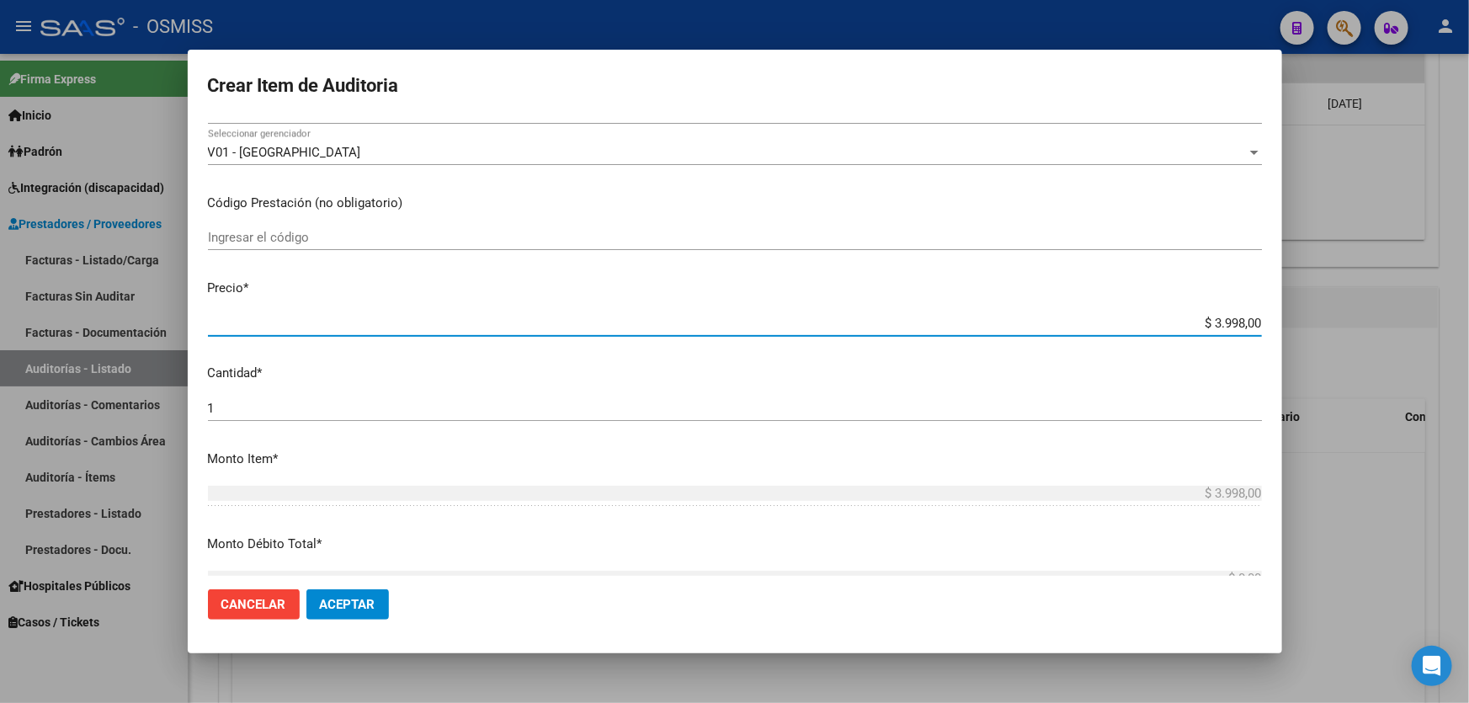
click at [243, 382] on mat-dialog-content "50838960 Nro Documento 20508389605 CUIL Análisis Afiliado Prestaciones Auditada…" at bounding box center [735, 347] width 1095 height 457
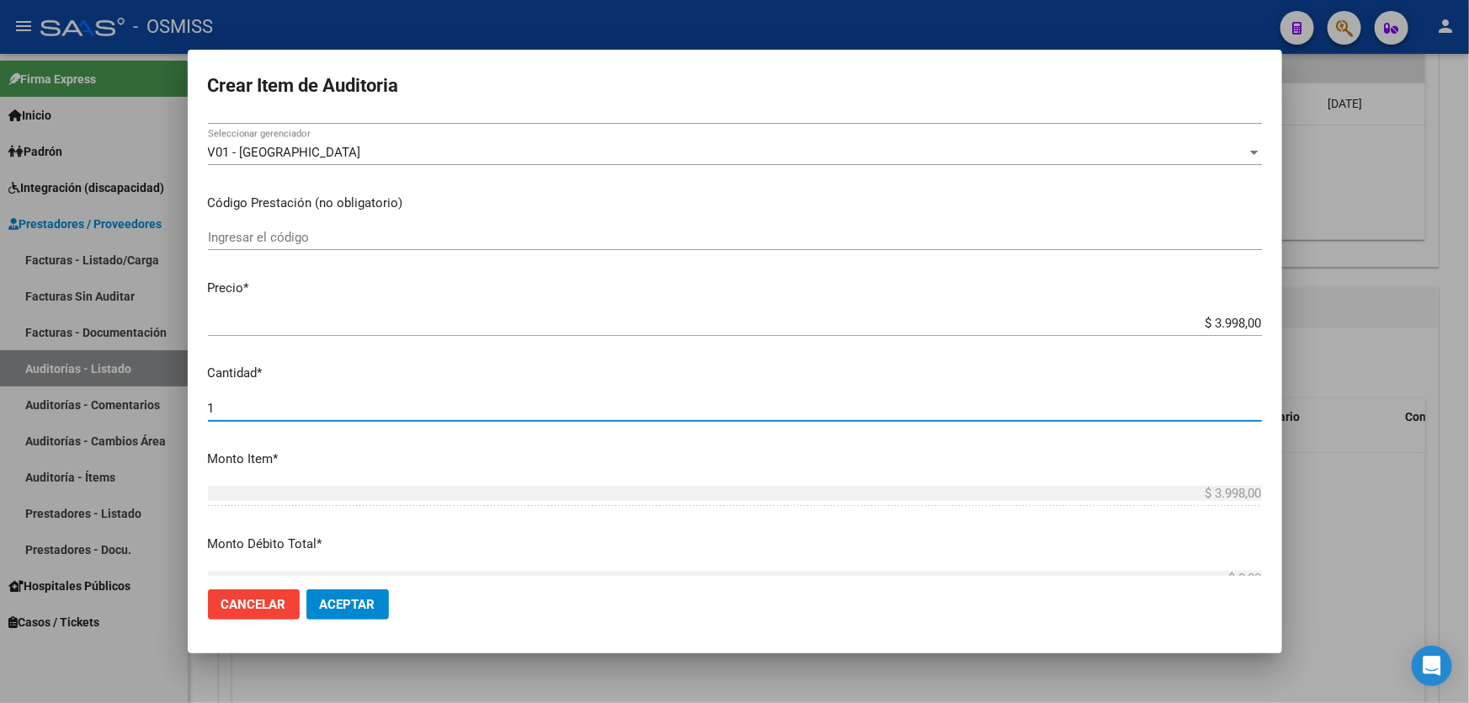
drag, startPoint x: 242, startPoint y: 404, endPoint x: 72, endPoint y: 392, distance: 169.7
click at [50, 394] on div "Crear Item de Auditoria 50838960 Nro Documento 20508389605 CUIL Análisis Afilia…" at bounding box center [734, 351] width 1469 height 703
type input "3"
type input "$ 11.994,00"
type input "3"
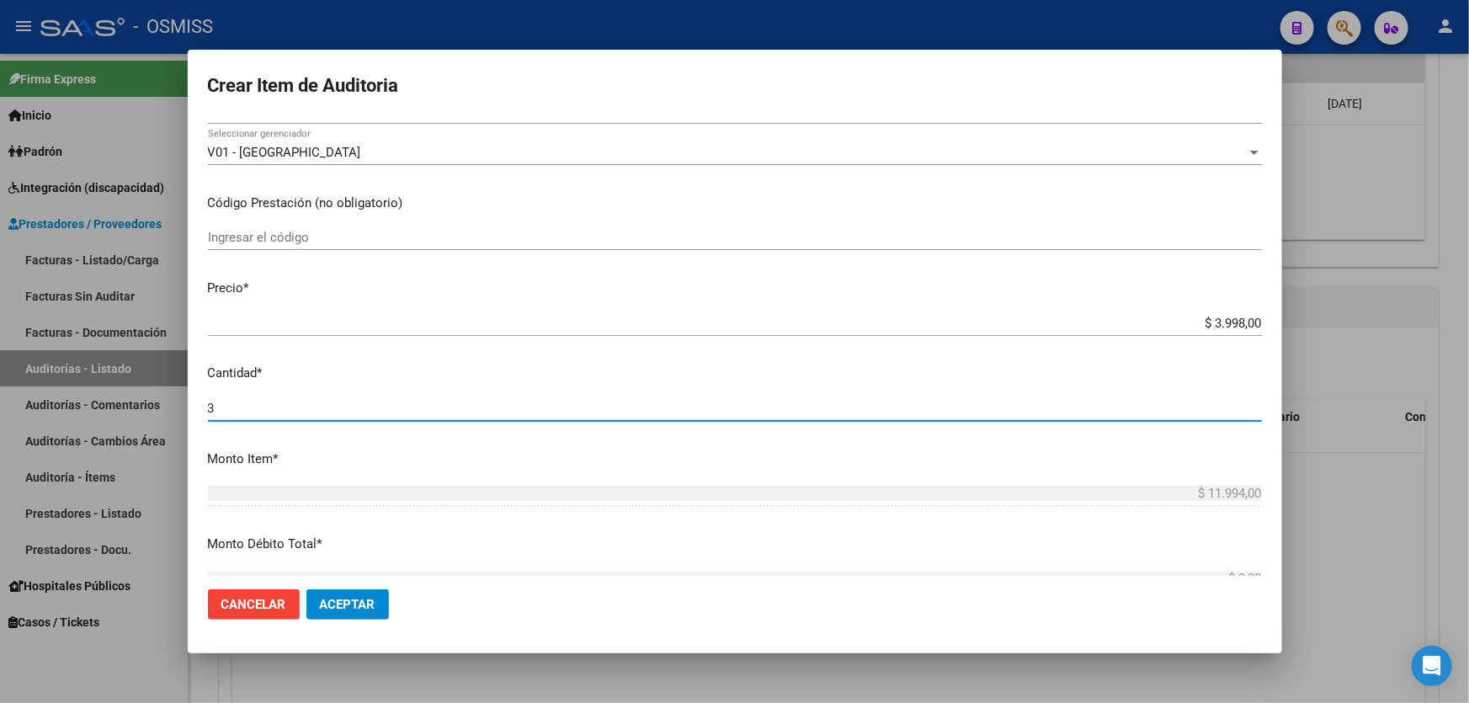
click at [383, 605] on button "Aceptar" at bounding box center [348, 604] width 83 height 30
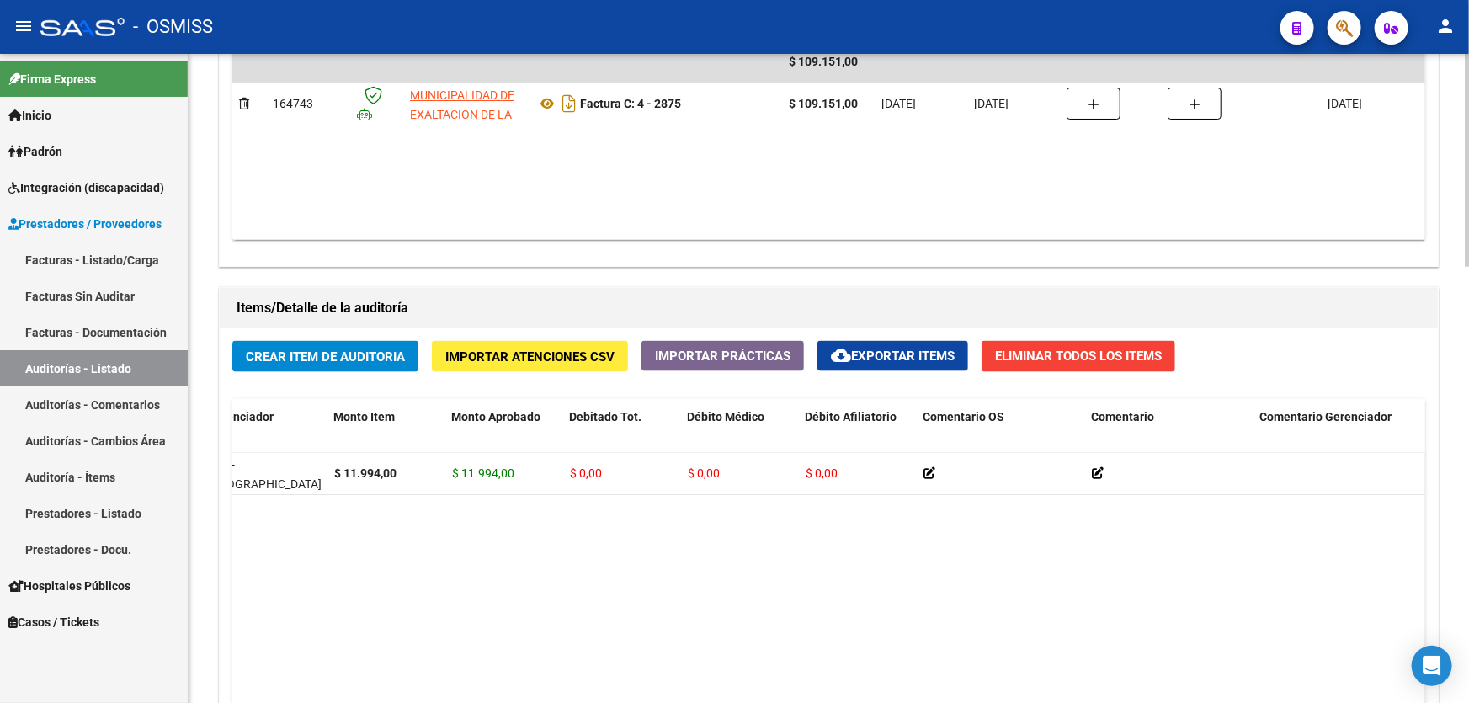
scroll to position [0, 515]
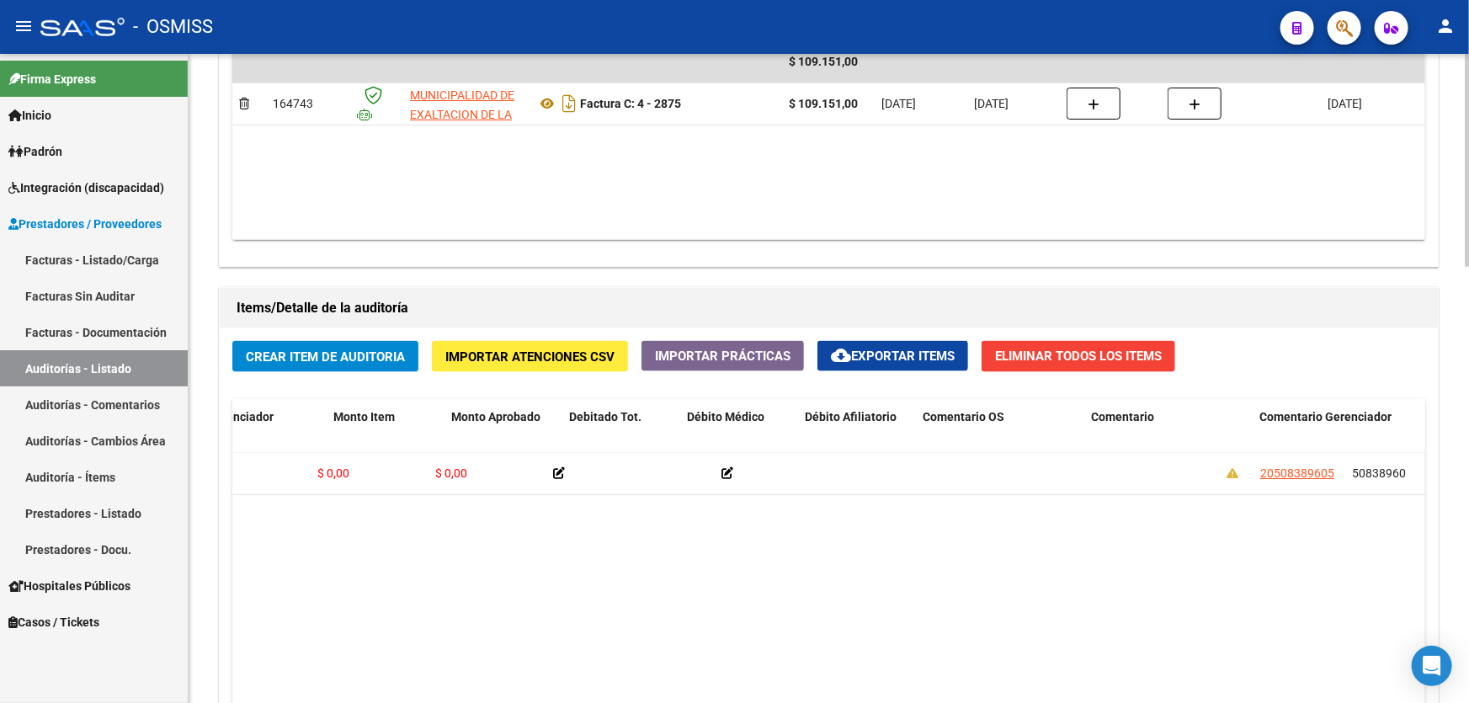
drag, startPoint x: 731, startPoint y: 519, endPoint x: 849, endPoint y: 516, distance: 117.9
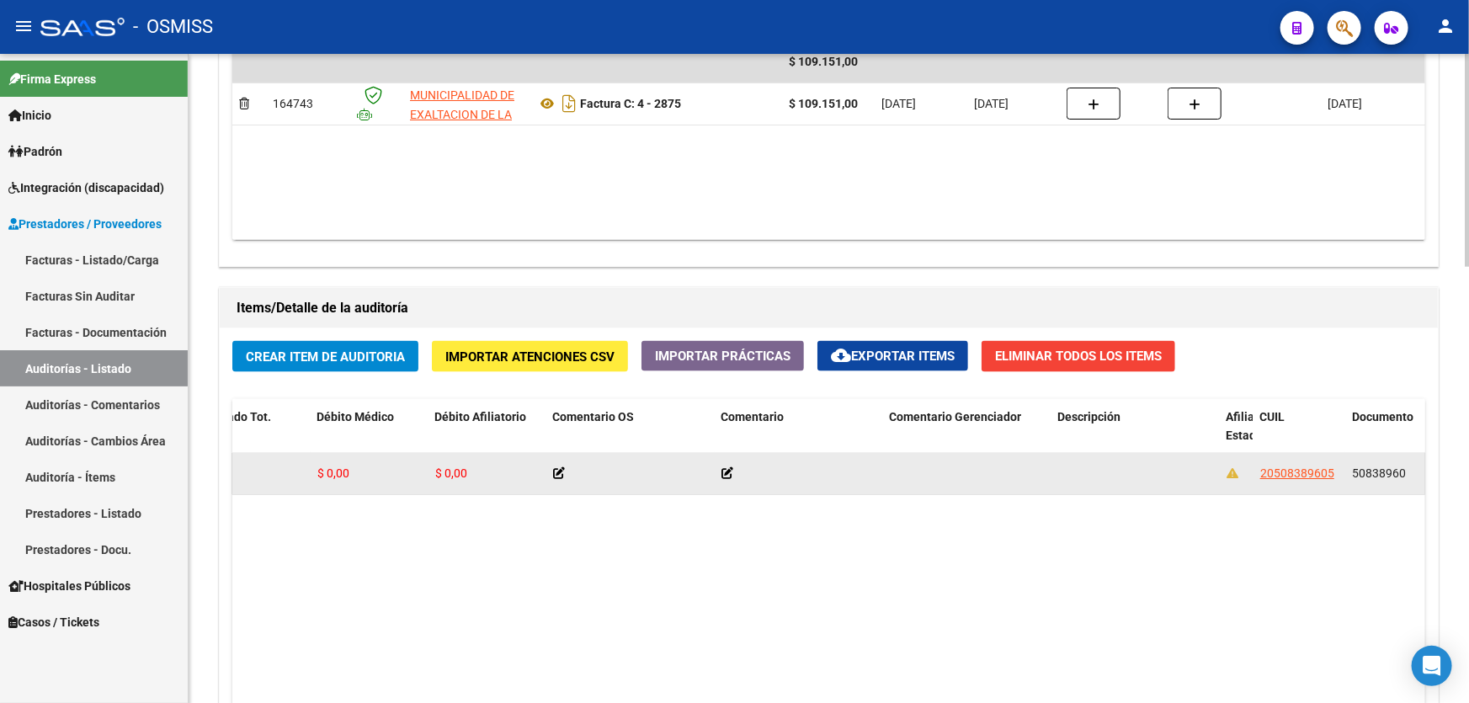
drag, startPoint x: 1084, startPoint y: 492, endPoint x: 1118, endPoint y: 490, distance: 34.6
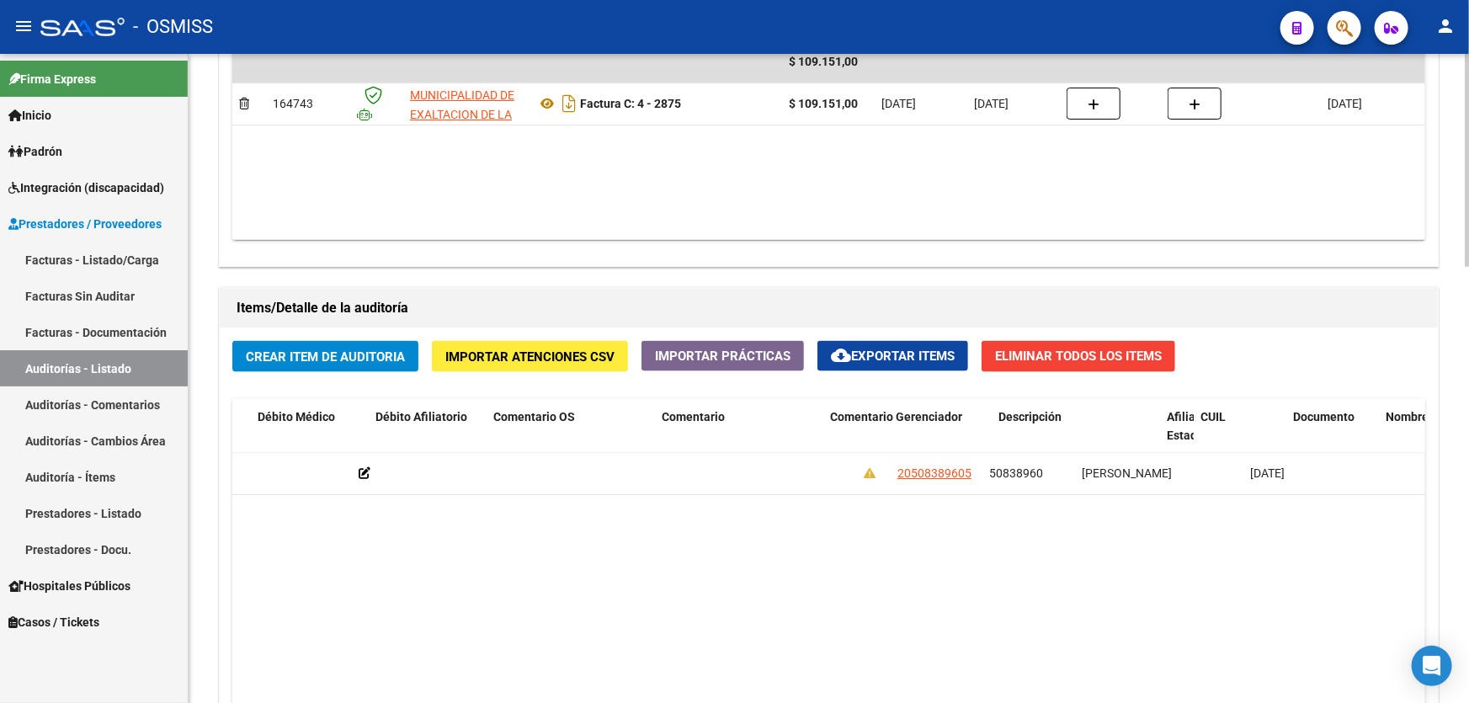
drag, startPoint x: 977, startPoint y: 515, endPoint x: 1096, endPoint y: 514, distance: 119.6
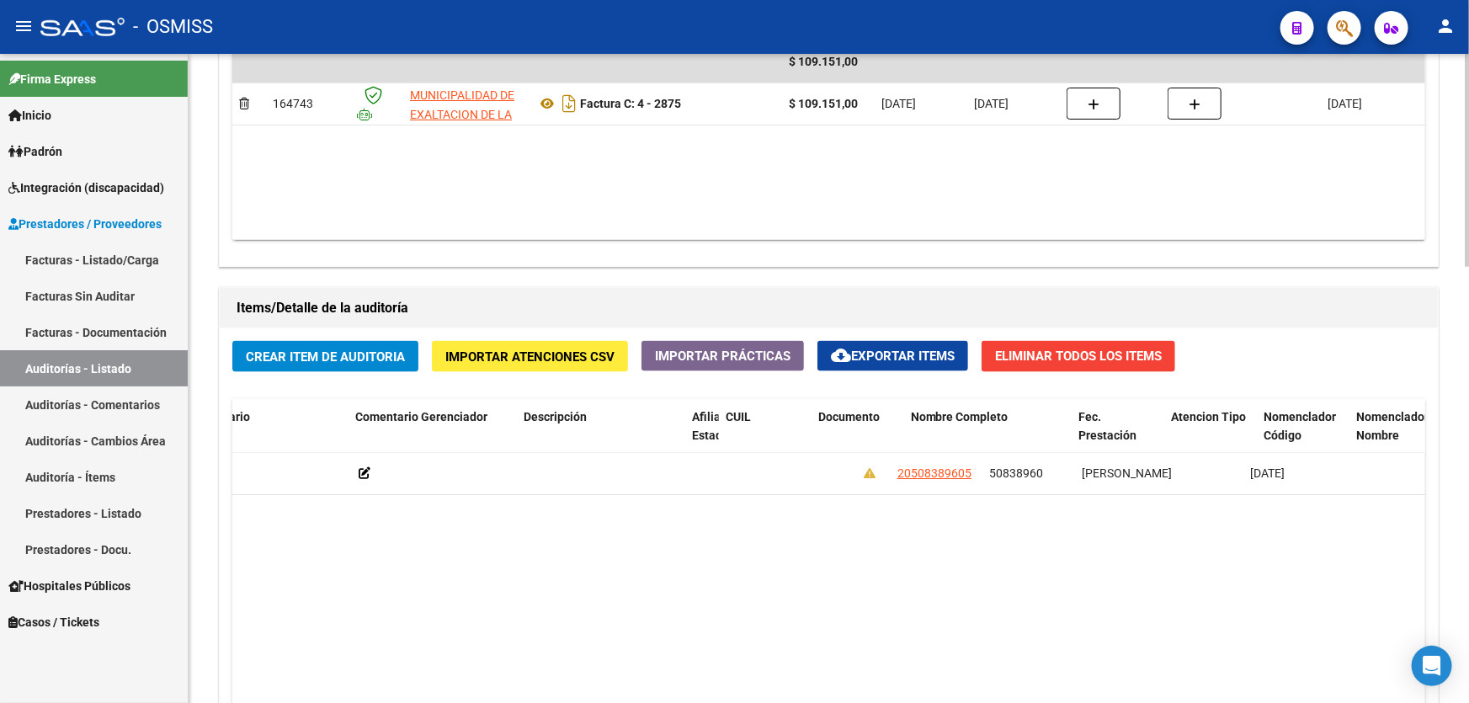
scroll to position [0, 1050]
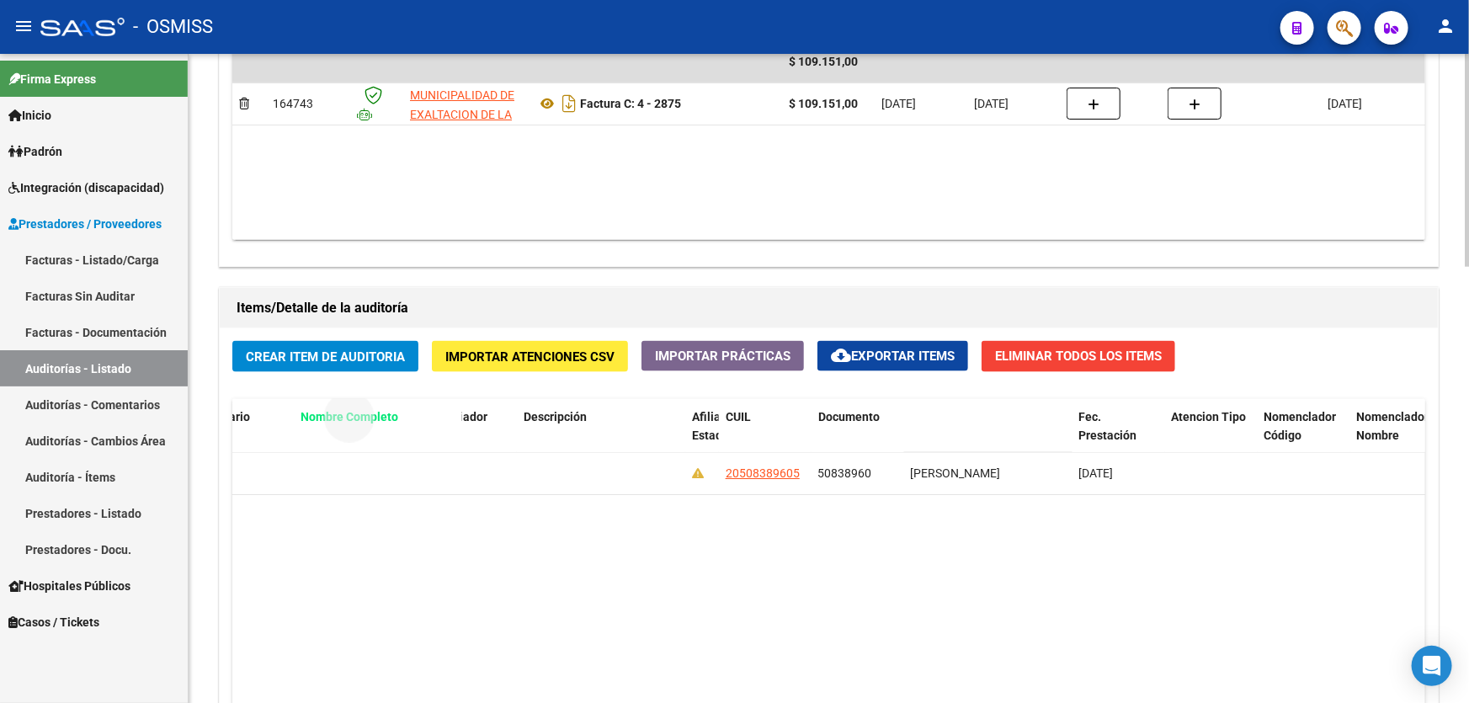
drag, startPoint x: 943, startPoint y: 417, endPoint x: 349, endPoint y: 413, distance: 593.7
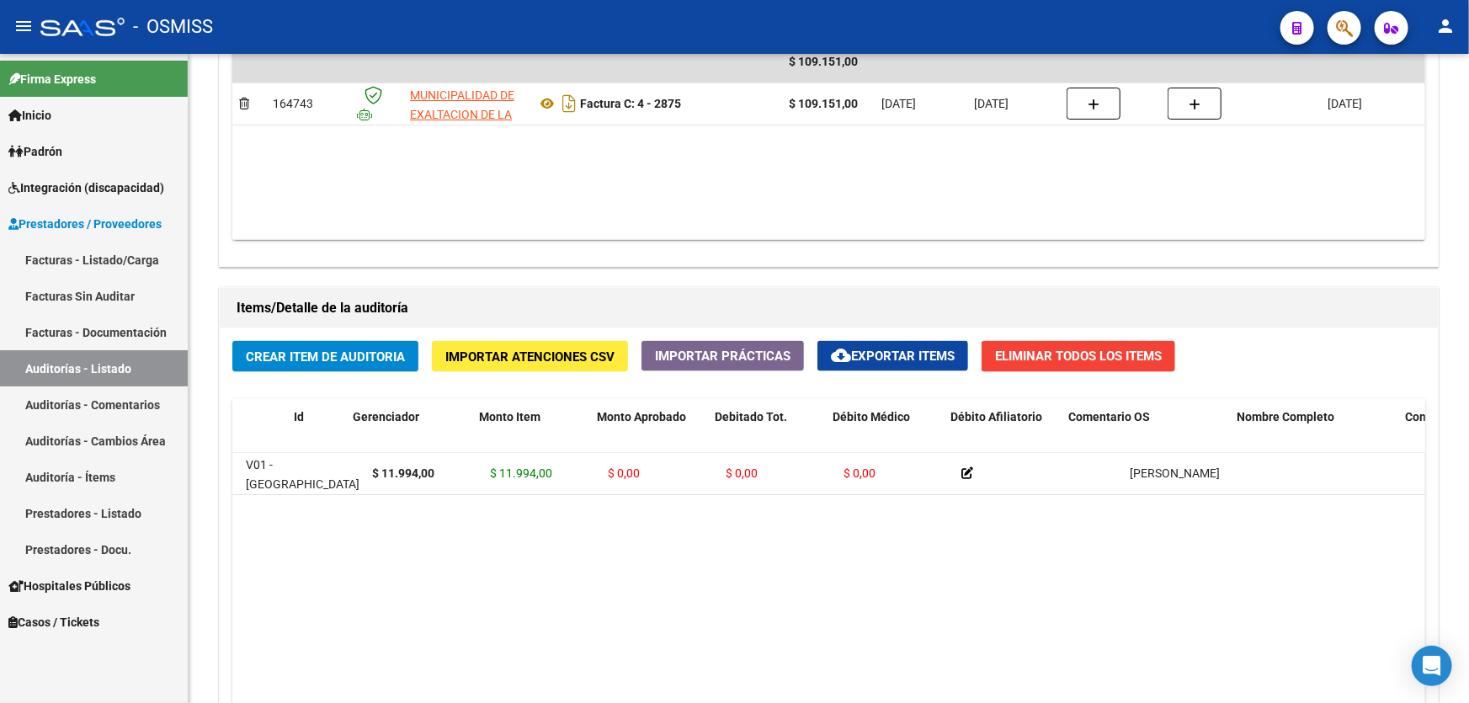
scroll to position [0, 0]
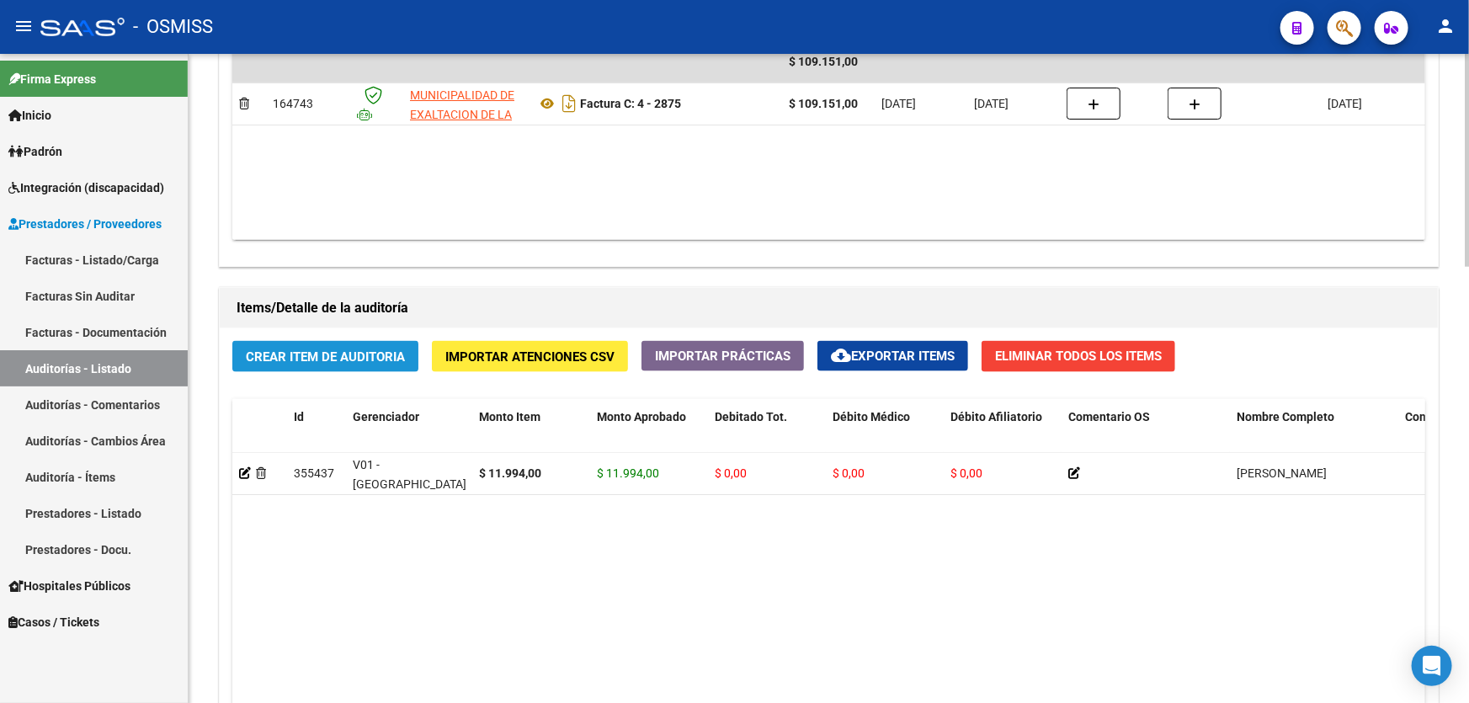
click at [348, 349] on span "Crear Item de Auditoria" at bounding box center [325, 356] width 159 height 15
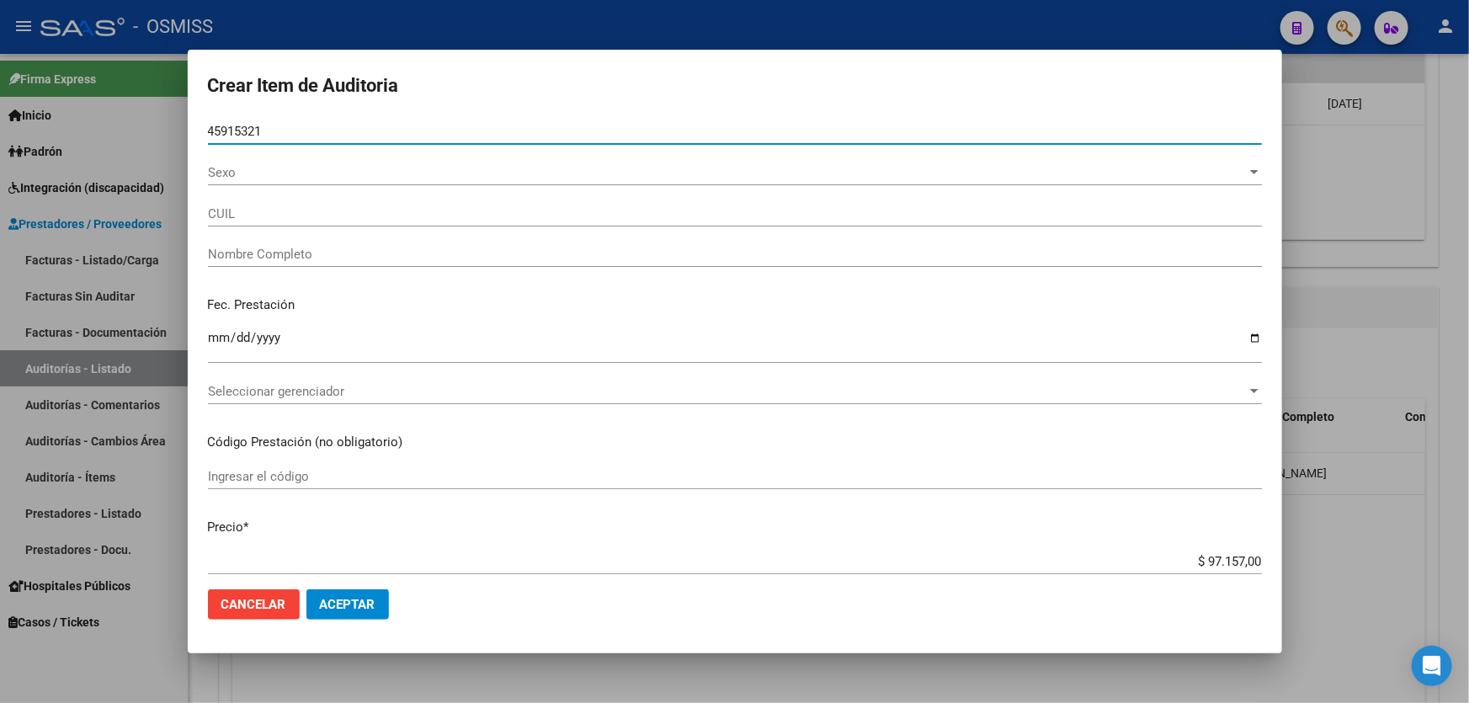
type input "45915321"
click at [307, 589] on button "Aceptar" at bounding box center [348, 604] width 83 height 30
type input "27459153212"
type input "TEJERA GIOVANNA"
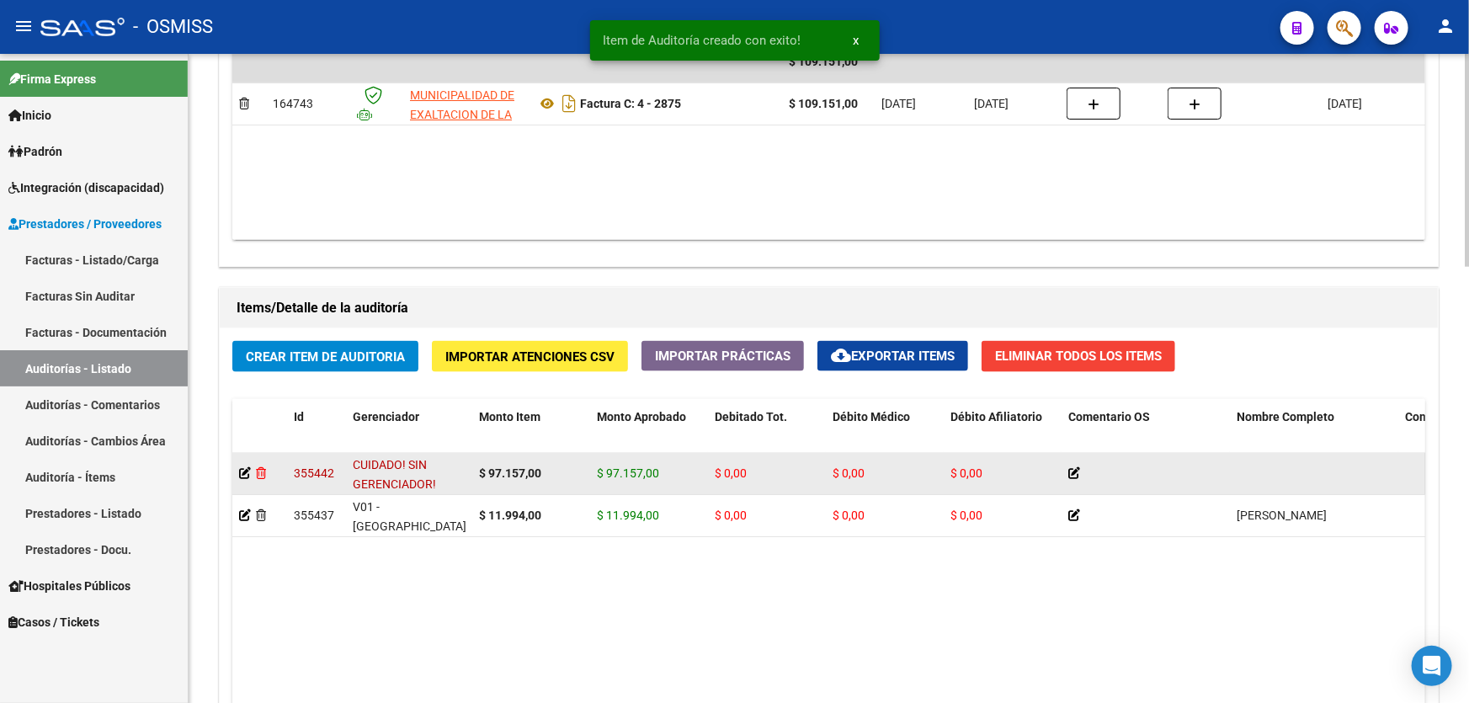
click at [258, 468] on icon at bounding box center [261, 473] width 10 height 12
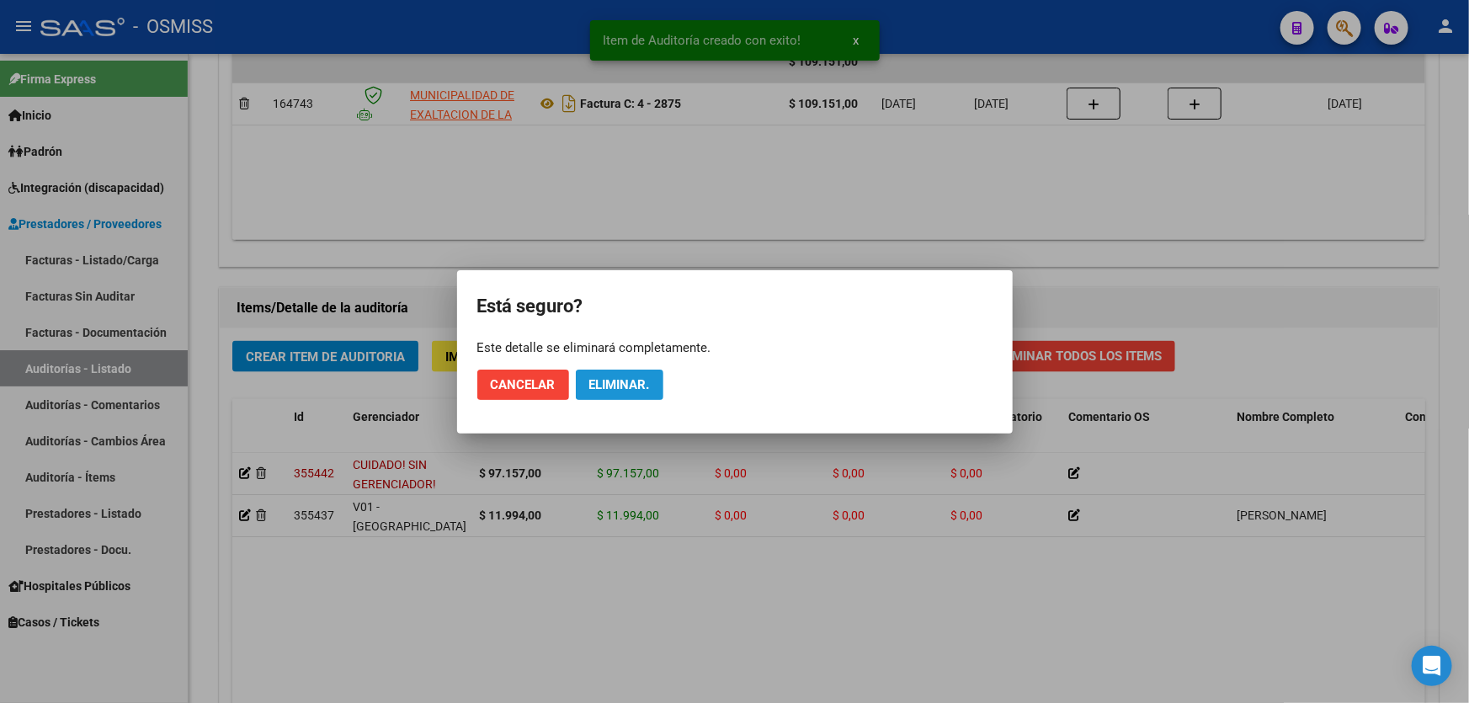
click at [639, 381] on span "Eliminar." at bounding box center [619, 384] width 61 height 15
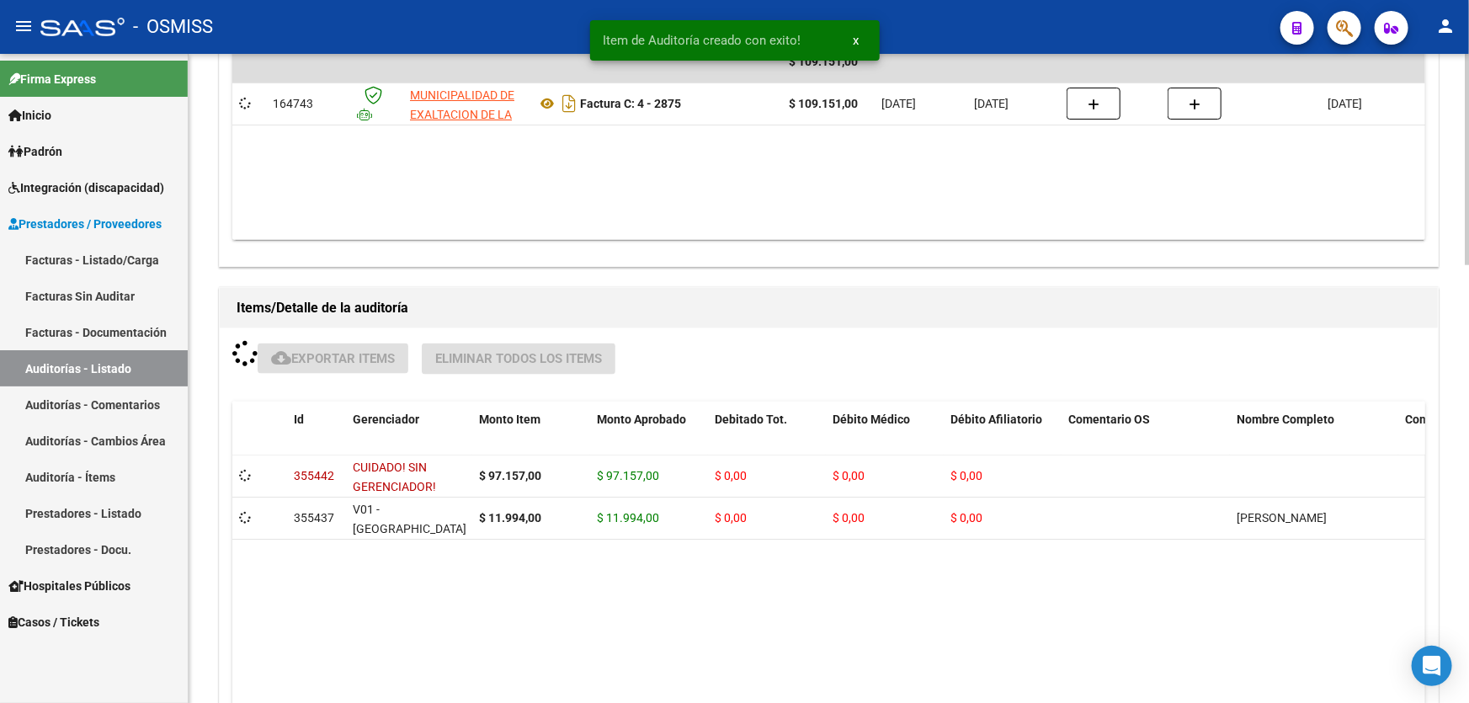
scroll to position [995, 0]
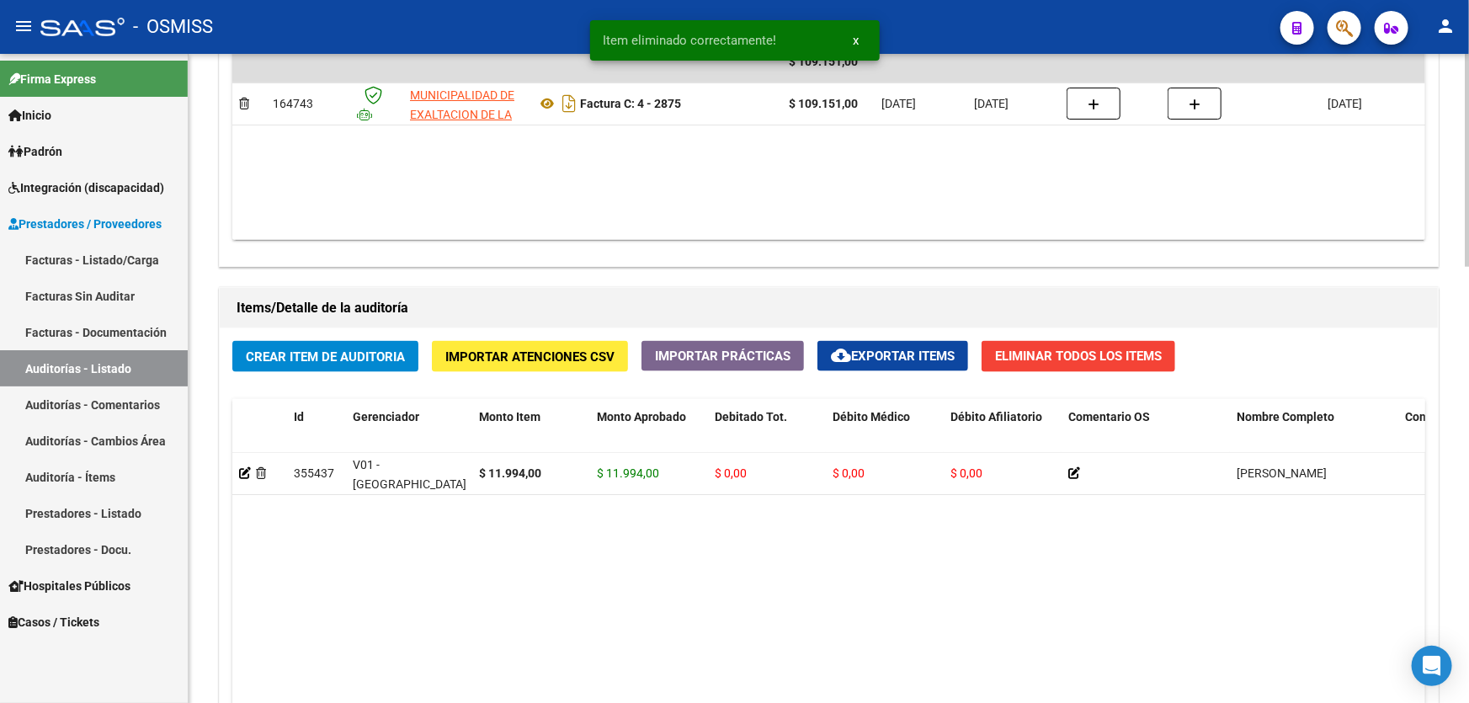
click at [320, 364] on button "Crear Item de Auditoria" at bounding box center [325, 356] width 186 height 31
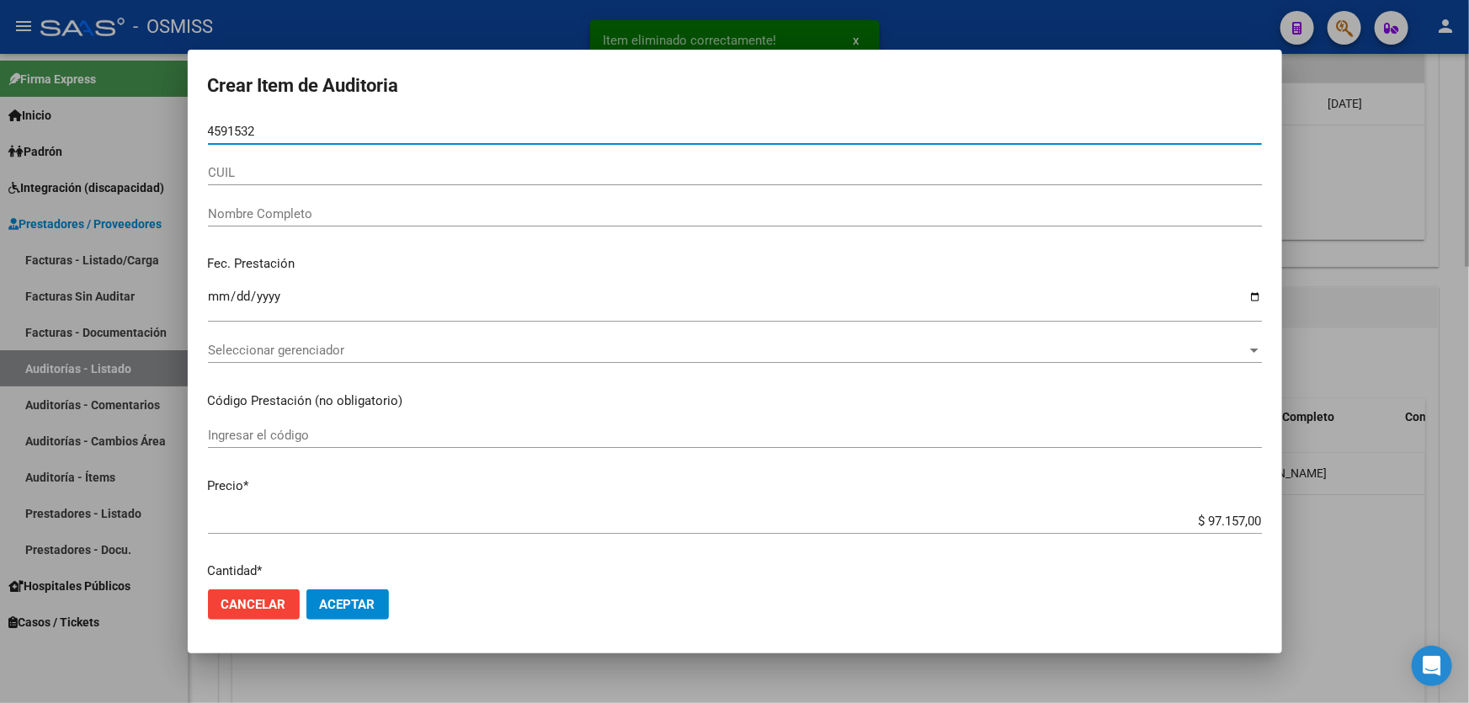
type input "45915321"
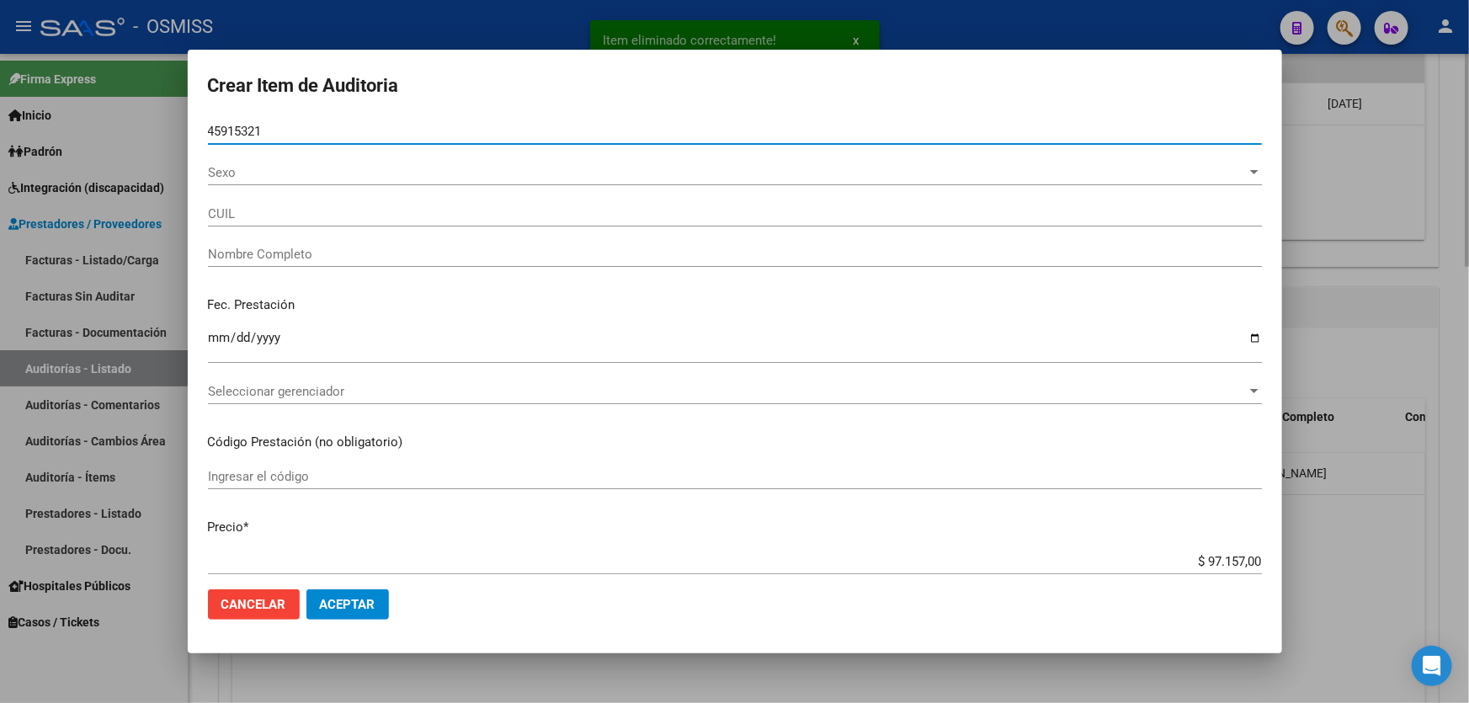
type input "27459153212"
type input "TEJERA GIOVANNA"
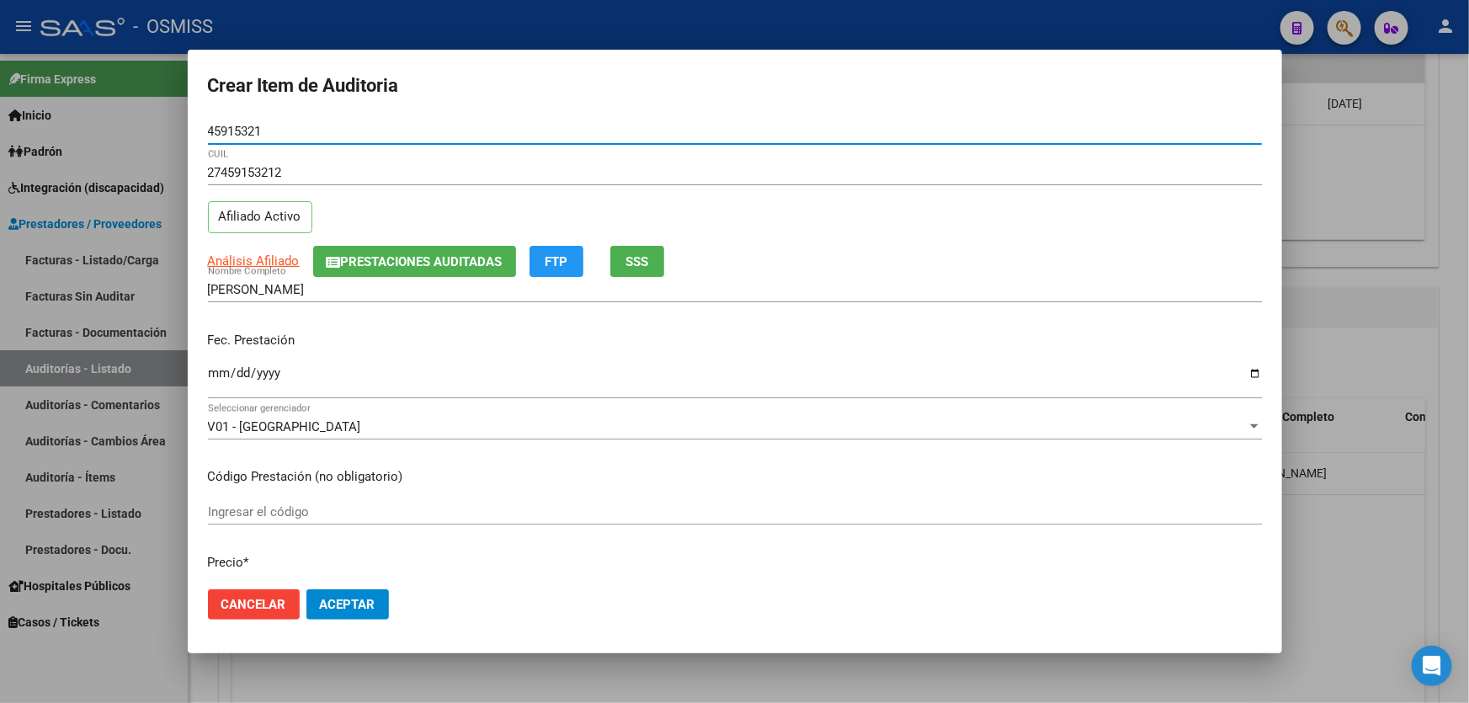
type input "45915321"
click at [211, 376] on input "Ingresar la fecha" at bounding box center [735, 379] width 1054 height 27
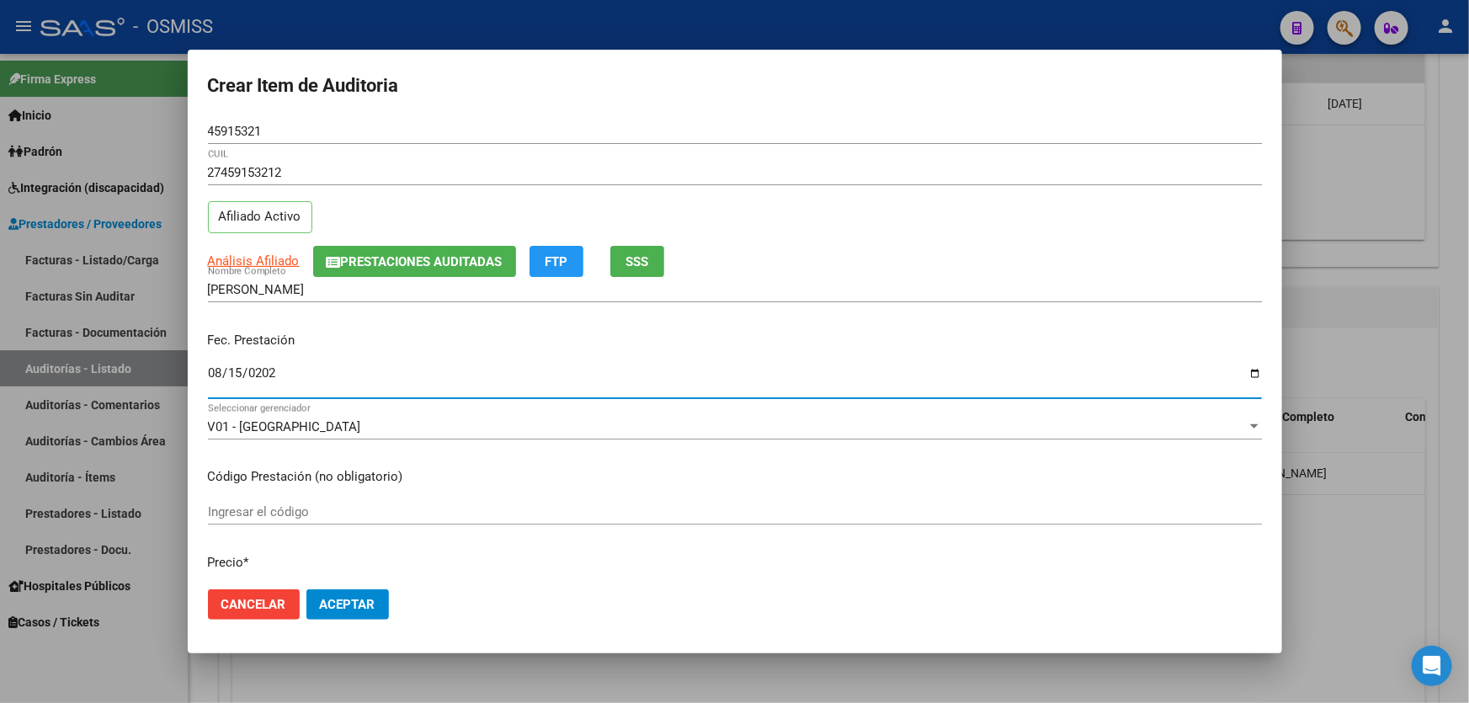
type input "2025-08-15"
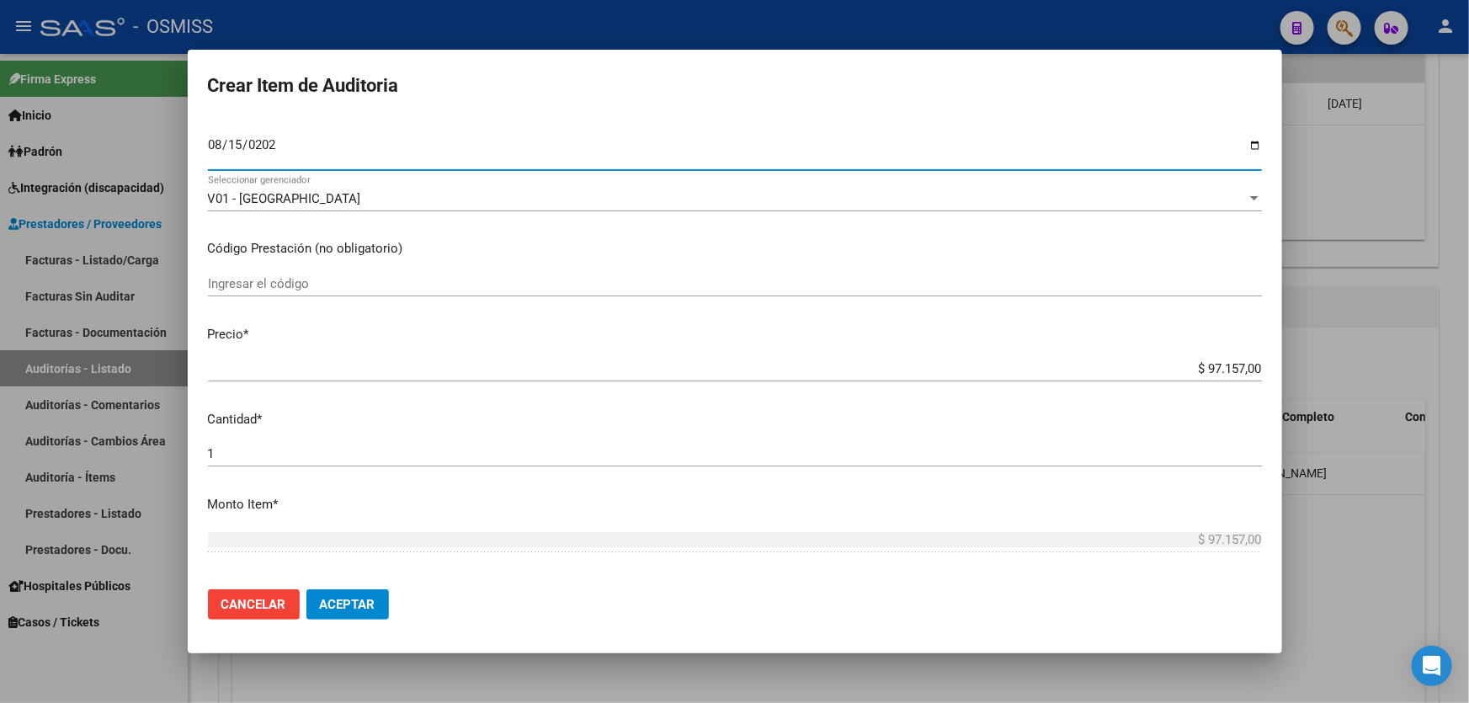
scroll to position [229, 0]
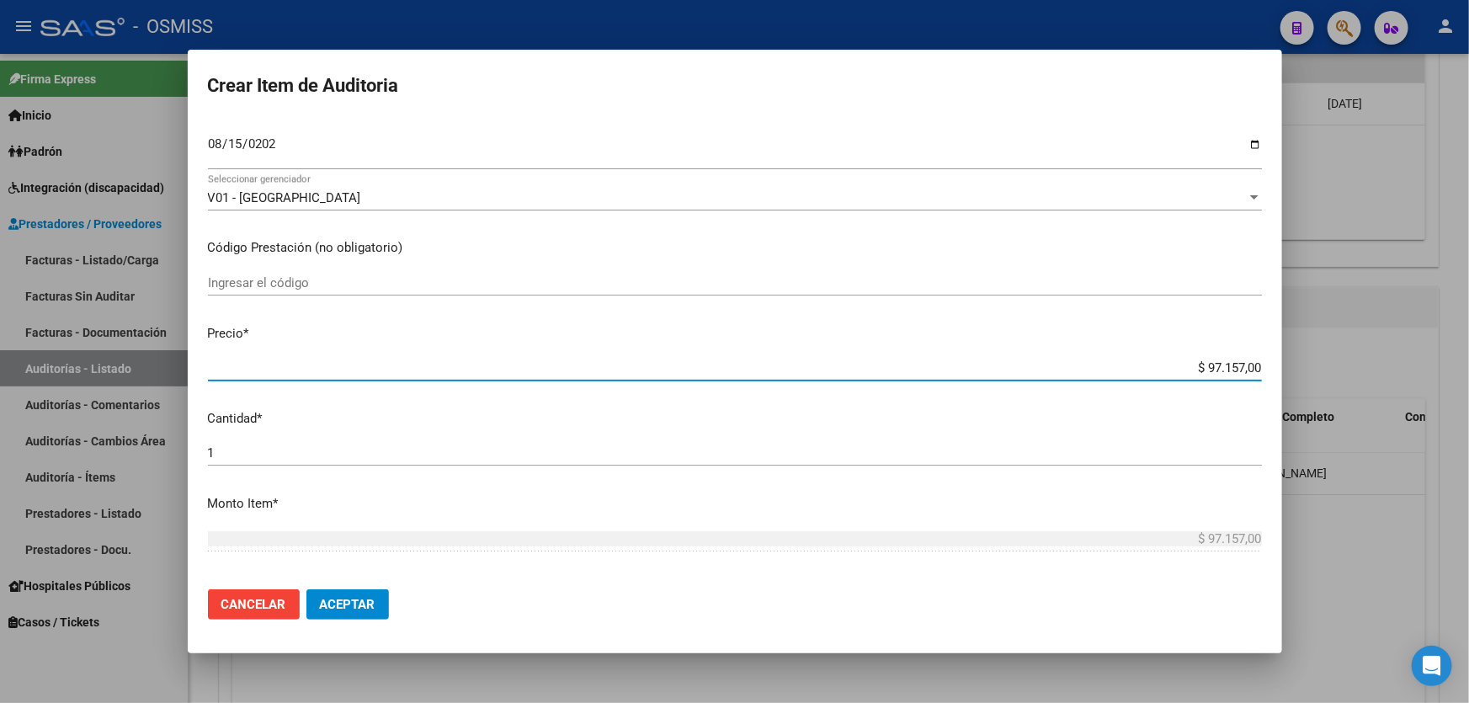
drag, startPoint x: 1181, startPoint y: 371, endPoint x: 1469, endPoint y: 384, distance: 287.4
click at [1468, 372] on div "Crear Item de Auditoria 45915321 Nro Documento 27459153212 CUIL Afiliado Activo…" at bounding box center [734, 351] width 1469 height 703
type input "$ 0,03"
type input "$ 0,39"
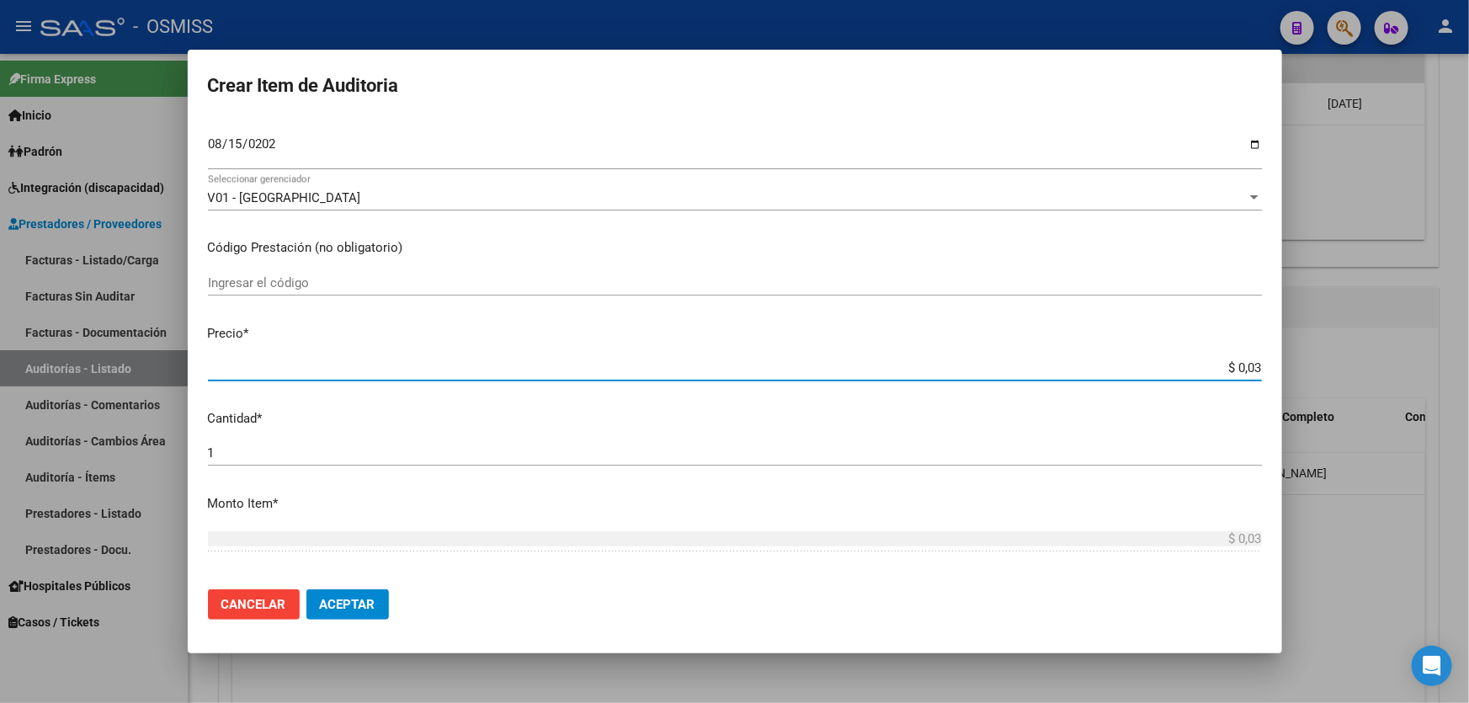
type input "$ 0,39"
type input "$ 3,99"
type input "$ 39,98"
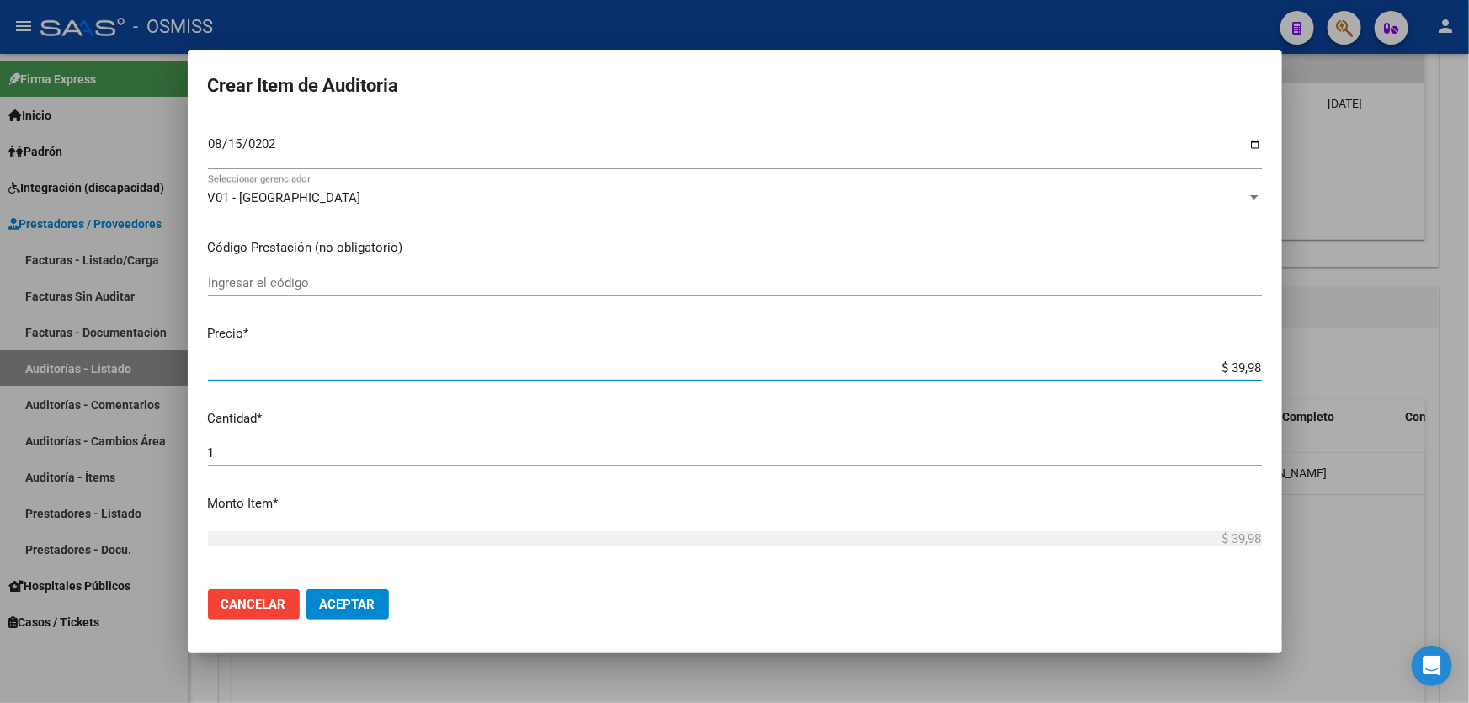
type input "$ 399,80"
type input "$ 3.998,00"
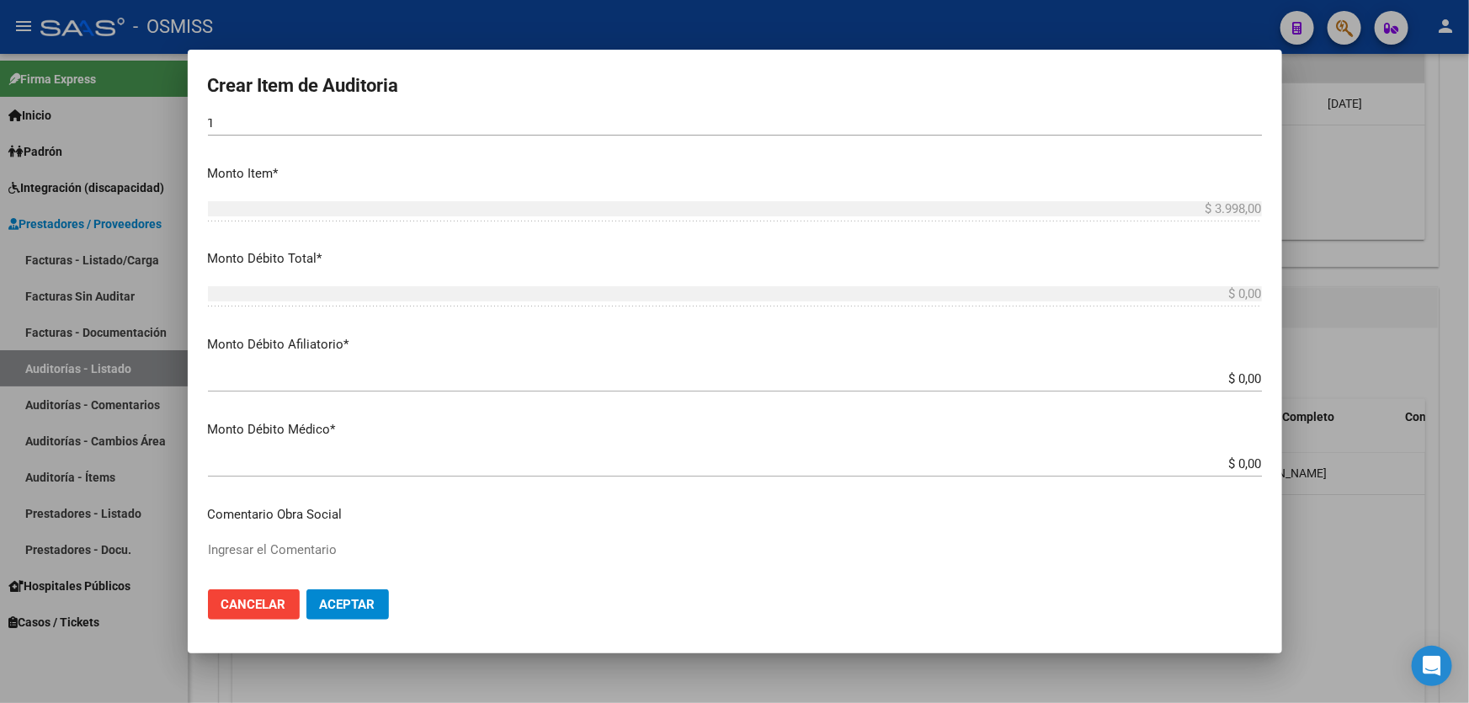
scroll to position [536, 0]
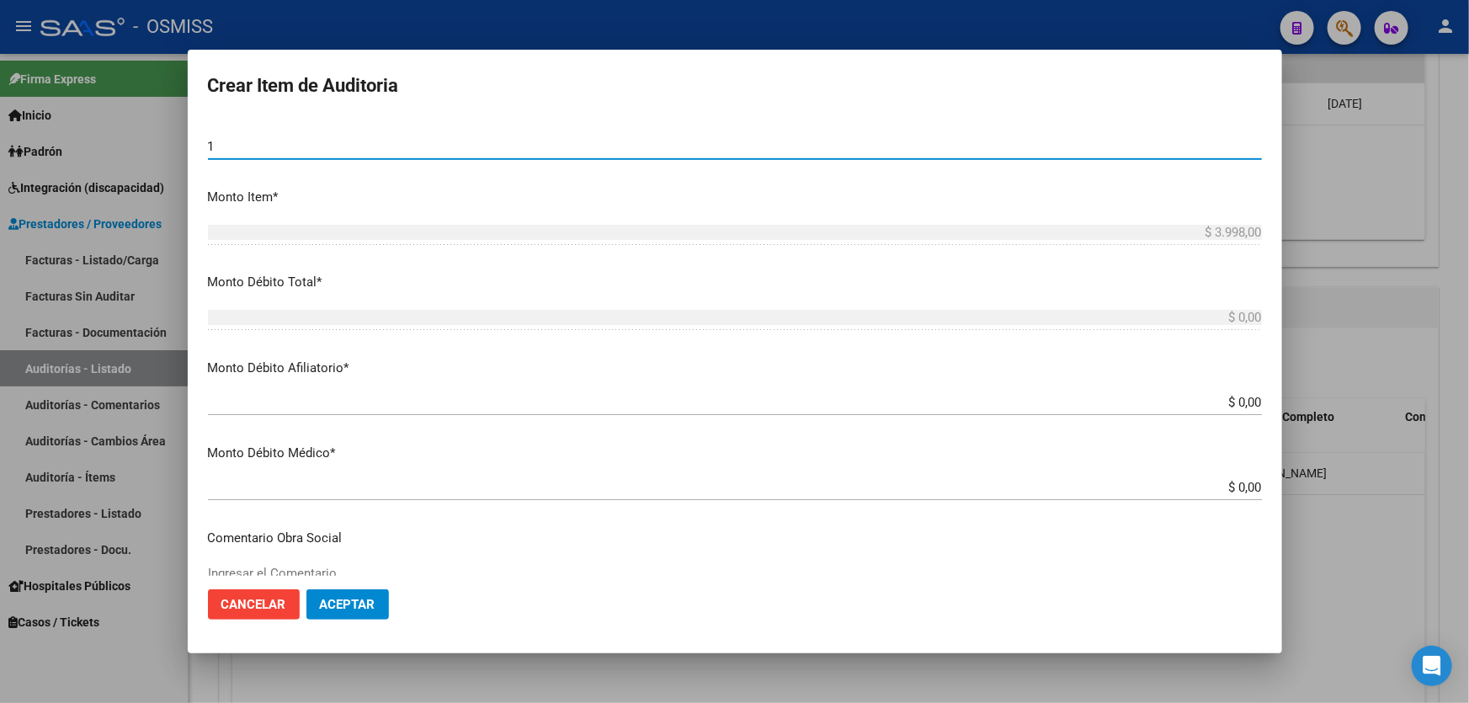
drag, startPoint x: 248, startPoint y: 145, endPoint x: 188, endPoint y: 141, distance: 59.9
click at [188, 141] on mat-dialog-content "45915321 Nro Documento 27459153212 CUIL Afiliado Activo Análisis Afiliado Prest…" at bounding box center [735, 347] width 1095 height 457
type input "2"
type input "$ 7.996,00"
type input "2"
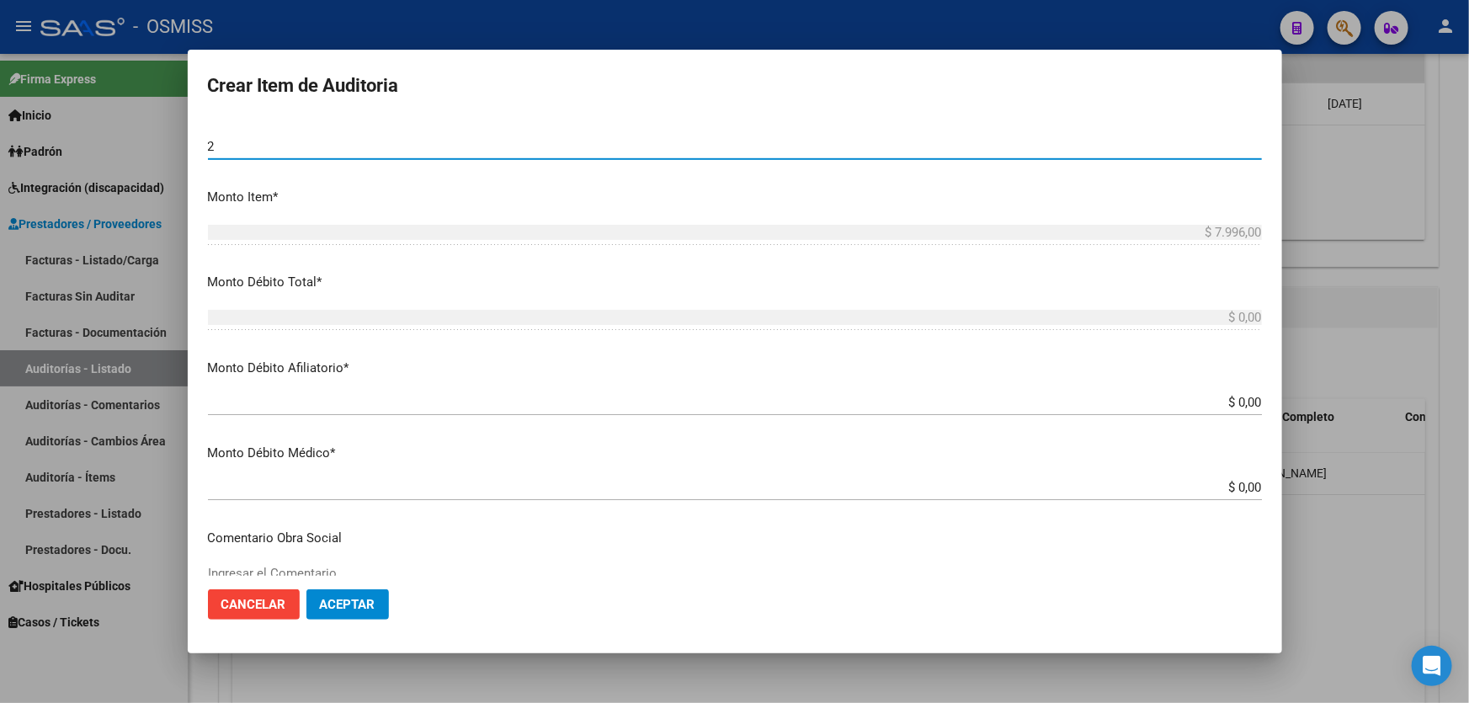
click at [373, 622] on mat-dialog-actions "Cancelar Aceptar" at bounding box center [735, 604] width 1054 height 57
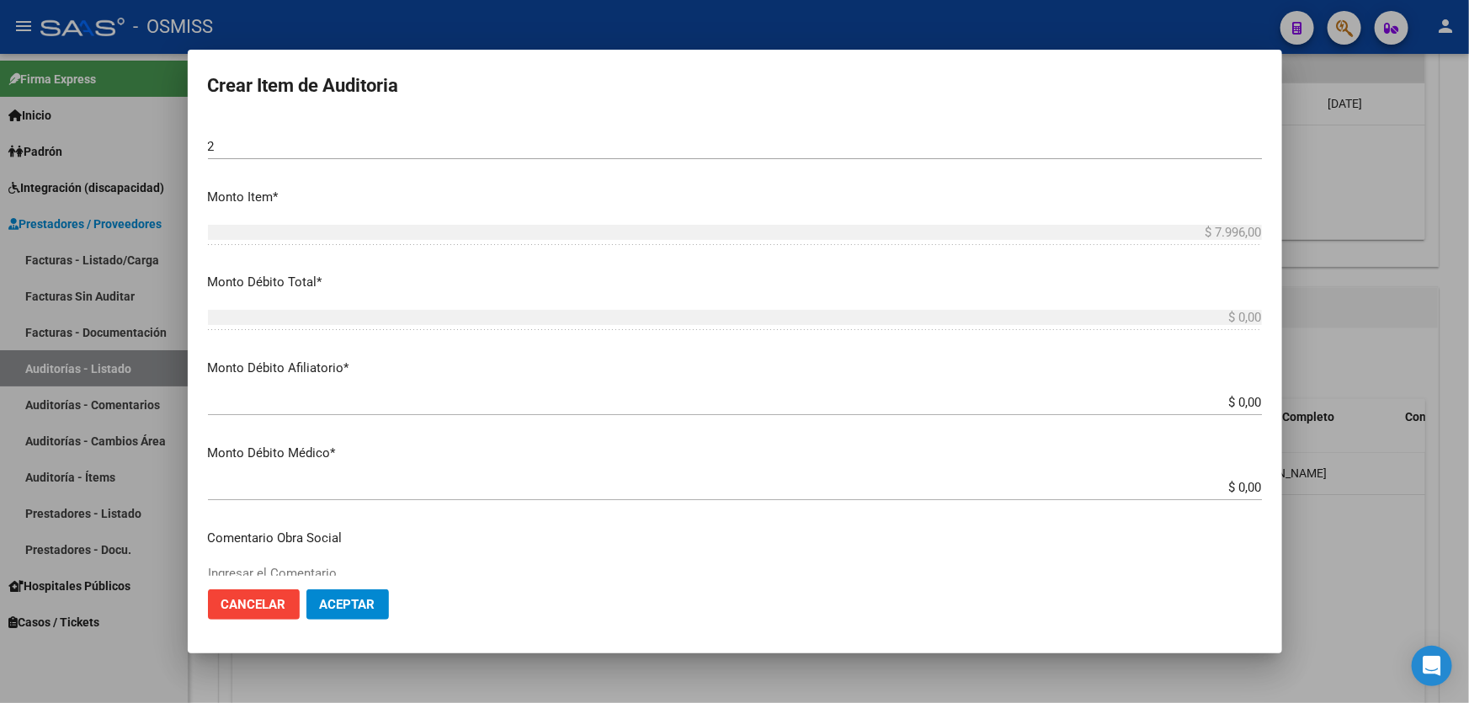
click at [372, 613] on button "Aceptar" at bounding box center [348, 604] width 83 height 30
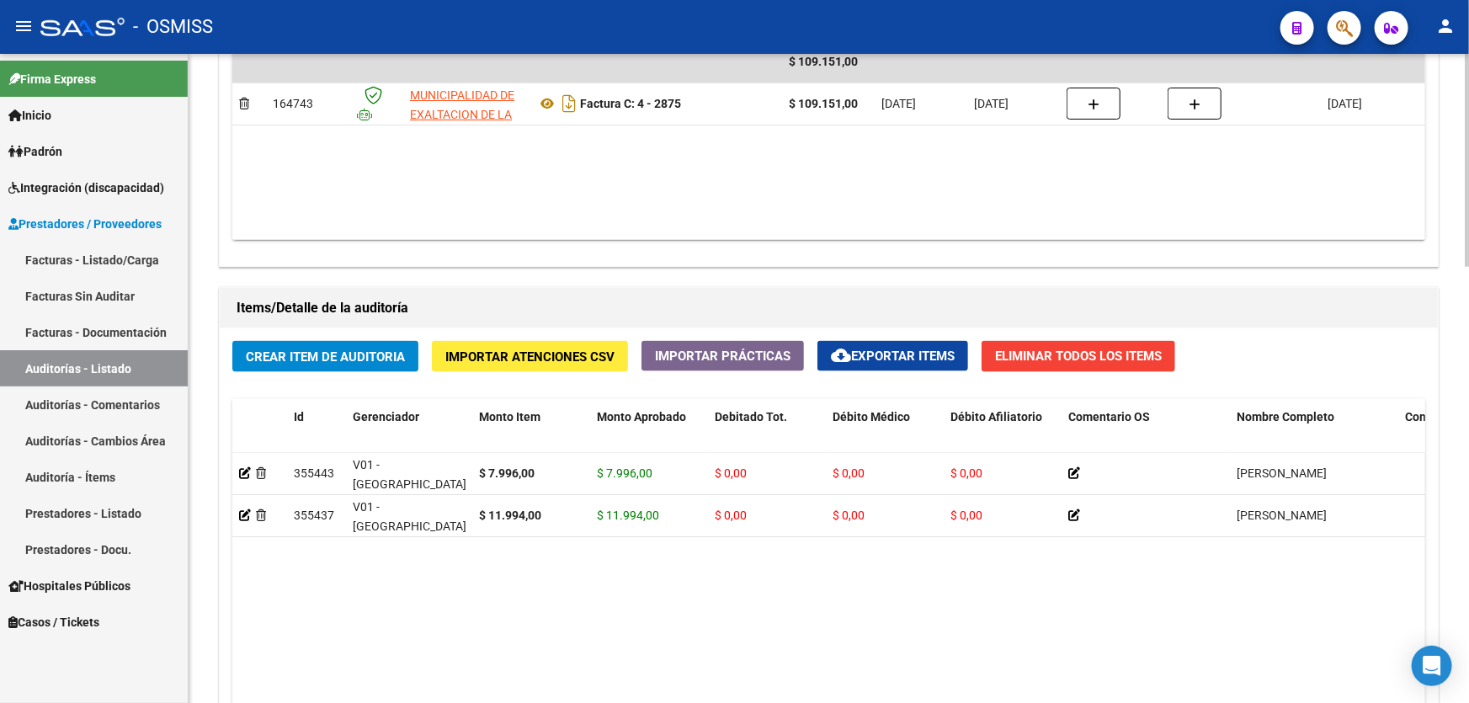
click at [342, 351] on span "Crear Item de Auditoria" at bounding box center [325, 356] width 159 height 15
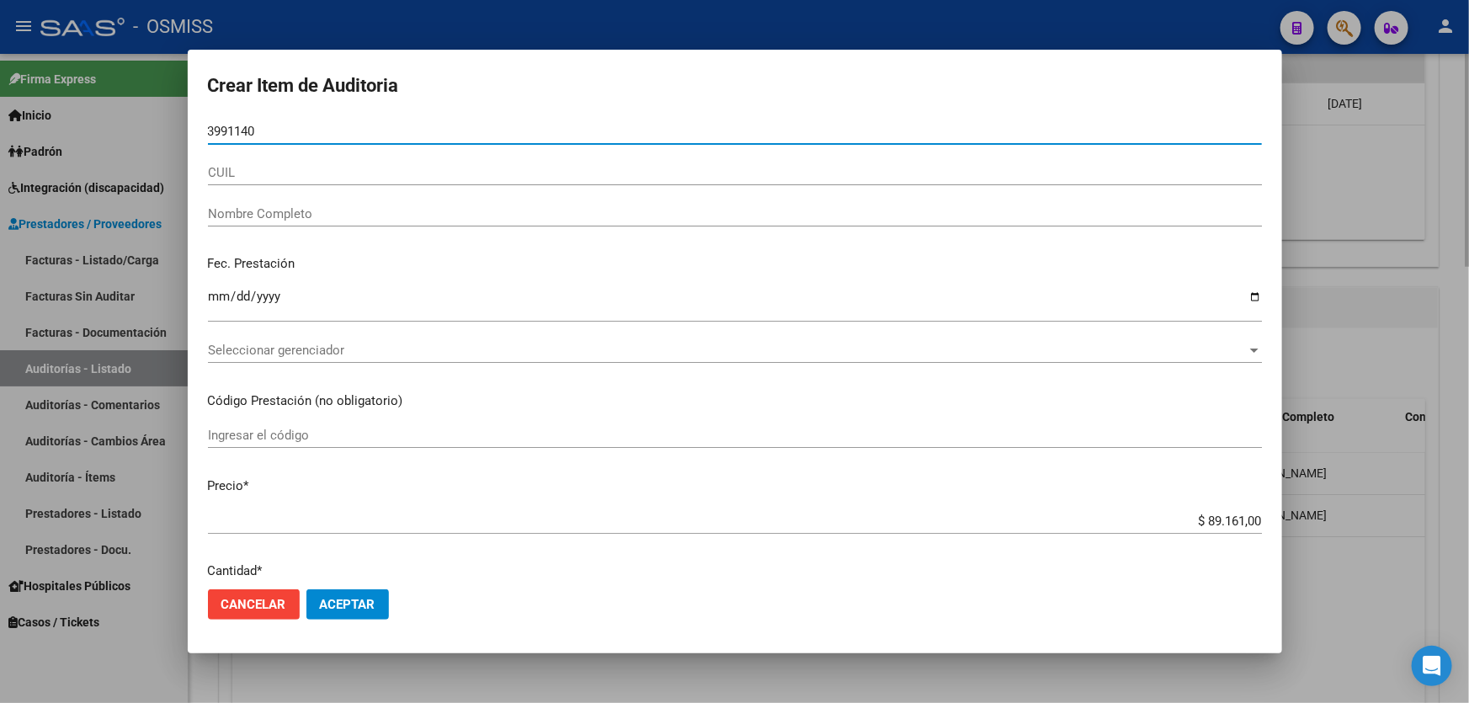
type input "39911400"
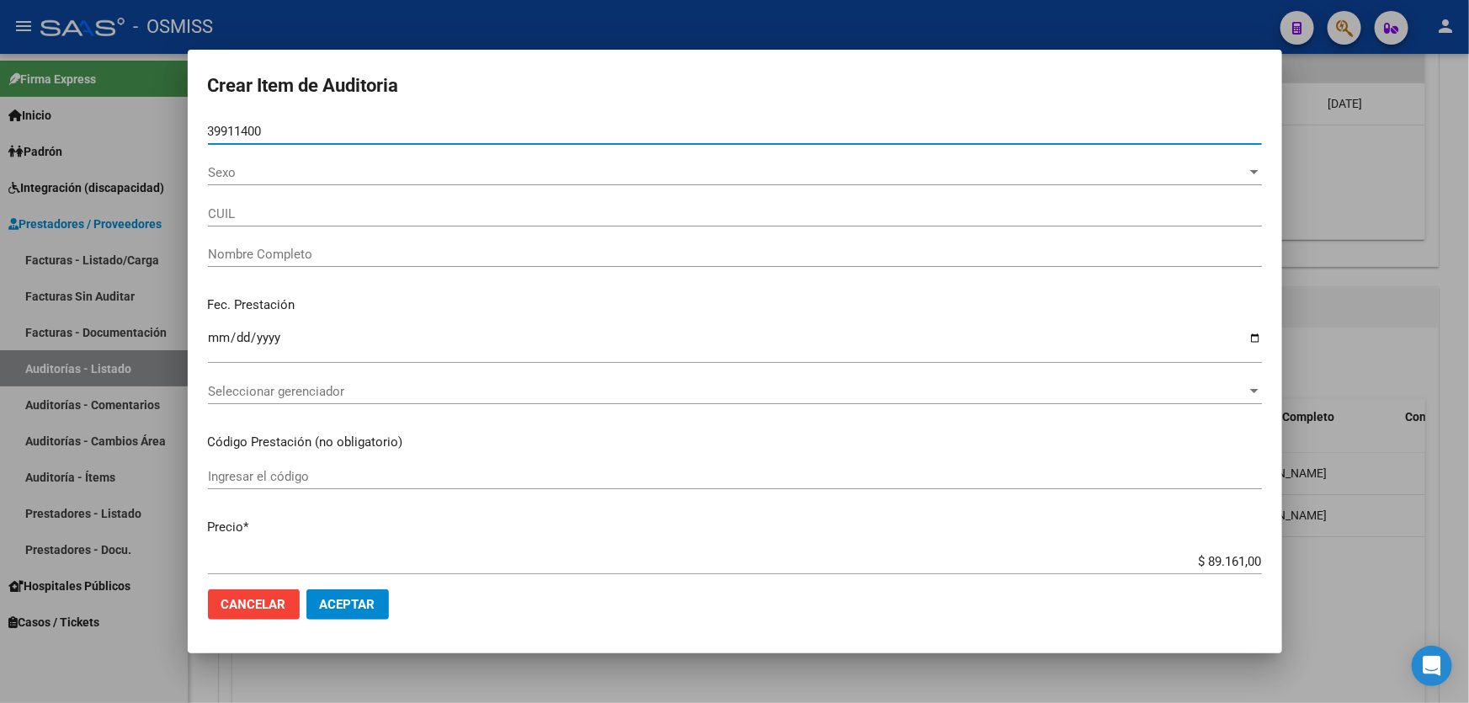
type input "20399114005"
type input "MATIESCO IOAN ELIAS"
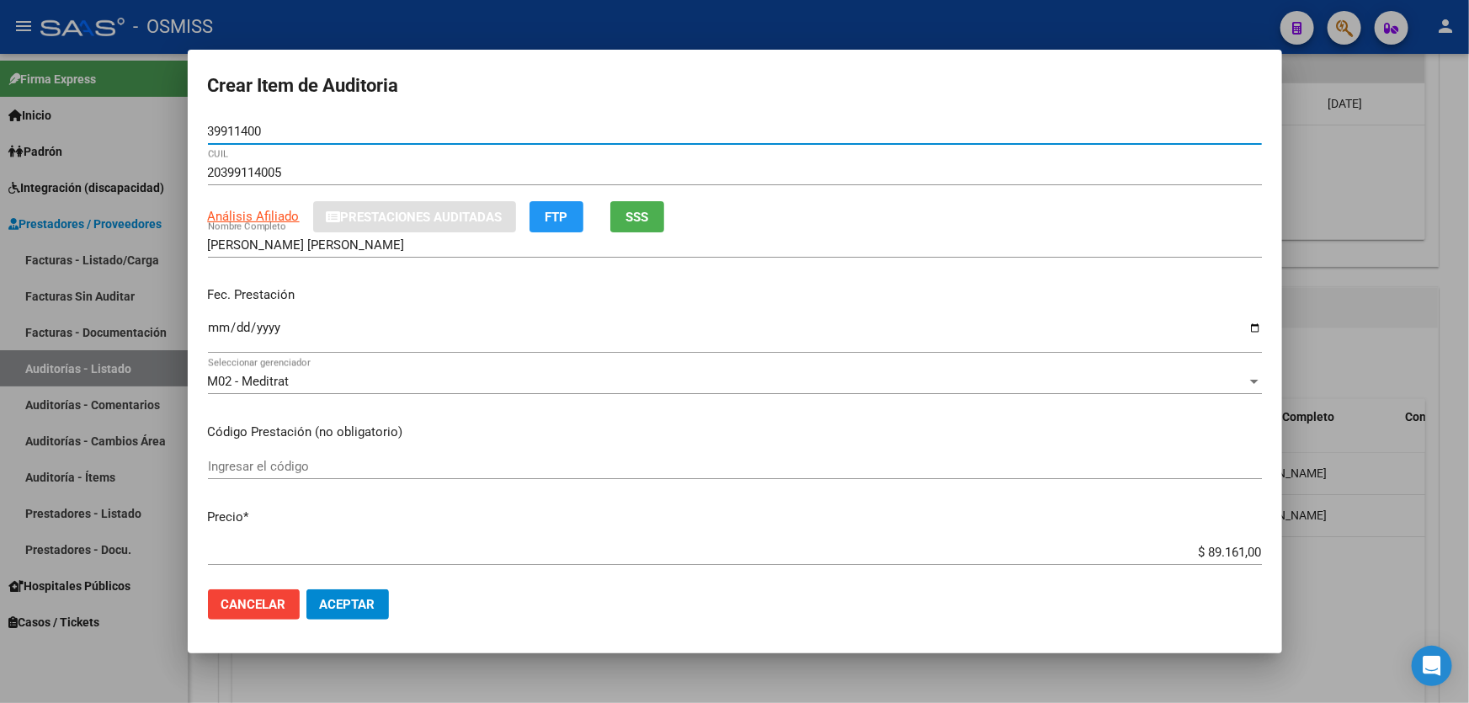
type input "39911400"
click at [224, 340] on input "Ingresar la fecha" at bounding box center [735, 334] width 1054 height 27
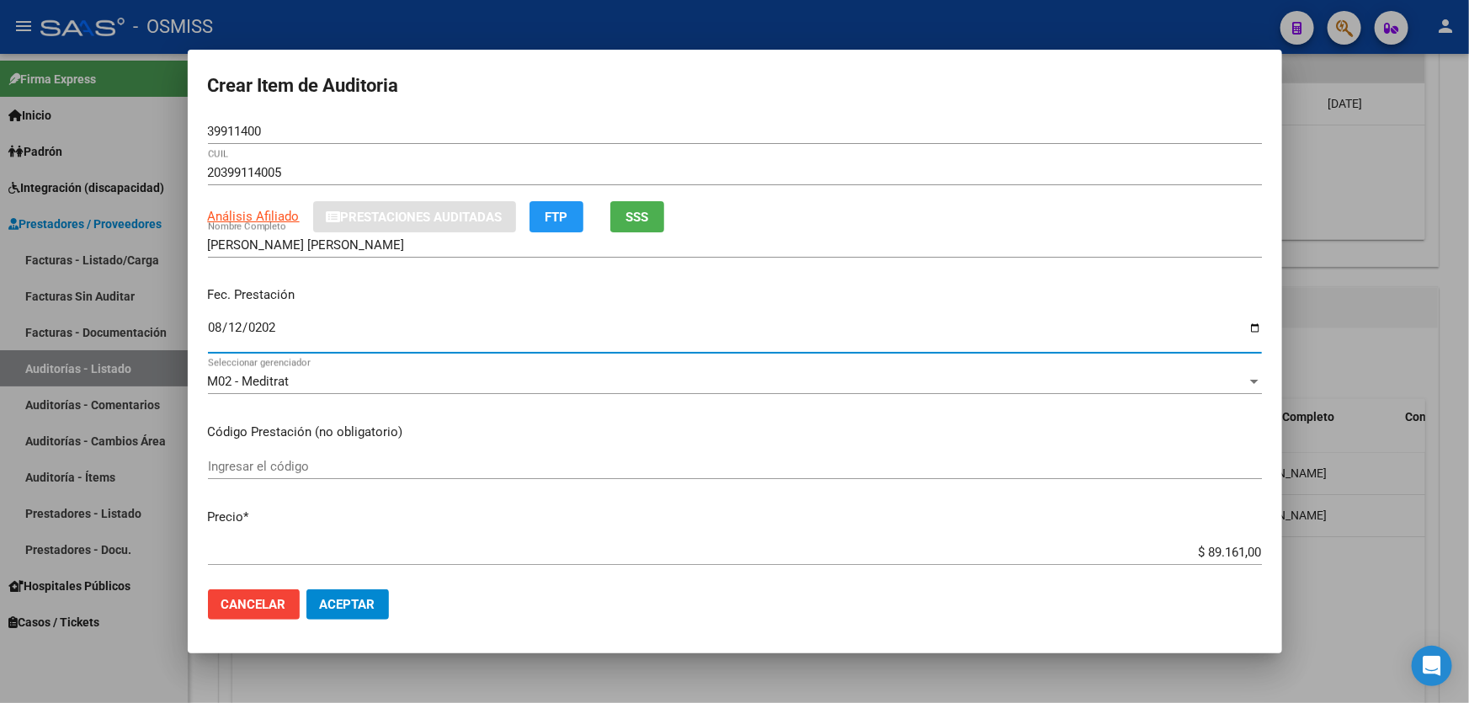
type input "2025-08-12"
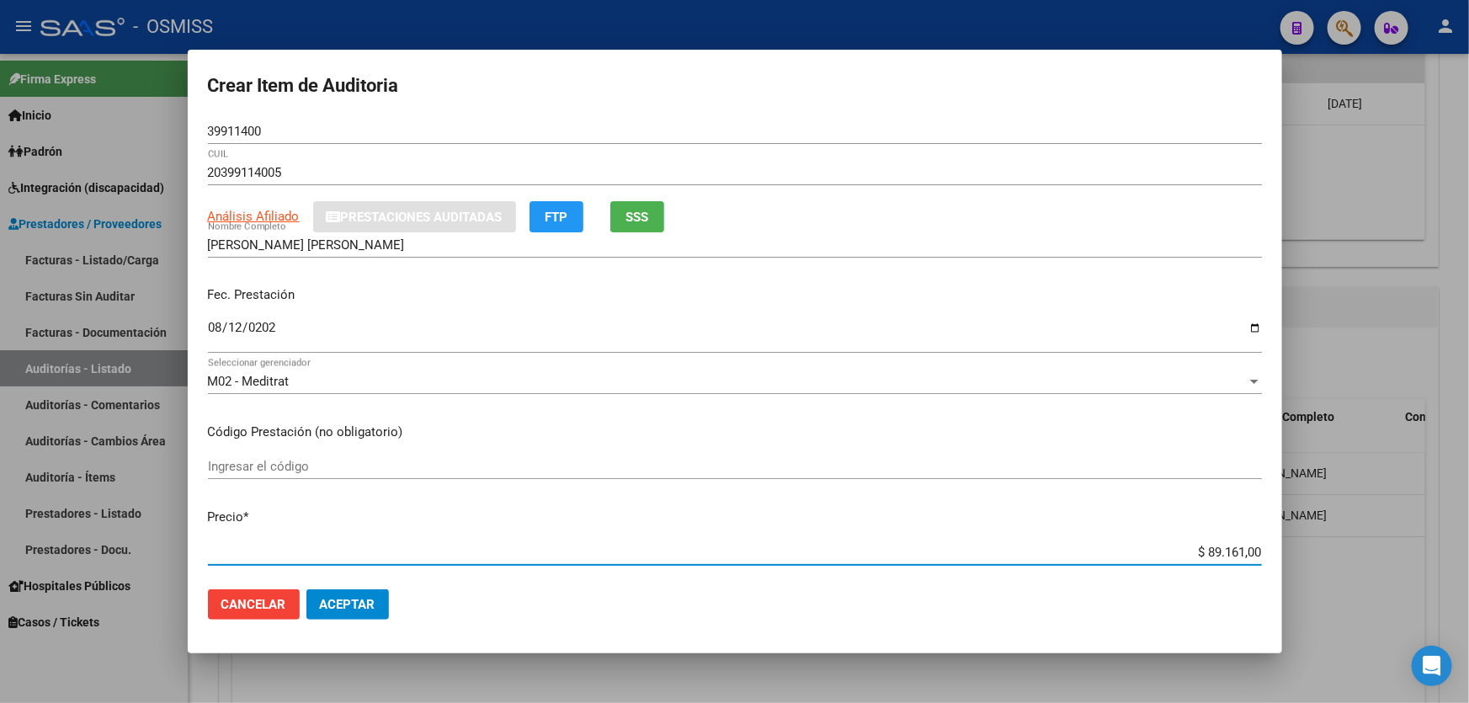
drag, startPoint x: 1128, startPoint y: 553, endPoint x: 1308, endPoint y: 547, distance: 179.5
click at [1308, 547] on div "Crear Item de Auditoria 39911400 Nro Documento 20399114005 CUIL Análisis Afilia…" at bounding box center [734, 351] width 1469 height 703
type input "$ 0,03"
type input "$ 0,39"
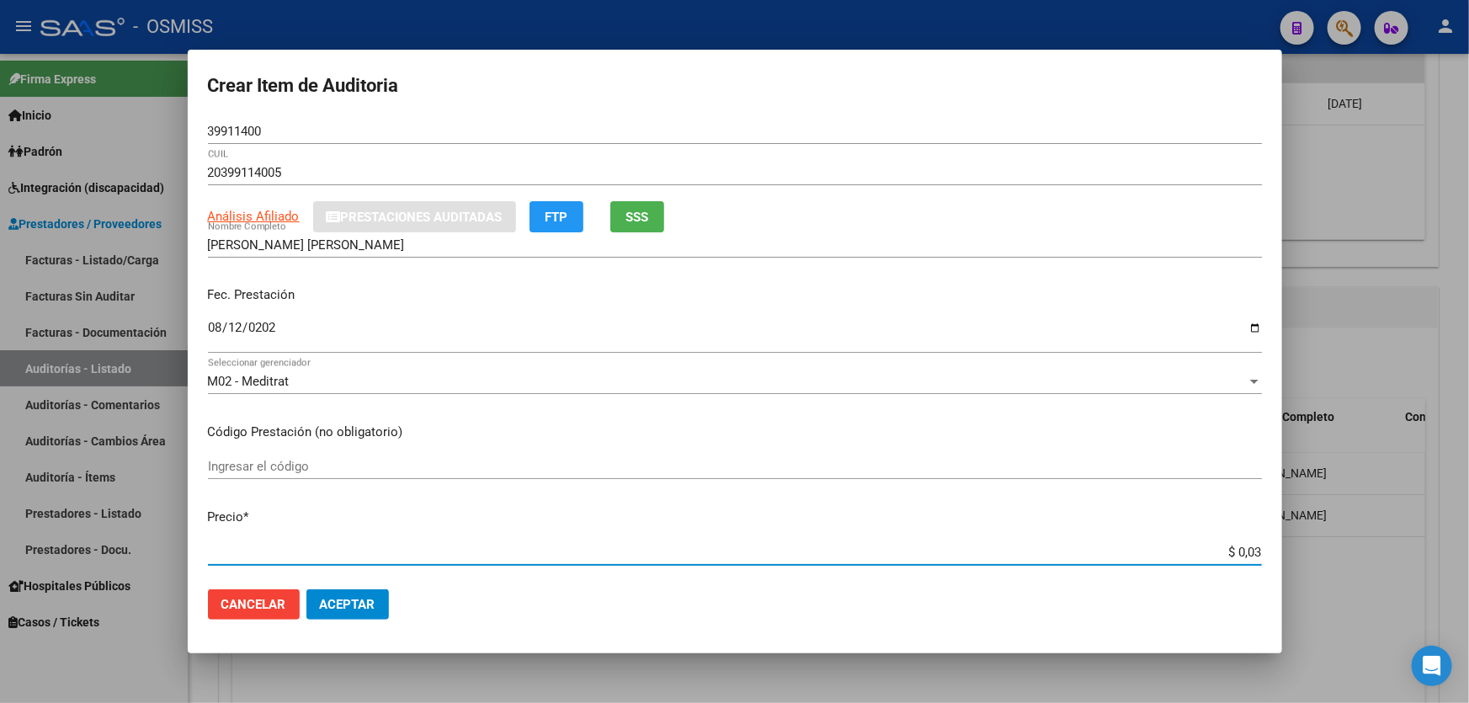
type input "$ 0,39"
type input "$ 3,99"
type input "$ 39,98"
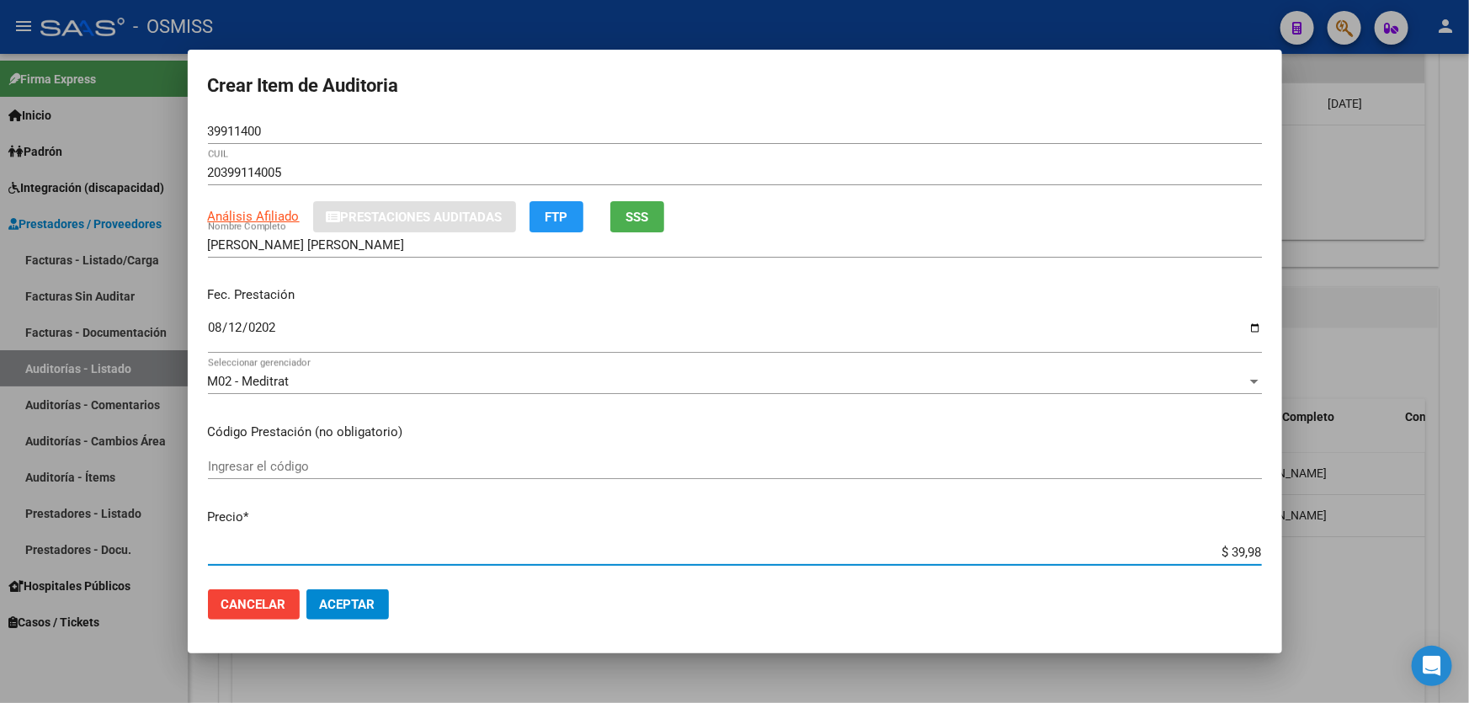
type input "$ 399,80"
type input "$ 3.998,00"
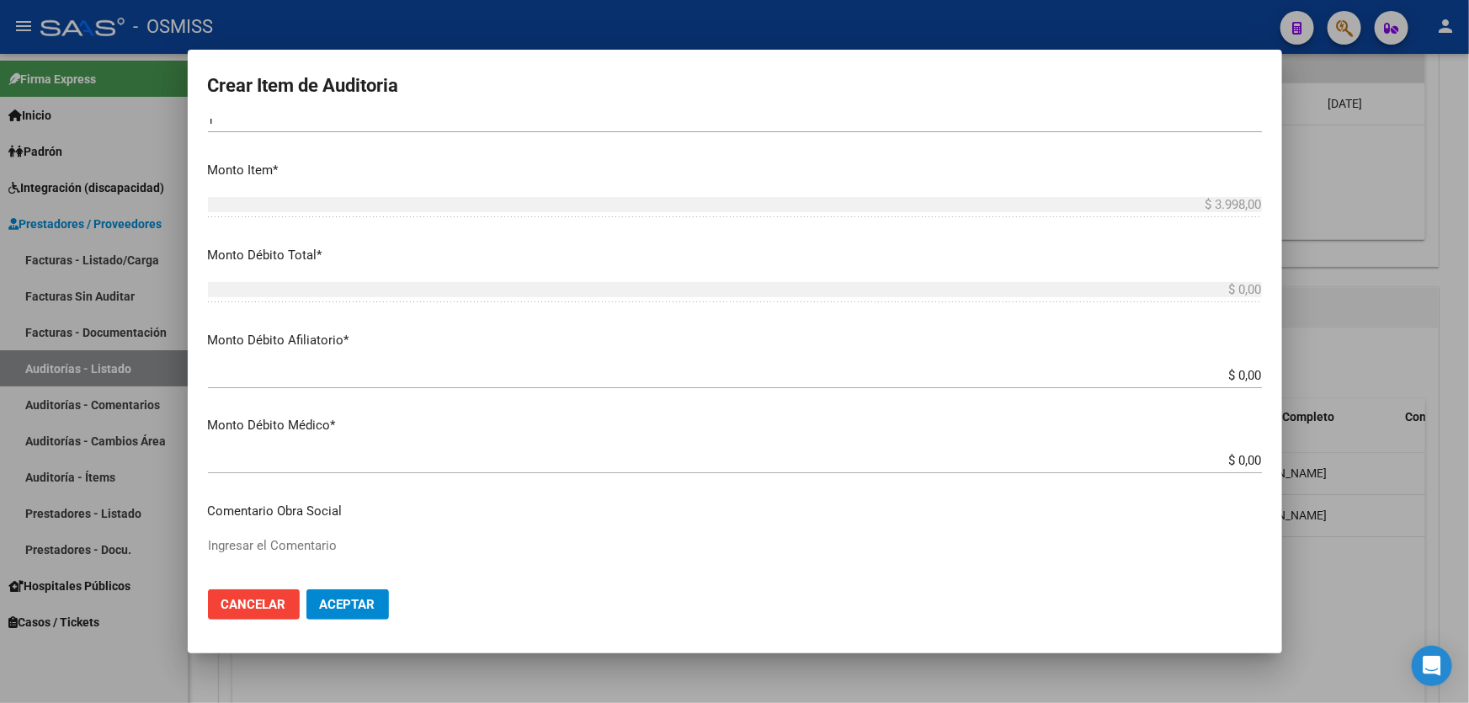
scroll to position [382, 0]
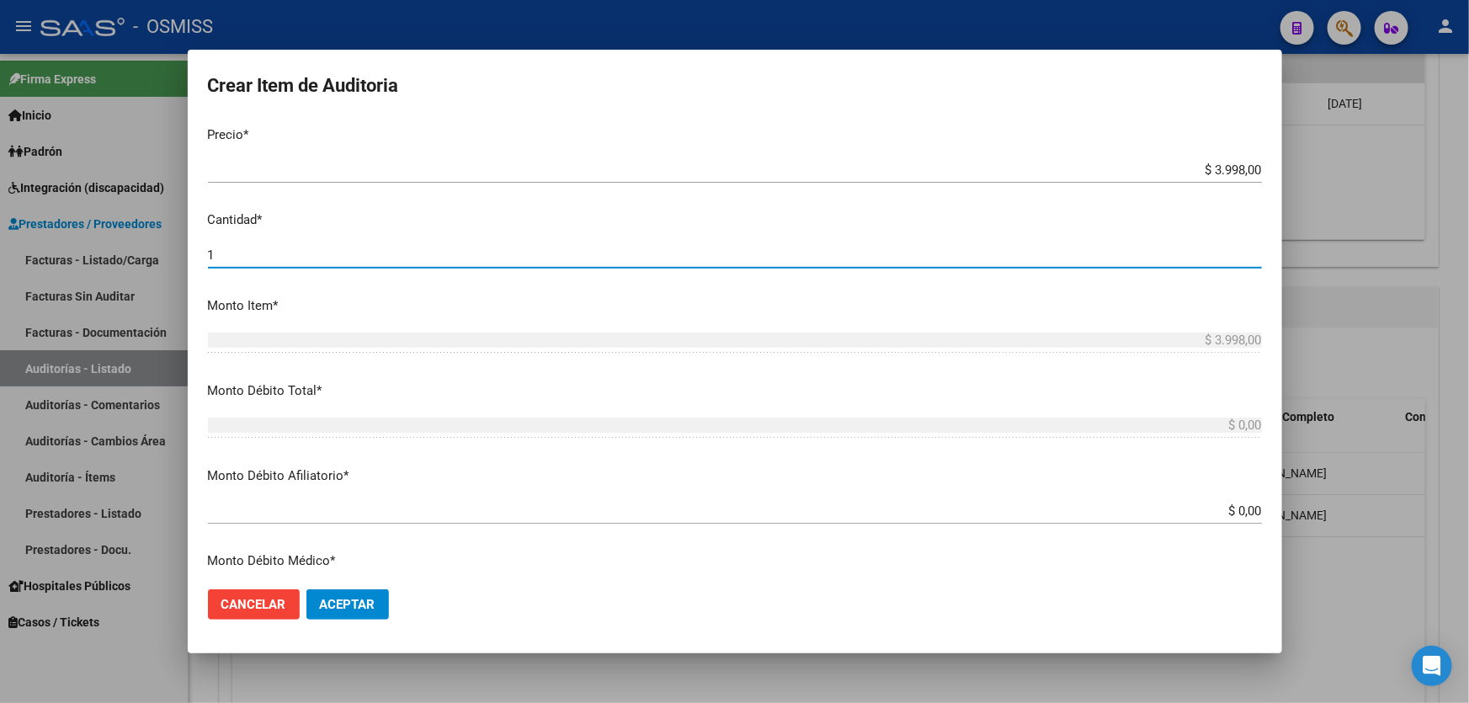
drag, startPoint x: 285, startPoint y: 259, endPoint x: 112, endPoint y: 248, distance: 173.9
click at [108, 248] on div "Crear Item de Auditoria 39911400 Nro Documento 20399114005 CUIL Análisis Afilia…" at bounding box center [734, 351] width 1469 height 703
type input "2"
type input "$ 7.996,00"
type input "2"
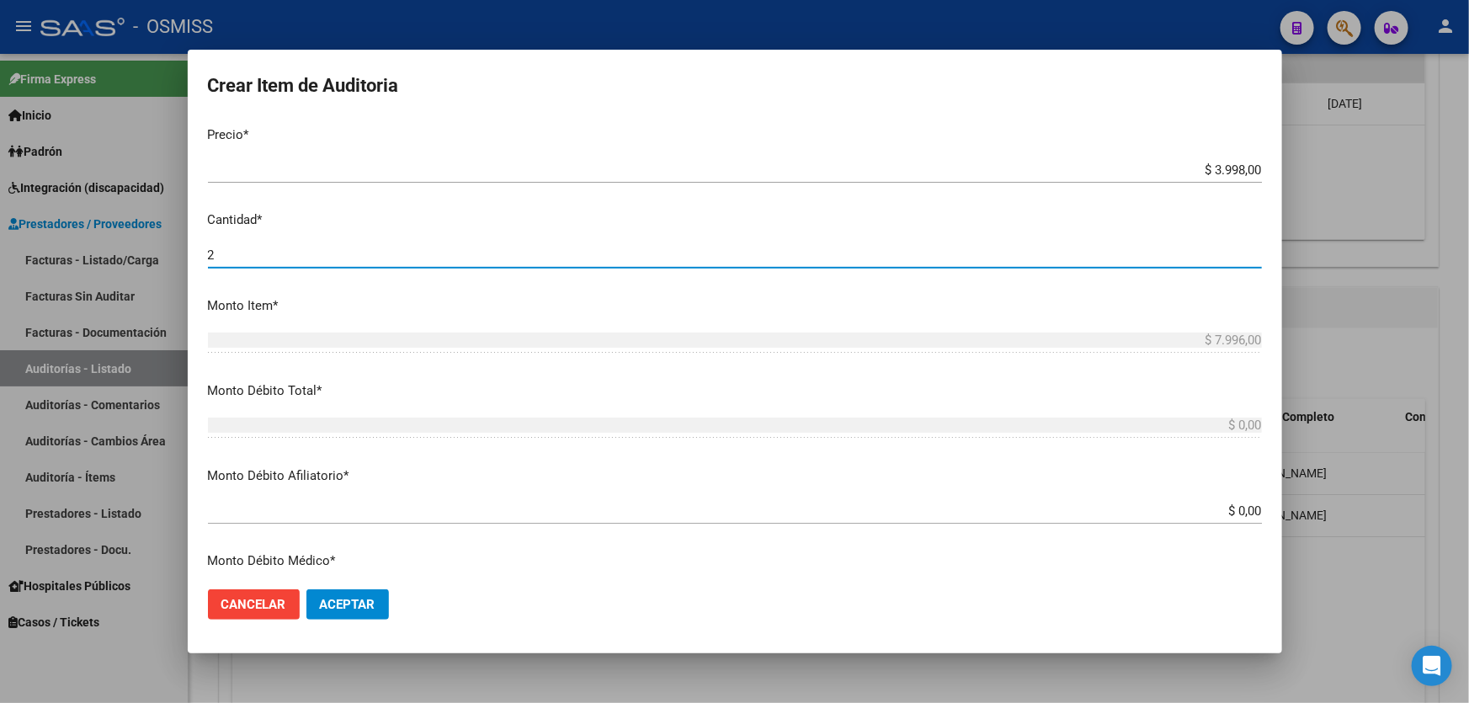
click at [360, 589] on button "Aceptar" at bounding box center [348, 604] width 83 height 30
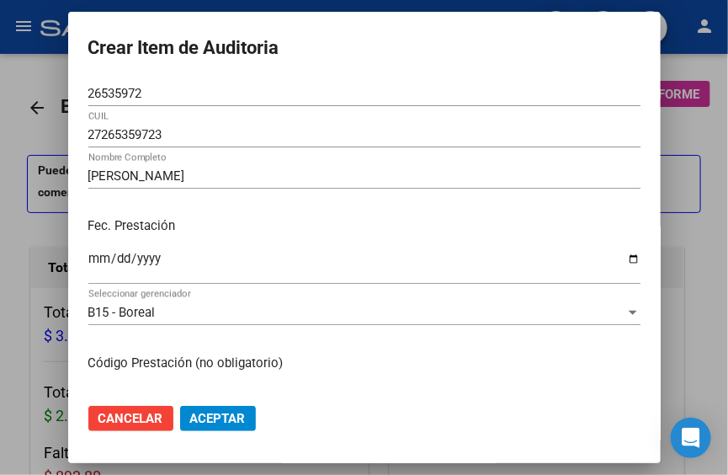
scroll to position [1153, 0]
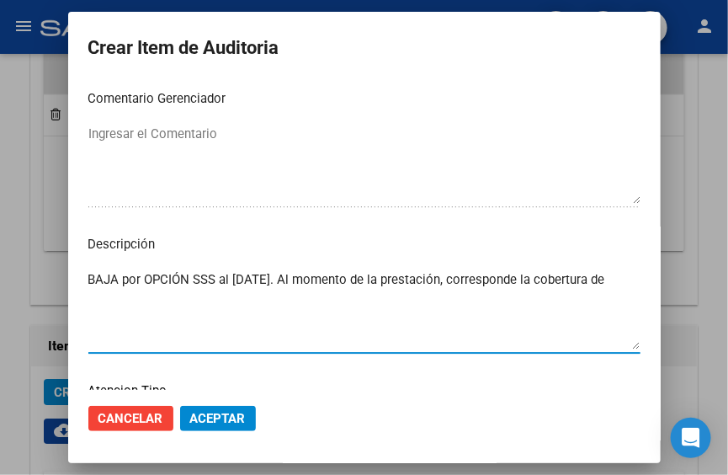
click at [325, 262] on mat-dialog-content "26535972 Nro Documento 27265359723 CUIL LIZARRAGA MICAELA DEL VALLE Nombre Comp…" at bounding box center [364, 235] width 593 height 309
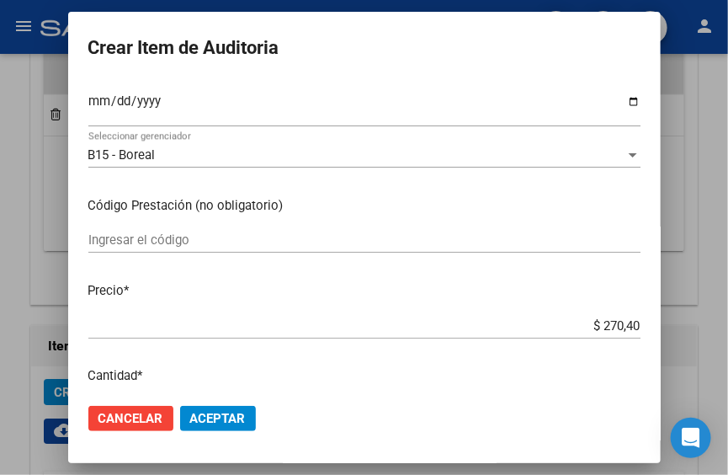
scroll to position [0, 0]
